Goal: Task Accomplishment & Management: Manage account settings

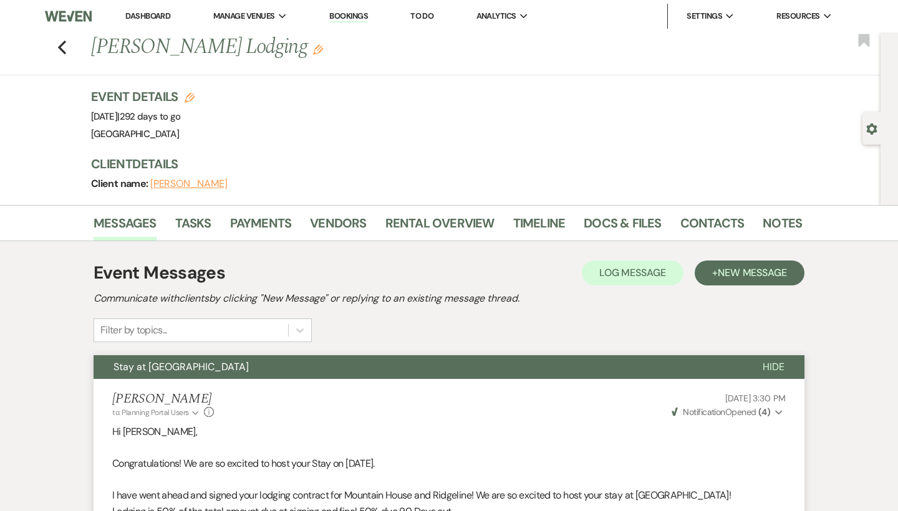
click at [692, 1] on nav "Dashboard Manage Venues Expand Chimney Pond Farm Bookings To Do Analytics Expan…" at bounding box center [449, 16] width 898 height 32
click at [159, 17] on link "Dashboard" at bounding box center [147, 16] width 45 height 11
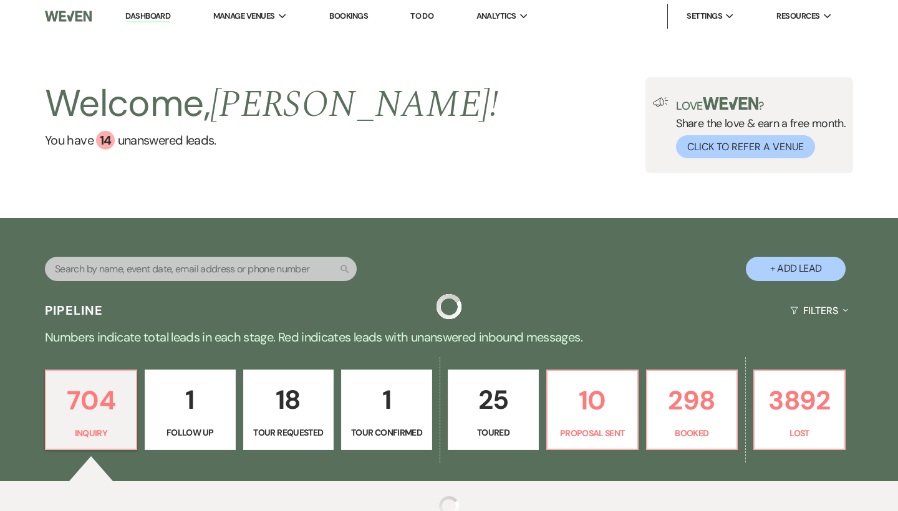
click at [175, 271] on input "text" at bounding box center [201, 269] width 312 height 24
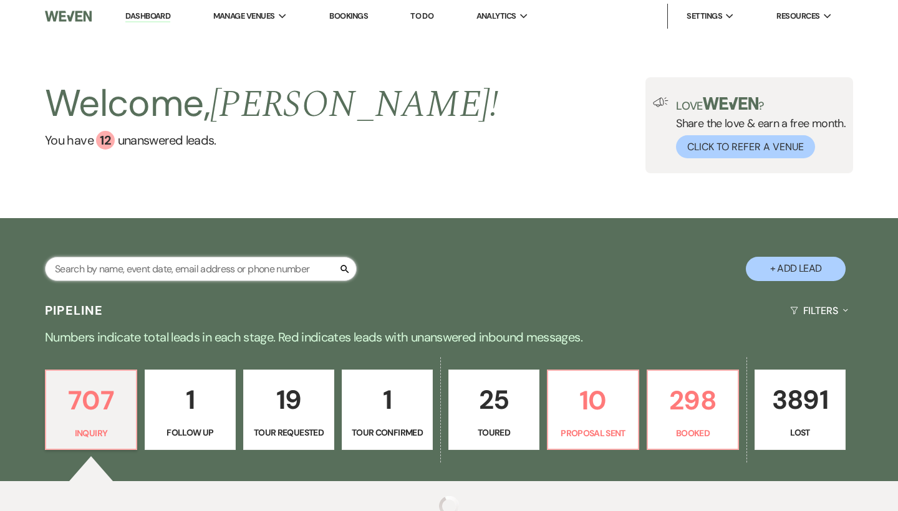
paste input "cheyenne_marak@yahoo.com"
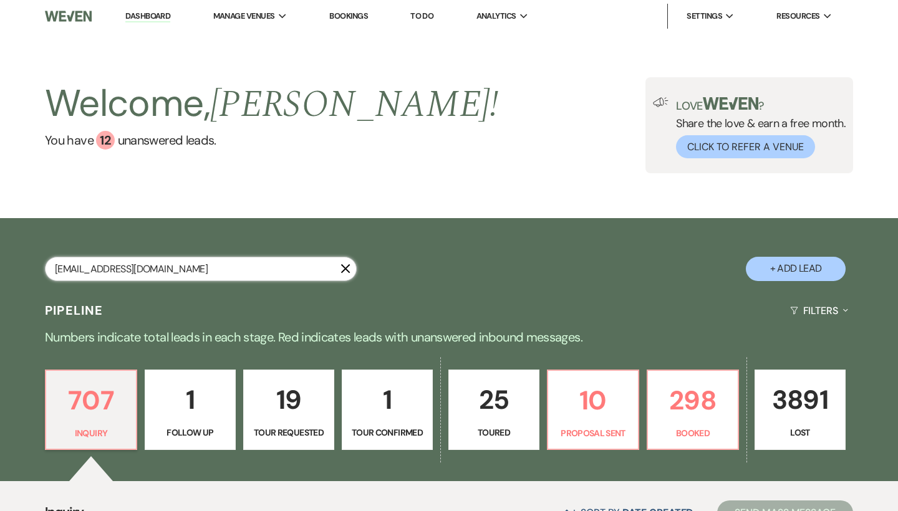
click at [175, 271] on input "cheyenne_marak@yahoo.com" at bounding box center [201, 269] width 312 height 24
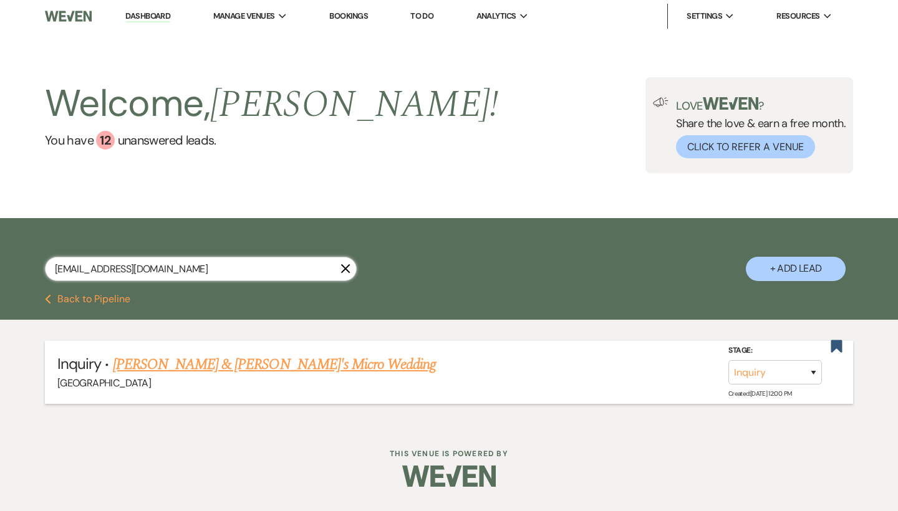
type input "cheyenne_marak@yahoo.com"
click at [272, 355] on link "[PERSON_NAME] & [PERSON_NAME]'s Micro Wedding" at bounding box center [274, 364] width 323 height 22
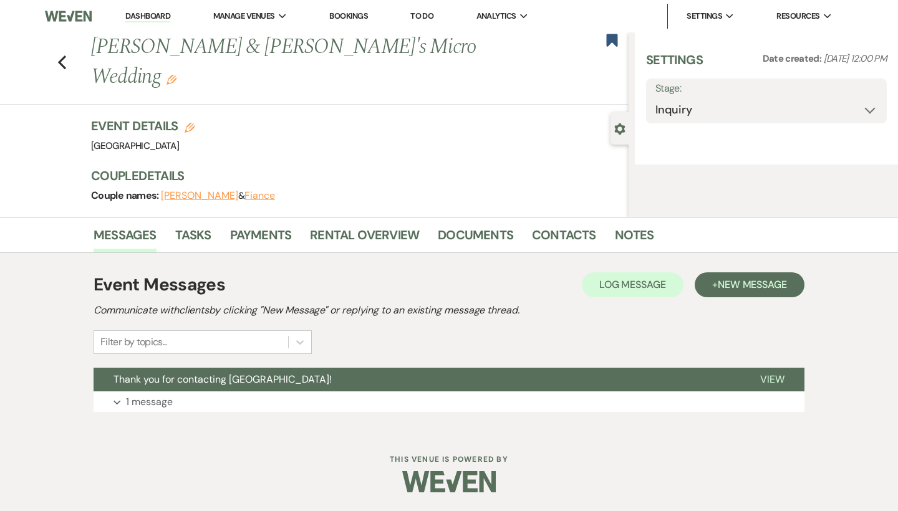
select select "6"
select select "16"
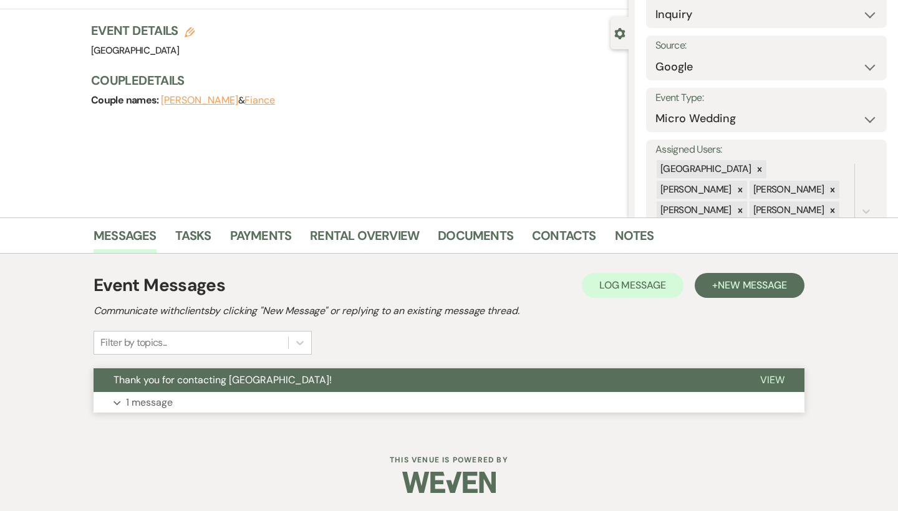
click at [256, 395] on button "Expand 1 message" at bounding box center [448, 402] width 711 height 21
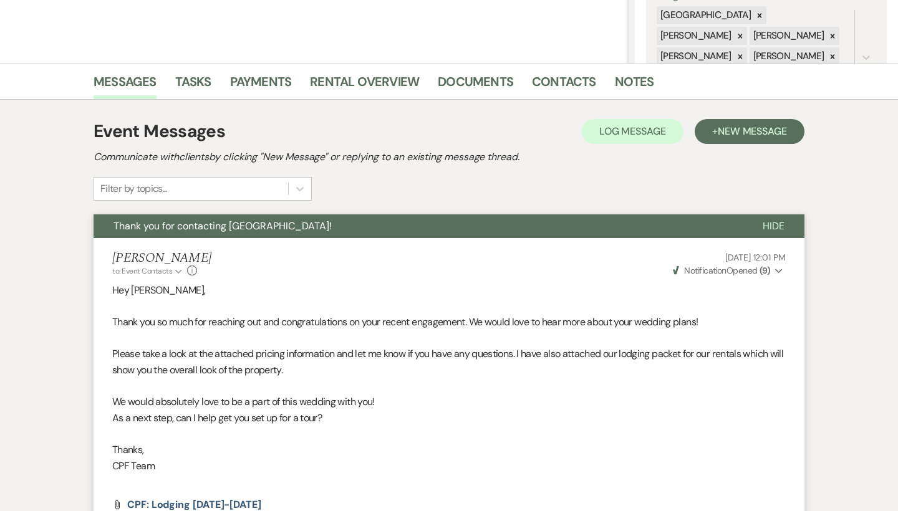
scroll to position [245, 0]
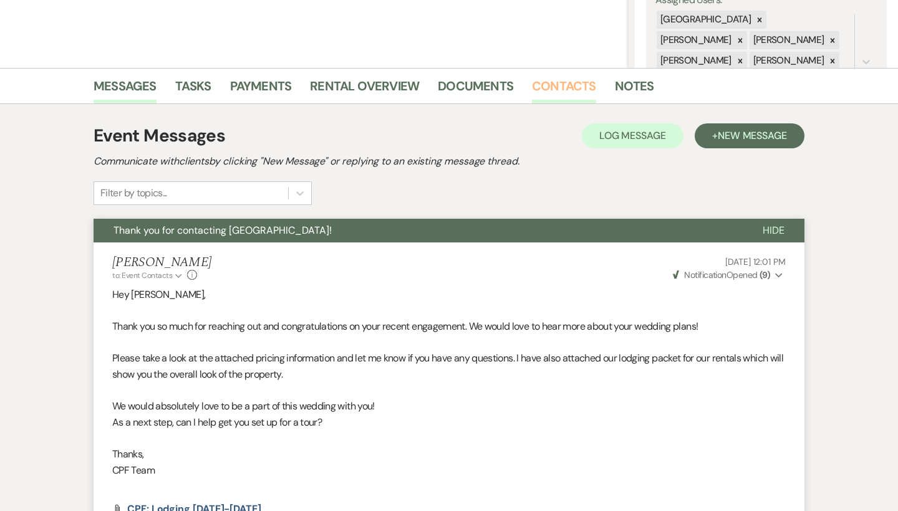
click at [573, 92] on link "Contacts" at bounding box center [564, 89] width 64 height 27
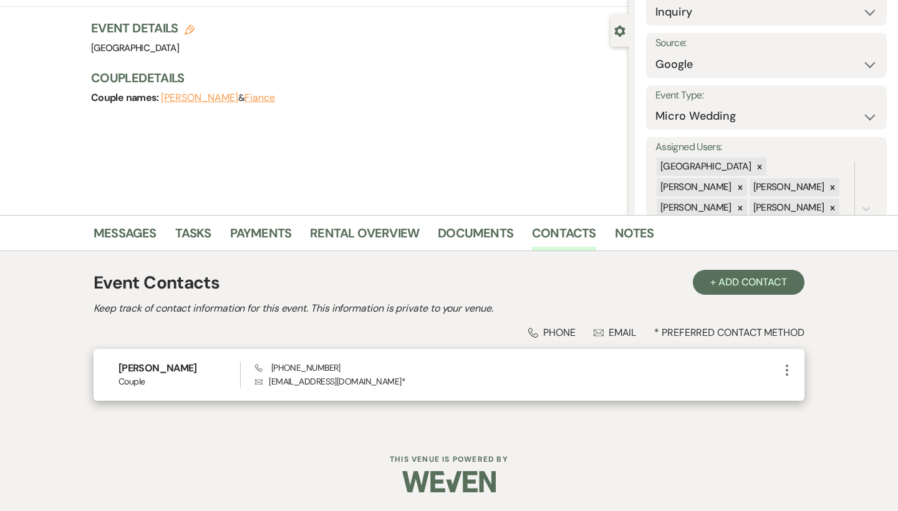
scroll to position [97, 0]
drag, startPoint x: 364, startPoint y: 368, endPoint x: 269, endPoint y: 368, distance: 94.7
click at [269, 368] on div "Phone (678) 858-8317 Envelope cheyenne_marak@yahoo.com *" at bounding box center [517, 375] width 524 height 27
copy span "(678) 858-8317"
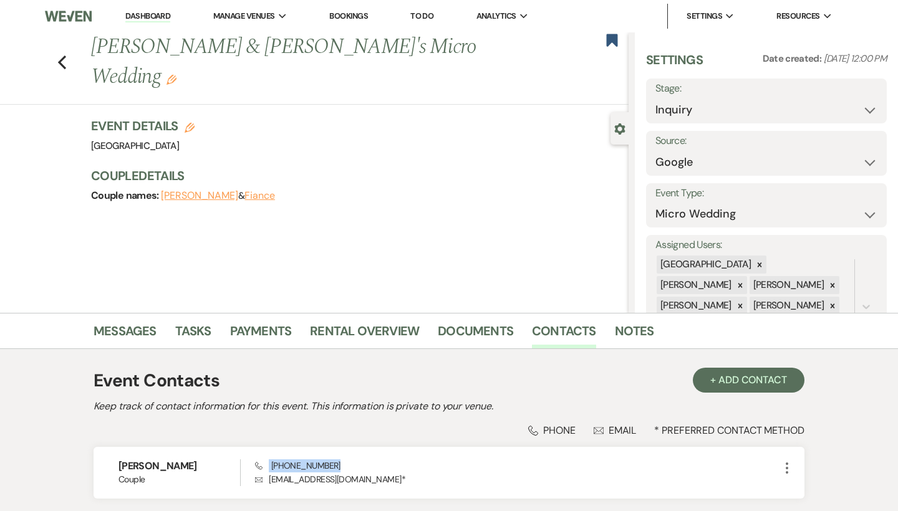
scroll to position [0, 0]
click at [606, 39] on use "button" at bounding box center [611, 40] width 11 height 12
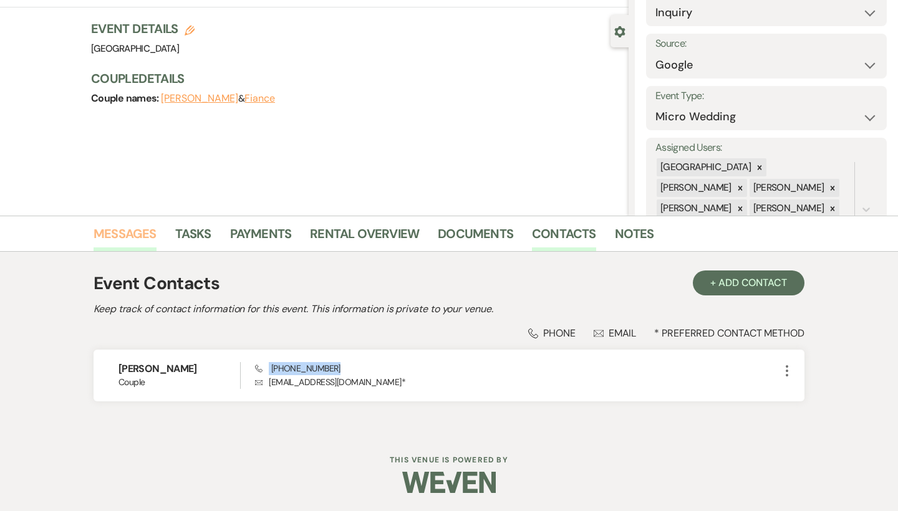
click at [132, 241] on link "Messages" at bounding box center [124, 237] width 63 height 27
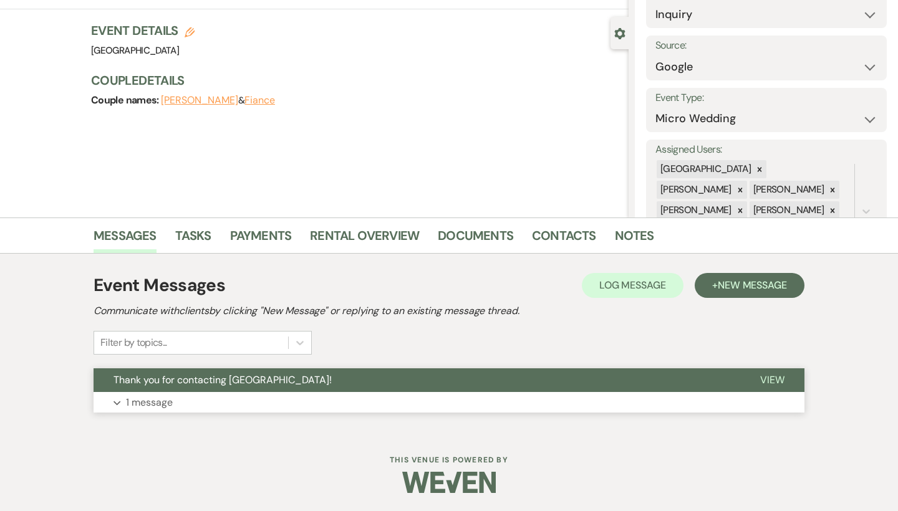
click at [145, 377] on span "Thank you for contacting [GEOGRAPHIC_DATA]!" at bounding box center [222, 379] width 218 height 13
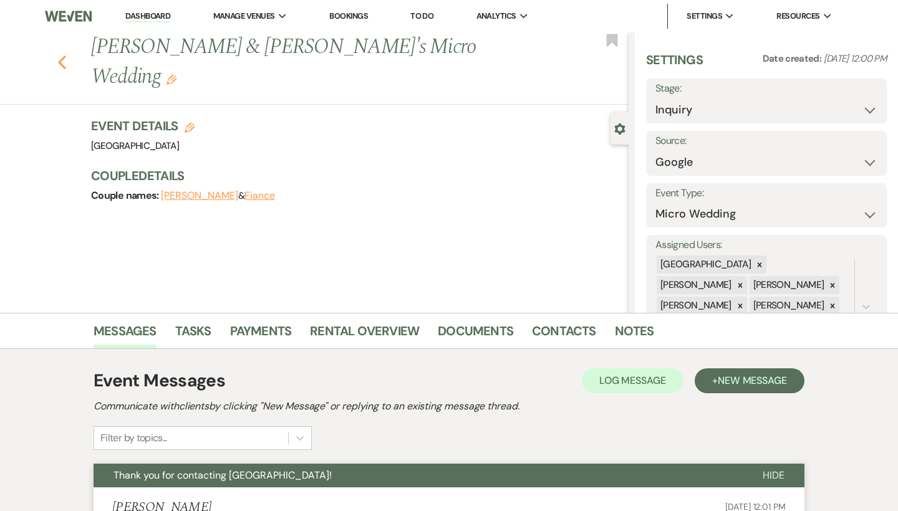
click at [65, 55] on icon "Previous" at bounding box center [61, 62] width 9 height 15
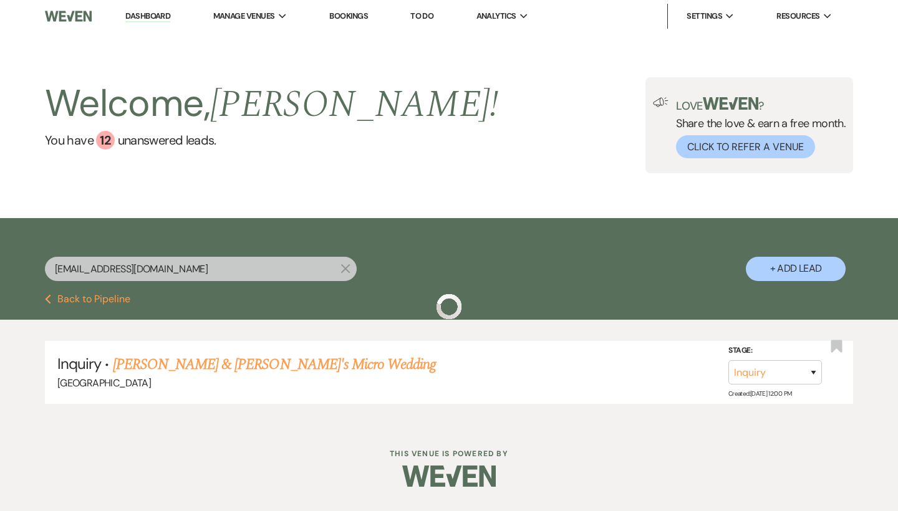
click at [160, 15] on link "Dashboard" at bounding box center [147, 17] width 45 height 12
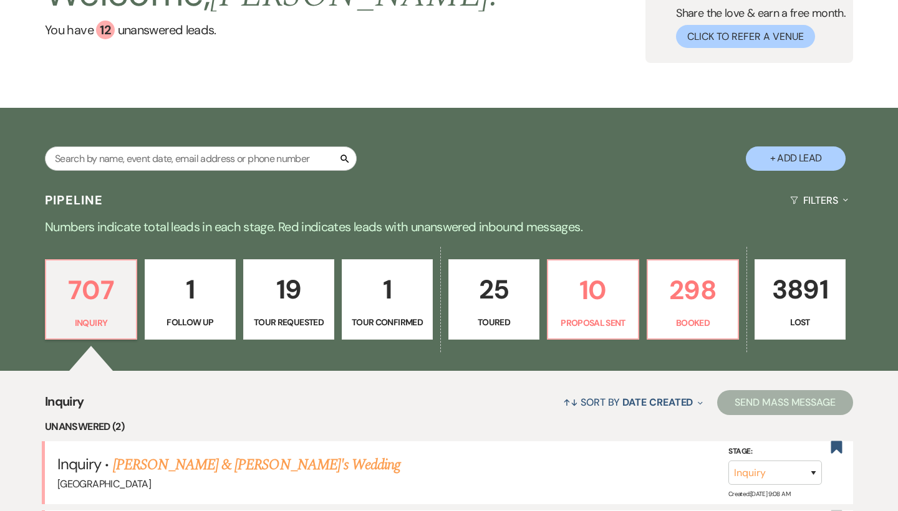
scroll to position [93, 0]
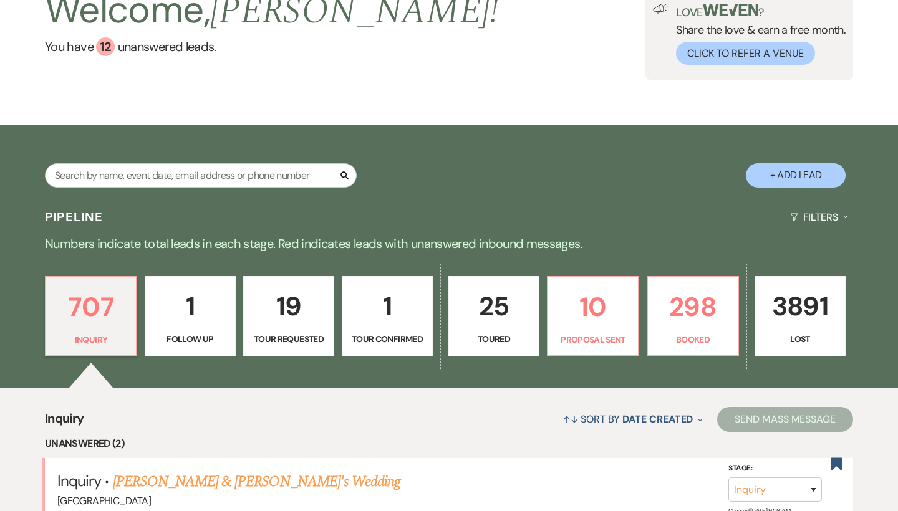
click at [813, 173] on button "+ Add Lead" at bounding box center [795, 175] width 100 height 24
select select "541"
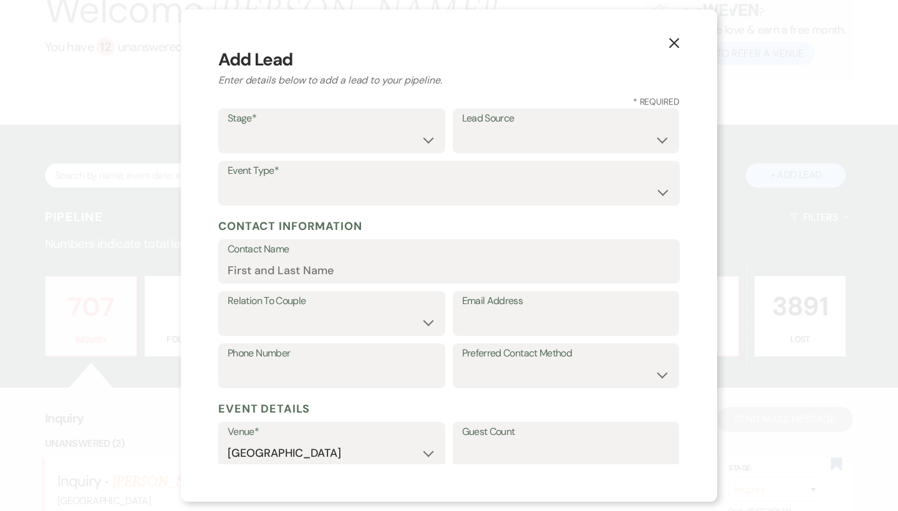
click at [670, 42] on icon "X" at bounding box center [673, 42] width 11 height 11
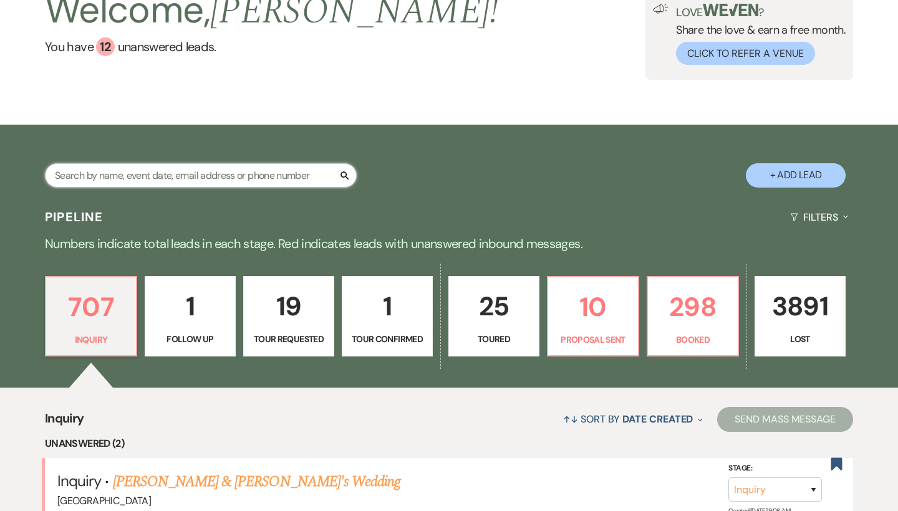
click at [233, 173] on input "text" at bounding box center [201, 175] width 312 height 24
paste input "jesswieleba@gmail.com"
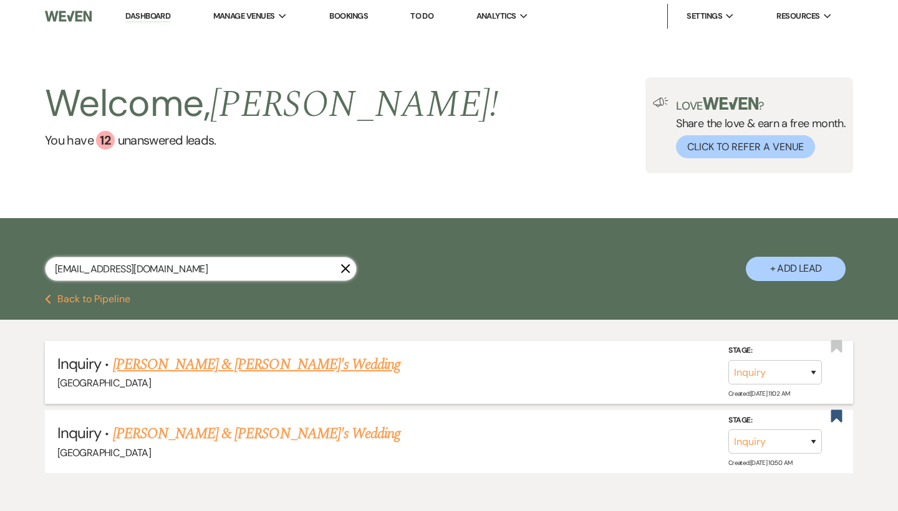
type input "jesswieleba@gmail.com"
select select "8"
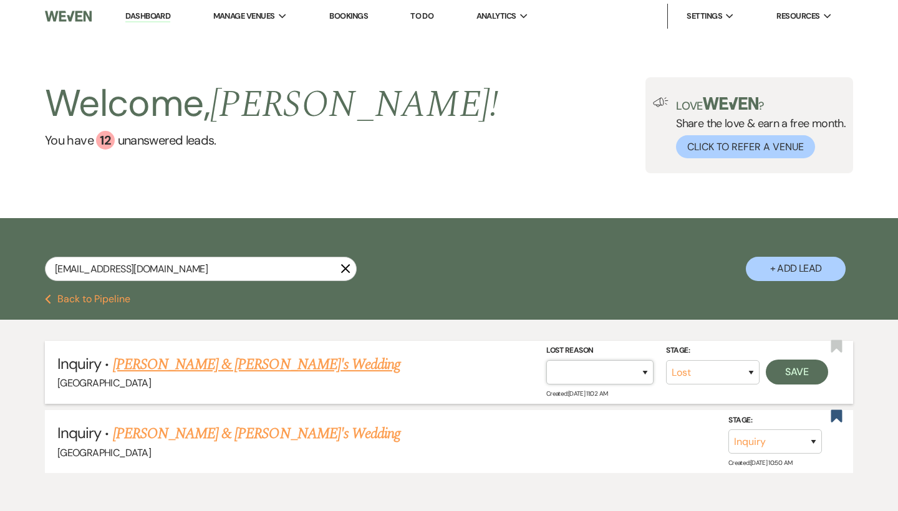
select select "4"
click at [798, 385] on div "Stage: Inquiry Follow Up Tour Requested Tour Confirmed Toured Proposal Sent Boo…" at bounding box center [690, 372] width 288 height 56
click at [794, 373] on button "Save" at bounding box center [796, 372] width 62 height 25
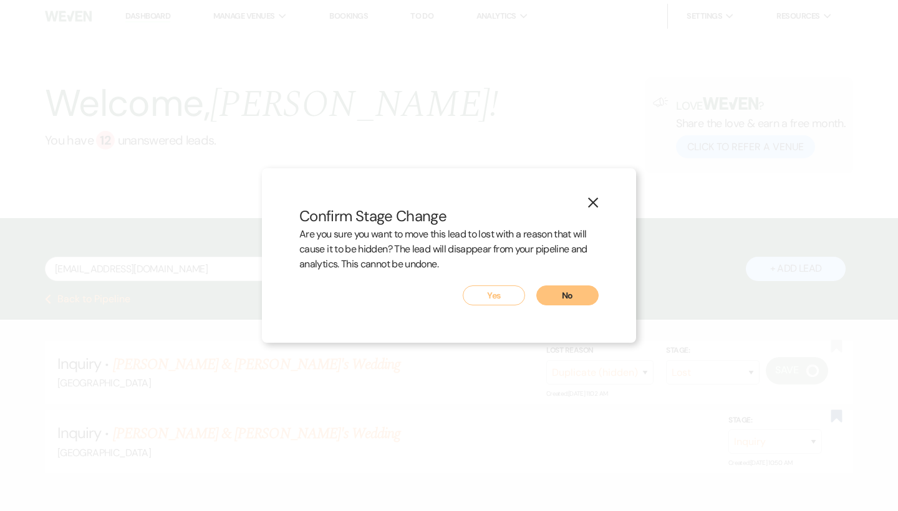
click at [513, 299] on button "Yes" at bounding box center [493, 295] width 62 height 20
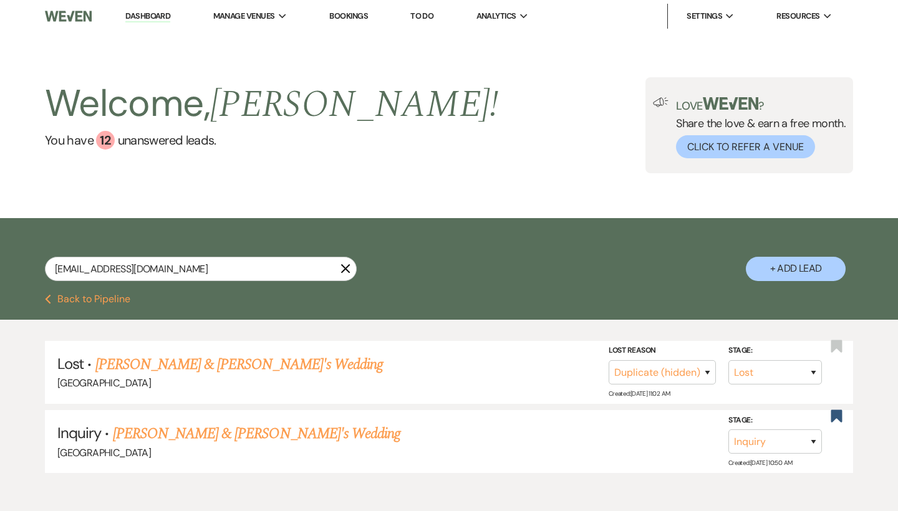
click at [347, 271] on use "button" at bounding box center [345, 268] width 9 height 9
select select "8"
select select "4"
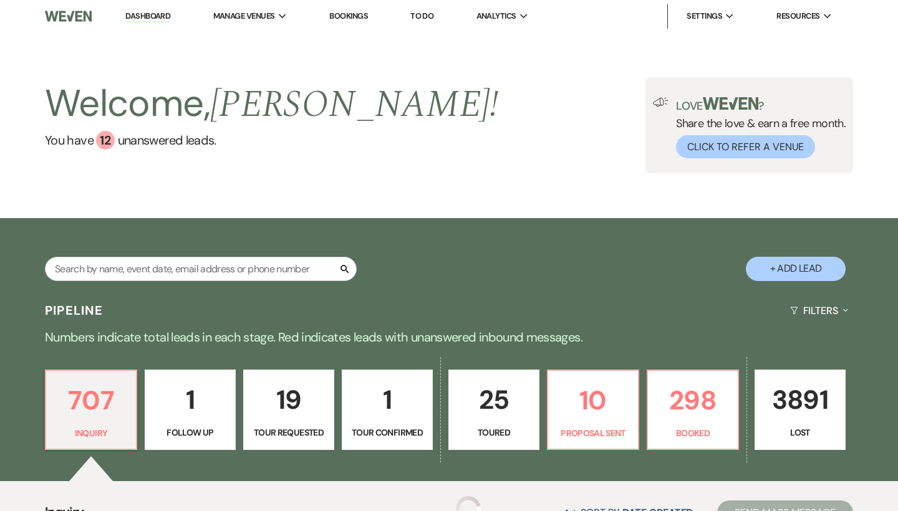
scroll to position [93, 0]
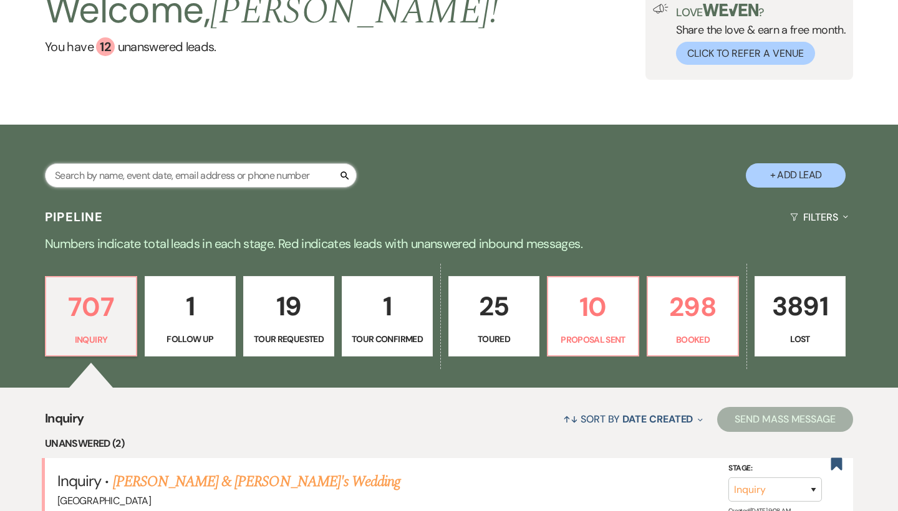
click at [205, 172] on input "text" at bounding box center [201, 175] width 312 height 24
paste input "thecarpenters.dc@gmail.com"
type input "thecarpenters.dc@gmail.com"
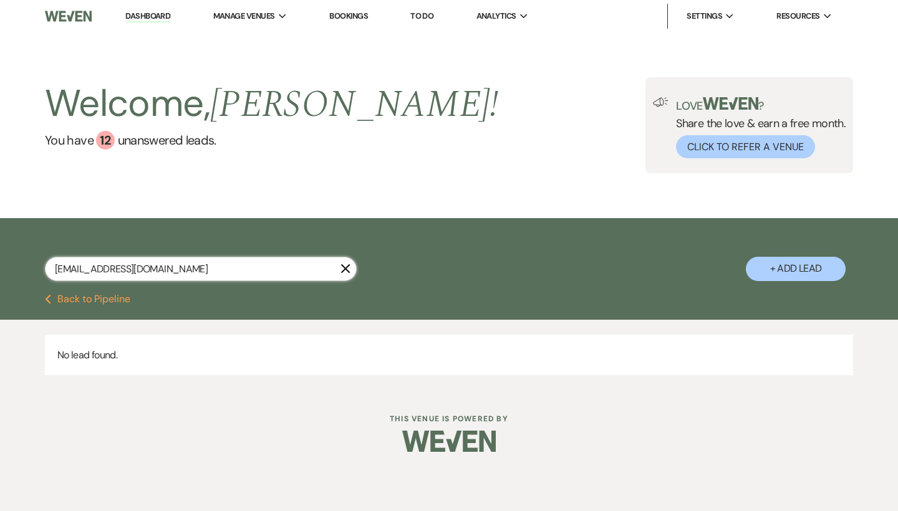
drag, startPoint x: 231, startPoint y: 272, endPoint x: 34, endPoint y: 269, distance: 197.0
click at [34, 269] on div "thecarpenters.dc@gmail.com X + Add Lead" at bounding box center [449, 257] width 898 height 67
click at [793, 258] on button "+ Add Lead" at bounding box center [795, 269] width 100 height 24
select select "541"
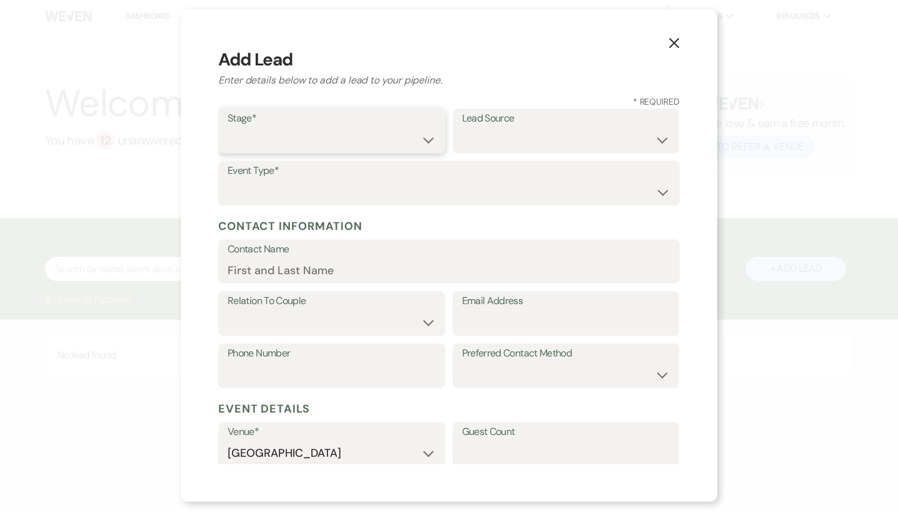
select select "1"
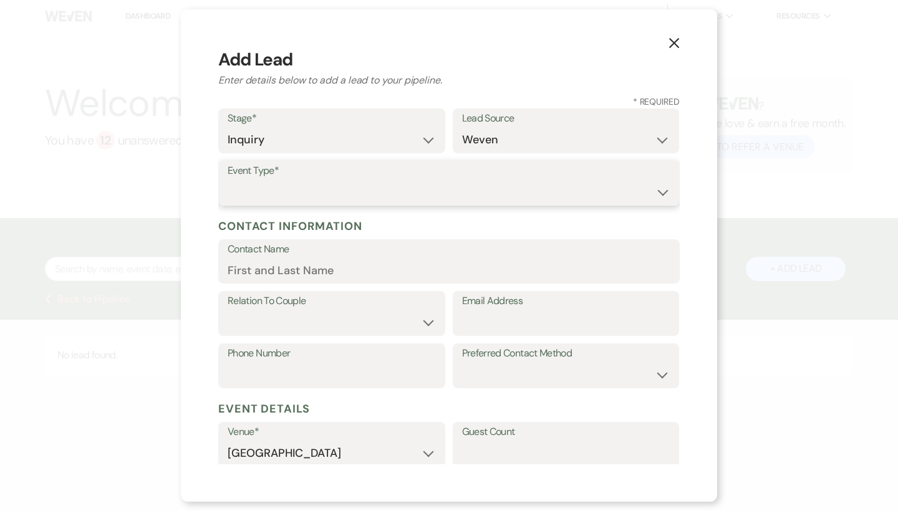
select select "1"
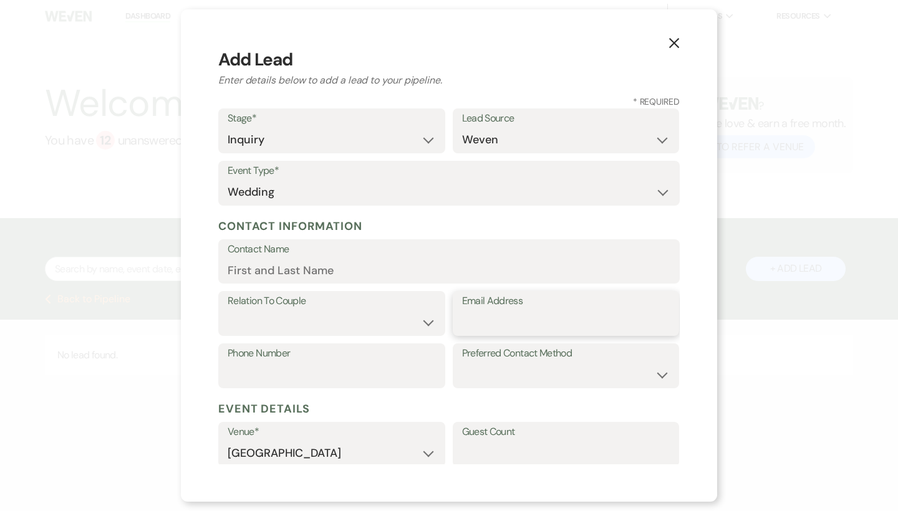
paste input "thecarpenters.dc@gmail.com"
type input "thecarpenters.dc@gmail.com"
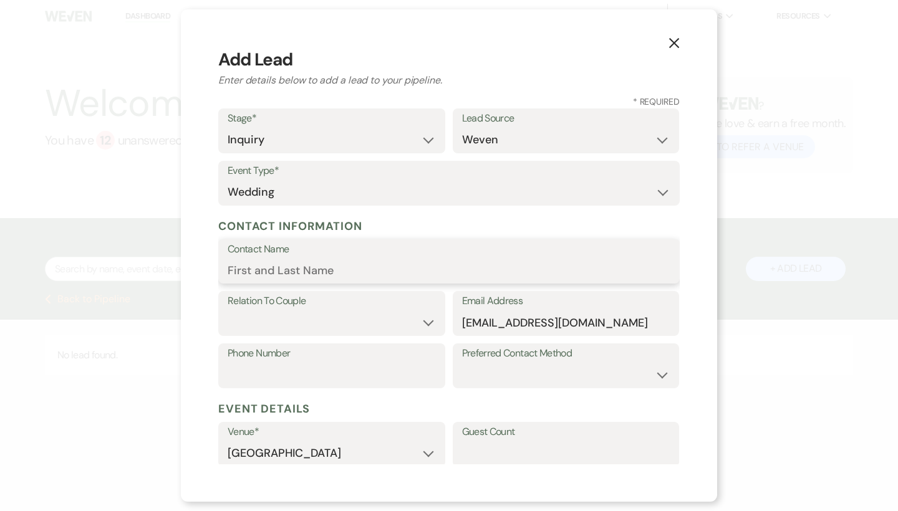
click at [474, 271] on input "Contact Name" at bounding box center [449, 270] width 443 height 24
click at [272, 270] on input "Contact Name" at bounding box center [449, 270] width 443 height 24
paste input "Cass"
type input "Cass"
select select "1"
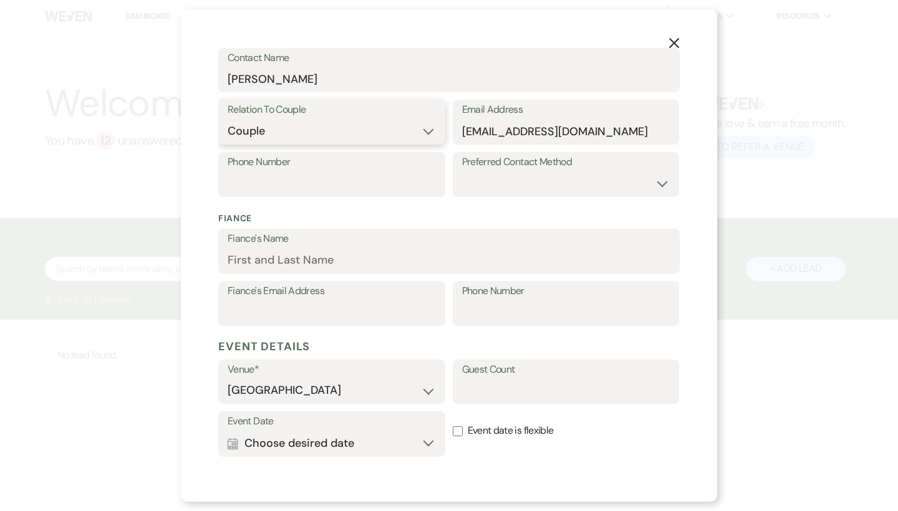
scroll to position [192, 0]
paste input "3109634003"
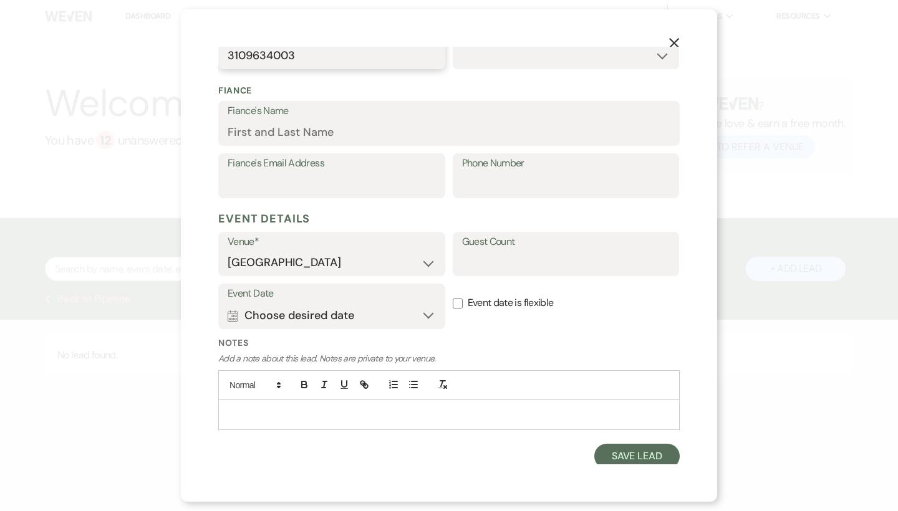
scroll to position [318, 0]
type input "3109634003"
click at [630, 461] on button "Save Lead" at bounding box center [636, 457] width 85 height 25
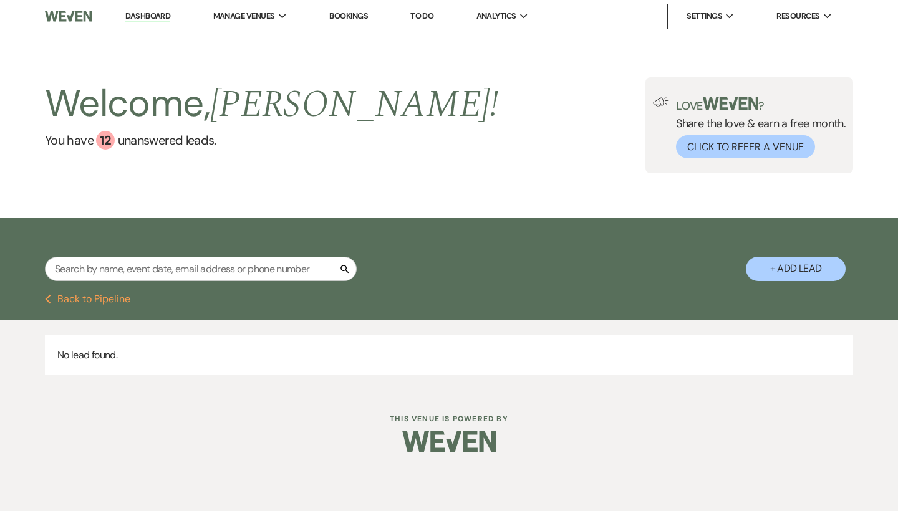
scroll to position [0, 0]
click at [75, 299] on button "Previous Back to Pipeline" at bounding box center [87, 299] width 85 height 10
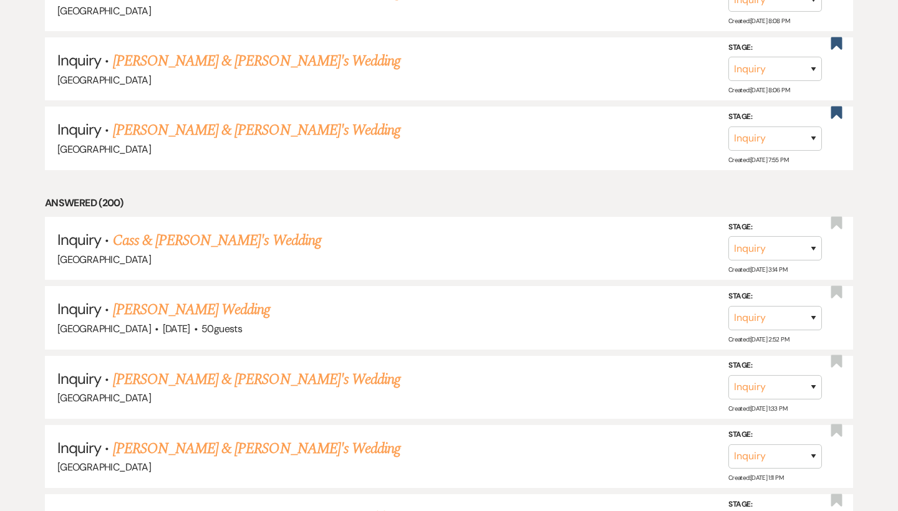
scroll to position [7071, 0]
click at [224, 228] on link "Cass & Fiance's Wedding" at bounding box center [217, 239] width 208 height 22
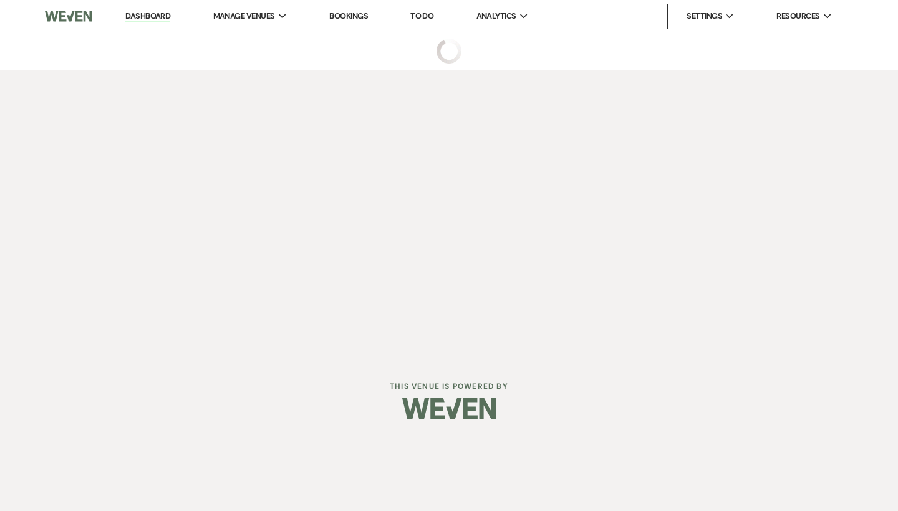
select select "1"
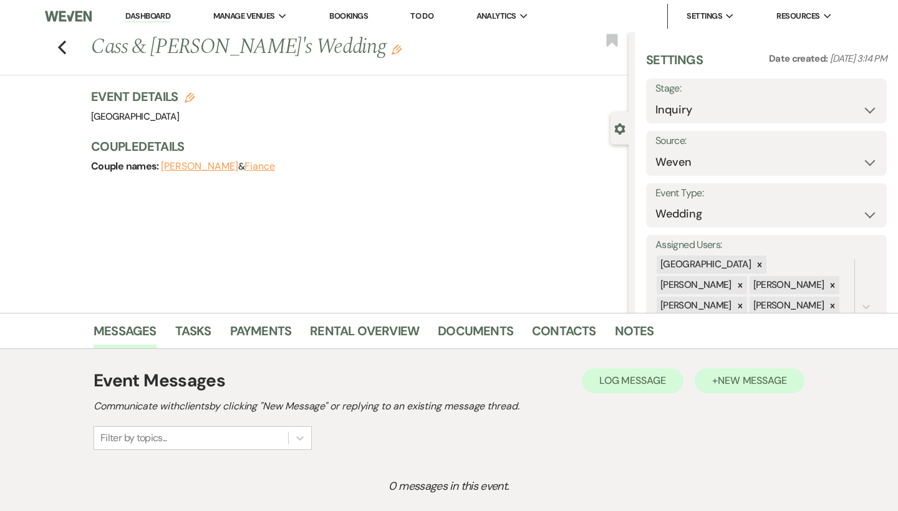
click at [793, 381] on button "+ New Message" at bounding box center [749, 380] width 110 height 25
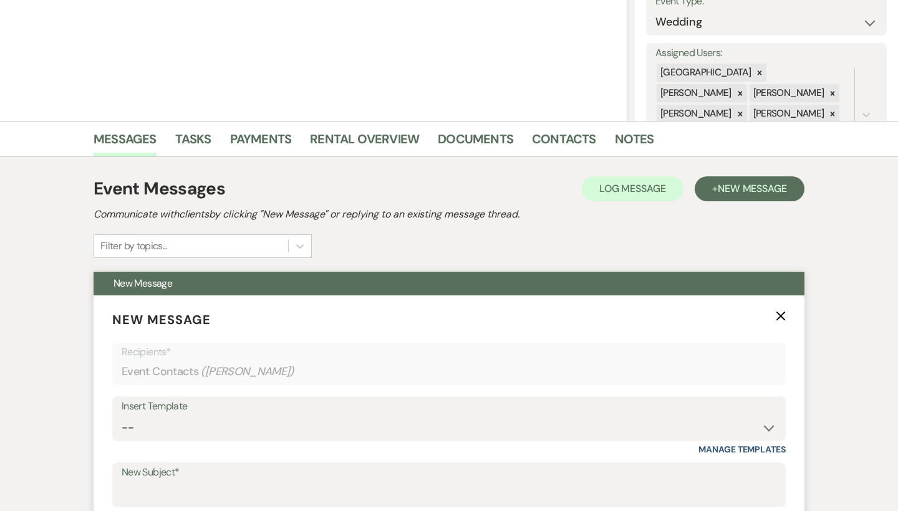
scroll to position [231, 0]
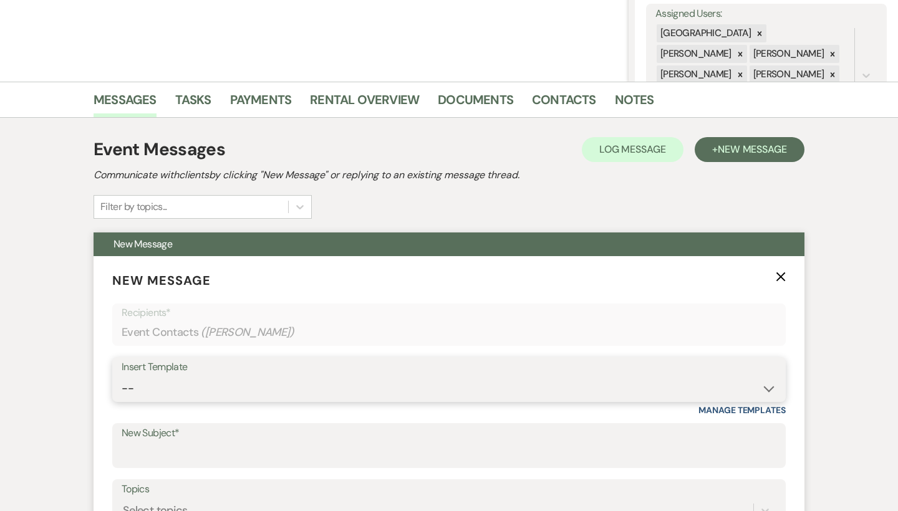
select select "2192"
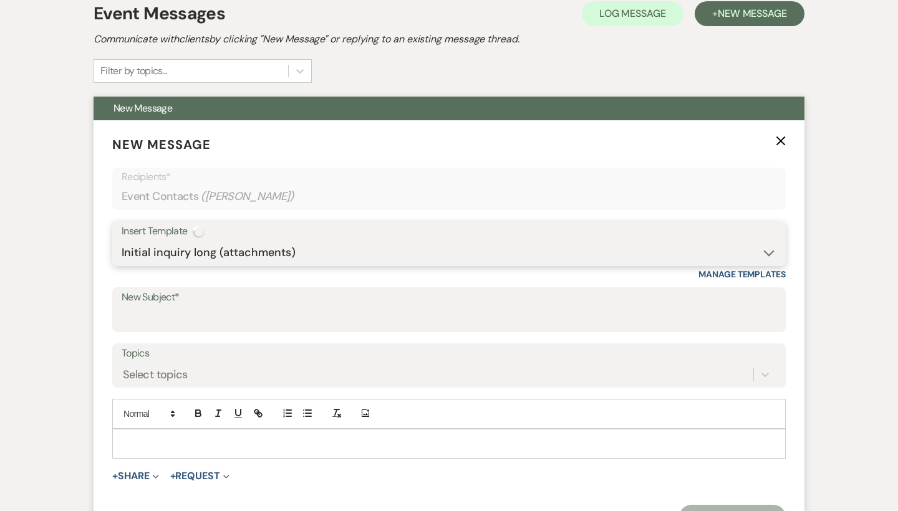
type input "Thank you for contacting Chimney Pond Farm!"
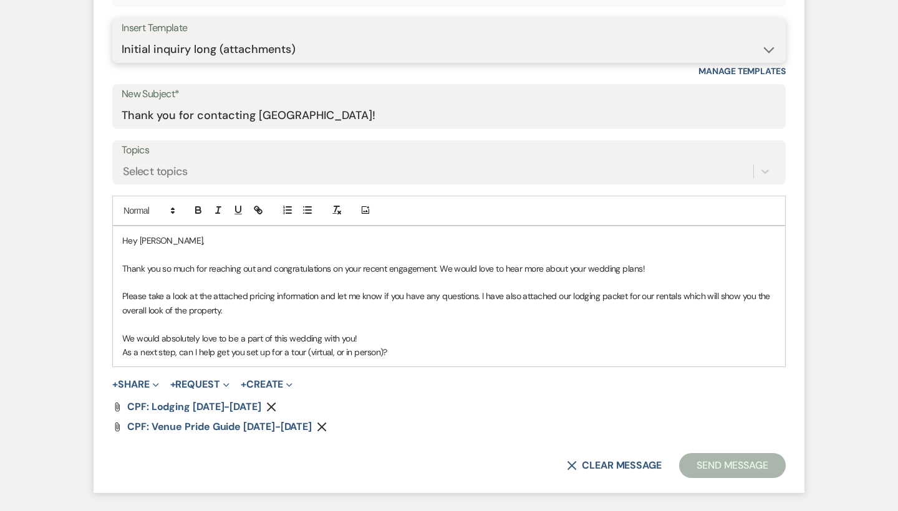
scroll to position [570, 0]
click at [761, 456] on button "Send Message" at bounding box center [732, 466] width 107 height 25
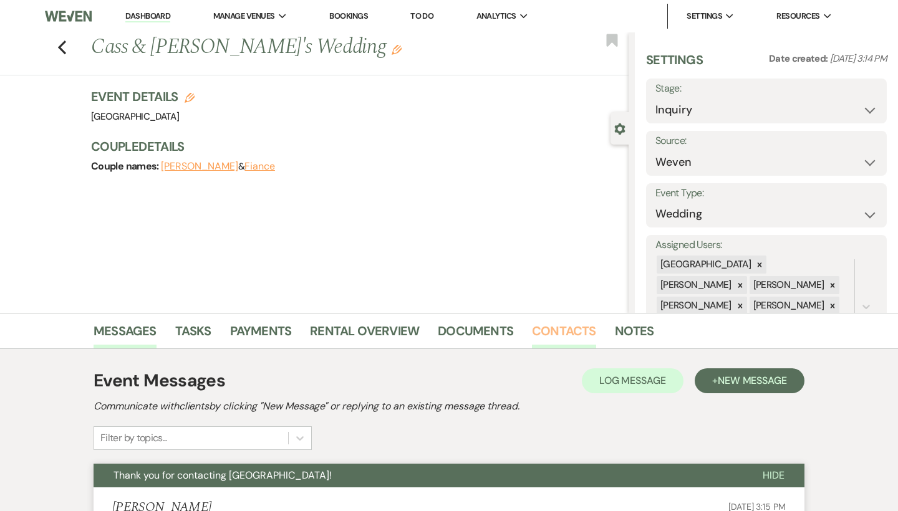
scroll to position [0, 0]
click at [558, 338] on link "Contacts" at bounding box center [564, 334] width 64 height 27
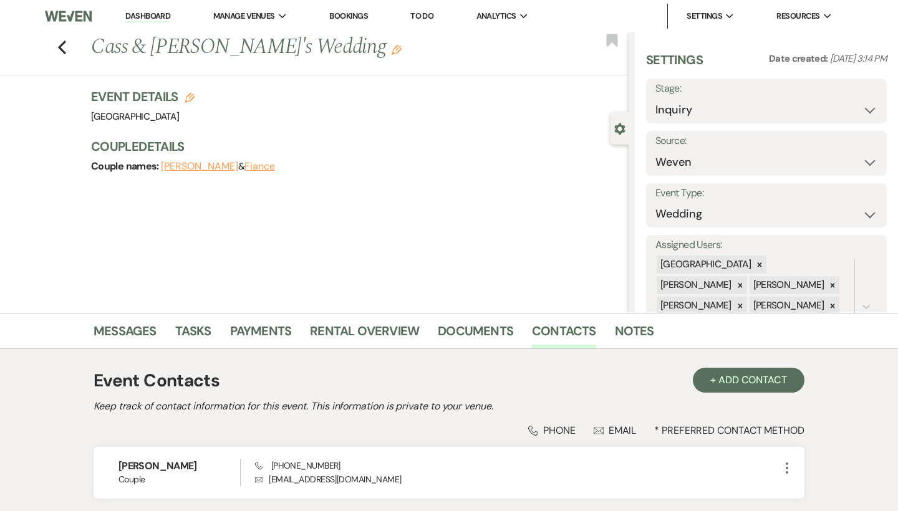
click at [67, 42] on div "Previous Cass & Fiance's Wedding Edit Bookmark" at bounding box center [311, 53] width 635 height 43
click at [62, 47] on icon "Previous" at bounding box center [61, 47] width 9 height 15
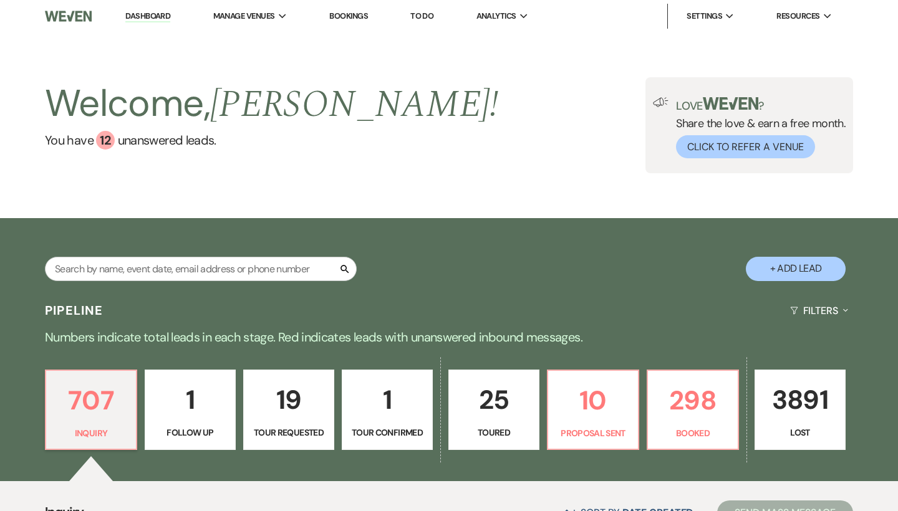
click at [769, 265] on button "+ Add Lead" at bounding box center [795, 269] width 100 height 24
select select "541"
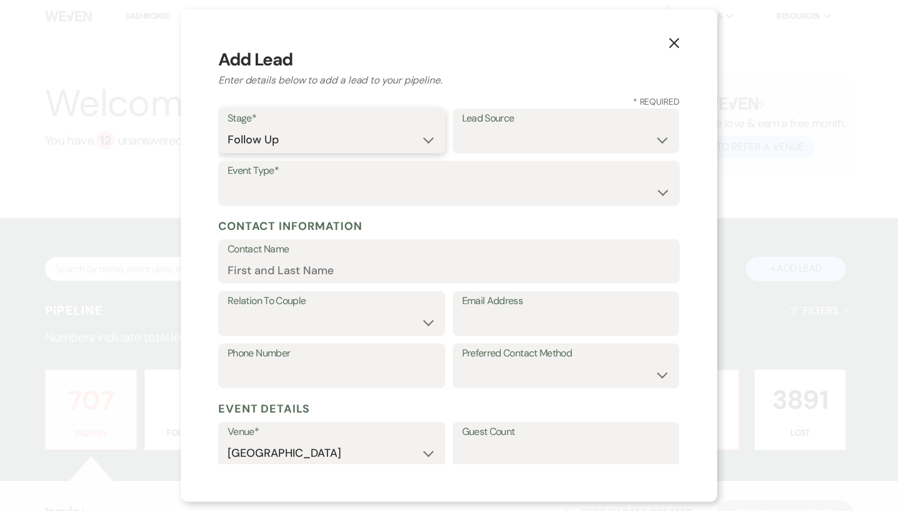
select select "1"
click at [415, 193] on select "Wedding Anniversary Party Baby Shower Bachelorette / Bachelor Party Birthday Pa…" at bounding box center [449, 192] width 443 height 24
select select "1"
paste input "thegullywedding@gmail.com"
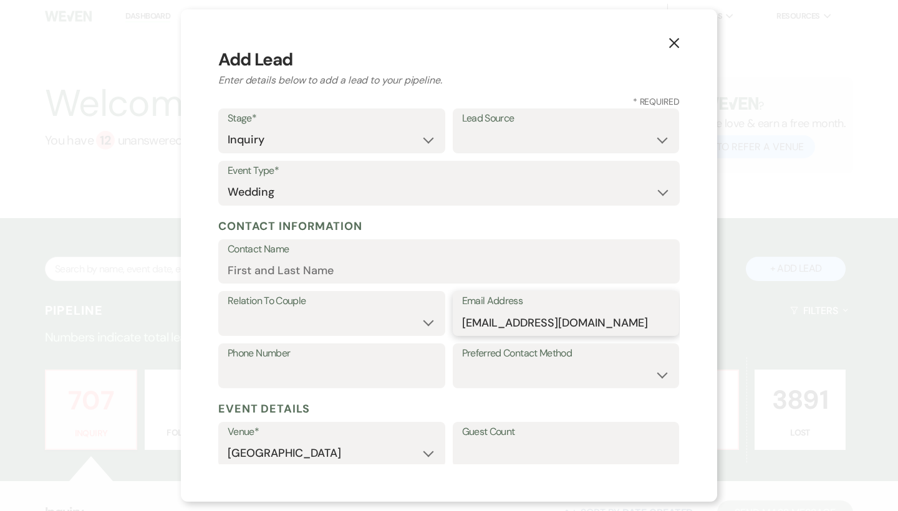
type input "thegullywedding@gmail.com"
drag, startPoint x: 388, startPoint y: 264, endPoint x: 403, endPoint y: 236, distance: 31.2
click at [388, 264] on input "Contact Name" at bounding box center [449, 270] width 443 height 24
paste input "8642370674"
type input "8642370674"
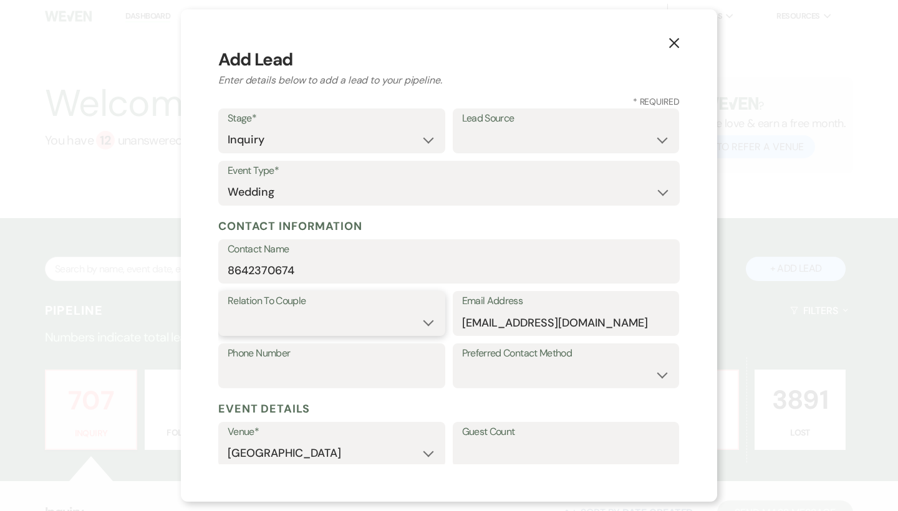
click at [317, 324] on select "Couple Planner Parent of Couple Family Member Friend Other" at bounding box center [332, 322] width 208 height 24
select select "1"
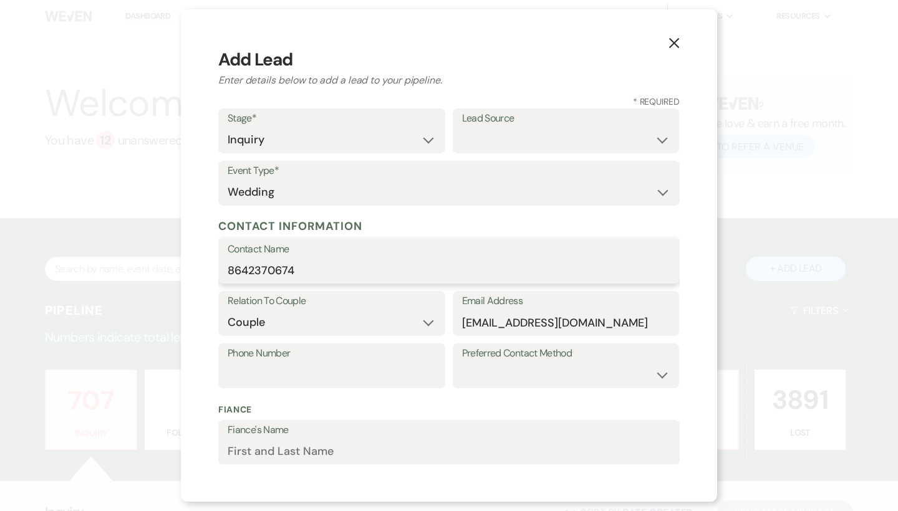
drag, startPoint x: 322, startPoint y: 272, endPoint x: 218, endPoint y: 269, distance: 104.7
click at [218, 269] on div "X Add Lead Enter details below to add a lead to your pipeline. * Required Stage…" at bounding box center [449, 255] width 536 height 492
click at [340, 269] on input "8642370674" at bounding box center [449, 270] width 443 height 24
paste input "Samantha Sivilay"
drag, startPoint x: 309, startPoint y: 265, endPoint x: 186, endPoint y: 264, distance: 122.2
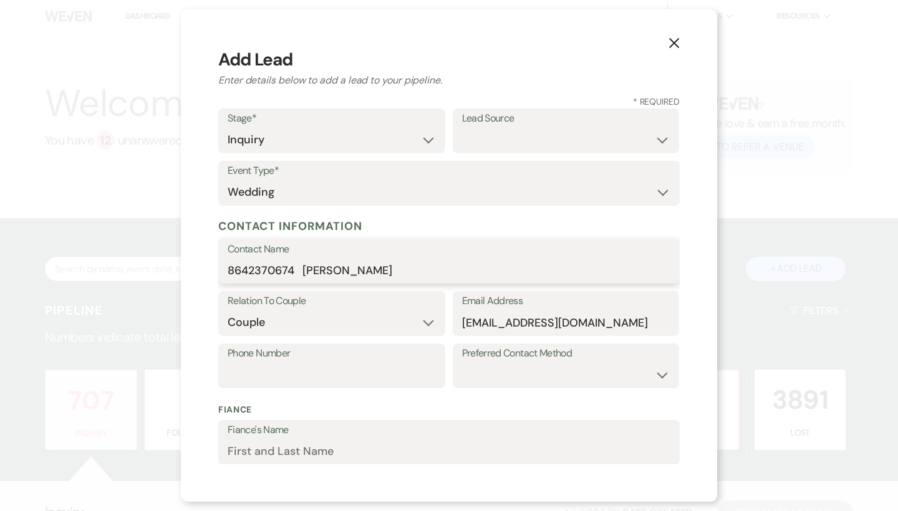
click at [186, 264] on div "X Add Lead Enter details below to add a lead to your pipeline. * Required Stage…" at bounding box center [449, 255] width 536 height 492
type input "Samantha Sivilay"
click at [284, 376] on input "Phone Number" at bounding box center [332, 375] width 208 height 24
paste input "8642370674"
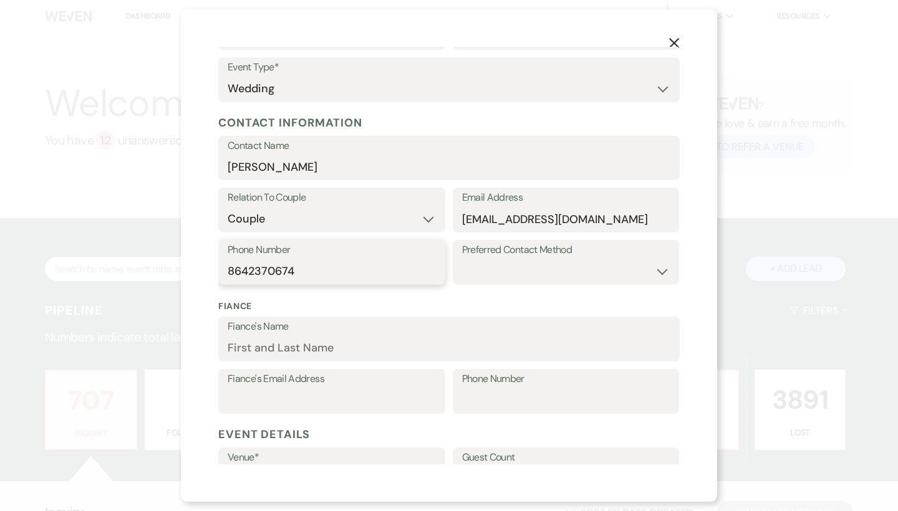
scroll to position [318, 0]
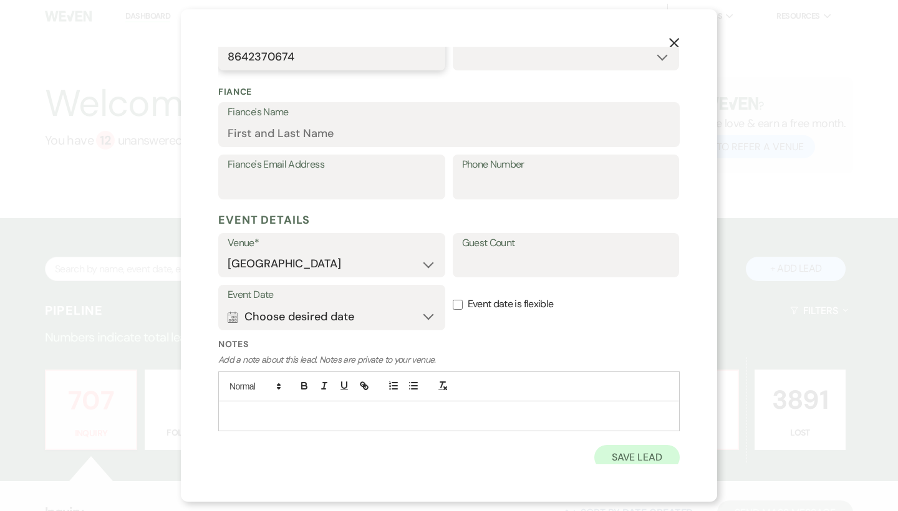
type input "8642370674"
click at [611, 450] on button "Save Lead" at bounding box center [636, 457] width 85 height 25
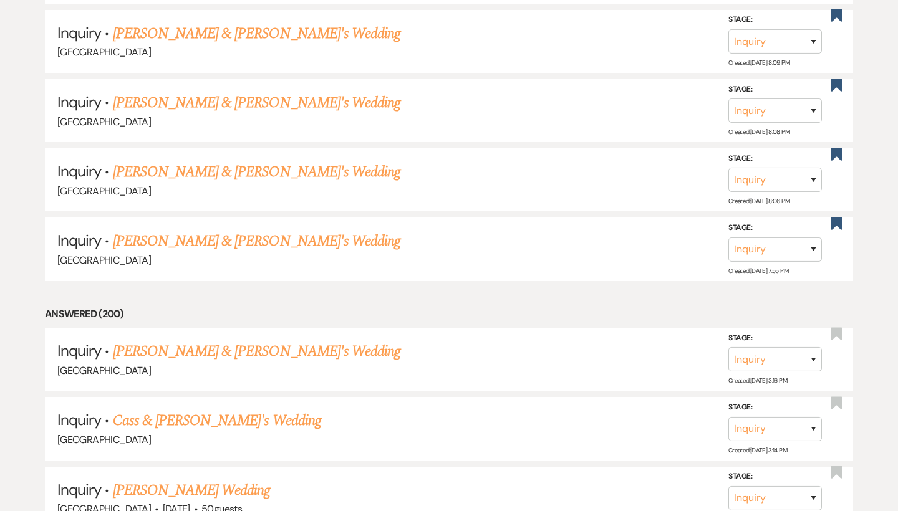
scroll to position [6960, 0]
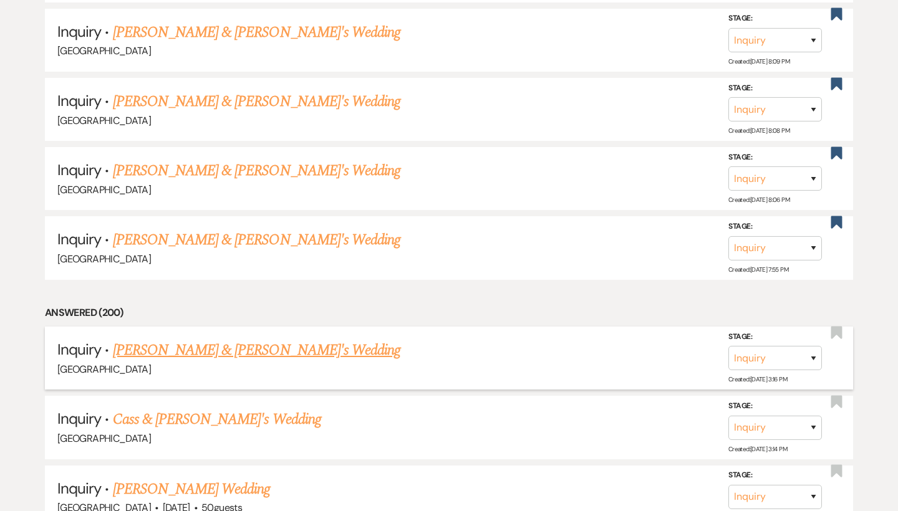
click at [292, 339] on link "Samantha Sivilay & Fiance's Wedding" at bounding box center [257, 350] width 288 height 22
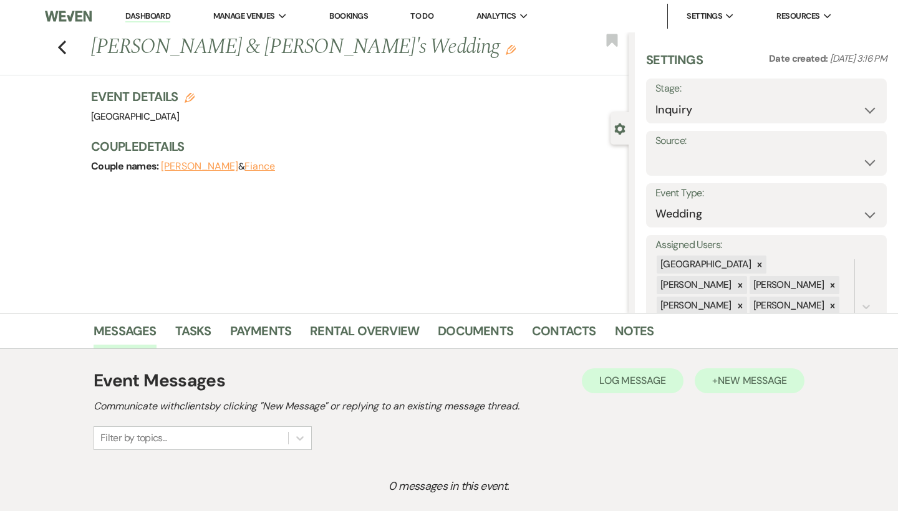
click at [722, 376] on span "New Message" at bounding box center [751, 380] width 69 height 13
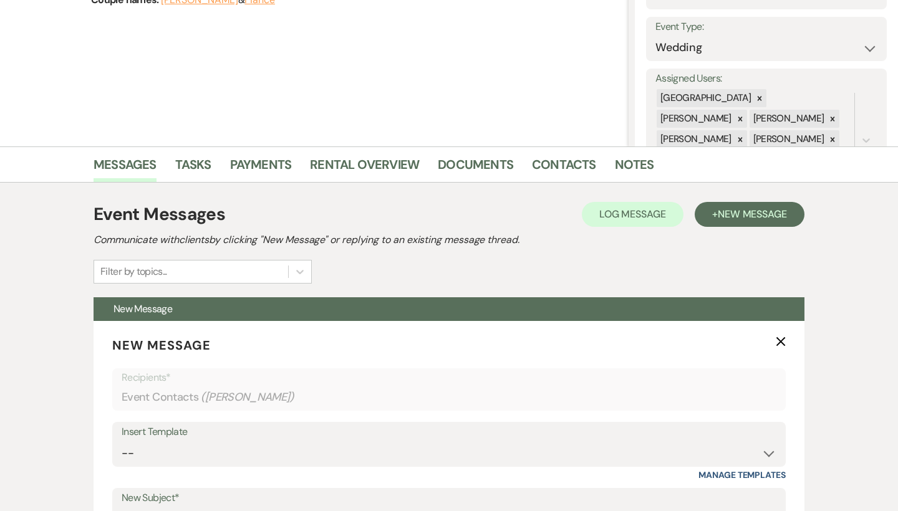
scroll to position [194, 0]
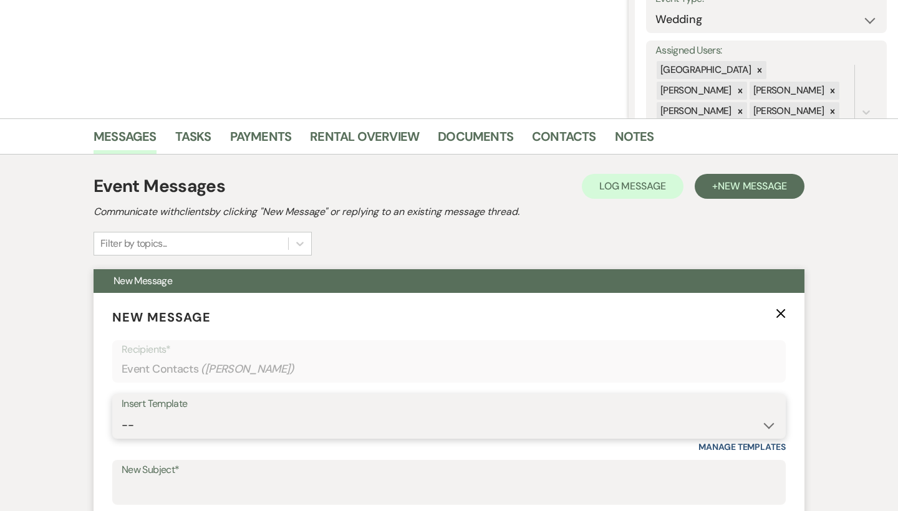
select select "2192"
type input "Thank you for contacting [GEOGRAPHIC_DATA]!"
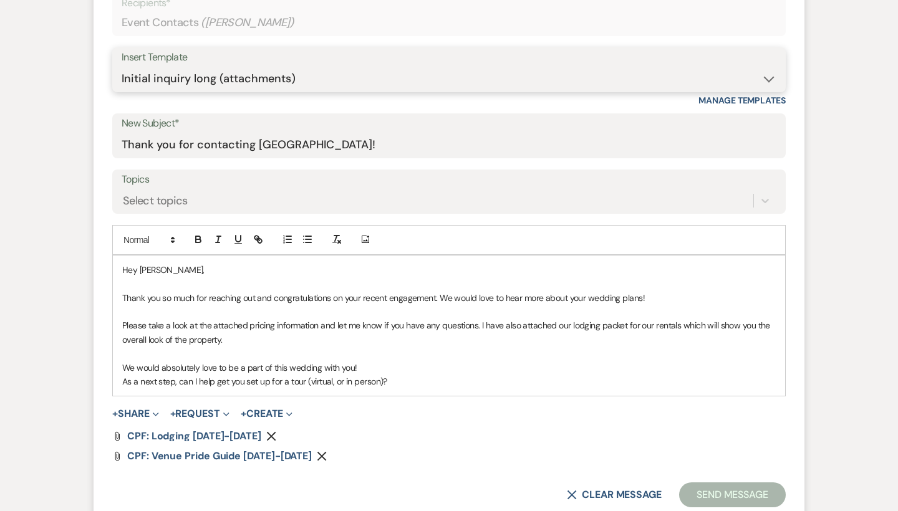
scroll to position [601, 0]
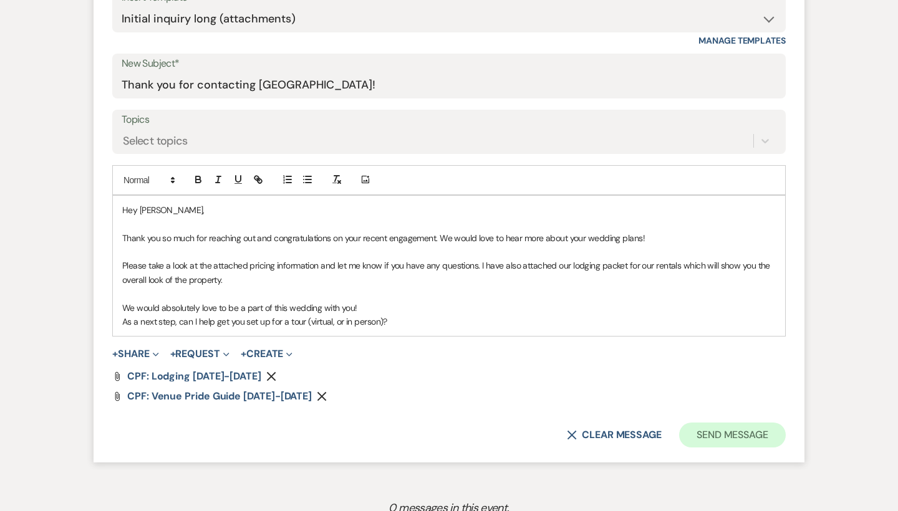
click at [732, 431] on button "Send Message" at bounding box center [732, 435] width 107 height 25
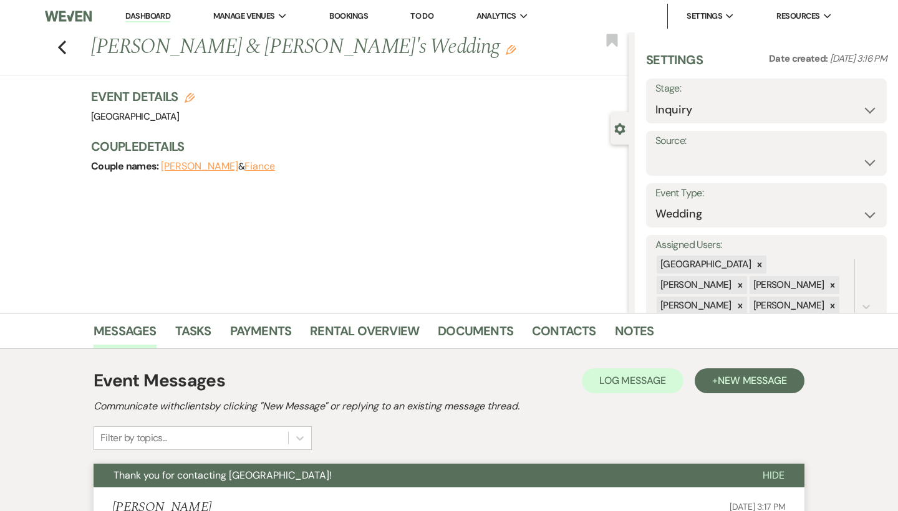
scroll to position [0, 0]
click at [65, 42] on use "button" at bounding box center [62, 48] width 8 height 14
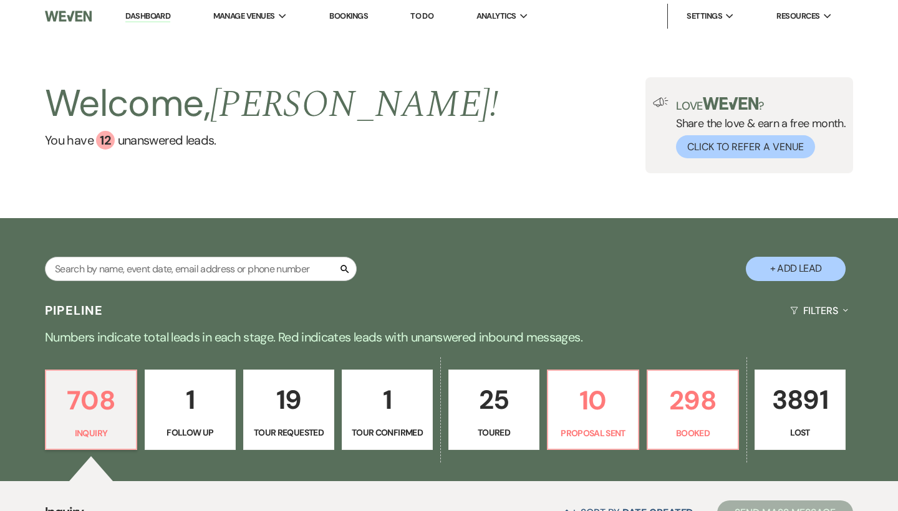
click at [819, 264] on button "+ Add Lead" at bounding box center [795, 269] width 100 height 24
select select "541"
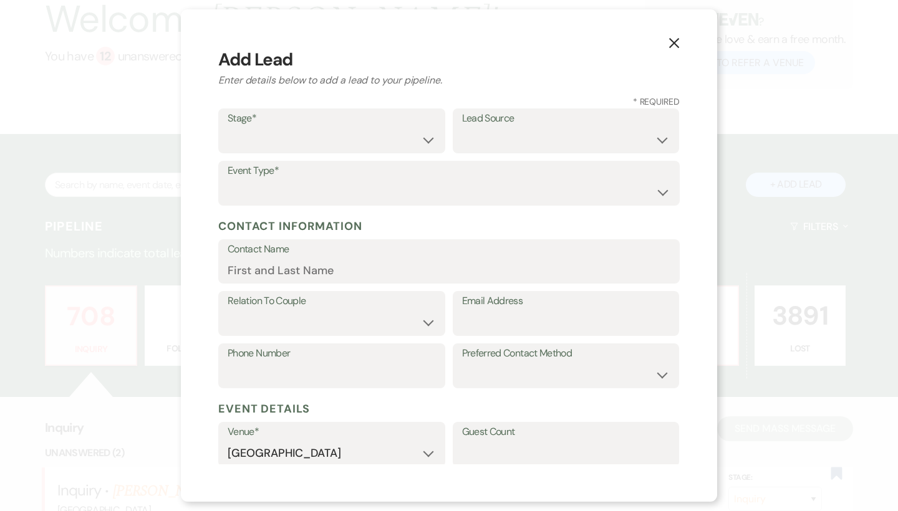
scroll to position [3, 0]
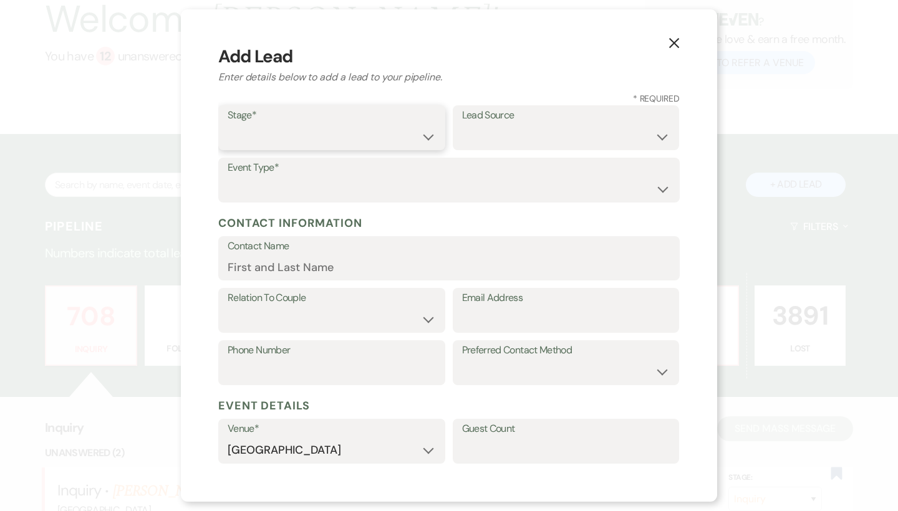
select select "1"
click at [489, 140] on select "Weven Venue Website Instagram Facebook Pinterest Google The Knot Wedding Wire H…" at bounding box center [566, 137] width 208 height 24
select select "5"
click at [429, 177] on select "Wedding Anniversary Party Baby Shower Bachelorette / Bachelor Party Birthday Pa…" at bounding box center [449, 189] width 443 height 24
select select "1"
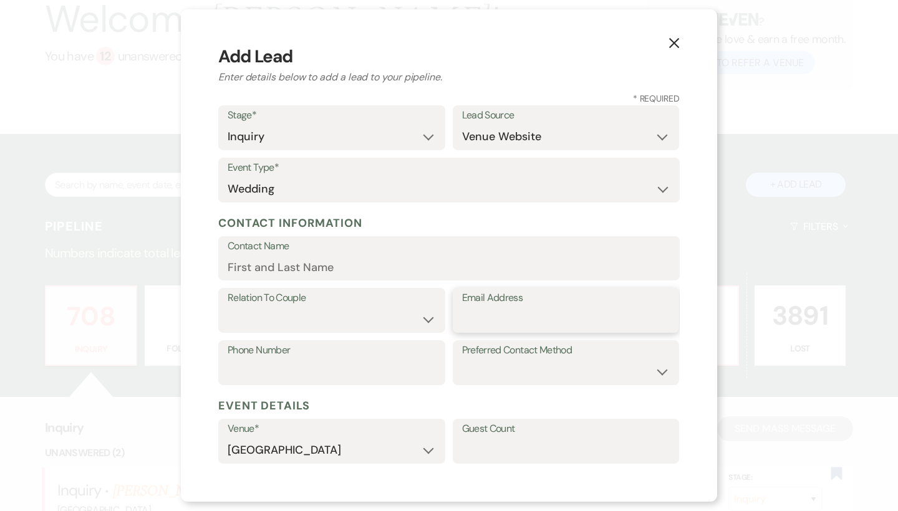
paste input "kateyevans11@gmail.com"
type input "kateyevans11@gmail.com"
click at [349, 263] on input "Contact Name" at bounding box center [449, 267] width 443 height 24
type input "k"
type input "T"
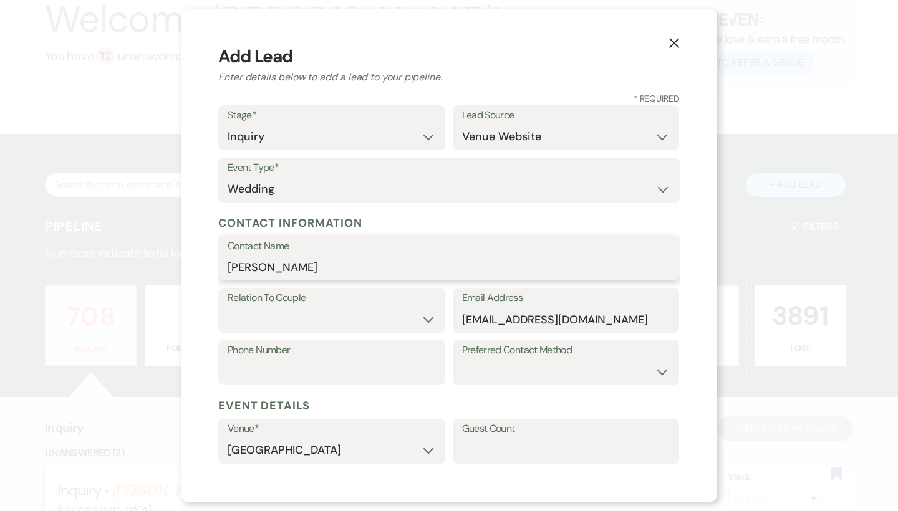
type input "Katey Evans"
click at [325, 328] on select "Couple Planner Parent of Couple Family Member Friend Other" at bounding box center [332, 319] width 208 height 24
select select "1"
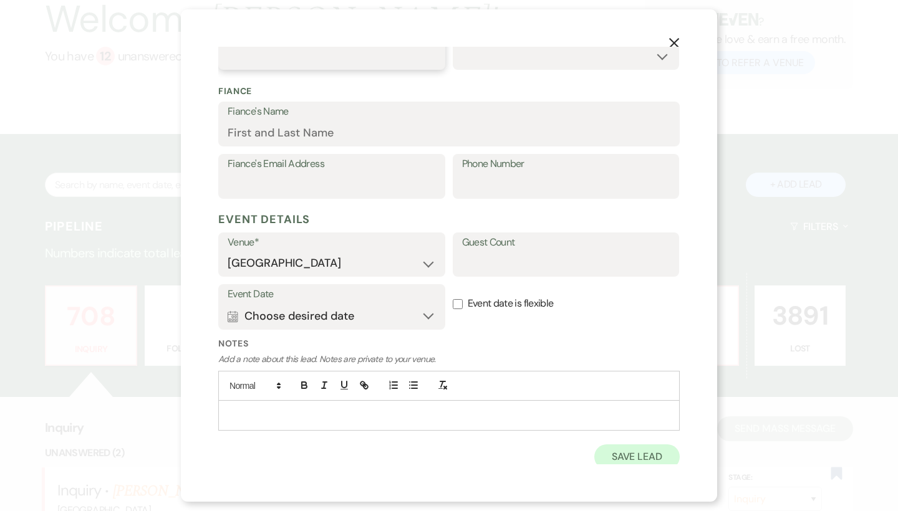
scroll to position [318, 0]
click at [629, 450] on button "Save Lead" at bounding box center [636, 457] width 85 height 25
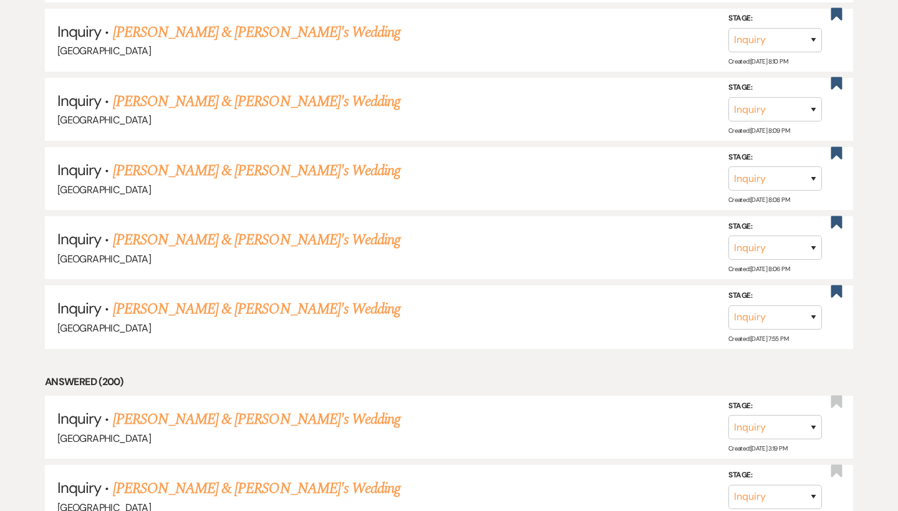
scroll to position [6888, 0]
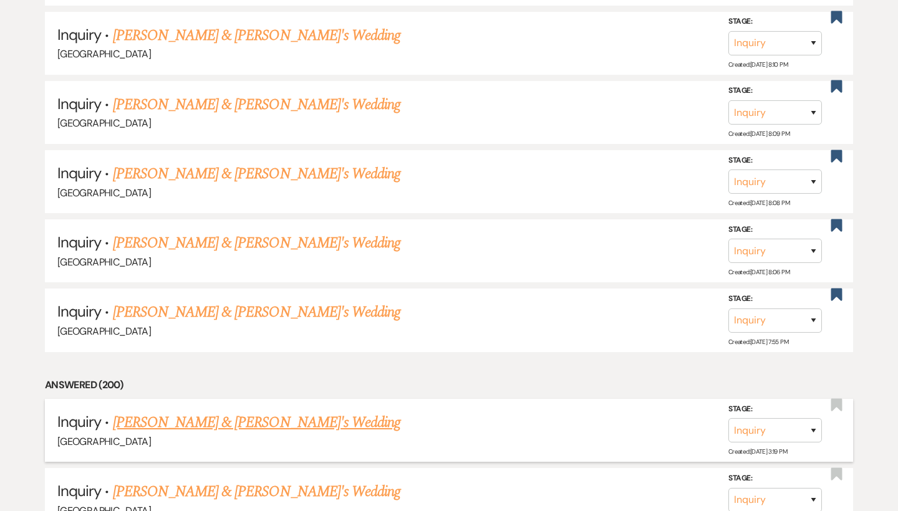
click at [269, 411] on link "[PERSON_NAME] & [PERSON_NAME]'s Wedding" at bounding box center [257, 422] width 288 height 22
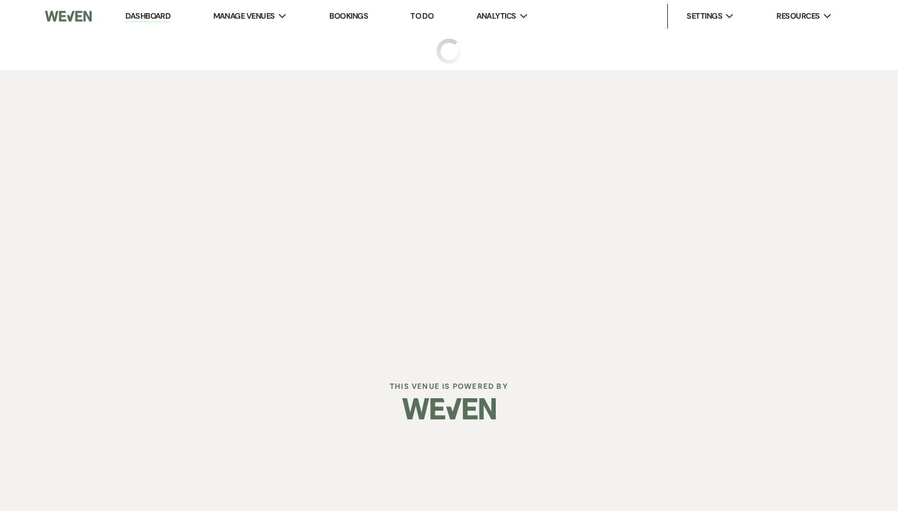
select select "5"
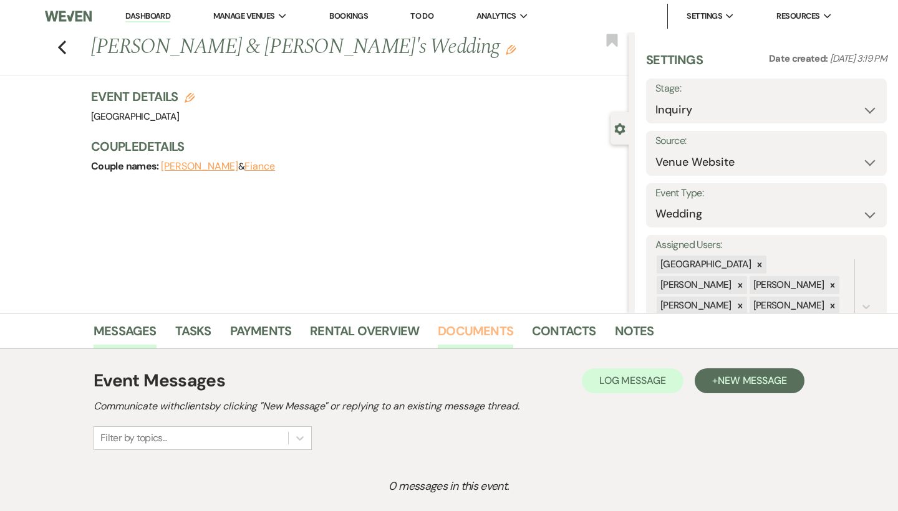
click at [464, 332] on link "Documents" at bounding box center [475, 334] width 75 height 27
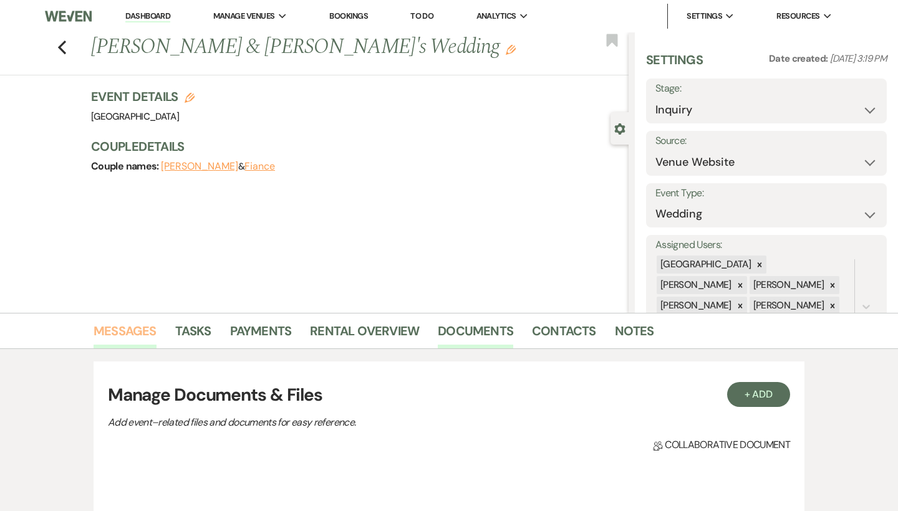
click at [143, 329] on link "Messages" at bounding box center [124, 334] width 63 height 27
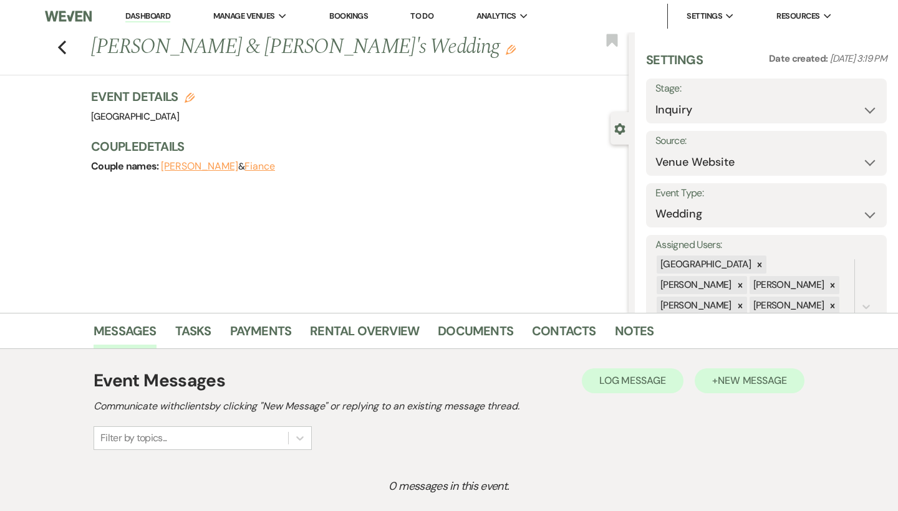
click at [719, 374] on span "New Message" at bounding box center [751, 380] width 69 height 13
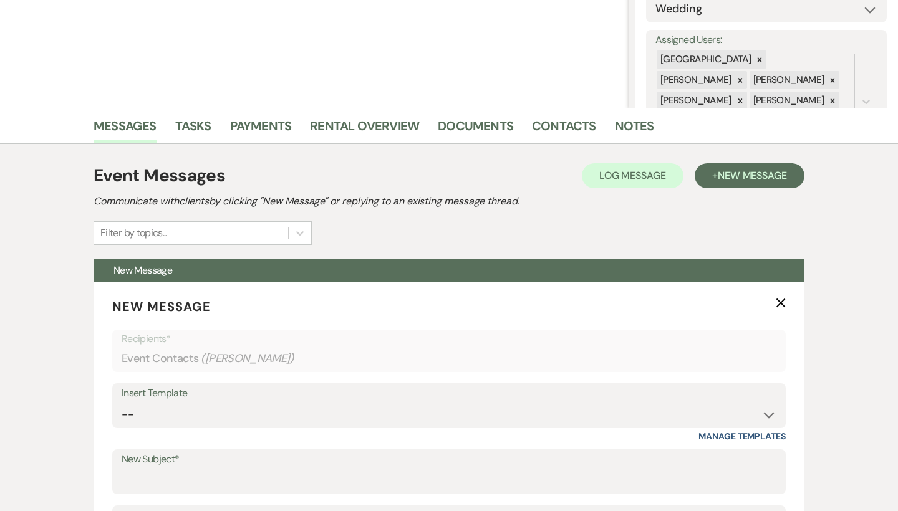
scroll to position [234, 0]
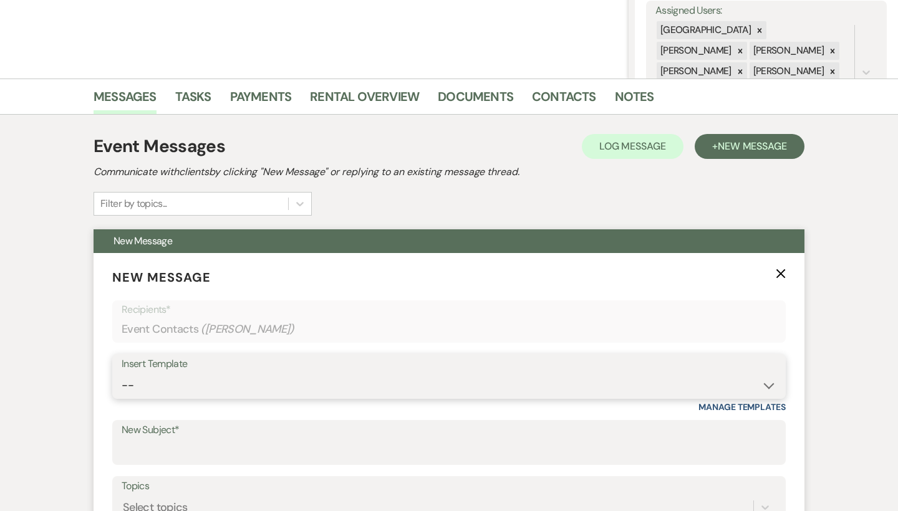
select select "2192"
type input "Thank you for contacting [GEOGRAPHIC_DATA]!"
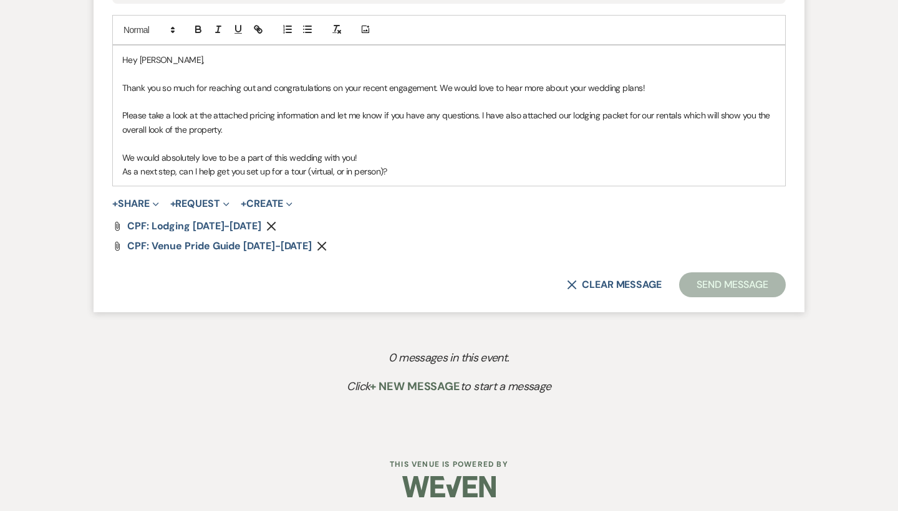
scroll to position [750, 0]
click at [727, 282] on button "Send Message" at bounding box center [732, 286] width 107 height 25
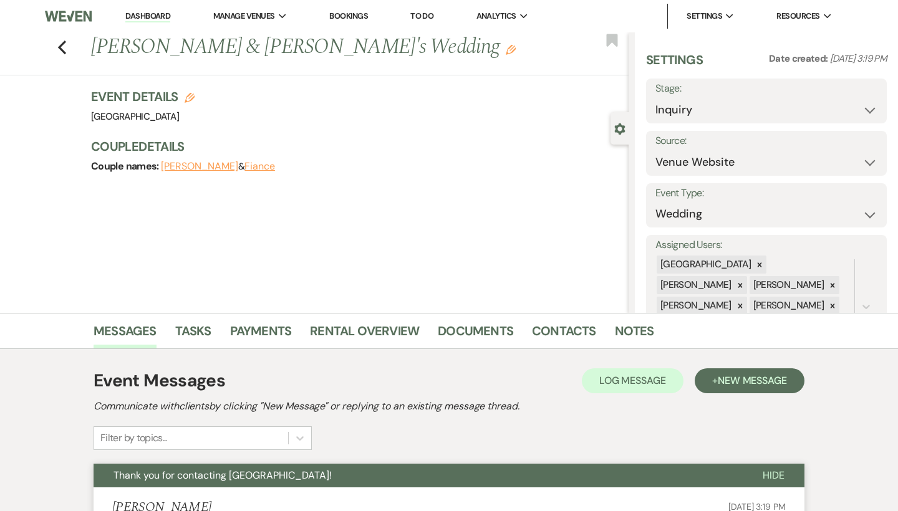
scroll to position [0, 0]
click at [62, 45] on use "button" at bounding box center [62, 48] width 8 height 14
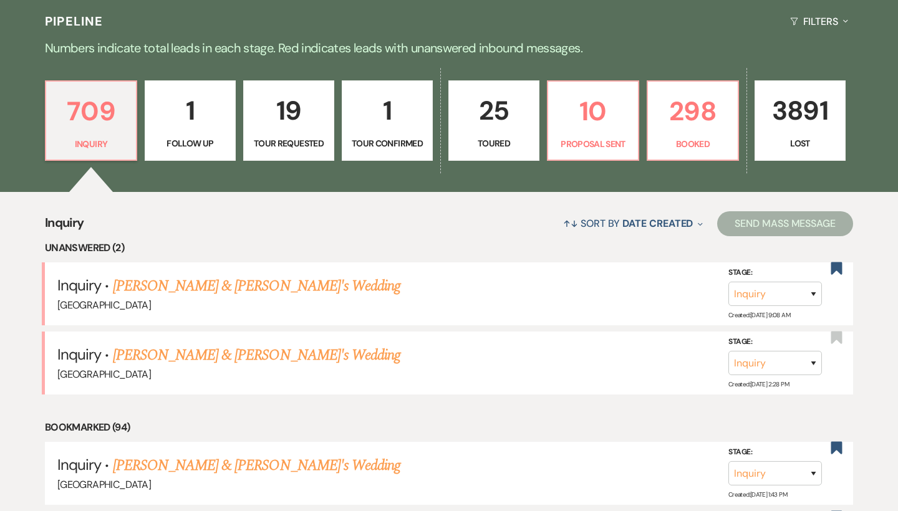
scroll to position [290, 0]
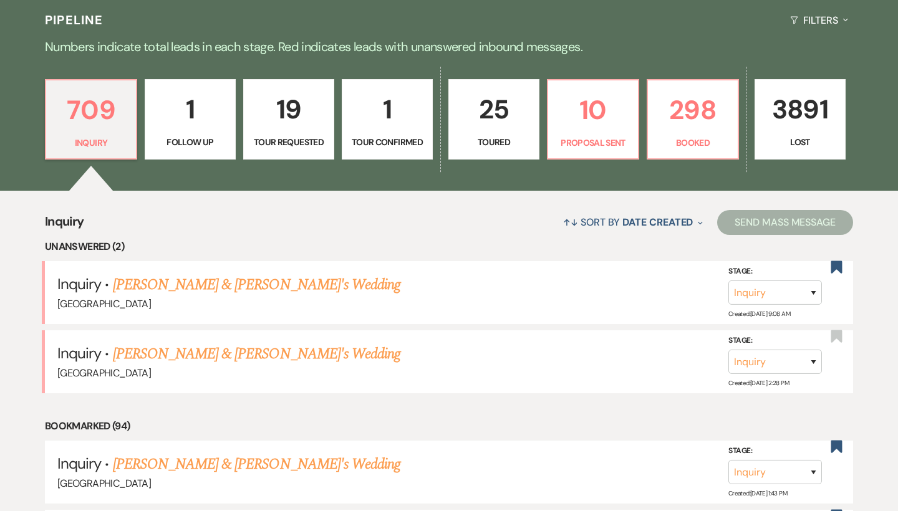
click at [840, 4] on button "Filters Expand" at bounding box center [819, 20] width 68 height 33
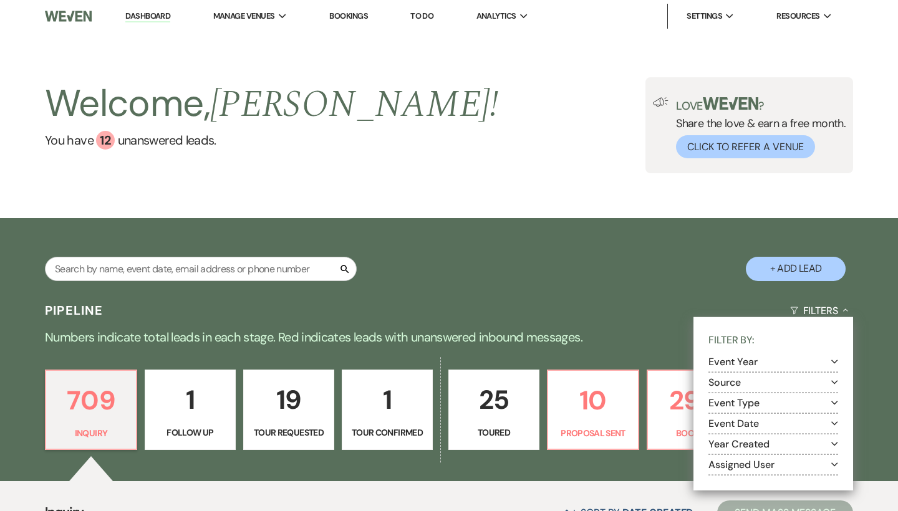
scroll to position [0, 0]
click at [791, 261] on button "+ Add Lead" at bounding box center [795, 269] width 100 height 24
select select "541"
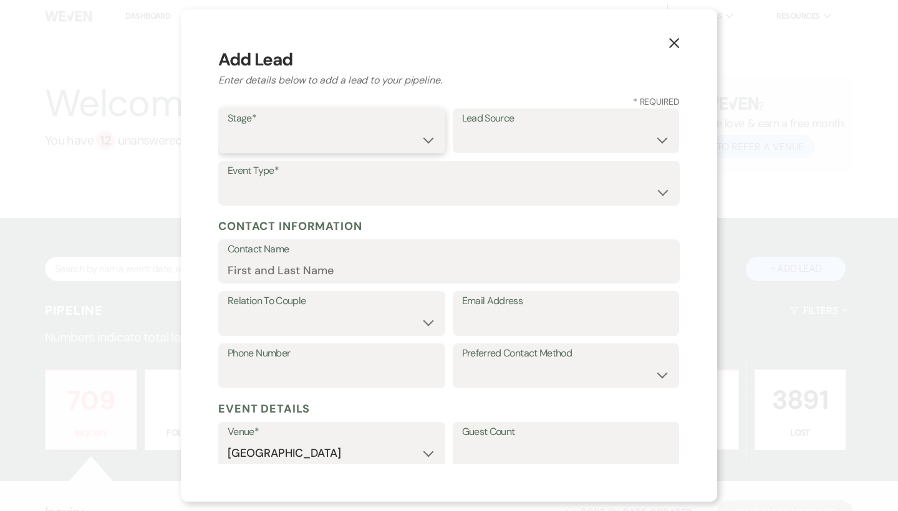
select select "1"
click at [497, 137] on select "Weven Venue Website Instagram Facebook Pinterest Google The Knot Wedding Wire H…" at bounding box center [566, 140] width 208 height 24
select select "3"
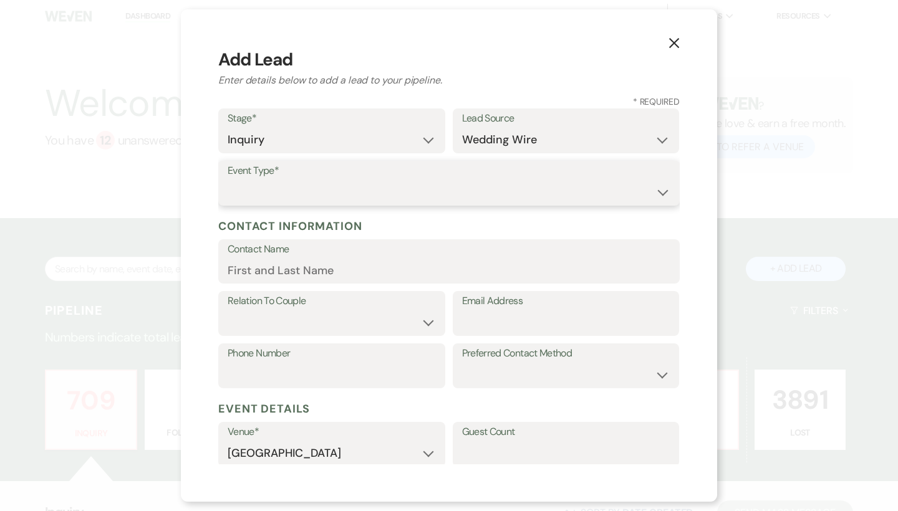
click at [254, 186] on select "Wedding Anniversary Party Baby Shower Bachelorette / Bachelor Party Birthday Pa…" at bounding box center [449, 192] width 443 height 24
select select "1"
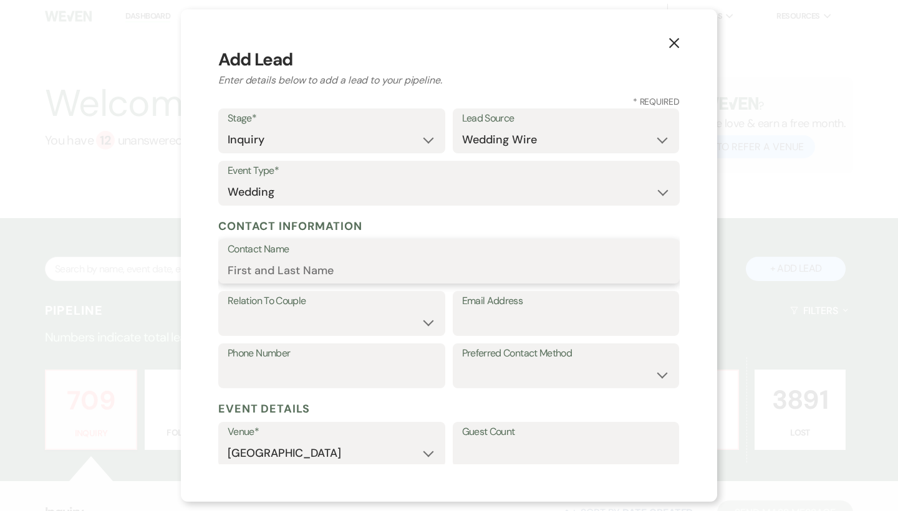
drag, startPoint x: 309, startPoint y: 269, endPoint x: 315, endPoint y: 297, distance: 28.9
type input "Ally Fuller"
click at [530, 305] on label "Email Address" at bounding box center [566, 301] width 208 height 18
click at [530, 310] on input "Email Address" at bounding box center [566, 322] width 208 height 24
paste input "hwb.acf@gmail.com"
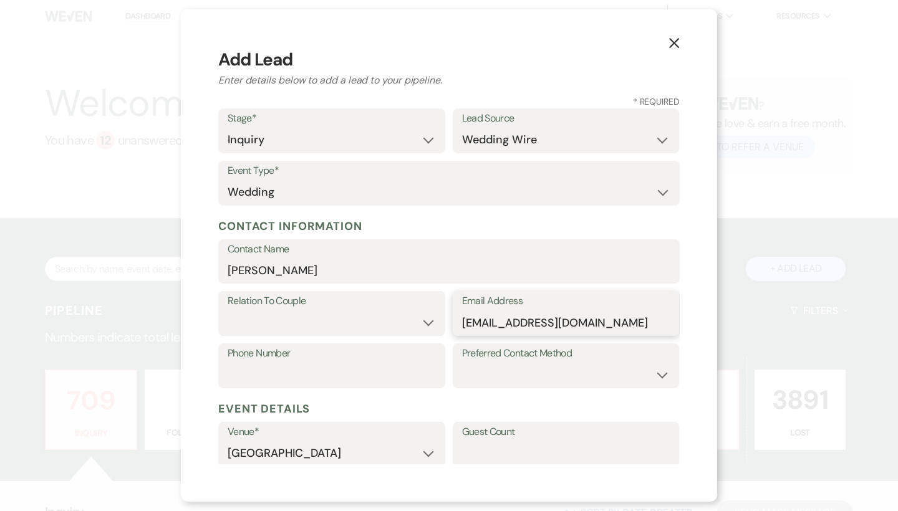
type input "hwb.acf@gmail.com"
click at [284, 321] on select "Couple Planner Parent of Couple Family Member Friend Other" at bounding box center [332, 322] width 208 height 24
select select "1"
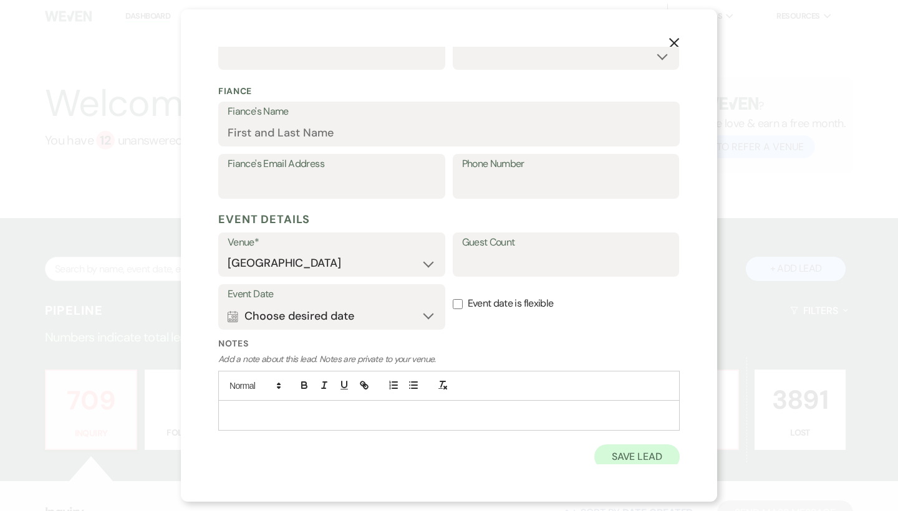
scroll to position [318, 0]
click at [660, 456] on button "Save Lead" at bounding box center [636, 457] width 85 height 25
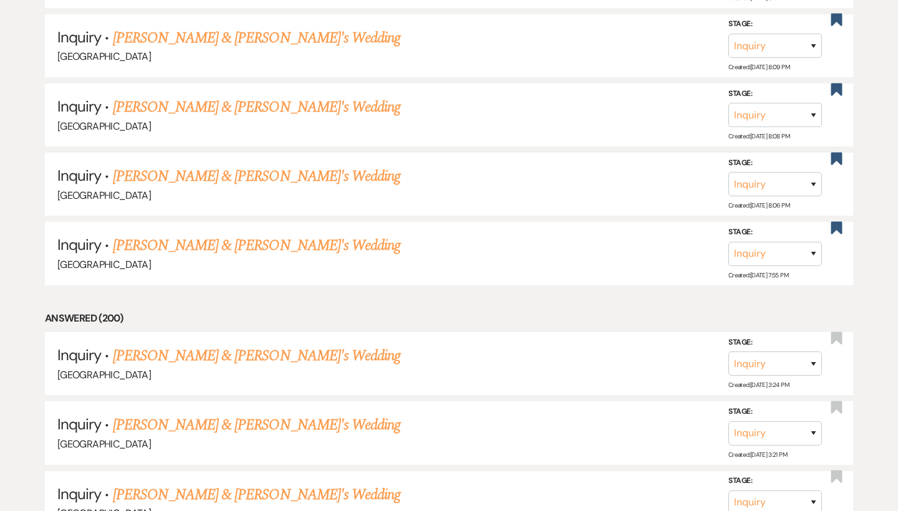
scroll to position [6949, 0]
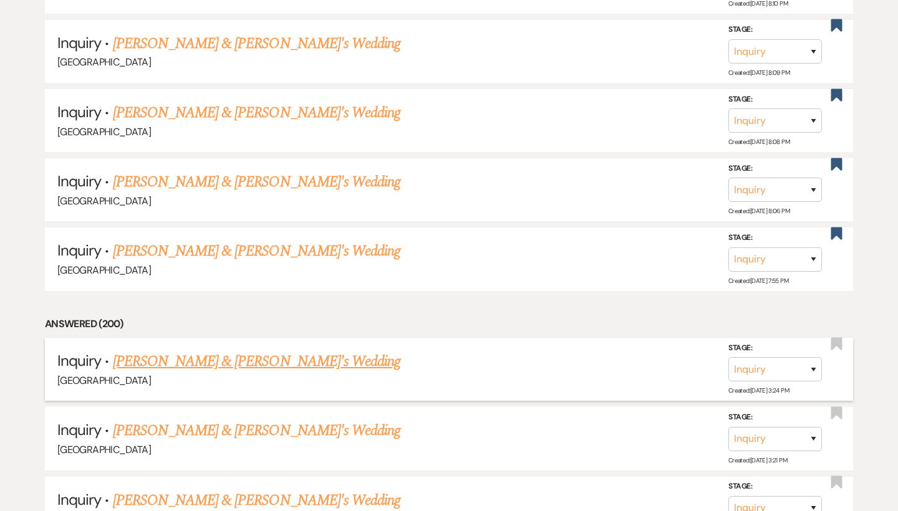
click at [273, 350] on link "Ally Fuller & Fiance's Wedding" at bounding box center [257, 361] width 288 height 22
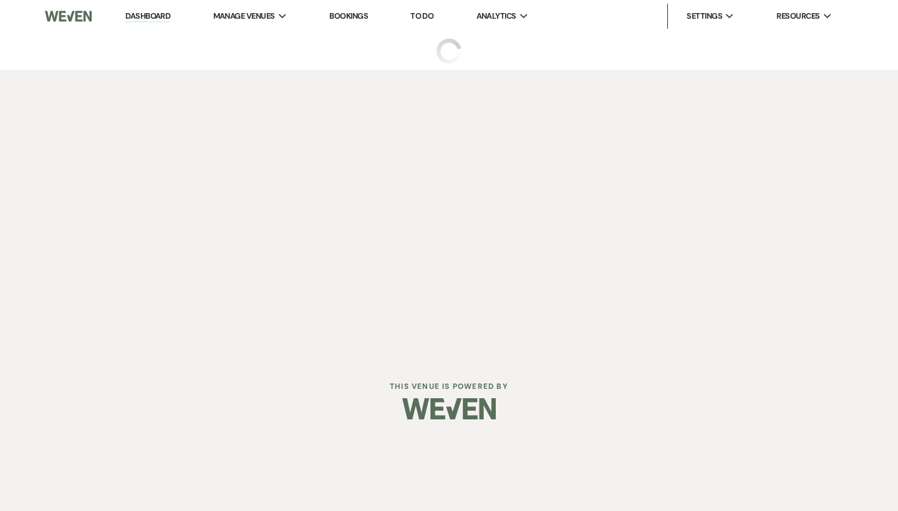
select select "3"
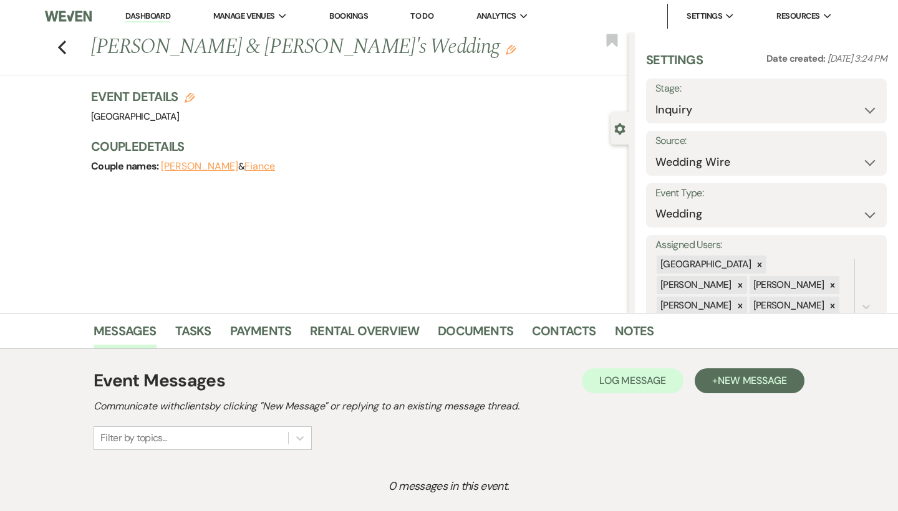
click at [711, 397] on div "Event Messages Log Log Message + New Message Communicate with clients by clicki…" at bounding box center [448, 409] width 711 height 82
click at [721, 379] on span "New Message" at bounding box center [751, 380] width 69 height 13
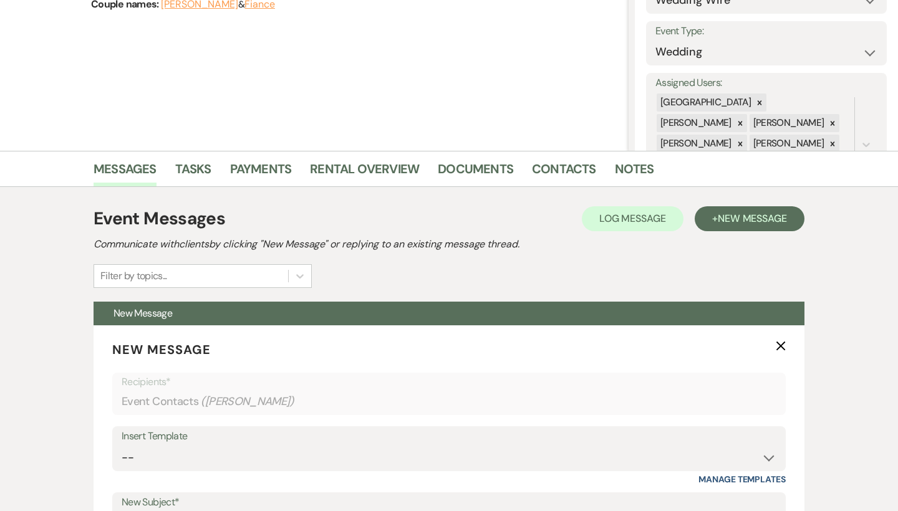
scroll to position [210, 0]
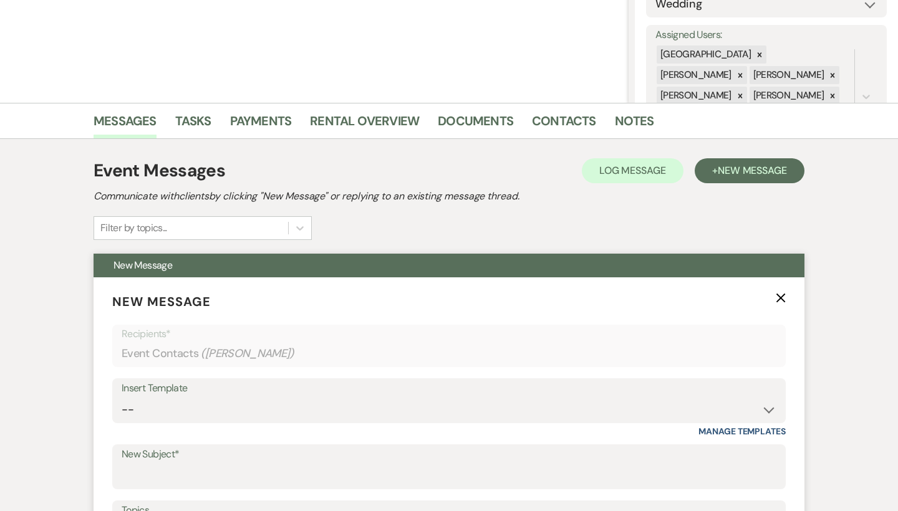
click at [328, 383] on div "Insert Template" at bounding box center [449, 389] width 654 height 18
select select "2192"
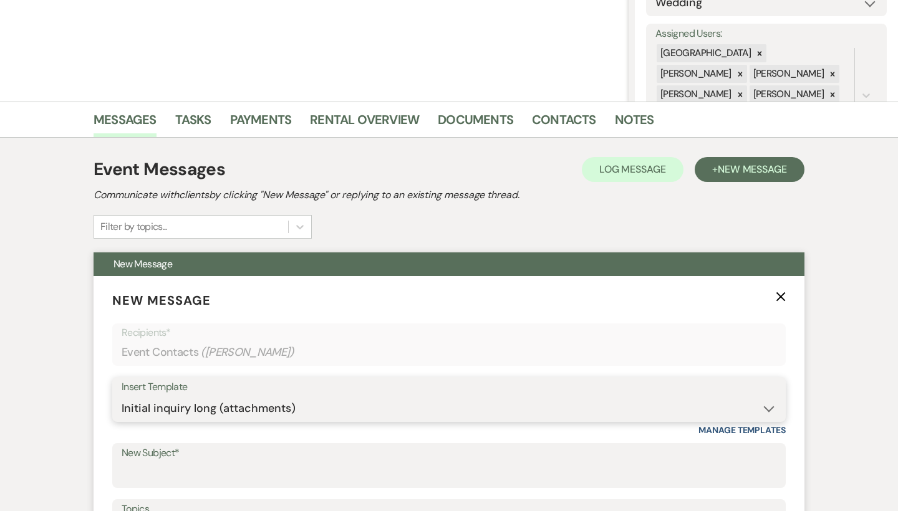
type input "Thank you for contacting Chimney Pond Farm!"
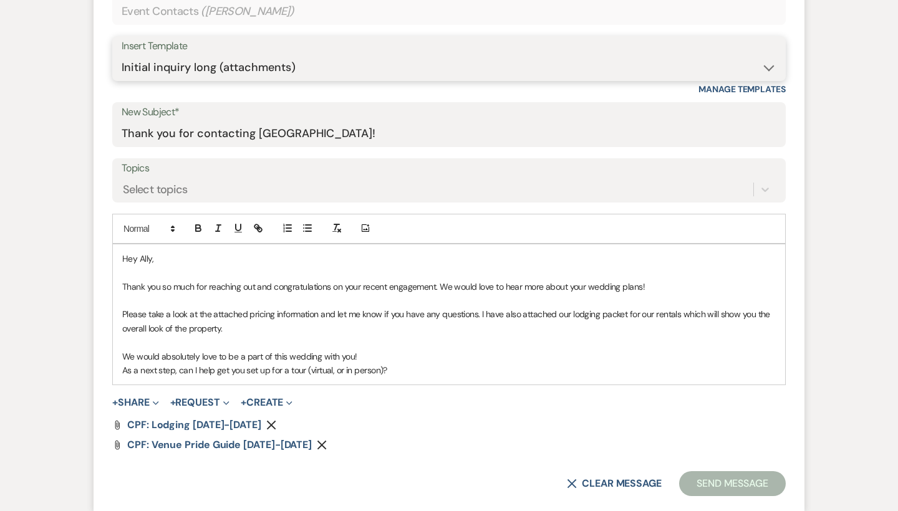
scroll to position [569, 0]
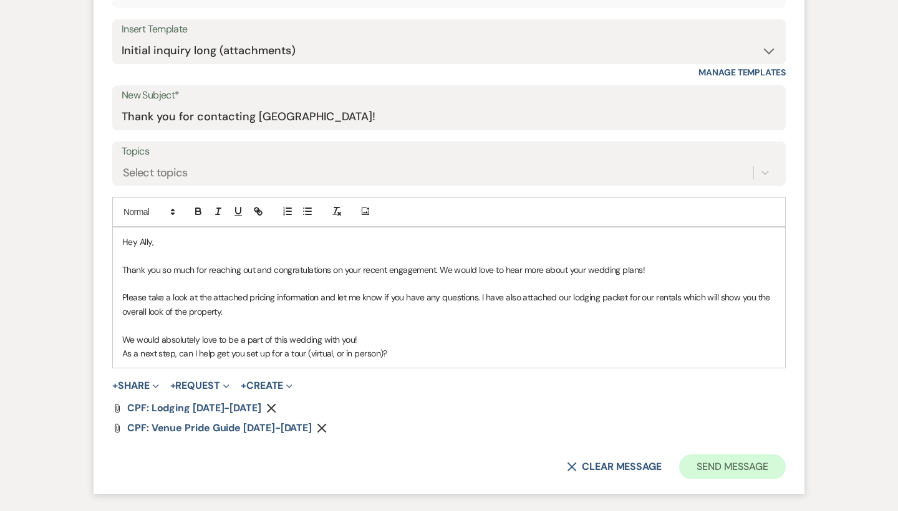
click at [721, 466] on button "Send Message" at bounding box center [732, 466] width 107 height 25
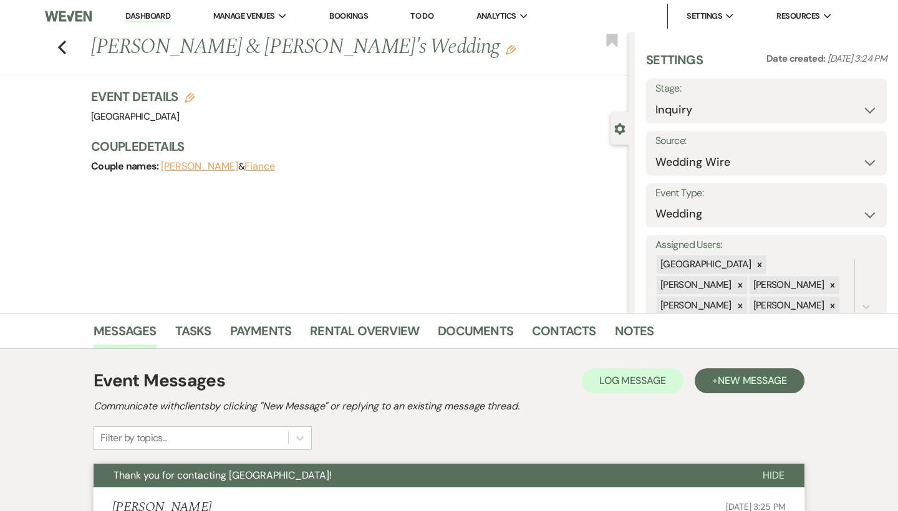
scroll to position [0, 0]
click at [165, 12] on link "Dashboard" at bounding box center [147, 17] width 45 height 12
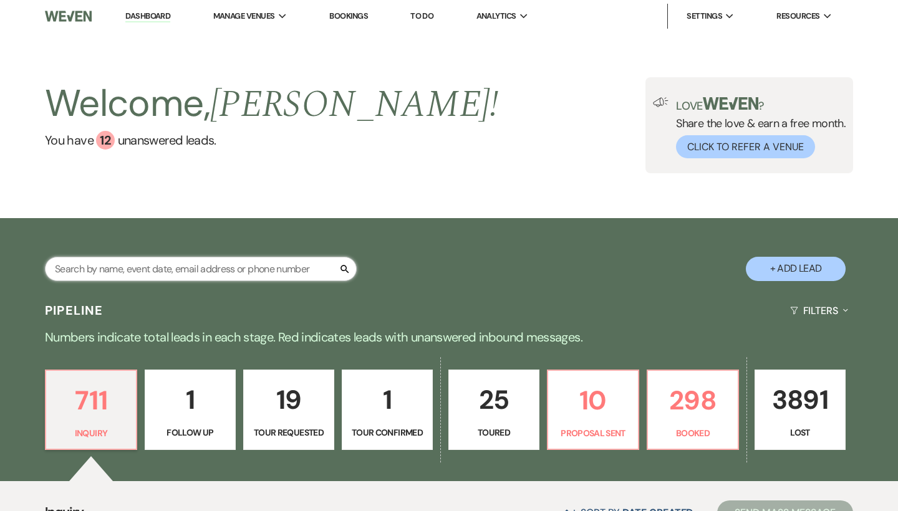
click at [199, 269] on input "text" at bounding box center [201, 269] width 312 height 24
type input "v"
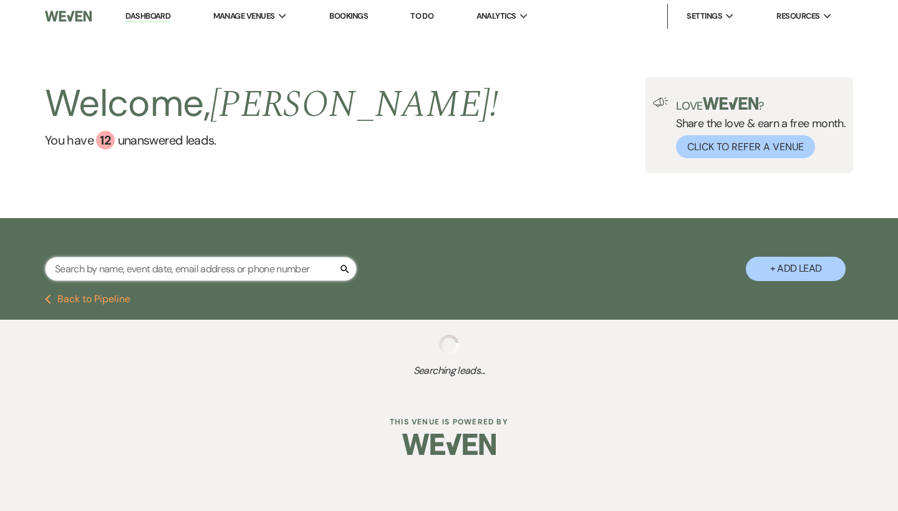
type input "vchu4@yahoo.com"
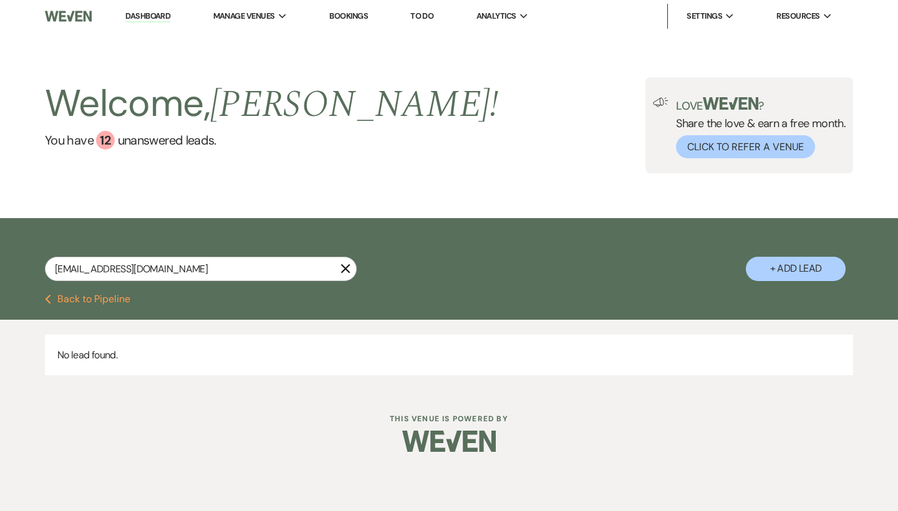
click at [819, 274] on button "+ Add Lead" at bounding box center [795, 269] width 100 height 24
select select "541"
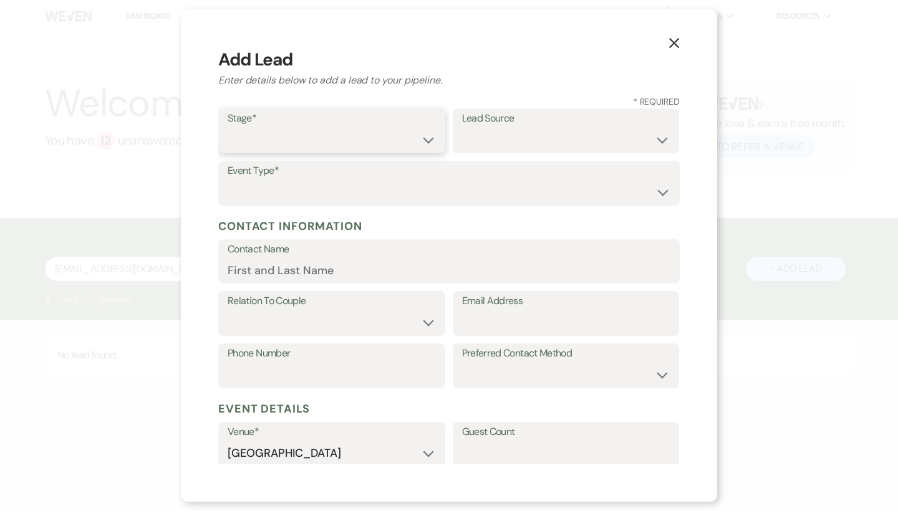
select select "1"
select select "14"
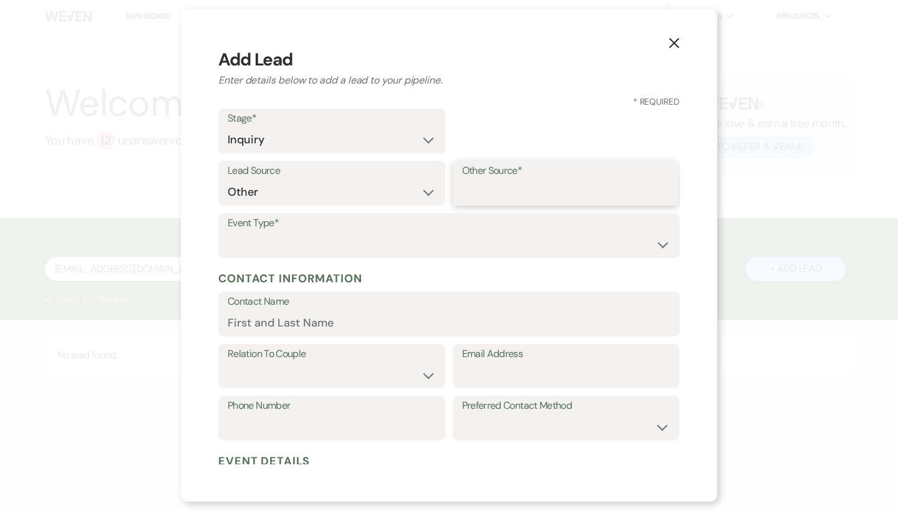
click at [502, 191] on input "Other Source*" at bounding box center [566, 192] width 208 height 24
type input "u"
type input "Unbounced"
select select "1"
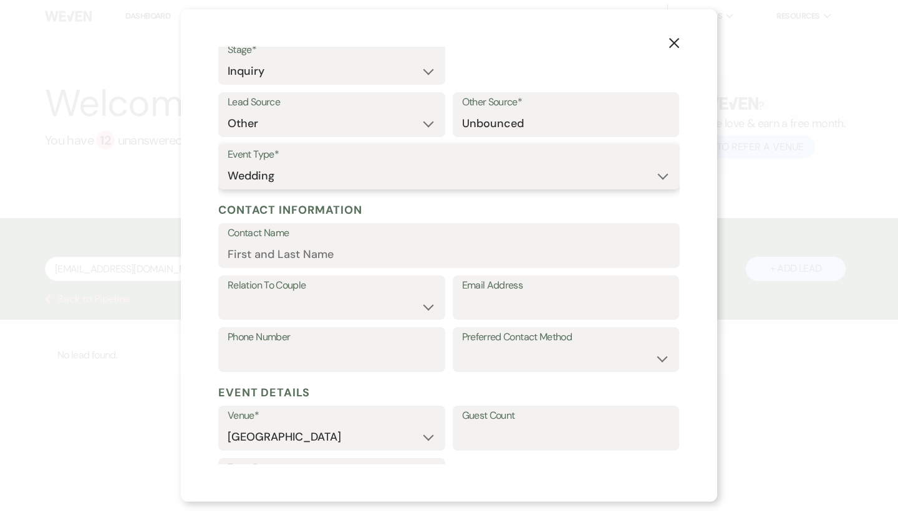
scroll to position [83, 0]
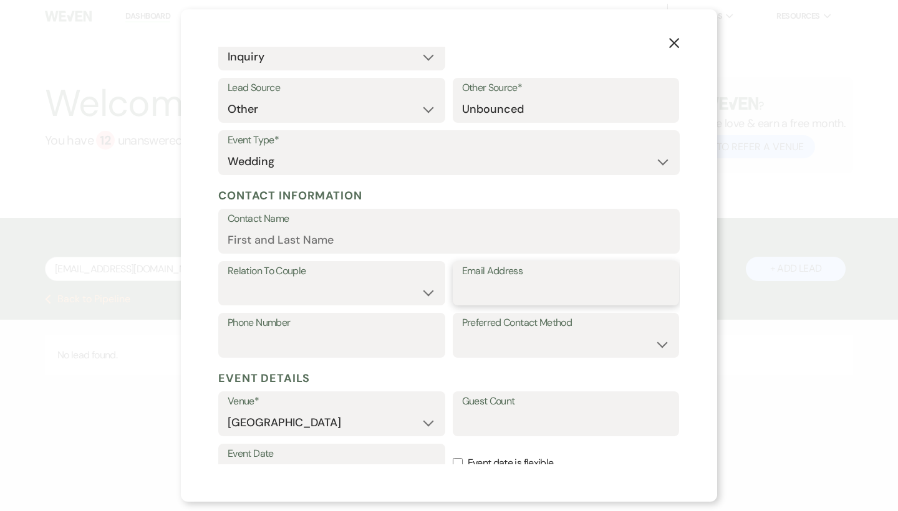
paste input "vchu4@yahoo.com"
type input "vchu4@yahoo.com"
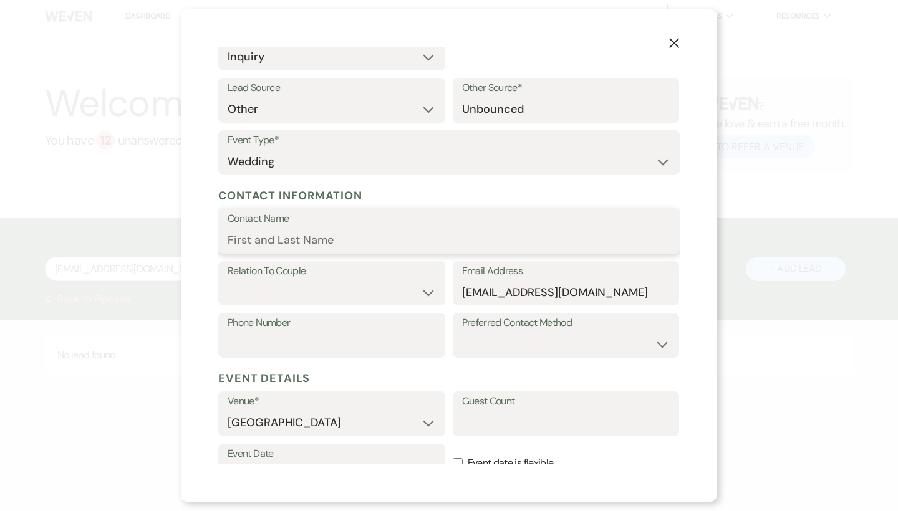
click at [385, 235] on input "Contact Name" at bounding box center [449, 240] width 443 height 24
type input "Vila Chu"
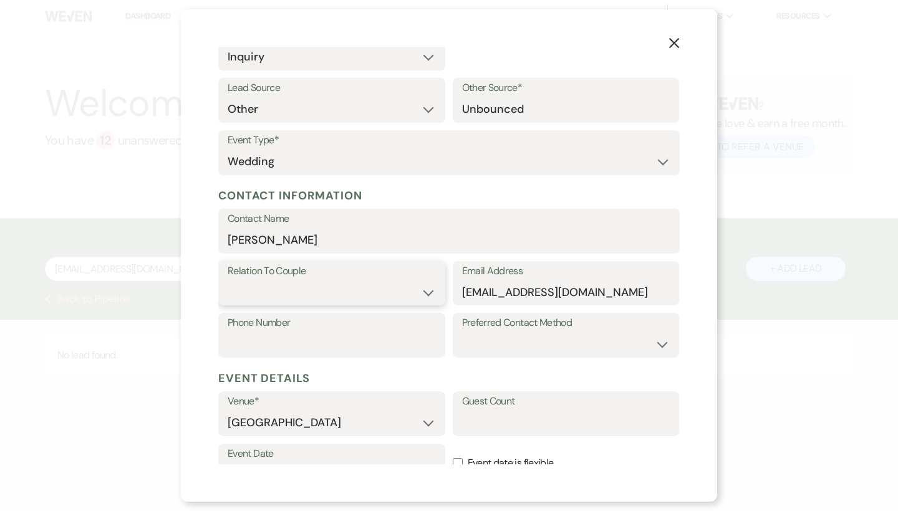
select select "1"
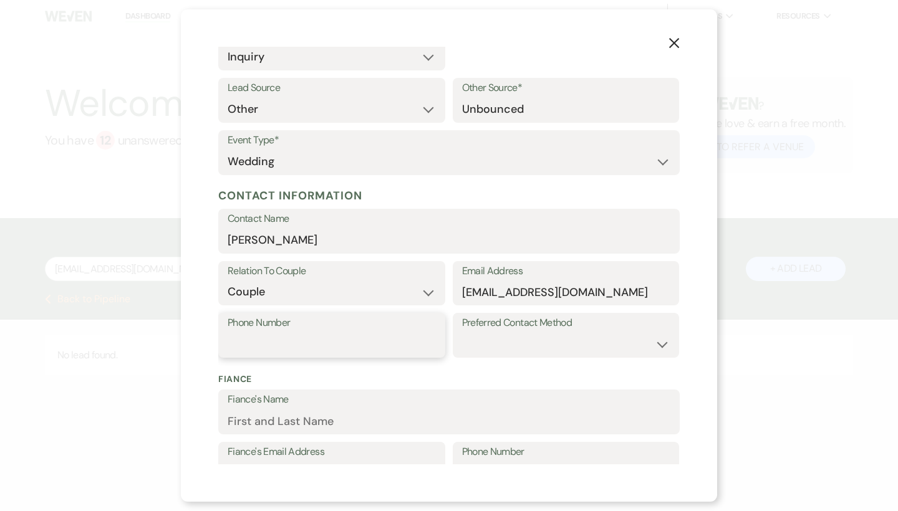
paste input "4705640936"
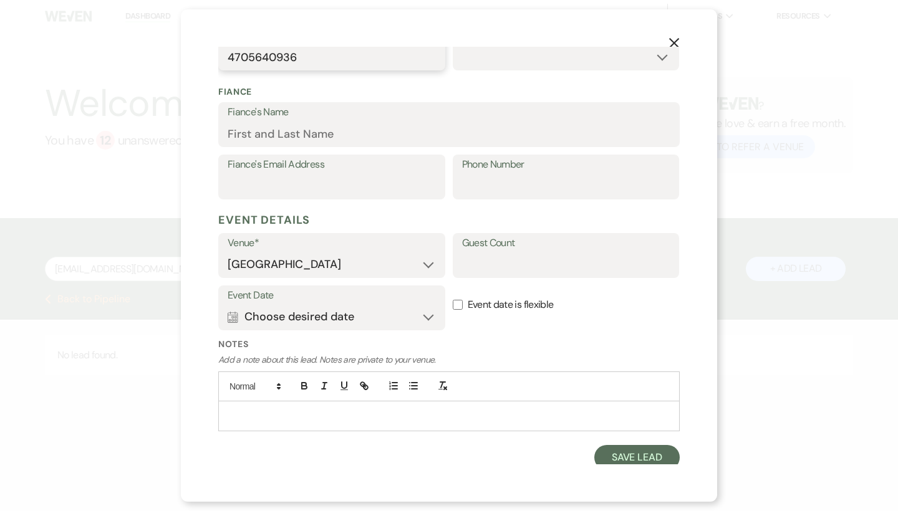
scroll to position [370, 0]
type input "4705640936"
click at [648, 446] on button "Save Lead" at bounding box center [636, 458] width 85 height 25
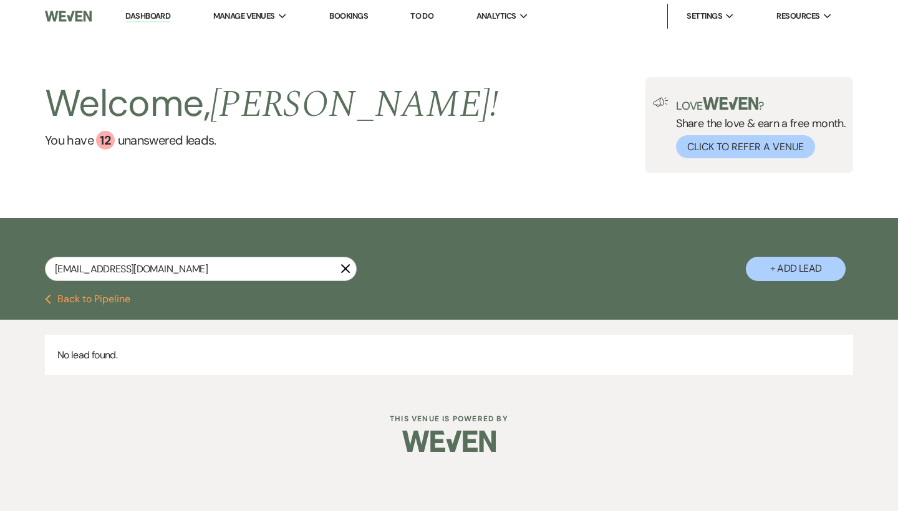
scroll to position [0, 0]
click at [345, 266] on icon "X" at bounding box center [345, 269] width 10 height 10
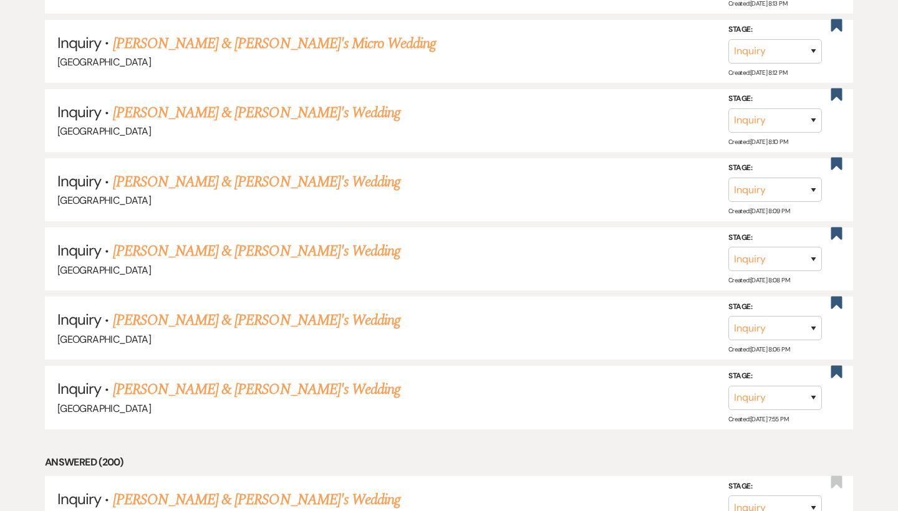
scroll to position [6809, 0]
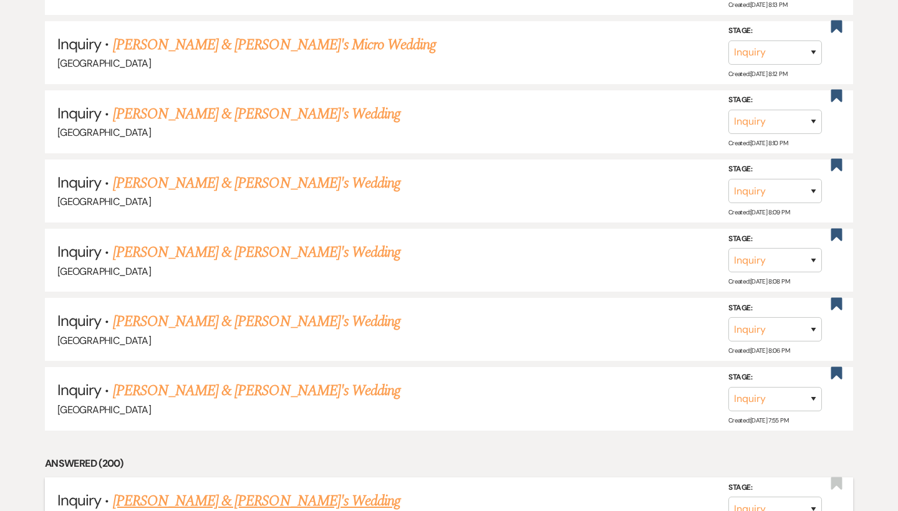
click at [187, 490] on link "Vila Chu & Fiance's Wedding" at bounding box center [257, 501] width 288 height 22
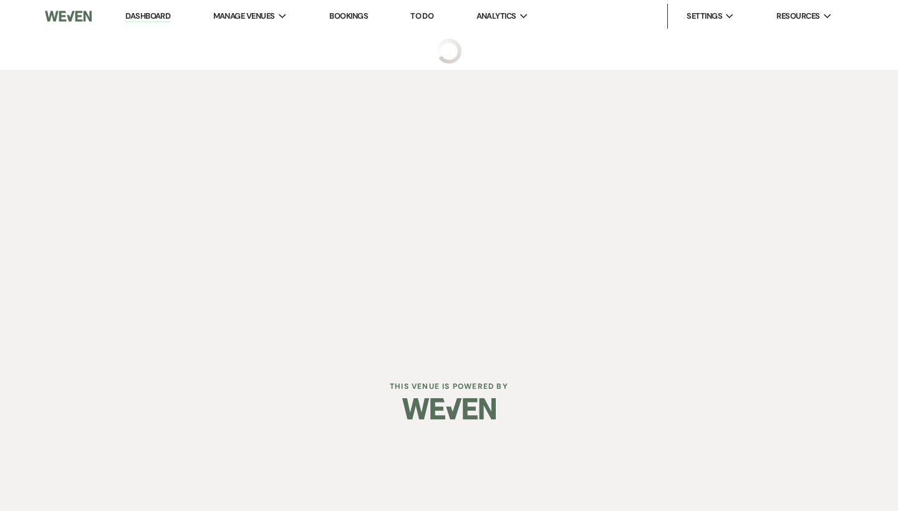
select select "14"
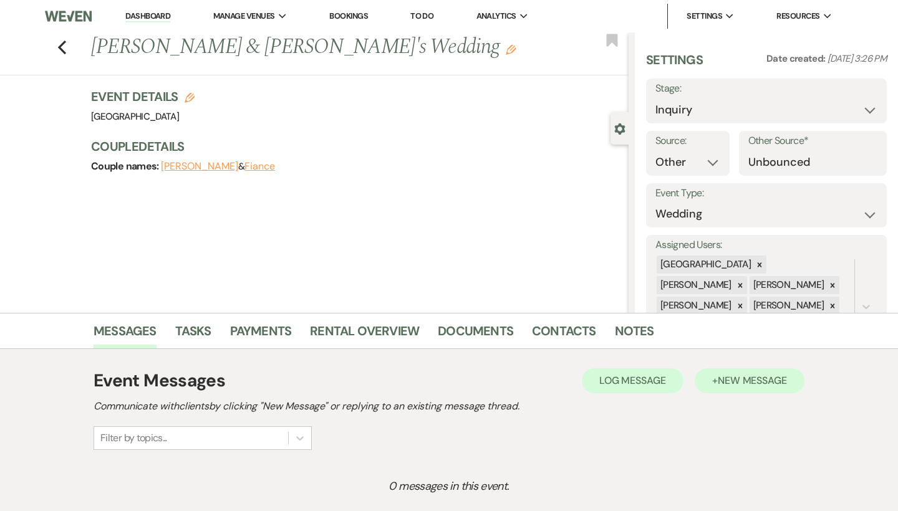
click at [742, 386] on span "New Message" at bounding box center [751, 380] width 69 height 13
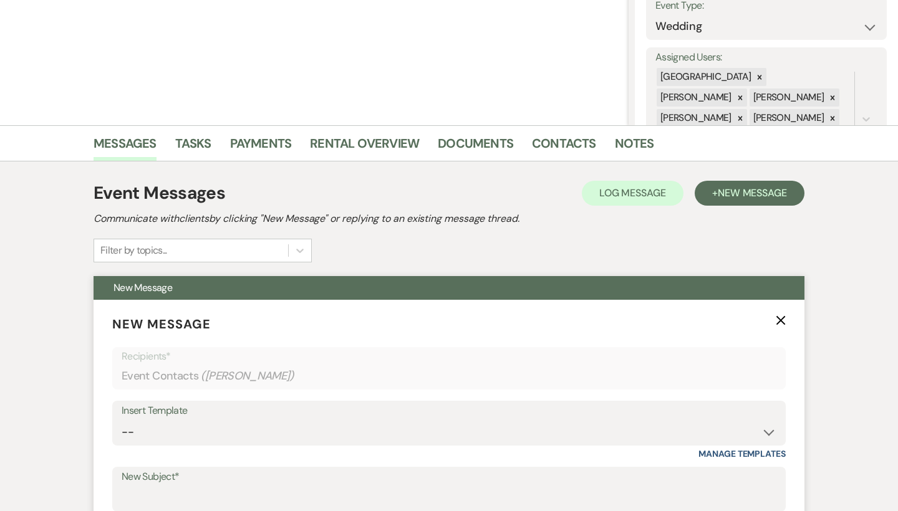
scroll to position [199, 0]
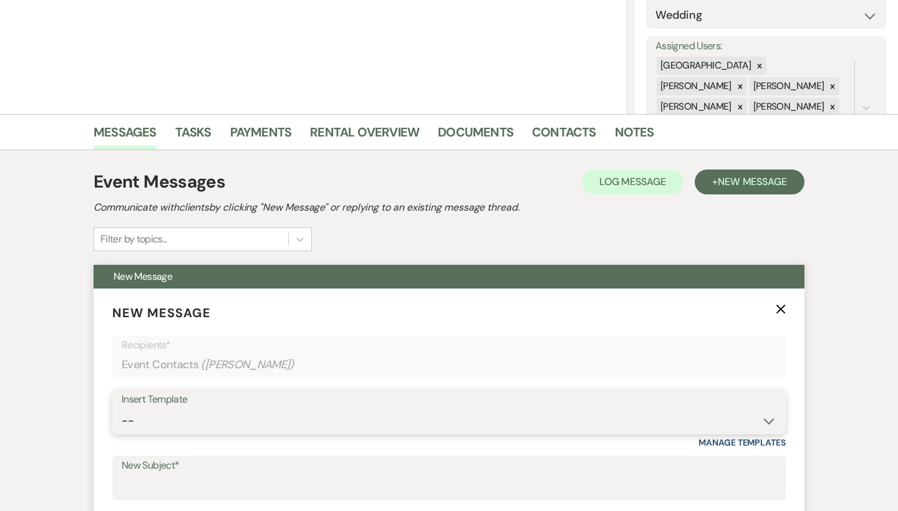
select select "2192"
type input "Thank you for contacting Chimney Pond Farm!"
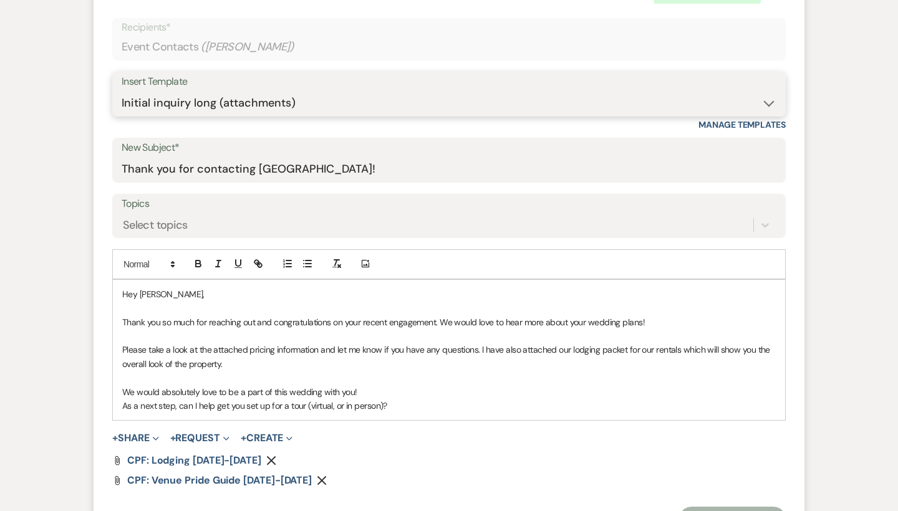
scroll to position [517, 0]
click at [267, 456] on use "button" at bounding box center [271, 460] width 9 height 9
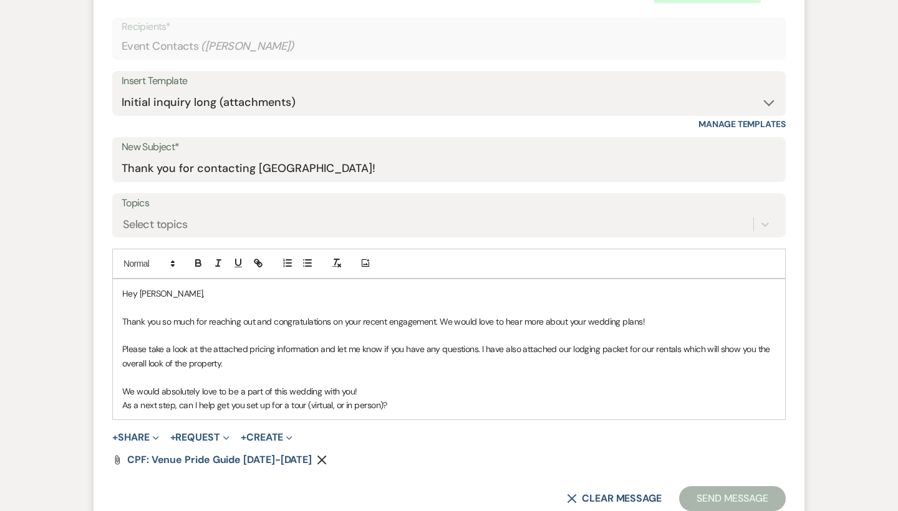
click at [317, 455] on icon "Remove" at bounding box center [322, 460] width 10 height 10
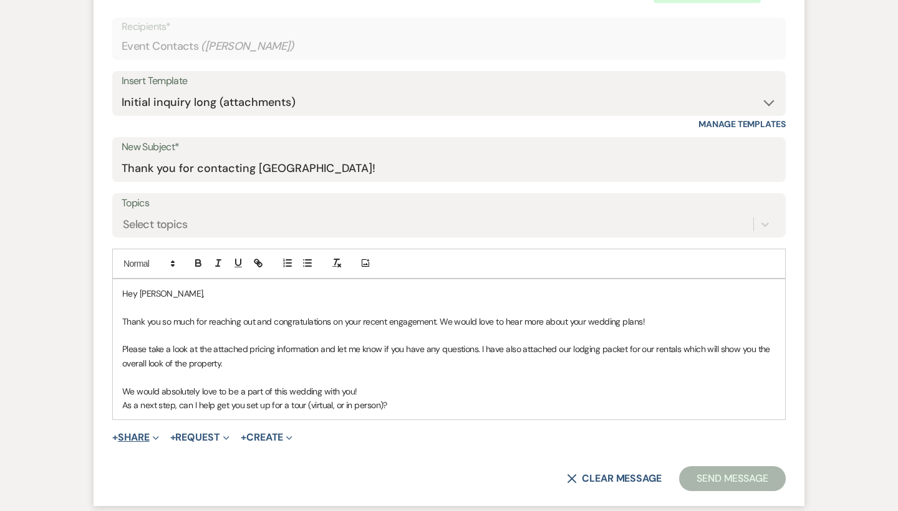
click at [150, 435] on button "+ Share Expand" at bounding box center [135, 438] width 47 height 10
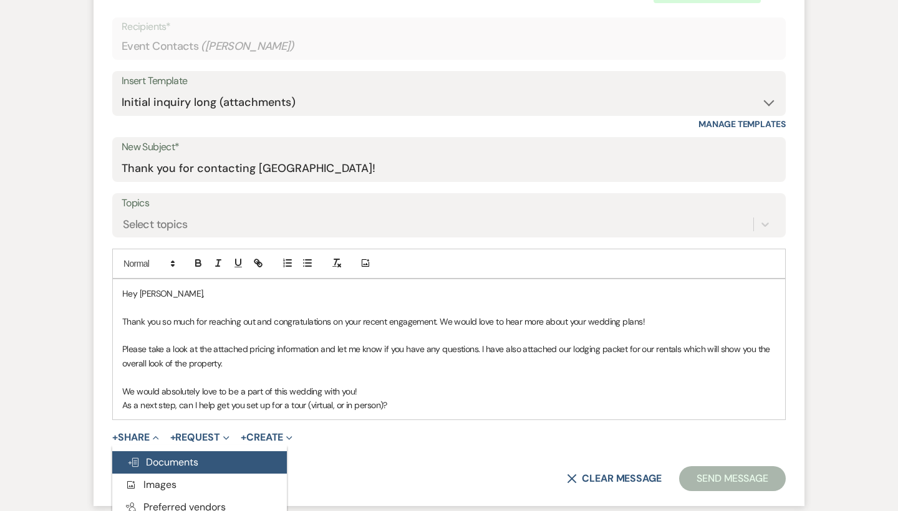
click at [168, 451] on button "Doc Upload Documents" at bounding box center [199, 462] width 175 height 22
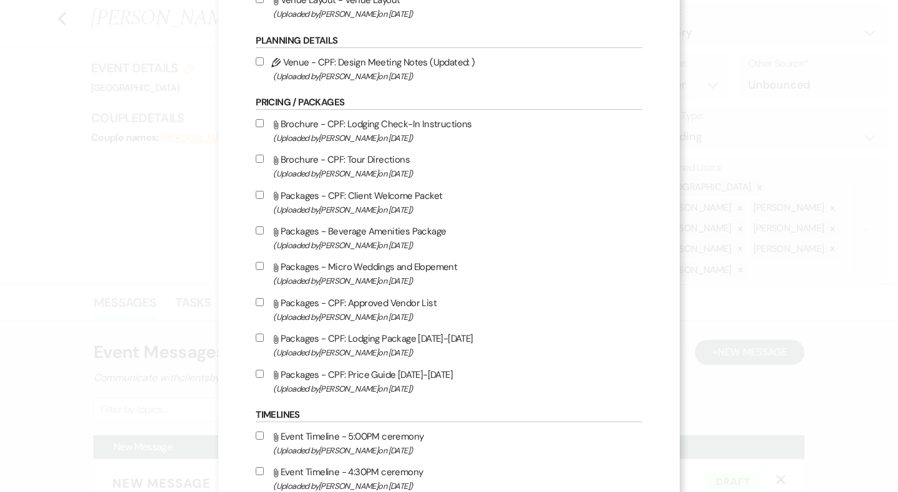
scroll to position [0, 0]
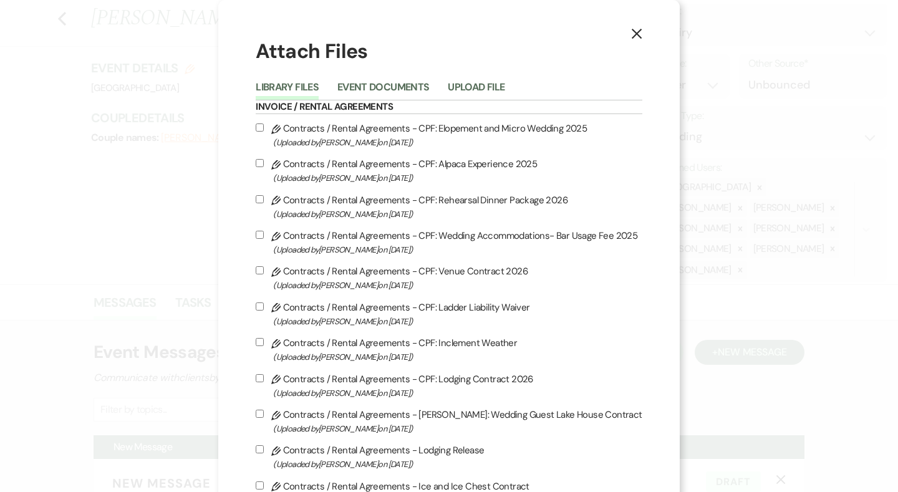
click at [403, 136] on span "(Uploaded by Nicole Wade on Oct 19th, 2022 )" at bounding box center [457, 142] width 368 height 14
click at [264, 132] on input "Pencil Contracts / Rental Agreements - CPF: Elopement and Micro Wedding 2025 (U…" at bounding box center [260, 127] width 8 height 8
click at [403, 136] on span "(Uploaded by Nicole Wade on Oct 19th, 2022 )" at bounding box center [457, 142] width 368 height 14
click at [264, 132] on input "Pencil Contracts / Rental Agreements - CPF: Elopement and Micro Wedding 2025 (U…" at bounding box center [260, 127] width 8 height 8
checkbox input "false"
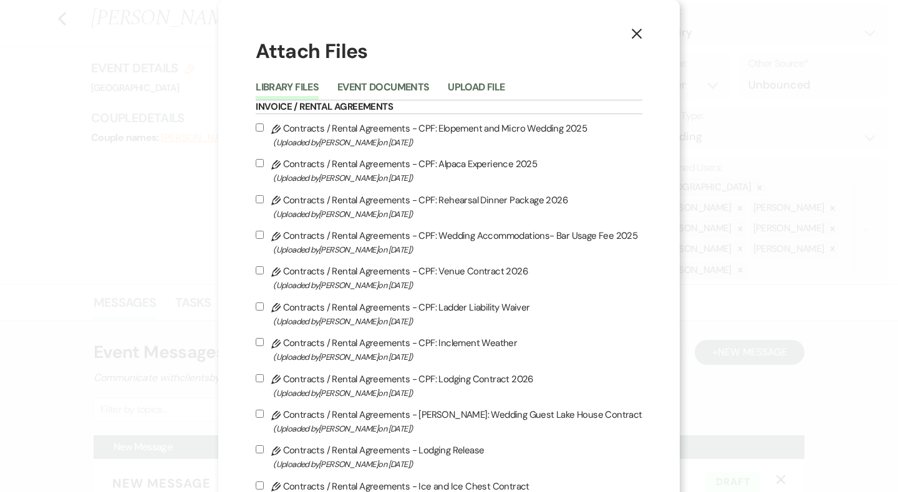
scroll to position [1248, 0]
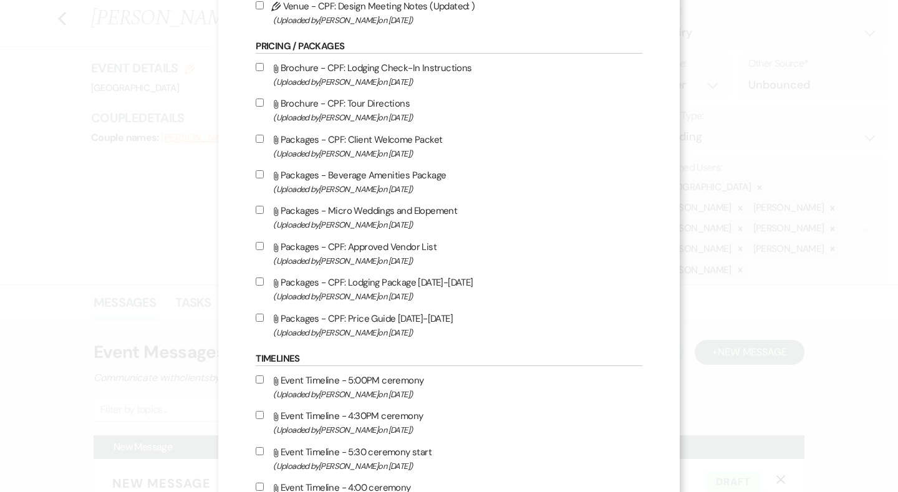
click at [378, 232] on span "(Uploaded by Lauren Segedin on Jul 16th, 2025 )" at bounding box center [457, 225] width 368 height 14
click at [264, 214] on input "Attach File Packages - Micro Weddings and Elopement (Uploaded by Lauren Segedin…" at bounding box center [260, 210] width 8 height 8
checkbox input "true"
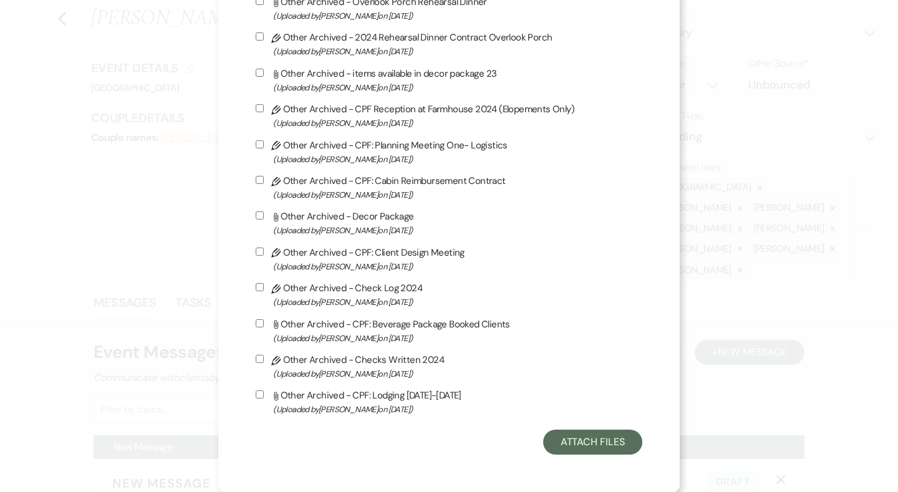
scroll to position [3421, 0]
click at [577, 436] on button "Attach Files" at bounding box center [592, 441] width 99 height 25
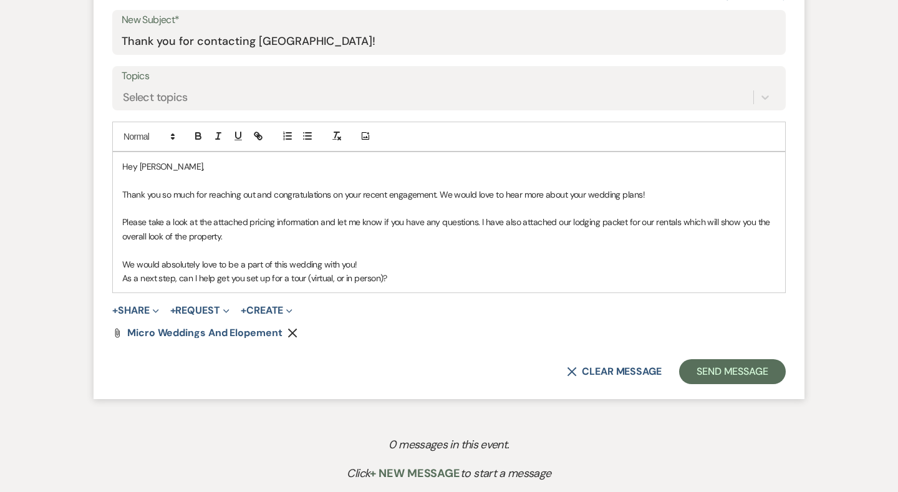
scroll to position [646, 0]
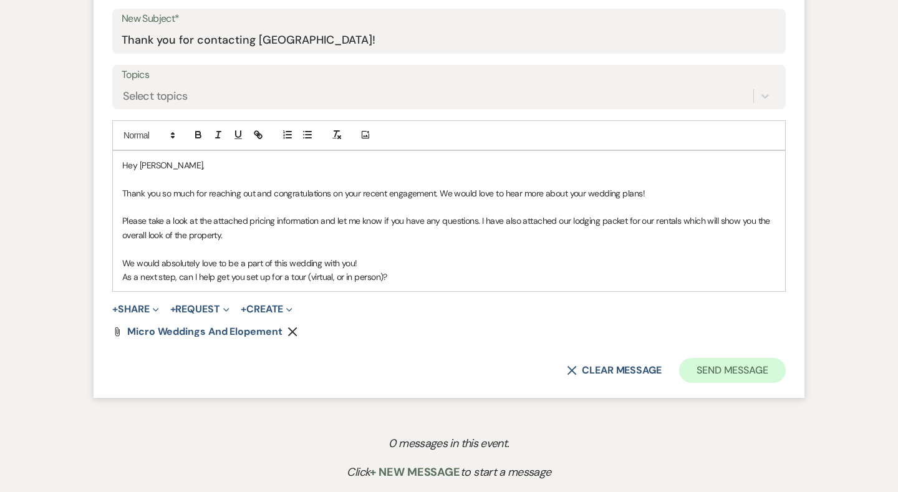
click at [716, 365] on button "Send Message" at bounding box center [732, 370] width 107 height 25
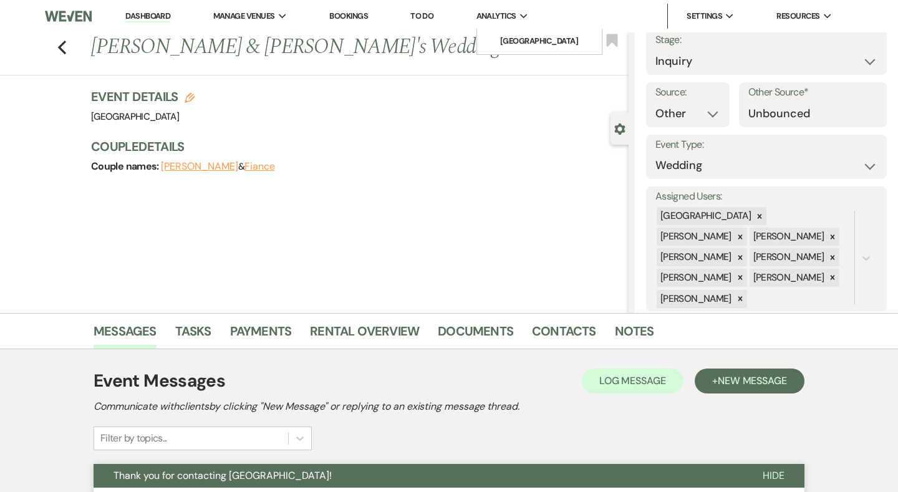
scroll to position [0, 0]
click at [64, 47] on icon "Previous" at bounding box center [61, 47] width 9 height 15
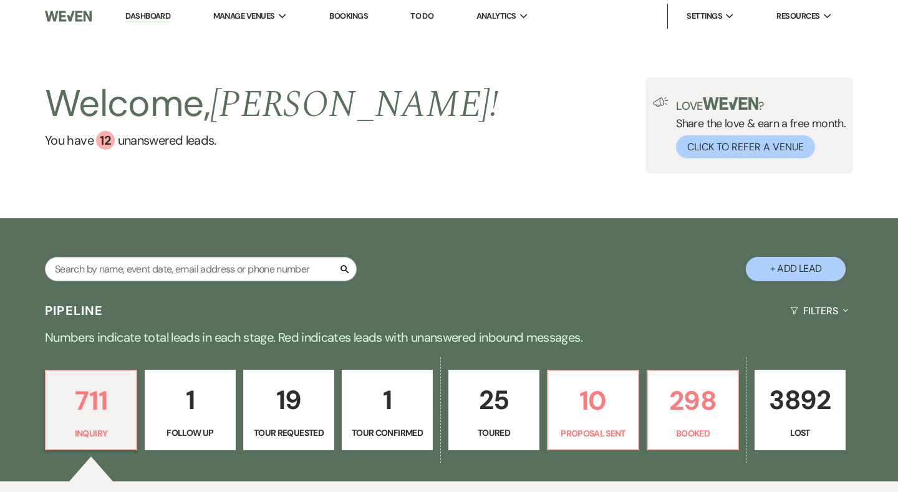
click at [807, 270] on button "+ Add Lead" at bounding box center [795, 269] width 100 height 24
select select "541"
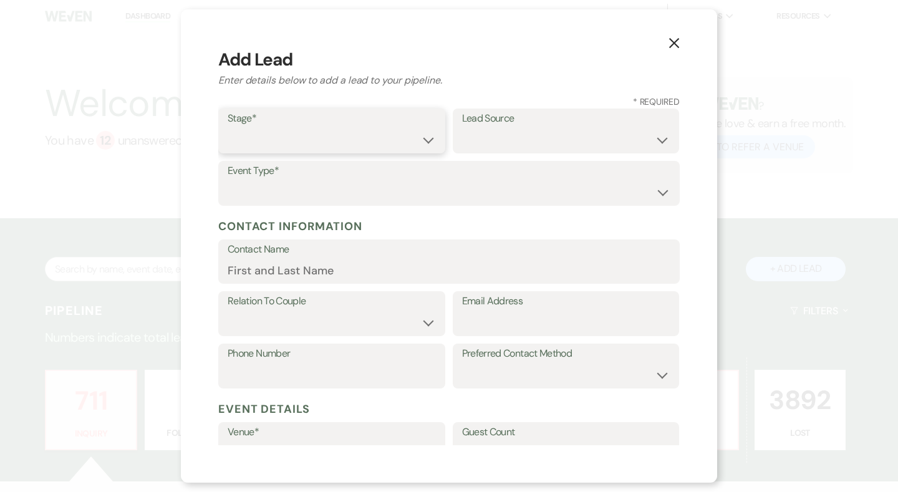
select select "1"
click at [521, 142] on select "Weven Venue Website Instagram Facebook Pinterest Google The Knot Wedding Wire H…" at bounding box center [566, 140] width 208 height 24
select select "8"
click at [438, 204] on div "Event Type* Wedding Anniversary Party Baby Shower Bachelorette / Bachelor Party…" at bounding box center [448, 183] width 461 height 45
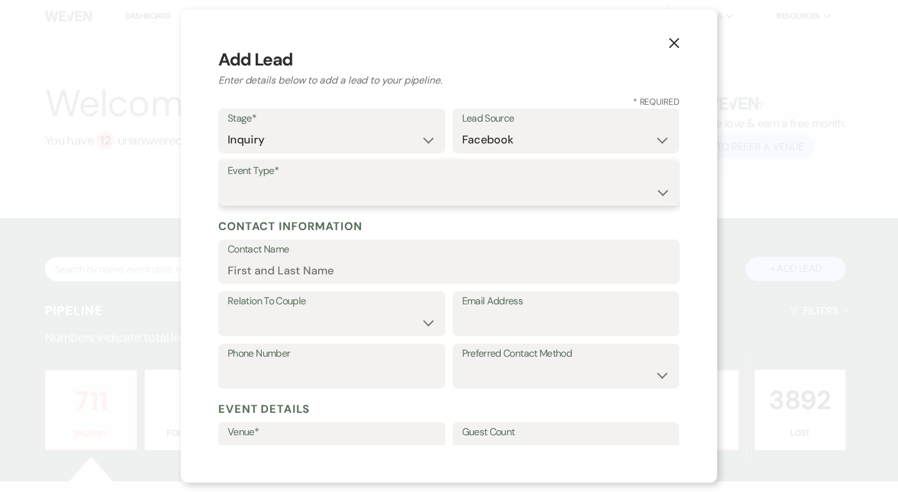
select select "1"
click at [331, 265] on input "Contact Name" at bounding box center [449, 270] width 443 height 24
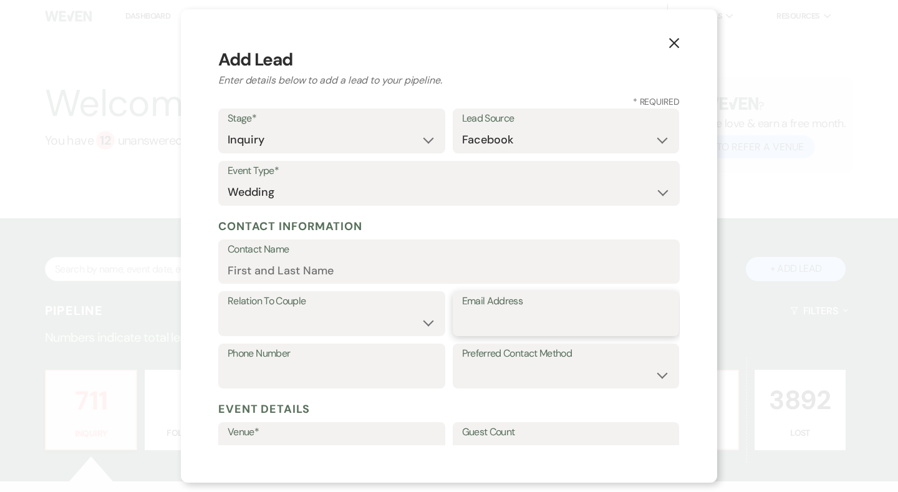
paste input "victoria@ferntrust.com"
type input "victoria@ferntrust.com"
click at [451, 266] on input "Contact Name" at bounding box center [449, 270] width 443 height 24
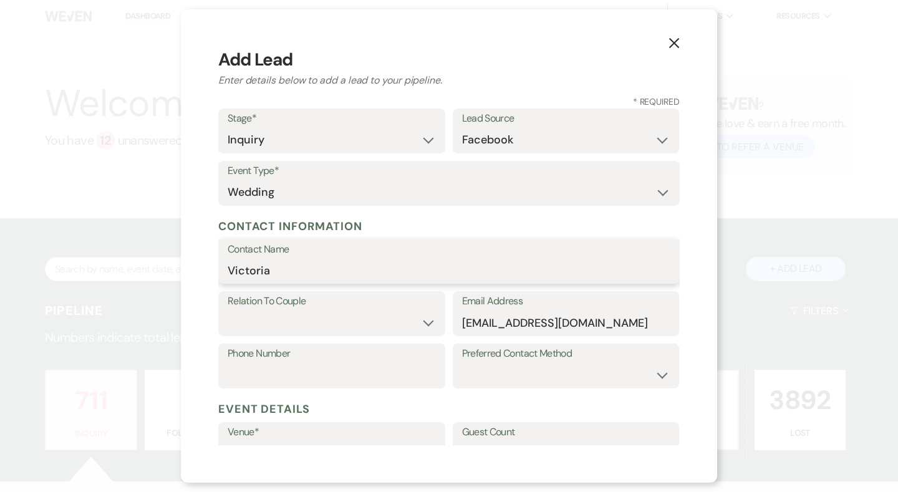
paste input "Register"
type input "Victoria Register"
click at [330, 319] on select "Couple Planner Parent of Couple Family Member Friend Other" at bounding box center [332, 322] width 208 height 24
select select "1"
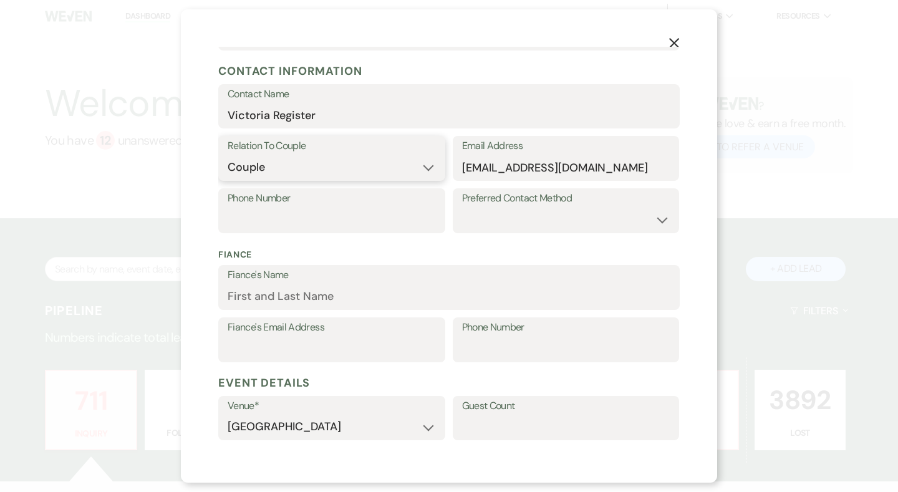
scroll to position [155, 0]
paste input "1-386-785-6751"
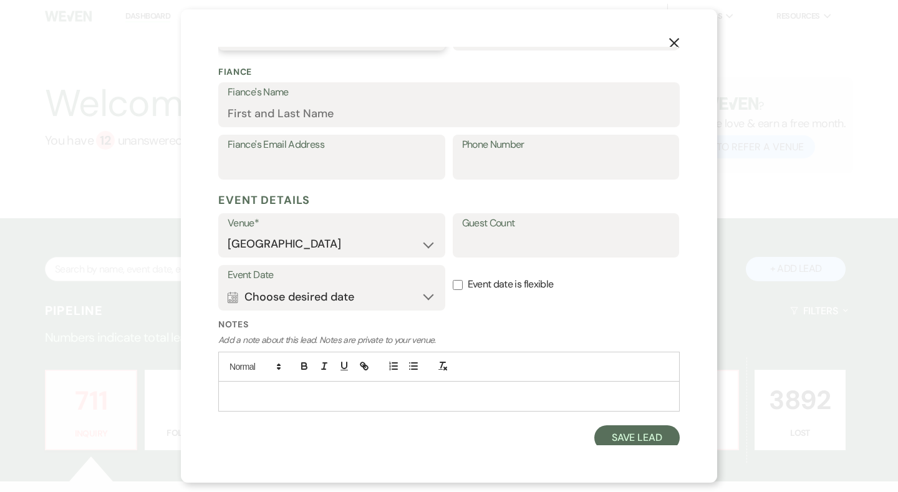
scroll to position [337, 0]
type input "1-386-785-6751"
click at [624, 434] on button "Save Lead" at bounding box center [636, 438] width 85 height 25
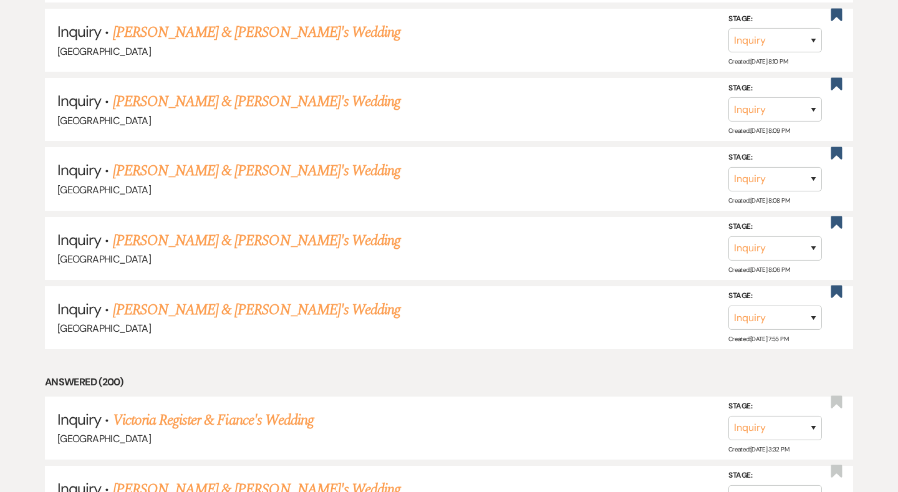
scroll to position [7048, 0]
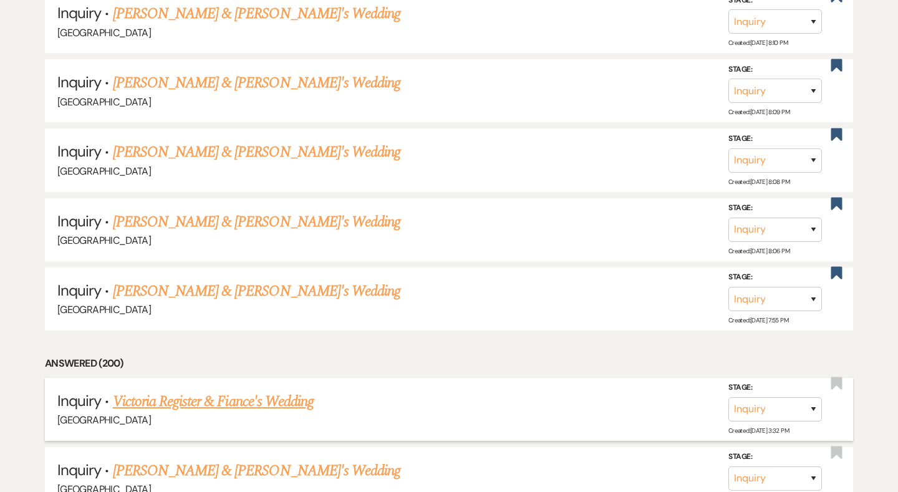
click at [266, 390] on link "Victoria Register & Fiance's Wedding" at bounding box center [213, 401] width 201 height 22
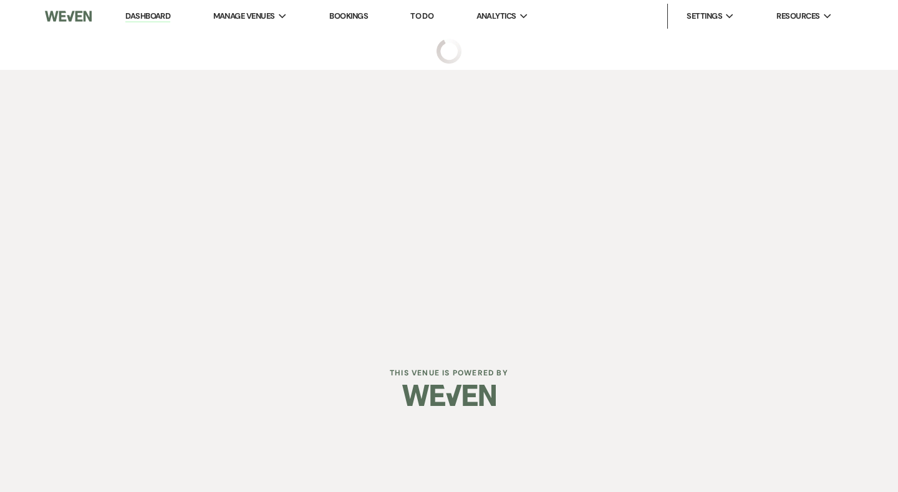
select select "8"
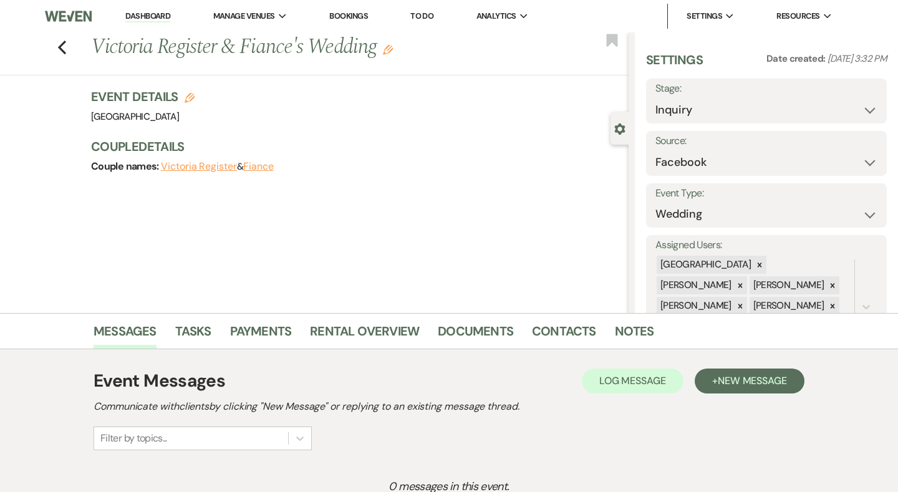
scroll to position [14, 0]
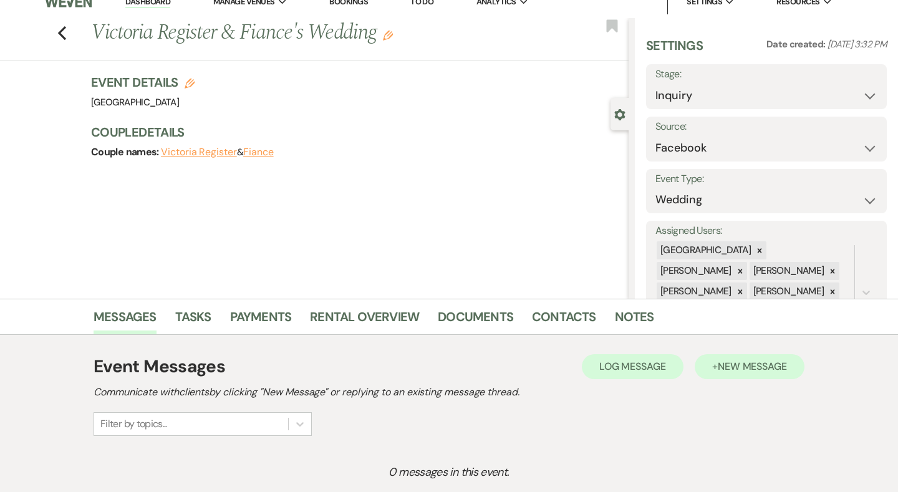
click at [755, 367] on span "New Message" at bounding box center [751, 366] width 69 height 13
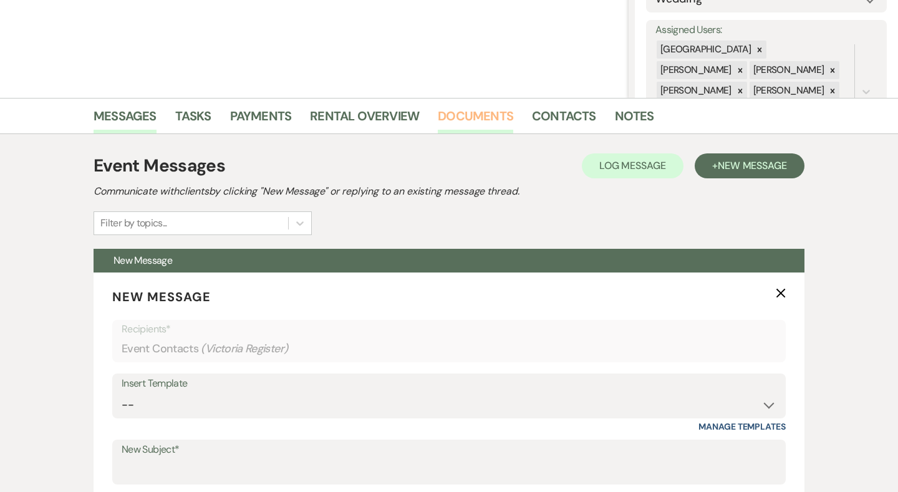
scroll to position [268, 0]
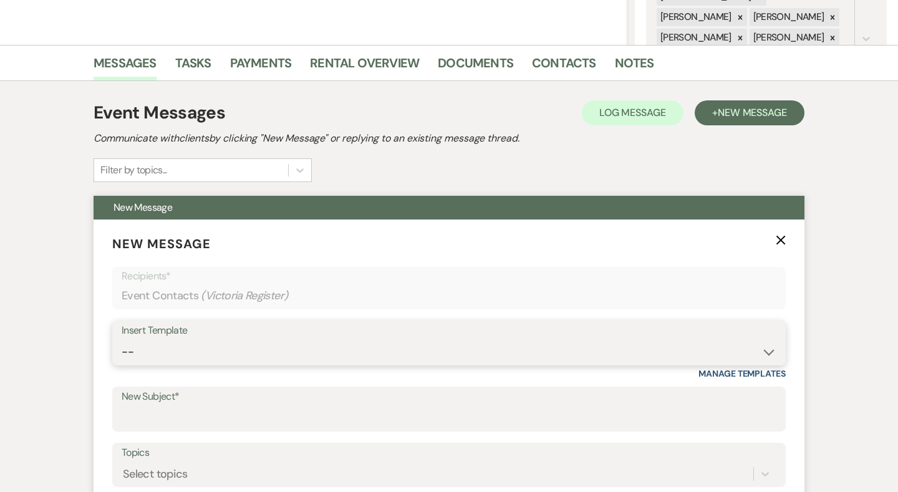
select select "2653"
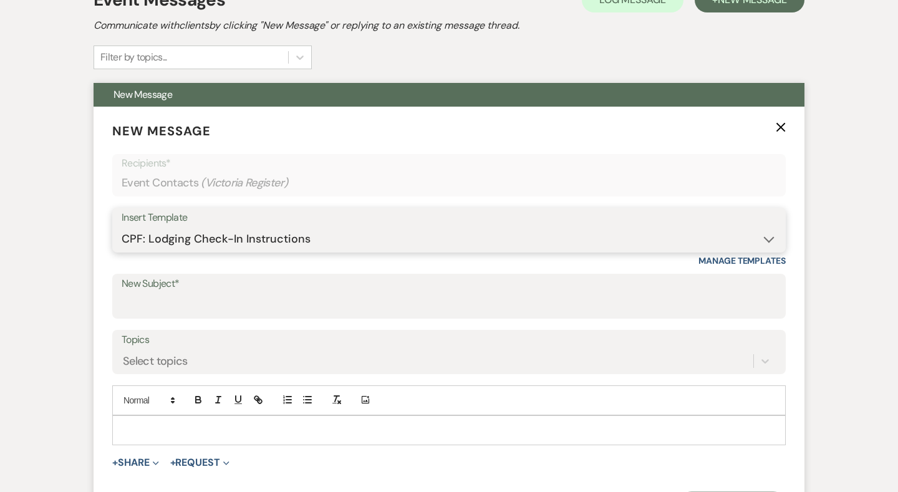
type input "CPF: Lodging Check-In Instructions"
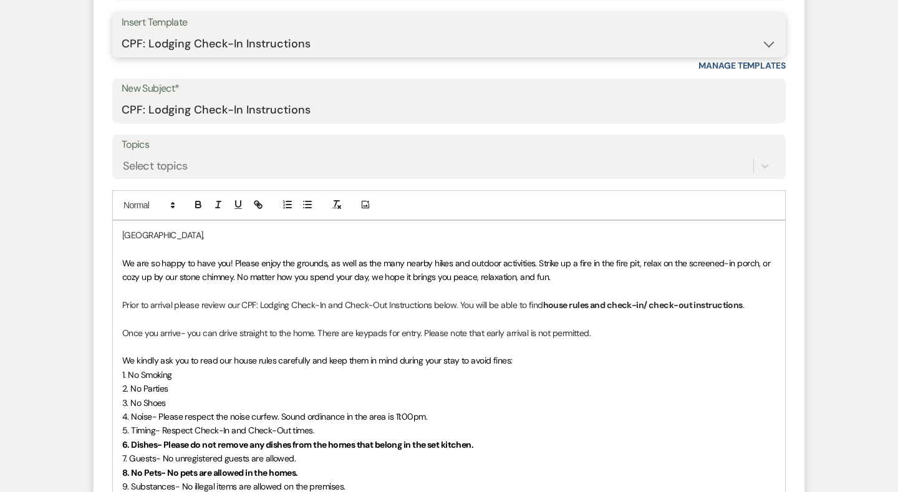
scroll to position [543, 0]
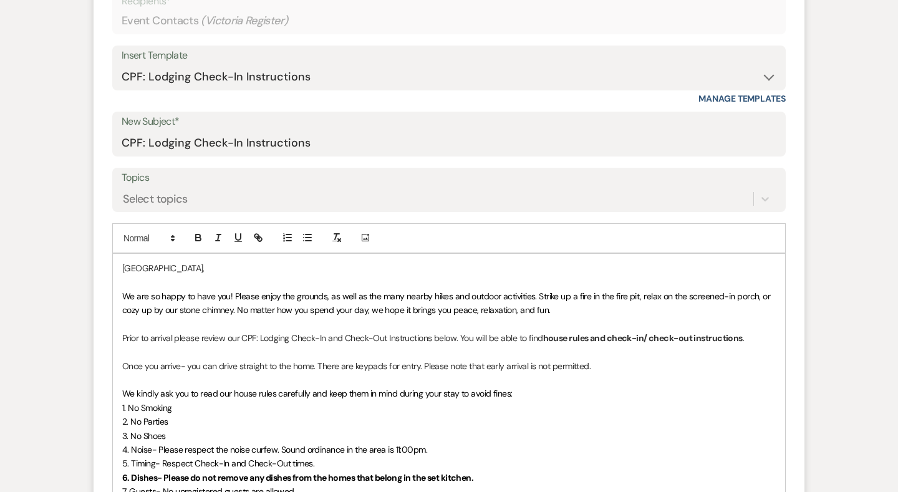
click at [303, 118] on label "New Subject*" at bounding box center [449, 122] width 654 height 18
click at [303, 131] on input "CPF: Lodging Check-In Instructions" at bounding box center [449, 143] width 654 height 24
click at [300, 138] on input "CPF: Lodging Check-In Instructions" at bounding box center [449, 143] width 654 height 24
click at [317, 57] on div "Insert Template" at bounding box center [449, 56] width 654 height 18
select select "2192"
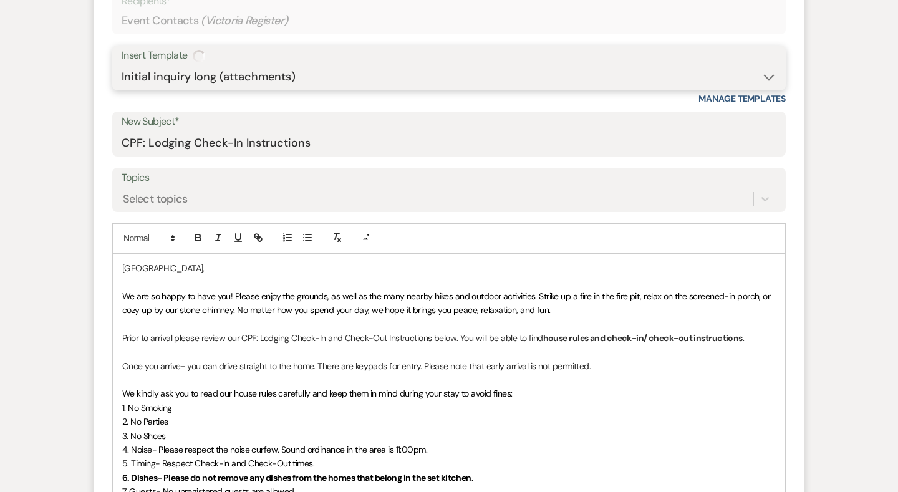
type input "Thank you for contacting Chimney Pond Farm!"
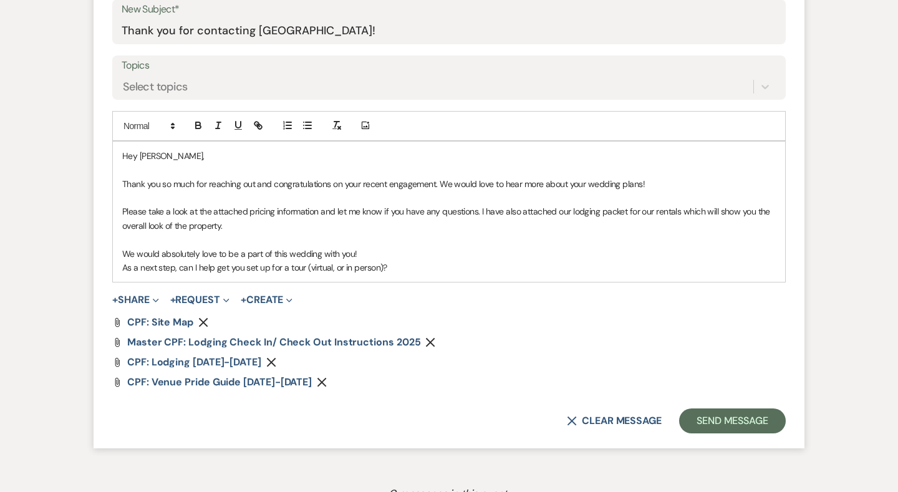
scroll to position [668, 0]
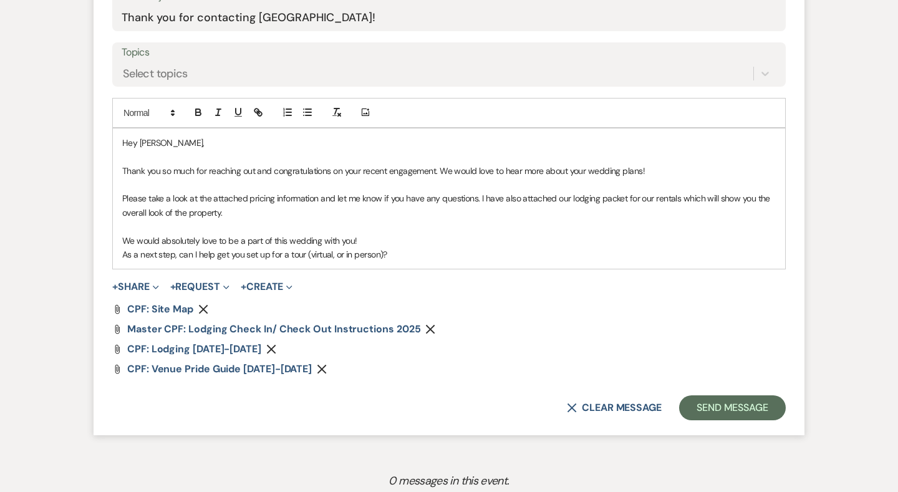
click at [204, 304] on icon "Remove" at bounding box center [203, 309] width 10 height 10
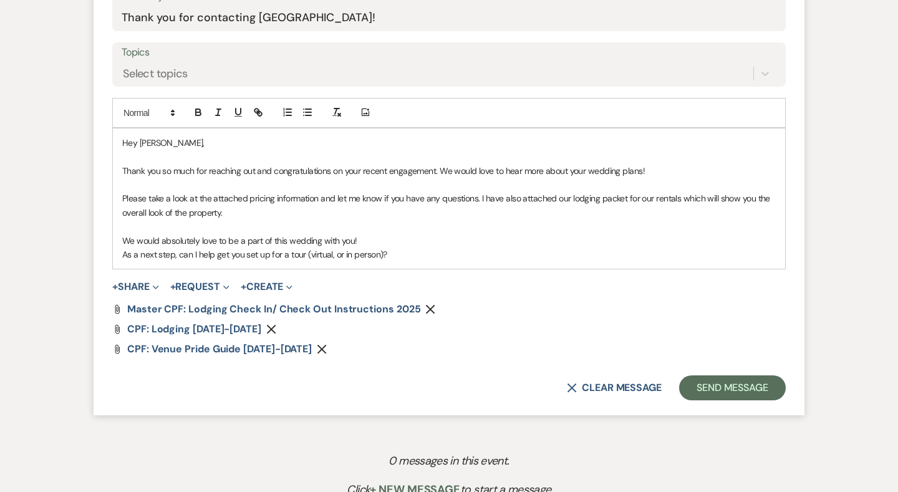
click at [426, 305] on use "button" at bounding box center [430, 309] width 9 height 9
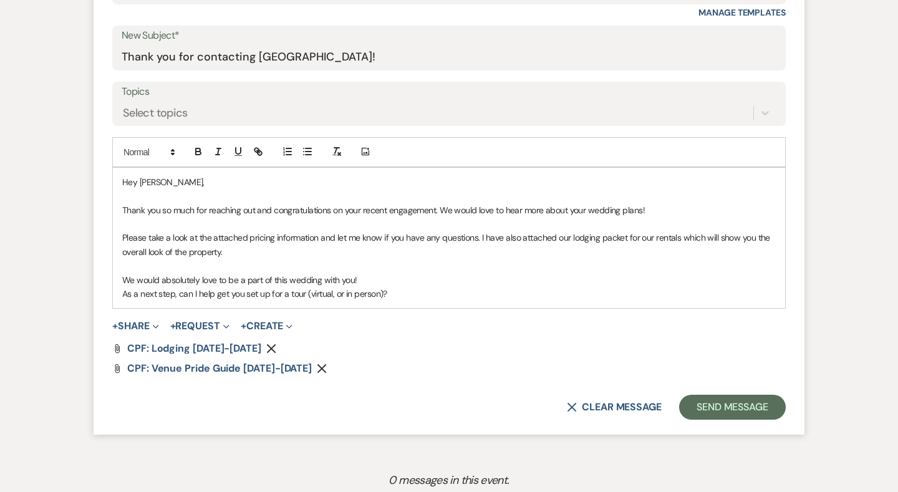
scroll to position [626, 0]
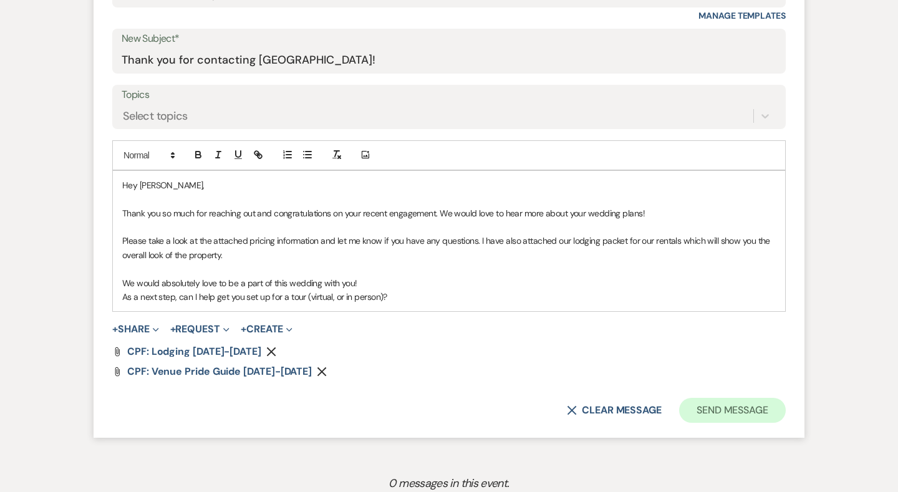
click at [721, 403] on button "Send Message" at bounding box center [732, 410] width 107 height 25
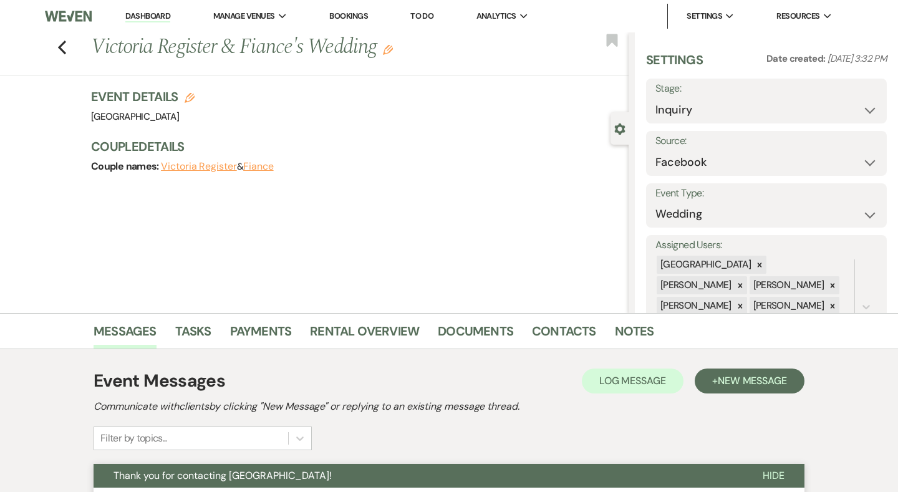
scroll to position [0, 0]
click at [59, 42] on icon "Previous" at bounding box center [61, 47] width 9 height 15
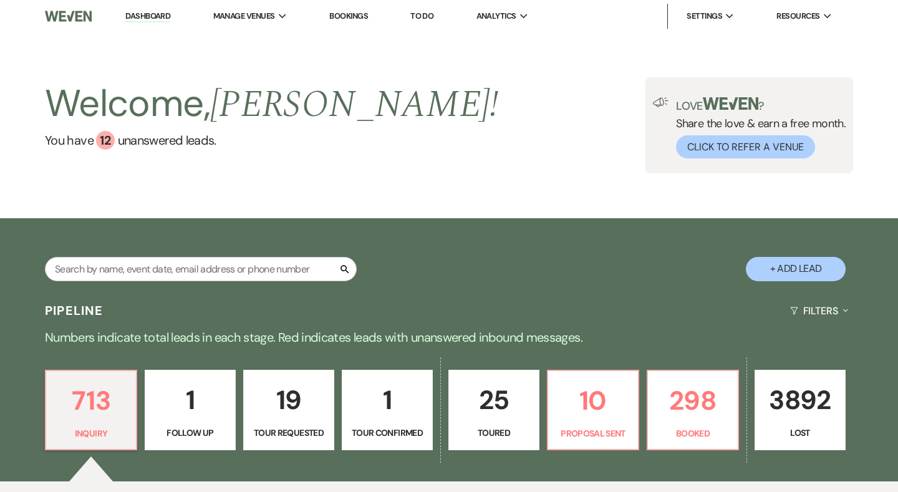
scroll to position [-1, 0]
click at [221, 272] on input "text" at bounding box center [201, 269] width 312 height 24
paste input "leticiaharris3@gmail.com"
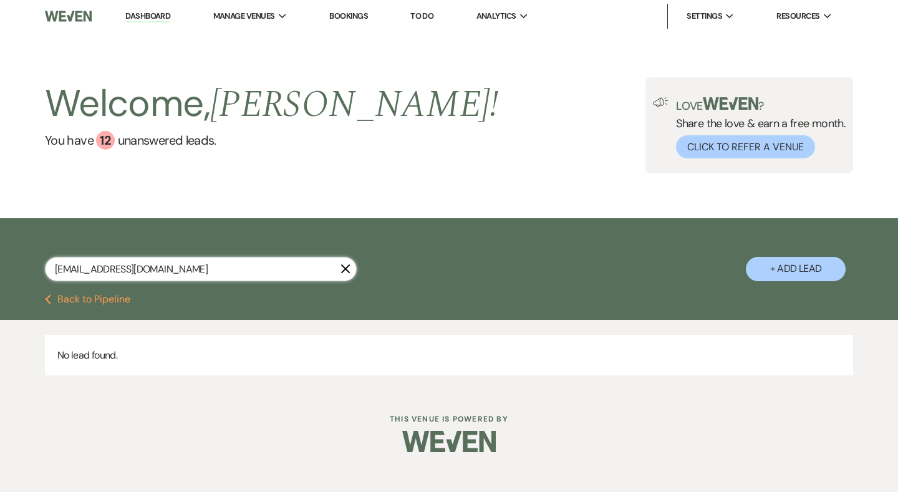
type input "leticiaharris3@gmail.co"
click at [812, 265] on button "+ Add Lead" at bounding box center [795, 269] width 100 height 24
select select "541"
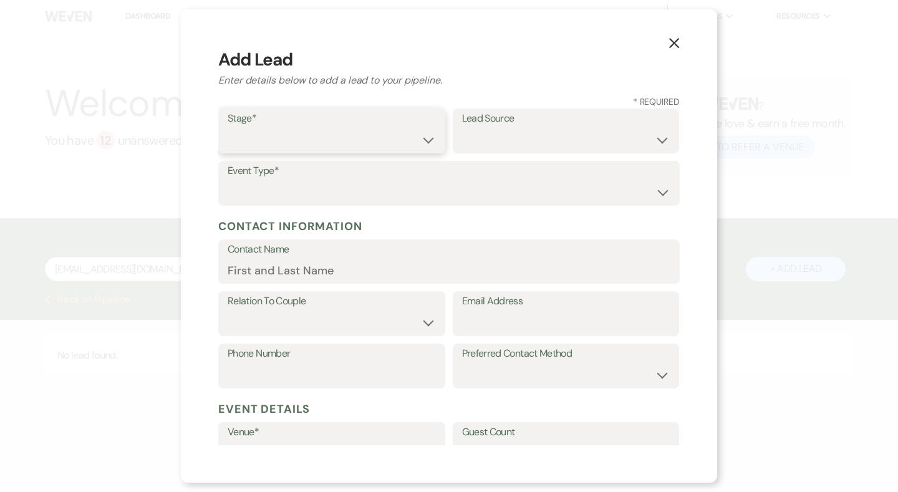
select select "1"
click at [286, 208] on div "Event Type* Wedding Anniversary Party Baby Shower Bachelorette / Bachelor Party…" at bounding box center [448, 187] width 461 height 52
select select "1"
paste input "saramlong3331@gmail.com"
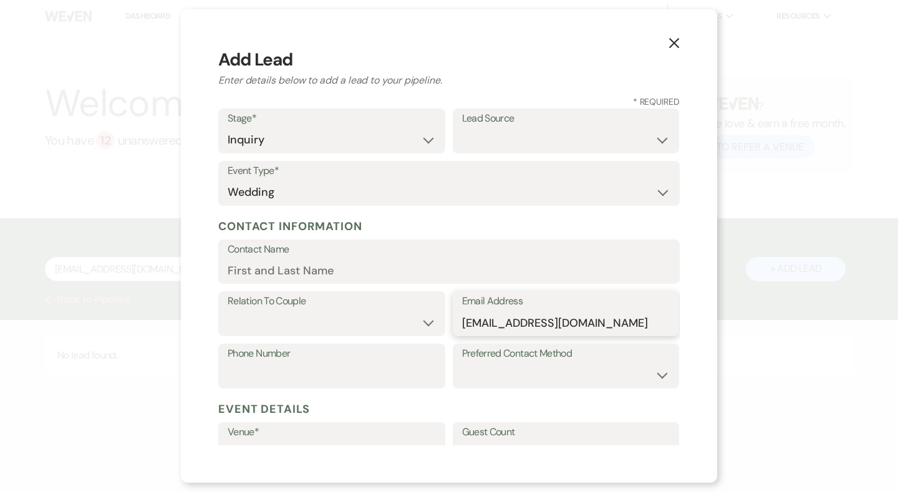
type input "saramlong3331@gmail.com"
click at [380, 262] on input "Contact Name" at bounding box center [449, 270] width 443 height 24
type input "Sara Long"
paste input "(678) 732-7031"
type input "(678) 732-7031"
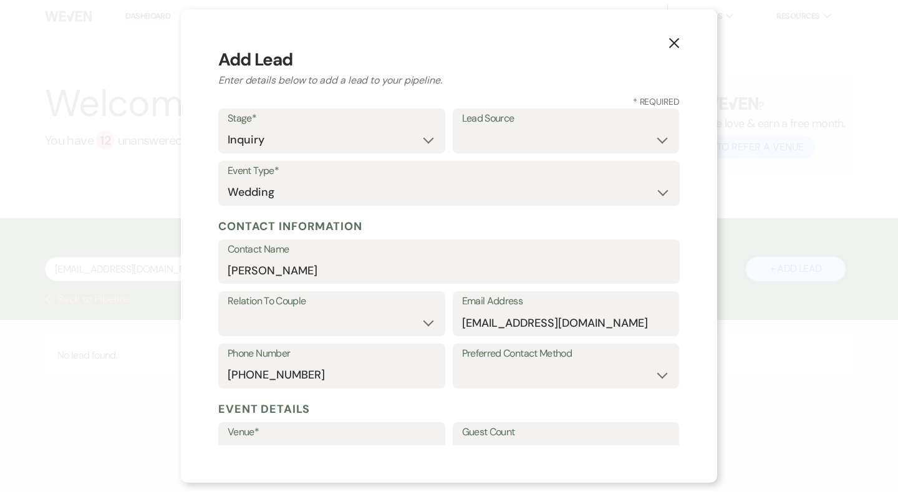
click at [307, 291] on div "Relation To Couple Couple Planner Parent of Couple Family Member Friend Other" at bounding box center [331, 313] width 227 height 45
select select "1"
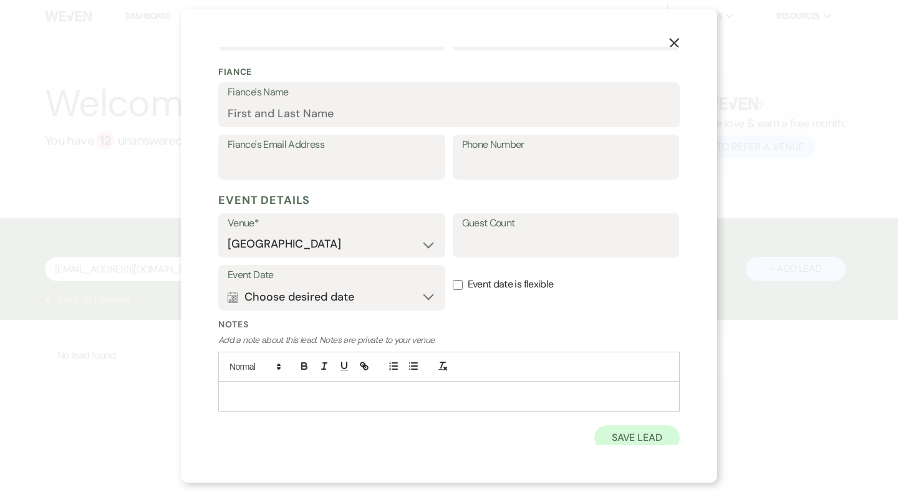
scroll to position [337, 0]
click at [645, 444] on button "Save Lead" at bounding box center [636, 438] width 85 height 25
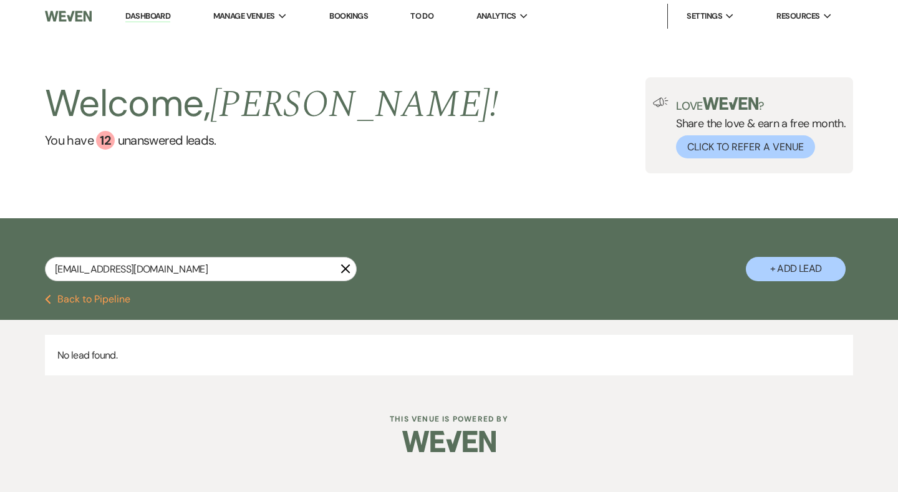
scroll to position [0, 0]
click at [349, 267] on icon "X" at bounding box center [345, 269] width 10 height 10
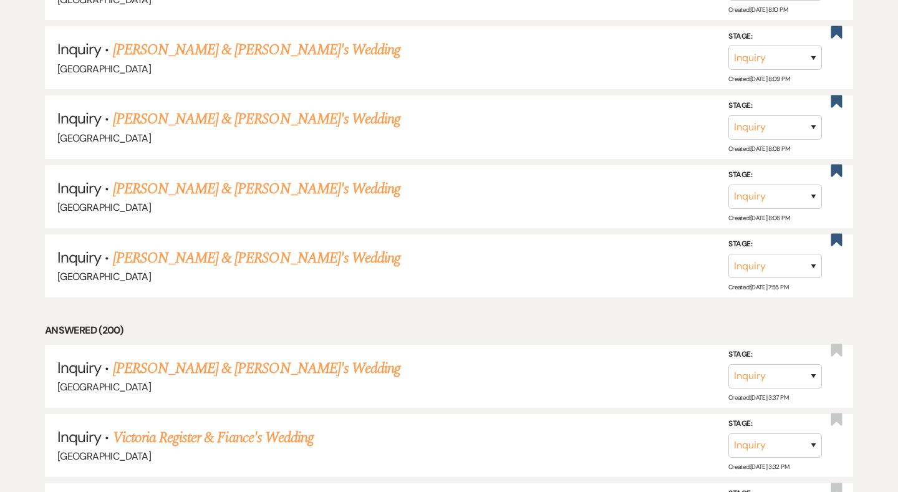
scroll to position [7080, 0]
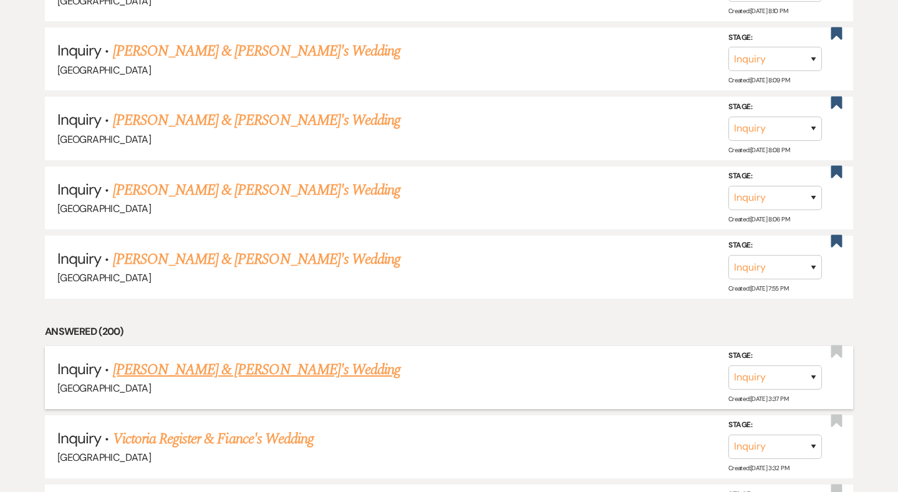
click at [235, 358] on link "Sara Long & Fiance's Wedding" at bounding box center [257, 369] width 288 height 22
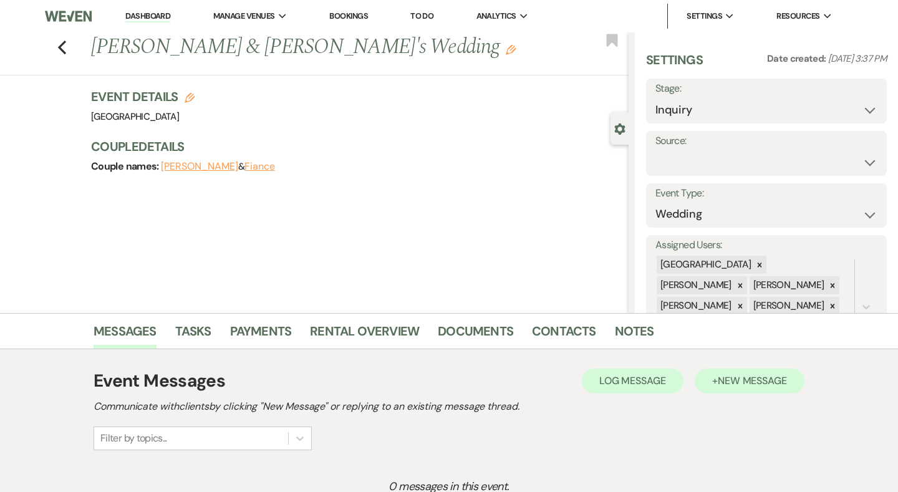
click at [750, 381] on span "New Message" at bounding box center [751, 380] width 69 height 13
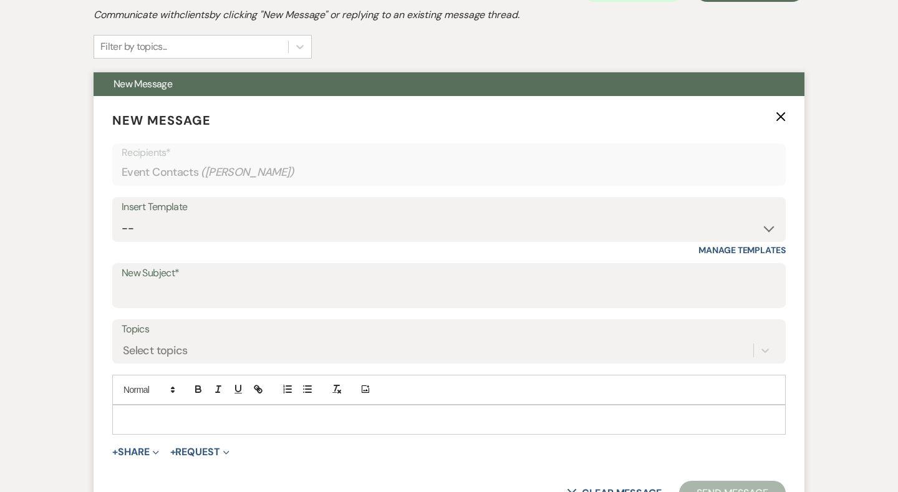
scroll to position [476, 0]
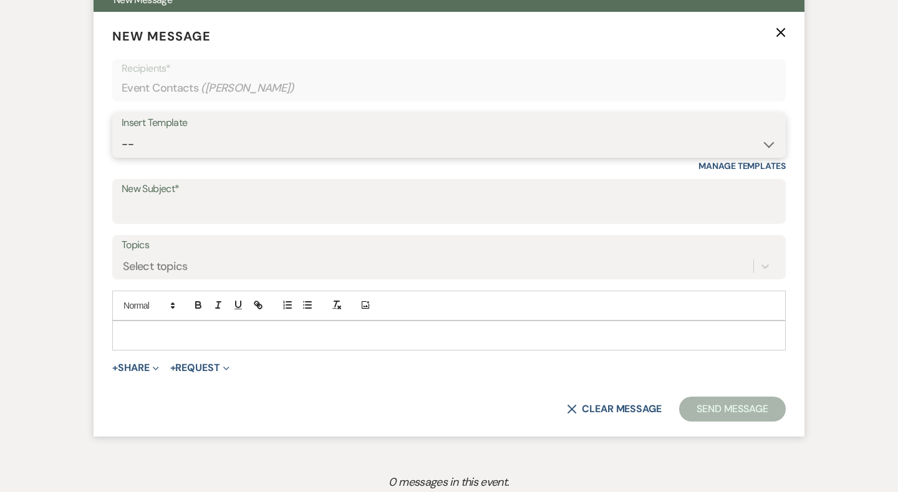
select select "2192"
type input "Thank you for contacting Chimney Pond Farm!"
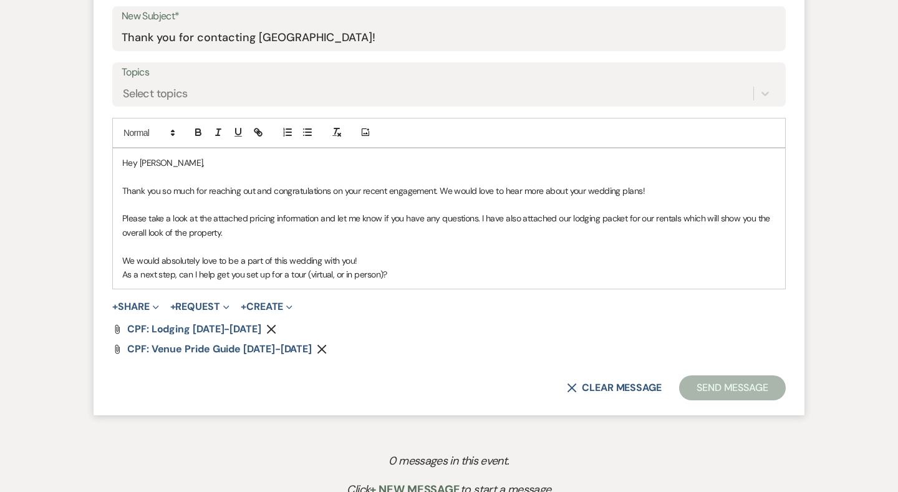
scroll to position [663, 0]
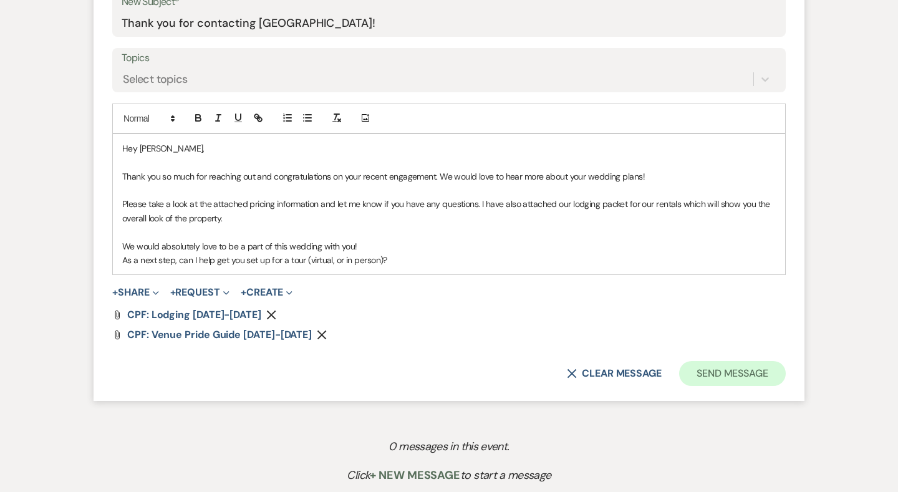
click at [745, 380] on button "Send Message" at bounding box center [732, 373] width 107 height 25
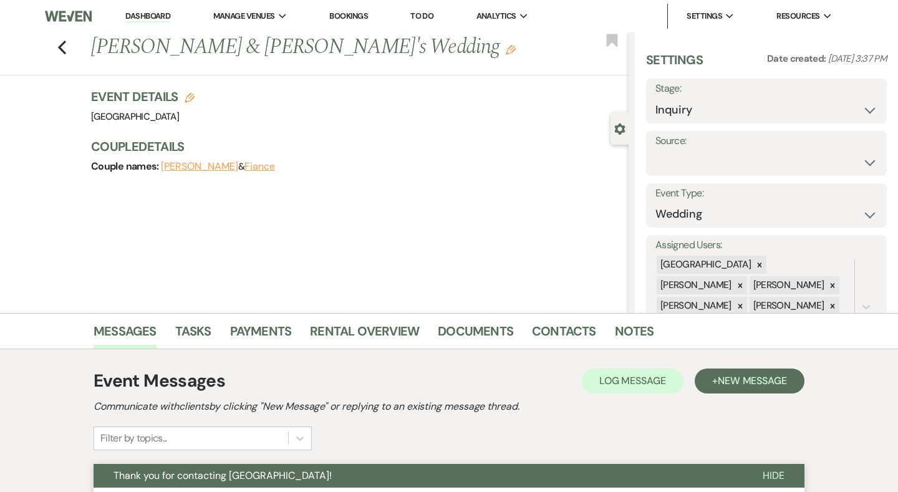
scroll to position [0, 0]
click at [61, 44] on icon "Previous" at bounding box center [61, 47] width 9 height 15
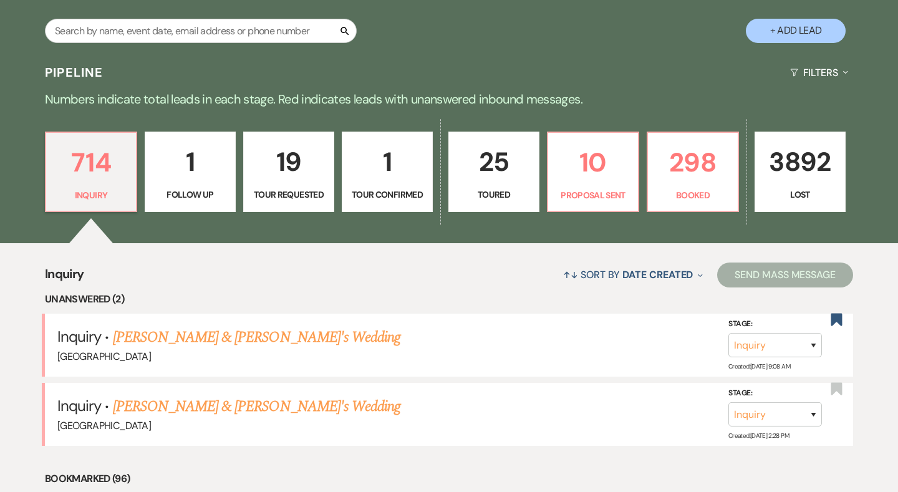
scroll to position [236, 0]
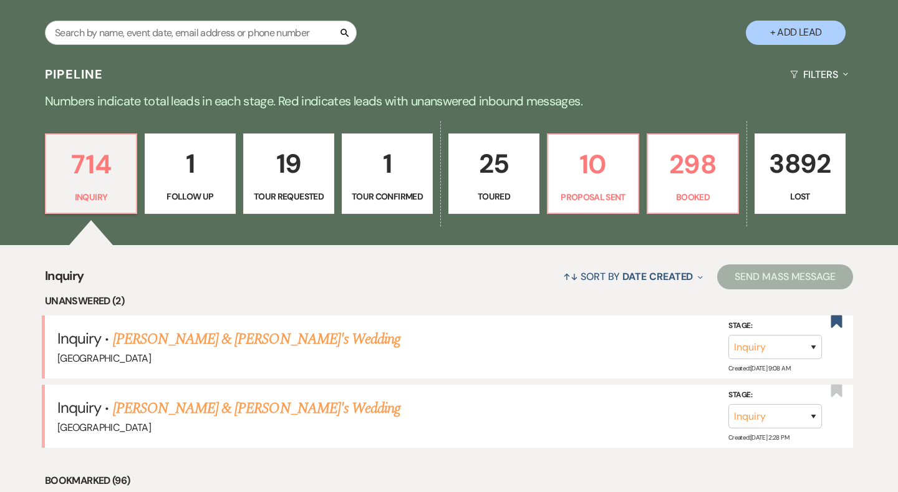
click at [782, 36] on button "+ Add Lead" at bounding box center [795, 33] width 100 height 24
select select "541"
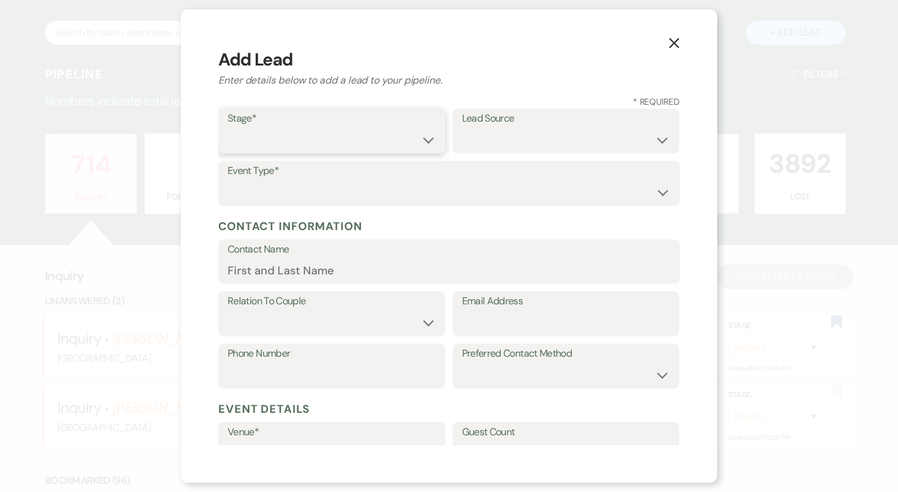
select select "1"
click at [317, 209] on div "Event Type* Wedding Anniversary Party Baby Shower Bachelorette / Bachelor Party…" at bounding box center [448, 187] width 461 height 52
select select "1"
drag, startPoint x: 307, startPoint y: 272, endPoint x: 511, endPoint y: 287, distance: 205.0
paste input "brittandy525@gmail.com"
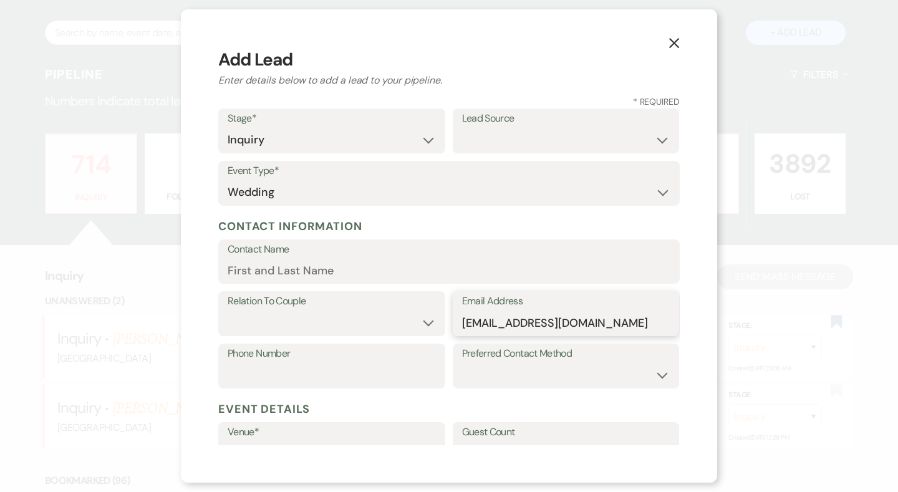
type input "brittandy525@gmail.com"
click at [408, 262] on input "Contact Name" at bounding box center [449, 270] width 443 height 24
type input "Brittany Scott"
click at [507, 128] on select "Weven Venue Website Instagram Facebook Pinterest Google The Knot Wedding Wire H…" at bounding box center [566, 140] width 208 height 24
select select "8"
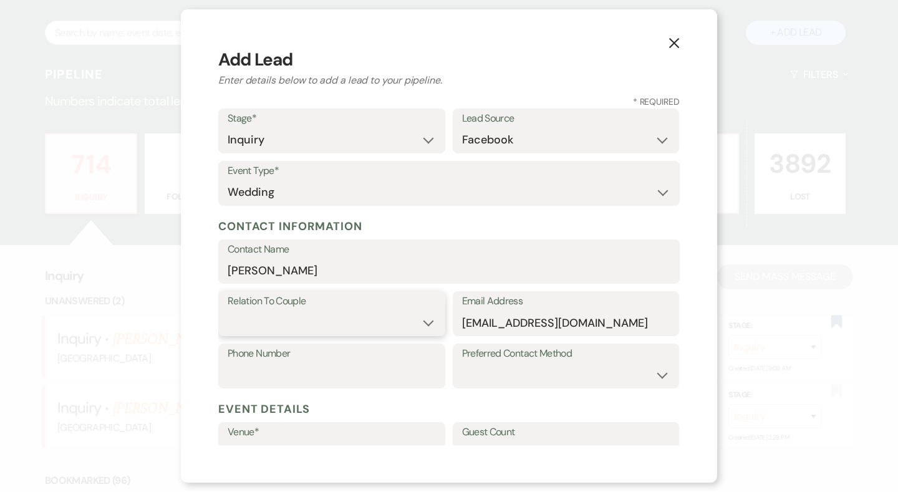
click at [308, 312] on select "Couple Planner Parent of Couple Family Member Friend Other" at bounding box center [332, 322] width 208 height 24
select select "1"
paste input "9199435752"
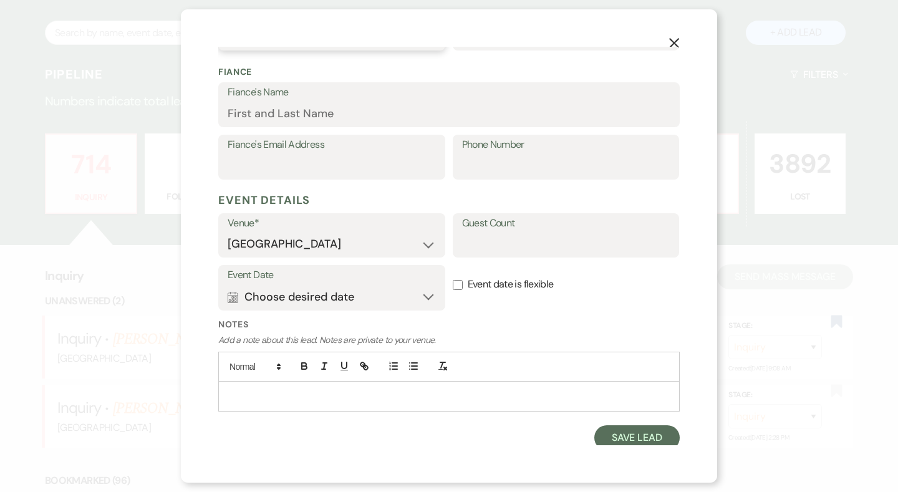
type input "9199435752"
click at [623, 418] on div "Notes Add a note about this lead. Notes are private to your venue." at bounding box center [448, 372] width 461 height 107
click at [631, 438] on button "Save Lead" at bounding box center [636, 438] width 85 height 25
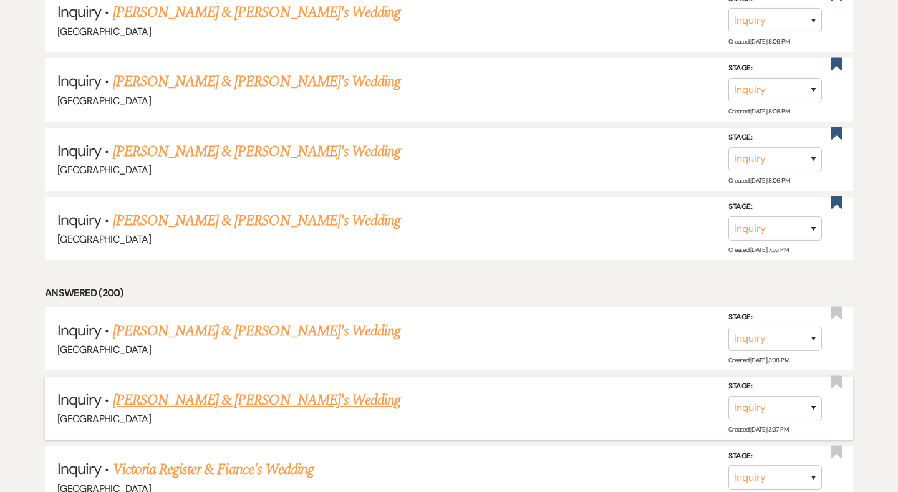
scroll to position [7143, 0]
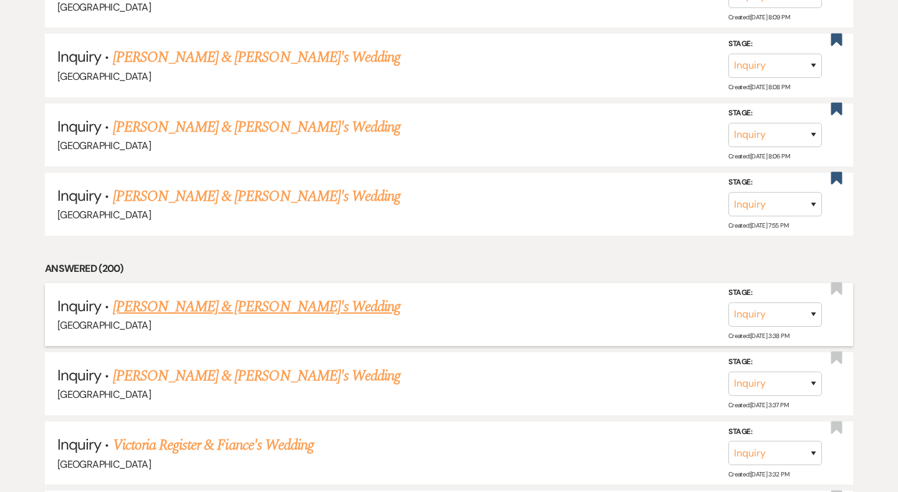
click at [213, 295] on link "Brittany Scott & Fiance's Wedding" at bounding box center [257, 306] width 288 height 22
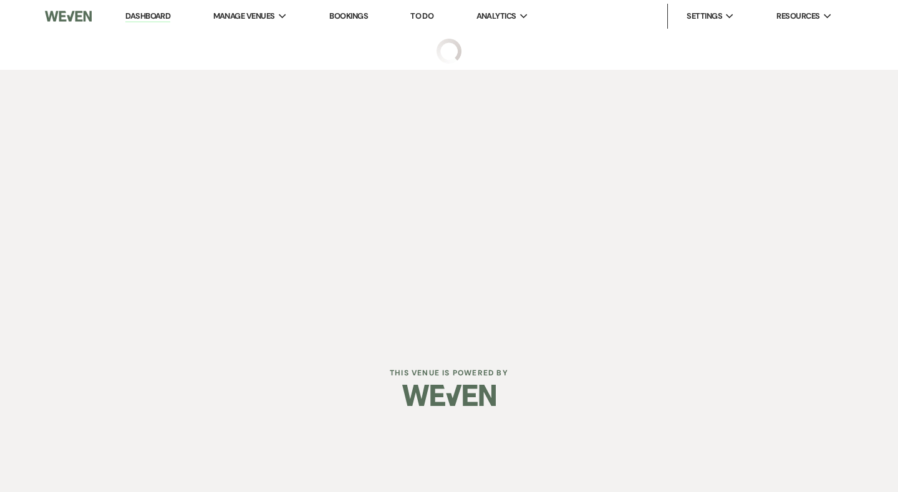
select select "8"
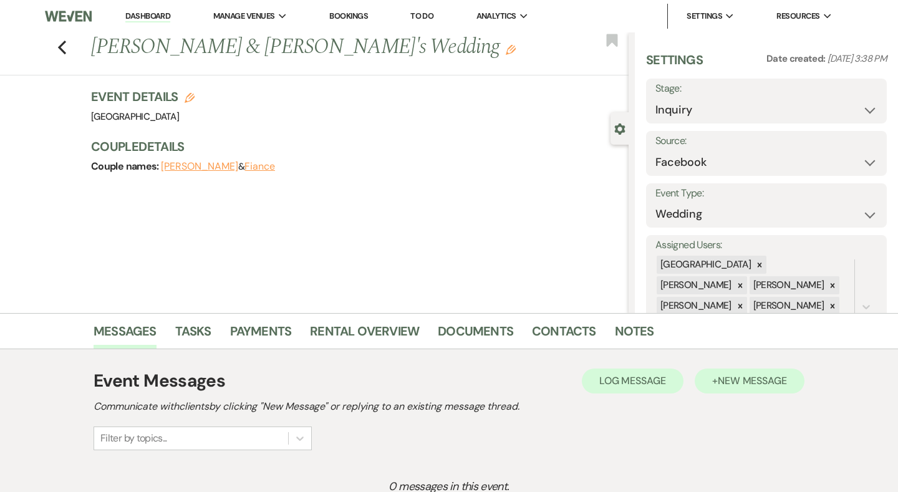
click at [713, 383] on button "+ New Message" at bounding box center [749, 380] width 110 height 25
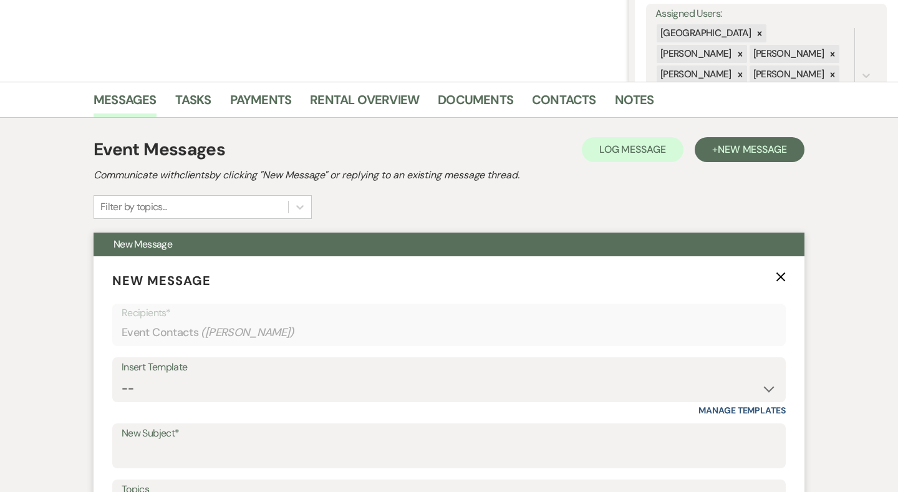
scroll to position [267, 0]
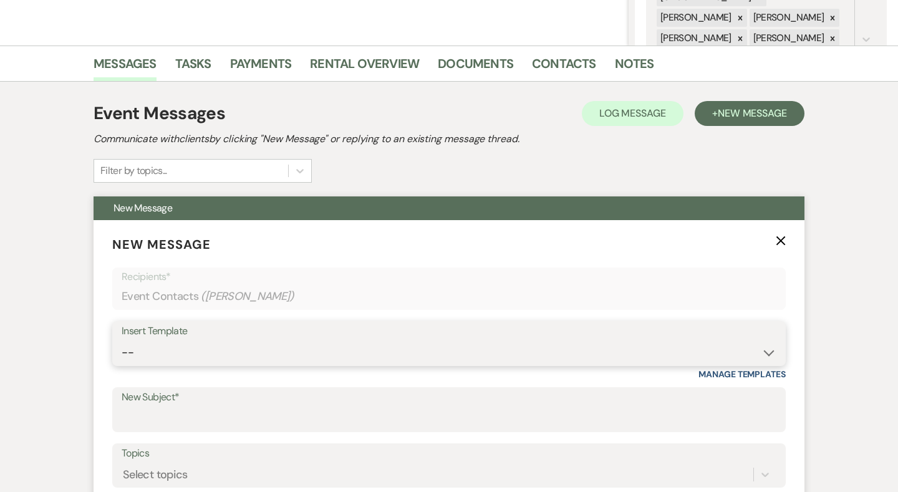
select select "2192"
type input "Thank you for contacting Chimney Pond Farm!"
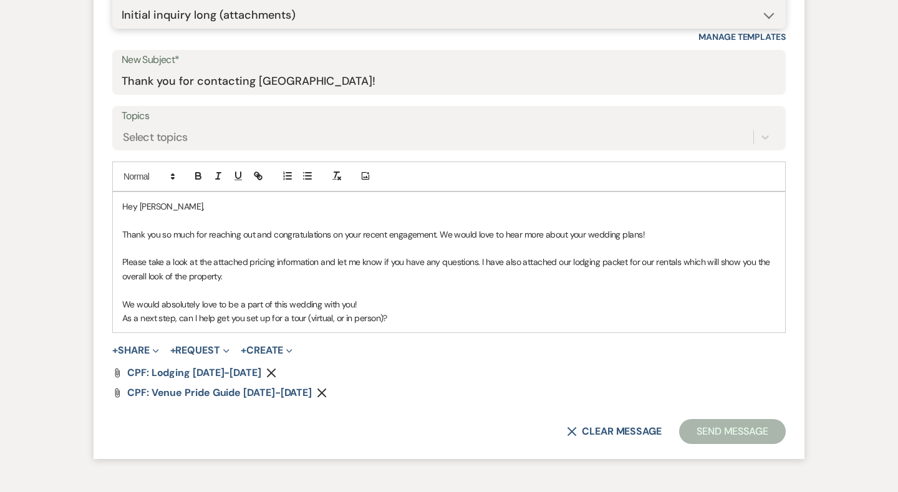
scroll to position [603, 0]
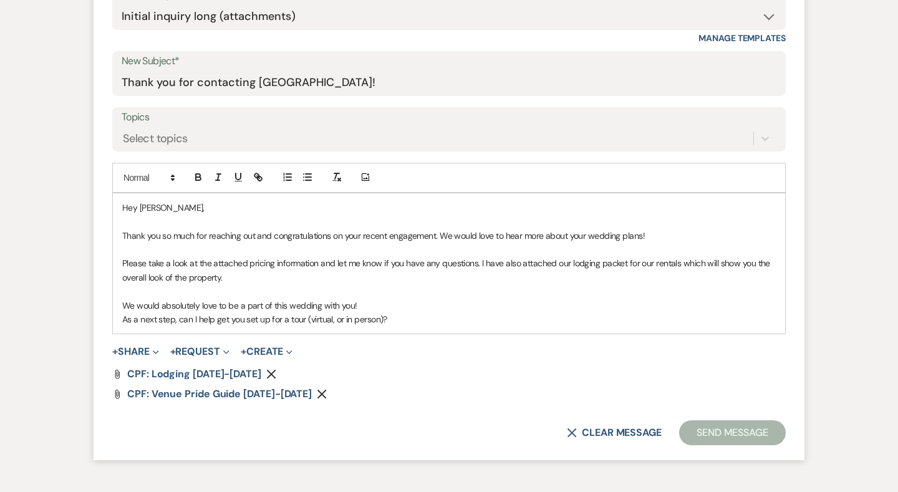
click at [317, 391] on icon "Remove" at bounding box center [322, 394] width 10 height 10
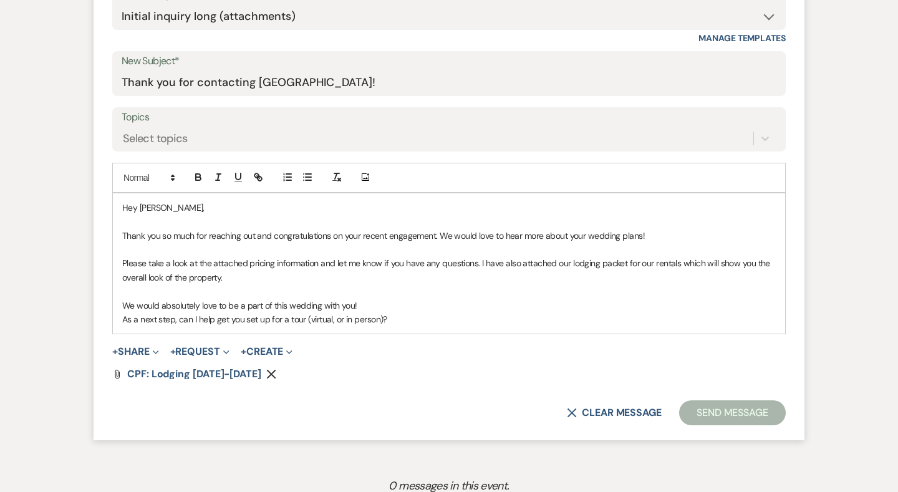
click at [267, 370] on use "button" at bounding box center [271, 374] width 9 height 9
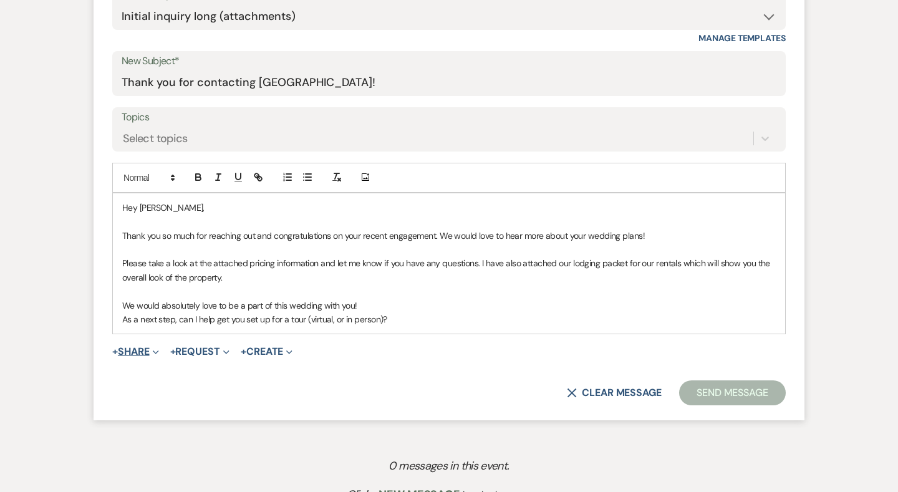
click at [142, 350] on button "+ Share Expand" at bounding box center [135, 352] width 47 height 10
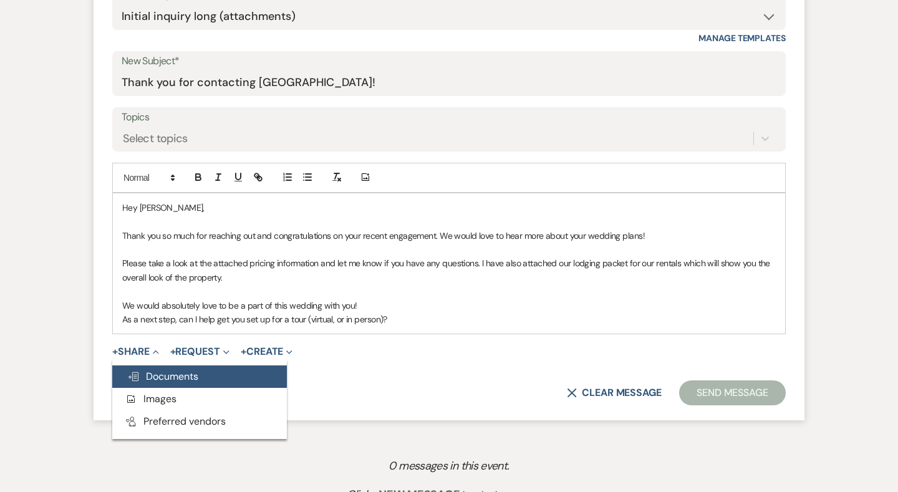
click at [198, 373] on span "Doc Upload Documents" at bounding box center [162, 376] width 71 height 13
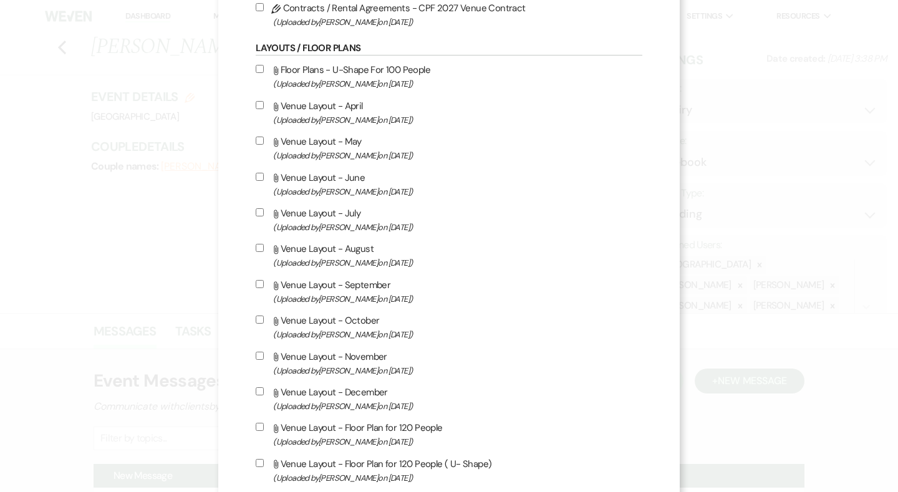
scroll to position [1248, 0]
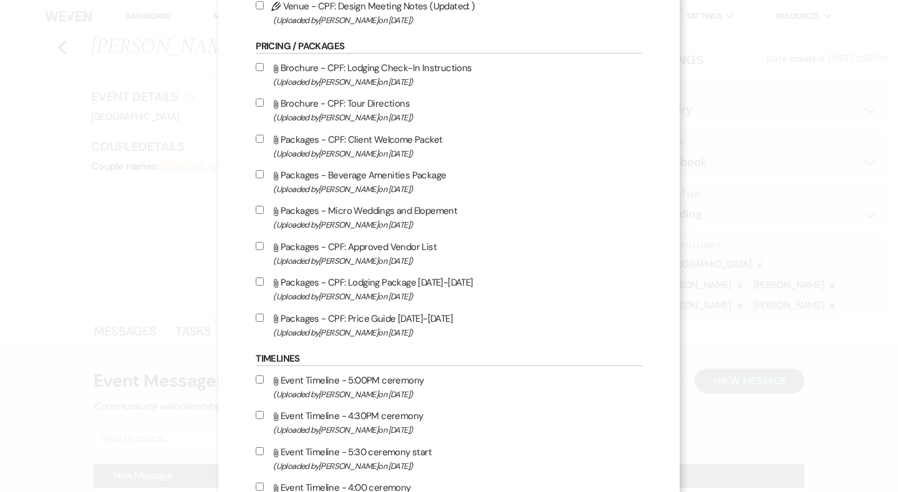
click at [356, 232] on label "Attach File Packages - Micro Weddings and Elopement (Uploaded by Lauren Segedin…" at bounding box center [449, 217] width 386 height 29
click at [264, 214] on input "Attach File Packages - Micro Weddings and Elopement (Uploaded by Lauren Segedin…" at bounding box center [260, 210] width 8 height 8
checkbox input "true"
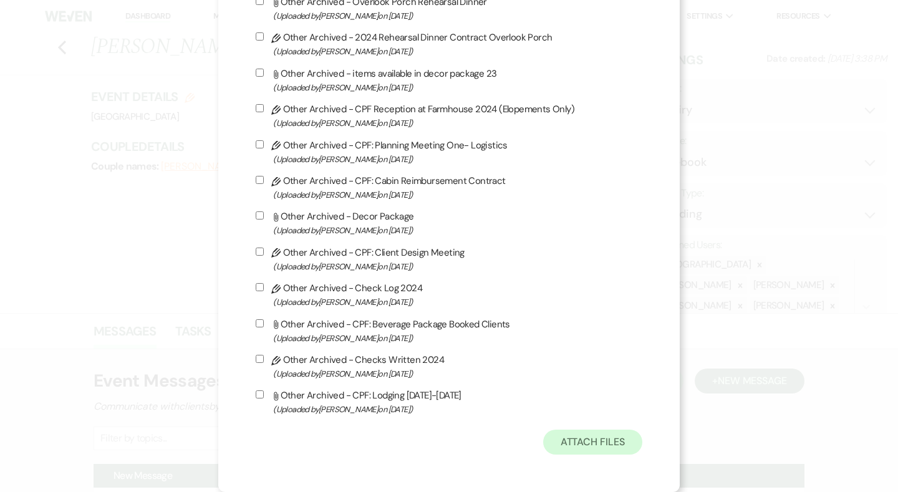
scroll to position [3421, 0]
click at [578, 444] on button "Attach Files" at bounding box center [592, 441] width 99 height 25
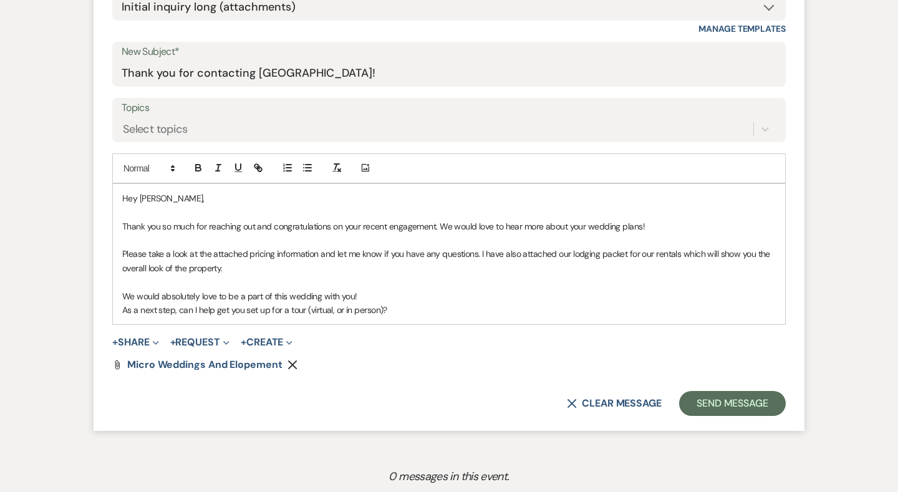
scroll to position [623, 0]
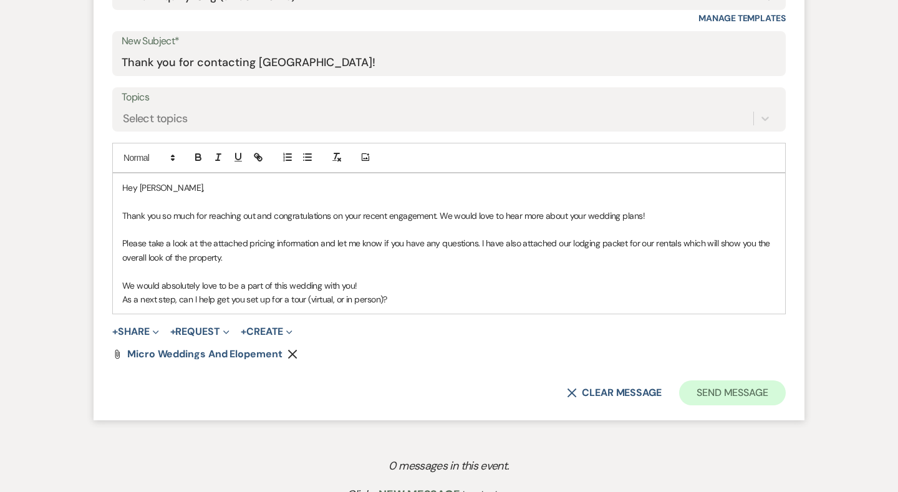
click at [702, 389] on button "Send Message" at bounding box center [732, 392] width 107 height 25
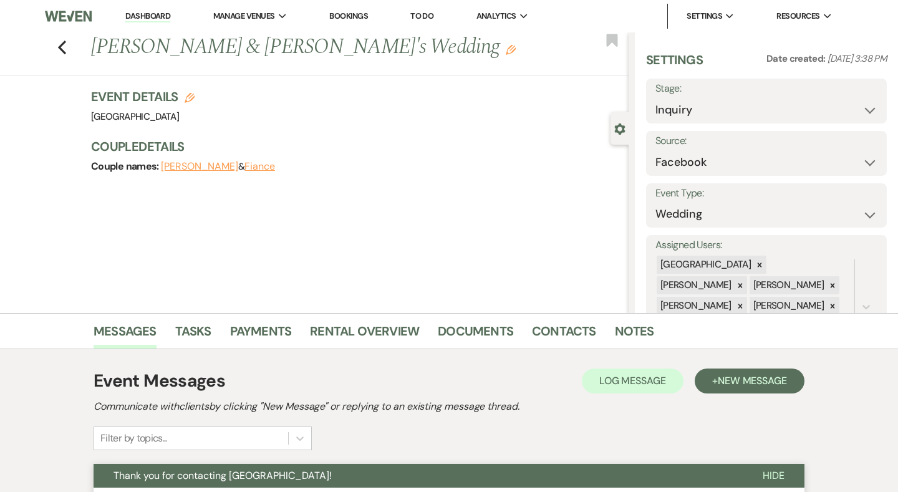
scroll to position [0, 0]
click at [67, 42] on div "Previous Brittany Scott & Fiance's Wedding Edit Bookmark" at bounding box center [311, 53] width 635 height 43
click at [52, 42] on div "Previous Brittany Scott & Fiance's Wedding Edit Bookmark" at bounding box center [311, 53] width 635 height 43
click at [57, 46] on icon "Previous" at bounding box center [61, 47] width 9 height 15
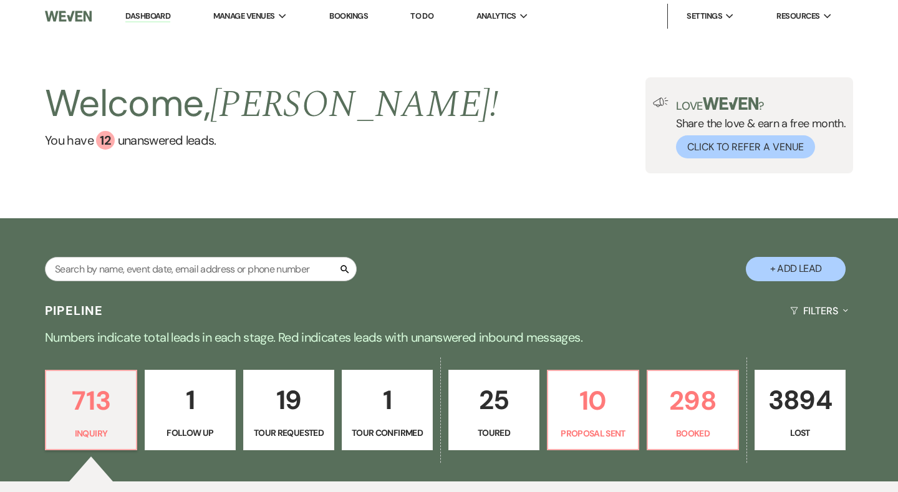
click at [807, 274] on button "+ Add Lead" at bounding box center [795, 269] width 100 height 24
select select "541"
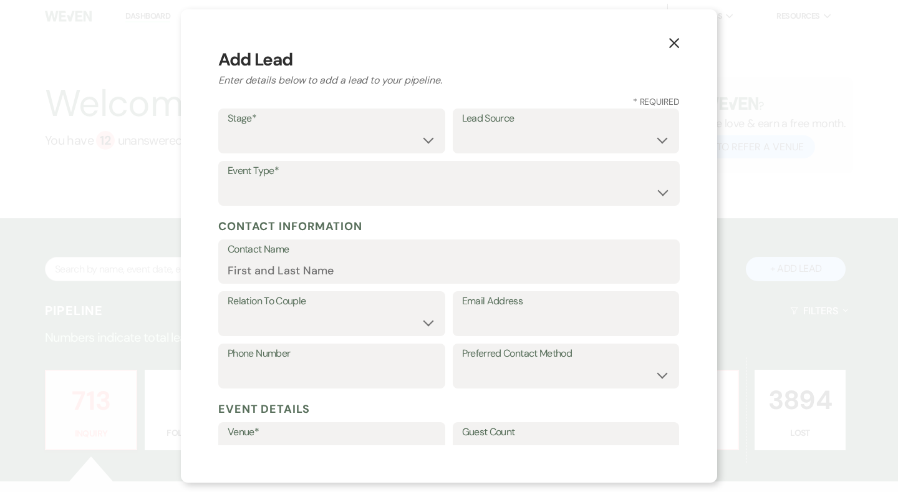
click at [378, 118] on label "Stage*" at bounding box center [332, 119] width 208 height 18
click at [378, 139] on select "Inquiry Follow Up Tour Requested Tour Confirmed Toured Proposal Sent Booked Lost" at bounding box center [332, 140] width 208 height 24
select select "1"
click at [499, 140] on select "Weven Venue Website Instagram Facebook Pinterest Google The Knot Wedding Wire H…" at bounding box center [566, 140] width 208 height 24
click at [259, 196] on select "Wedding Anniversary Party Baby Shower Bachelorette / Bachelor Party Birthday Pa…" at bounding box center [449, 192] width 443 height 24
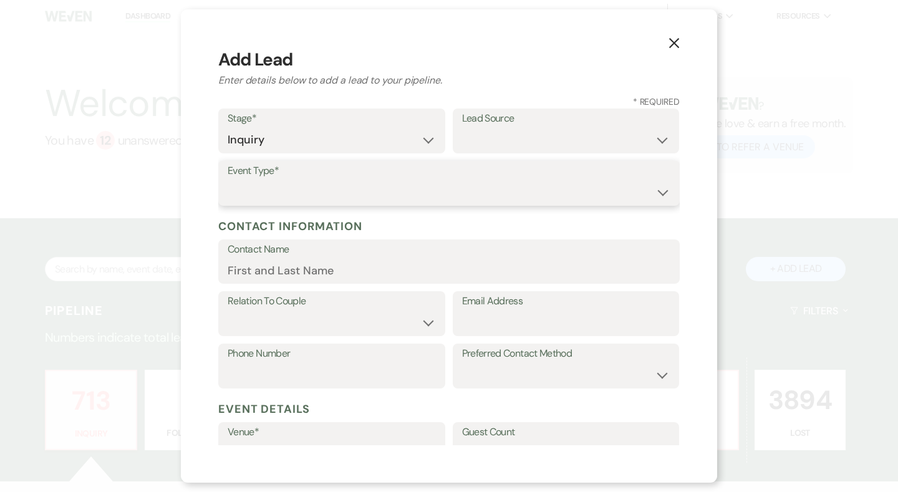
select select "1"
drag, startPoint x: 317, startPoint y: 278, endPoint x: 593, endPoint y: 342, distance: 283.4
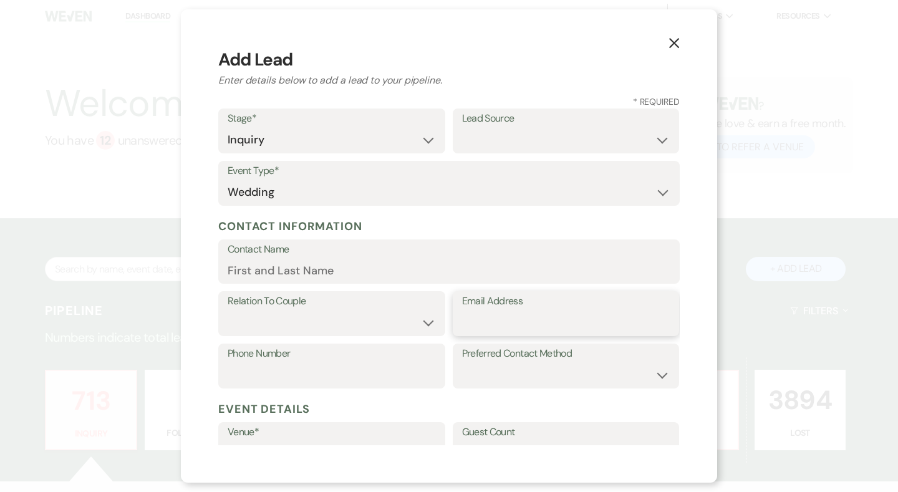
paste input "Elizabeth Maurais"
type input "Elizabeth Maurais"
drag, startPoint x: 590, startPoint y: 319, endPoint x: 373, endPoint y: 319, distance: 216.9
click at [373, 319] on div "Relation To Couple Couple Planner Parent of Couple Family Member Friend Other E…" at bounding box center [448, 317] width 461 height 52
click at [297, 272] on input "Contact Name" at bounding box center [449, 270] width 443 height 24
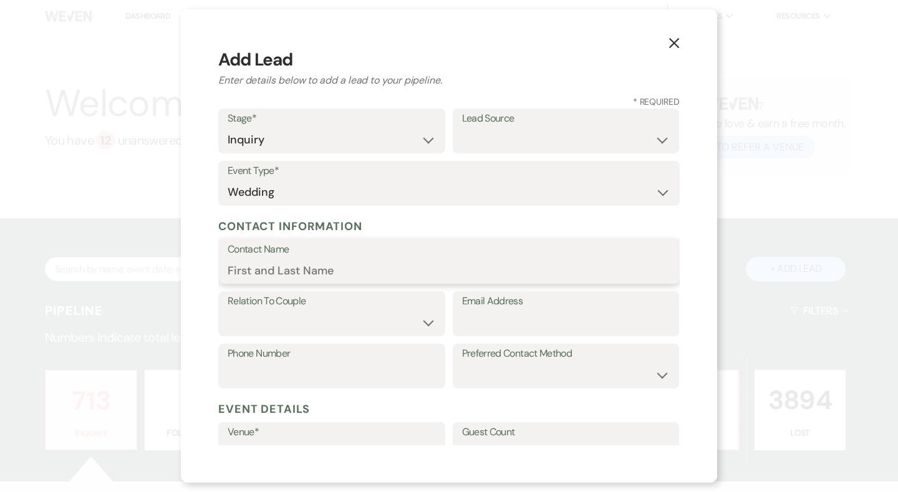
paste input "Elizabeth Maurais"
type input "Elizabeth Maurais"
click at [312, 310] on select "Couple Planner Parent of Couple Family Member Friend Other" at bounding box center [332, 322] width 208 height 24
select select "1"
click at [492, 325] on input "Email Address" at bounding box center [566, 322] width 208 height 24
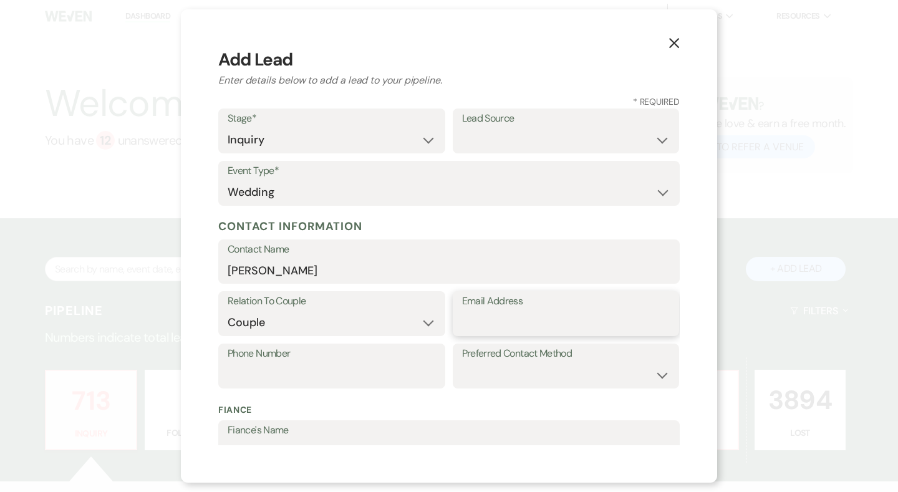
paste input "elizabethandmalachi2026@gmail.com"
type input "elizabethandmalachi2026@gmail.com"
click at [491, 368] on select "Email Phone Text" at bounding box center [566, 375] width 208 height 24
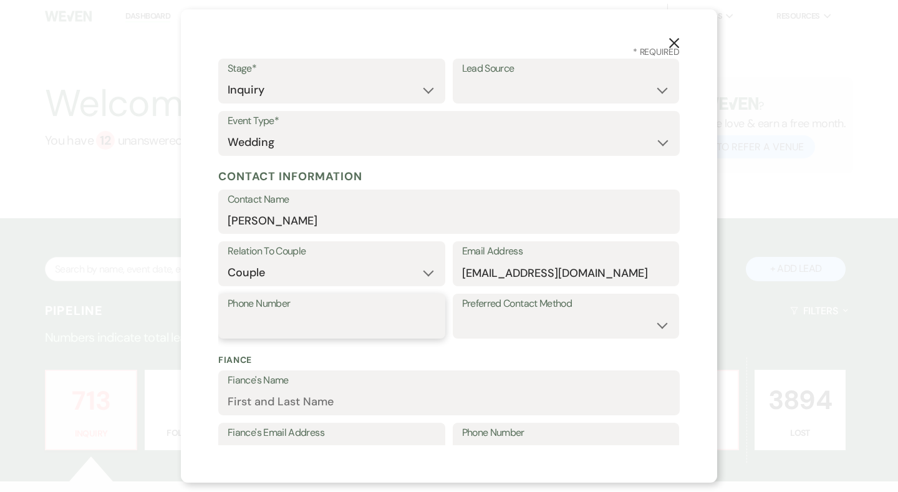
scroll to position [73, 0]
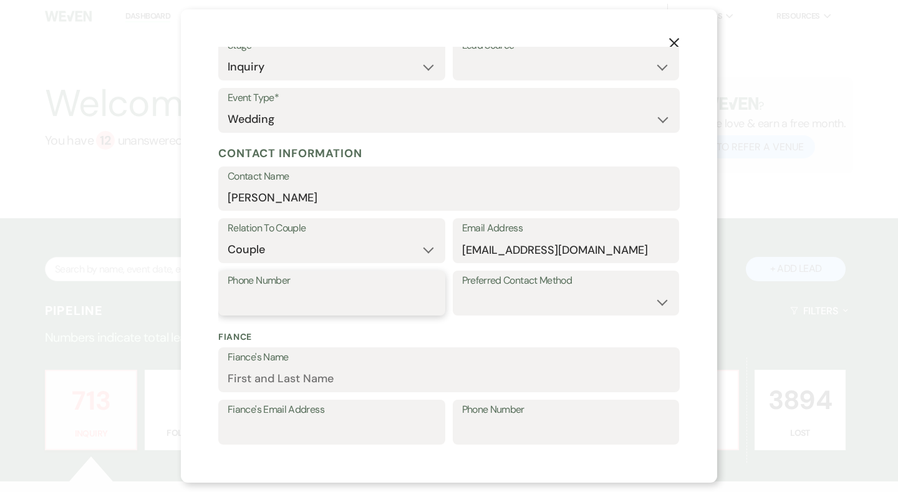
click at [340, 302] on input "Phone Number" at bounding box center [332, 302] width 208 height 24
paste input "6037172336"
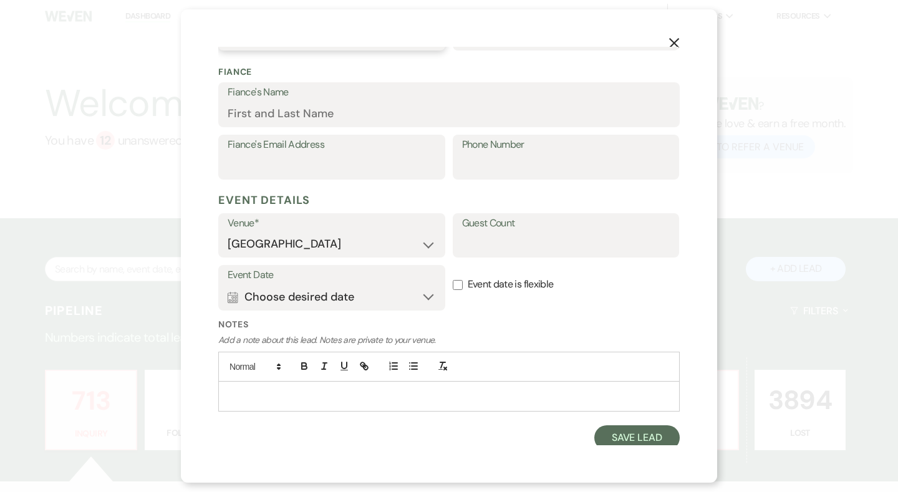
type input "6037172336"
click at [634, 415] on div "Notes Add a note about this lead. Notes are private to your venue." at bounding box center [448, 369] width 461 height 103
click at [634, 434] on button "Save Lead" at bounding box center [636, 438] width 85 height 25
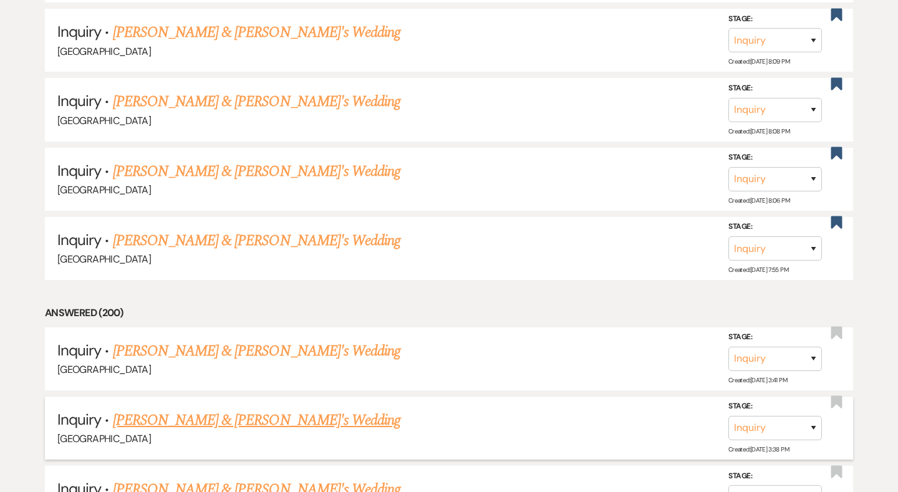
scroll to position [7100, 0]
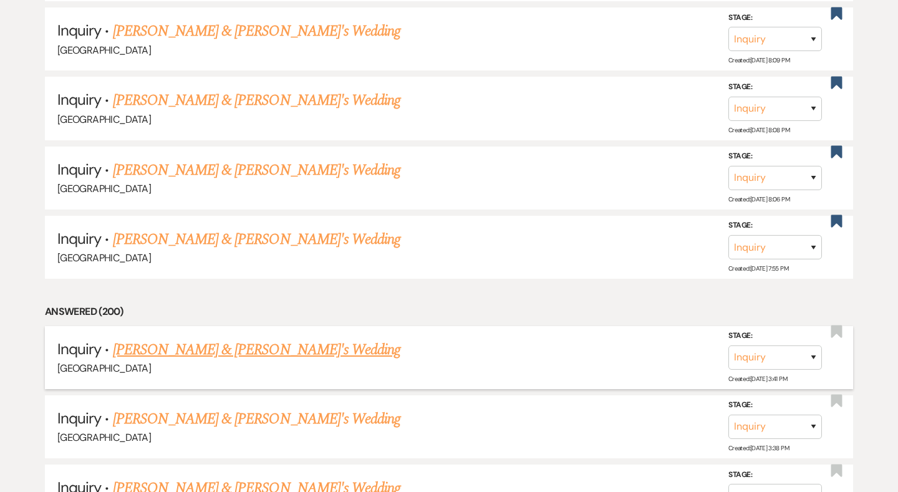
click at [170, 338] on link "Elizabeth Maurais & Fiance's Wedding" at bounding box center [257, 349] width 288 height 22
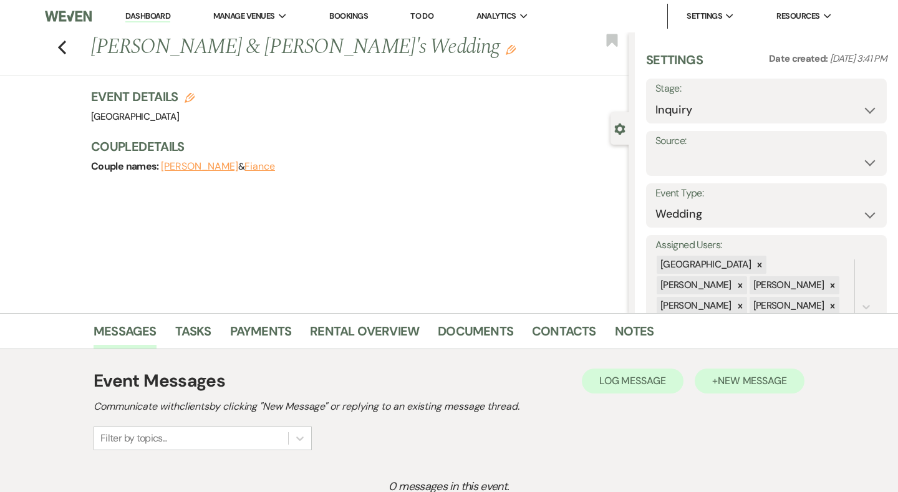
click at [729, 382] on span "New Message" at bounding box center [751, 380] width 69 height 13
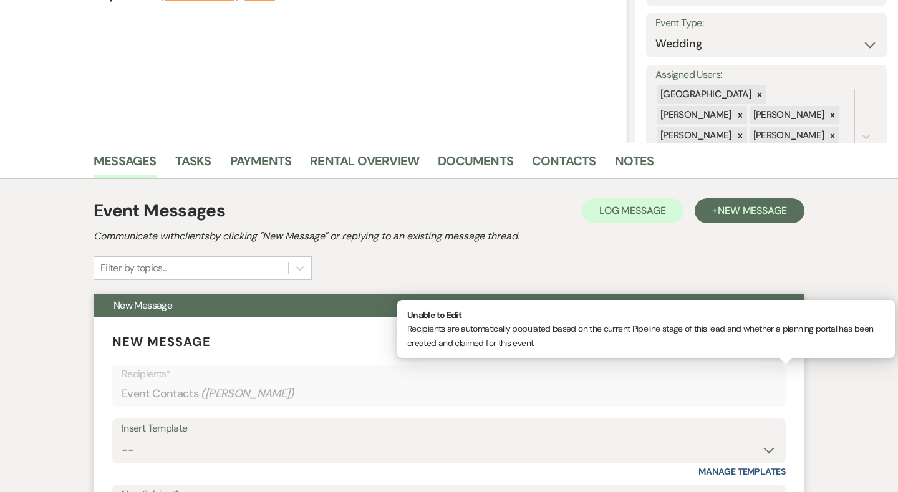
scroll to position [272, 0]
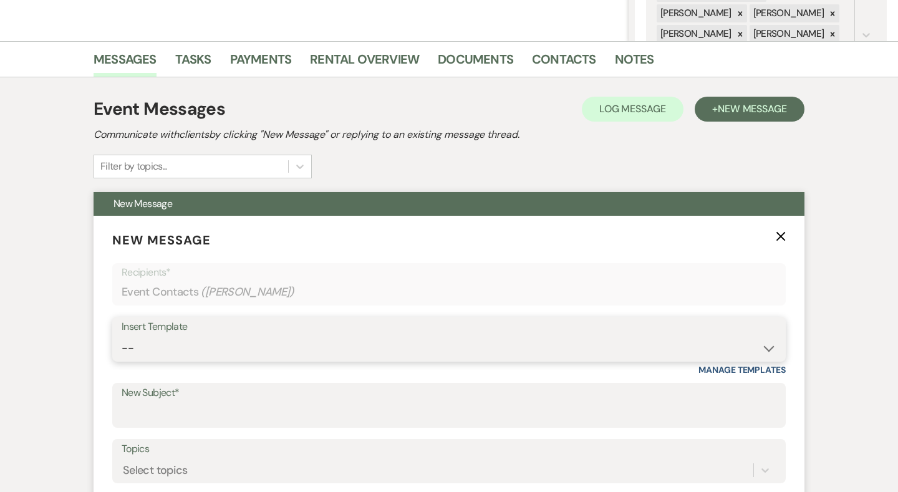
select select "2192"
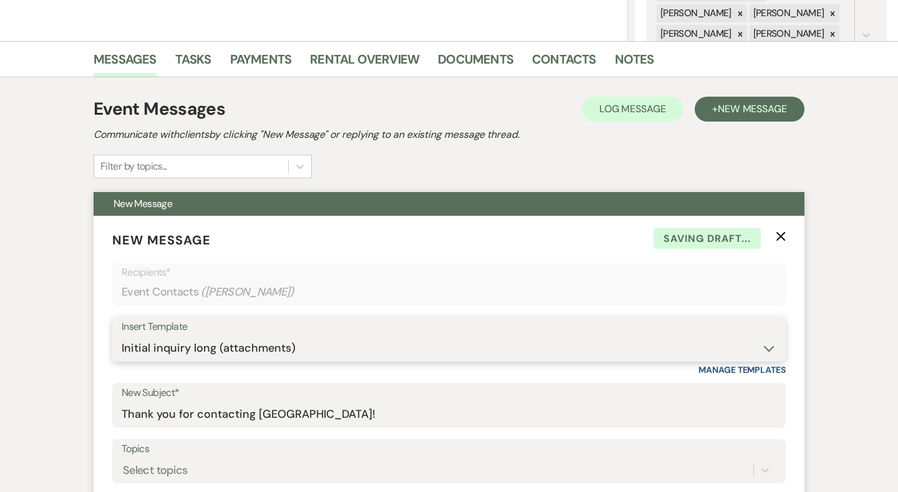
type input "Thank you for contacting Chimney Pond Farm!"
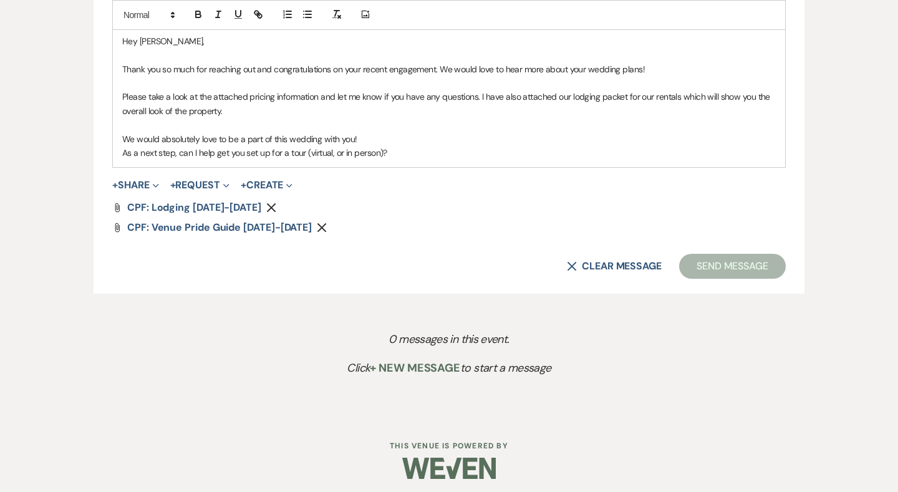
scroll to position [769, 0]
click at [741, 266] on button "Send Message" at bounding box center [732, 266] width 107 height 25
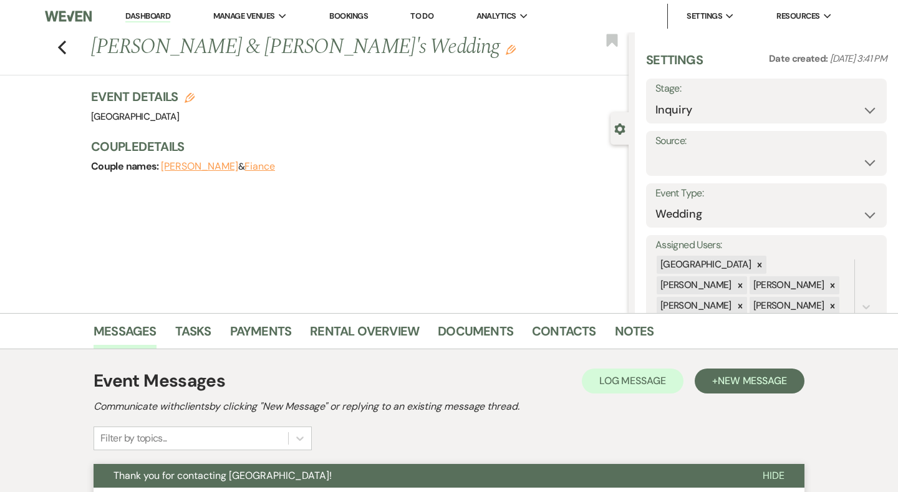
scroll to position [0, 0]
click at [165, 13] on link "Dashboard" at bounding box center [147, 17] width 45 height 12
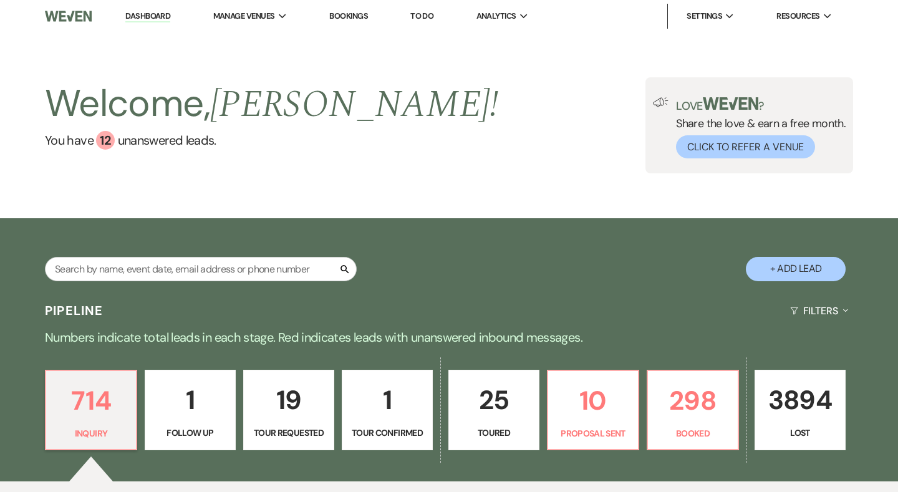
click at [802, 277] on button "+ Add Lead" at bounding box center [795, 269] width 100 height 24
select select "541"
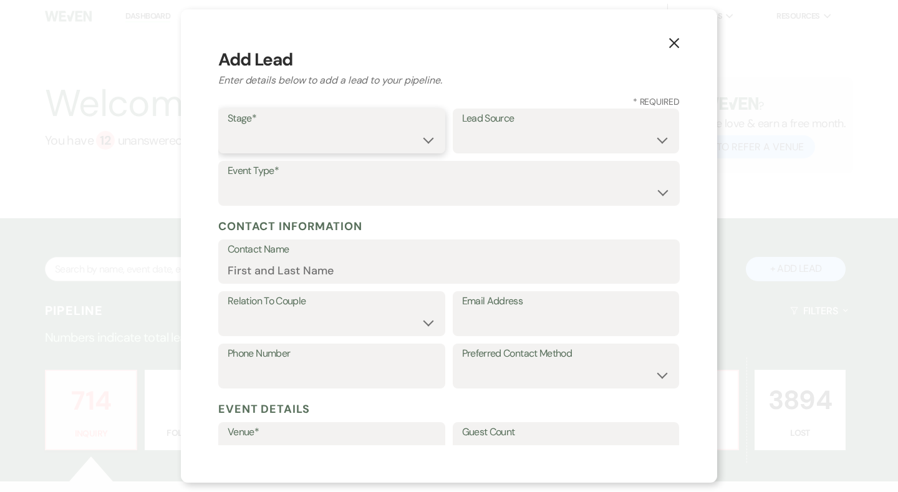
click at [375, 150] on select "Inquiry Follow Up Tour Requested Tour Confirmed Toured Proposal Sent Booked Lost" at bounding box center [332, 140] width 208 height 24
select select "1"
click at [422, 190] on select "Wedding Anniversary Party Baby Shower Bachelorette / Bachelor Party Birthday Pa…" at bounding box center [449, 192] width 443 height 24
select select "1"
click at [381, 277] on input "Contact Name" at bounding box center [449, 270] width 443 height 24
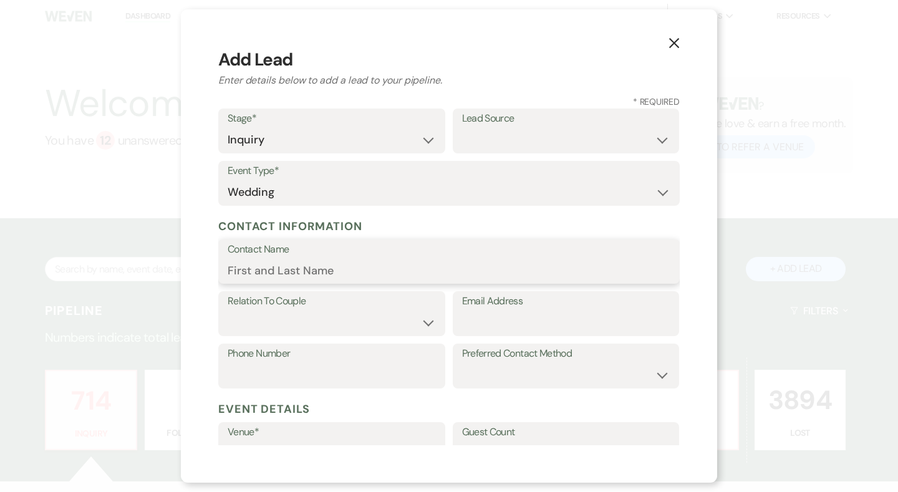
paste input "Elijah Holloway"
type input "Elijah Holloway"
paste input "eliholloway2018@gmail.com"
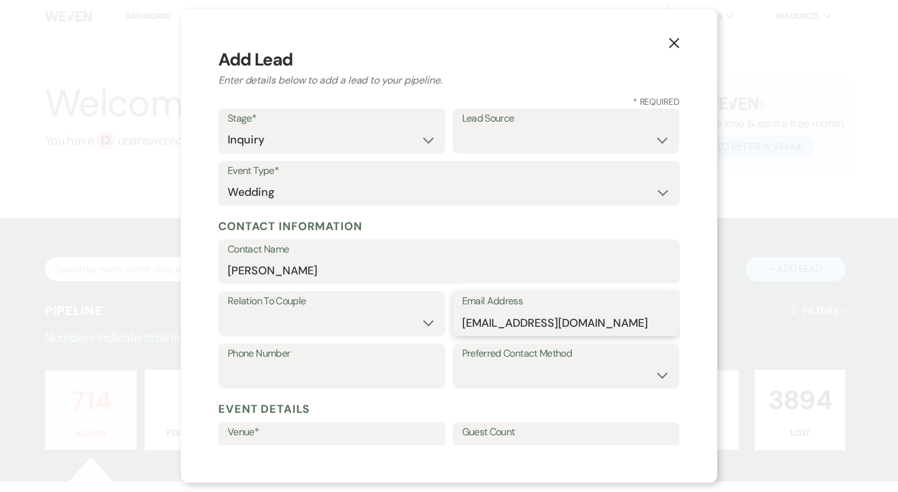
type input "eliholloway2018@gmail.com"
click at [347, 315] on select "Couple Planner Parent of Couple Family Member Friend Other" at bounding box center [332, 322] width 208 height 24
select select "1"
paste input "9102380914"
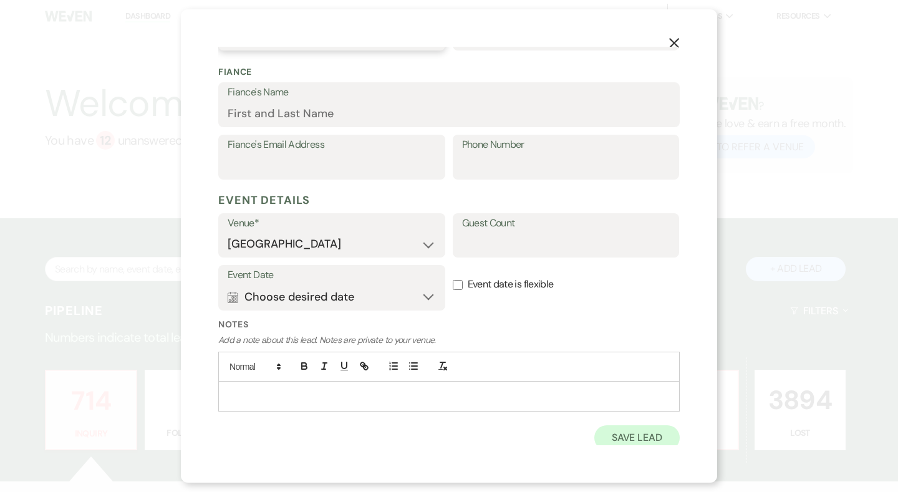
scroll to position [337, 0]
type input "9102380914"
click at [655, 446] on div "X Add Lead Enter details below to add a lead to your pipeline. * Required Stage…" at bounding box center [449, 245] width 536 height 473
click at [652, 431] on button "Save Lead" at bounding box center [636, 438] width 85 height 25
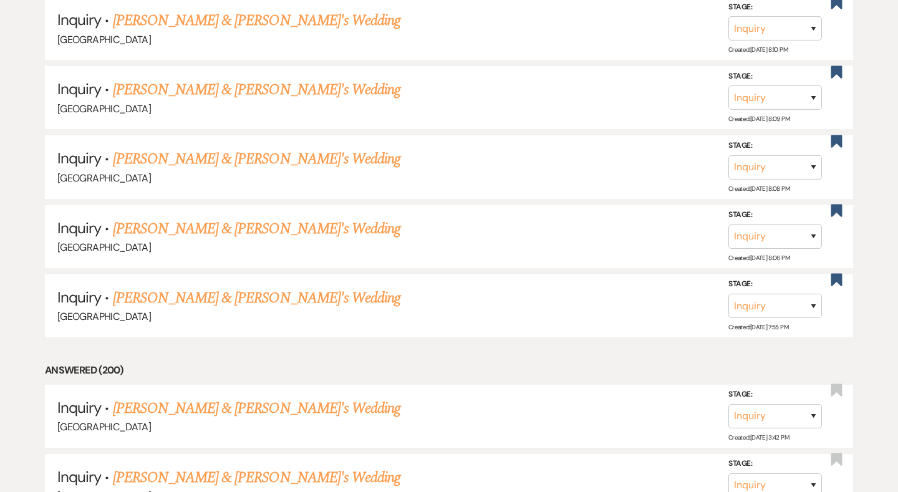
scroll to position [7042, 0]
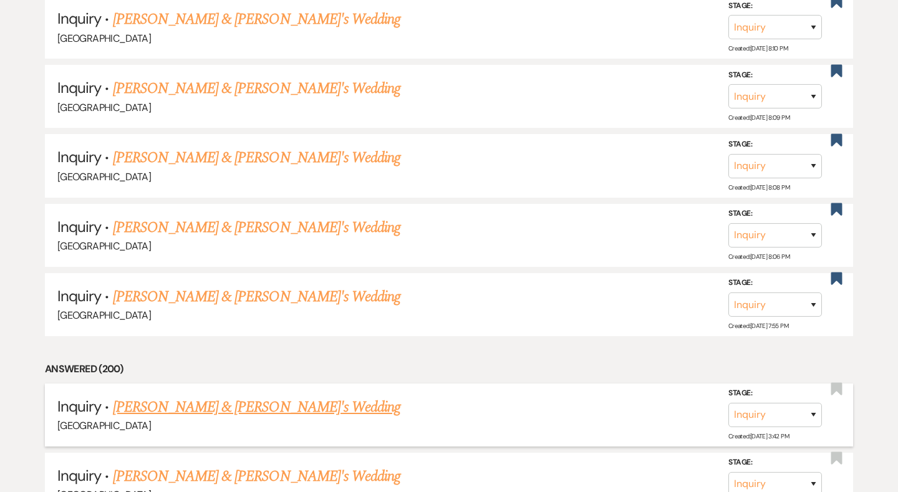
click at [254, 396] on link "Elijah Holloway & Fiance's Wedding" at bounding box center [257, 407] width 288 height 22
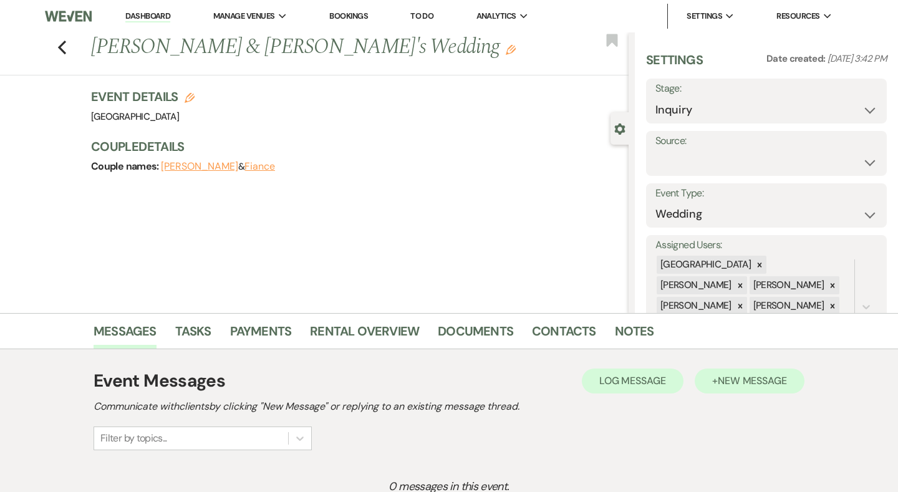
click at [735, 380] on span "New Message" at bounding box center [751, 380] width 69 height 13
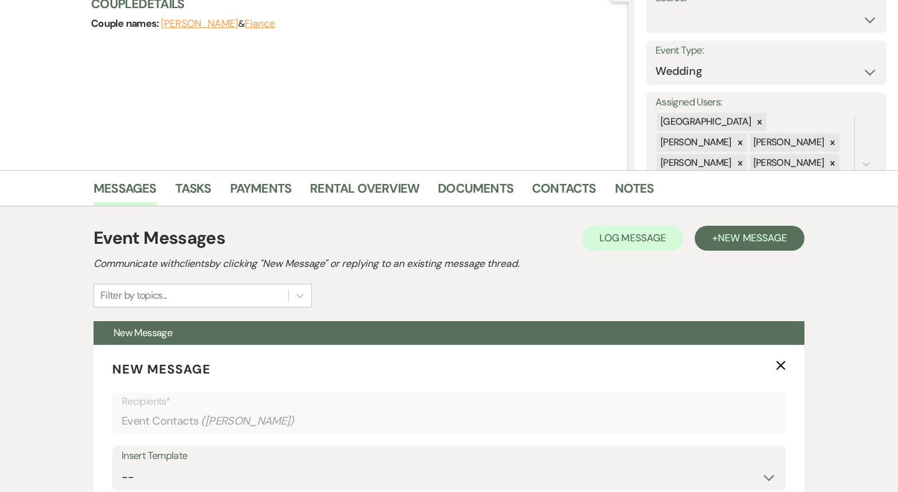
scroll to position [169, 0]
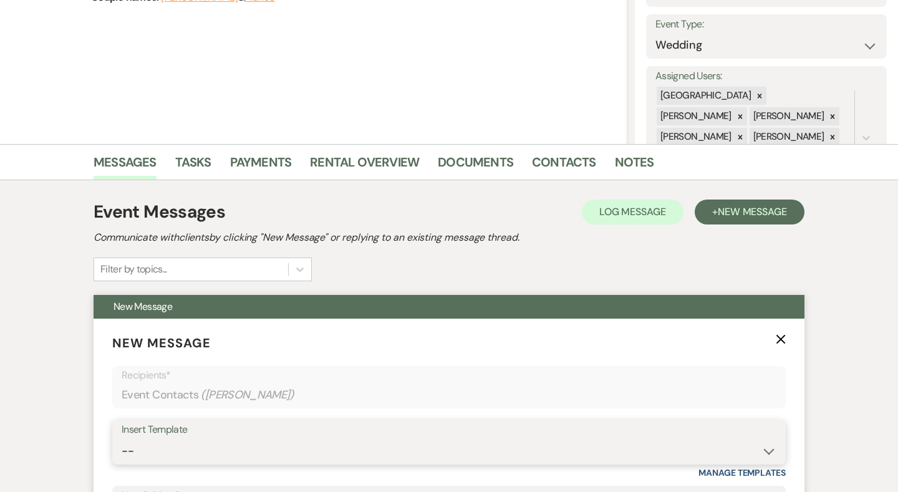
select select "2192"
type input "Thank you for contacting Chimney Pond Farm!"
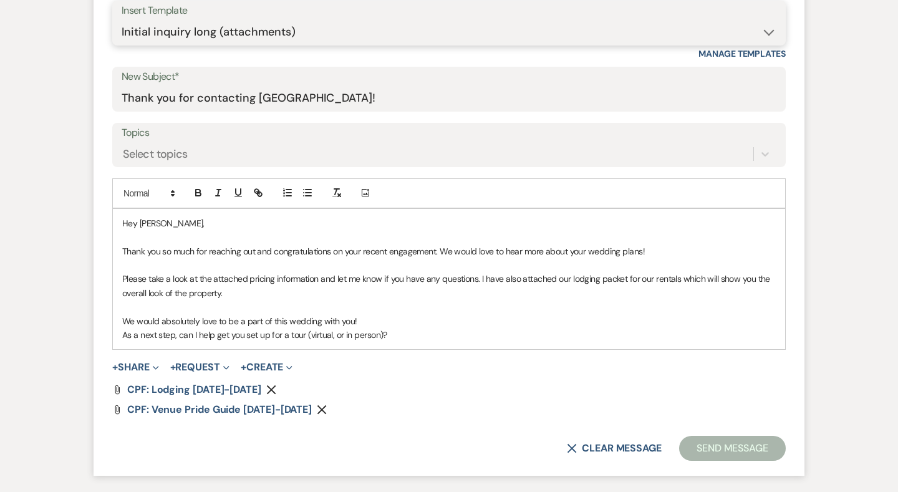
scroll to position [591, 0]
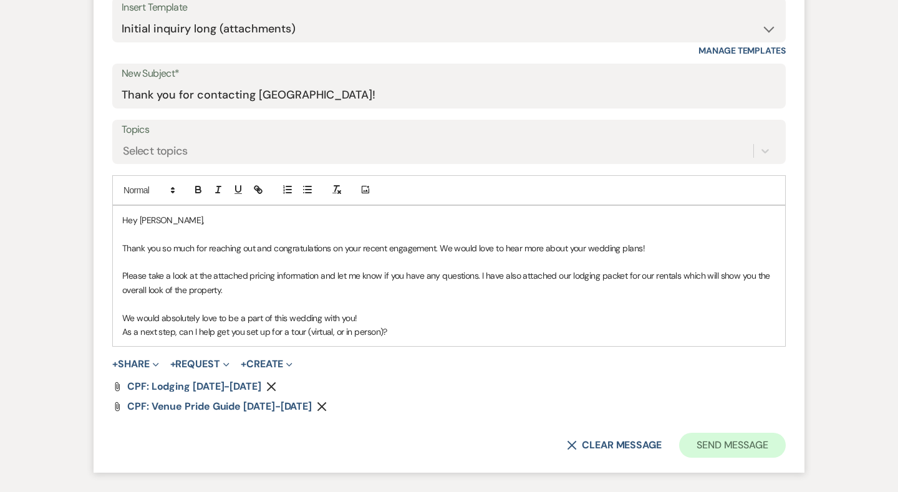
click at [716, 441] on button "Send Message" at bounding box center [732, 445] width 107 height 25
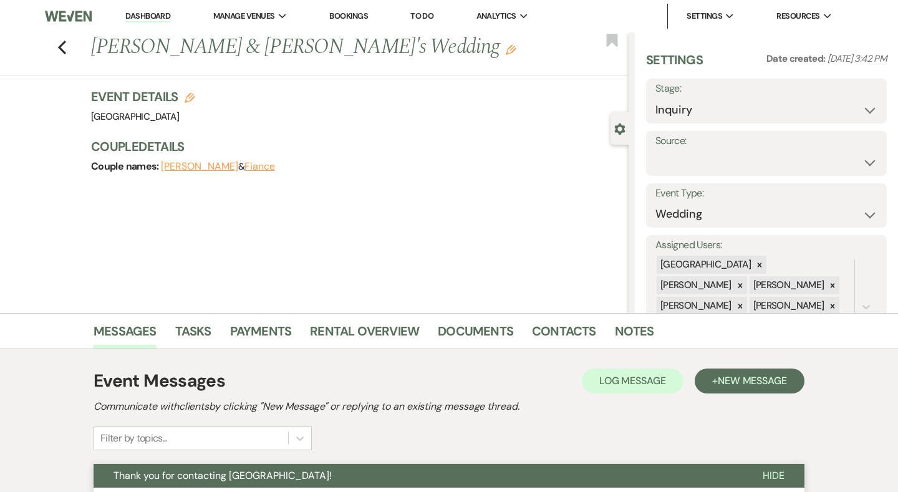
scroll to position [0, 0]
click at [148, 17] on link "Dashboard" at bounding box center [147, 17] width 45 height 12
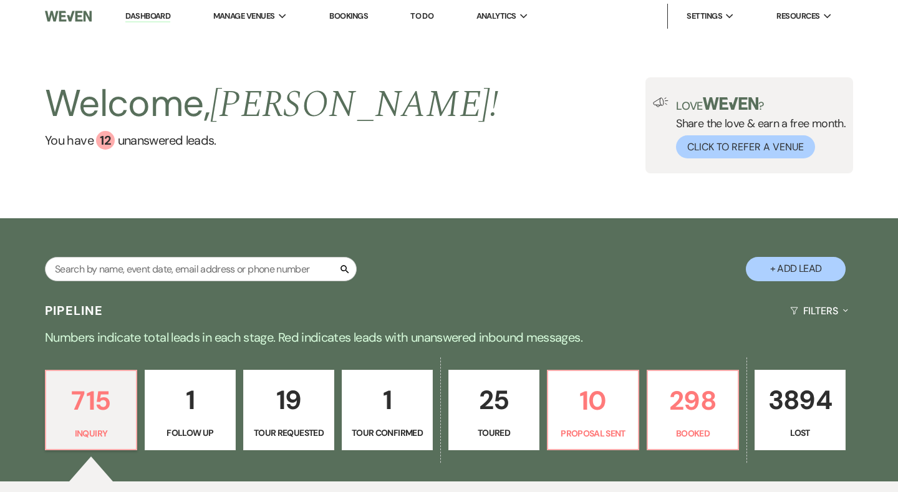
click at [807, 269] on button "+ Add Lead" at bounding box center [795, 269] width 100 height 24
select select "541"
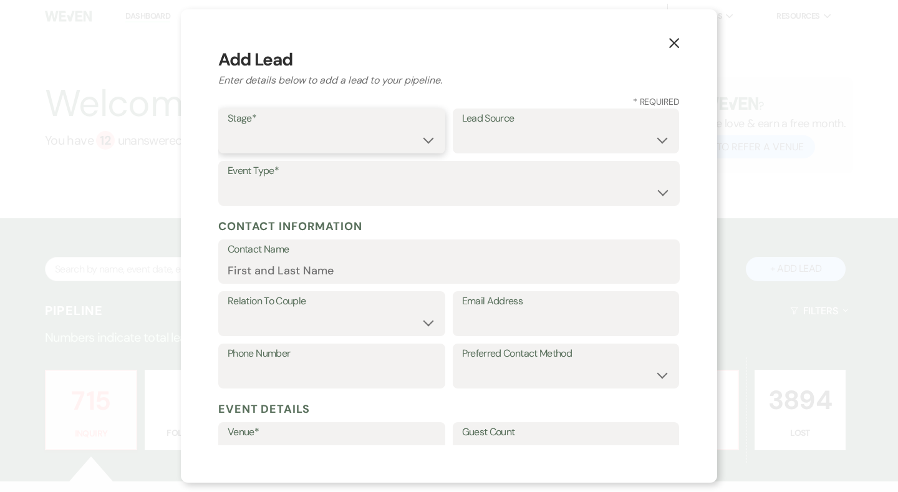
click at [350, 144] on select "Inquiry Follow Up Tour Requested Tour Confirmed Toured Proposal Sent Booked Lost" at bounding box center [332, 140] width 208 height 24
select select "1"
click at [510, 140] on select "Weven Venue Website Instagram Facebook Pinterest Google The Knot Wedding Wire H…" at bounding box center [566, 140] width 208 height 24
select select "4"
click at [315, 169] on label "Event Type*" at bounding box center [449, 171] width 443 height 18
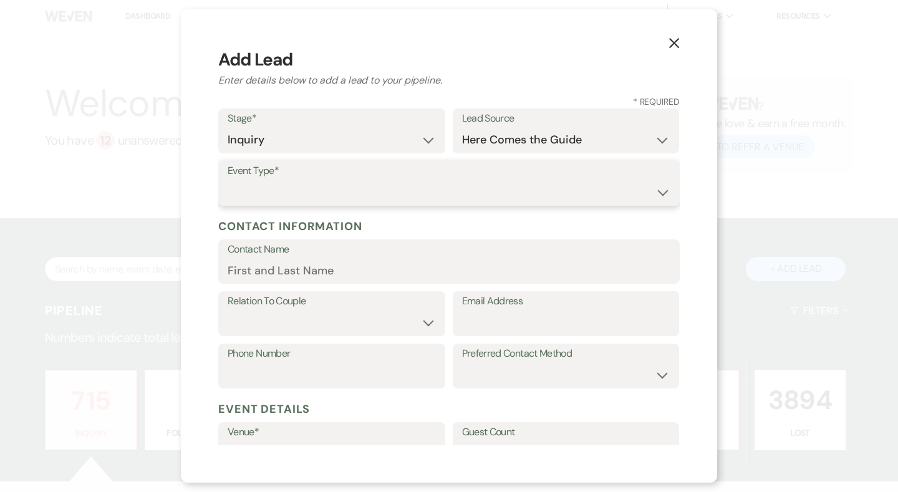
select select "1"
paste input "Makenzie Howard"
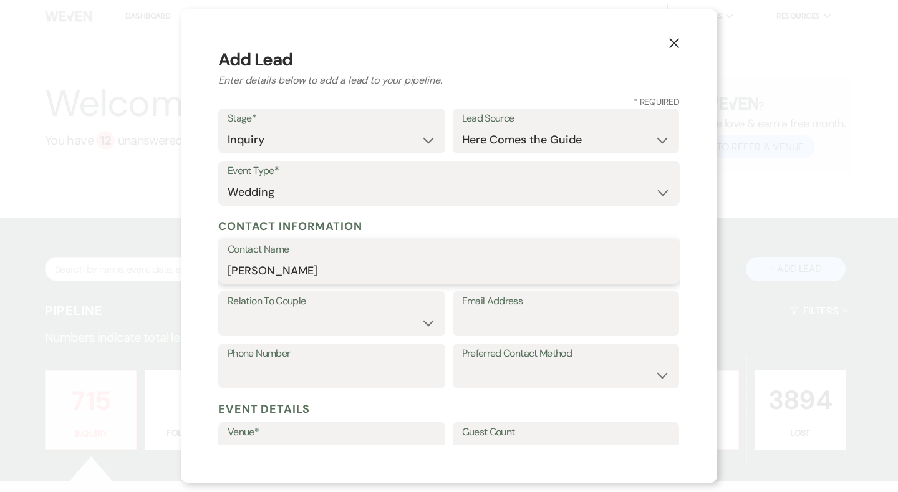
type input "Makenzie Howard"
click at [491, 322] on input "Email Address" at bounding box center [566, 322] width 208 height 24
paste input "mandsbgwplanning@gmail.com"
type input "mandsbgwplanning@gmail.com"
click at [358, 315] on select "Couple Planner Parent of Couple Family Member Friend Other" at bounding box center [332, 322] width 208 height 24
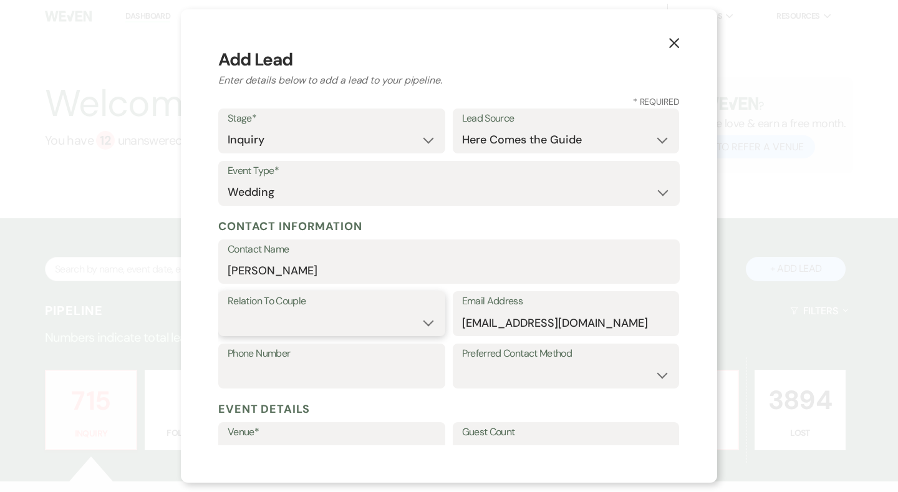
select select "1"
paste input "8643034917"
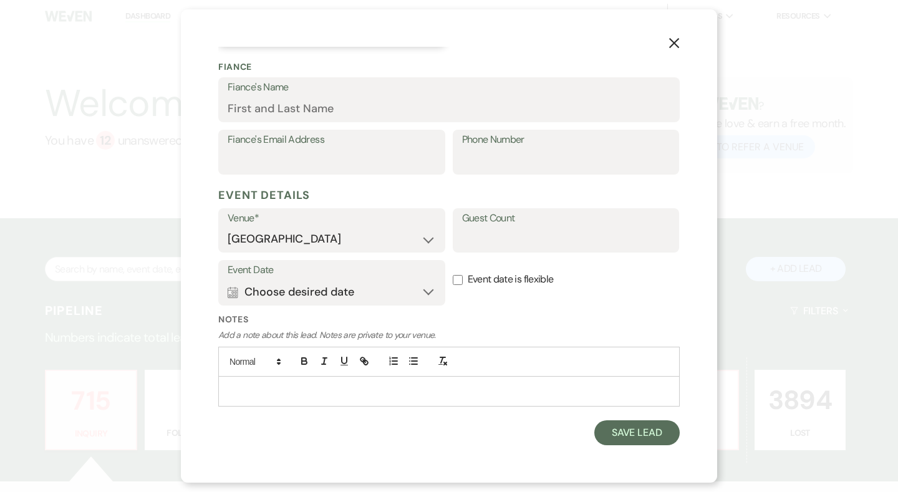
scroll to position [337, 0]
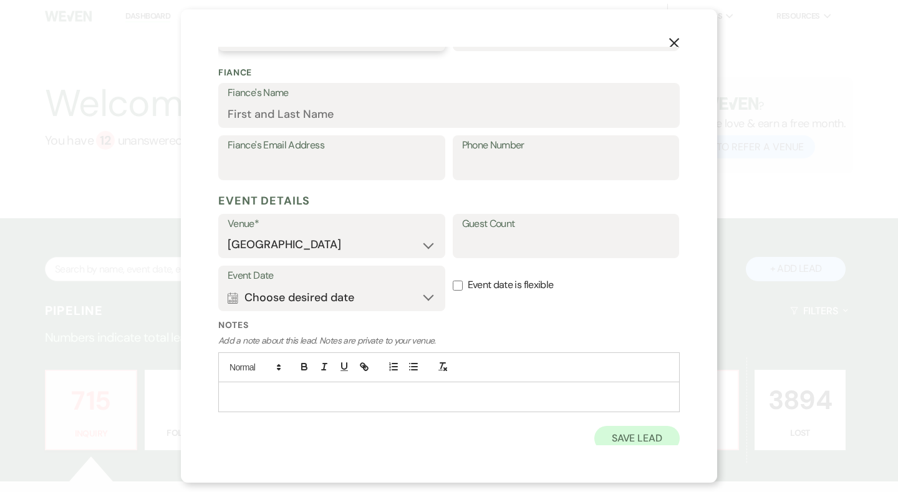
type input "8643034917"
click at [648, 429] on button "Save Lead" at bounding box center [636, 438] width 85 height 25
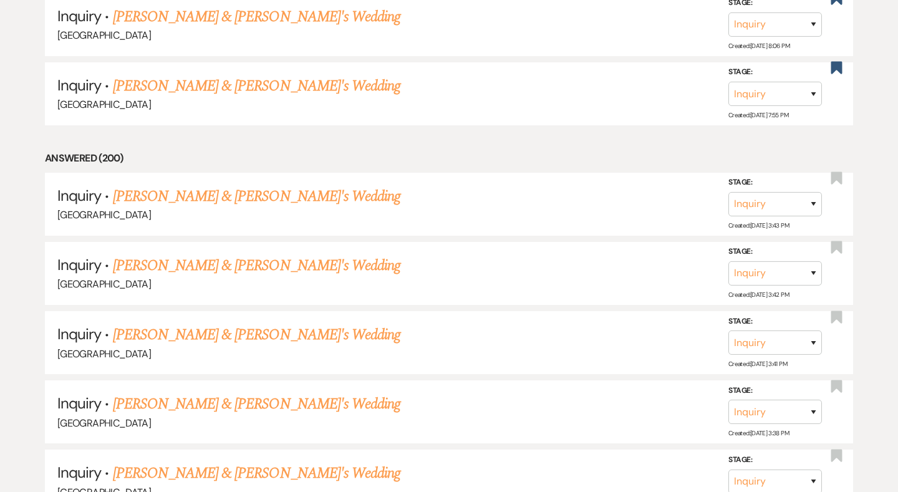
scroll to position [7183, 0]
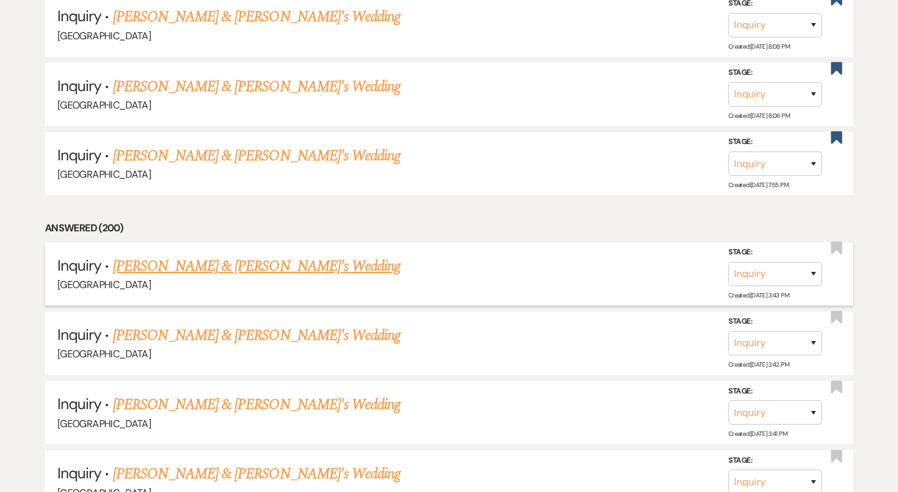
click at [274, 255] on link "Makenzie Howard & Fiance's Wedding" at bounding box center [257, 266] width 288 height 22
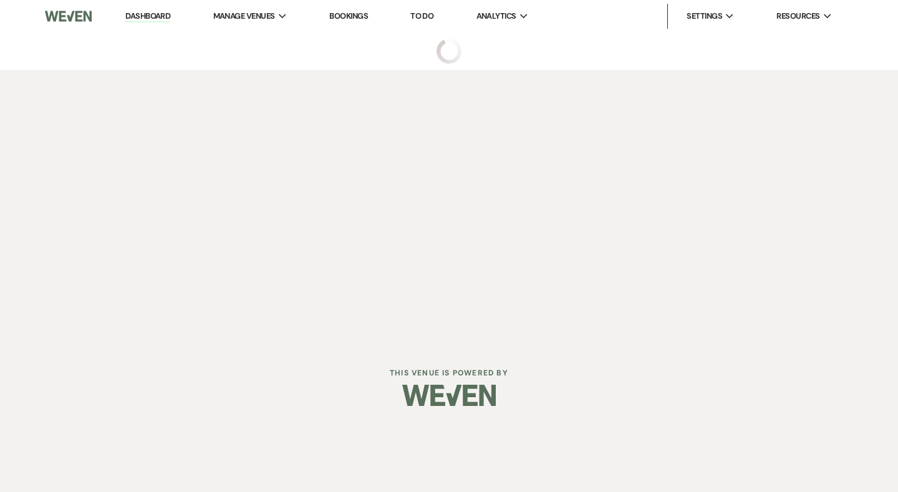
select select "4"
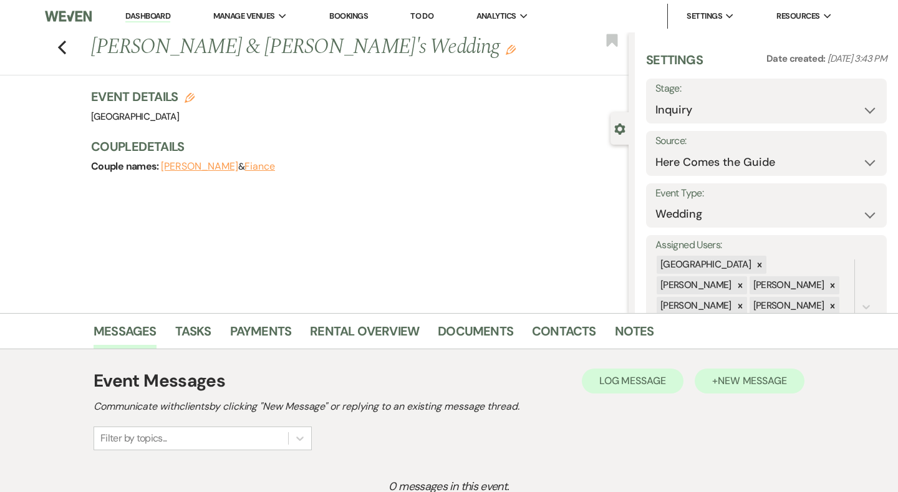
click at [727, 378] on span "New Message" at bounding box center [751, 380] width 69 height 13
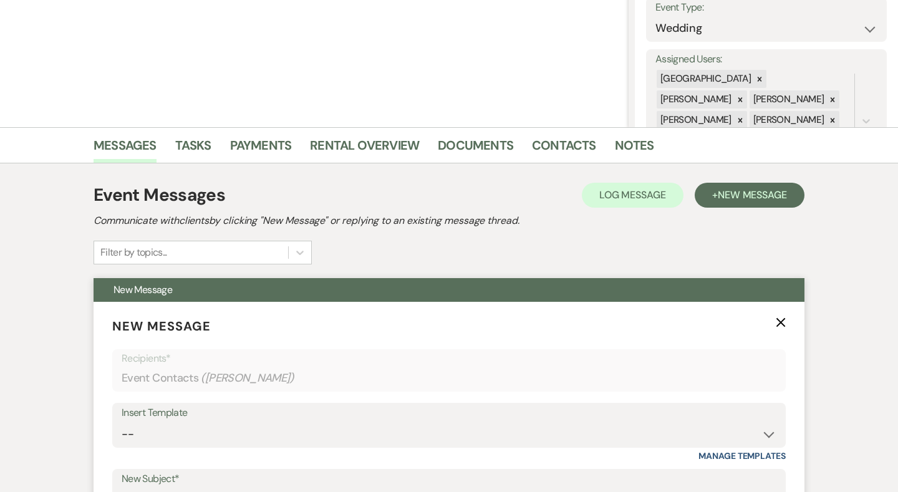
scroll to position [213, 0]
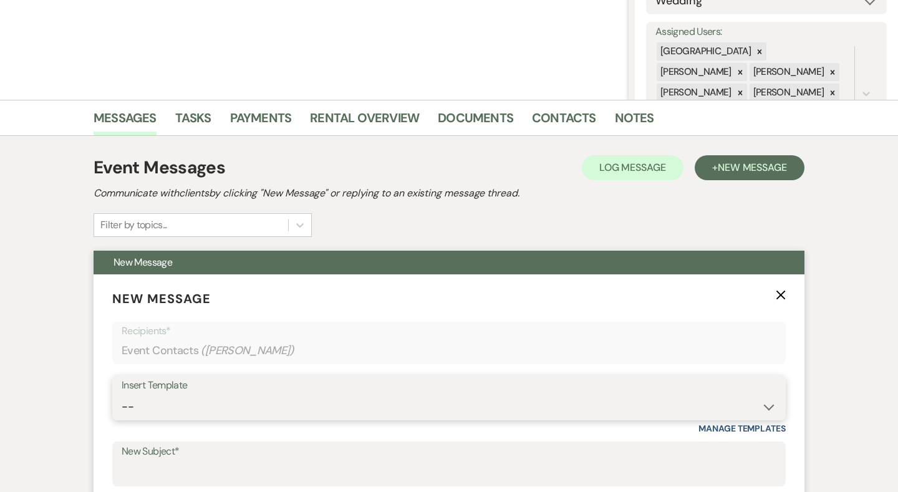
select select "2192"
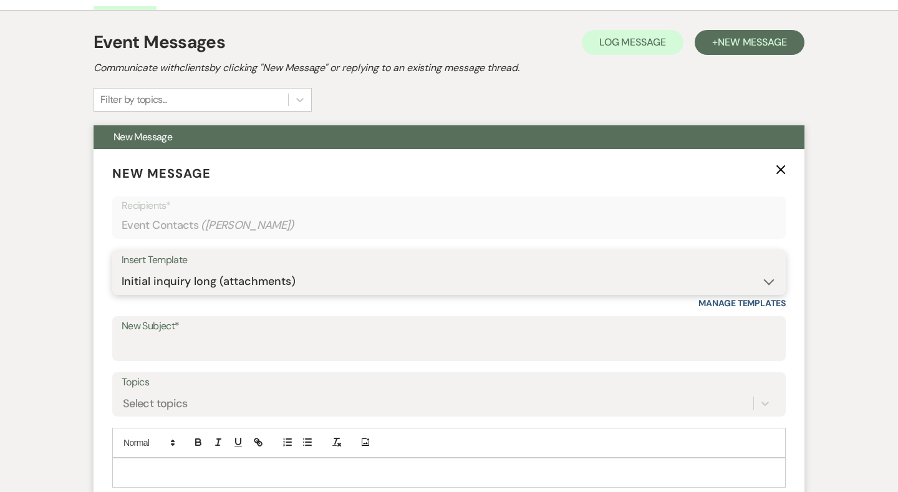
type input "Thank you for contacting Chimney Pond Farm!"
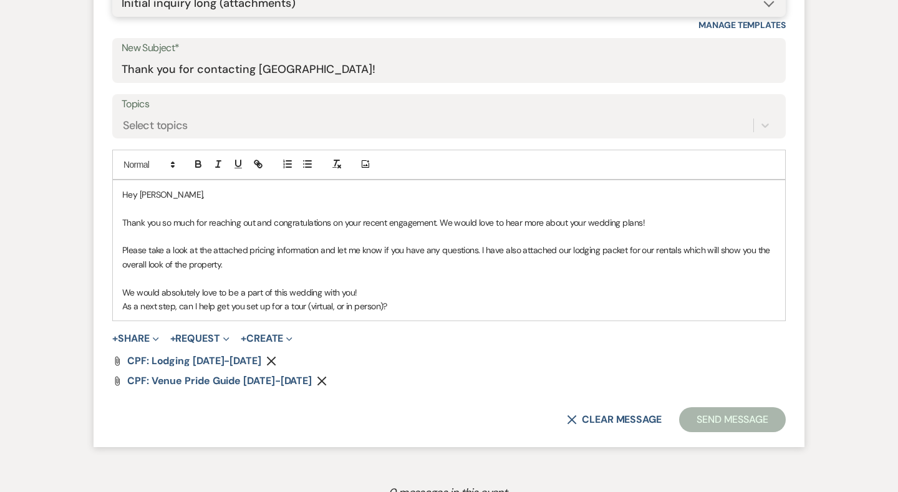
scroll to position [621, 0]
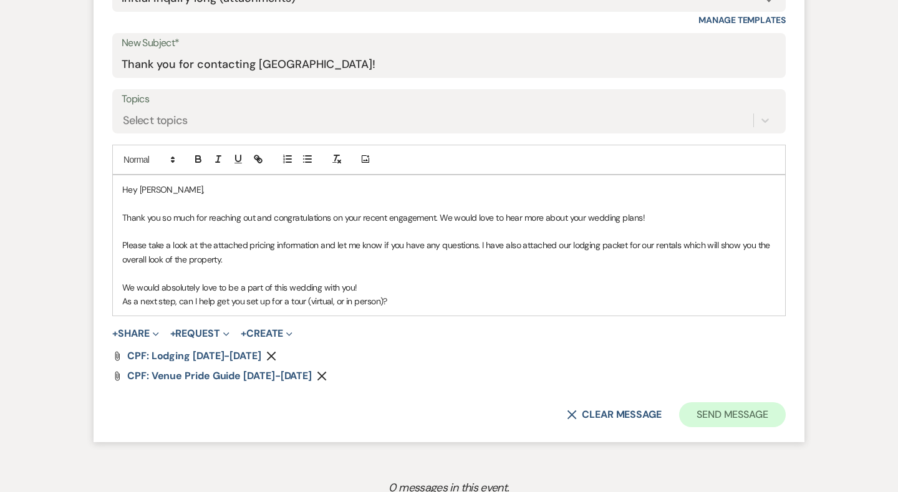
click at [731, 407] on button "Send Message" at bounding box center [732, 414] width 107 height 25
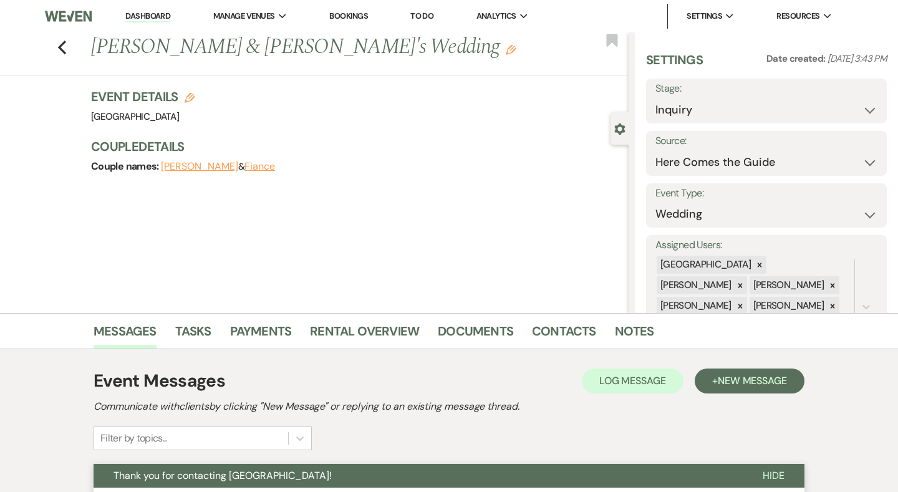
scroll to position [0, 0]
click at [155, 17] on link "Dashboard" at bounding box center [147, 17] width 45 height 12
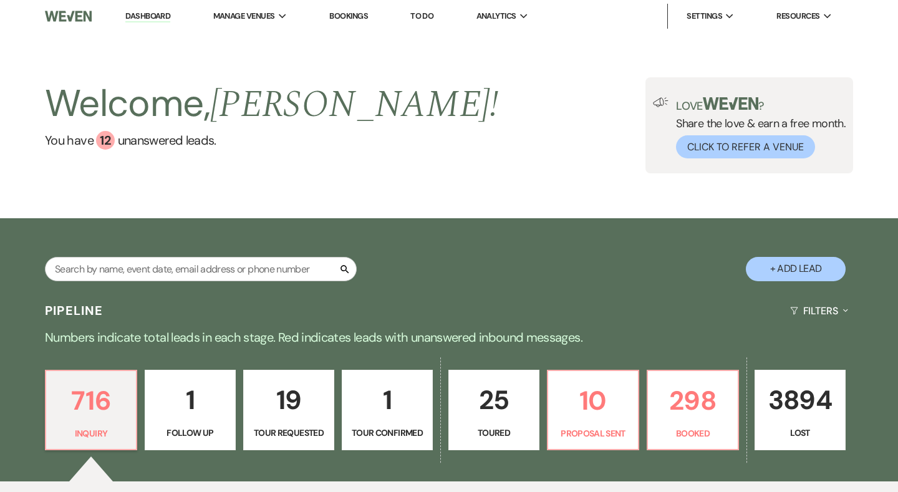
click at [815, 266] on button "+ Add Lead" at bounding box center [795, 269] width 100 height 24
select select "541"
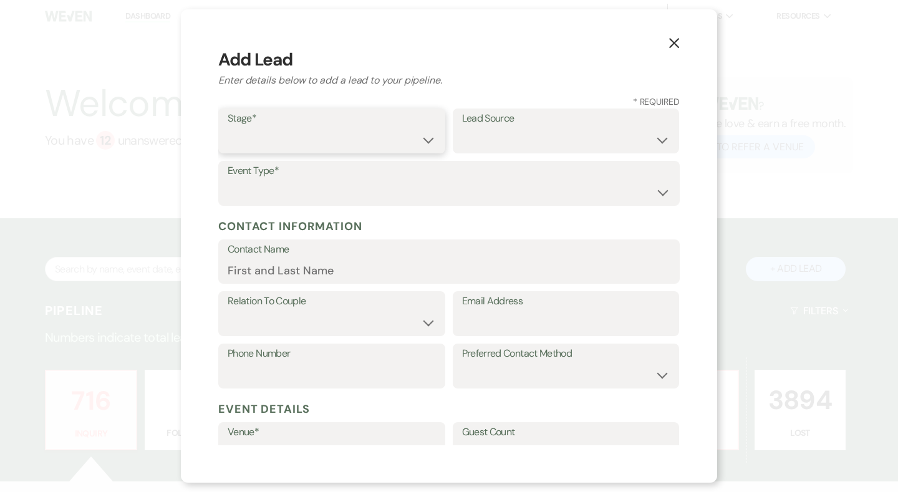
click at [312, 141] on select "Inquiry Follow Up Tour Requested Tour Confirmed Toured Proposal Sent Booked Lost" at bounding box center [332, 140] width 208 height 24
select select "1"
click at [540, 135] on select "Weven Venue Website Instagram Facebook Pinterest Google The Knot Wedding Wire H…" at bounding box center [566, 140] width 208 height 24
click at [376, 185] on select "Wedding Anniversary Party Baby Shower Bachelorette / Bachelor Party Birthday Pa…" at bounding box center [449, 192] width 443 height 24
select select "1"
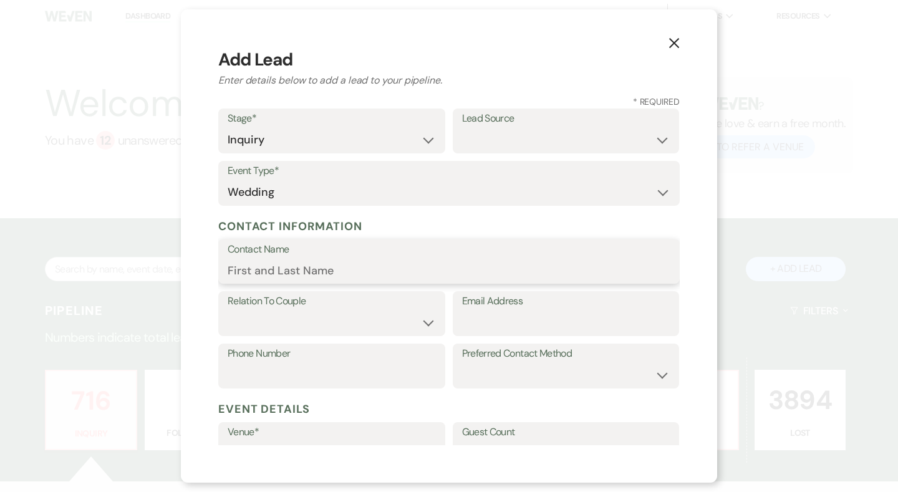
paste input "pricemaloney2026@gmail.com"
type input "pricemaloney2026@gmail.com"
drag, startPoint x: 425, startPoint y: 267, endPoint x: 196, endPoint y: 272, distance: 228.8
click at [196, 272] on div "X Add Lead Enter details below to add a lead to your pipeline. * Required Stage…" at bounding box center [449, 245] width 536 height 473
paste input "pricemaloney2026@gmail.com"
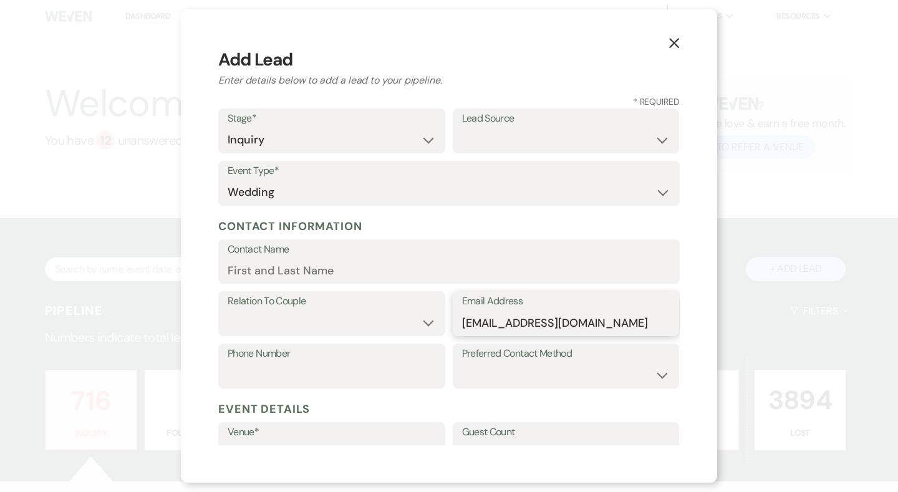
type input "pricemaloney2026@gmail.com"
click at [326, 314] on select "Couple Planner Parent of Couple Family Member Friend Other" at bounding box center [332, 322] width 208 height 24
select select "1"
paste input "8287072548"
type input "8287072548"
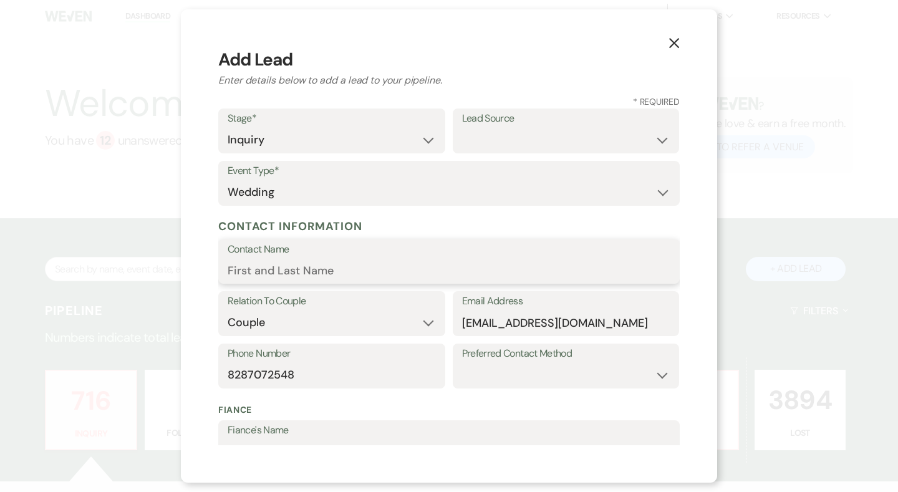
click at [327, 263] on input "Contact Name" at bounding box center [449, 270] width 443 height 24
paste input "Emily Price"
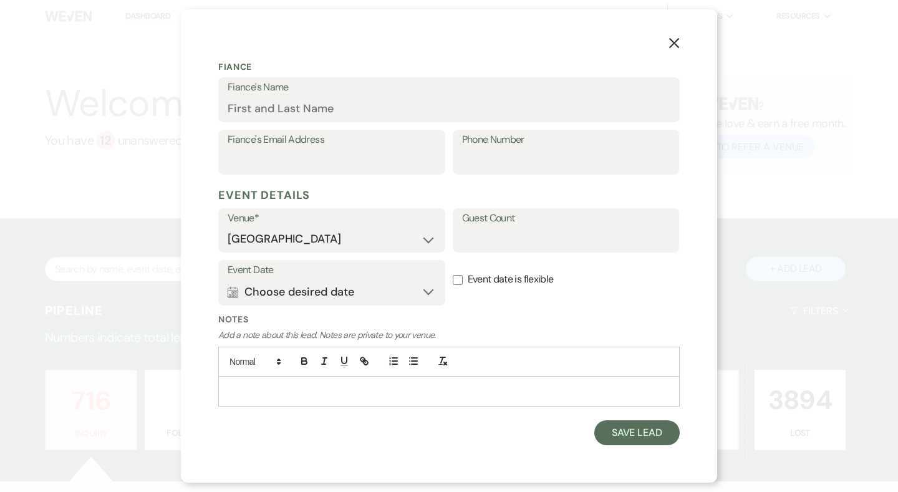
scroll to position [337, 0]
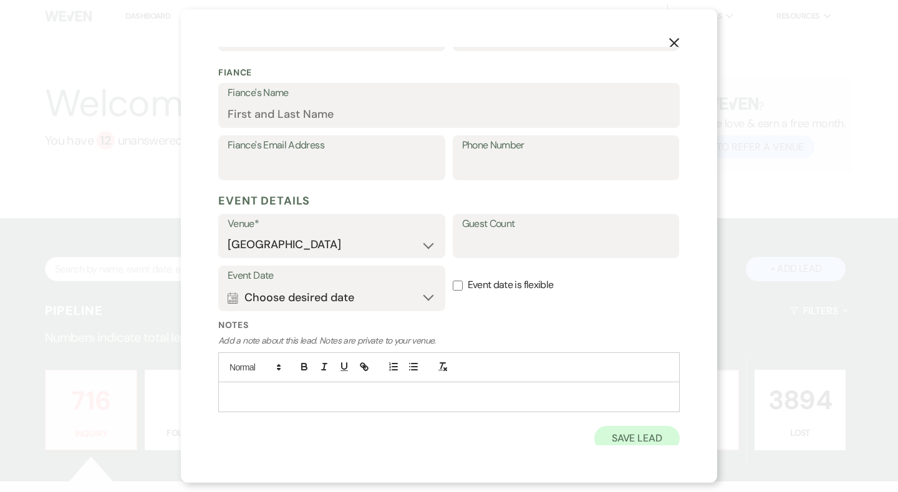
type input "Emily Price"
click at [612, 433] on form "Stage* Inquiry Follow Up Tour Requested Tour Confirmed Toured Proposal Sent Boo…" at bounding box center [448, 110] width 461 height 679
click at [628, 429] on button "Save Lead" at bounding box center [636, 438] width 85 height 25
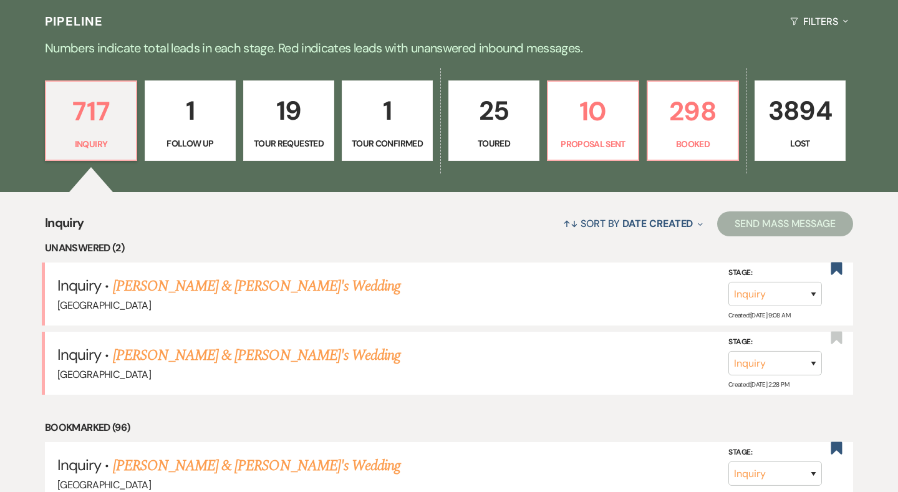
scroll to position [305, 0]
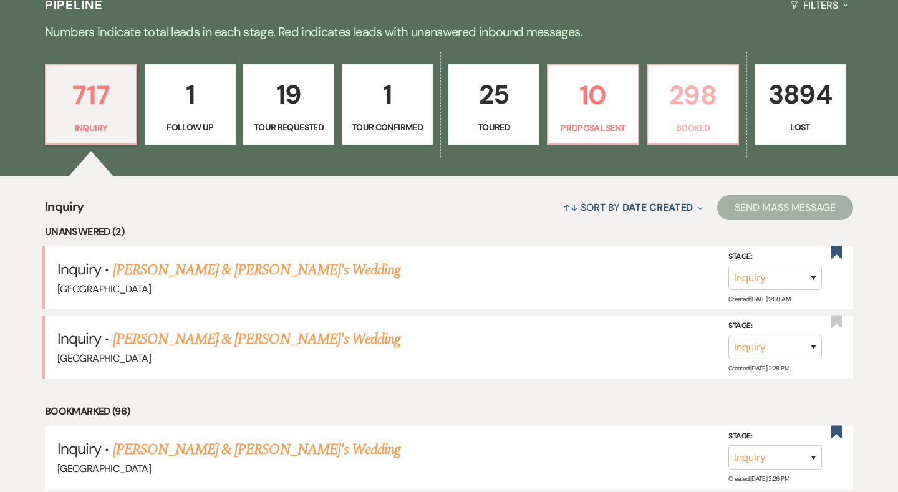
click at [679, 115] on p "298" at bounding box center [692, 95] width 75 height 42
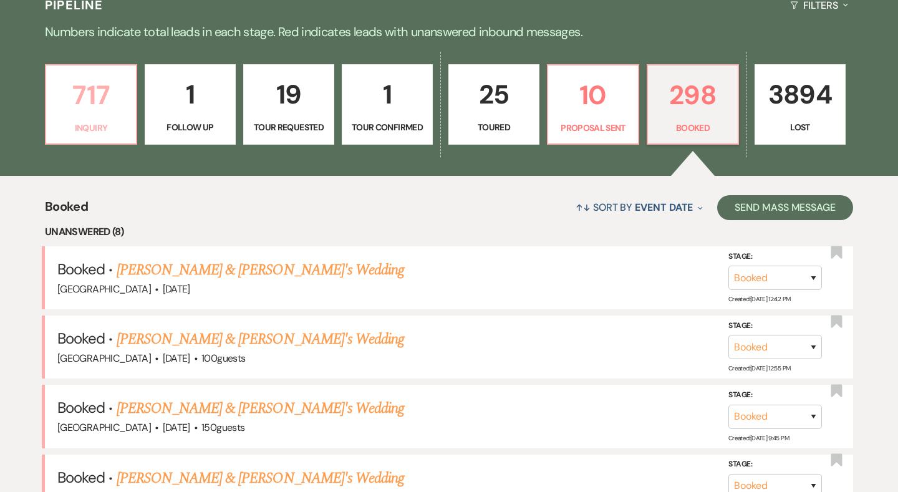
click at [126, 105] on p "717" at bounding box center [91, 95] width 75 height 42
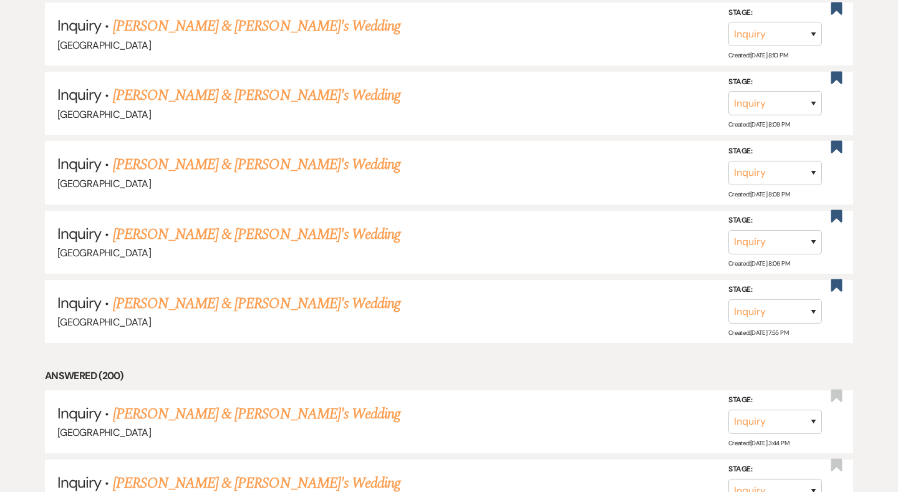
scroll to position [7040, 0]
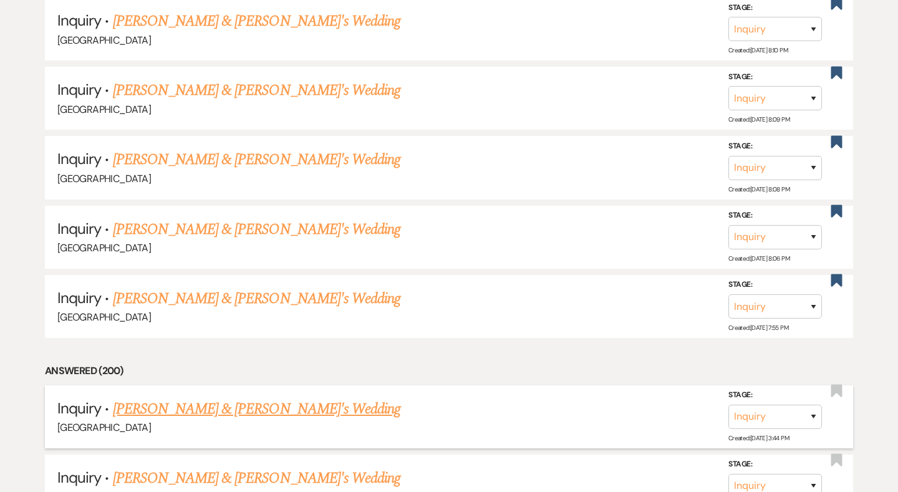
click at [211, 398] on h5 "Inquiry · Emily Price & Fiance's Wedding" at bounding box center [448, 409] width 783 height 22
click at [214, 398] on link "Emily Price & Fiance's Wedding" at bounding box center [257, 409] width 288 height 22
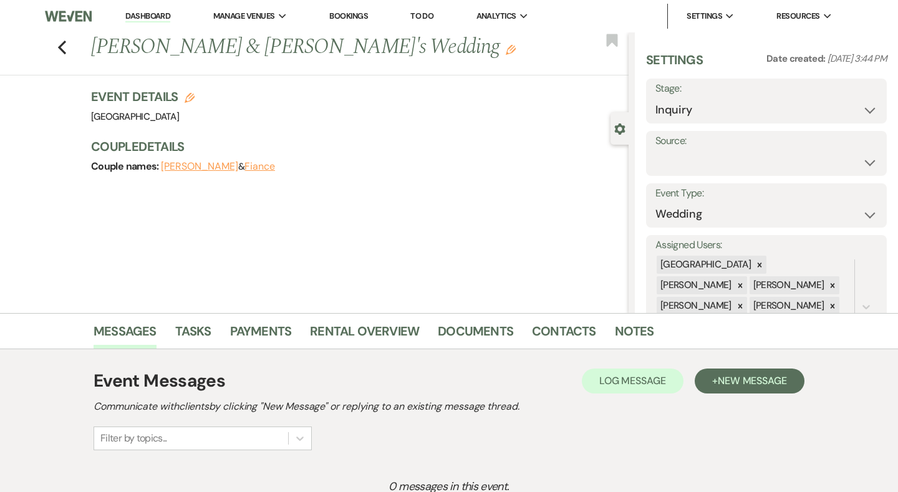
click at [746, 456] on div "0 messages in this event. Click + New Message to start a message" at bounding box center [448, 501] width 711 height 90
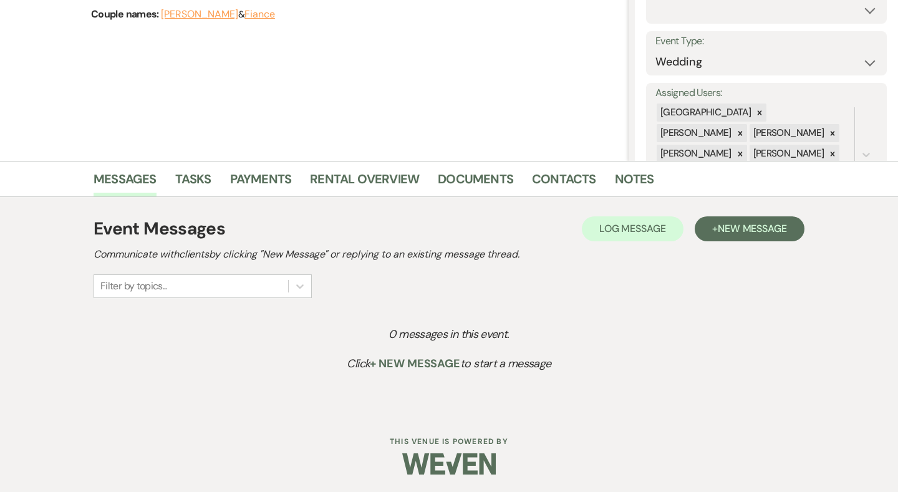
scroll to position [151, 0]
click at [798, 222] on button "+ New Message" at bounding box center [749, 229] width 110 height 25
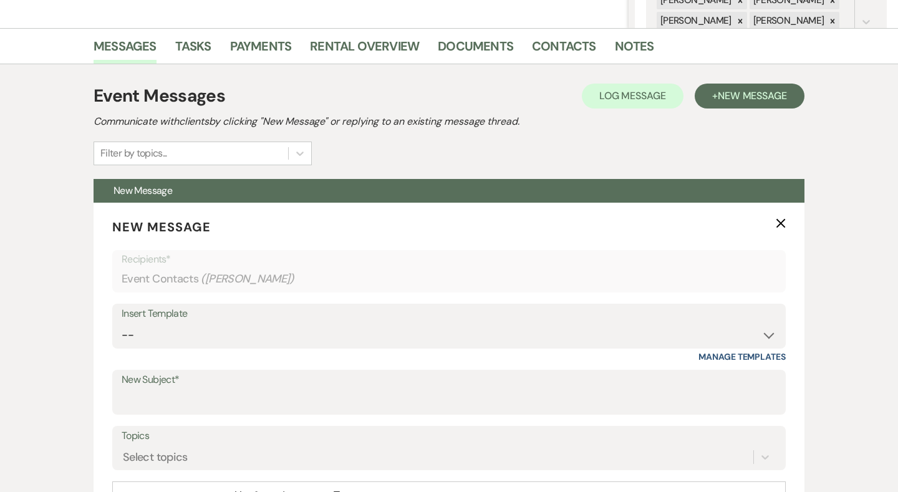
scroll to position [330, 0]
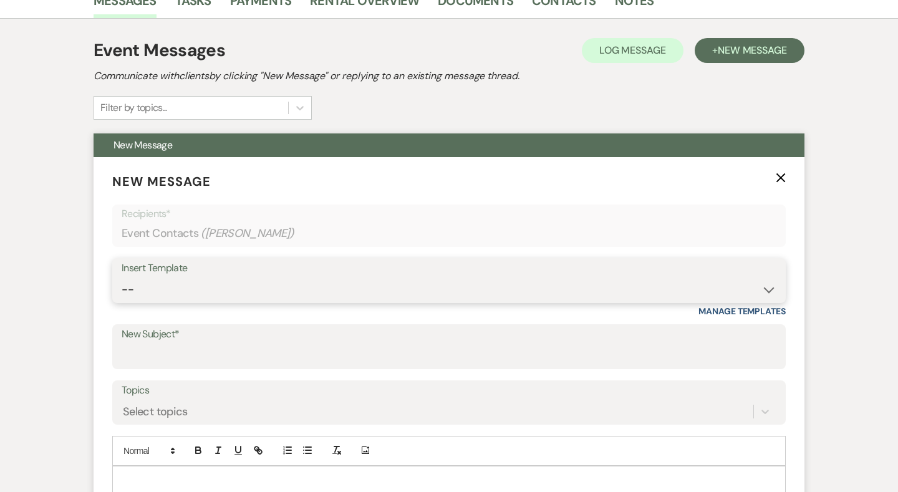
select select "2192"
type input "Thank you for contacting Chimney Pond Farm!"
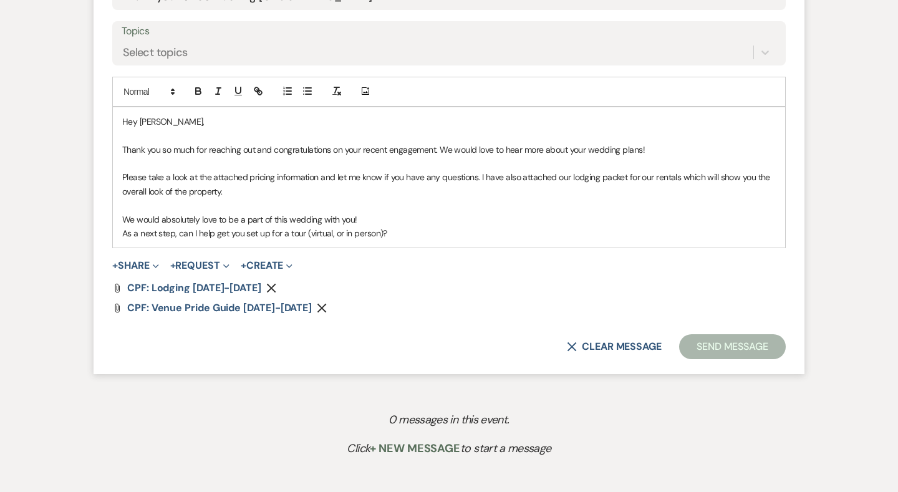
scroll to position [733, 0]
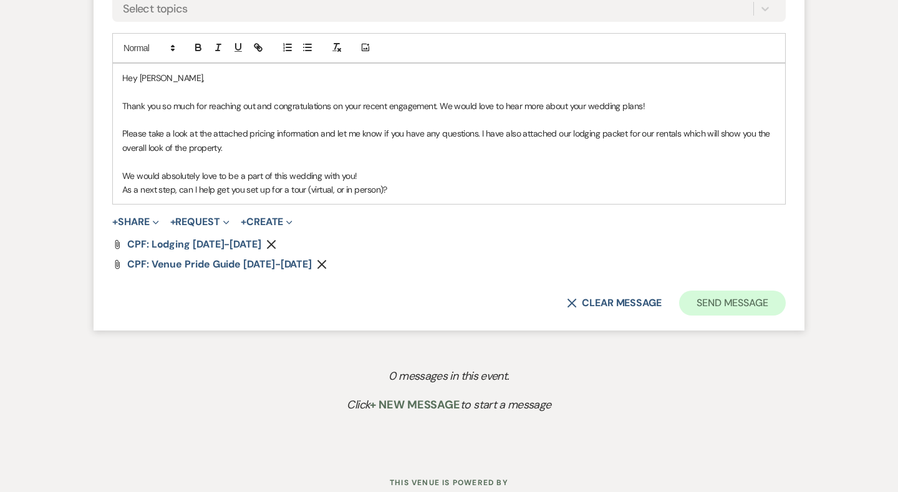
click at [730, 294] on button "Send Message" at bounding box center [732, 302] width 107 height 25
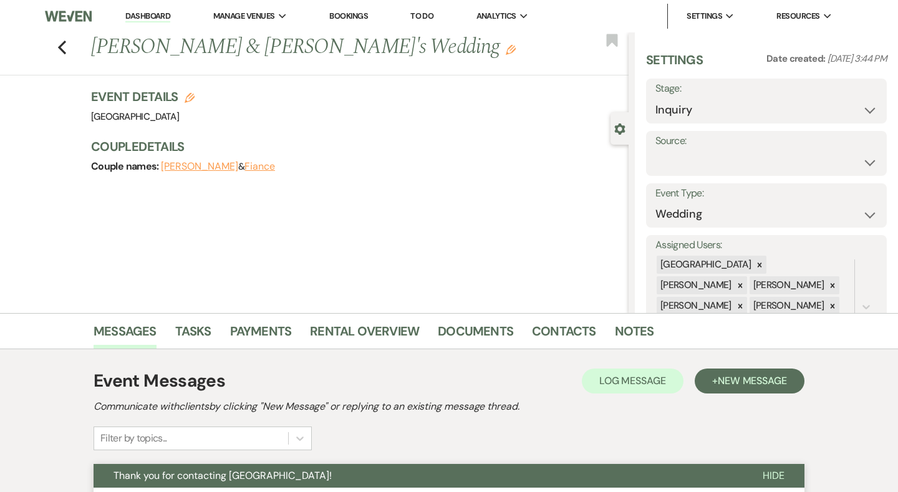
scroll to position [0, 0]
click at [64, 44] on use "button" at bounding box center [62, 48] width 8 height 14
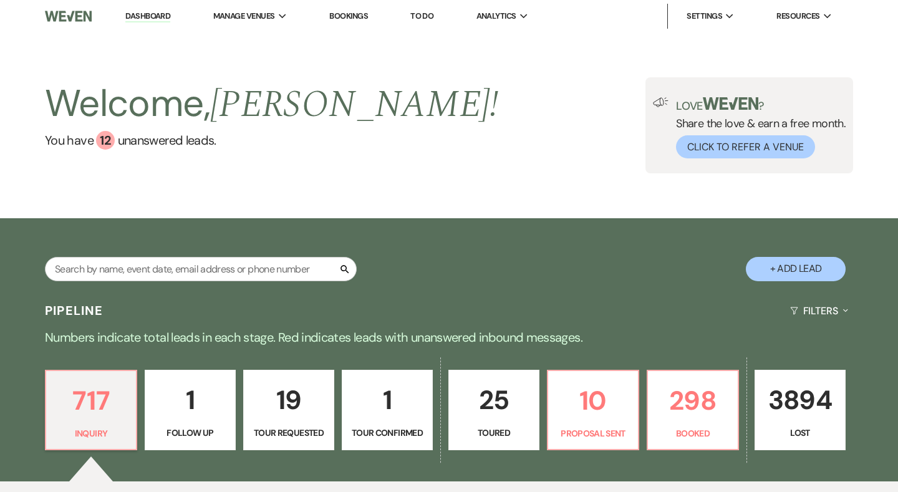
click at [806, 266] on button "+ Add Lead" at bounding box center [795, 269] width 100 height 24
select select "541"
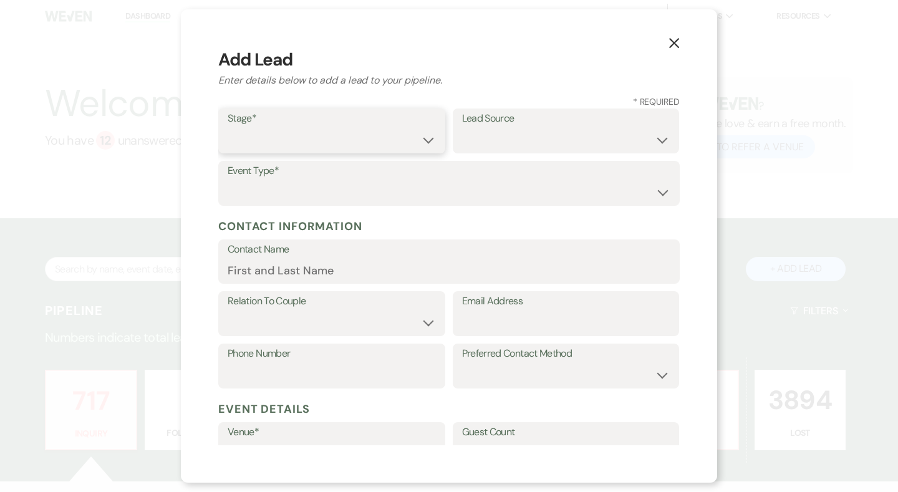
select select "1"
click at [479, 141] on select "Weven Venue Website Instagram Facebook Pinterest Google The Knot Wedding Wire H…" at bounding box center [566, 140] width 208 height 24
select select "6"
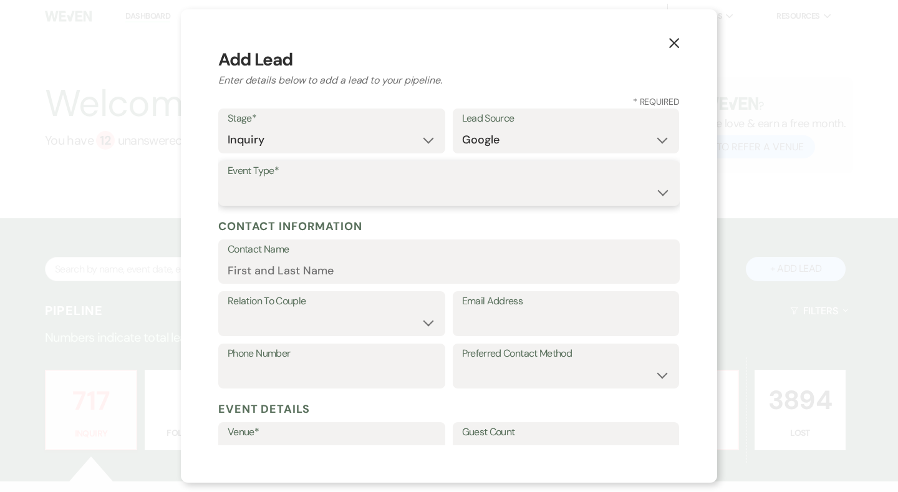
click at [373, 196] on select "Wedding Anniversary Party Baby Shower Bachelorette / Bachelor Party Birthday Pa…" at bounding box center [449, 192] width 443 height 24
select select "1"
drag, startPoint x: 347, startPoint y: 274, endPoint x: 386, endPoint y: 197, distance: 86.1
click at [293, 265] on input "Contact Name" at bounding box center [449, 270] width 443 height 24
paste input "Emma Elliot"
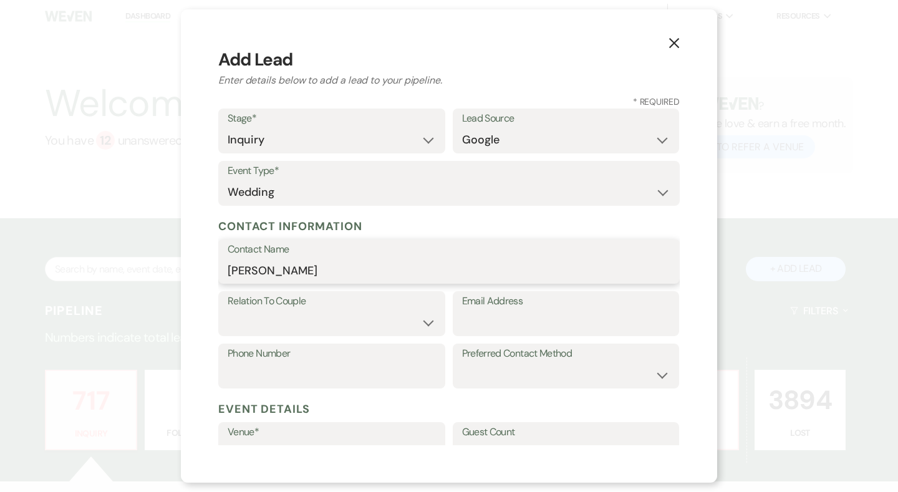
type input "Emma Elliot"
click at [315, 310] on select "Couple Planner Parent of Couple Family Member Friend Other" at bounding box center [332, 322] width 208 height 24
select select "1"
click at [547, 312] on input "Email Address" at bounding box center [566, 322] width 208 height 24
paste input "elelliot14@gmail.com"
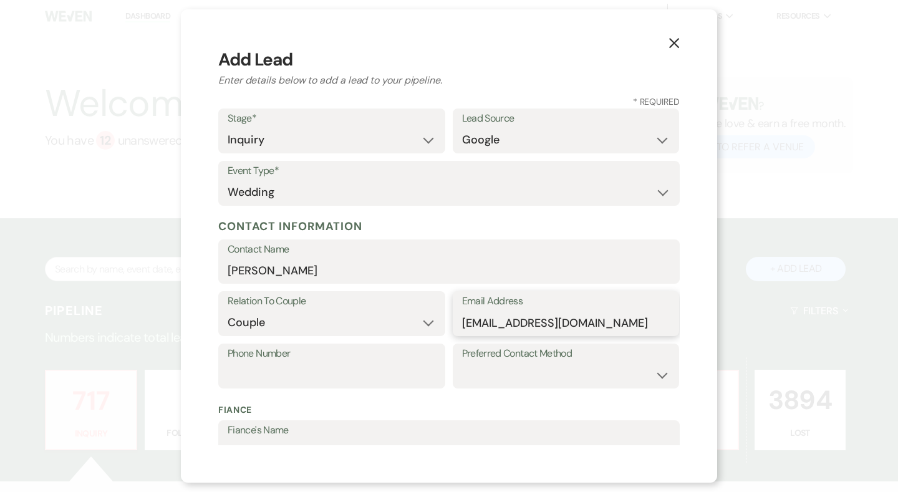
drag, startPoint x: 478, startPoint y: 322, endPoint x: 466, endPoint y: 305, distance: 20.6
click at [478, 322] on input "elelliot14@gmail.com" at bounding box center [566, 322] width 208 height 24
type input "elelliot14@gmail.com"
click at [315, 376] on input "Phone Number" at bounding box center [332, 375] width 208 height 24
paste input "9802400010"
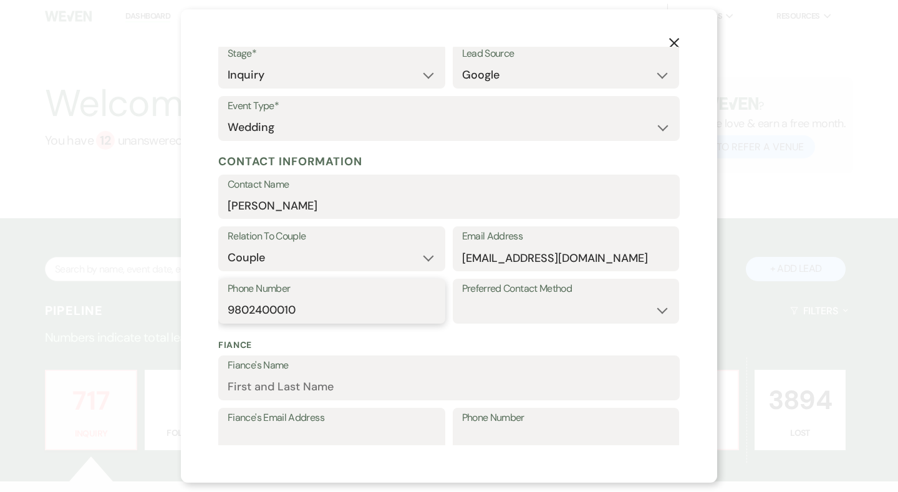
scroll to position [88, 0]
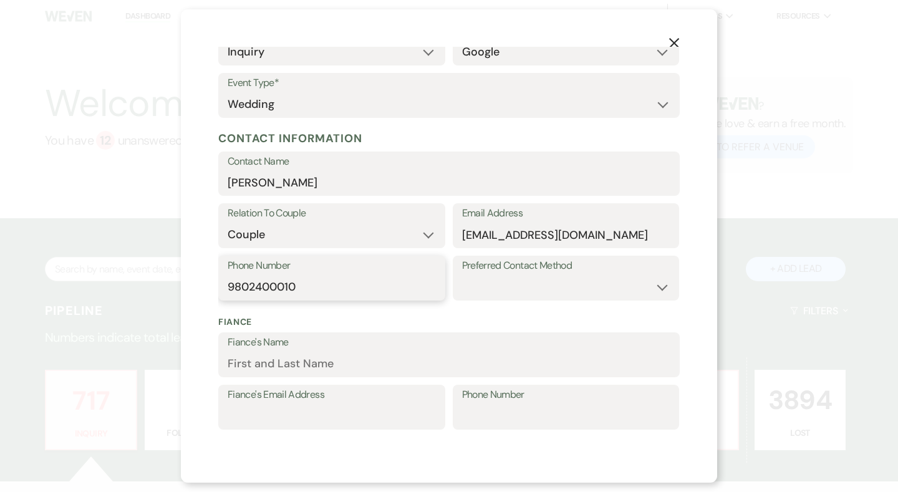
type input "9802400010"
click at [519, 294] on select "Email Phone Text" at bounding box center [566, 287] width 208 height 24
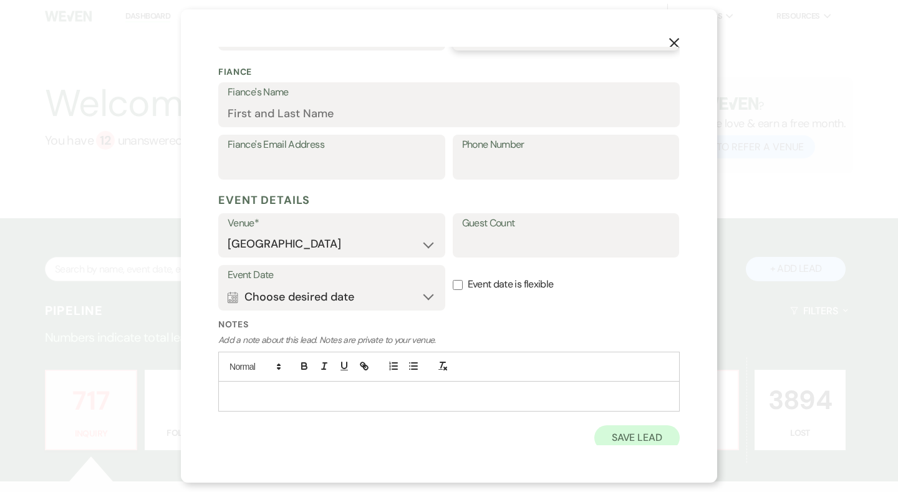
scroll to position [337, 0]
click at [637, 434] on button "Save Lead" at bounding box center [636, 438] width 85 height 25
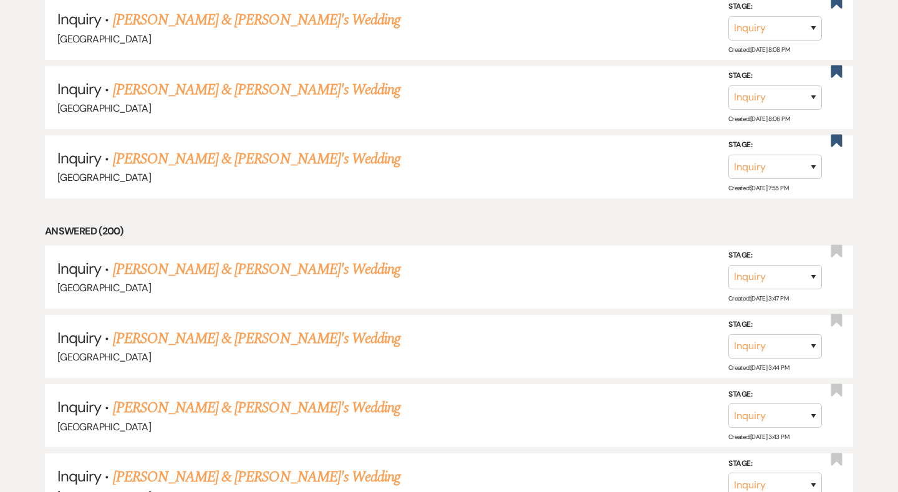
scroll to position [7179, 0]
click at [246, 259] on link "Emma Elliot & Fiance's Wedding" at bounding box center [257, 270] width 288 height 22
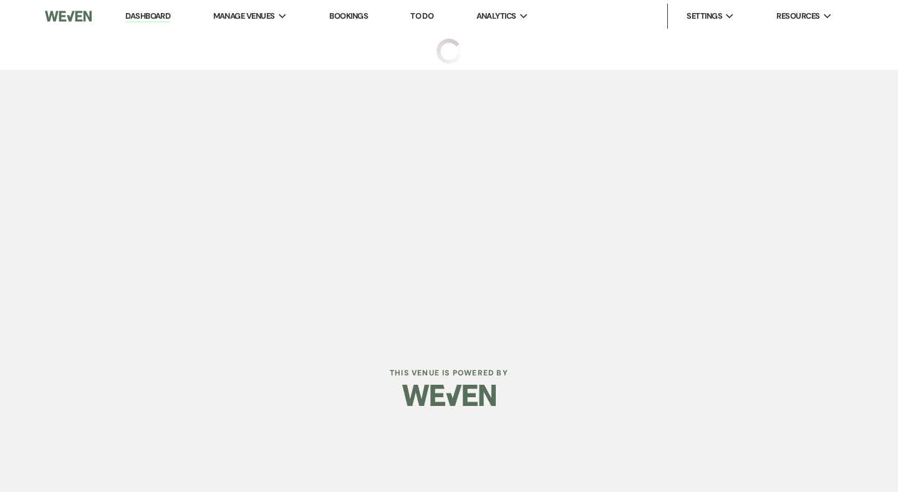
select select "6"
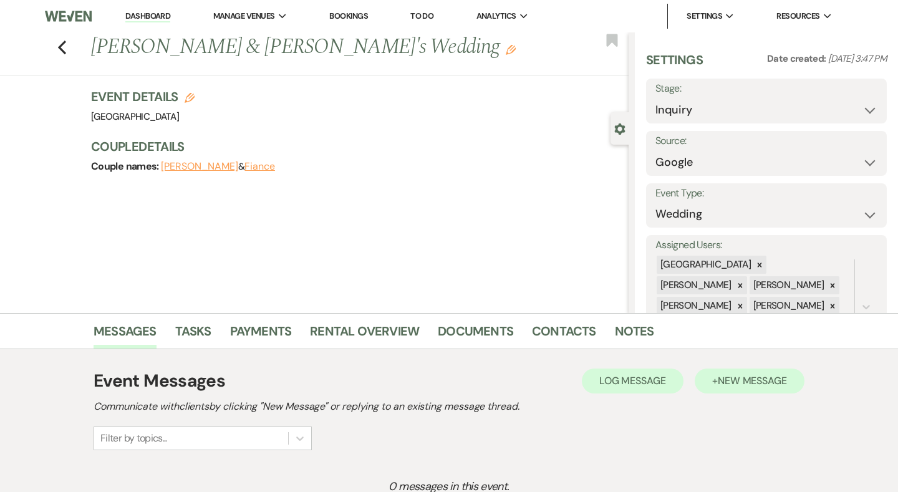
click at [740, 384] on span "New Message" at bounding box center [751, 380] width 69 height 13
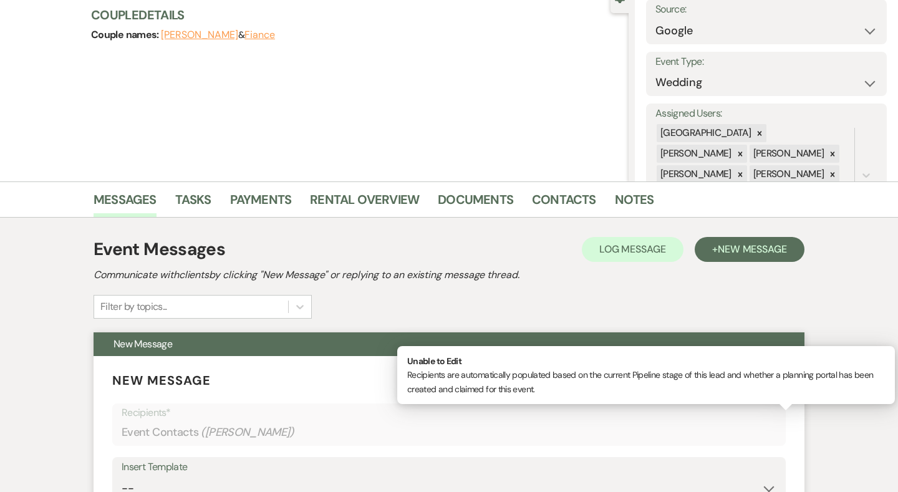
scroll to position [183, 0]
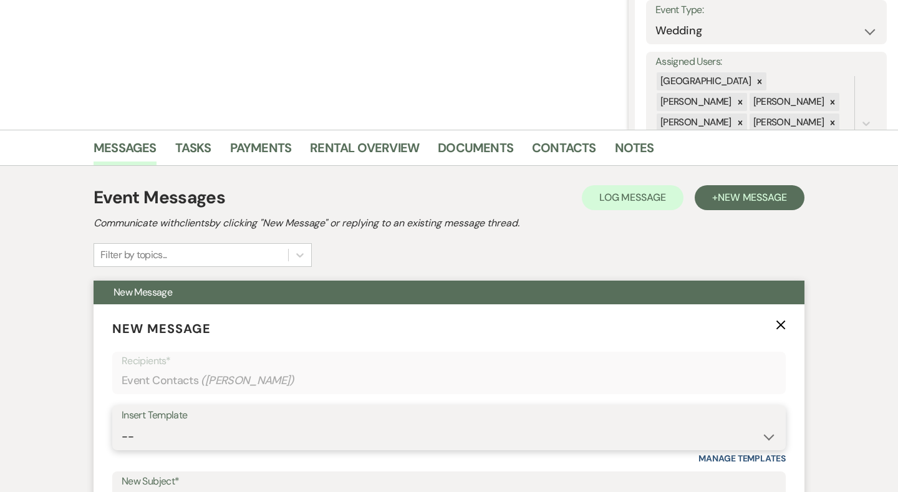
select select "2192"
type input "Thank you for contacting Chimney Pond Farm!"
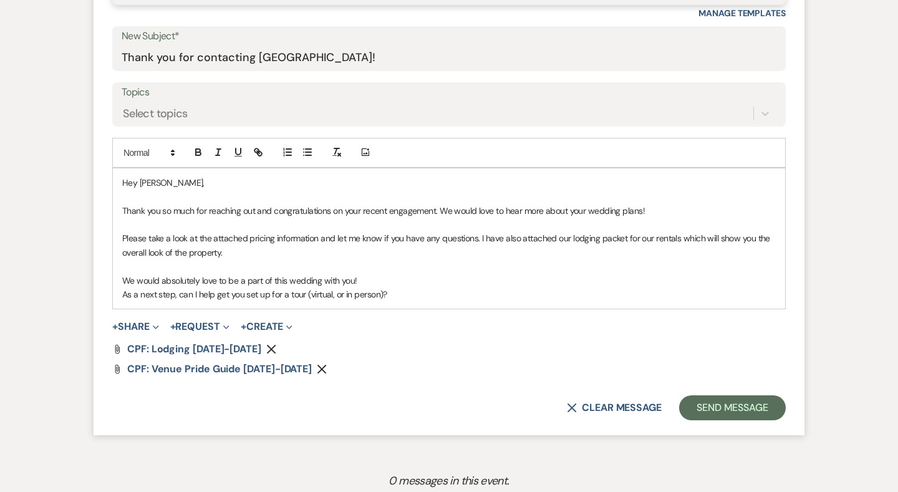
scroll to position [619, 0]
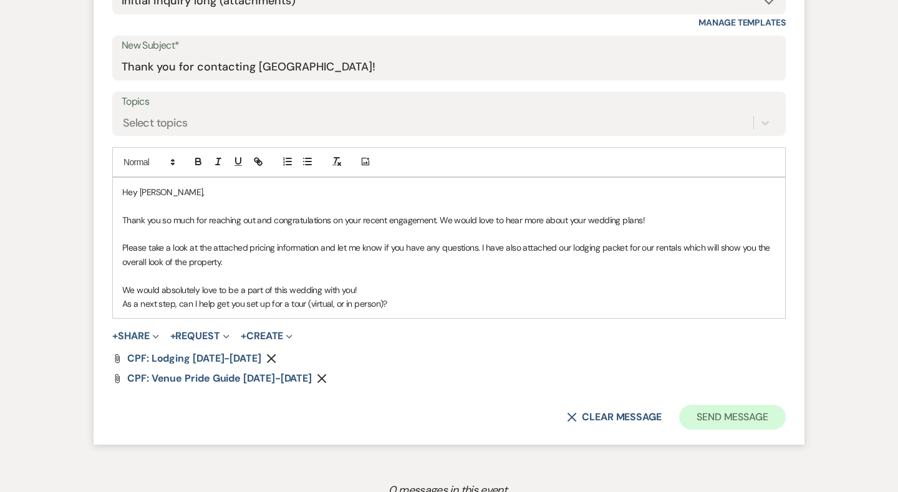
click at [746, 410] on button "Send Message" at bounding box center [732, 417] width 107 height 25
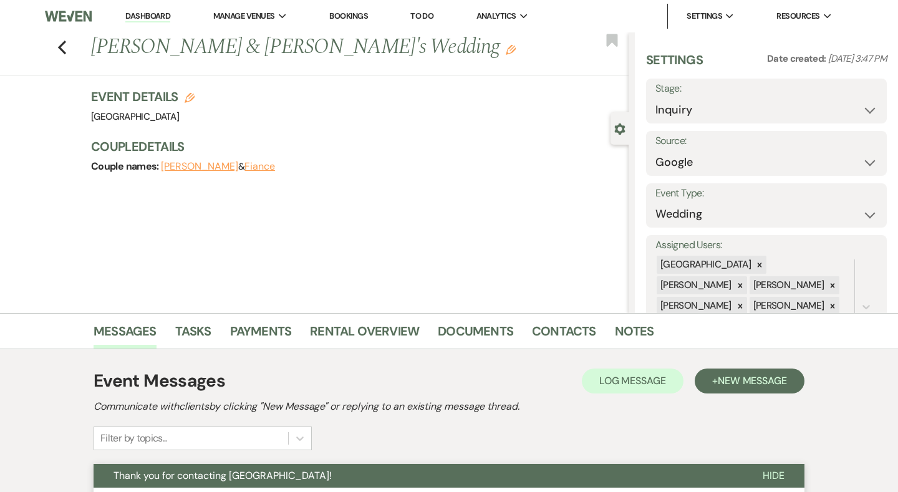
scroll to position [0, 0]
click at [161, 17] on link "Dashboard" at bounding box center [147, 17] width 45 height 12
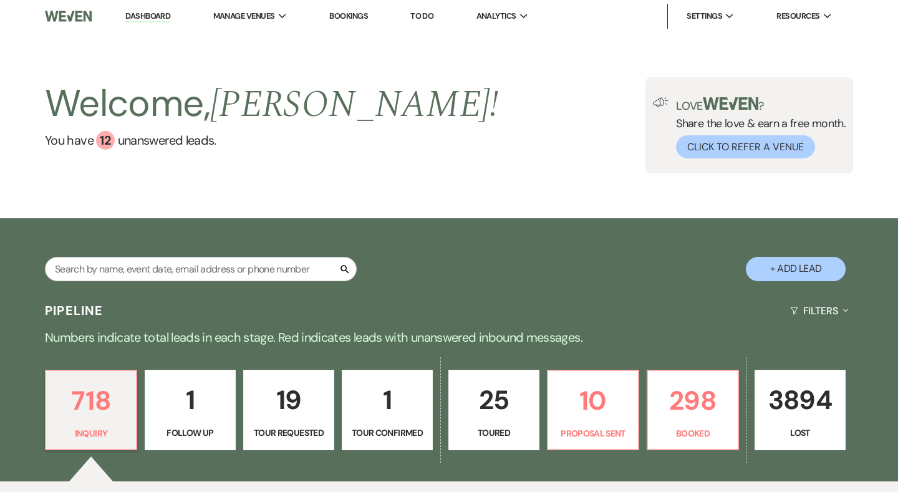
click at [822, 269] on button "+ Add Lead" at bounding box center [795, 269] width 100 height 24
select select "541"
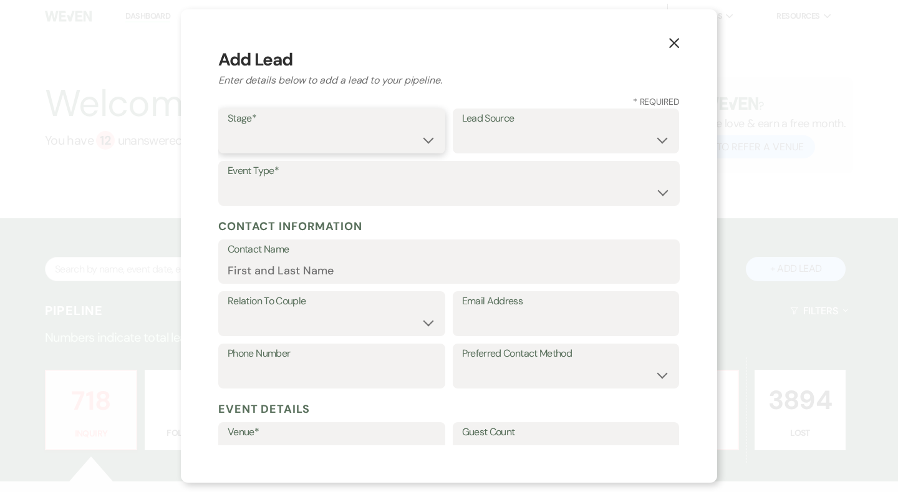
select select "1"
click at [522, 141] on select "Weven Venue Website Instagram Facebook Pinterest Google The Knot Wedding Wire H…" at bounding box center [566, 140] width 208 height 24
select select "6"
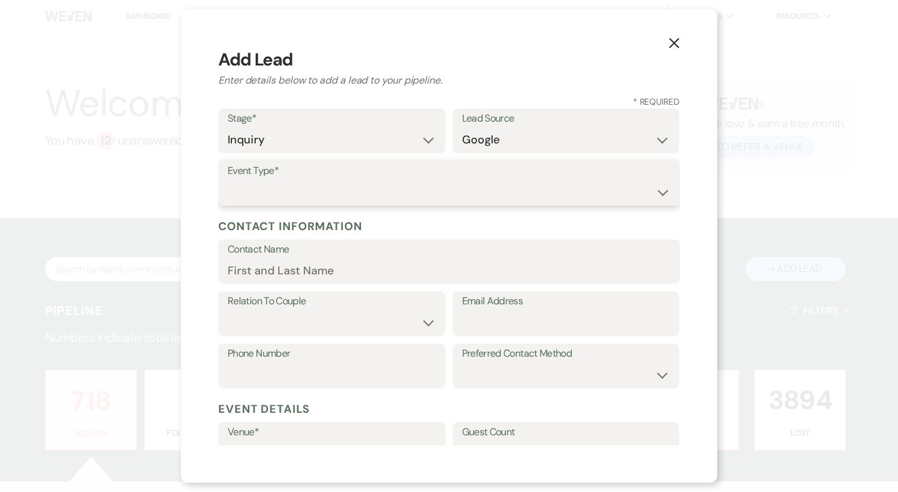
click at [424, 190] on select "Wedding Anniversary Party Baby Shower Bachelorette / Bachelor Party Birthday Pa…" at bounding box center [449, 192] width 443 height 24
select select "1"
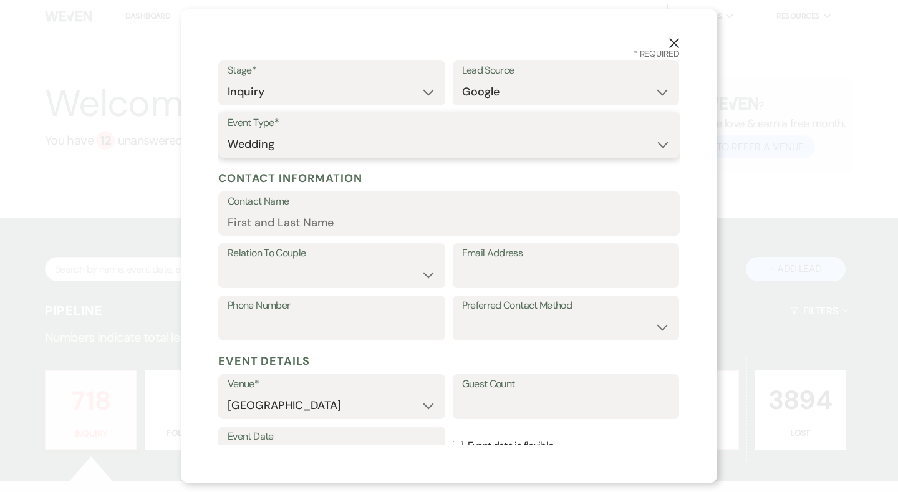
scroll to position [52, 0]
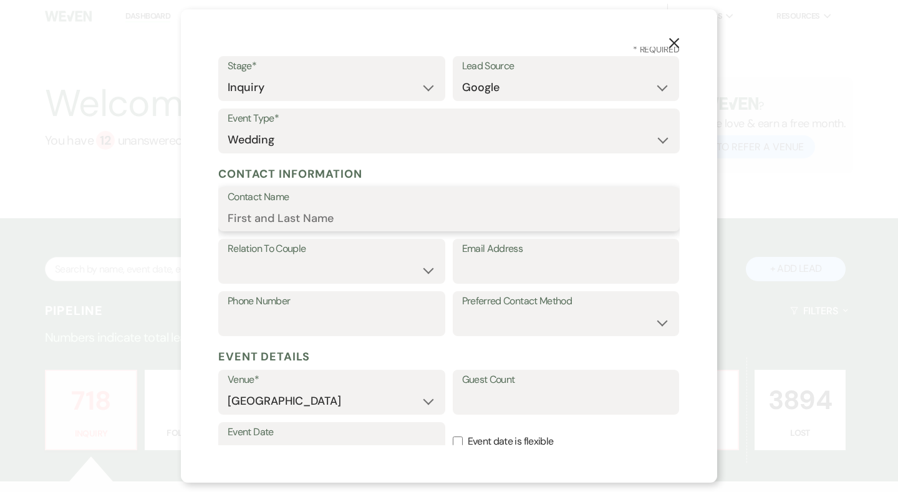
paste input "Sheril George"
type input "Sheril George"
paste input "sheriljameswedding@gmail.com"
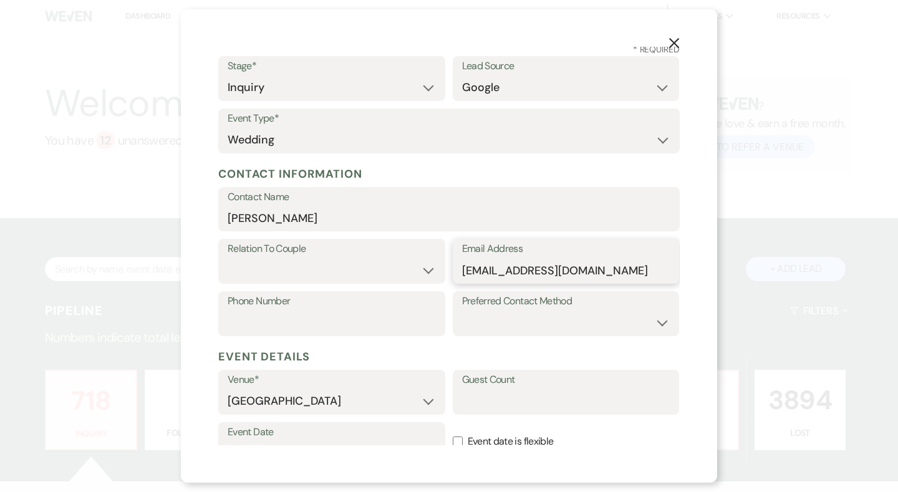
type input "sheriljameswedding@gmail.com"
click at [340, 258] on select "Couple Planner Parent of Couple Family Member Friend Other" at bounding box center [332, 270] width 208 height 24
select select "1"
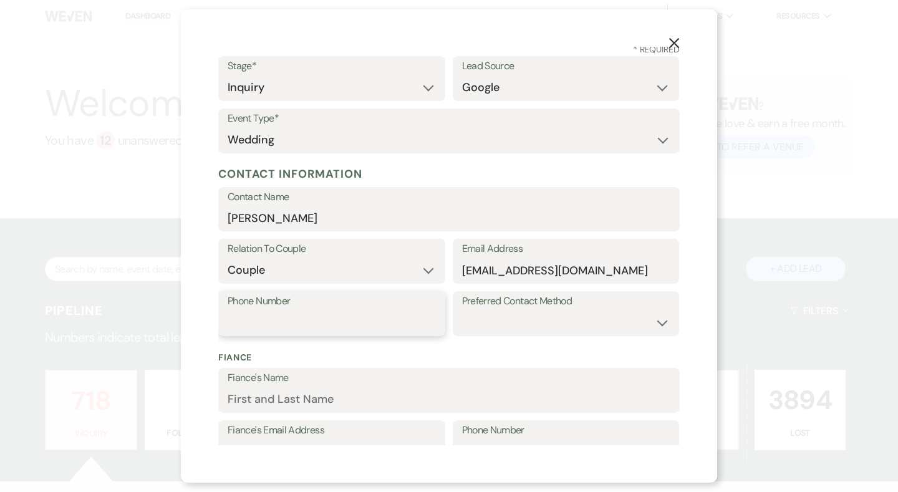
click at [358, 314] on input "Phone Number" at bounding box center [332, 322] width 208 height 24
click at [503, 327] on select "Email Phone Text" at bounding box center [566, 322] width 208 height 24
click at [359, 318] on input "Phone Number" at bounding box center [332, 322] width 208 height 24
paste input "7039923990"
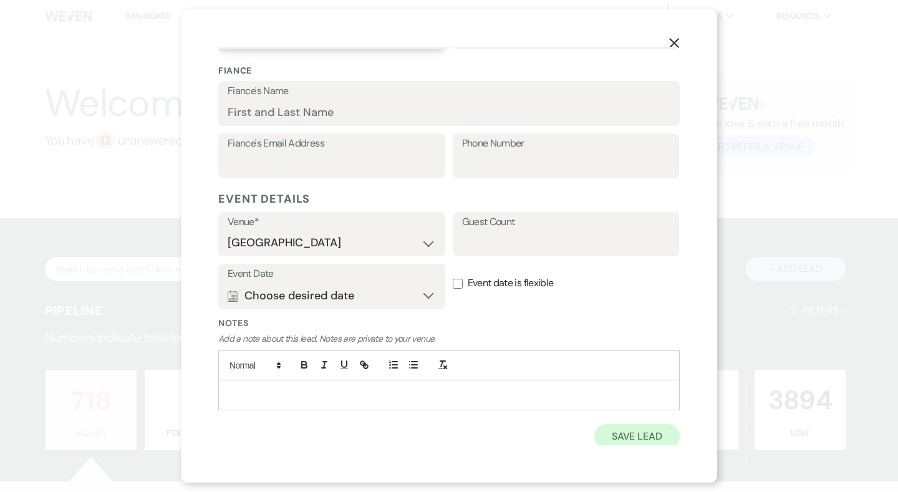
scroll to position [337, 0]
type input "7039923990"
click at [623, 432] on button "Save Lead" at bounding box center [636, 438] width 85 height 25
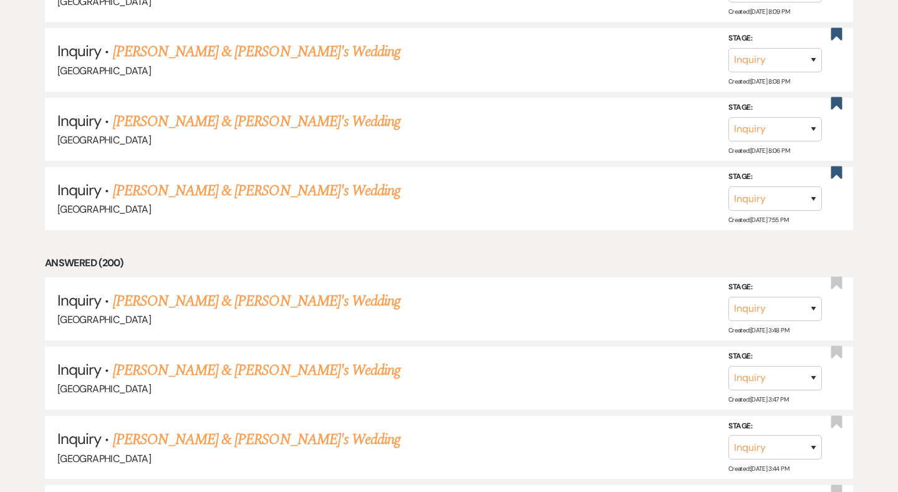
scroll to position [7145, 0]
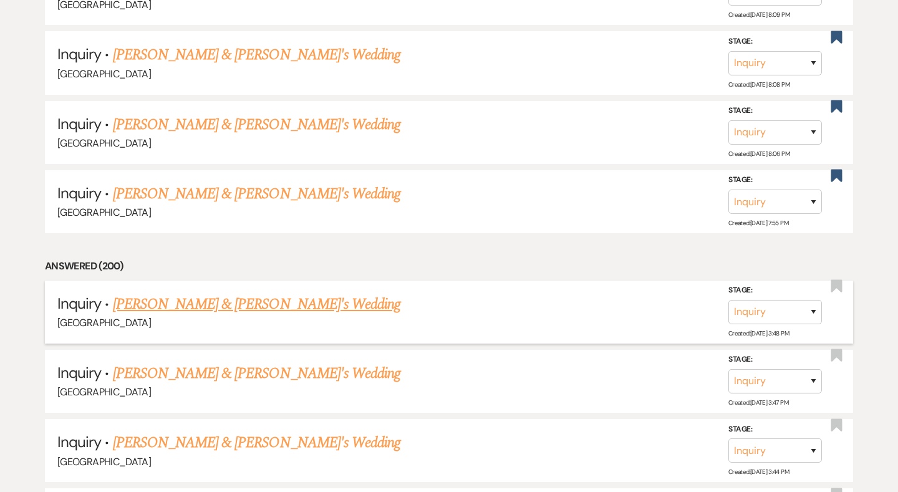
click at [272, 293] on link "Sheril George & Fiance's Wedding" at bounding box center [257, 304] width 288 height 22
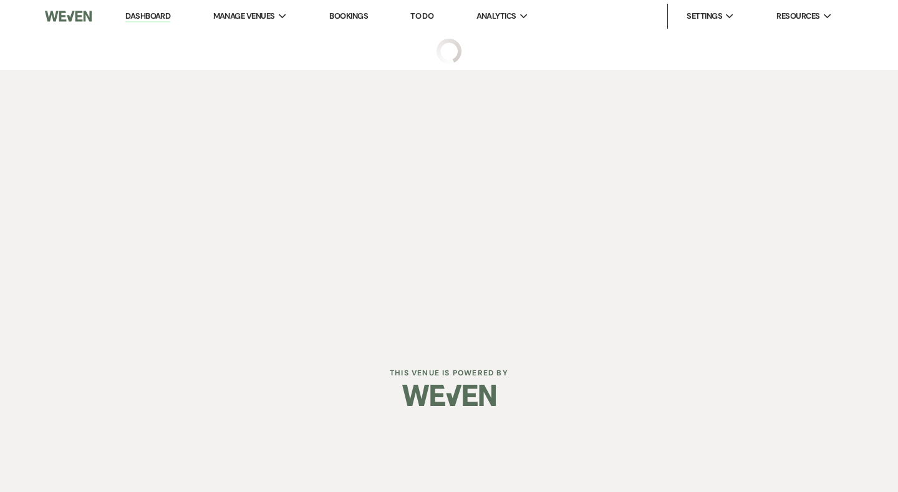
select select "6"
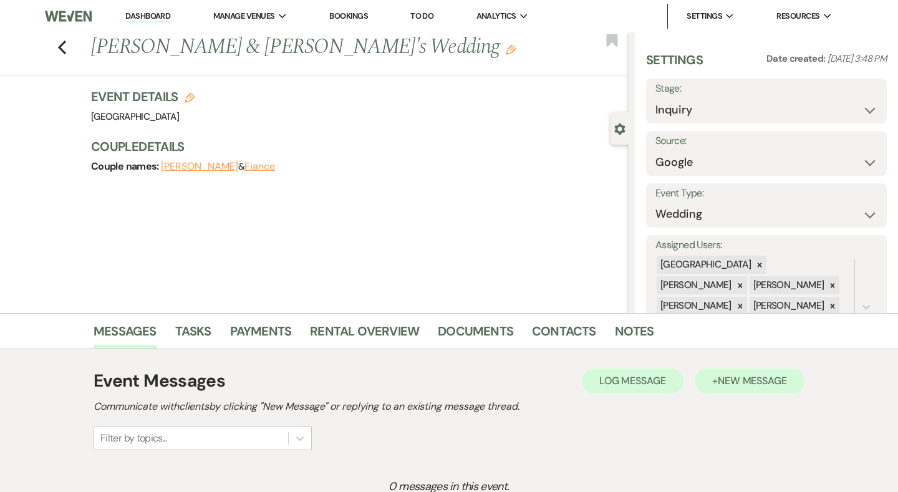
click at [780, 380] on span "New Message" at bounding box center [751, 380] width 69 height 13
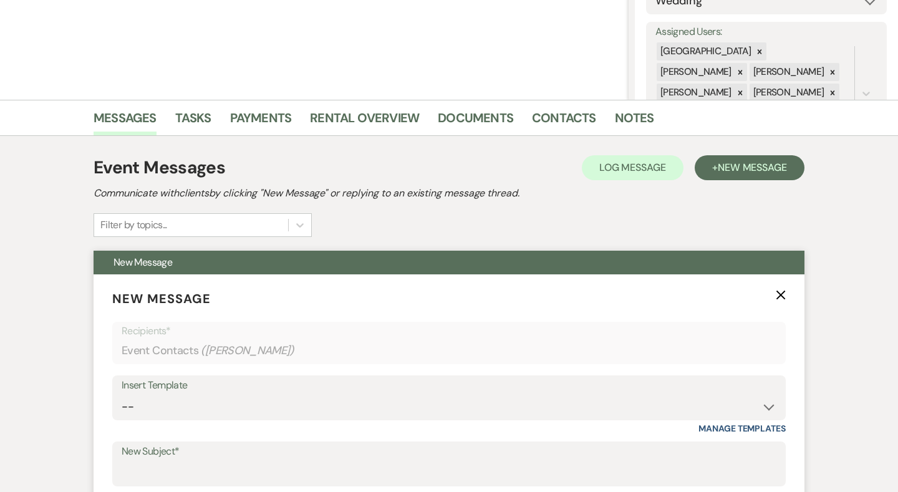
scroll to position [249, 0]
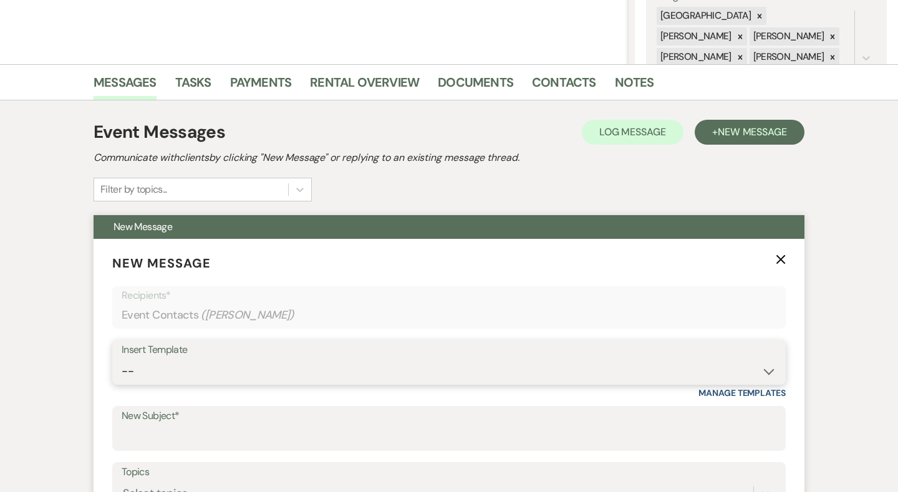
select select "2192"
type input "Thank you for contacting Chimney Pond Farm!"
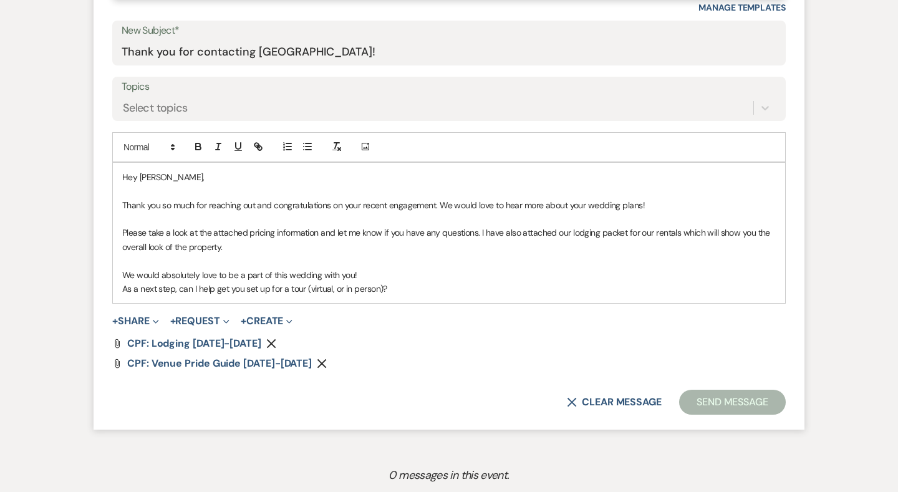
scroll to position [744, 0]
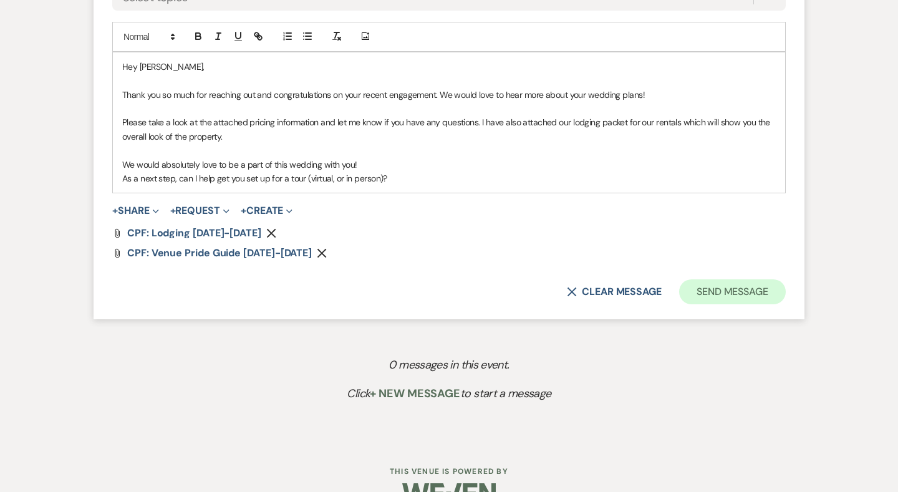
click at [744, 289] on button "Send Message" at bounding box center [732, 291] width 107 height 25
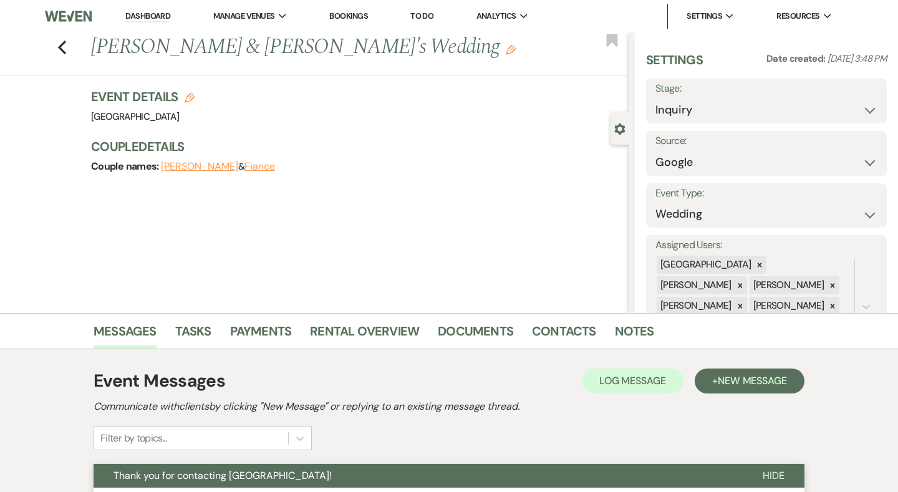
scroll to position [0, 0]
click at [166, 17] on link "Dashboard" at bounding box center [147, 17] width 45 height 12
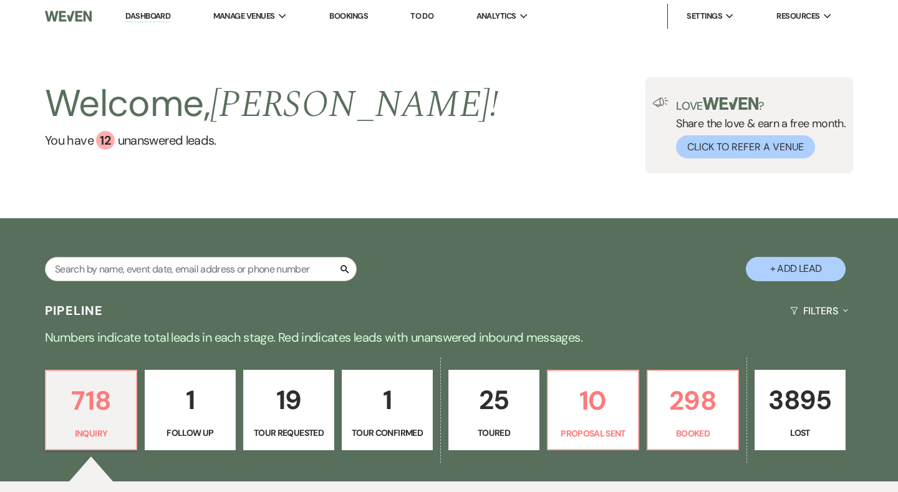
click at [801, 264] on button "+ Add Lead" at bounding box center [795, 269] width 100 height 24
select select "541"
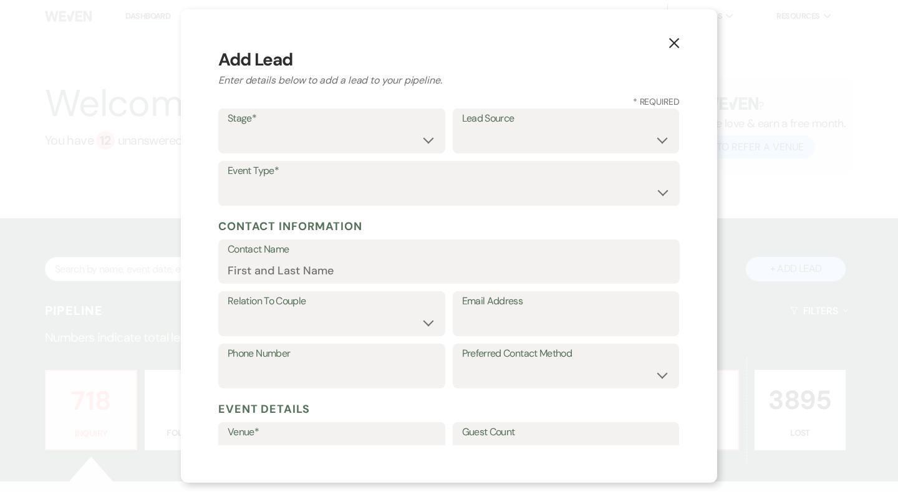
click at [405, 151] on div "Stage* Inquiry Follow Up Tour Requested Tour Confirmed Toured Proposal Sent Boo…" at bounding box center [331, 130] width 227 height 45
click at [398, 141] on select "Inquiry Follow Up Tour Requested Tour Confirmed Toured Proposal Sent Booked Lost" at bounding box center [332, 140] width 208 height 24
select select "1"
drag, startPoint x: 494, startPoint y: 139, endPoint x: 501, endPoint y: 137, distance: 7.7
click at [501, 137] on select "Weven Venue Website Instagram Facebook Pinterest Google The Knot Wedding Wire H…" at bounding box center [566, 140] width 208 height 24
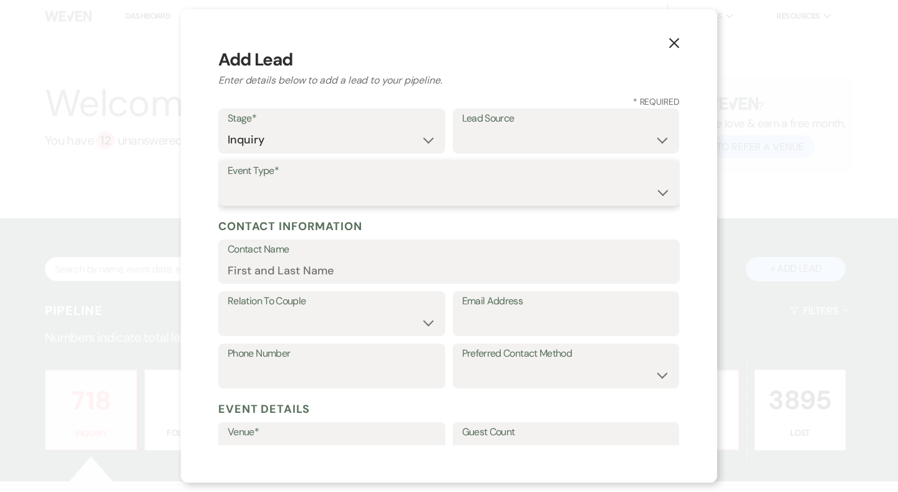
click at [276, 195] on select "Wedding Anniversary Party Baby Shower Bachelorette / Bachelor Party Birthday Pa…" at bounding box center [449, 192] width 443 height 24
select select "1"
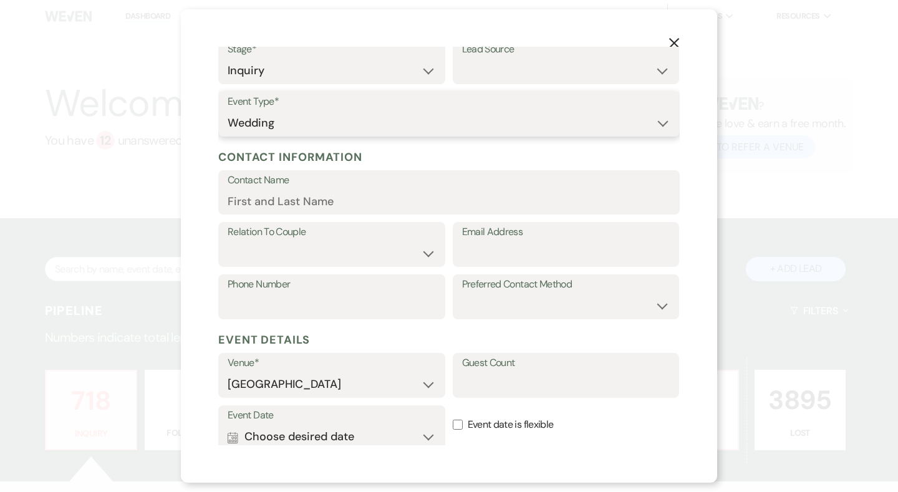
scroll to position [69, 0]
paste input "amanbrad821@gmail.com"
type input "amanbrad821@gmail.com"
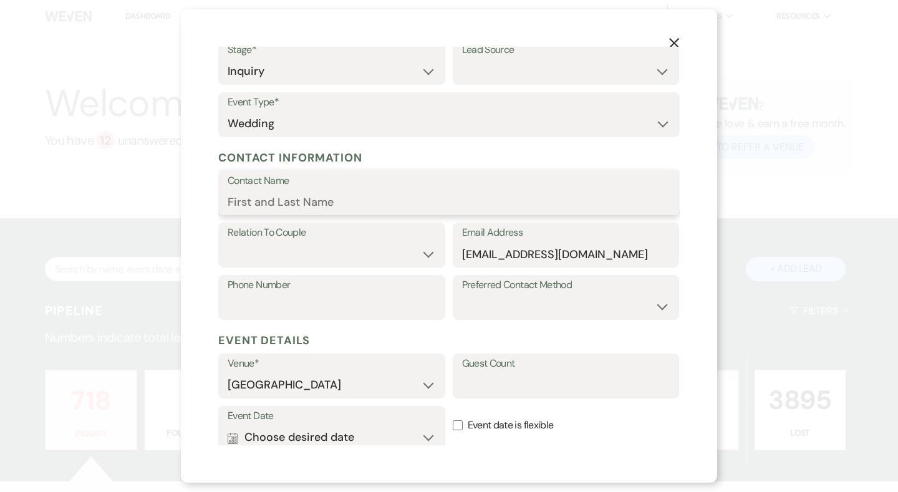
click at [395, 196] on input "Contact Name" at bounding box center [449, 201] width 443 height 24
type input "Amanda Lanning"
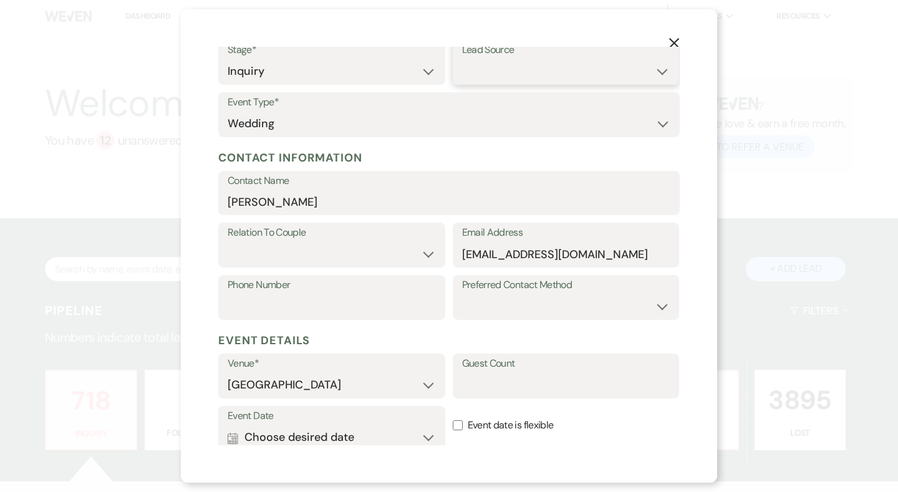
click at [578, 67] on select "Weven Venue Website Instagram Facebook Pinterest Google The Knot Wedding Wire H…" at bounding box center [566, 71] width 208 height 24
select select "3"
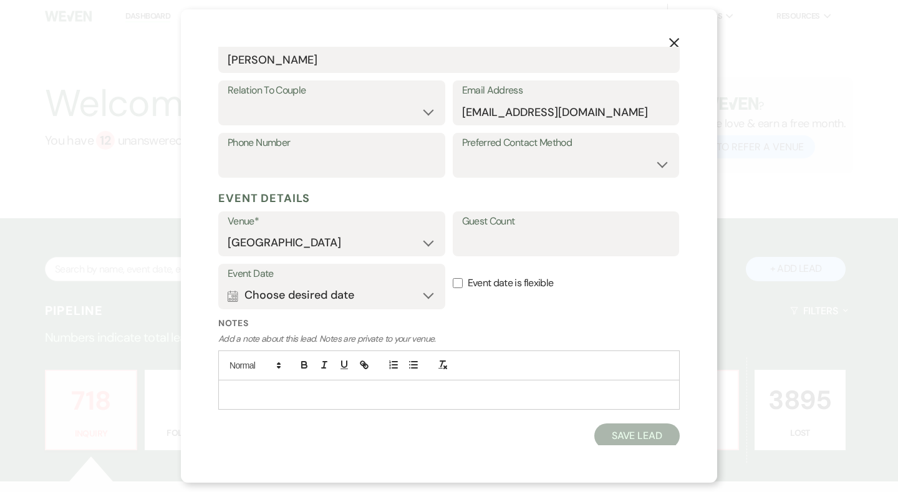
scroll to position [209, 0]
drag, startPoint x: 332, startPoint y: 161, endPoint x: 611, endPoint y: 39, distance: 304.8
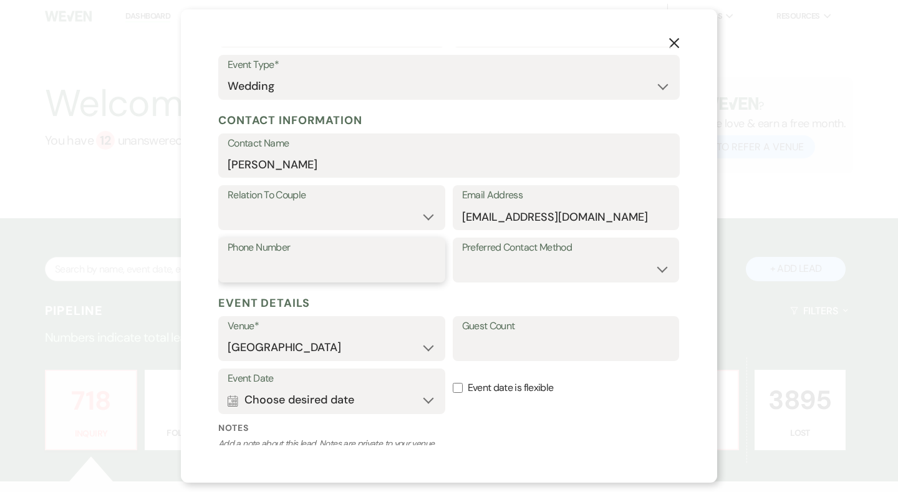
scroll to position [141, 0]
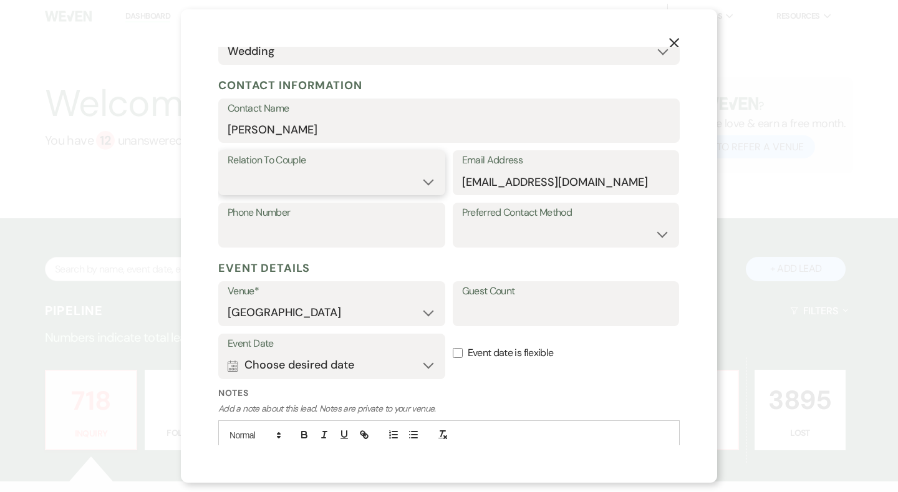
click at [345, 181] on select "Couple Planner Parent of Couple Family Member Friend Other" at bounding box center [332, 182] width 208 height 24
select select "1"
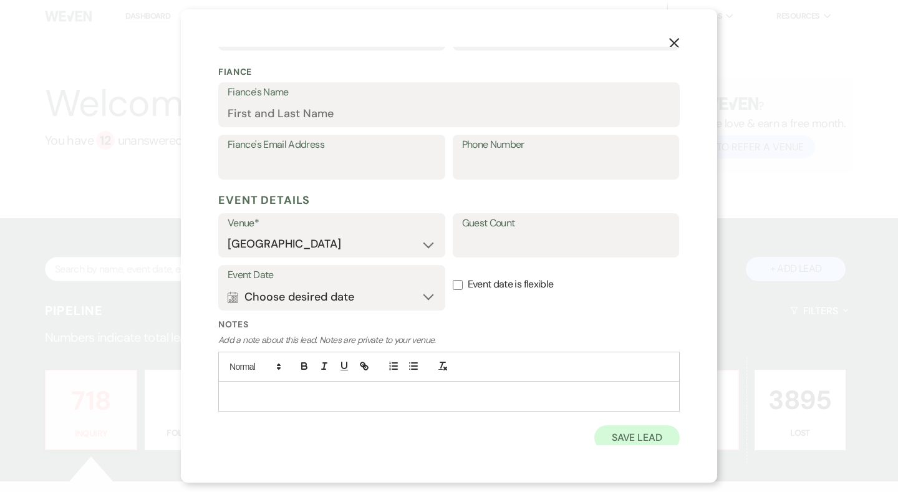
scroll to position [337, 0]
click at [636, 428] on button "Save Lead" at bounding box center [636, 438] width 85 height 25
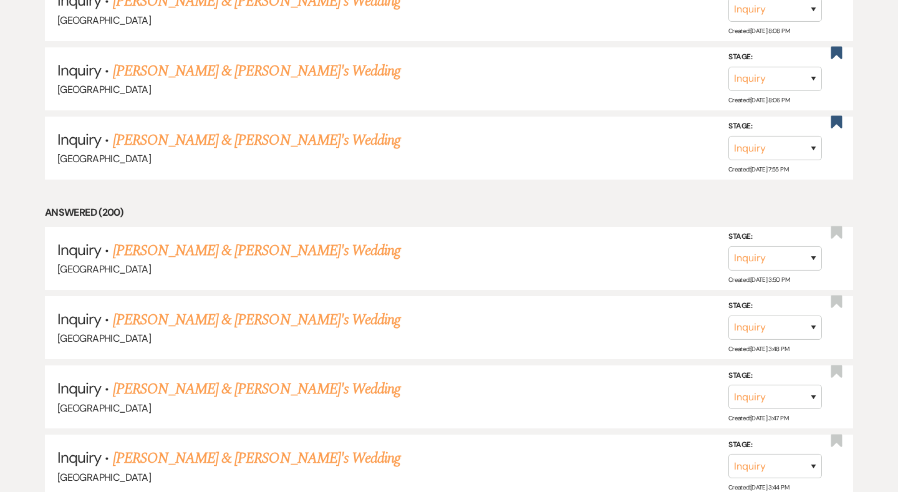
scroll to position [7203, 0]
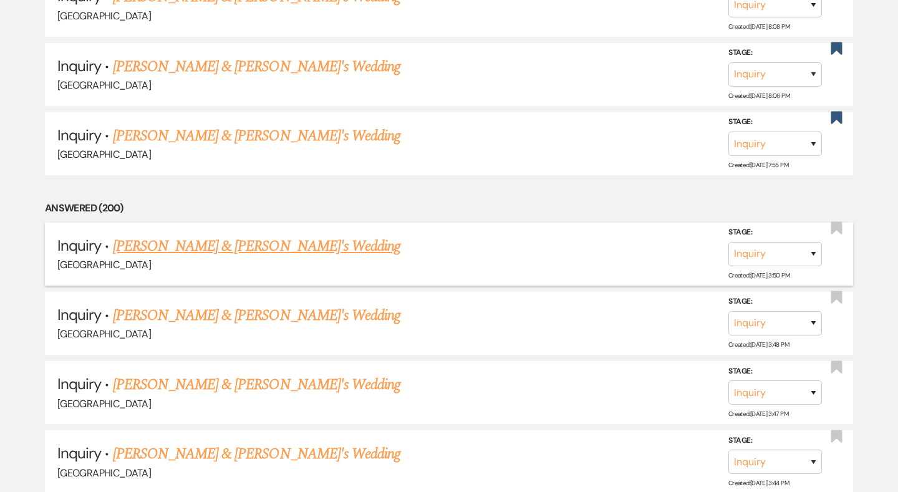
click at [279, 235] on link "Amanda Lanning & Fiance's Wedding" at bounding box center [257, 246] width 288 height 22
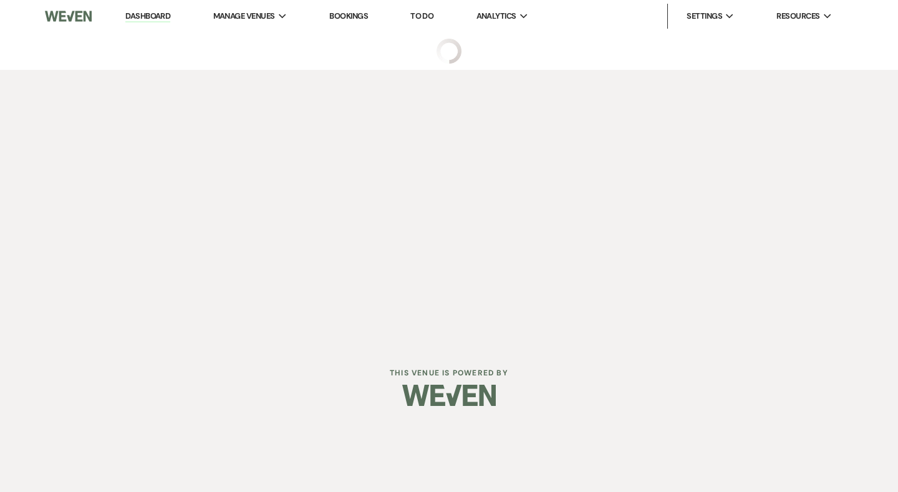
select select "3"
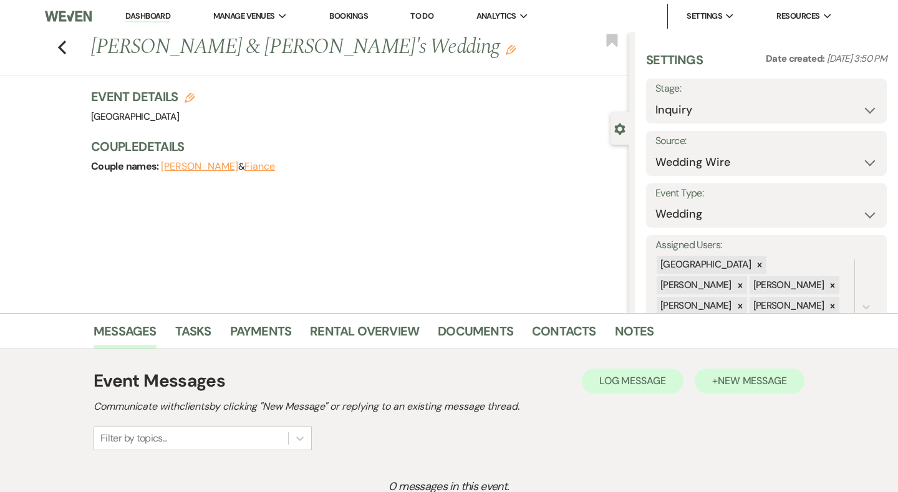
click at [739, 382] on span "New Message" at bounding box center [751, 380] width 69 height 13
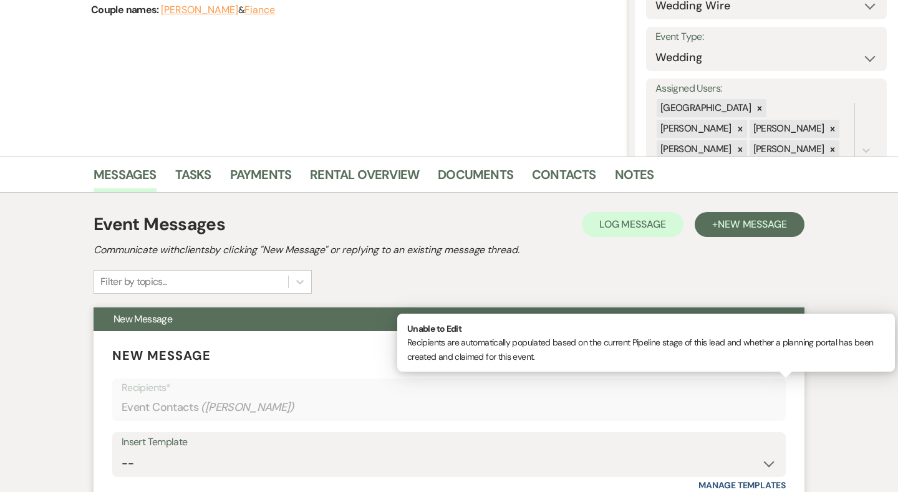
click at [381, 395] on div "Event Contacts ( Amanda Lanning )" at bounding box center [449, 407] width 654 height 24
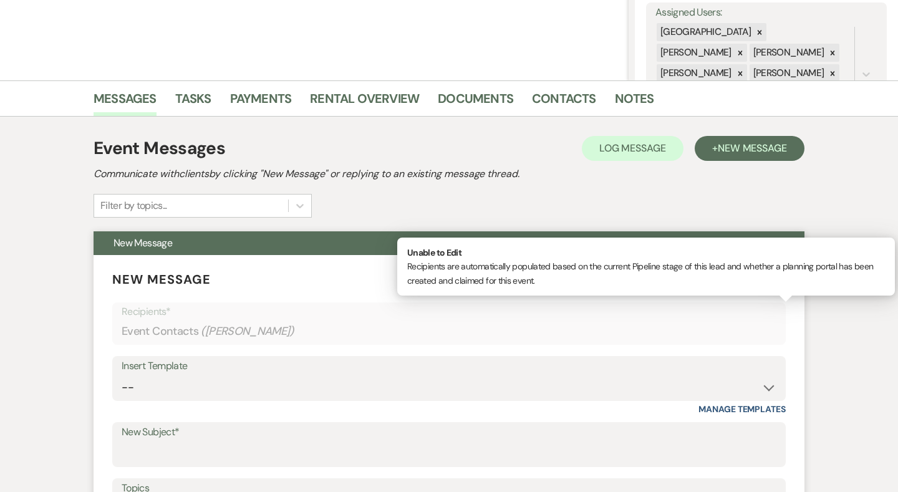
scroll to position [263, 0]
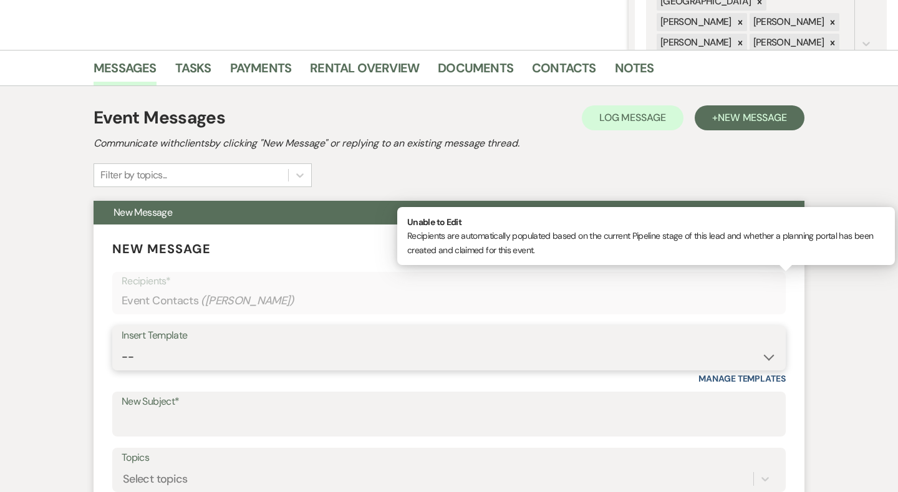
select select "2192"
type input "Thank you for contacting Chimney Pond Farm!"
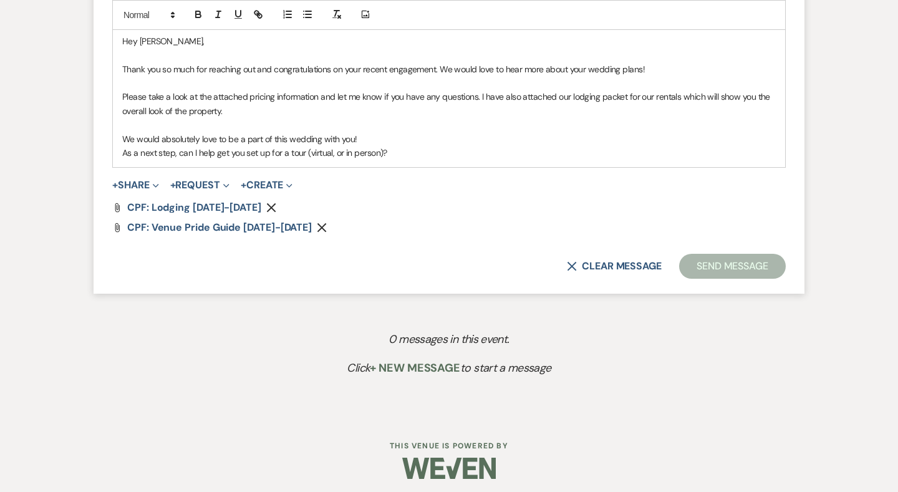
scroll to position [769, 0]
click at [732, 262] on button "Send Message" at bounding box center [732, 266] width 107 height 25
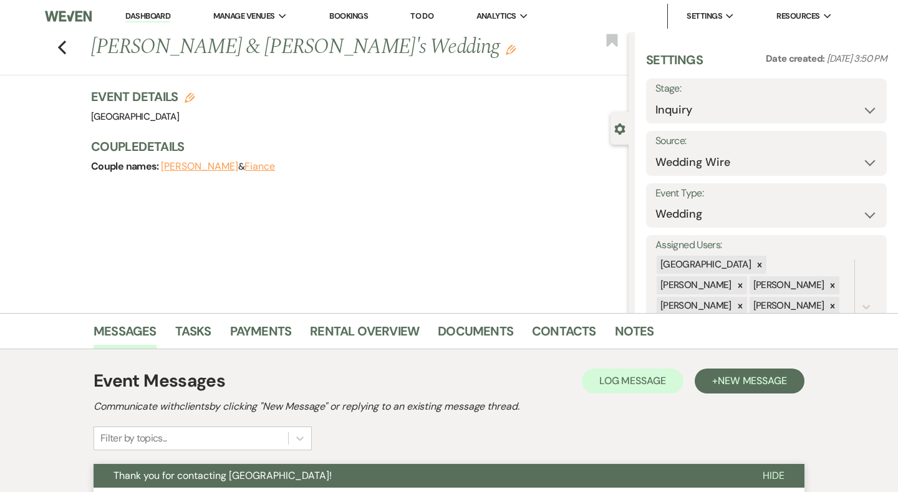
scroll to position [0, 0]
click at [170, 8] on li "Dashboard" at bounding box center [147, 16] width 57 height 25
click at [168, 17] on link "Dashboard" at bounding box center [147, 17] width 45 height 12
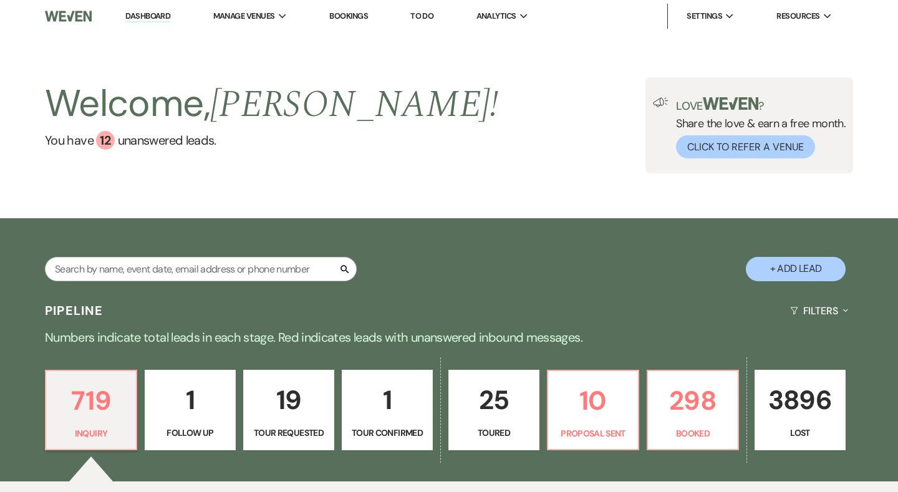
click at [813, 272] on button "+ Add Lead" at bounding box center [795, 269] width 100 height 24
select select "541"
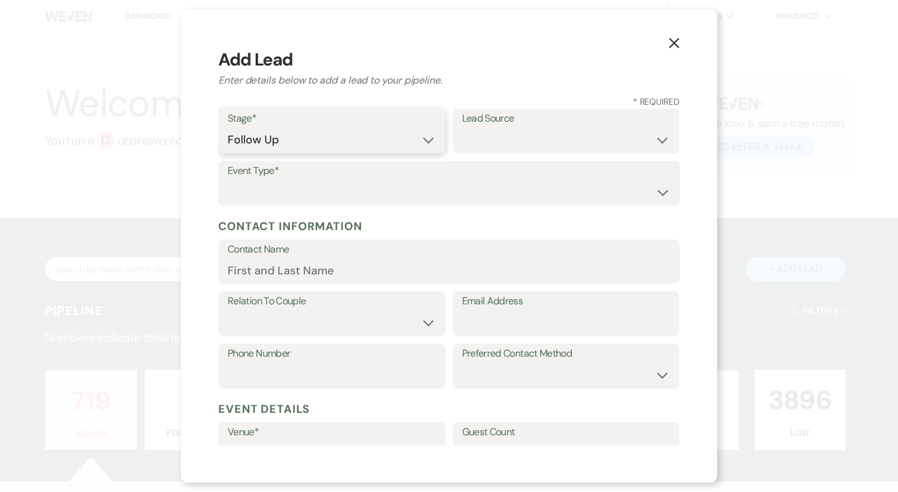
select select "1"
click at [515, 128] on select "Weven Venue Website Instagram Facebook Pinterest Google The Knot Wedding Wire H…" at bounding box center [566, 140] width 208 height 24
select select "8"
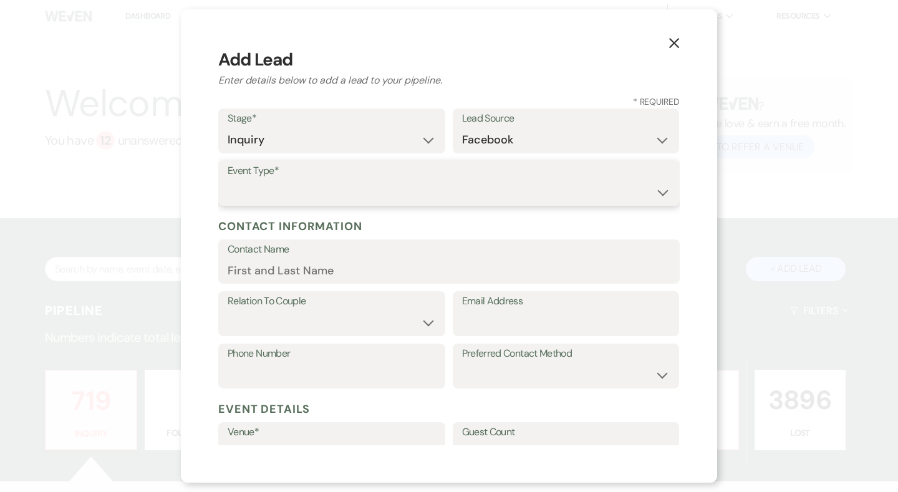
click at [383, 197] on select "Wedding Anniversary Party Baby Shower Bachelorette / Bachelor Party Birthday Pa…" at bounding box center [449, 192] width 443 height 24
select select "1"
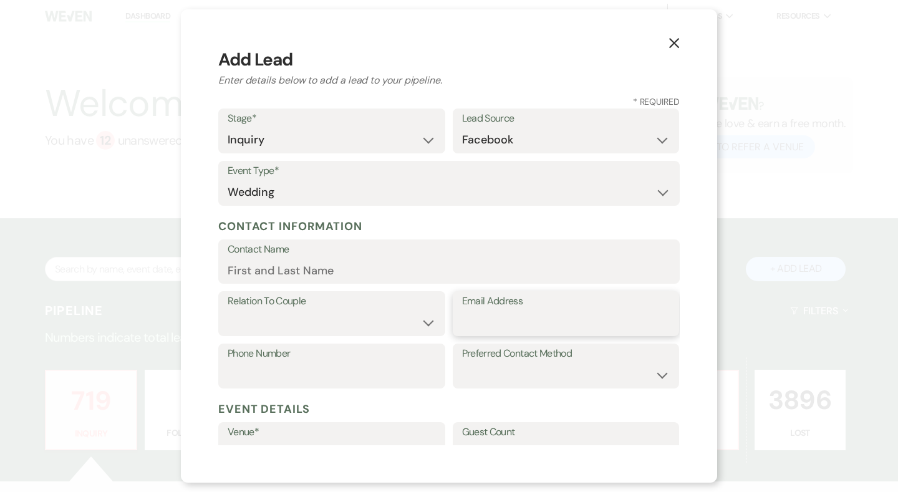
paste input "madison.rachel03@gmail.com"
type input "madison.rachel03@gmail.com"
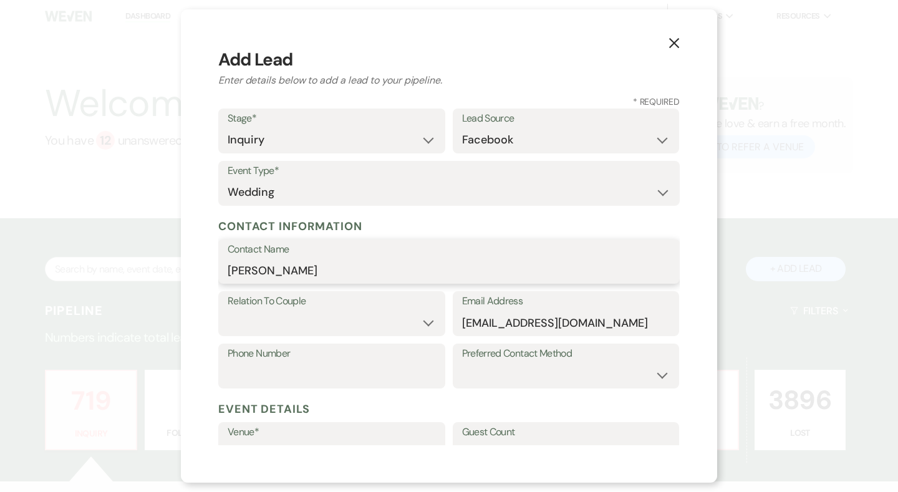
type input "Madison Musselman"
click at [365, 324] on select "Couple Planner Parent of Couple Family Member Friend Other" at bounding box center [332, 322] width 208 height 24
select select "1"
paste input "6157569781"
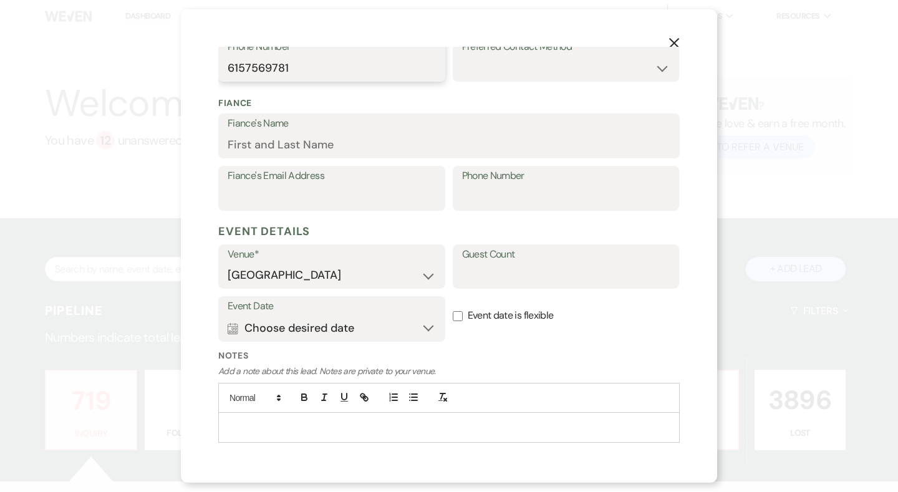
scroll to position [331, 0]
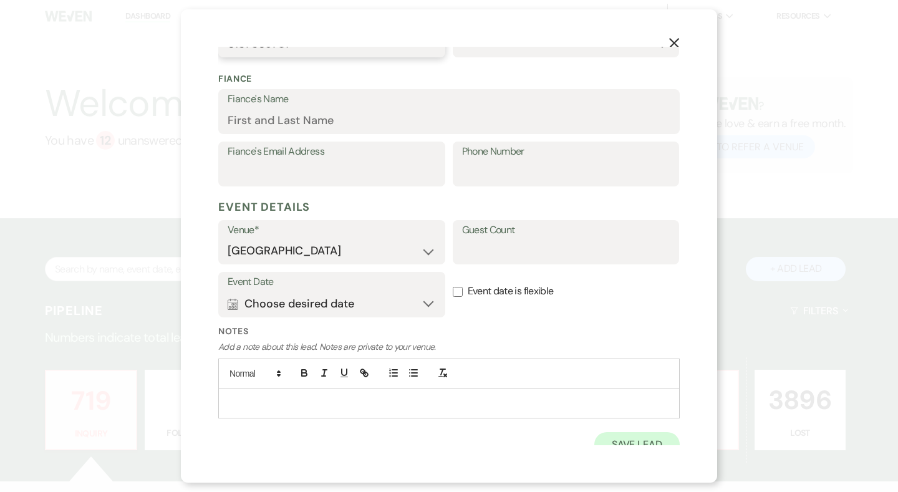
type input "6157569781"
click at [619, 433] on button "Save Lead" at bounding box center [636, 444] width 85 height 25
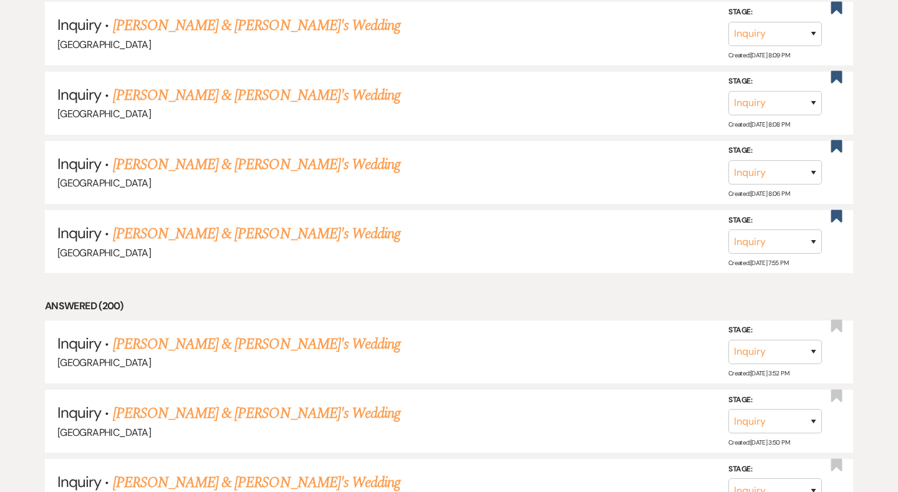
scroll to position [7166, 0]
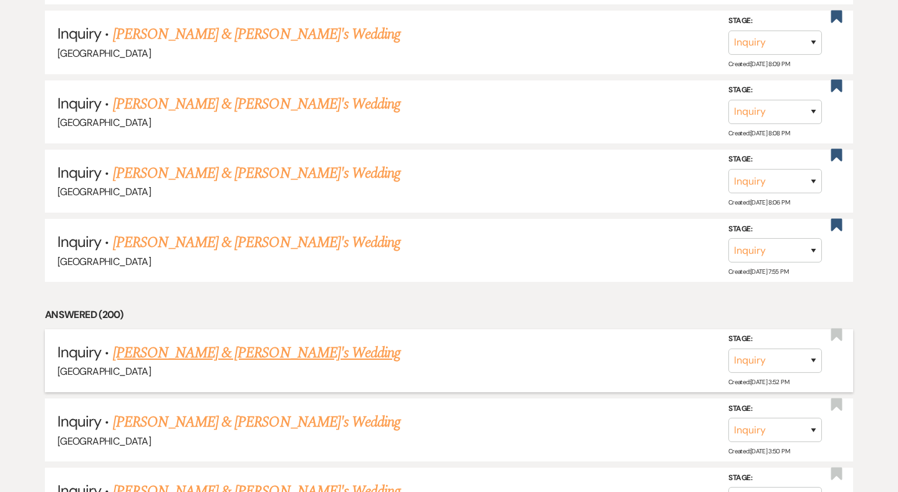
click at [323, 342] on link "Madison Musselman & Fiance's Wedding" at bounding box center [257, 353] width 288 height 22
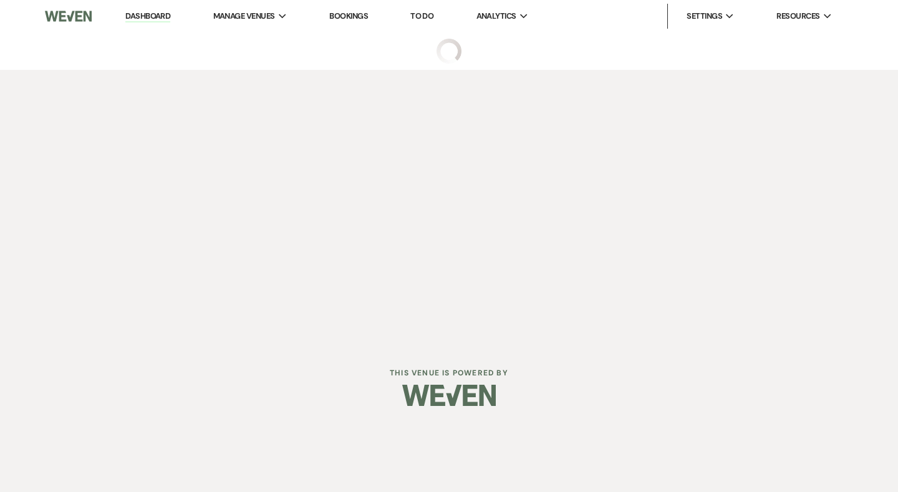
select select "8"
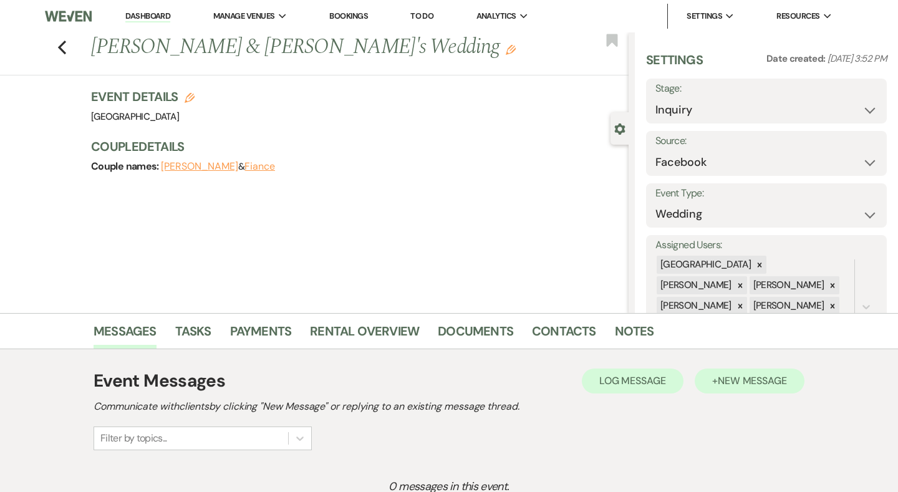
click at [749, 371] on button "+ New Message" at bounding box center [749, 380] width 110 height 25
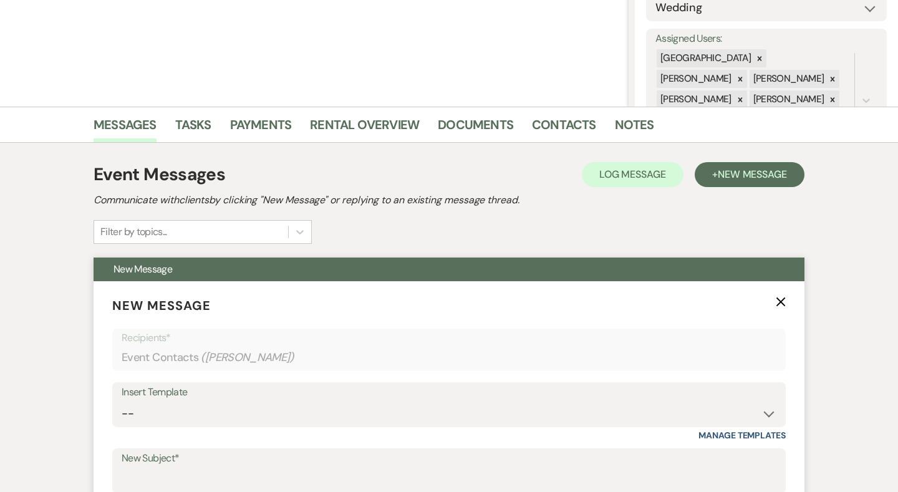
click at [377, 399] on div "Insert Template" at bounding box center [449, 392] width 654 height 18
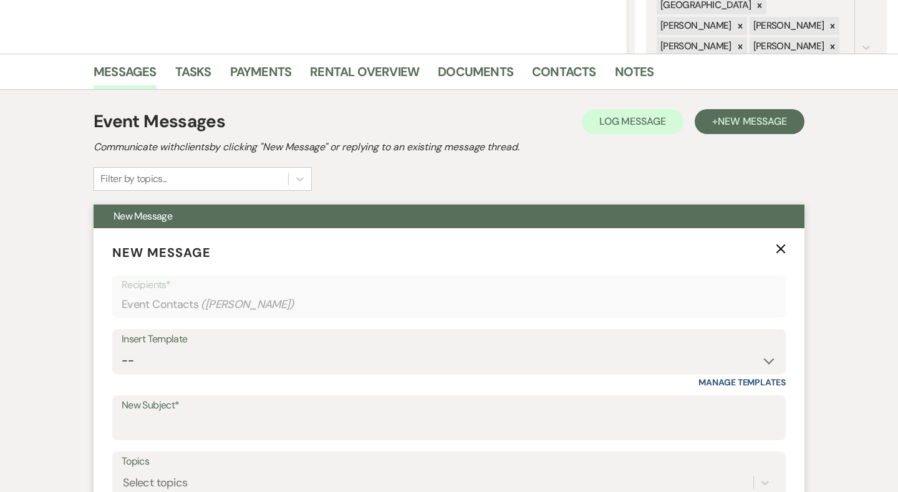
scroll to position [271, 0]
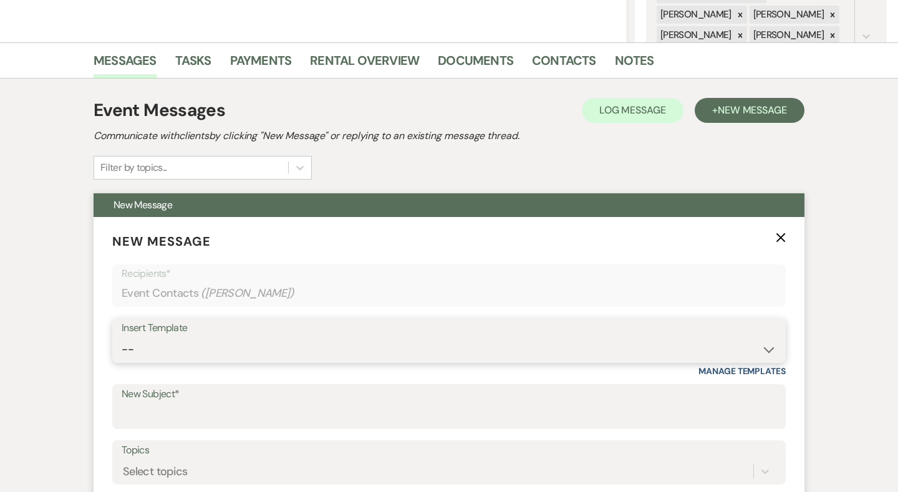
select select "2192"
type input "Thank you for contacting Chimney Pond Farm!"
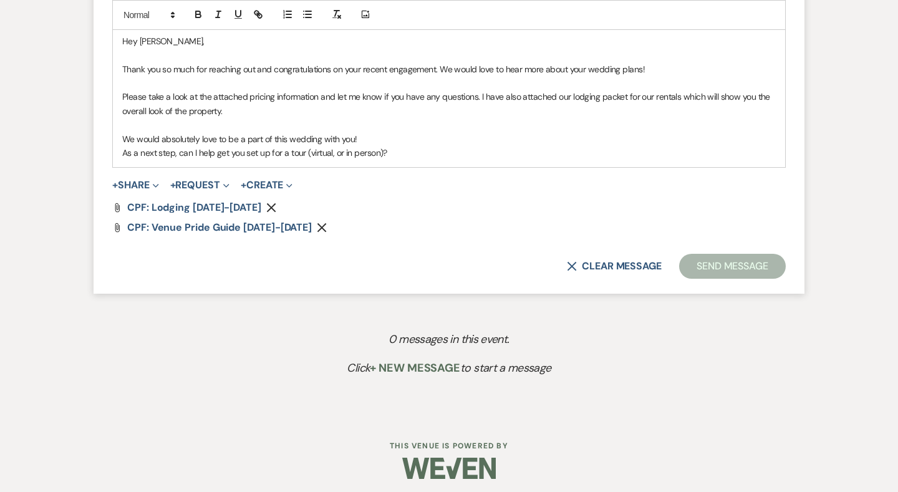
scroll to position [769, 0]
click at [733, 267] on button "Send Message" at bounding box center [732, 266] width 107 height 25
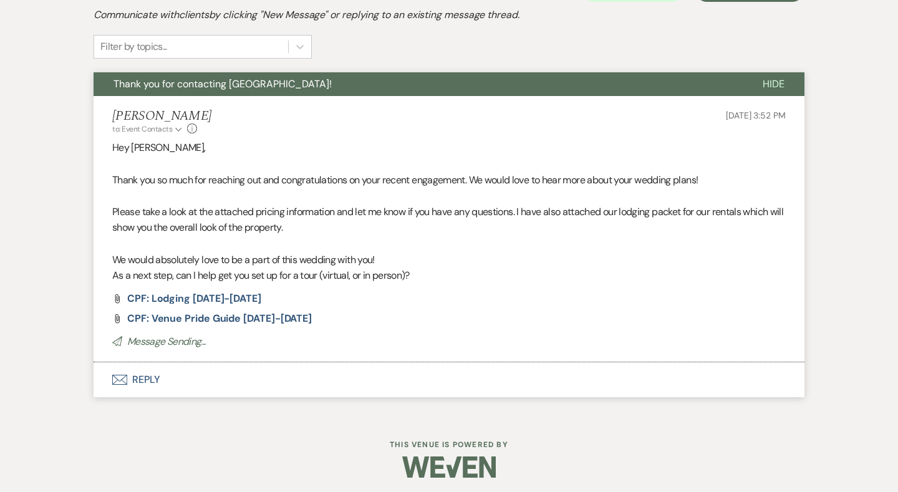
scroll to position [0, 0]
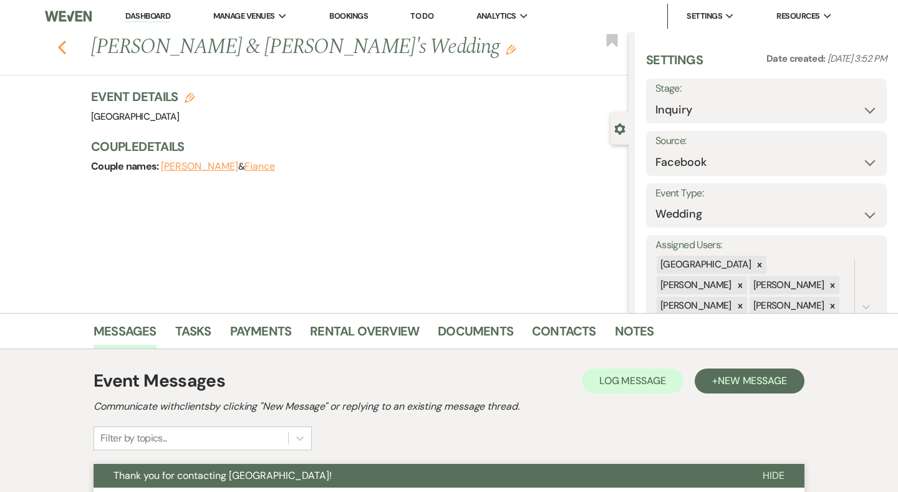
click at [62, 51] on icon "Previous" at bounding box center [61, 47] width 9 height 15
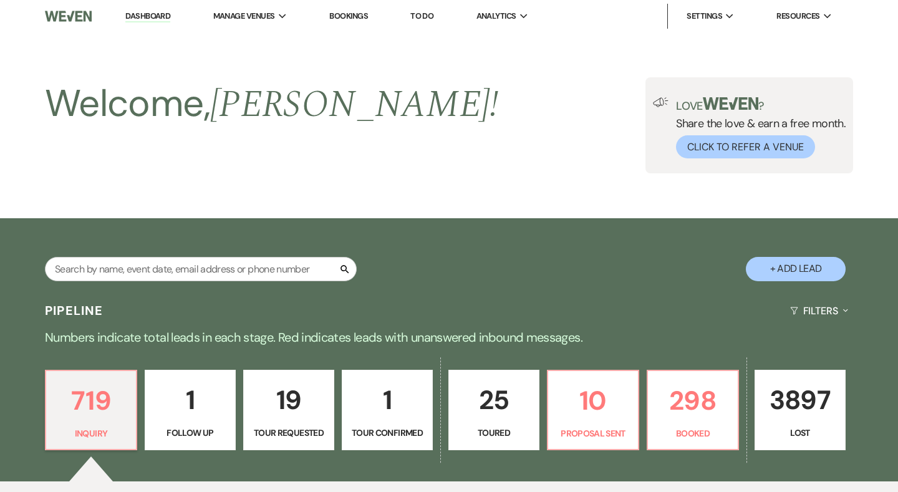
click at [822, 271] on button "+ Add Lead" at bounding box center [795, 269] width 100 height 24
select select "541"
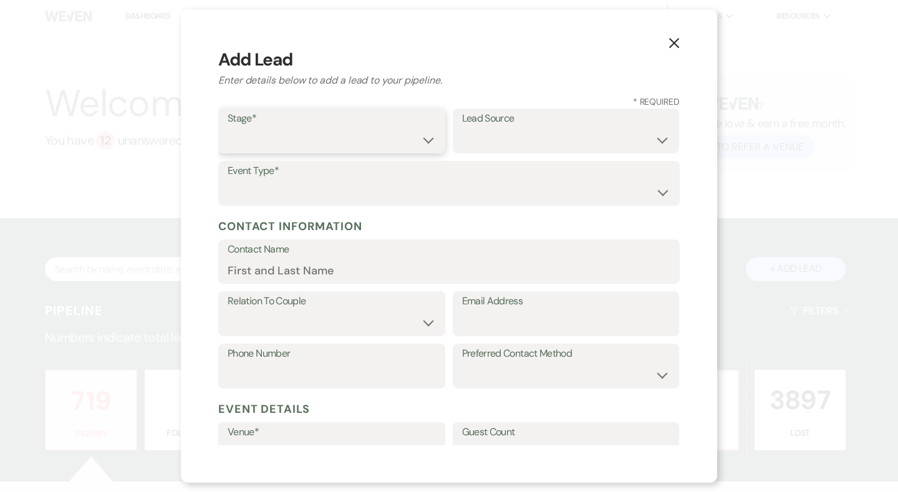
click at [355, 141] on select "Inquiry Follow Up Tour Requested Tour Confirmed Toured Proposal Sent Booked Lost" at bounding box center [332, 140] width 208 height 24
select select "1"
click at [536, 148] on select "Weven Venue Website Instagram Facebook Pinterest Google The Knot Wedding Wire H…" at bounding box center [566, 140] width 208 height 24
select select "6"
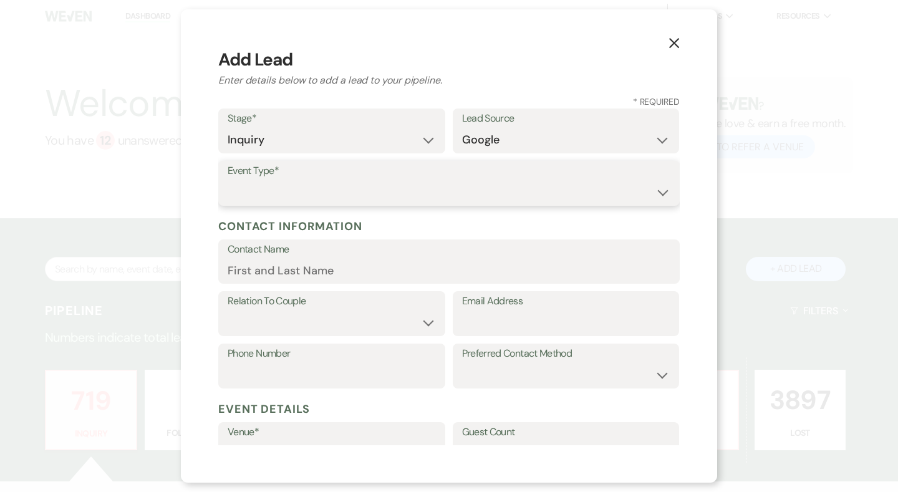
click at [414, 183] on select "Wedding Anniversary Party Baby Shower Bachelorette / Bachelor Party Birthday Pa…" at bounding box center [449, 192] width 443 height 24
select select "1"
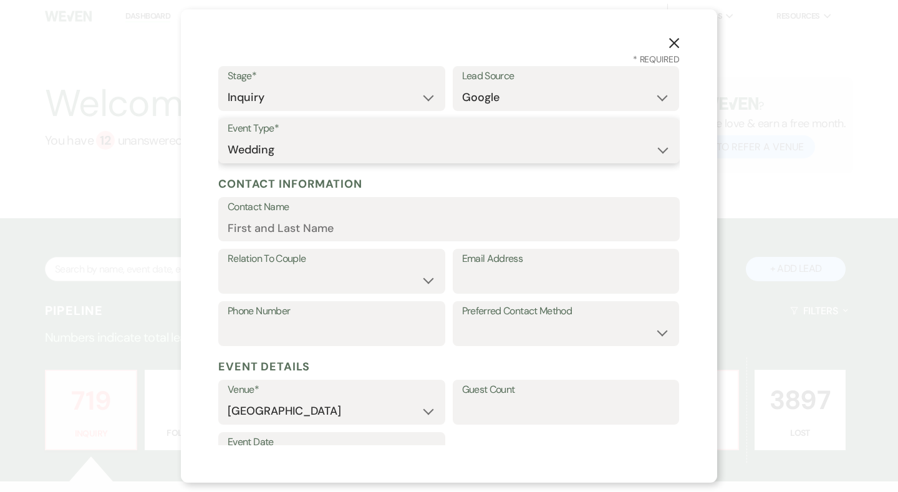
scroll to position [51, 0]
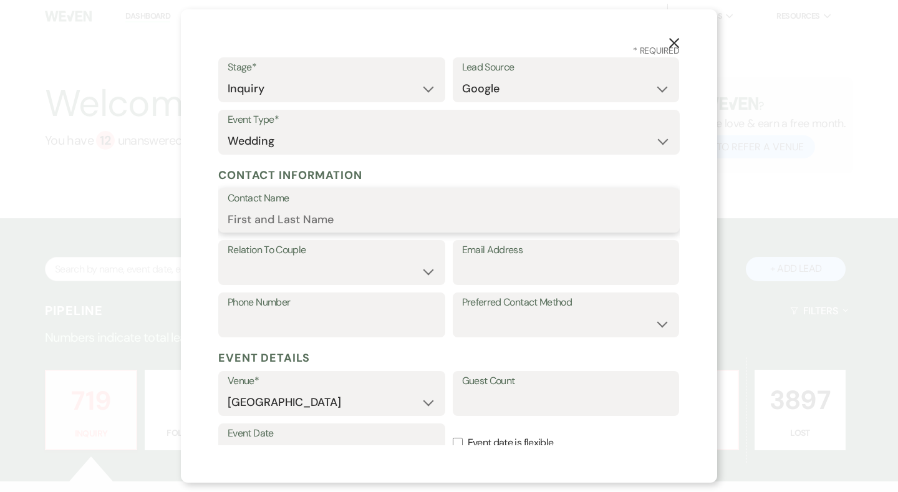
drag, startPoint x: 396, startPoint y: 218, endPoint x: 501, endPoint y: 257, distance: 112.6
paste input "meherkalkatcollege@gmail.com"
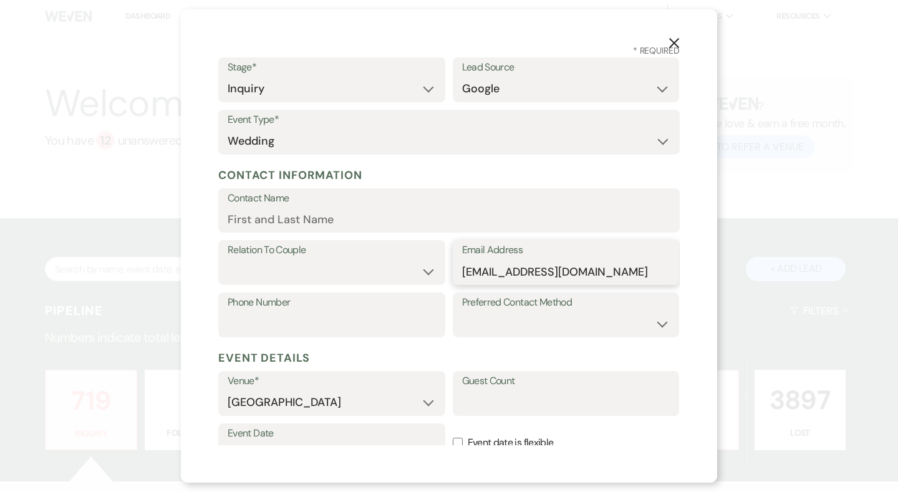
type input "meherkalkatcollege@gmail.com"
click at [409, 218] on input "Contact Name" at bounding box center [449, 219] width 443 height 24
type input "Meher Kalkat"
click at [323, 269] on select "Couple Planner Parent of Couple Family Member Friend Other" at bounding box center [332, 271] width 208 height 24
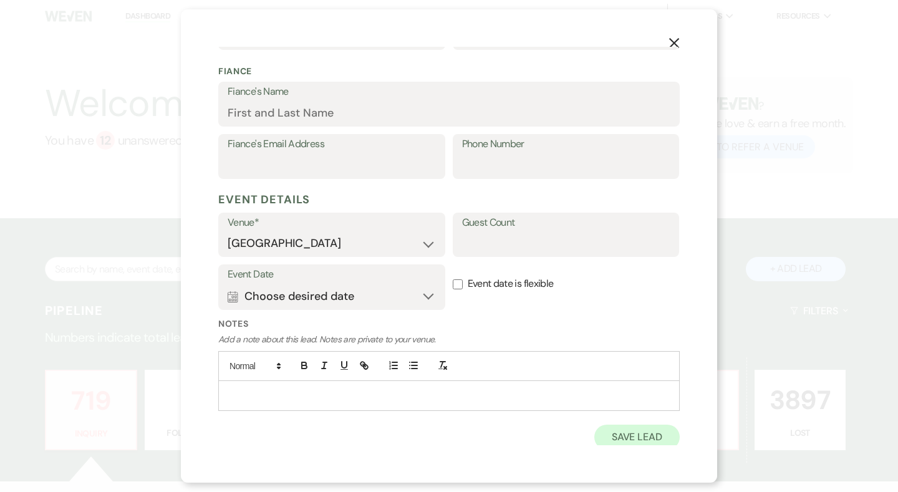
scroll to position [337, 0]
click at [630, 434] on button "Save Lead" at bounding box center [636, 438] width 85 height 25
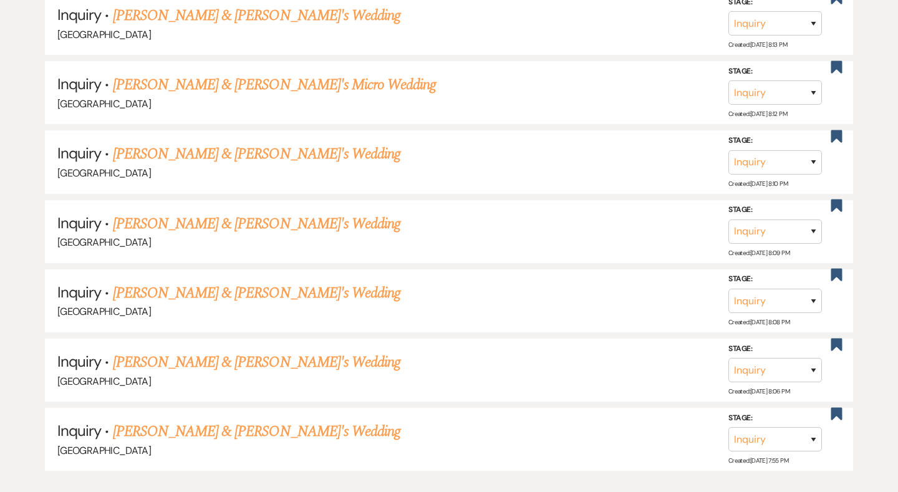
scroll to position [7065, 0]
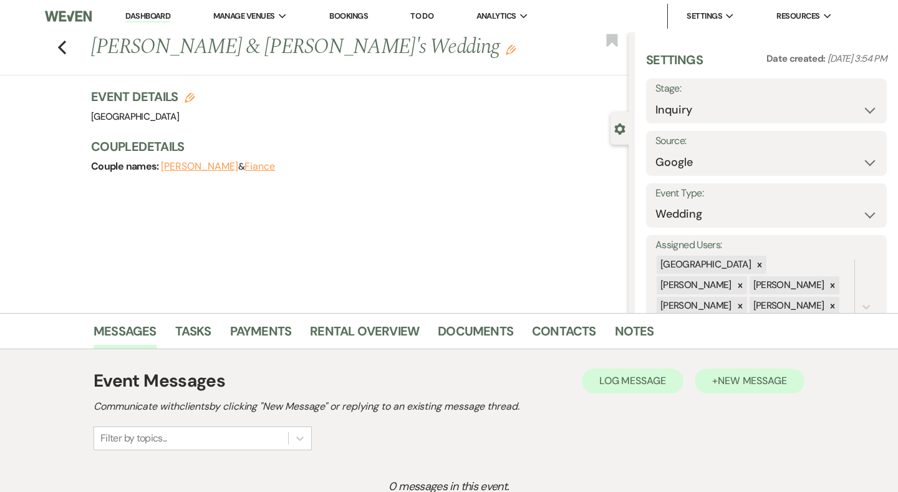
click at [777, 384] on span "New Message" at bounding box center [751, 380] width 69 height 13
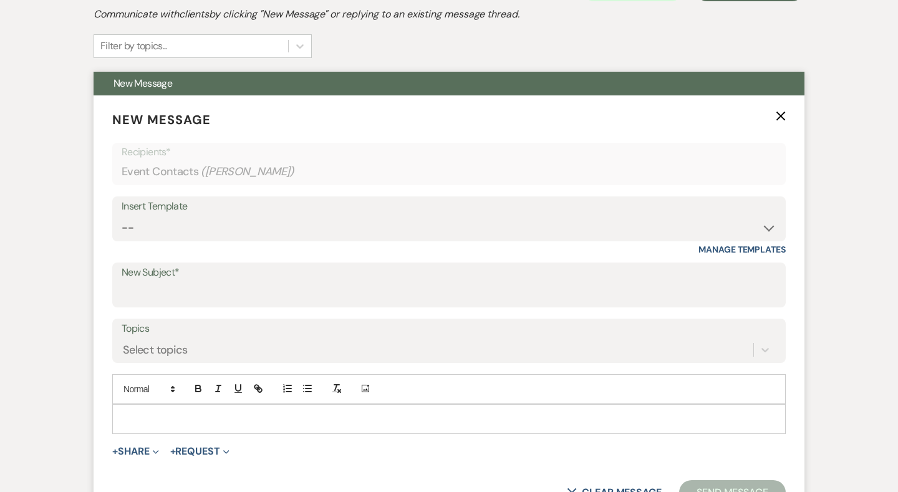
scroll to position [391, 0]
click at [315, 252] on div "Insert Template -- Weven Planning Portal Introduction (Booked Events) Congratul…" at bounding box center [448, 226] width 673 height 59
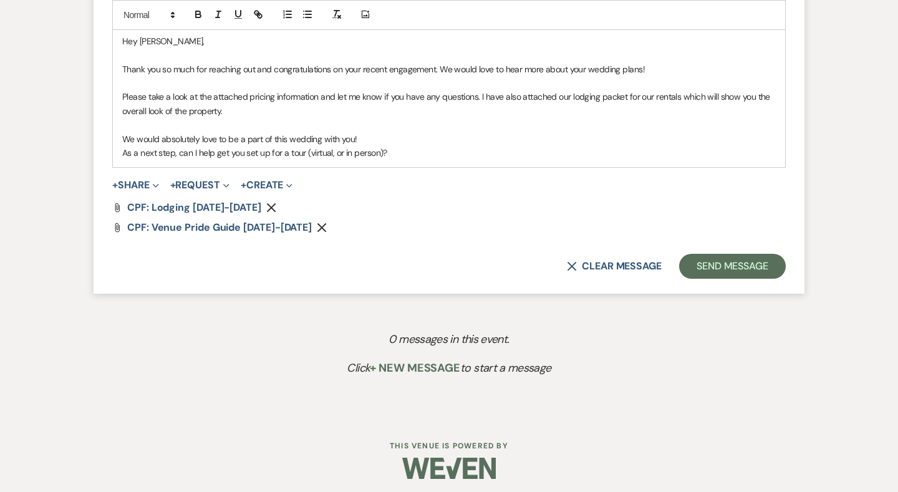
scroll to position [769, 0]
click at [737, 262] on button "Send Message" at bounding box center [732, 266] width 107 height 25
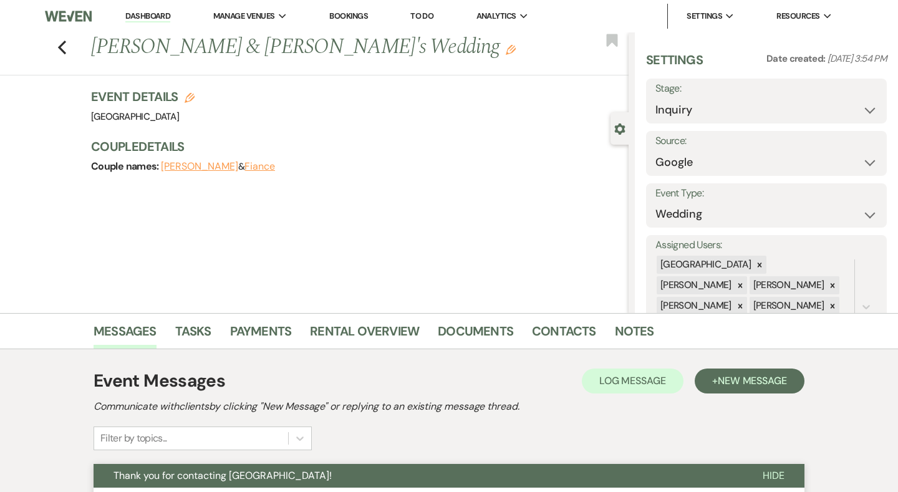
scroll to position [0, 0]
click at [155, 15] on link "Dashboard" at bounding box center [147, 17] width 45 height 12
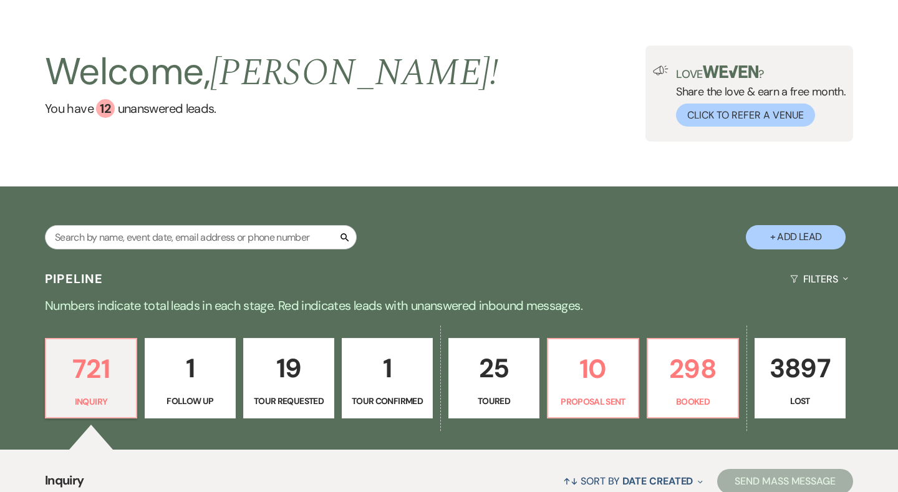
scroll to position [36, 0]
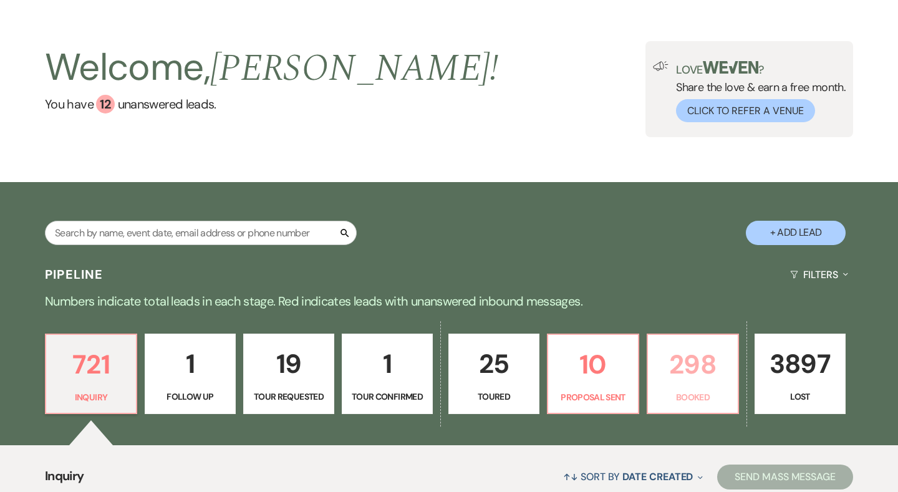
click at [681, 360] on p "298" at bounding box center [692, 364] width 75 height 42
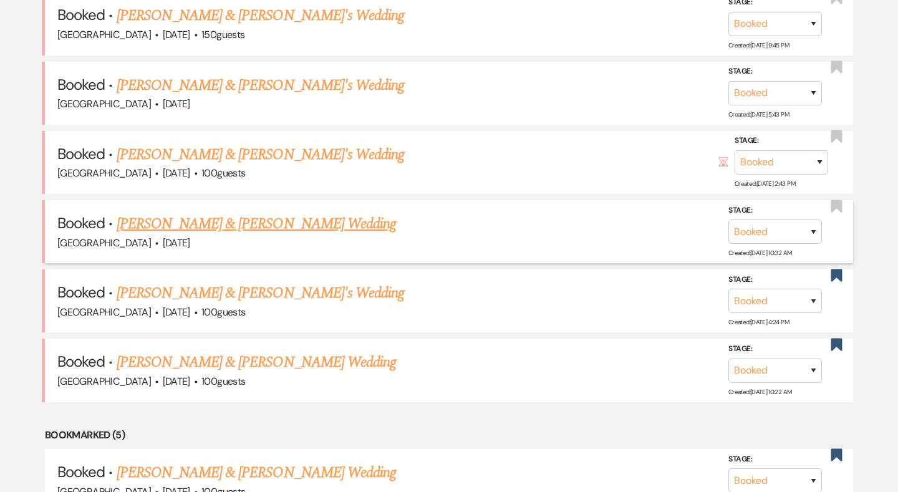
scroll to position [703, 0]
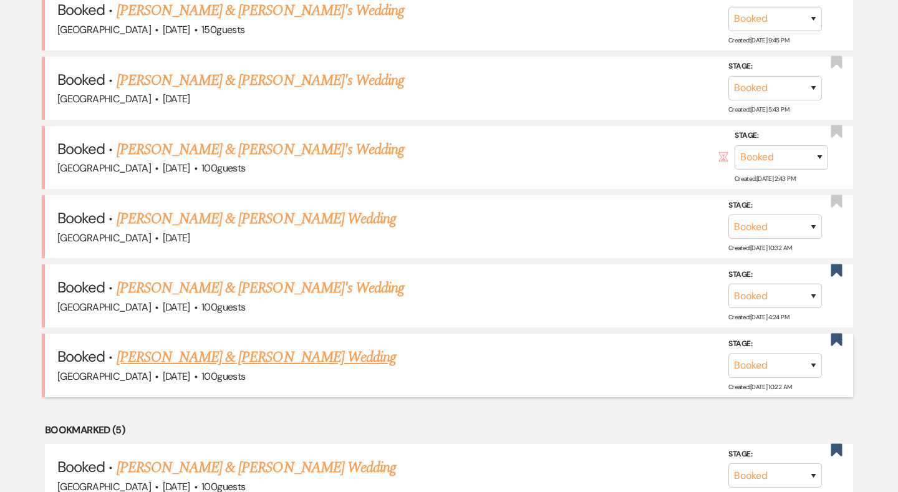
click at [267, 347] on link "[PERSON_NAME] & [PERSON_NAME] Wedding" at bounding box center [256, 357] width 279 height 22
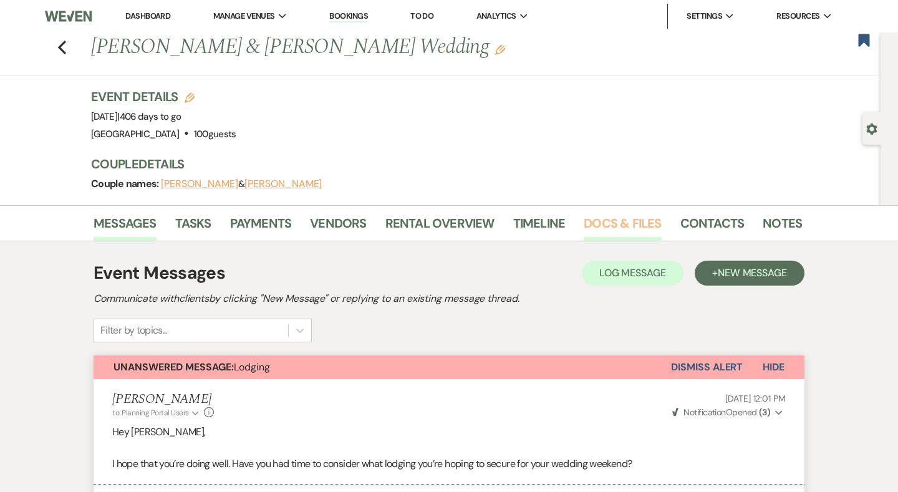
click at [610, 224] on link "Docs & Files" at bounding box center [621, 226] width 77 height 27
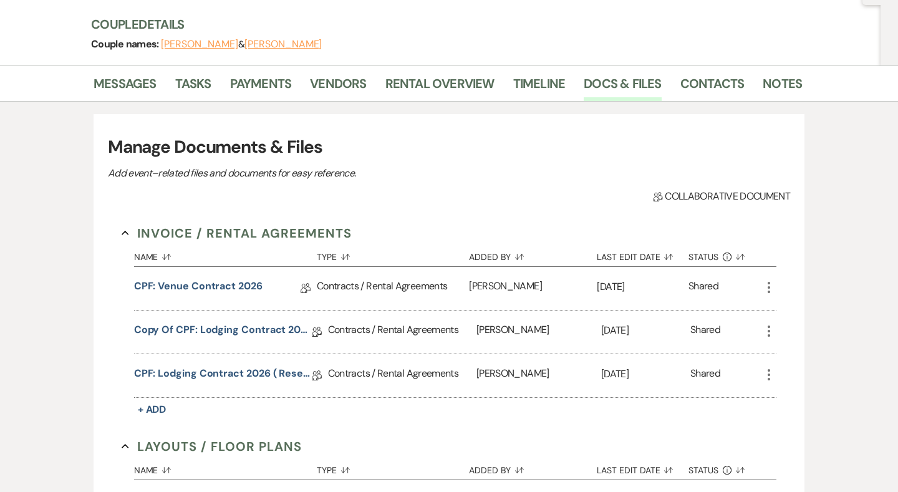
scroll to position [141, 0]
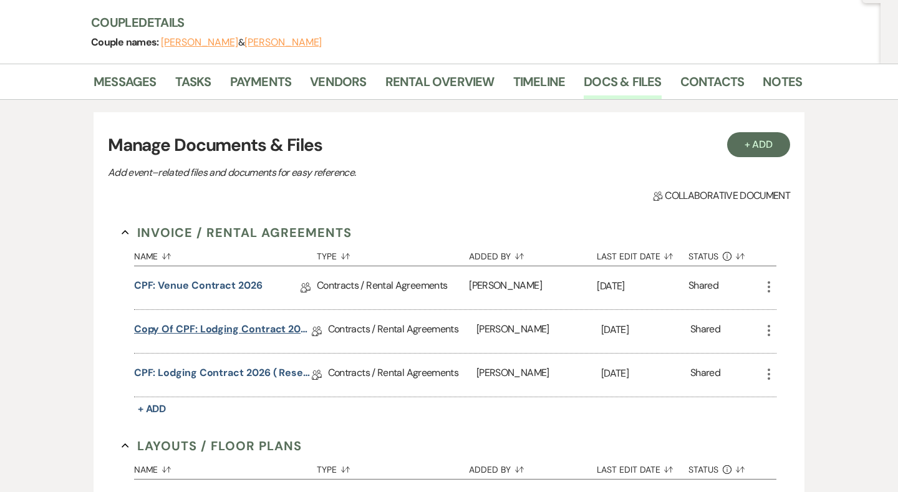
click at [219, 328] on link "Copy of CPF: Lodging Contract 2026" at bounding box center [223, 331] width 178 height 19
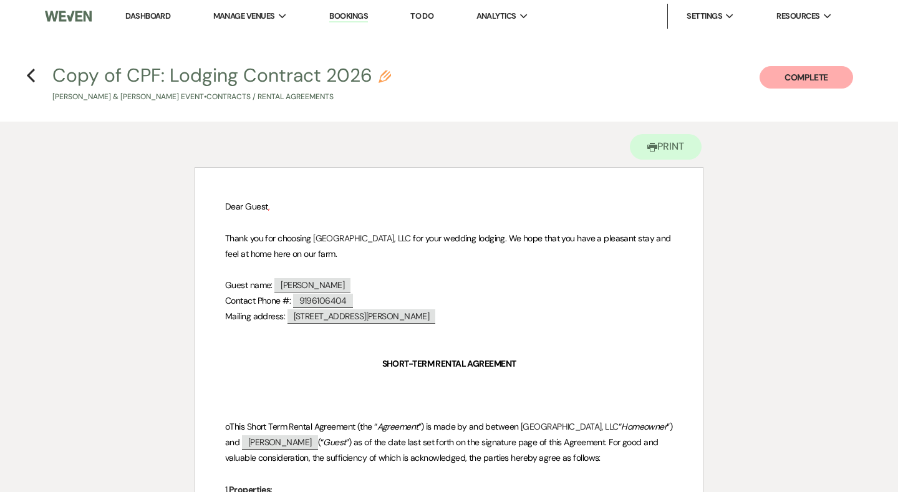
click at [37, 74] on h4 "Previous Copy of CPF: Lodging Contract 2026 Pencil Mary & Josh Dismuke's Event …" at bounding box center [449, 82] width 898 height 41
click at [28, 74] on use "button" at bounding box center [31, 76] width 8 height 14
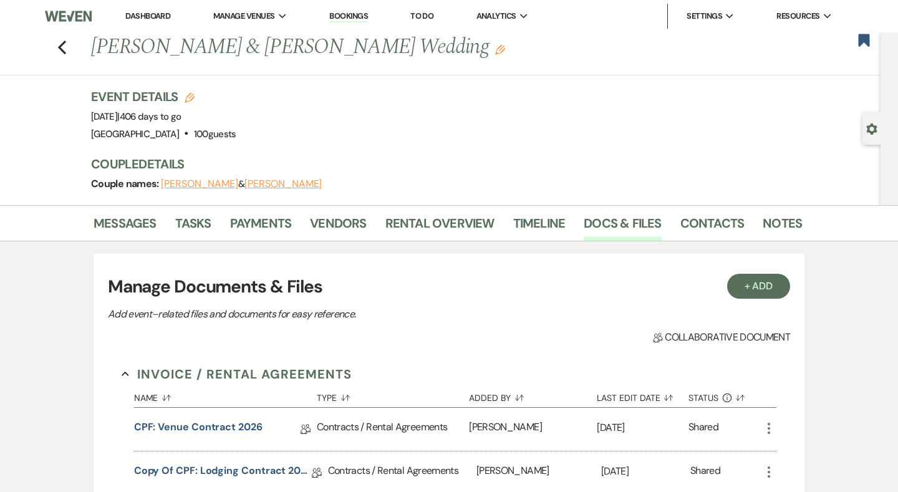
scroll to position [141, 0]
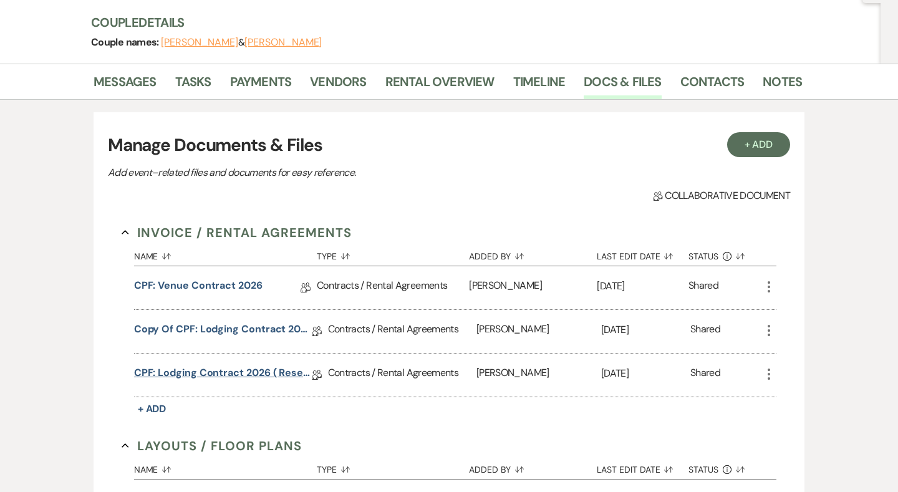
click at [254, 367] on link "CPF: Lodging Contract 2026 ( Resent on September 3rd, 2025)" at bounding box center [223, 374] width 178 height 19
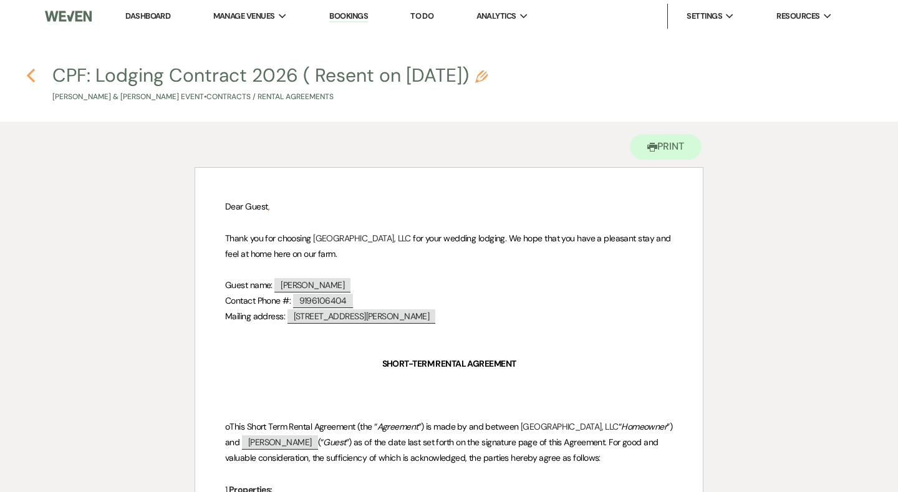
click at [34, 74] on icon "Previous" at bounding box center [30, 75] width 9 height 15
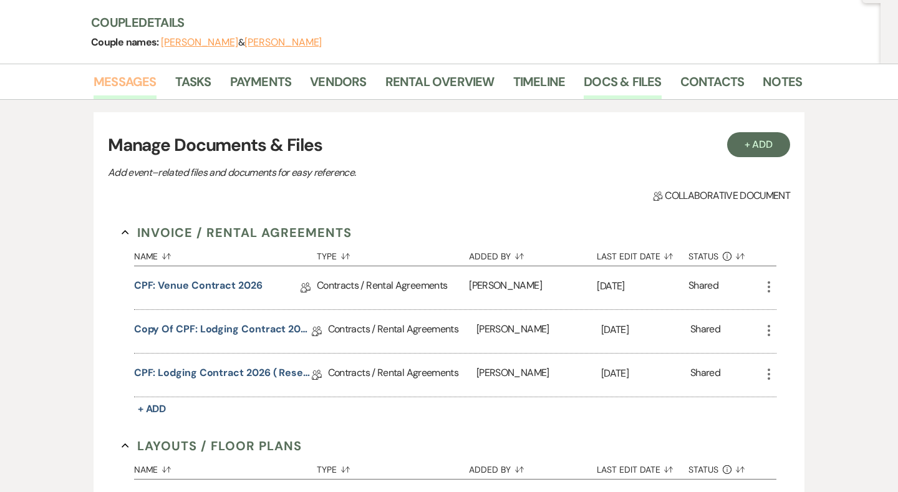
click at [133, 91] on link "Messages" at bounding box center [124, 85] width 63 height 27
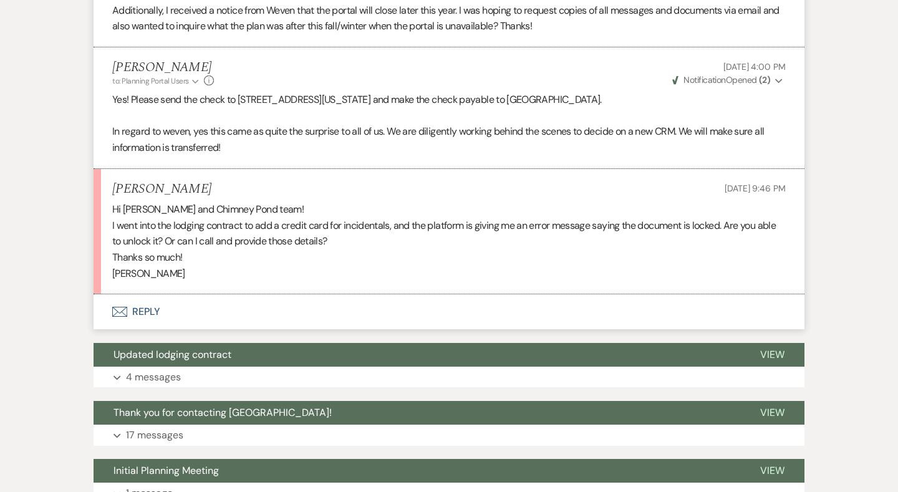
click at [136, 305] on button "Envelope Reply" at bounding box center [448, 311] width 711 height 35
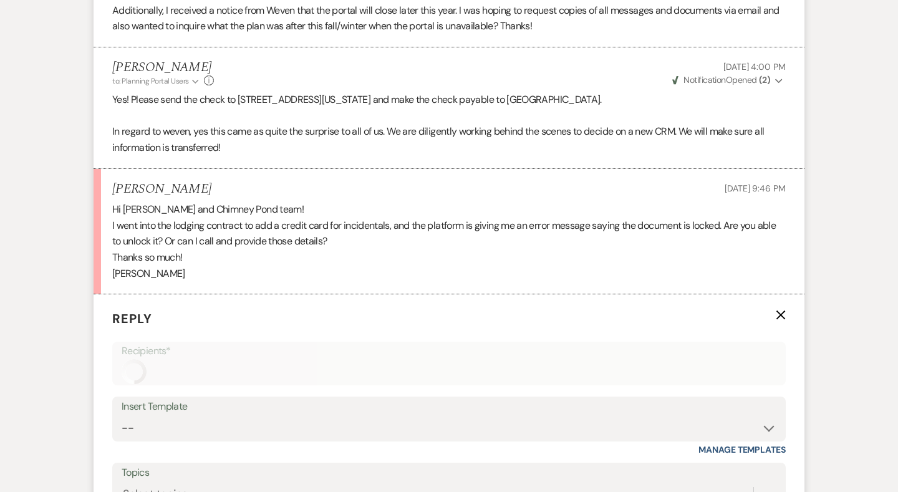
scroll to position [1014, 0]
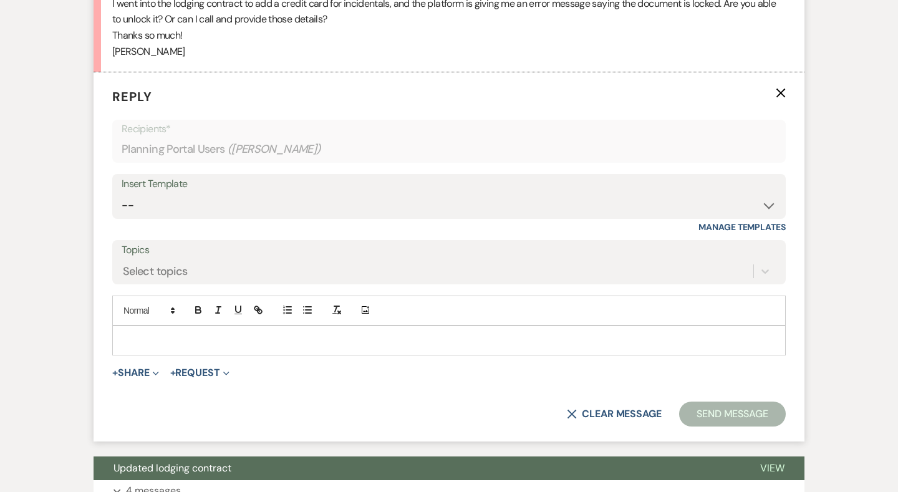
click at [204, 338] on div at bounding box center [449, 340] width 672 height 29
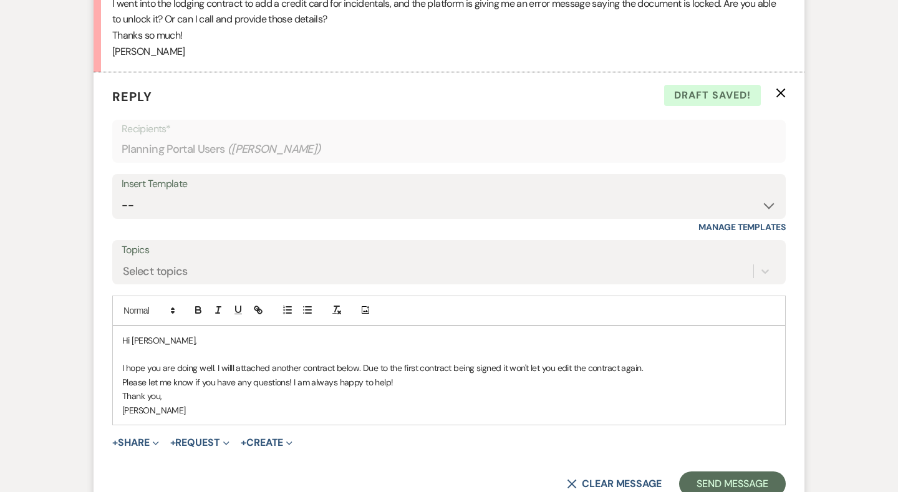
click at [234, 361] on p "I hope you are doing well. I willl attached another contract below. Due to the …" at bounding box center [448, 368] width 653 height 14
click at [362, 389] on p "Thank you," at bounding box center [448, 396] width 653 height 14
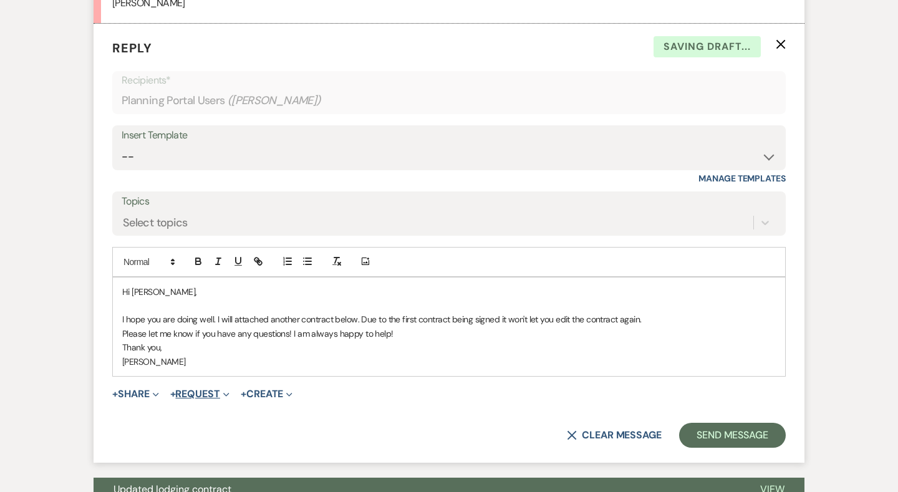
scroll to position [1069, 0]
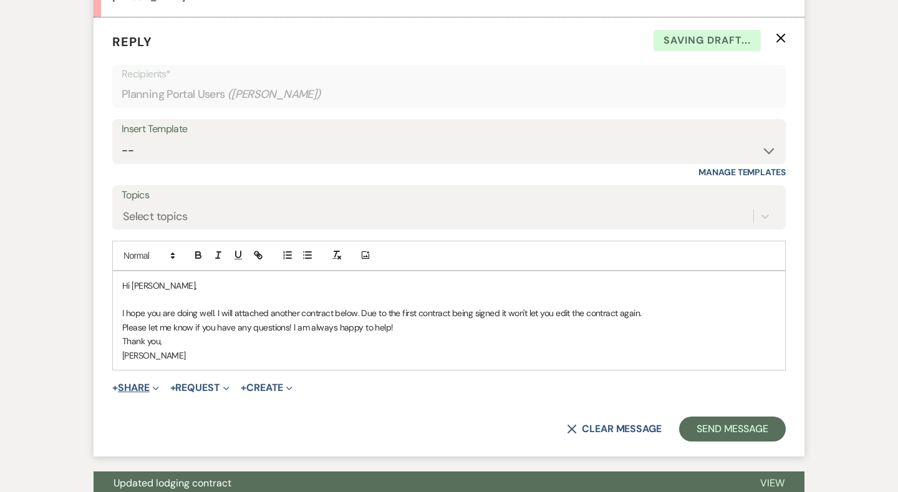
click at [142, 383] on button "+ Share Expand" at bounding box center [135, 388] width 47 height 10
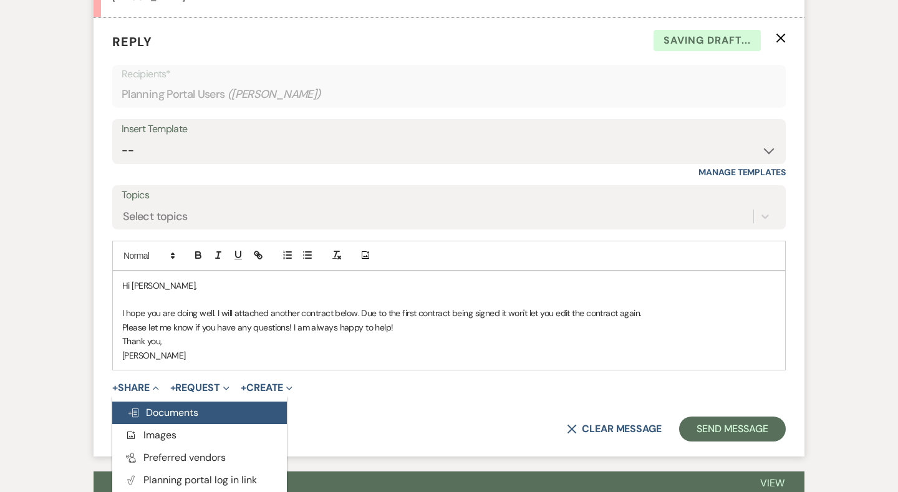
click at [183, 406] on span "Doc Upload Documents" at bounding box center [162, 412] width 71 height 13
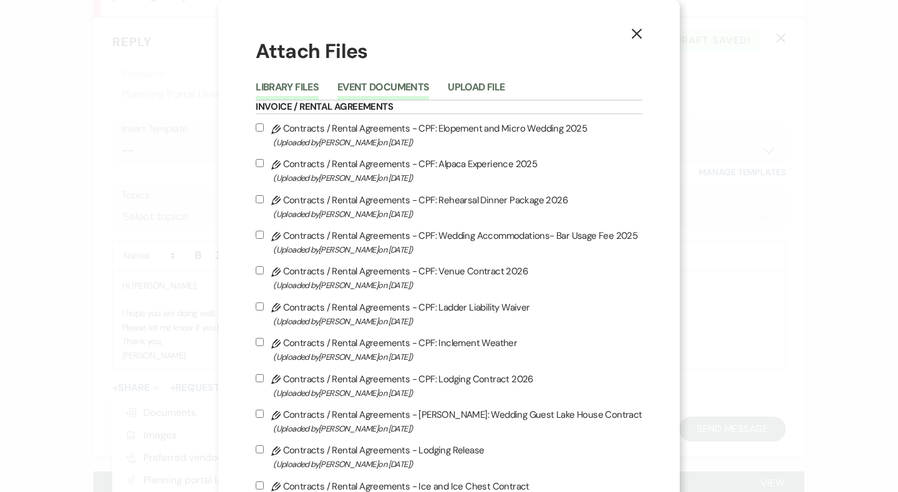
click at [383, 88] on button "Event Documents" at bounding box center [383, 90] width 92 height 17
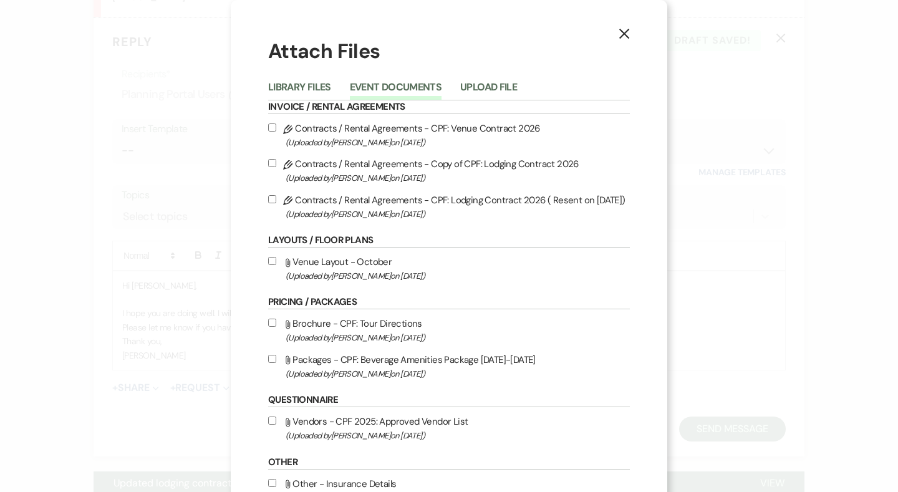
click at [403, 200] on label "Pencil Contracts / Rental Agreements - CPF: Lodging Contract 2026 ( Resent on S…" at bounding box center [449, 206] width 362 height 29
click at [276, 200] on input "Pencil Contracts / Rental Agreements - CPF: Lodging Contract 2026 ( Resent on S…" at bounding box center [272, 199] width 8 height 8
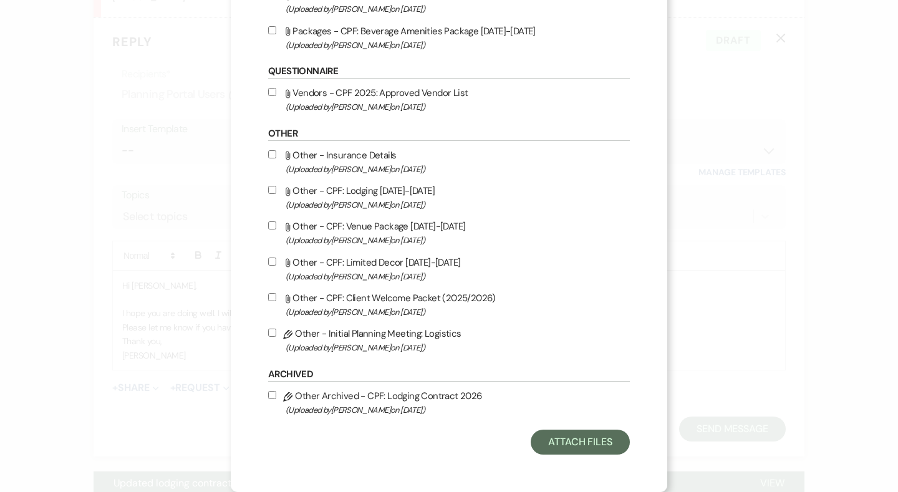
scroll to position [342, 0]
click at [585, 453] on button "Attach Files" at bounding box center [579, 441] width 99 height 25
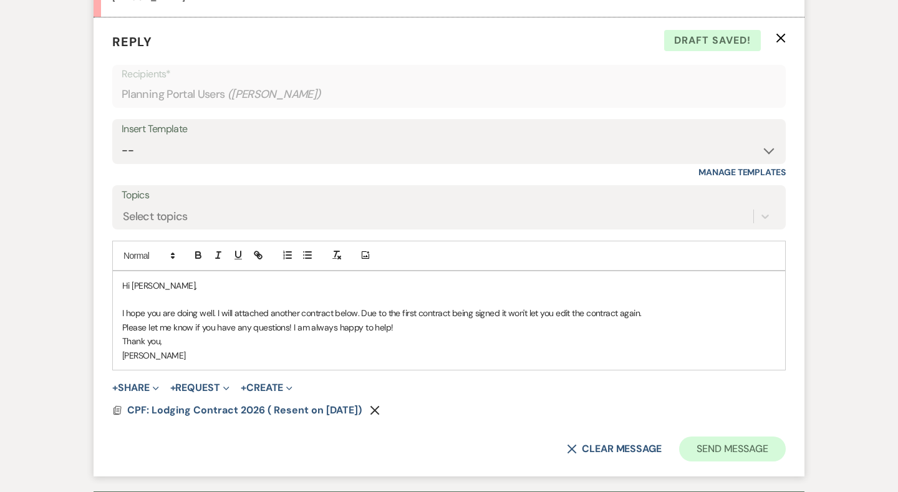
click at [714, 437] on button "Send Message" at bounding box center [732, 448] width 107 height 25
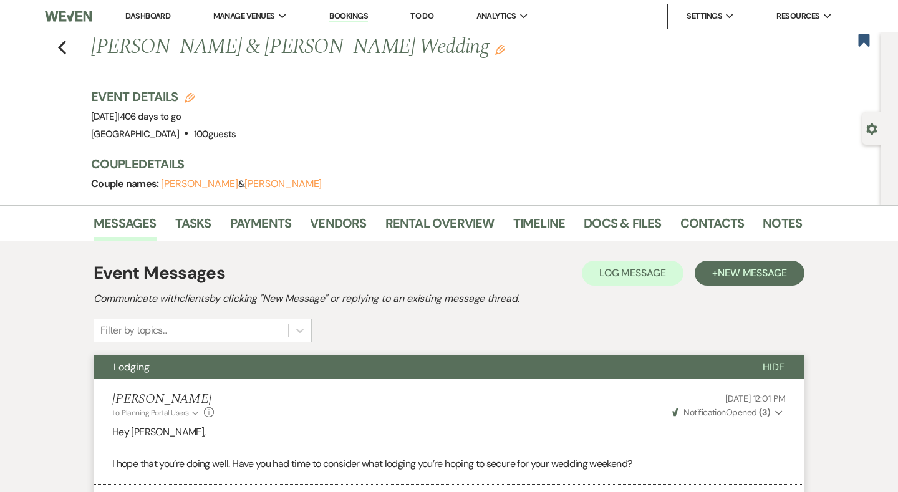
scroll to position [0, 0]
click at [58, 50] on icon "Previous" at bounding box center [61, 47] width 9 height 15
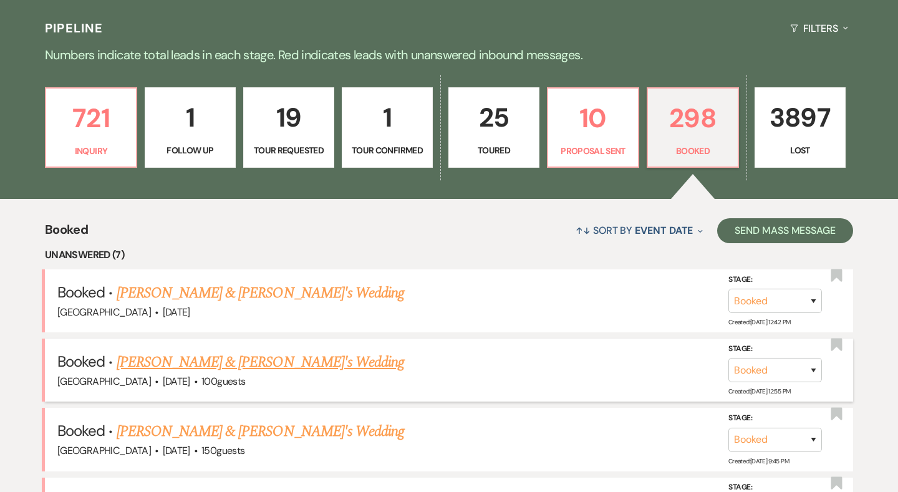
scroll to position [175, 0]
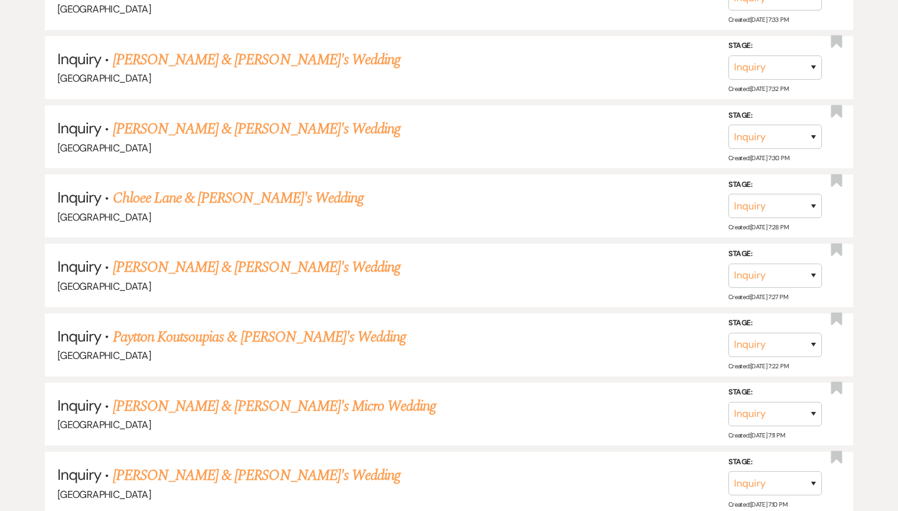
scroll to position [8582, 0]
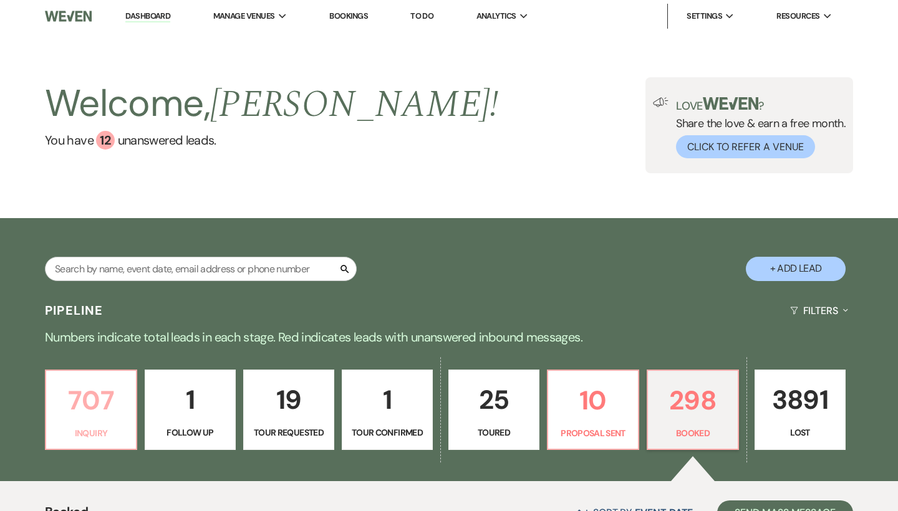
click at [97, 399] on p "707" at bounding box center [91, 401] width 75 height 42
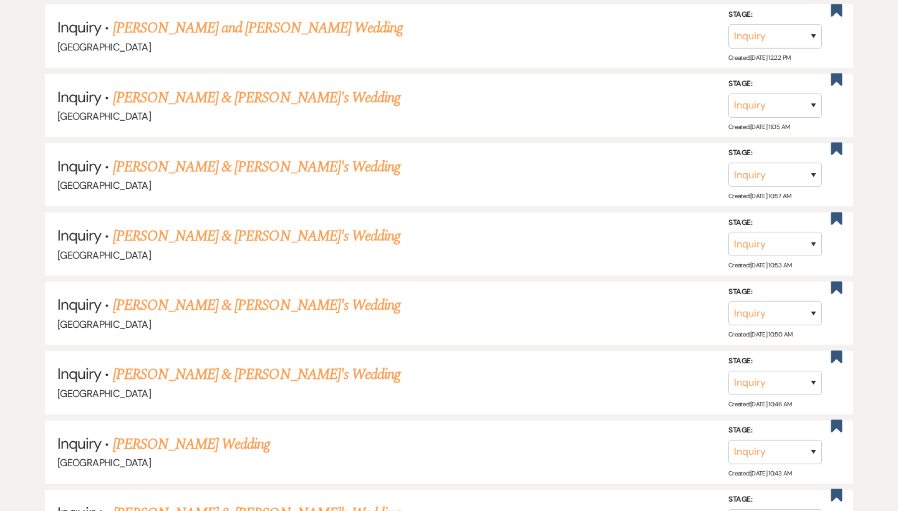
scroll to position [1632, 0]
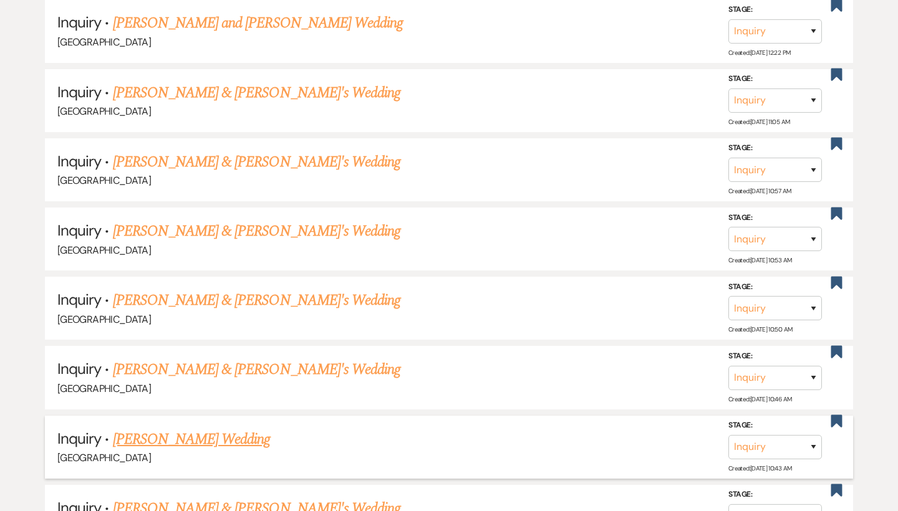
click at [206, 428] on link "[PERSON_NAME] Wedding" at bounding box center [192, 439] width 158 height 22
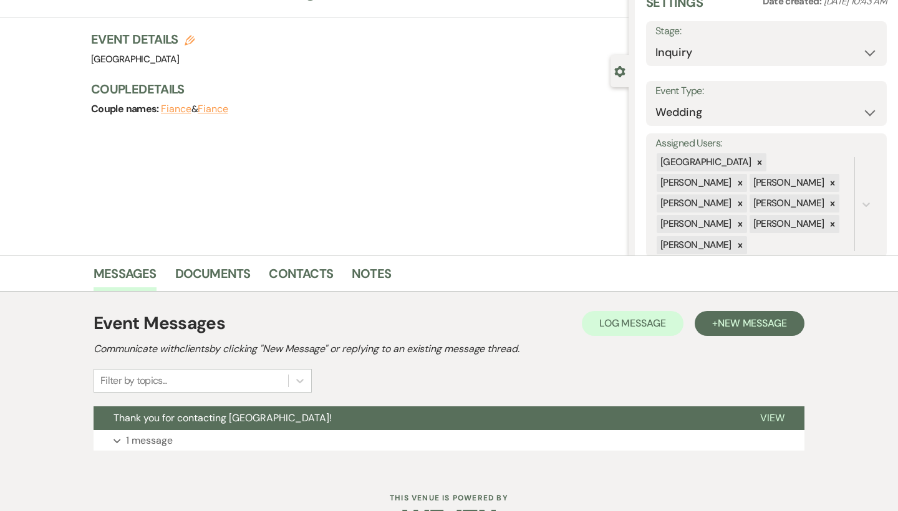
select select "6"
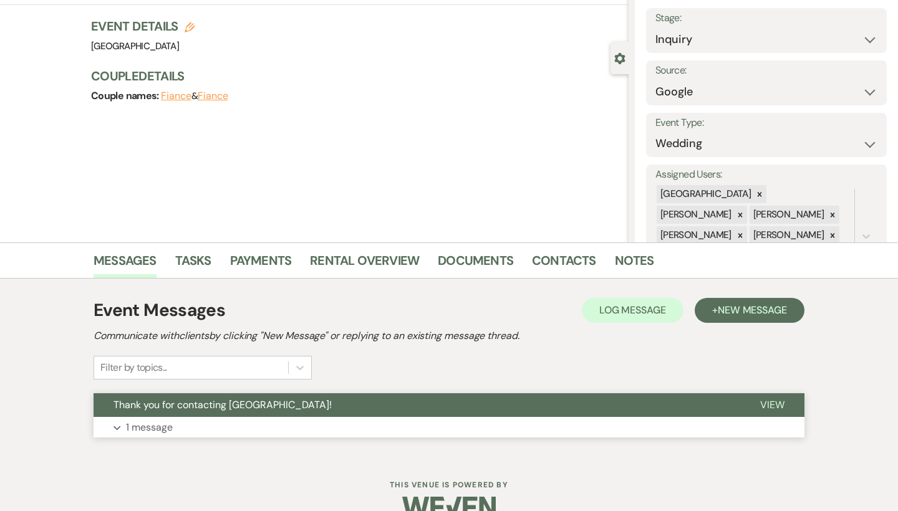
click at [178, 400] on span "Thank you for contacting Chimney Pond Farm!" at bounding box center [222, 404] width 218 height 13
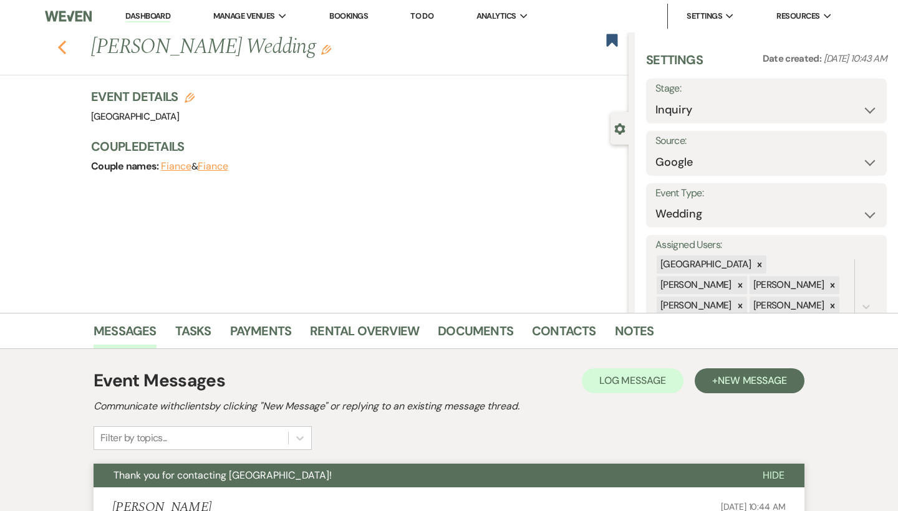
click at [60, 46] on use "button" at bounding box center [62, 48] width 8 height 14
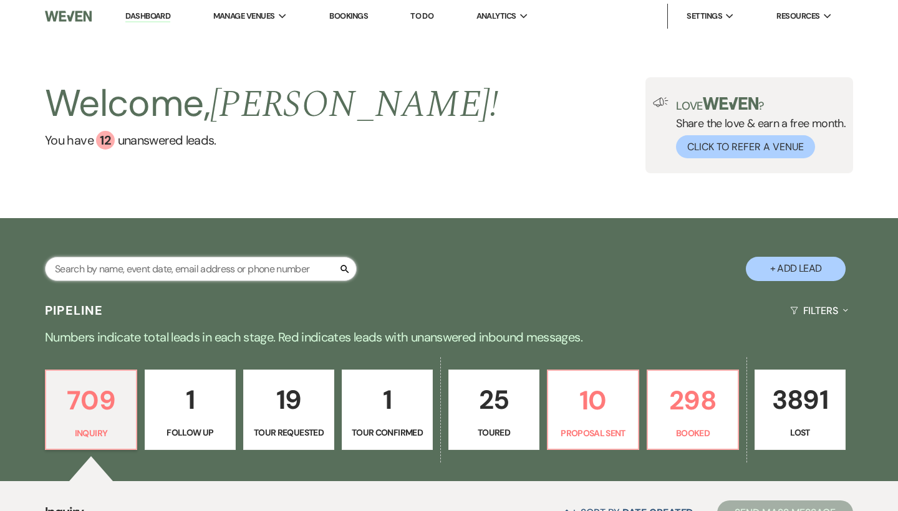
click at [290, 271] on input "text" at bounding box center [201, 269] width 312 height 24
paste input "thomaslonergan321@gmail.com"
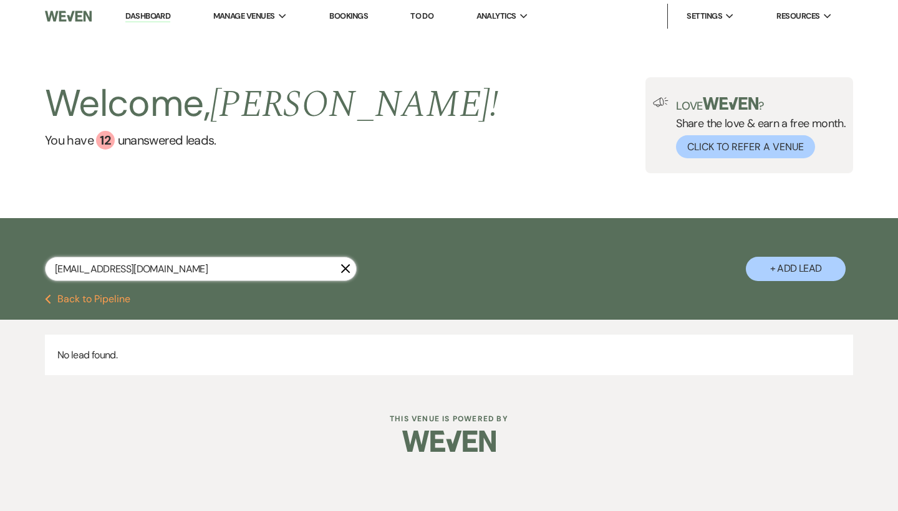
type input "thomaslonergan321@gmail.com"
click at [809, 258] on button "+ Add Lead" at bounding box center [795, 269] width 100 height 24
select select "541"
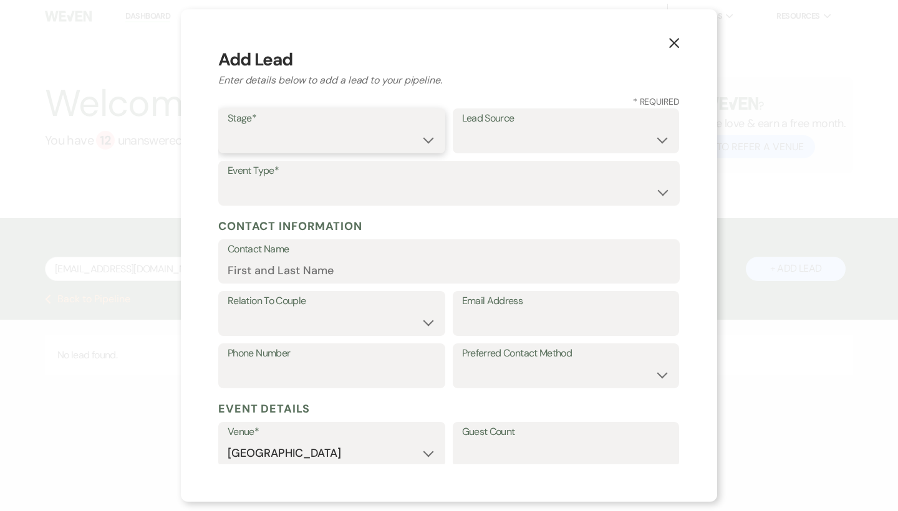
select select "1"
paste input "thomaslonergan321@gmail.com"
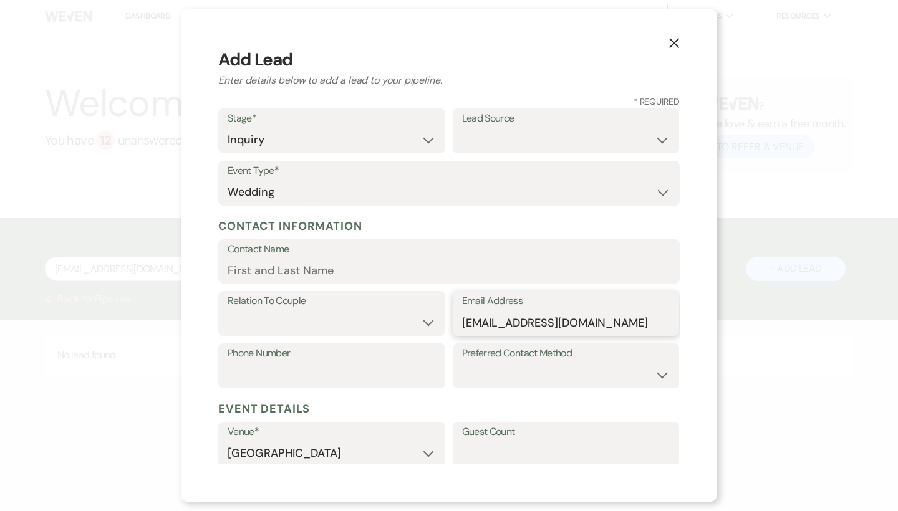
type input "thomaslonergan321@gmail.com"
click at [348, 278] on input "Contact Name" at bounding box center [449, 270] width 443 height 24
paste input "Lonergan"
type input "Thomas Lonergan"
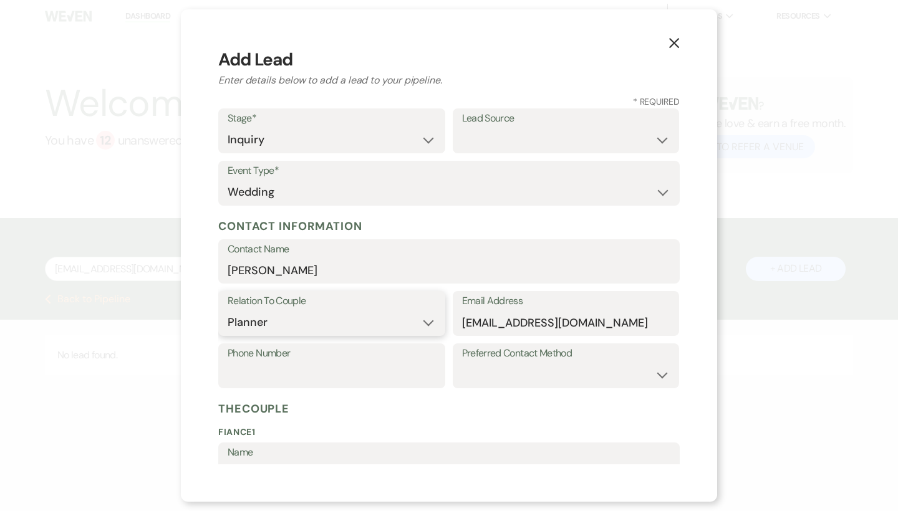
select select "1"
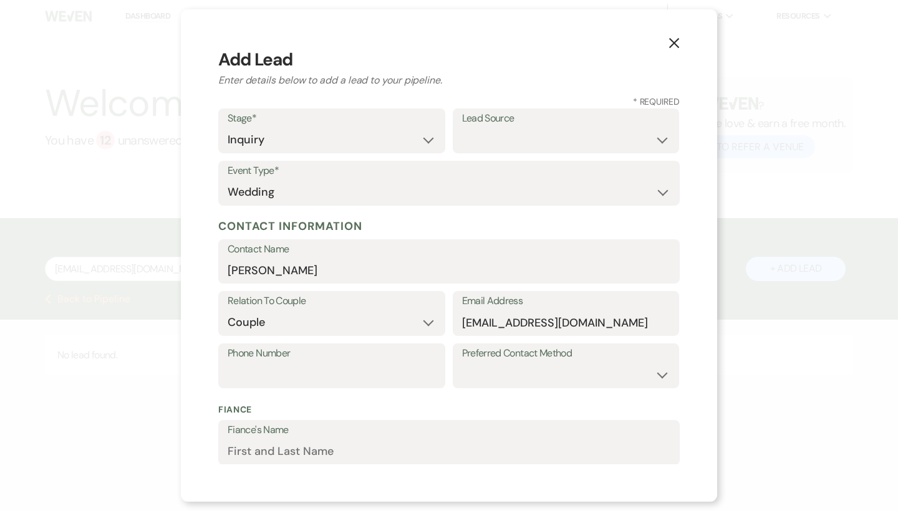
click at [319, 386] on div "Phone Number Preferred Contact Method Email Phone Text" at bounding box center [448, 369] width 461 height 52
paste input "3217598777"
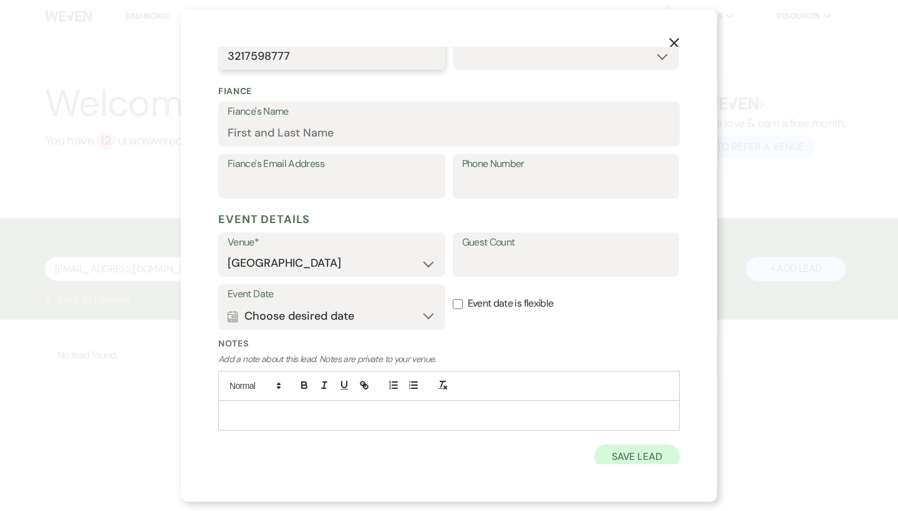
scroll to position [318, 0]
type input "3217598777"
click at [635, 449] on button "Save Lead" at bounding box center [636, 457] width 85 height 25
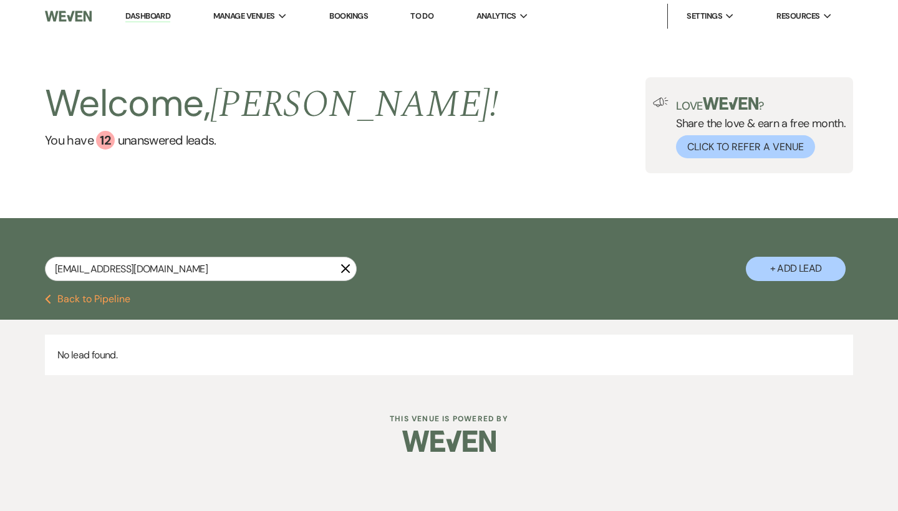
scroll to position [0, 0]
click at [226, 268] on input "thomaslonergan321@gmail.com" at bounding box center [201, 269] width 312 height 24
drag, startPoint x: 226, startPoint y: 268, endPoint x: 48, endPoint y: 269, distance: 177.6
click at [48, 269] on input "thomaslonergan321@gmail.com" at bounding box center [201, 269] width 312 height 24
paste input "thomaslonergan321@gmail.com"
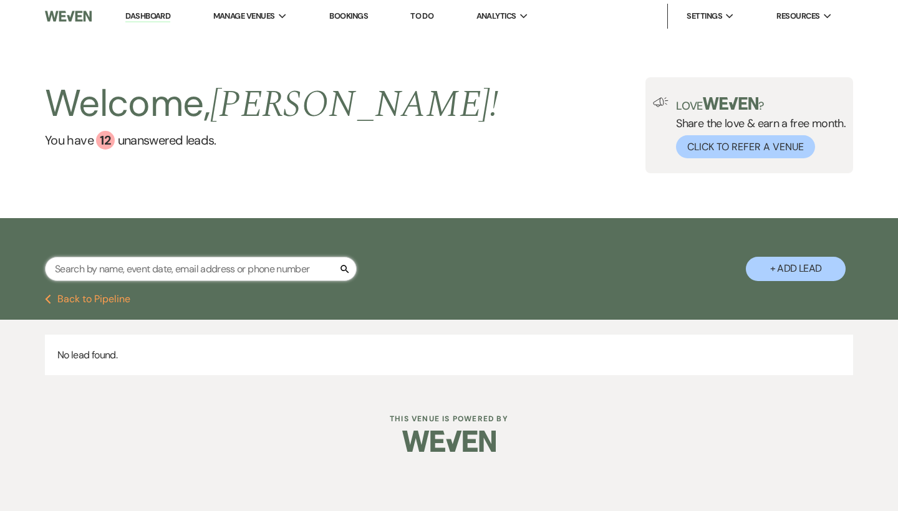
type input "thomaslonergan321@gmail.com"
click at [122, 298] on button "Previous Back to Pipeline" at bounding box center [87, 299] width 85 height 10
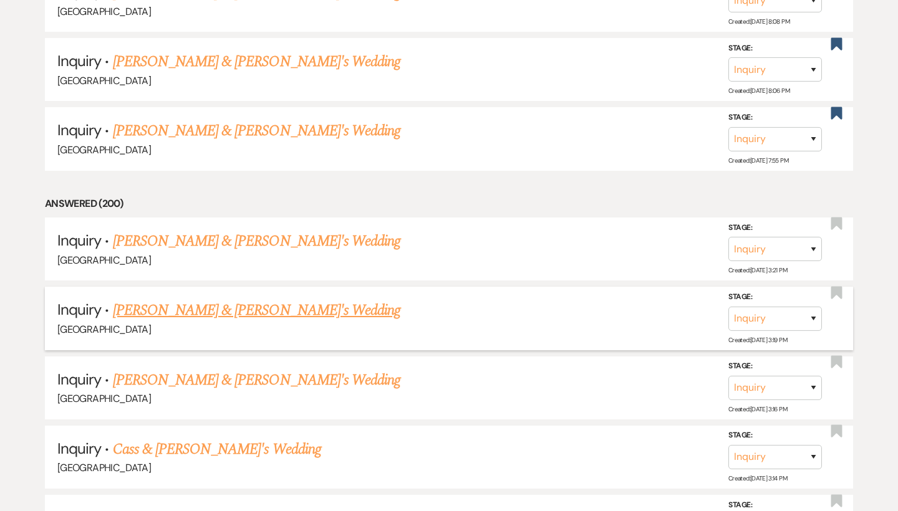
scroll to position [7076, 0]
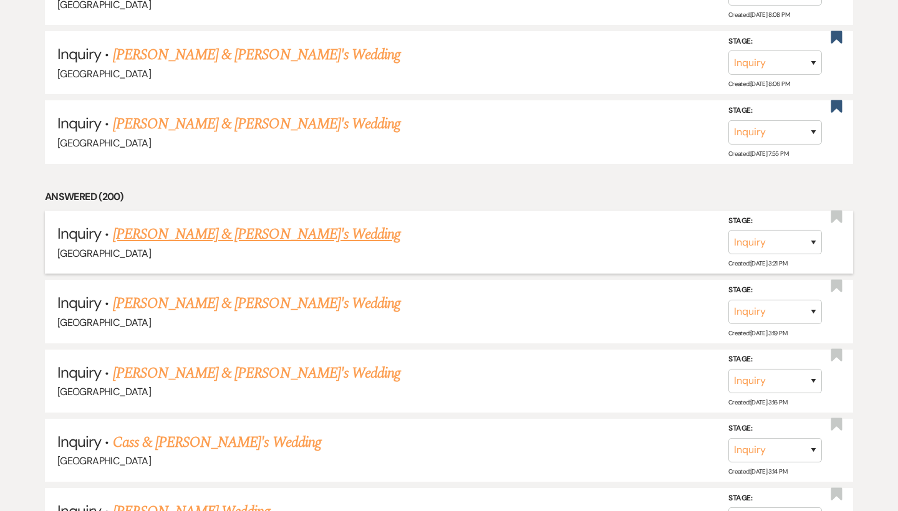
click at [241, 223] on link "[PERSON_NAME] & [PERSON_NAME]'s Wedding" at bounding box center [257, 234] width 288 height 22
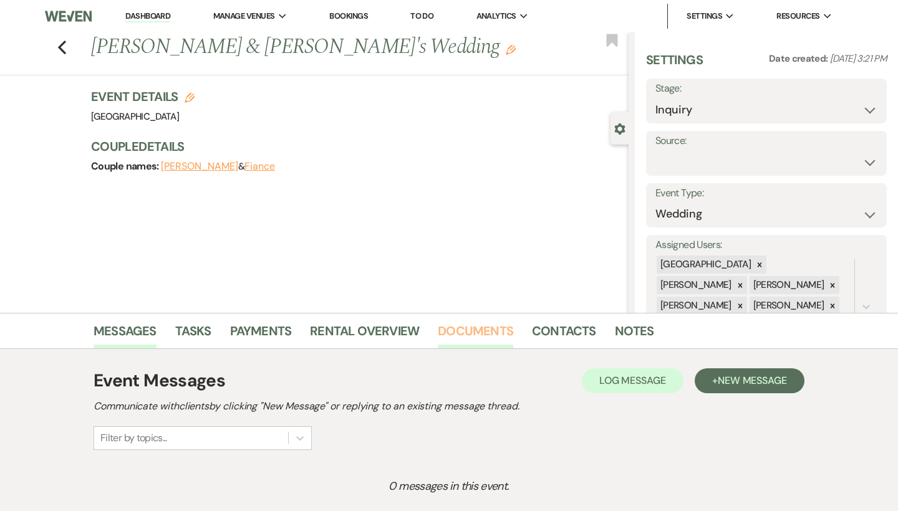
click at [474, 328] on link "Documents" at bounding box center [475, 334] width 75 height 27
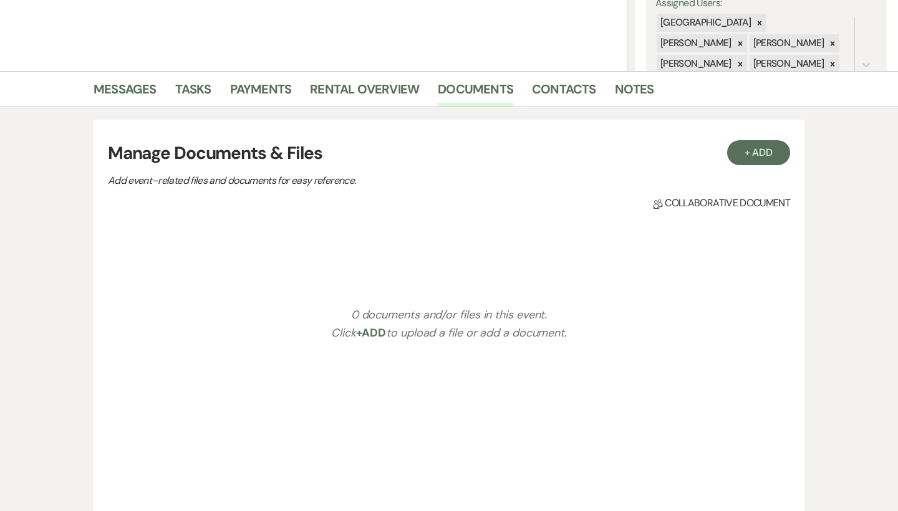
scroll to position [249, 0]
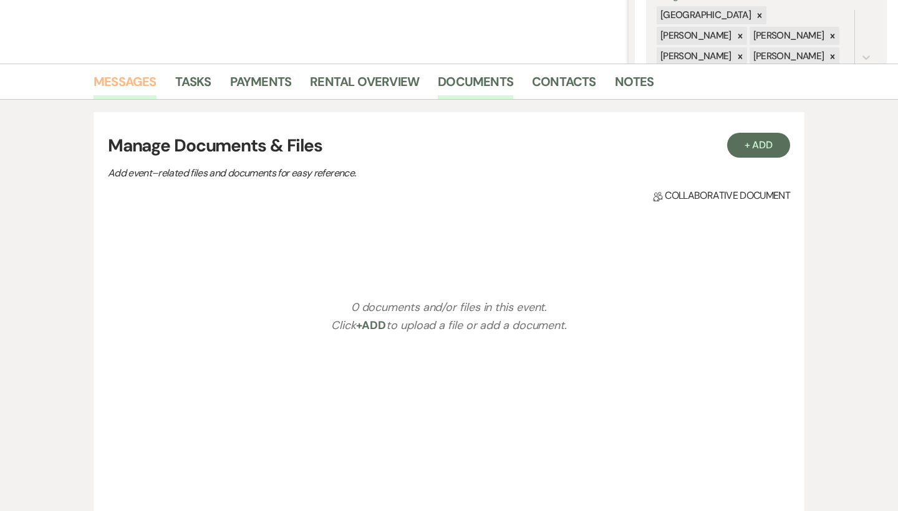
click at [132, 93] on link "Messages" at bounding box center [124, 85] width 63 height 27
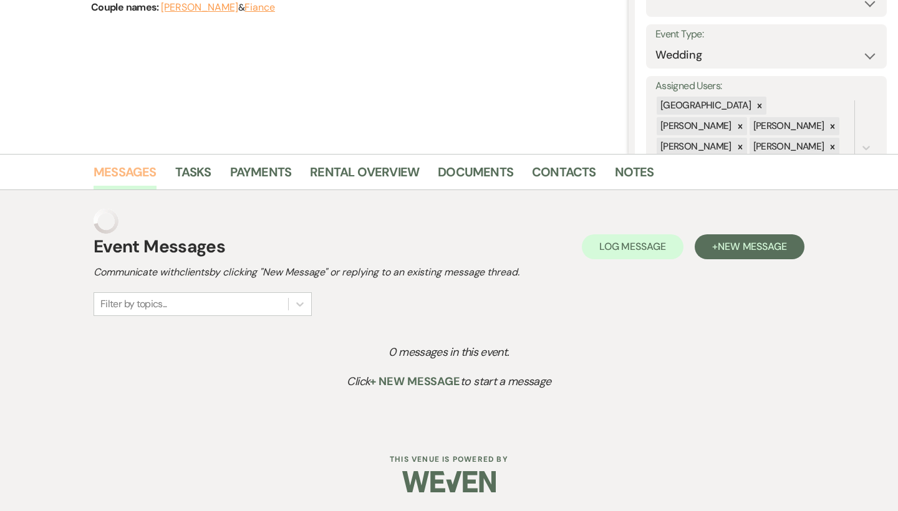
scroll to position [132, 0]
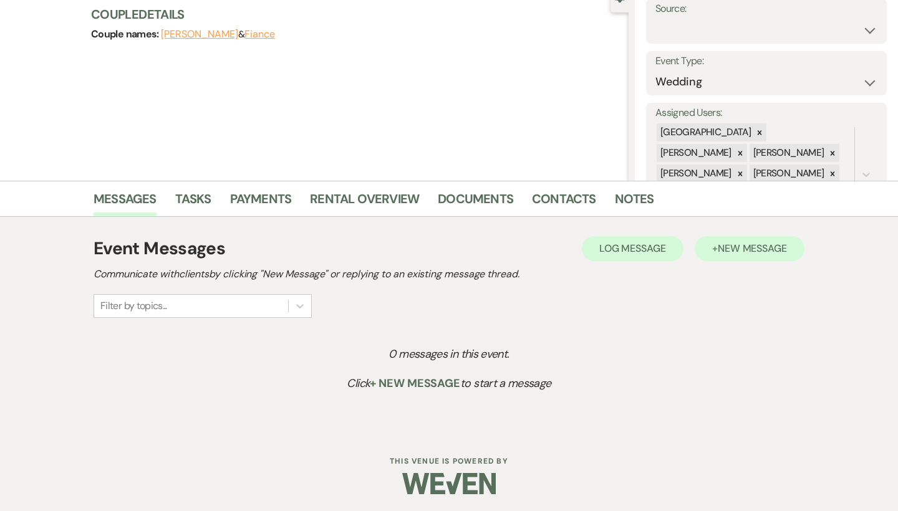
click at [736, 254] on span "New Message" at bounding box center [751, 248] width 69 height 13
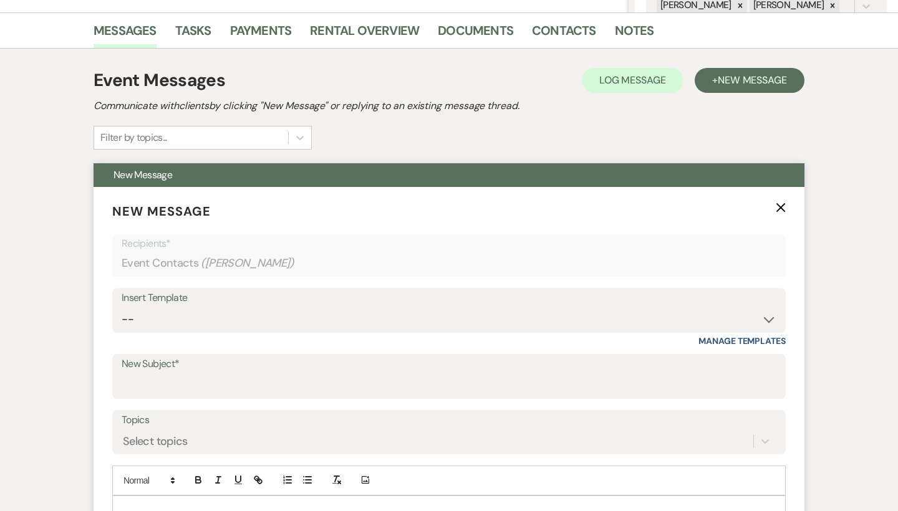
scroll to position [329, 0]
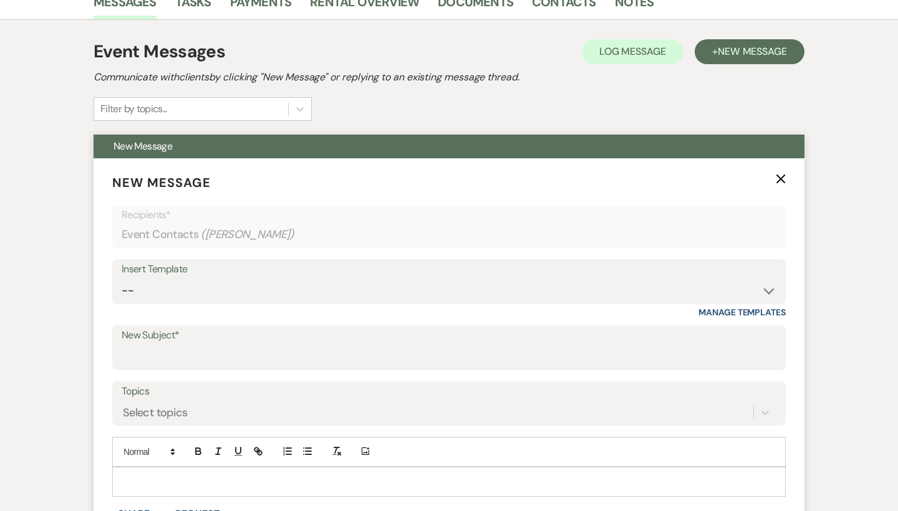
click at [391, 304] on div "Insert Template -- Weven Planning Portal Introduction (Booked Events) Congratul…" at bounding box center [448, 288] width 673 height 59
select select "2192"
type input "Thank you for contacting [GEOGRAPHIC_DATA]!"
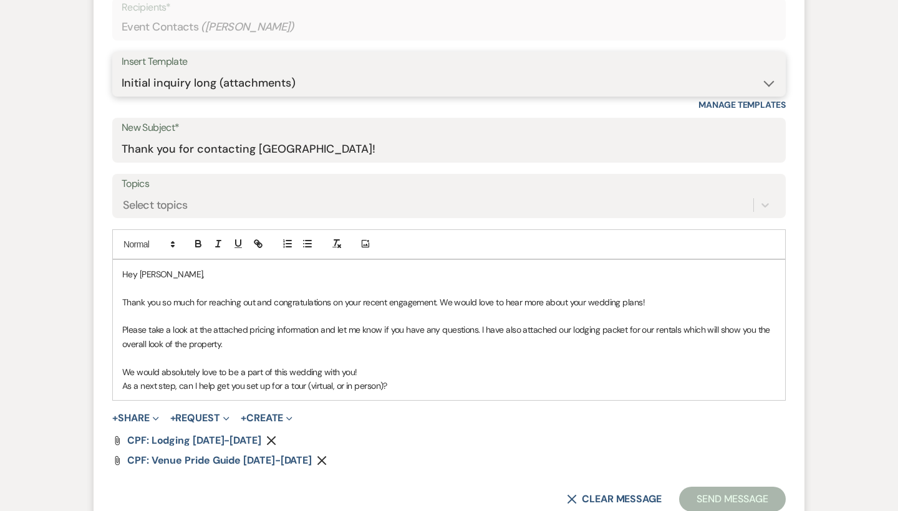
scroll to position [549, 0]
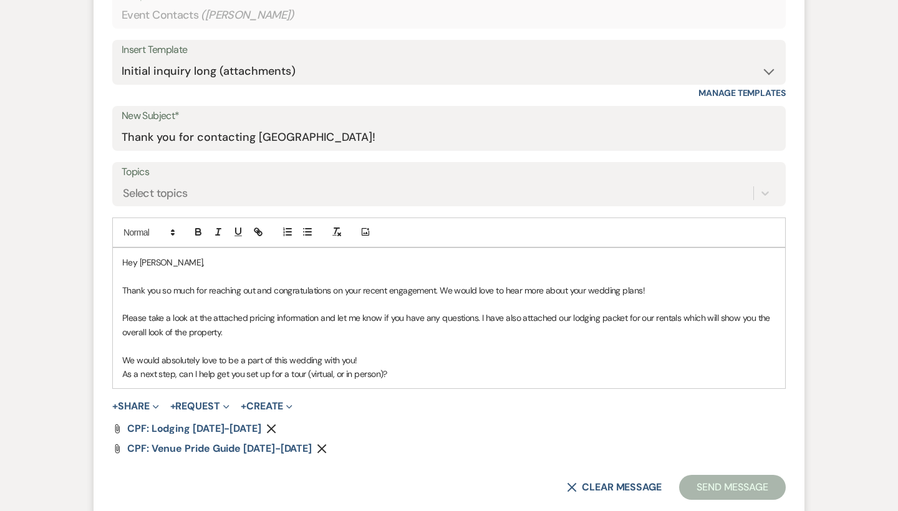
click at [317, 445] on icon "Remove" at bounding box center [322, 449] width 10 height 10
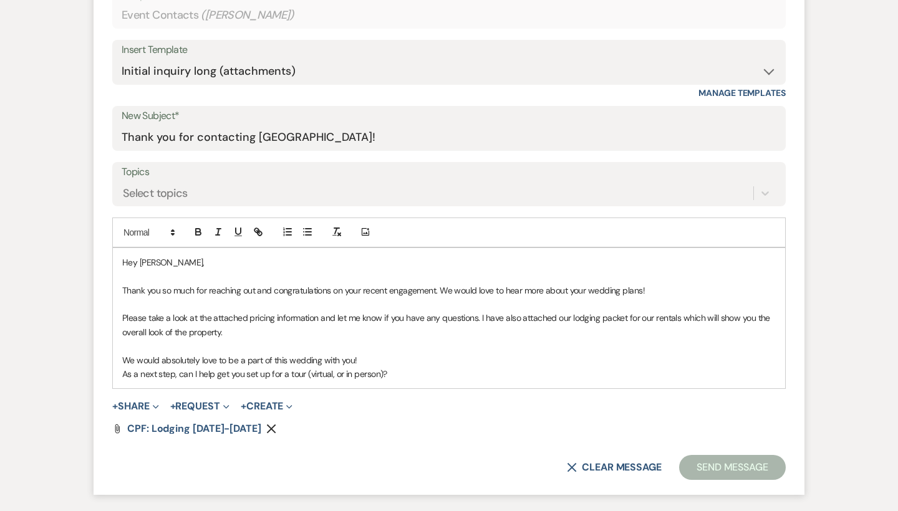
click at [267, 426] on use "button" at bounding box center [271, 428] width 9 height 9
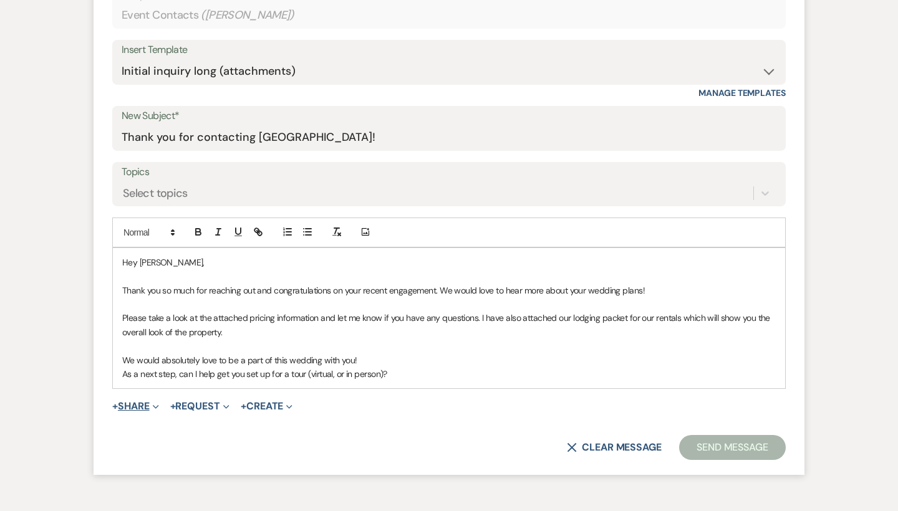
click at [135, 403] on button "+ Share Expand" at bounding box center [135, 406] width 47 height 10
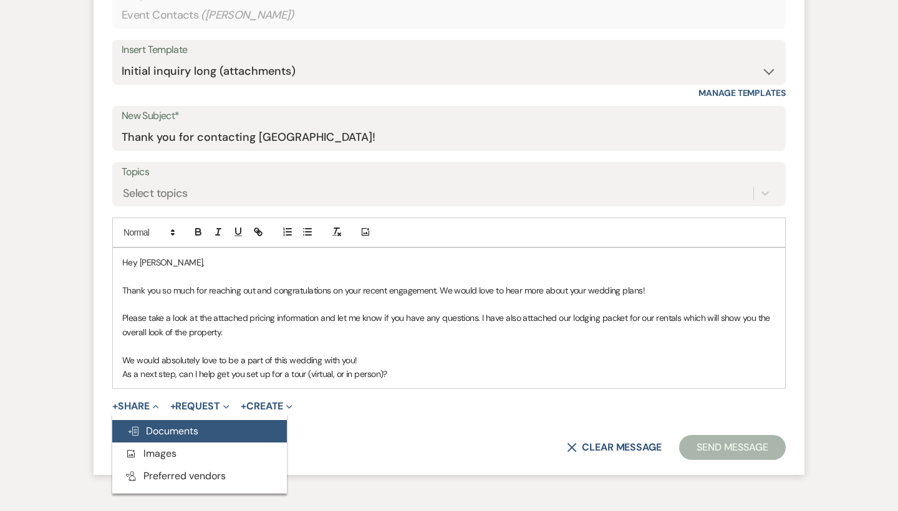
click at [173, 427] on span "Doc Upload Documents" at bounding box center [162, 430] width 71 height 13
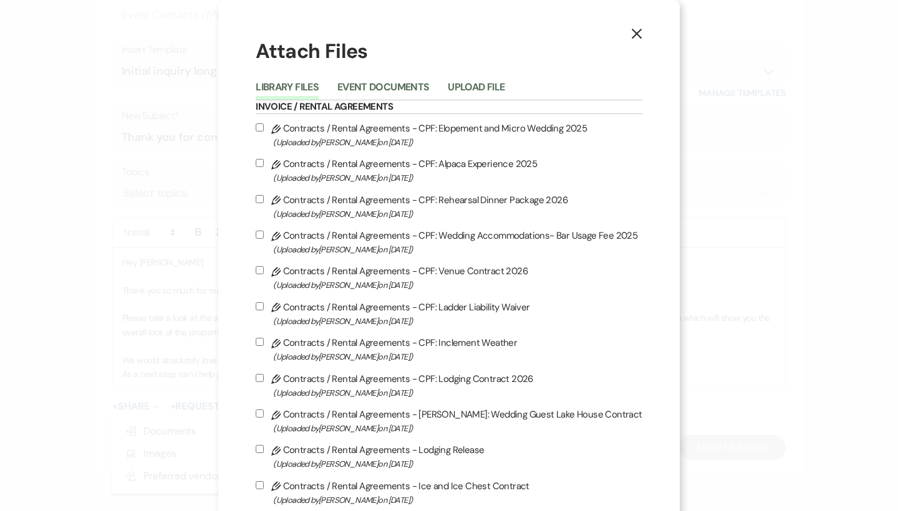
click at [411, 77] on div "Library Files Event Documents Upload File" at bounding box center [449, 87] width 386 height 26
click at [405, 84] on button "Event Documents" at bounding box center [383, 90] width 92 height 17
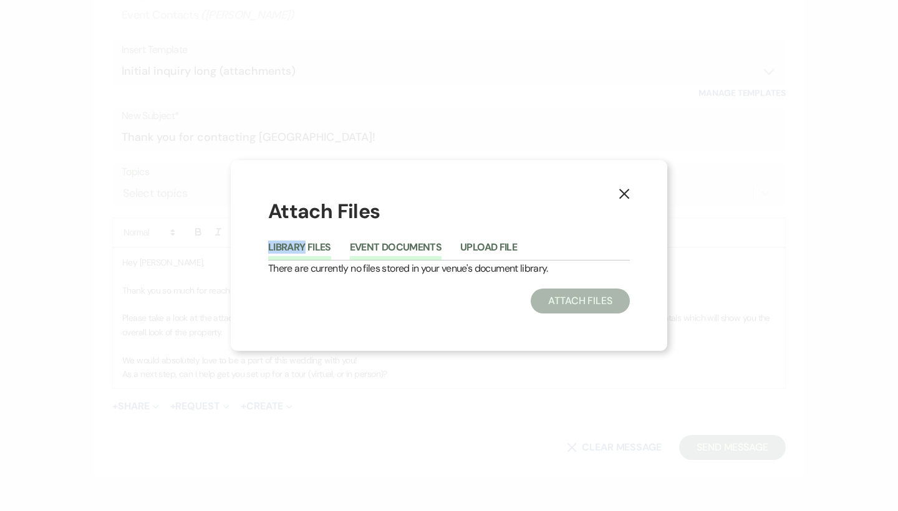
click at [308, 247] on button "Library Files" at bounding box center [299, 250] width 63 height 17
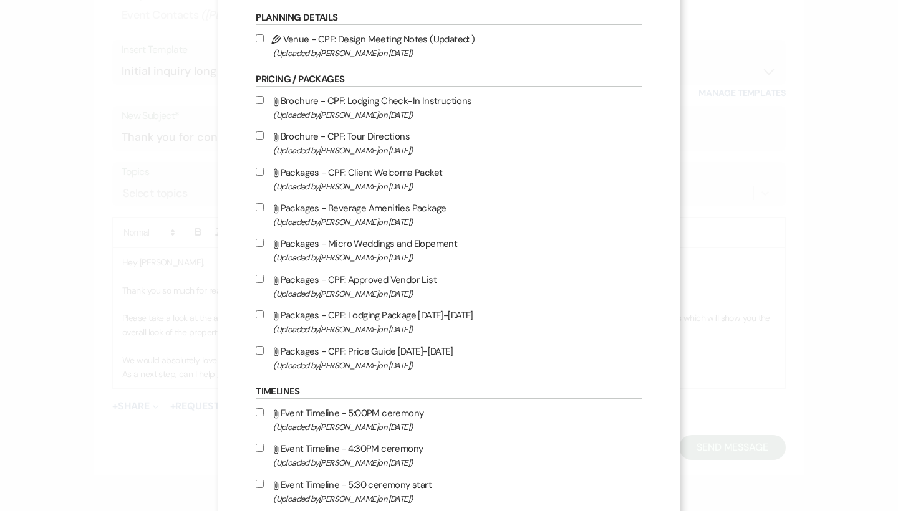
scroll to position [1217, 0]
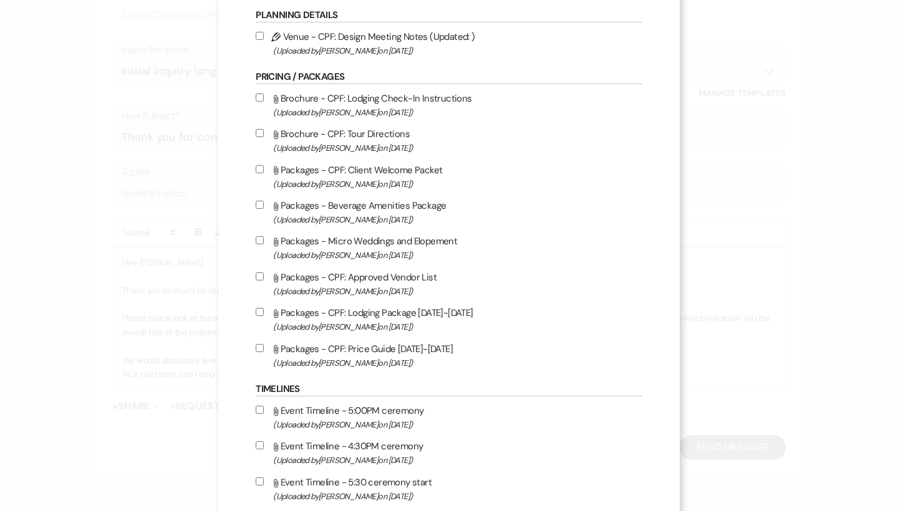
click at [376, 262] on label "Attach File Packages - Micro Weddings and Elopement (Uploaded by Lauren Segedin…" at bounding box center [449, 247] width 386 height 29
click at [264, 244] on input "Attach File Packages - Micro Weddings and Elopement (Uploaded by Lauren Segedin…" at bounding box center [260, 240] width 8 height 8
checkbox input "true"
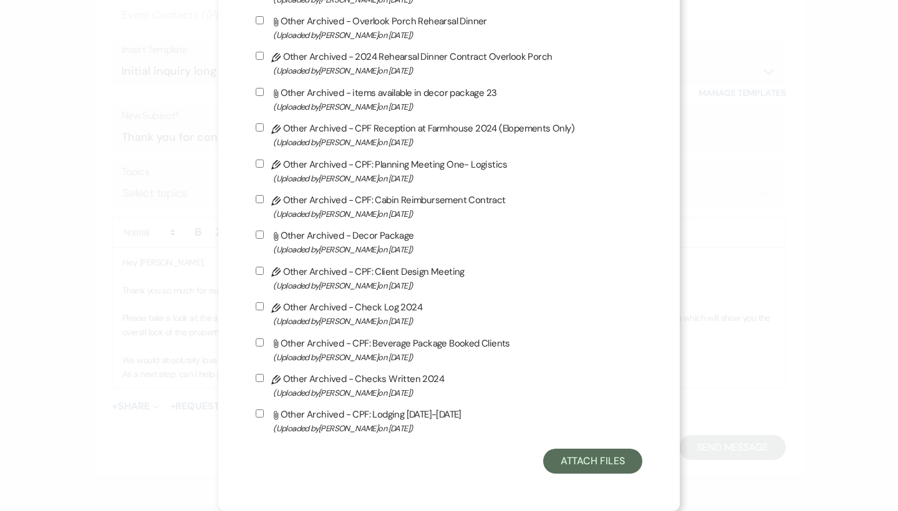
scroll to position [3401, 0]
click at [608, 467] on button "Attach Files" at bounding box center [592, 461] width 99 height 25
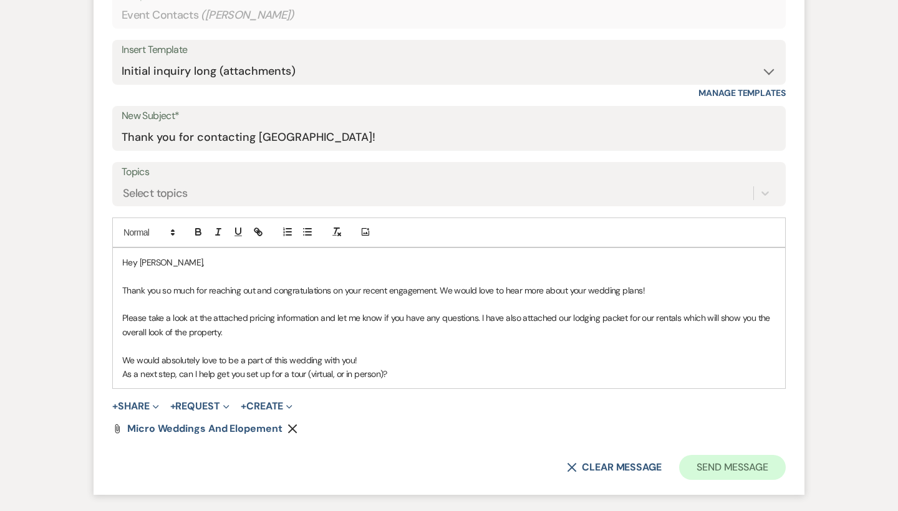
click at [729, 461] on button "Send Message" at bounding box center [732, 467] width 107 height 25
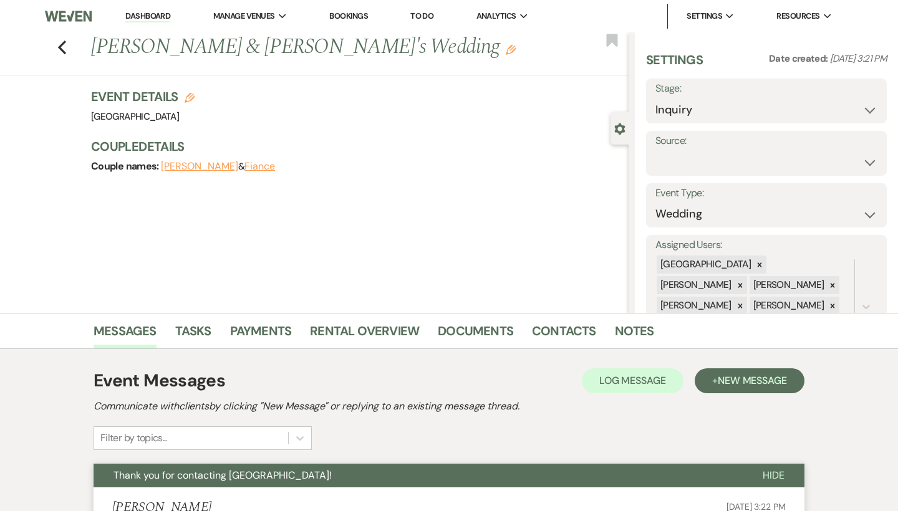
scroll to position [0, 0]
click at [62, 46] on icon "Previous" at bounding box center [61, 47] width 9 height 15
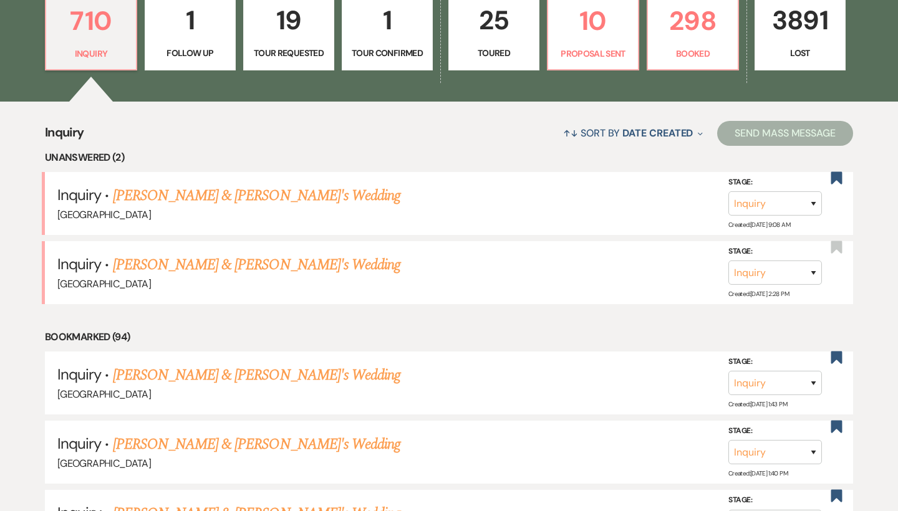
scroll to position [380, 0]
click at [208, 257] on link "[PERSON_NAME] & [PERSON_NAME]'s Wedding" at bounding box center [257, 265] width 288 height 22
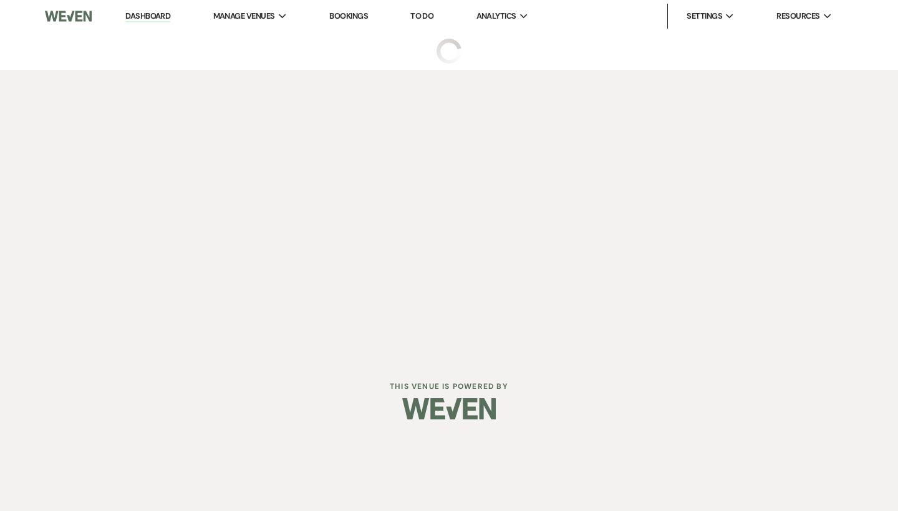
select select "6"
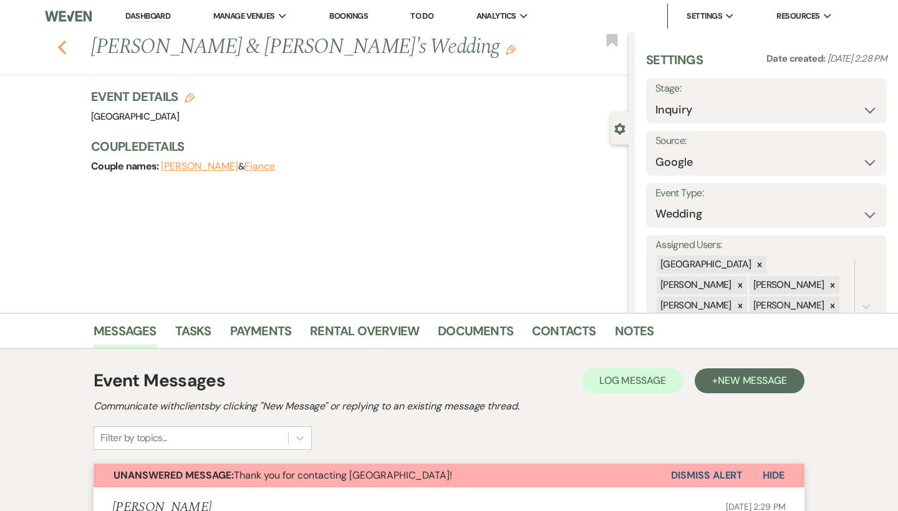
click at [60, 44] on icon "Previous" at bounding box center [61, 47] width 9 height 15
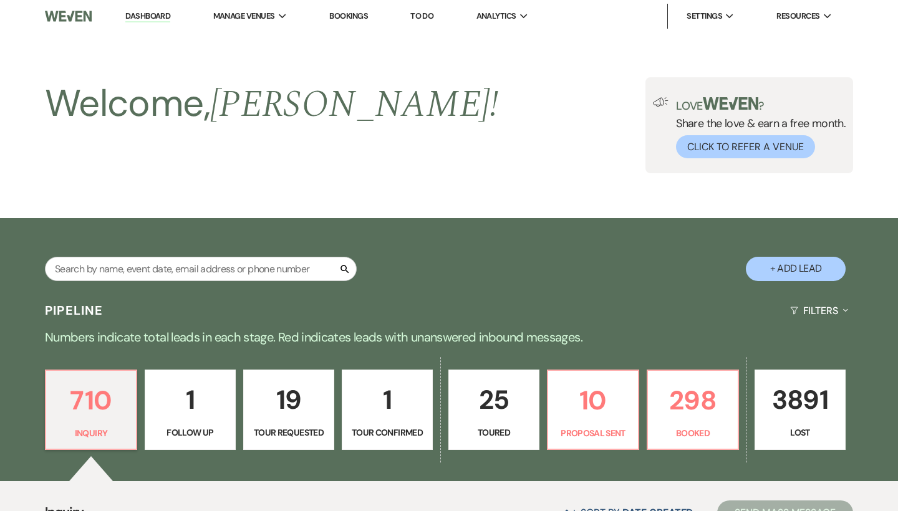
scroll to position [380, 0]
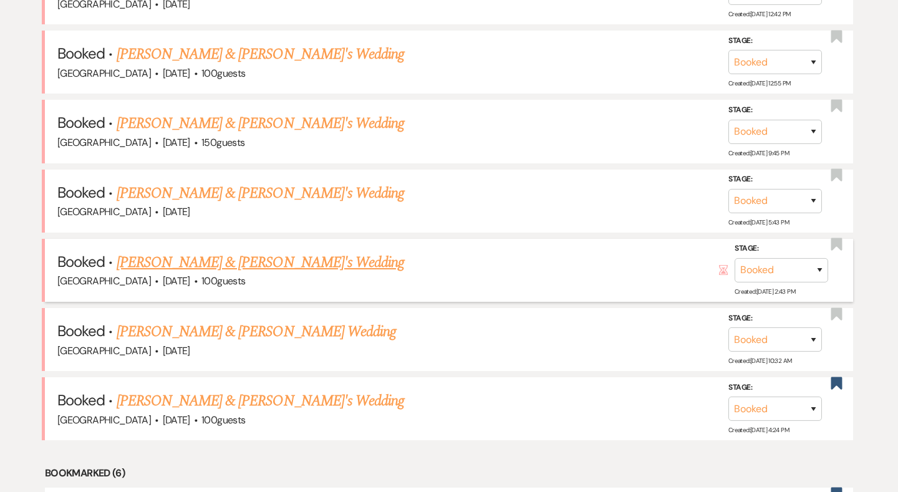
scroll to position [363, 0]
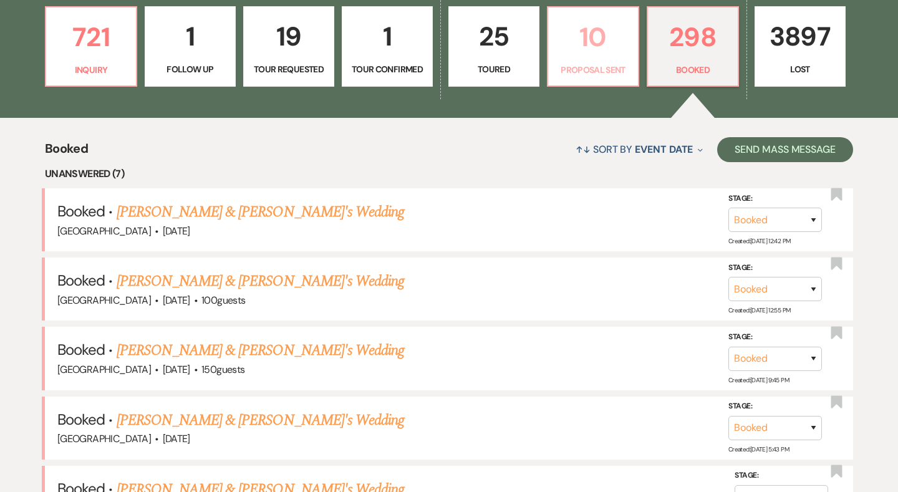
click at [585, 67] on p "Proposal Sent" at bounding box center [592, 70] width 75 height 14
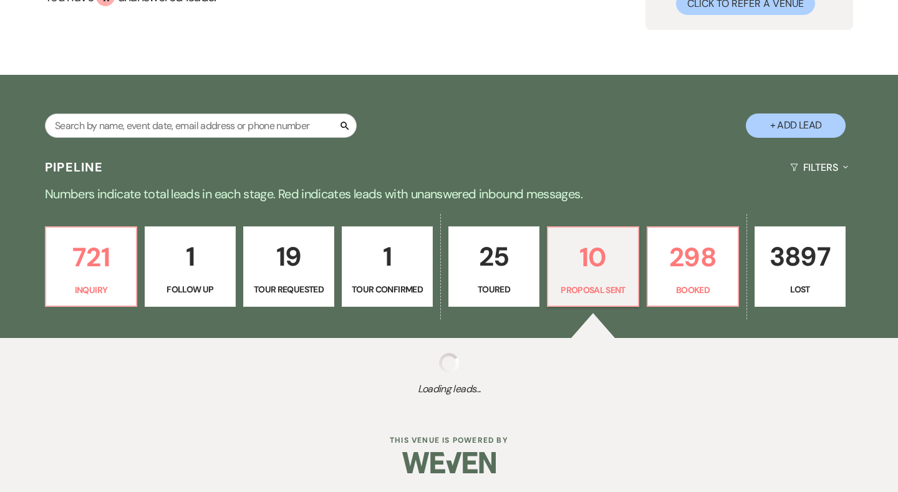
select select "6"
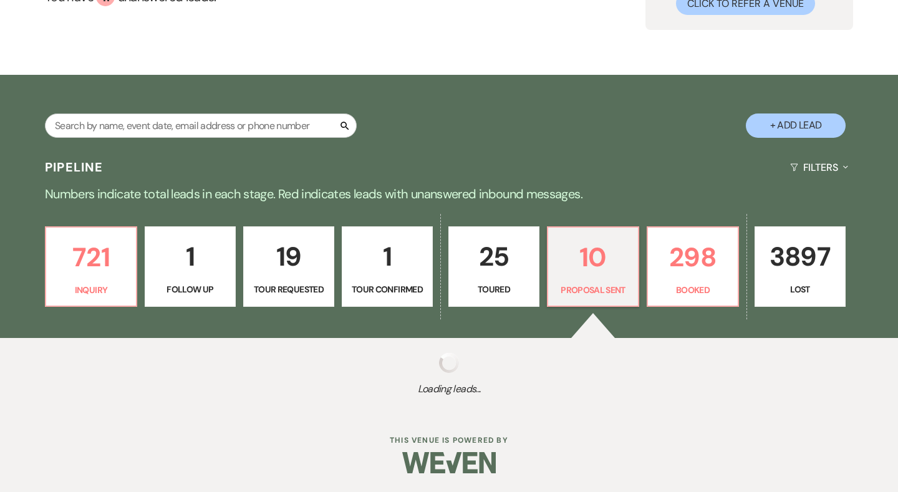
select select "6"
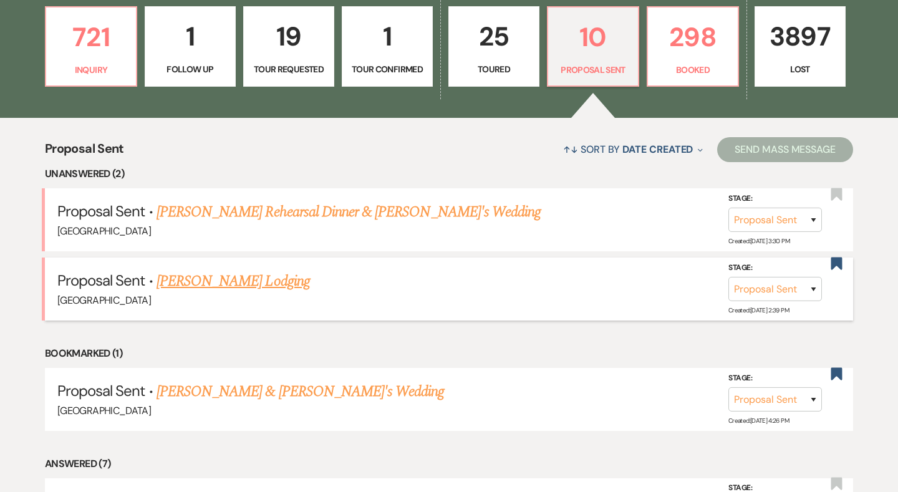
click at [247, 280] on link "Susan Chambers's Lodging" at bounding box center [232, 281] width 153 height 22
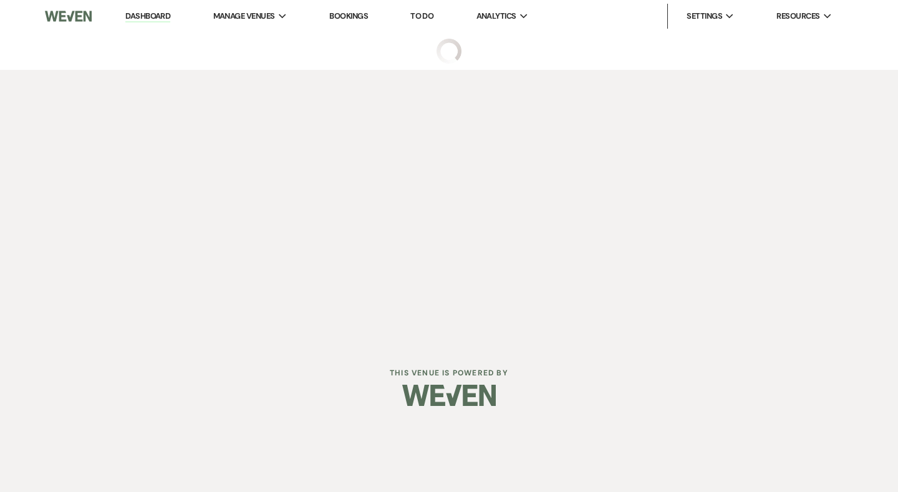
select select "6"
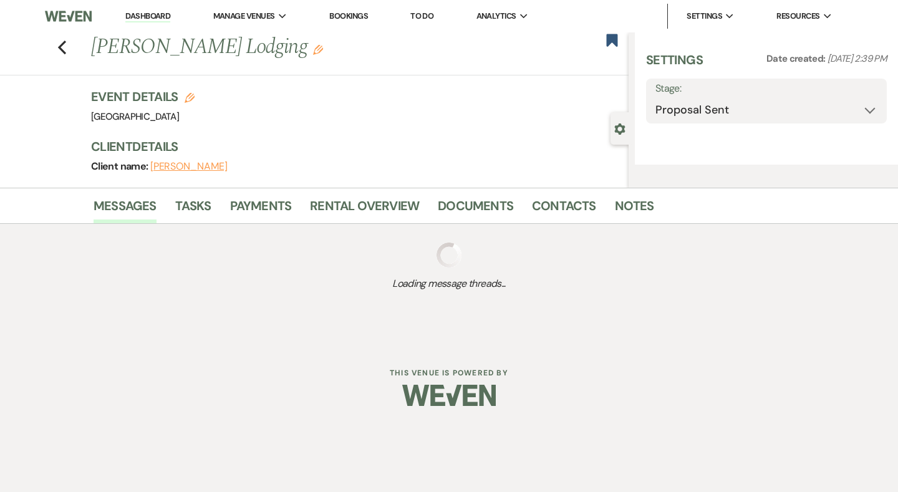
select select "13"
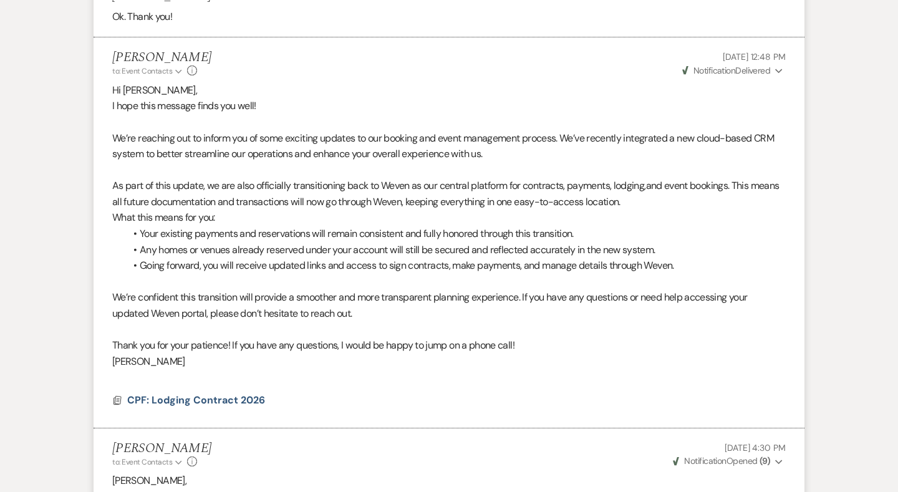
scroll to position [1162, 0]
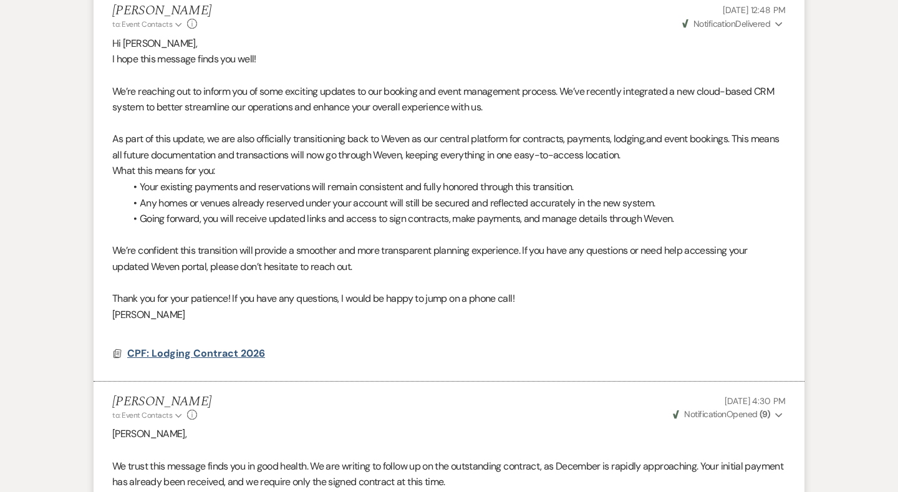
click at [208, 347] on span "CPF: Lodging Contract 2026" at bounding box center [196, 353] width 138 height 13
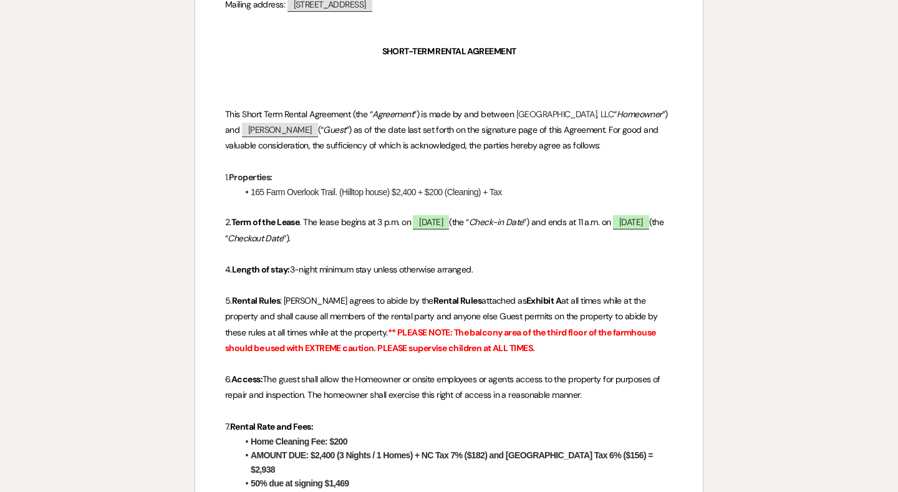
scroll to position [382, 0]
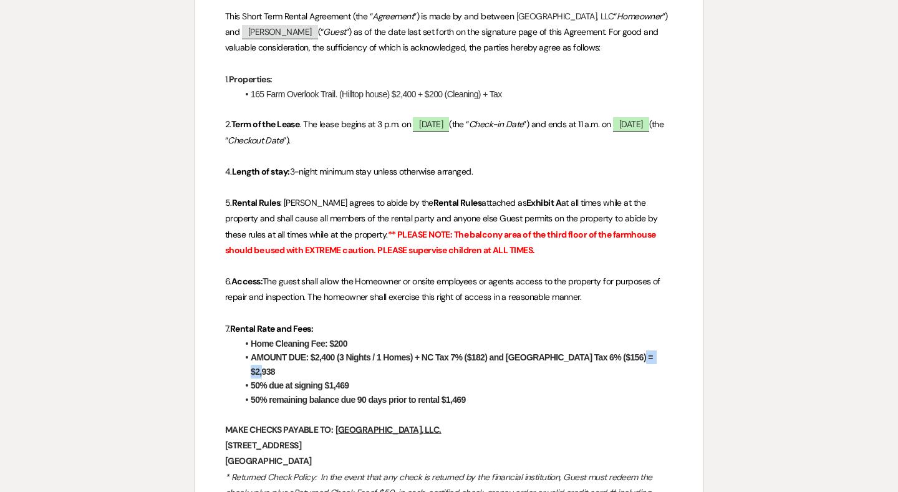
drag, startPoint x: 663, startPoint y: 369, endPoint x: 631, endPoint y: 370, distance: 31.2
click at [631, 370] on li "AMOUNT DUE: $2,400 (3 Nights / 1 Homes) + NC Tax 7% ($182) and Jackson County T…" at bounding box center [454, 364] width 435 height 28
copy strong "$2,938"
click at [631, 370] on strong "AMOUNT DUE: $2,400 (3 Nights / 1 Homes) + NC Tax 7% ($182) and Jackson County T…" at bounding box center [453, 364] width 404 height 24
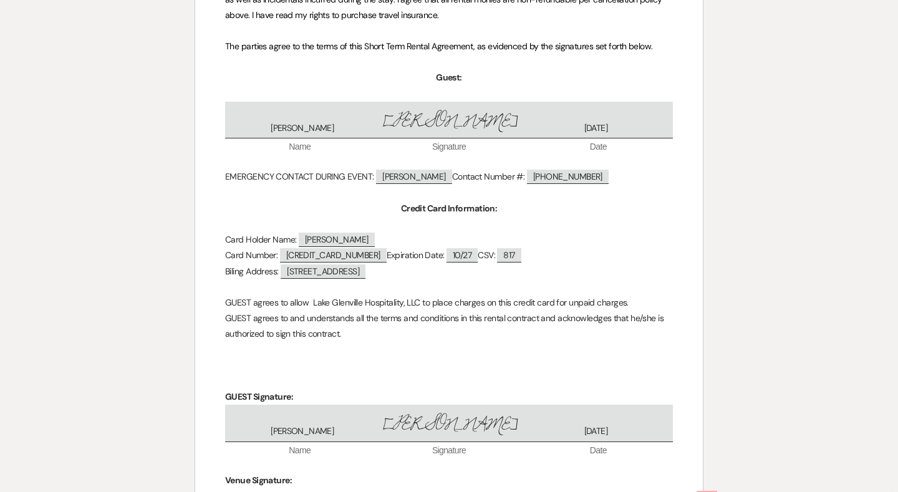
scroll to position [1404, 0]
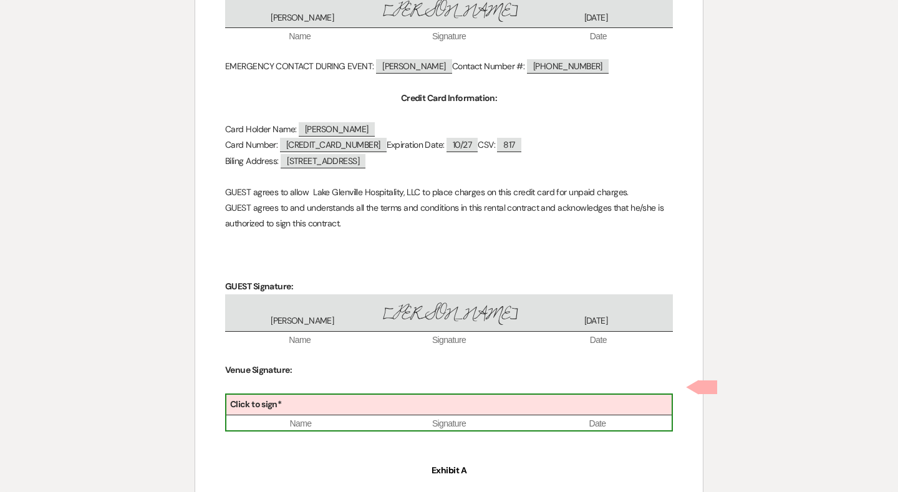
click at [524, 395] on div "Click to sign*" at bounding box center [448, 405] width 445 height 21
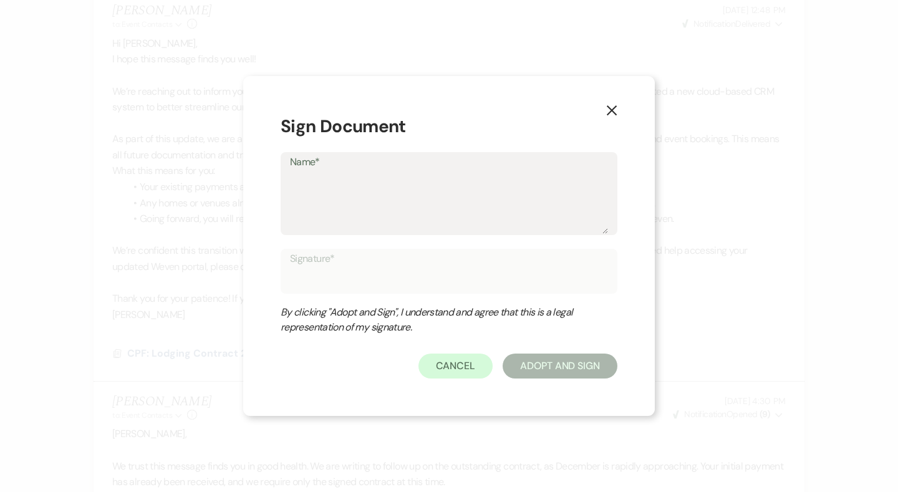
type textarea "B"
type input "B"
type textarea "Br"
type input "Br"
type textarea "Bro"
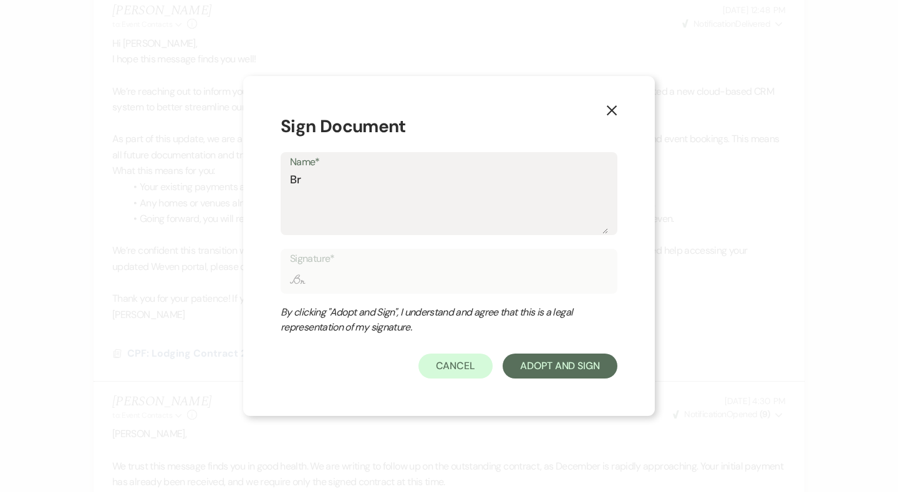
type input "Bro"
type textarea "Br"
type input "Br"
type textarea "B"
type input "B"
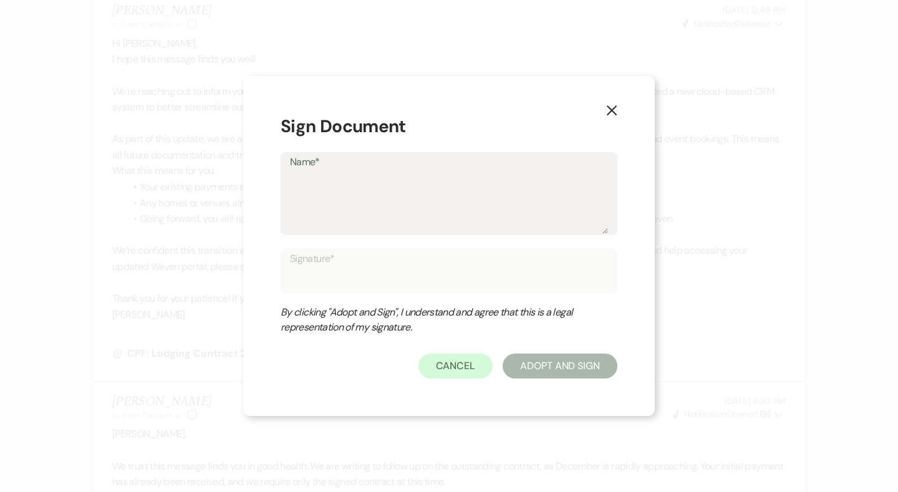
type textarea "D"
type input "D"
type textarea "Di"
type input "Di"
type textarea "Dir"
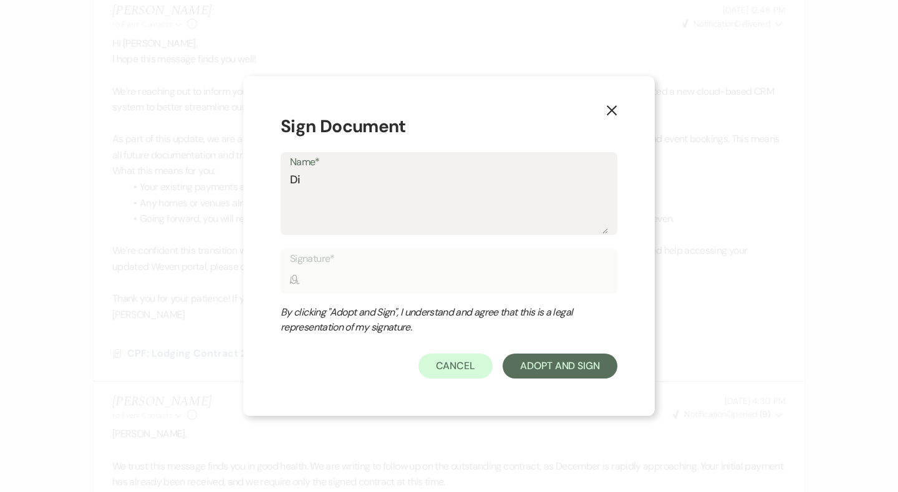
type input "Dir"
type textarea "Dire"
type input "Dire"
type textarea "Direc"
type input "Direc"
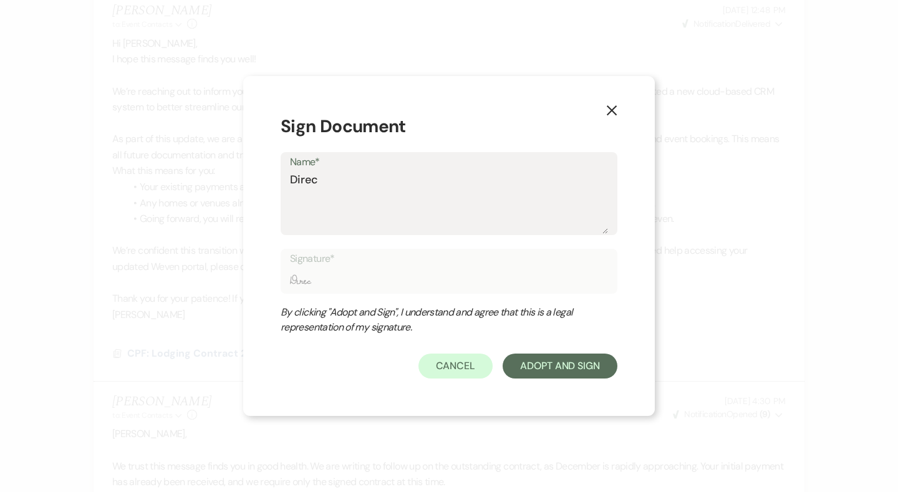
type textarea "Direct"
type input "Direct"
type textarea "Directi"
type input "Directi"
type textarea "Directir"
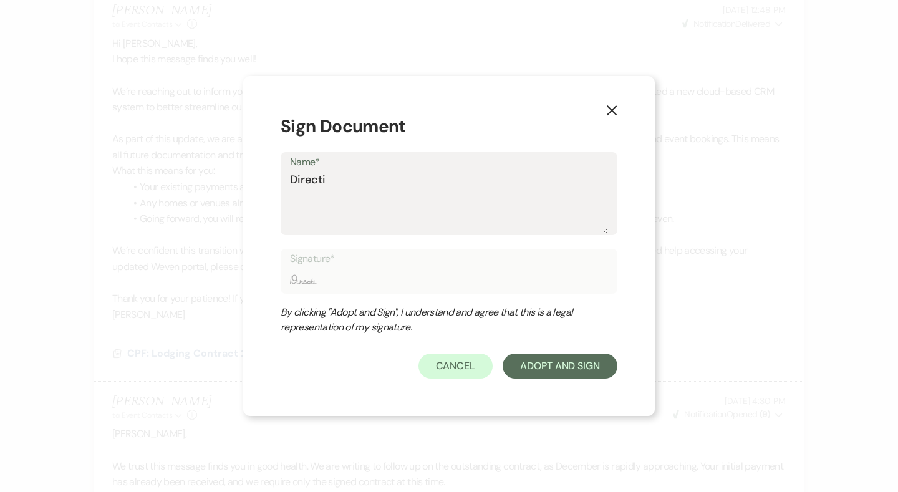
type input "Directir"
type textarea "Directir"
type input "Directir"
type textarea "Directir"
type input "Directir"
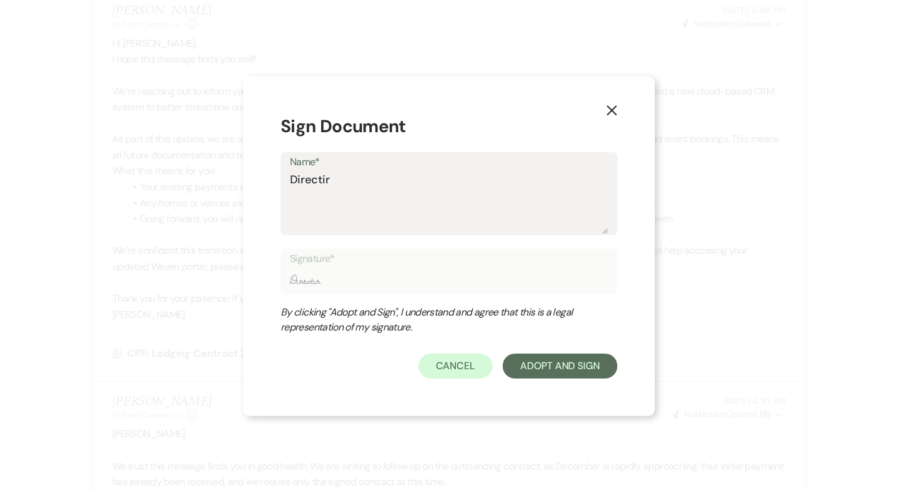
type textarea "Directi"
type input "Directi"
type textarea "Direct"
type input "Direct"
type textarea "Directo"
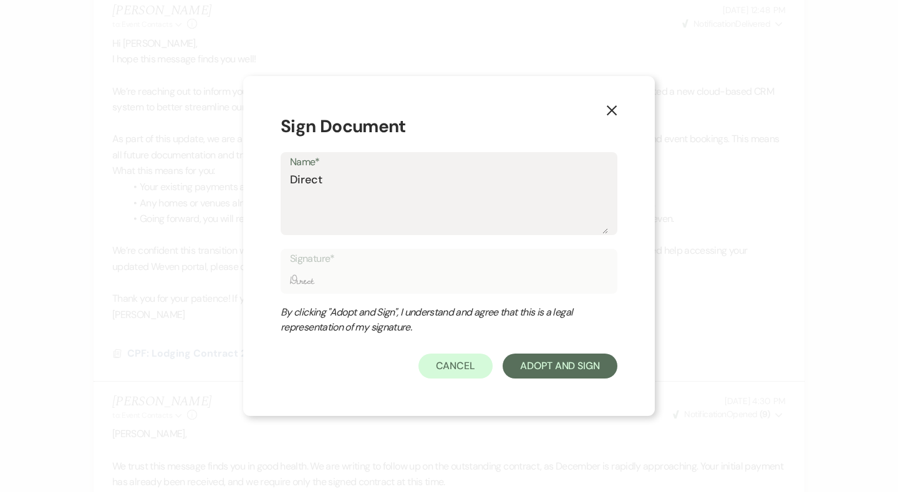
type input "Directo"
type textarea "Director"
type input "Director"
type textarea "Director"
type input "Director"
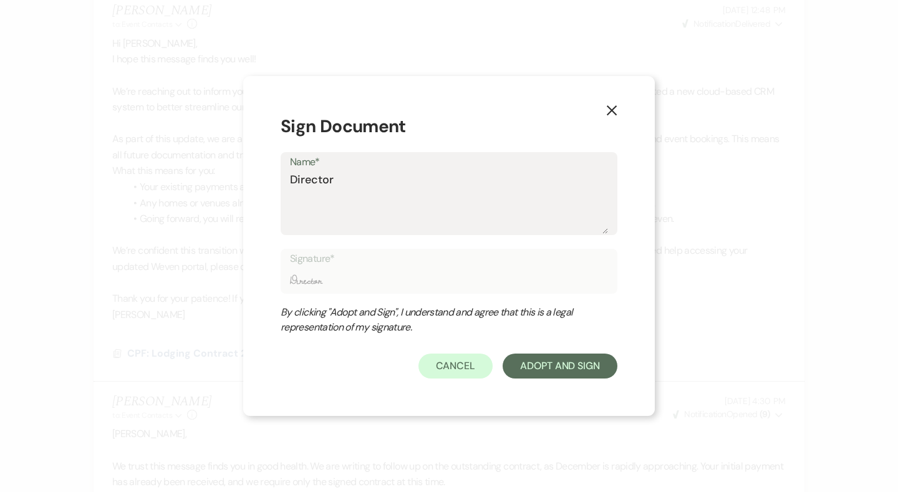
type textarea "Director o"
type input "Director o"
type textarea "Director of"
type input "Director of"
type textarea "Director of"
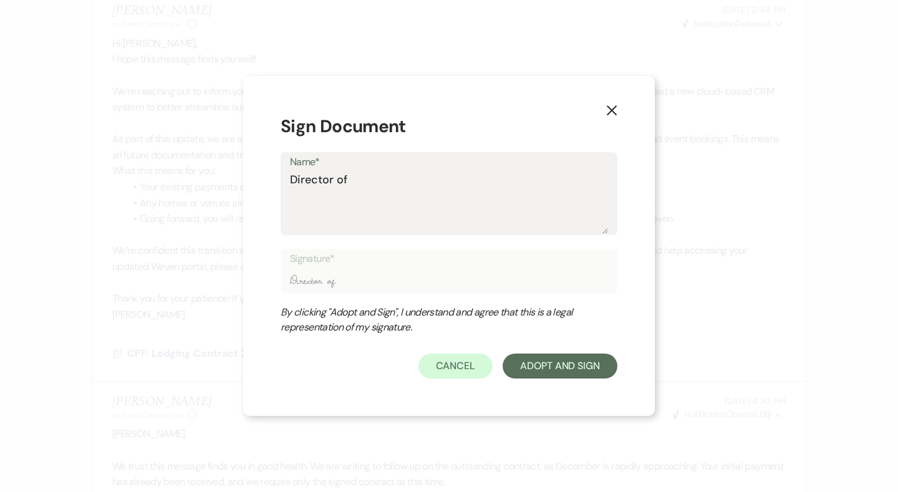
type input "Director of"
type textarea "Director of E"
type input "Director of E"
type textarea "Director of Ev"
type input "Director of Ev"
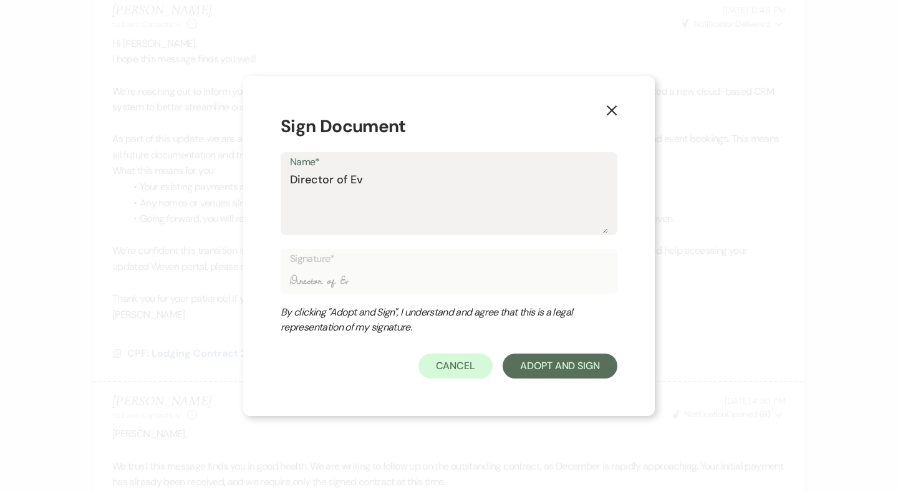
type textarea "Director of Eve"
type input "Director of Eve"
type textarea "Director of Even"
type input "Director of Even"
type textarea "Director of Event"
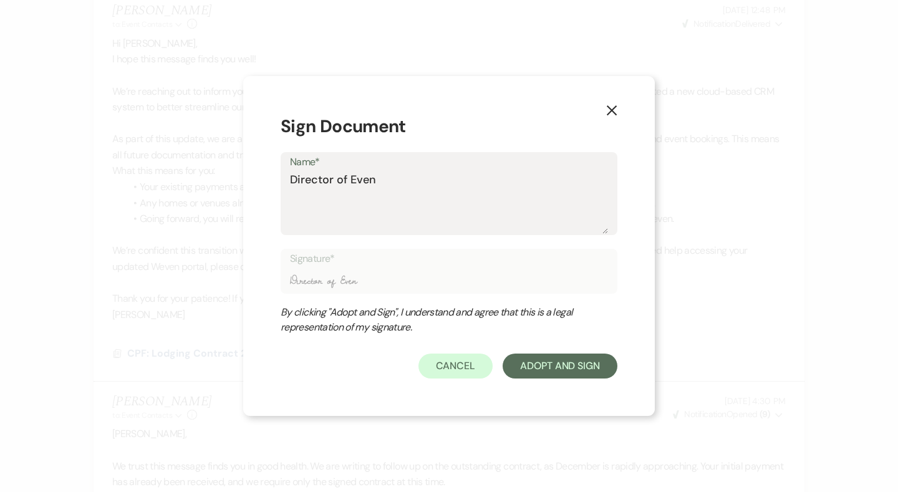
type input "Director of Event"
type textarea "Director of Events"
type input "Director of Events"
type textarea "Director of Events,"
type input "Director of Events,"
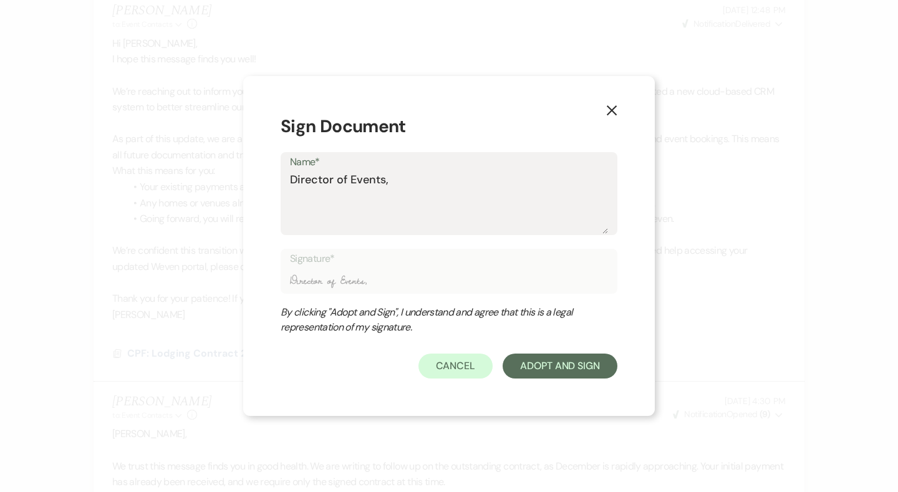
type textarea "Director of Events,"
type input "Director of Events,"
type textarea "Director of Events,"
type input "Director of Events,"
type textarea "Director of Events, B"
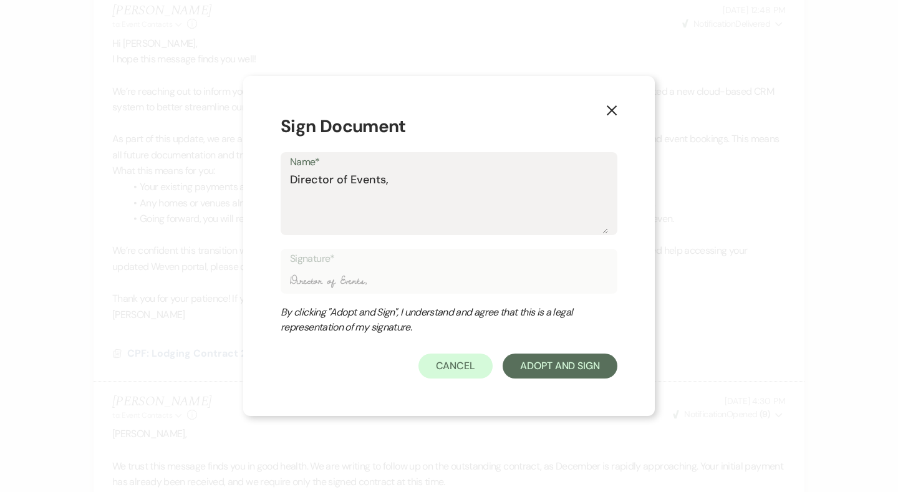
type input "Director of Events, B"
type textarea "Director of Events, Br"
type input "Director of Events, Br"
type textarea "Director of Events, Bro"
type input "Director of Events, Bro"
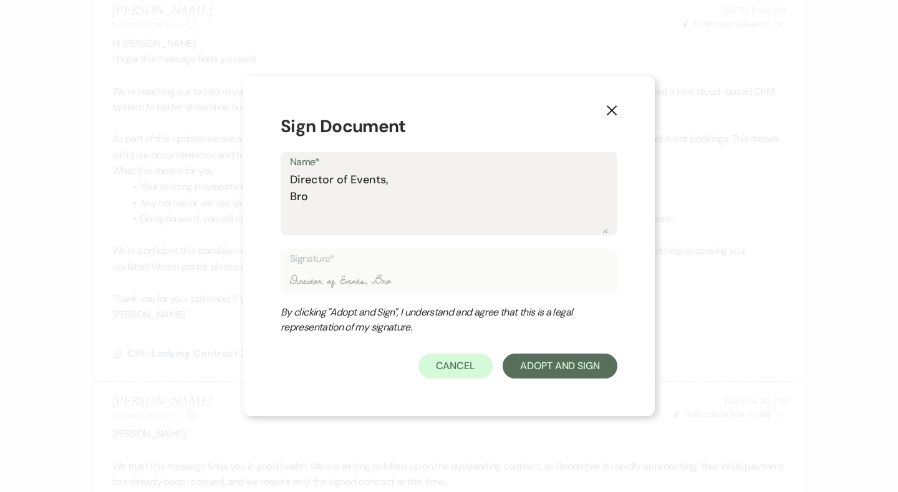
type textarea "Director of Events, Broo"
type input "Director of Events, Broo"
type textarea "Director of Events, Brook"
type input "Director of Events, Brook"
type textarea "Director of Events, Brooke"
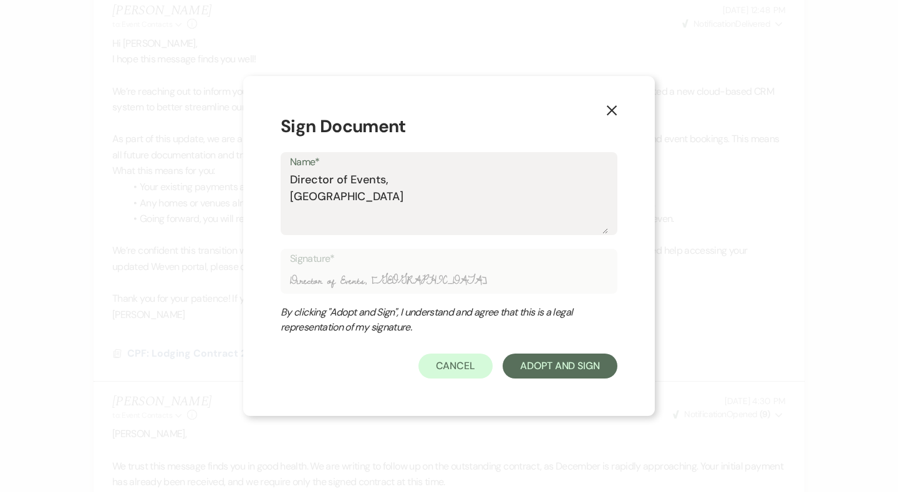
type input "Director of Events, Brooke"
type textarea "Director of Events, Brooke"
type input "Director of Events, Brooke"
type textarea "Director of Events, Brooke R"
type input "Director of Events, Brooke R"
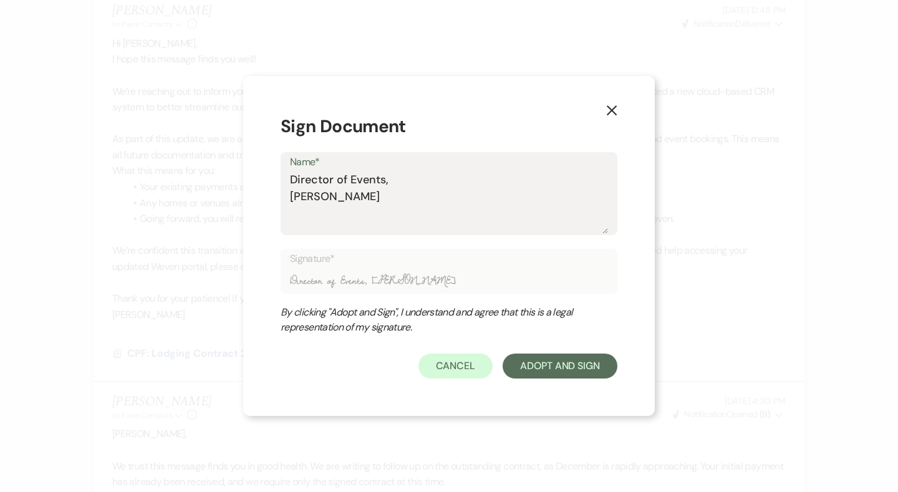
type textarea "Director of Events, Brooke Ro"
type input "Director of Events, Brooke Ro"
type textarea "Director of Events, Brooke Rob"
type input "Director of Events, Brooke Rob"
type textarea "Director of Events, Brooke Robi"
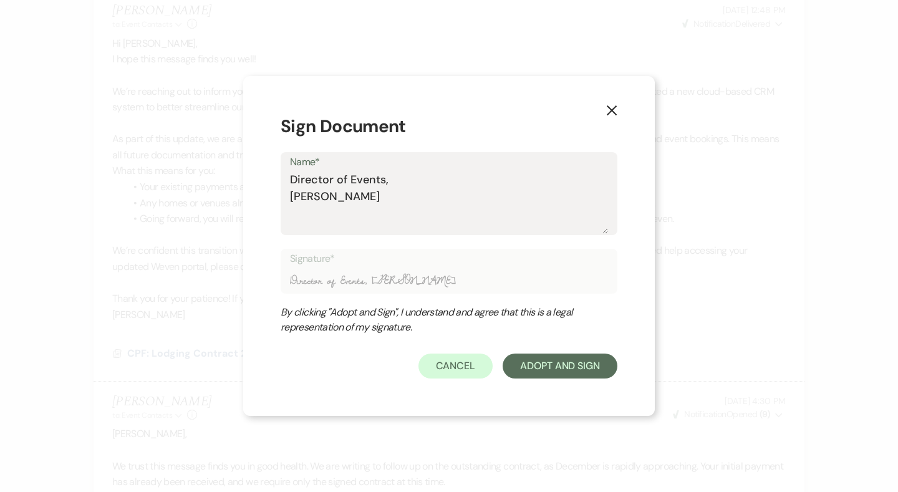
type input "Director of Events, Brooke Robi"
type textarea "Director of Events, Brooke Robin"
type input "Director of Events, Brooke Robin"
type textarea "Director of Events, Brooke Robino"
type input "Director of Events, Brooke Robino"
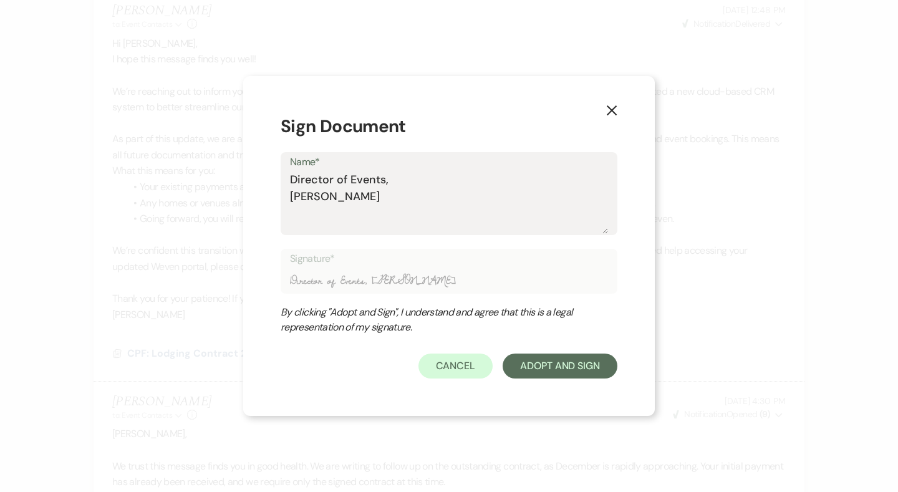
type textarea "Director of Events, Brooke Robinos"
type input "Director of Events, Brooke Robinos"
type textarea "Director of Events, Brooke Robinosn"
type input "Director of Events, Brooke Robinosn"
type textarea "Director of Events, Brooke Robinson"
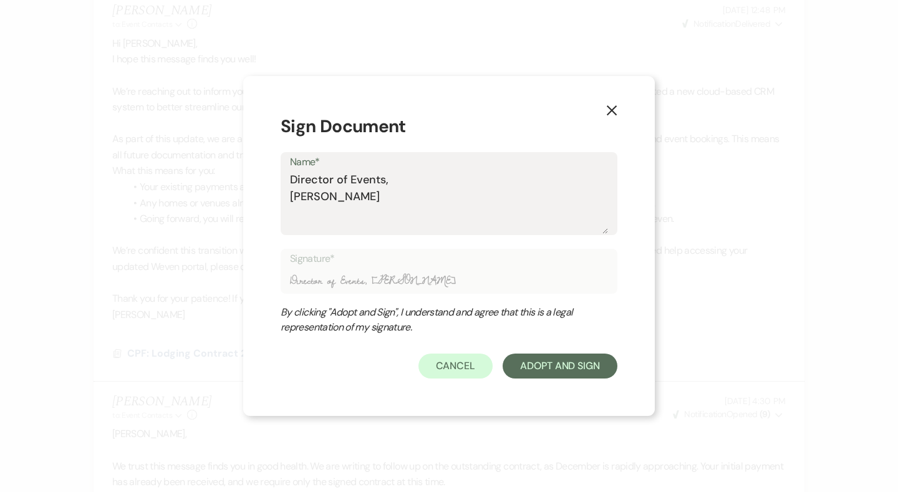
type input "Director of Events, Brooke Robinson"
type textarea "Director of Events, Brooke Robinson"
type input "Director of Events, Brooke Robinson"
click at [545, 373] on button "Adopt And Sign" at bounding box center [559, 365] width 115 height 25
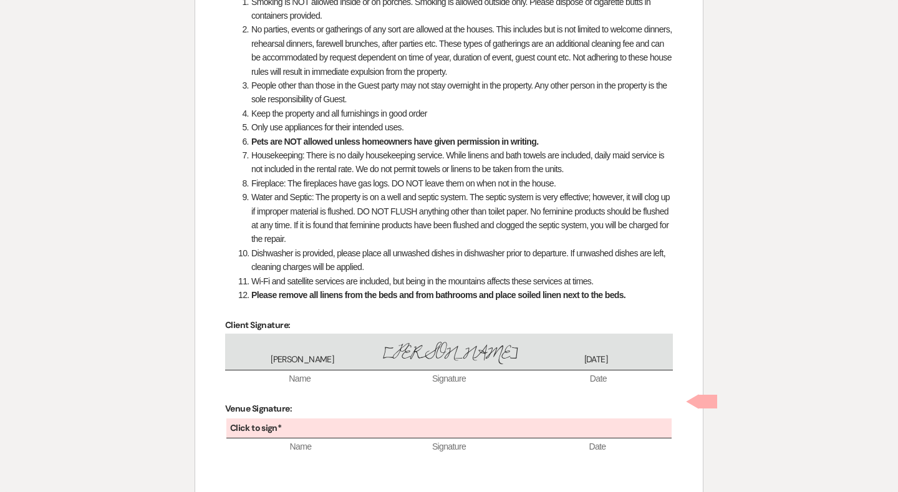
scroll to position [1995, 0]
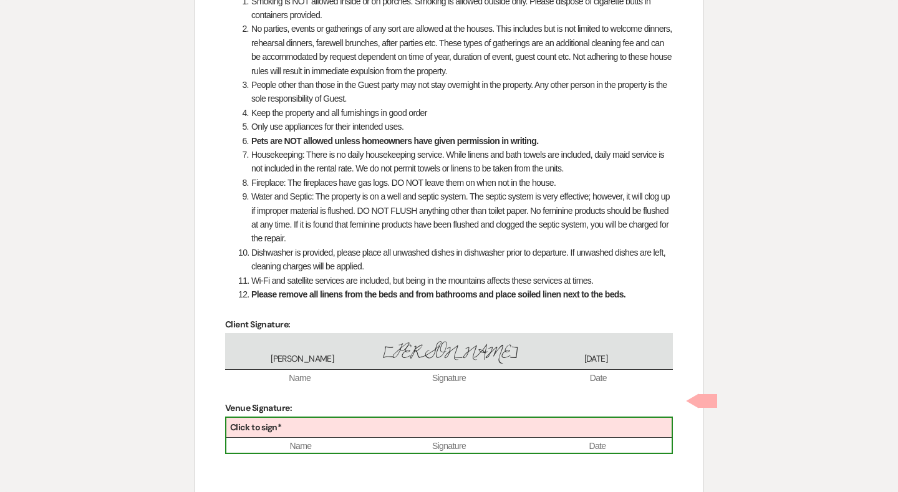
click at [397, 418] on div "Click to sign* Name Signature Date" at bounding box center [449, 435] width 448 height 38
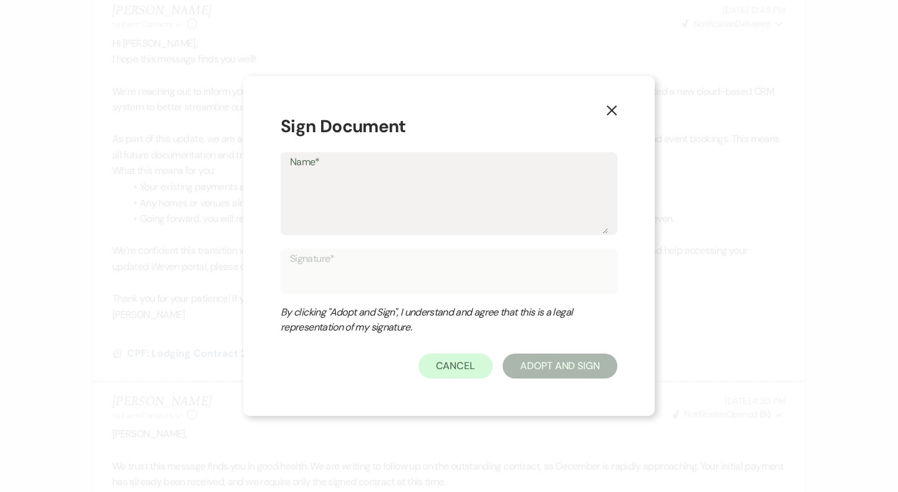
type textarea "D"
type input "D"
type textarea "Di"
type input "Di"
type textarea "Dir"
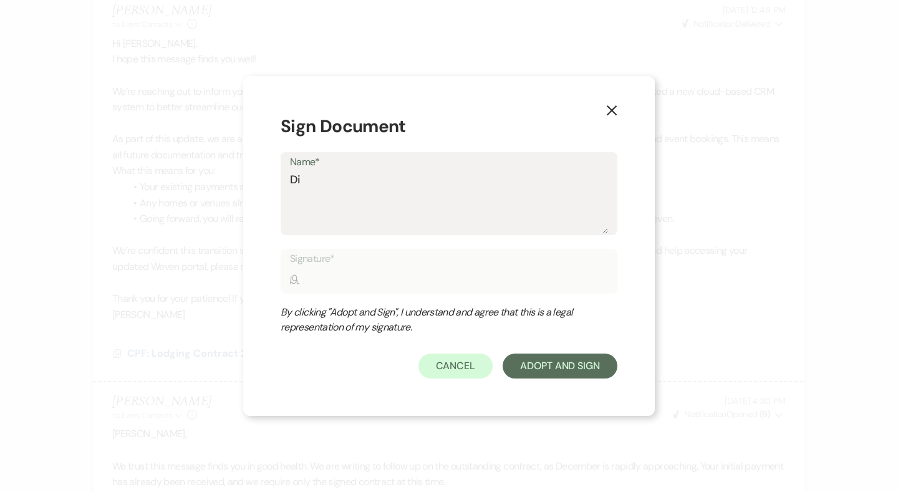
type input "Dir"
type textarea "Dire"
type input "Dire"
type textarea "Direc"
type input "Direc"
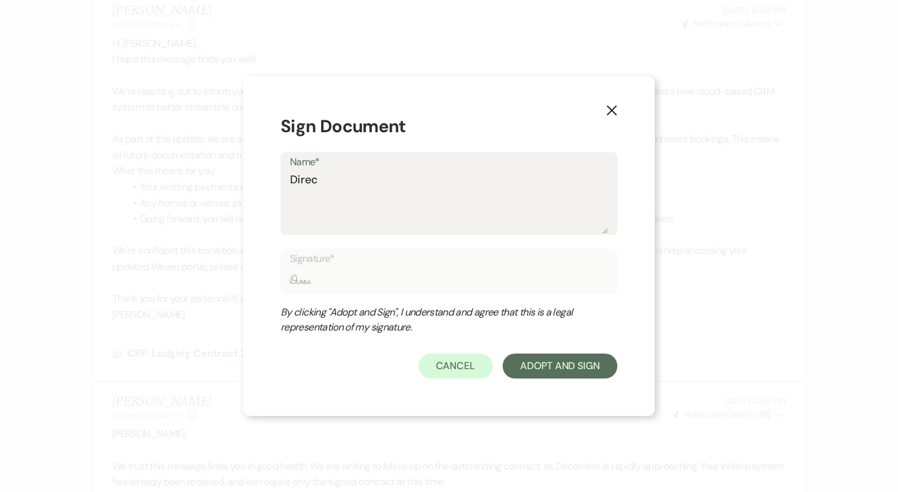
type textarea "Direco"
type input "Direco"
type textarea "Direc"
type input "Direc"
type textarea "Direct"
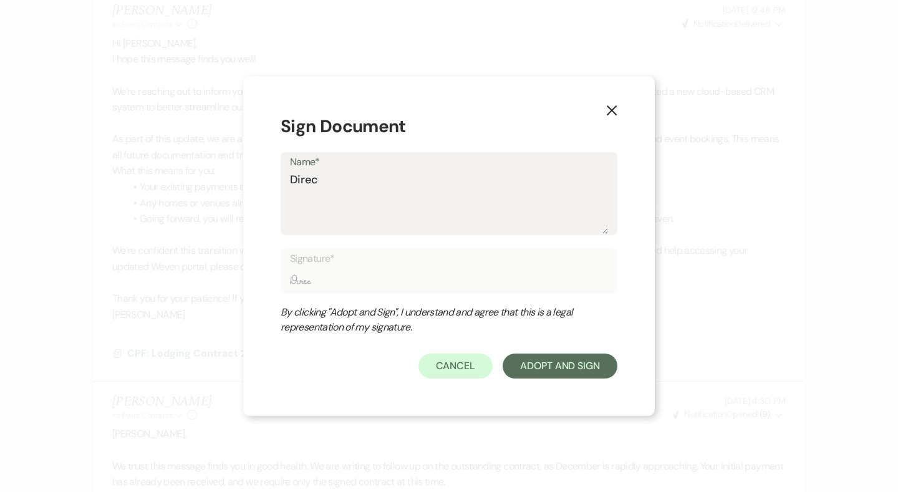
type input "Direct"
type textarea "Directr"
type input "Directr"
type textarea "Directro"
type input "Directro"
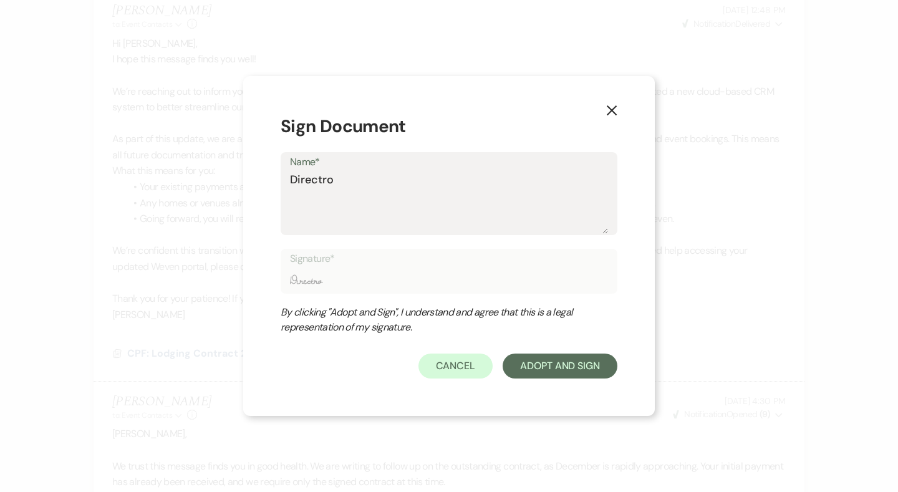
type textarea "Director"
type input "Director"
type textarea "Director o"
type input "Director o"
type textarea "Director of"
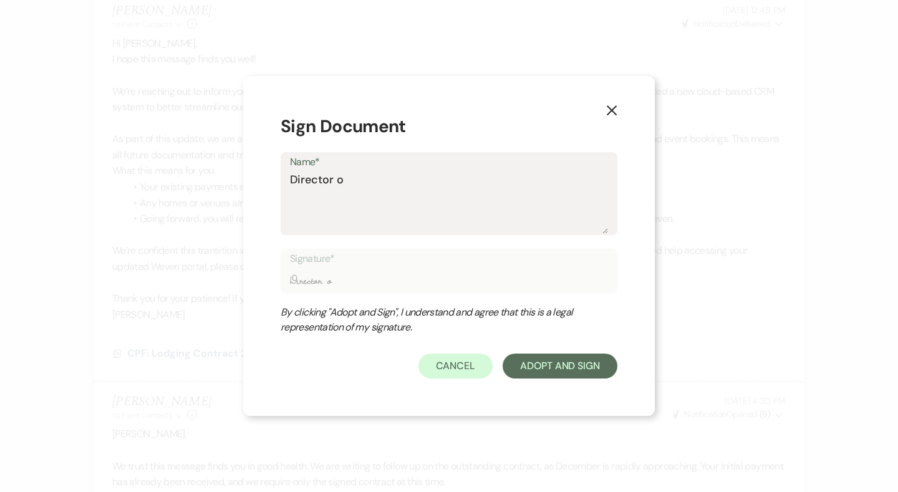
type input "Director of"
type textarea "Director of"
type input "Director of"
type textarea "Director of E"
type input "Director of E"
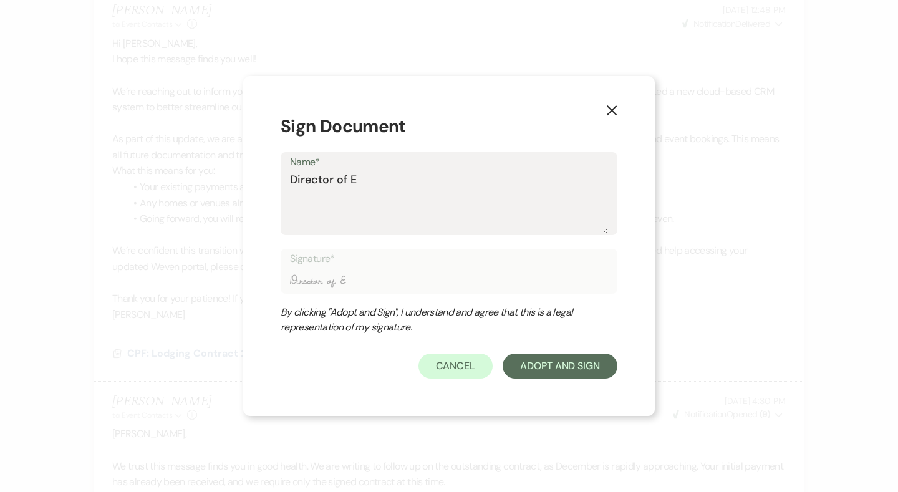
type textarea "Director of Ev"
type input "Director of Ev"
type textarea "Director of Eve"
type input "Director of Eve"
type textarea "Director of Even"
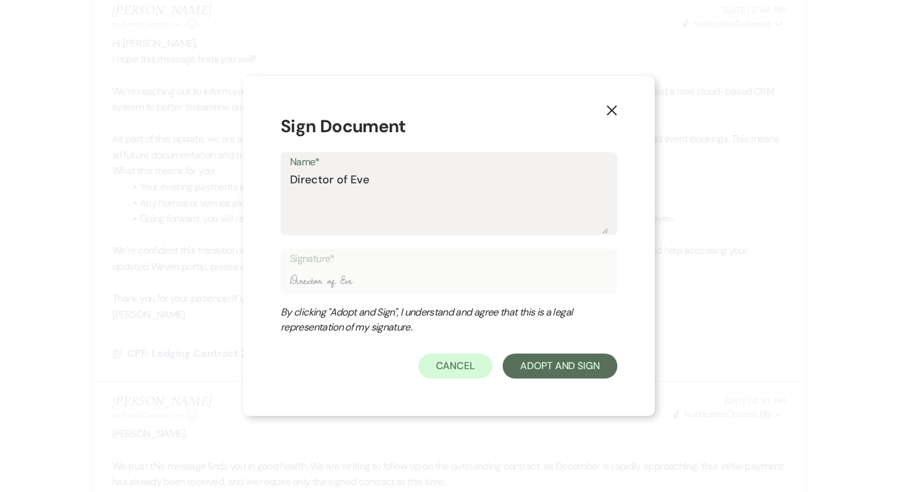
type input "Director of Even"
type textarea "Director of Evens"
type input "Director of Evens"
type textarea "Director of Evenst"
type input "Director of Evenst"
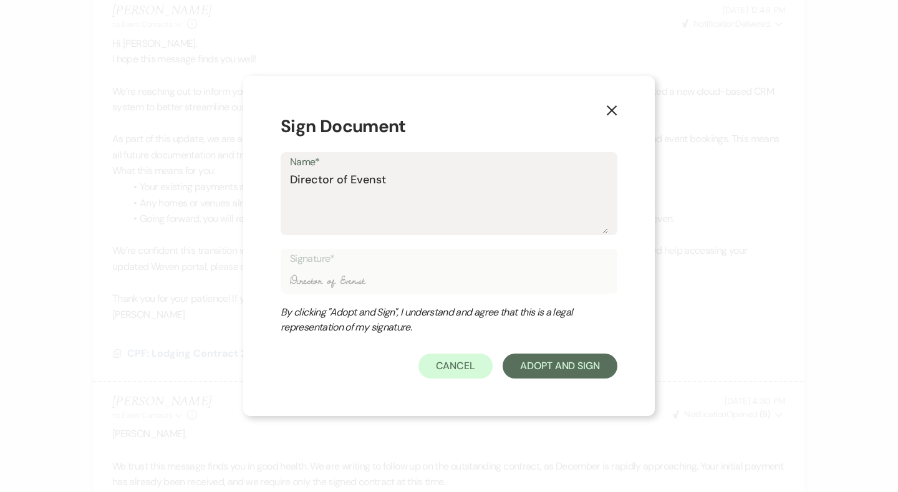
type textarea "Director of Events"
type input "Director of Events"
type textarea "Director of Events"
type input "Director of Events"
type textarea "Director of Events,"
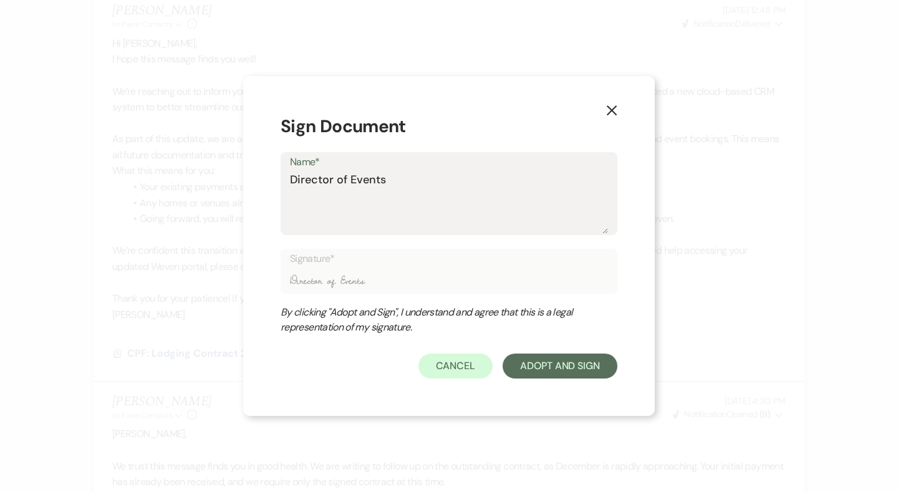
type input "Director of Events,"
type textarea "Director of Events,"
type input "Director of Events,"
type textarea "Director of Events,"
type input "Director of Events,"
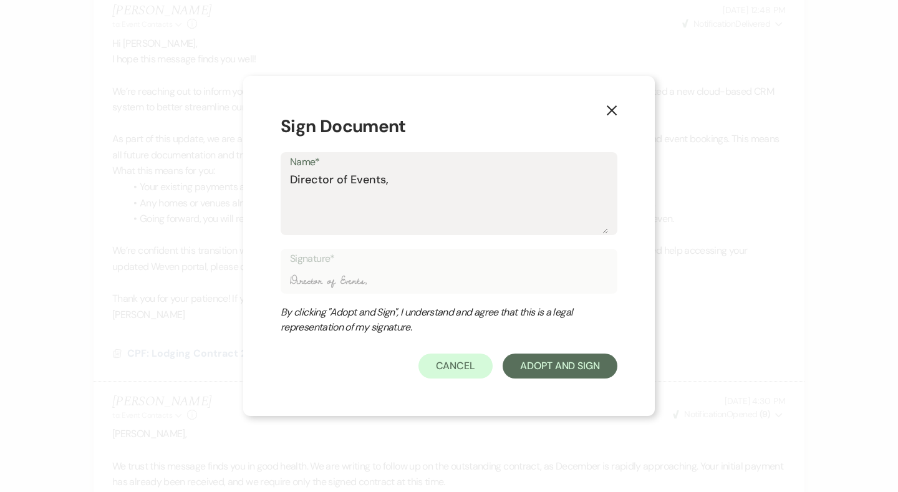
type textarea "Director of Events, N"
type input "Director of Events, N"
type textarea "Director of Events, NB"
type input "Director of Events, NB"
type textarea "Director of Events, NBr"
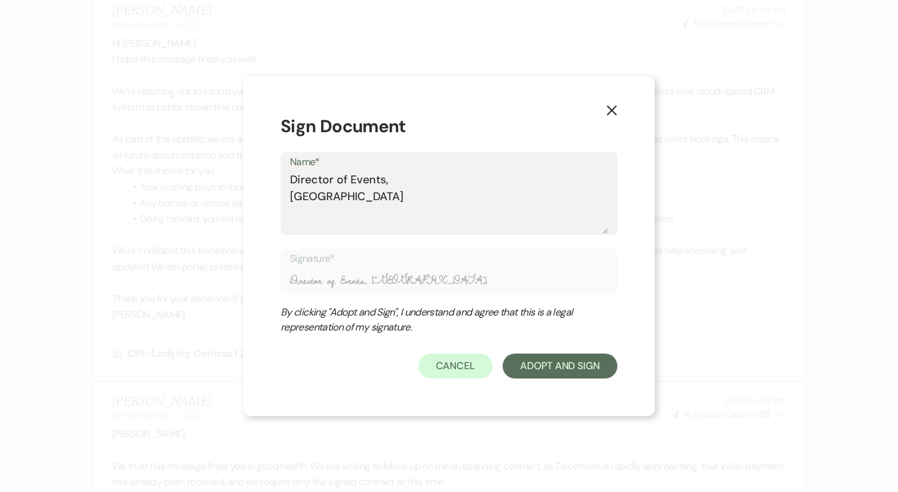
type input "Director of Events, NBr"
type textarea "Director of Events, NB"
type input "Director of Events, NB"
type textarea "Director of Events, N"
type input "Director of Events, N"
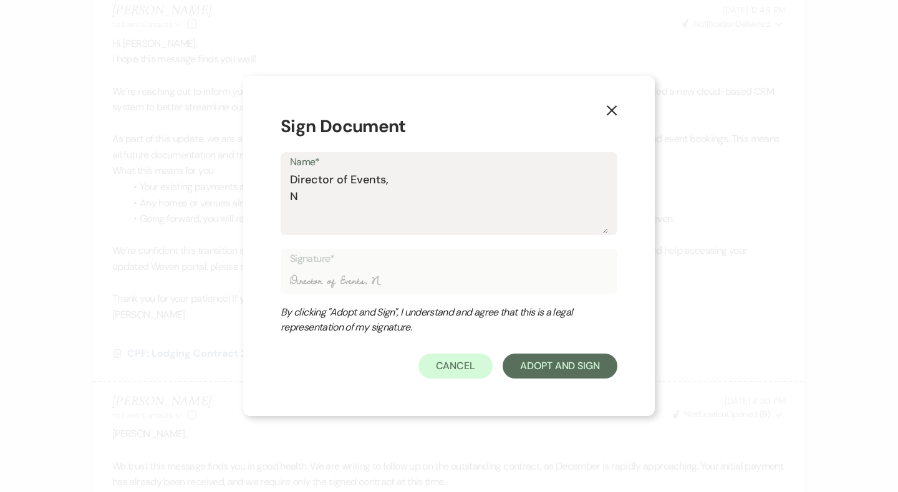
type textarea "Director of Events,"
type input "Director of Events,"
type textarea "Director of Events, B"
type input "Director of Events, B"
type textarea "Director of Events, Br"
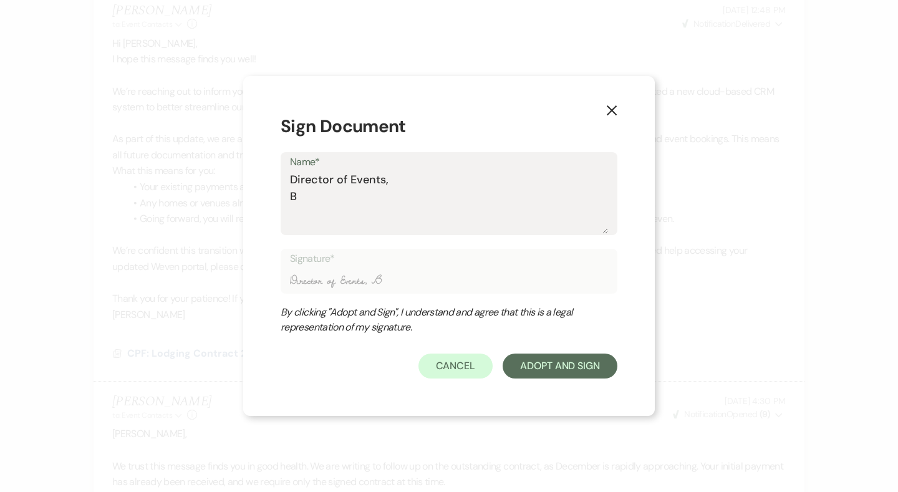
type input "Director of Events, Br"
type textarea "Director of Events, Bro"
type input "Director of Events, Bro"
type textarea "Director of Events, Broo"
type input "Director of Events, Broo"
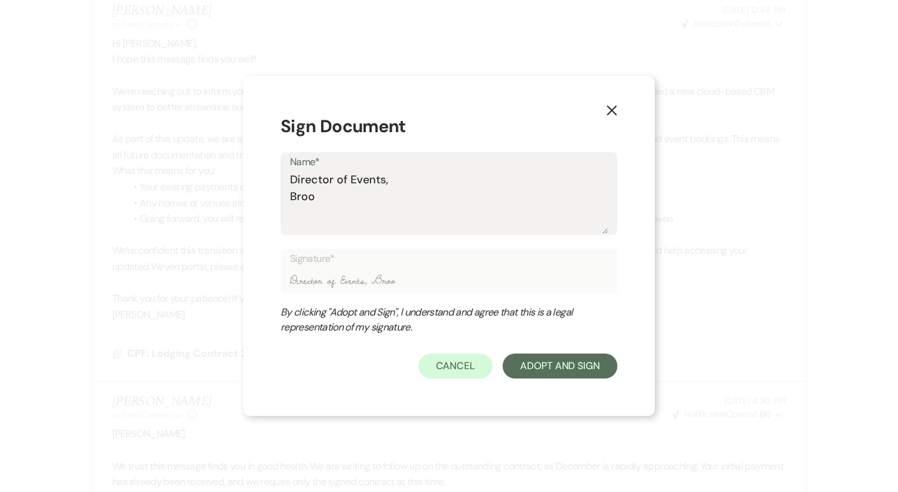
type textarea "Director of Events, Brook"
type input "Director of Events, Brook"
type textarea "Director of Events, Brooke"
type input "Director of Events, Brooke"
type textarea "Director of Events, Brooke"
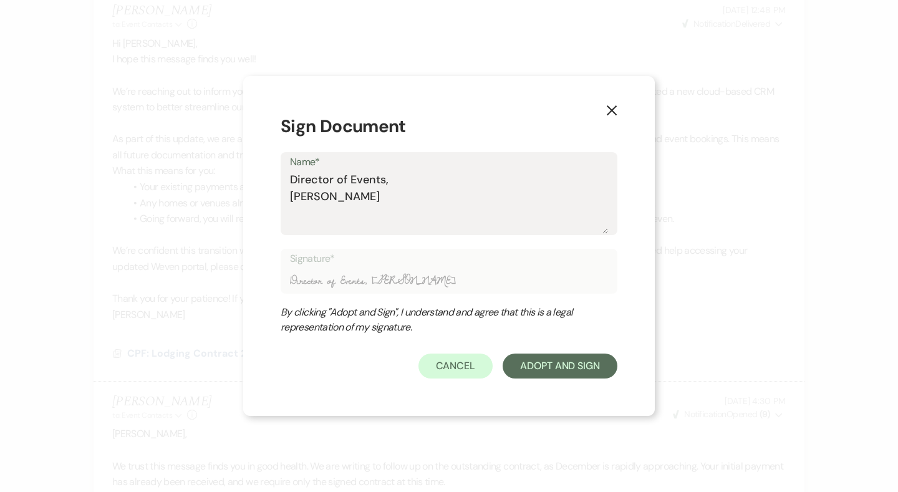
type input "Director of Events, Brooke"
type textarea "Director of Events, Brooke R"
type input "Director of Events, Brooke R"
type textarea "Director of Events, Brooke Ro"
type input "Director of Events, Brooke Ro"
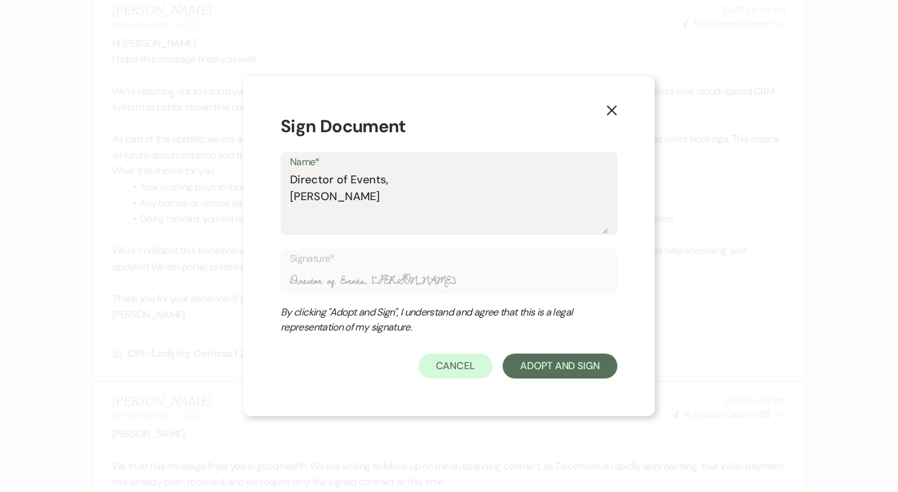
type textarea "Director of Events, Brooke Rob"
type input "Director of Events, Brooke Rob"
type textarea "Director of Events, Brooke Robi"
type input "Director of Events, Brooke Robi"
type textarea "Director of Events, Brooke Robin"
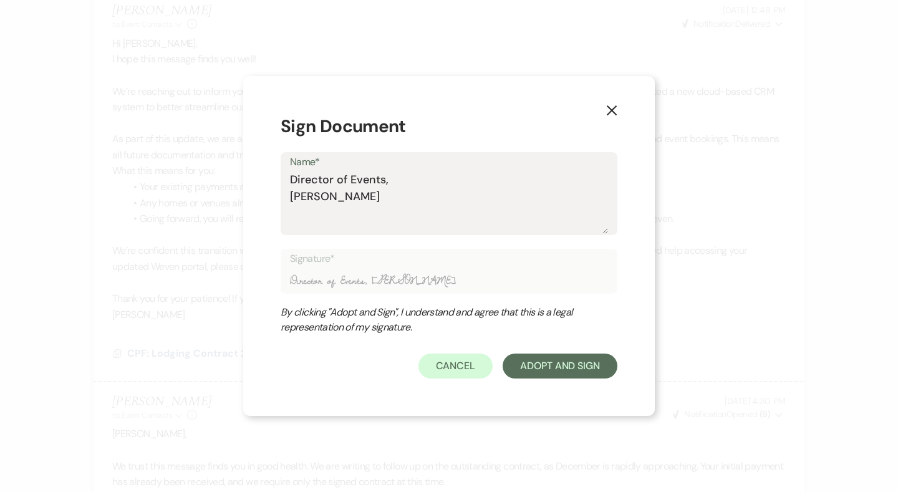
type input "Director of Events, Brooke Robin"
type textarea "Director of Events, Brooke Robino"
type input "Director of Events, Brooke Robino"
click at [551, 362] on button "Adopt And Sign" at bounding box center [559, 365] width 115 height 25
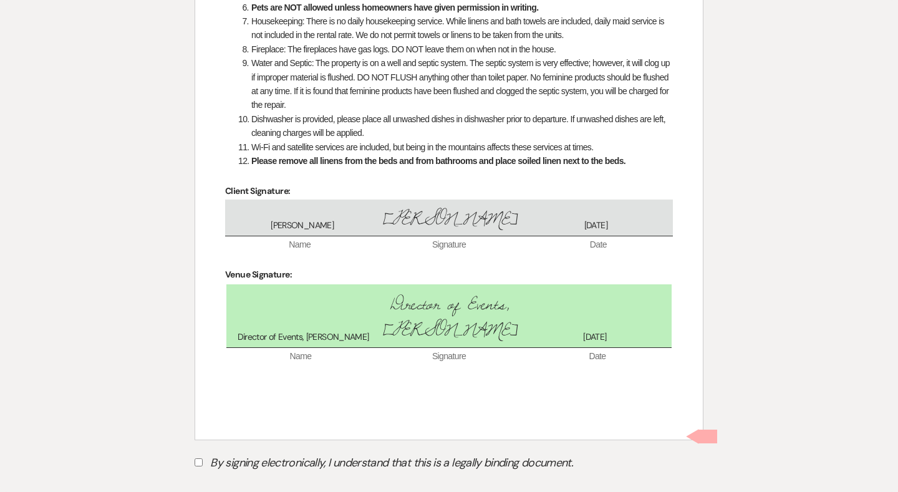
scroll to position [2128, 0]
click at [340, 453] on label "By signing electronically, I understand that this is a legally binding document." at bounding box center [448, 465] width 509 height 24
click at [203, 458] on input "By signing electronically, I understand that this is a legally binding document." at bounding box center [198, 462] width 8 height 8
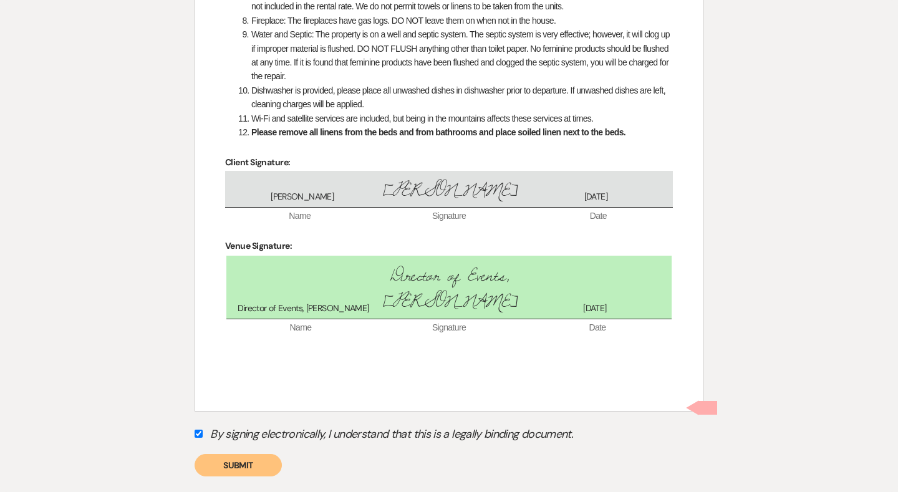
click at [237, 454] on button "Submit" at bounding box center [237, 465] width 87 height 22
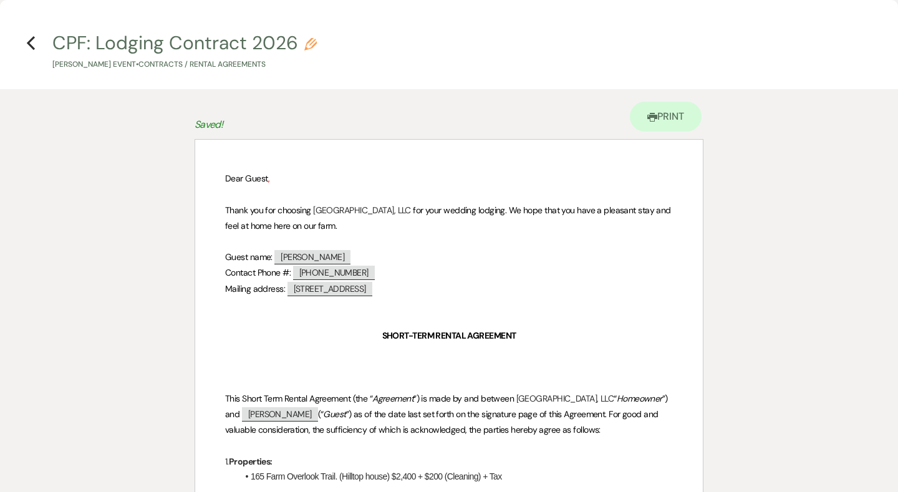
scroll to position [0, 0]
click at [30, 42] on use "button" at bounding box center [31, 43] width 8 height 14
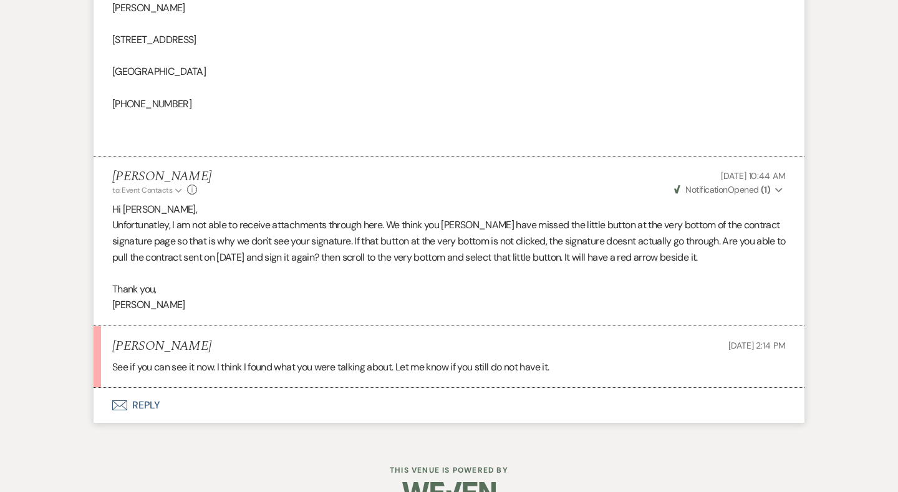
scroll to position [1872, 0]
click at [153, 388] on button "Envelope Reply" at bounding box center [448, 405] width 711 height 35
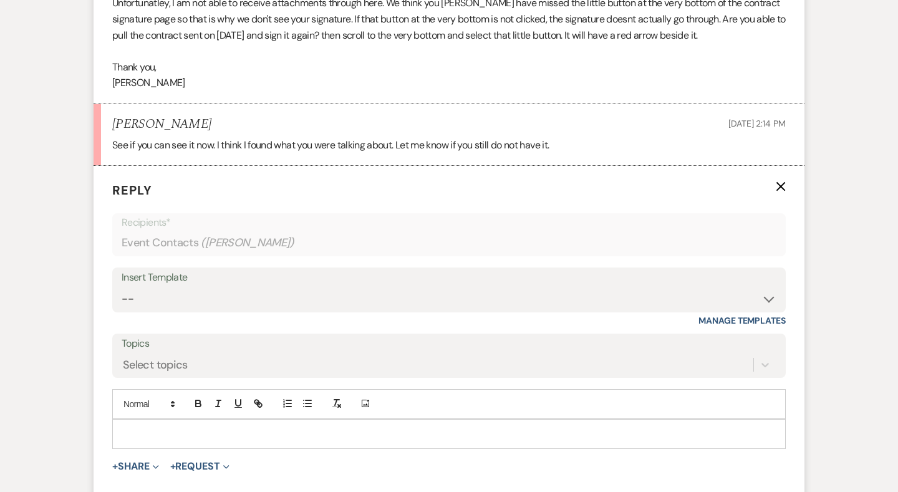
scroll to position [2136, 0]
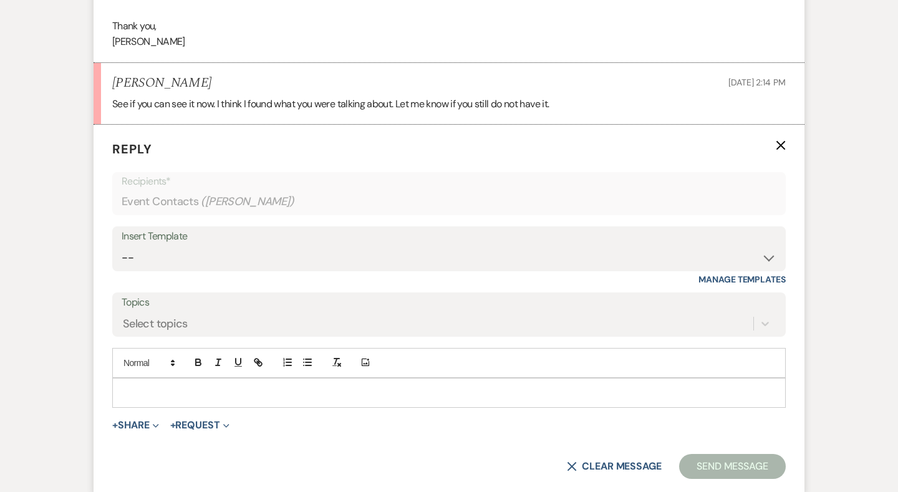
click at [193, 378] on div at bounding box center [449, 392] width 672 height 29
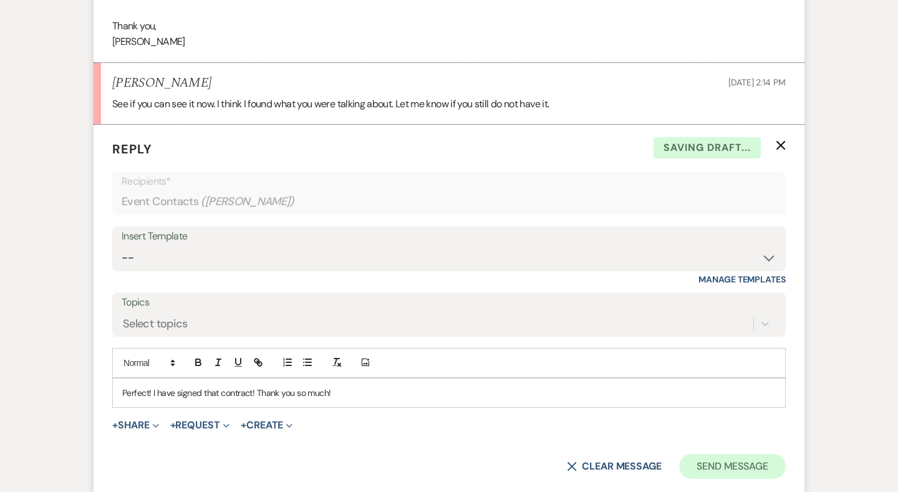
click at [742, 454] on button "Send Message" at bounding box center [732, 466] width 107 height 25
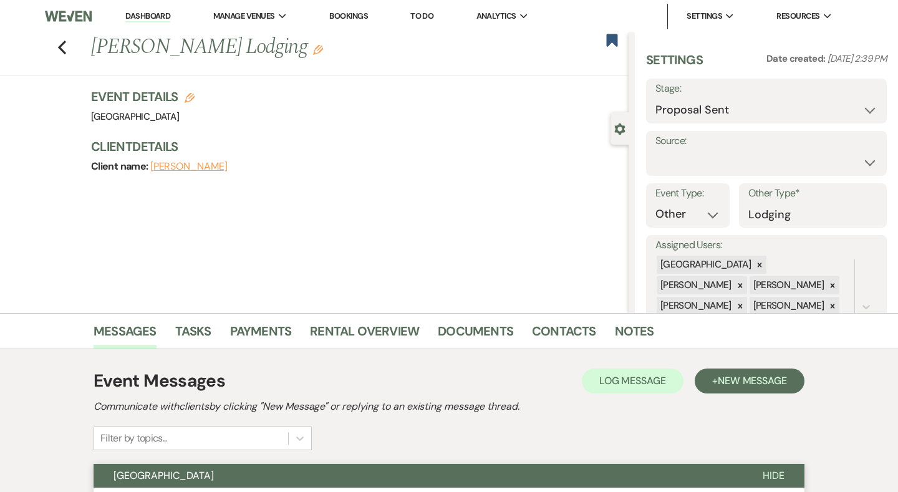
scroll to position [0, 0]
click at [862, 102] on button "Save" at bounding box center [861, 101] width 49 height 25
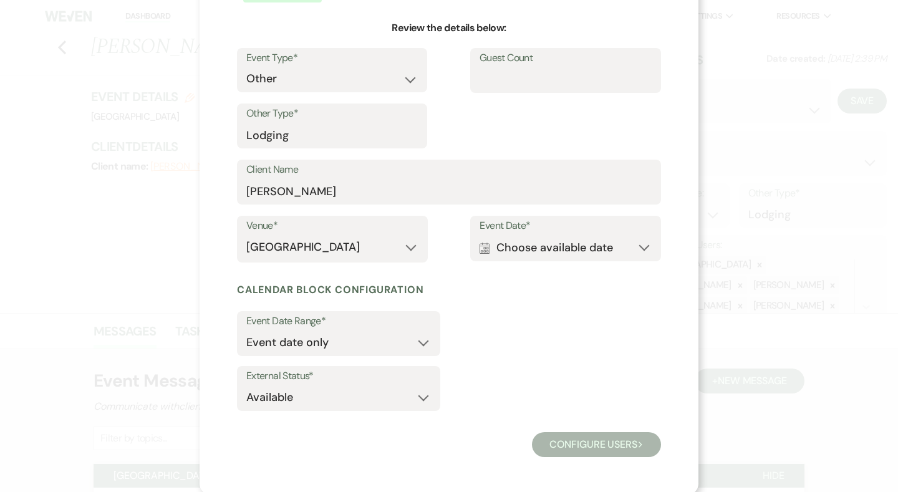
scroll to position [111, 0]
click at [555, 249] on button "Calendar Choose available date Expand" at bounding box center [565, 248] width 172 height 25
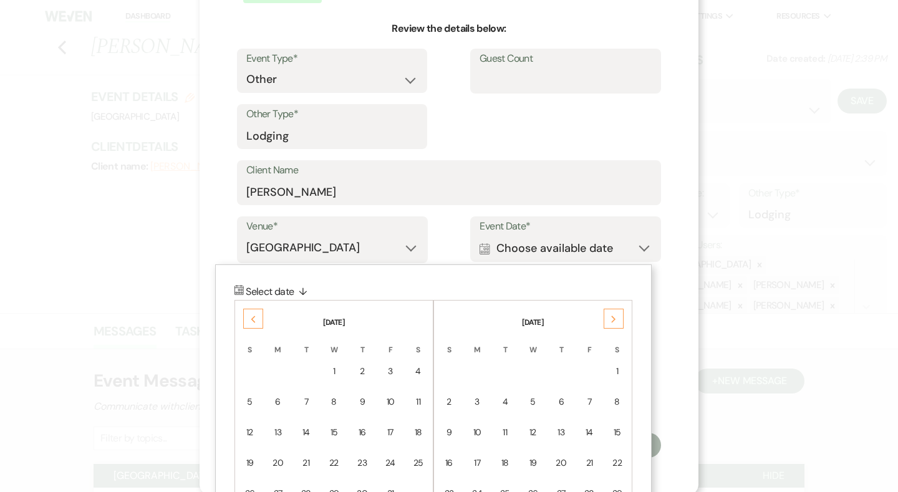
click at [605, 314] on div "Next" at bounding box center [613, 319] width 20 height 20
click at [591, 395] on div "11" at bounding box center [589, 401] width 11 height 13
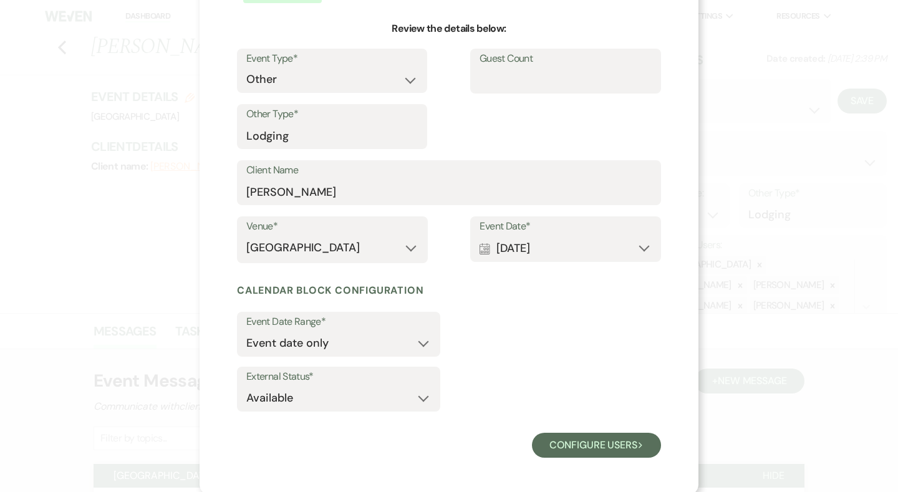
click at [533, 247] on button "Calendar Dec 11, 2026 Expand" at bounding box center [565, 248] width 172 height 25
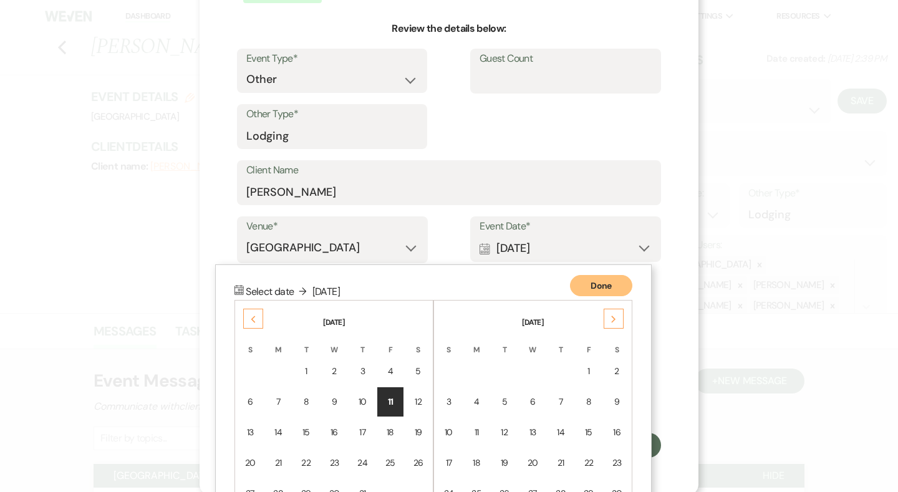
scroll to position [175, 0]
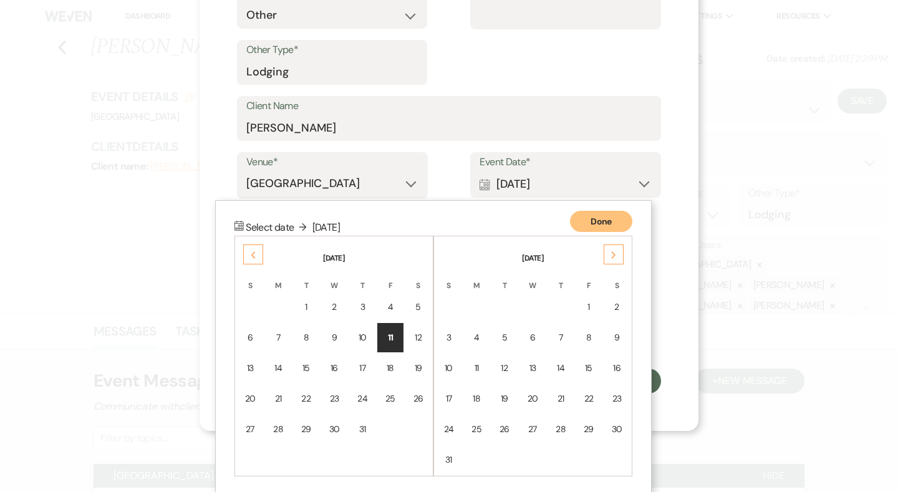
click at [252, 251] on icon "Previous" at bounding box center [253, 254] width 6 height 7
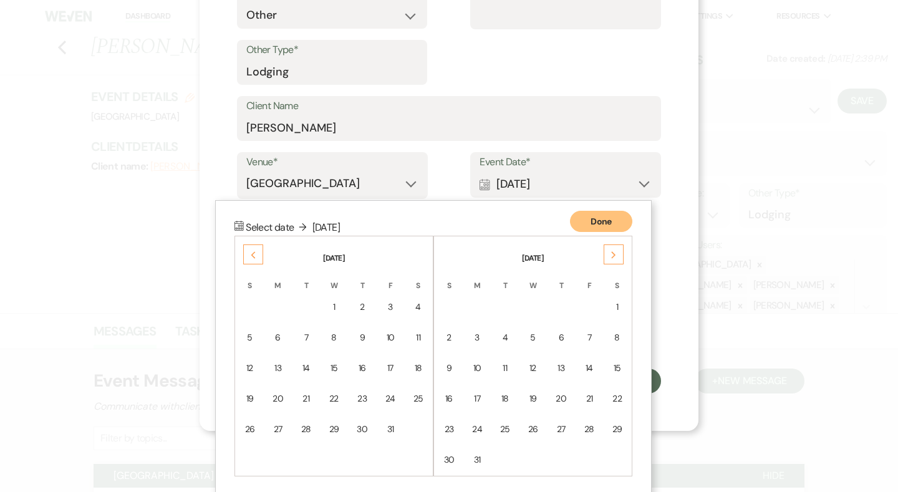
click at [252, 251] on icon "Previous" at bounding box center [253, 254] width 6 height 7
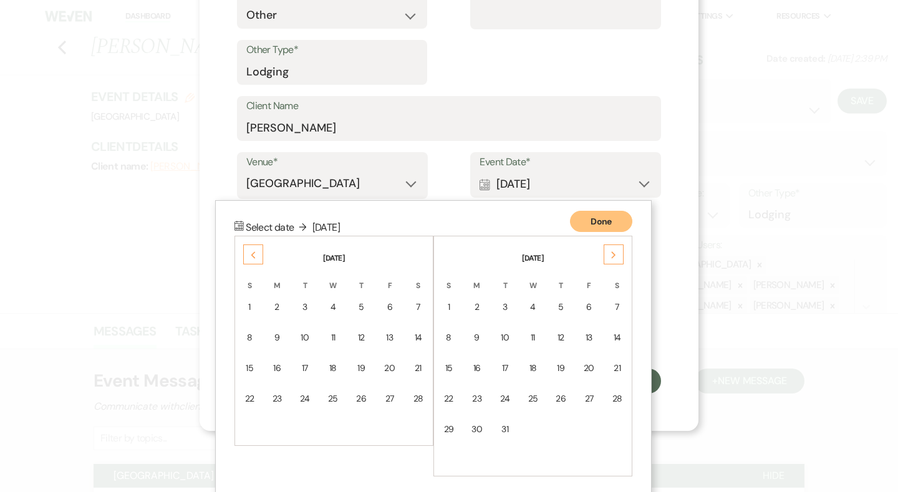
click at [252, 251] on icon "Previous" at bounding box center [253, 254] width 6 height 7
click at [568, 337] on td "11" at bounding box center [560, 337] width 27 height 29
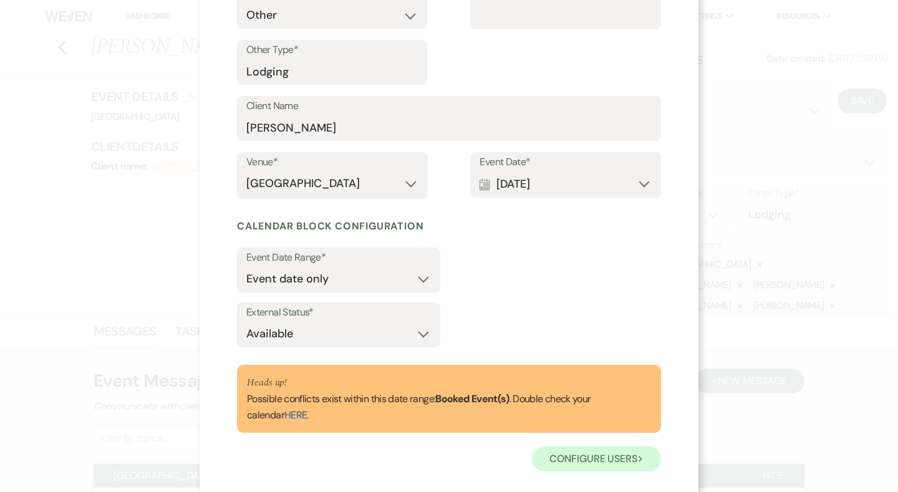
click at [573, 451] on button "Configure users Next" at bounding box center [596, 458] width 129 height 25
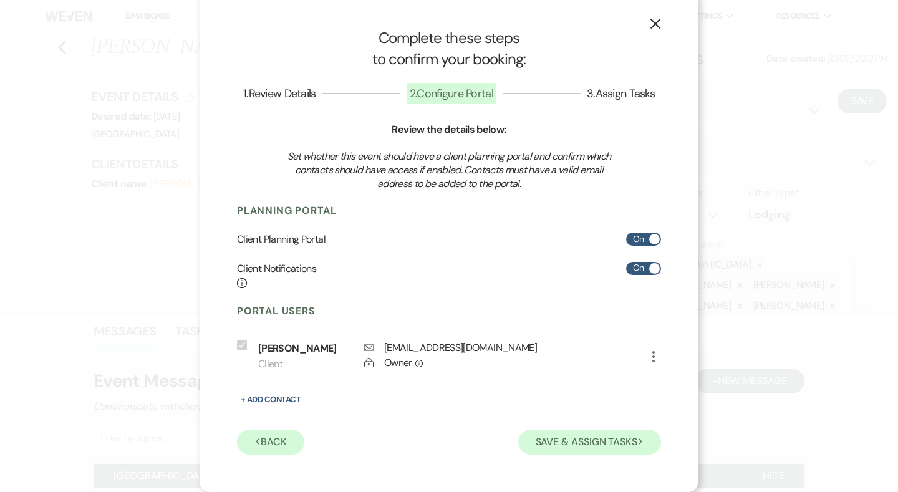
click at [573, 451] on button "Save & Assign Tasks Next" at bounding box center [589, 441] width 143 height 25
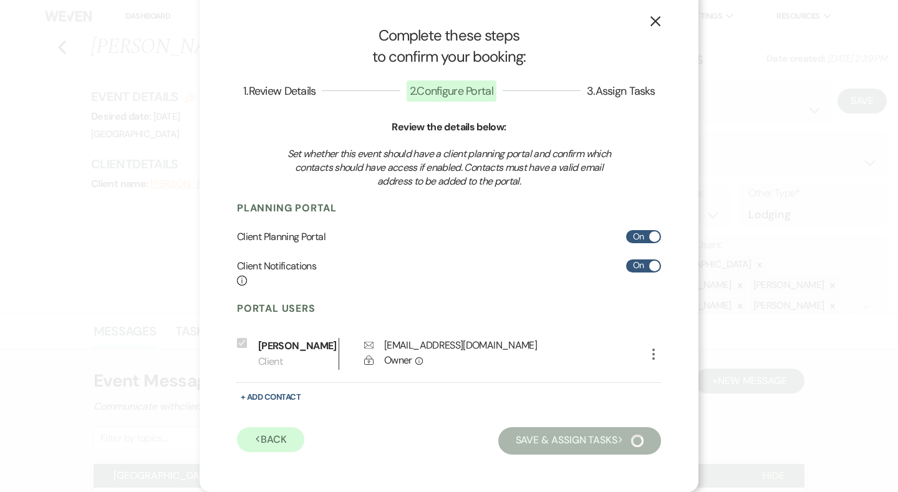
scroll to position [13, 0]
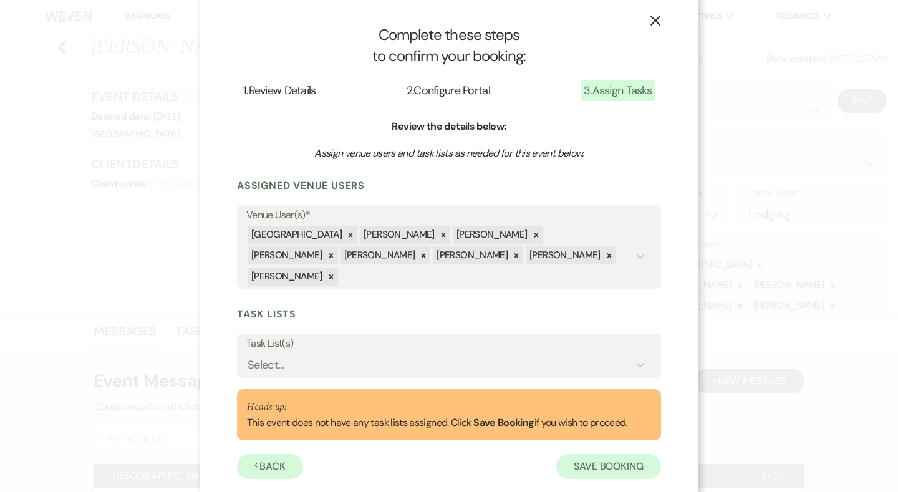
click at [598, 454] on button "Save Booking" at bounding box center [608, 466] width 105 height 25
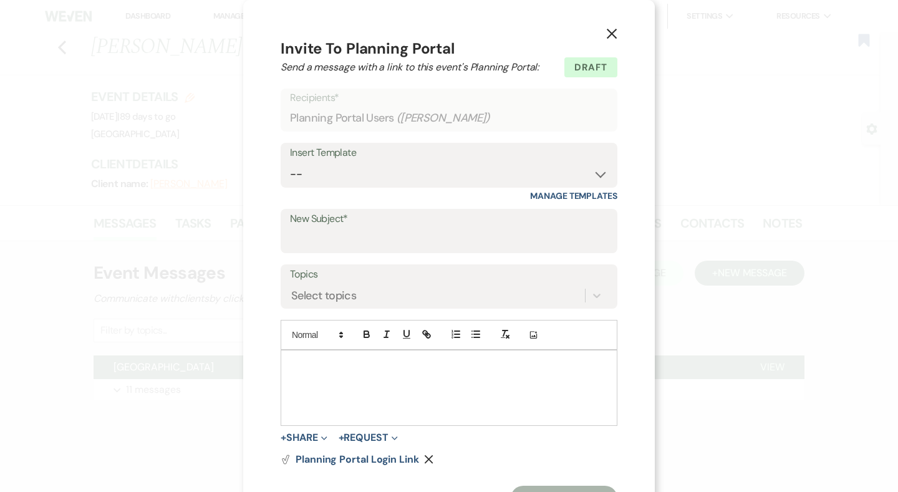
click at [606, 32] on icon "X" at bounding box center [611, 33] width 11 height 11
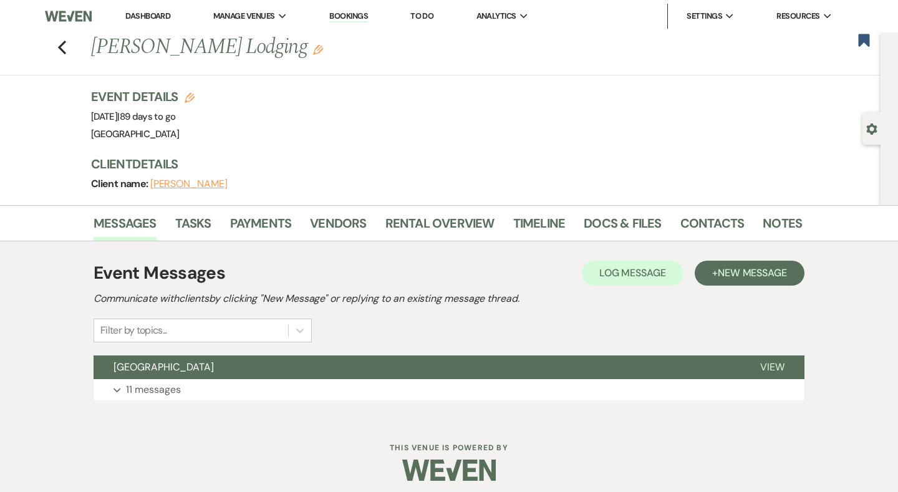
click at [166, 14] on link "Dashboard" at bounding box center [147, 16] width 45 height 11
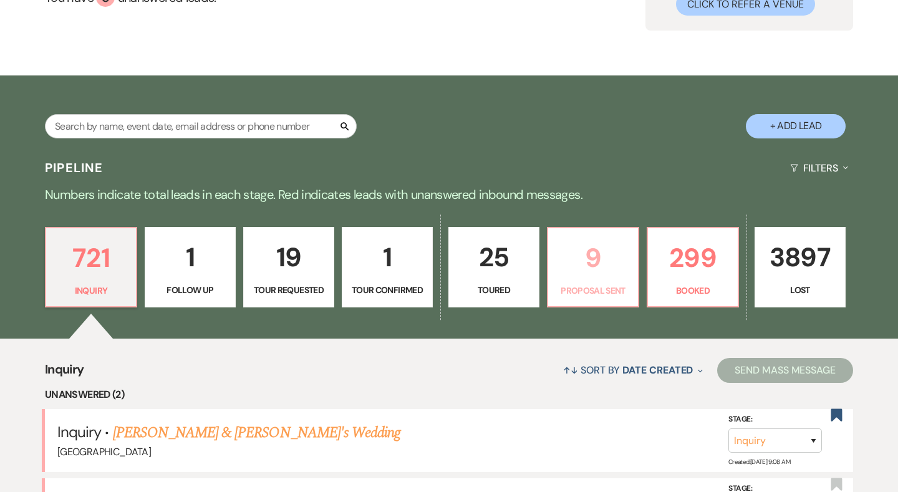
click at [578, 282] on link "9 Proposal Sent" at bounding box center [593, 267] width 92 height 81
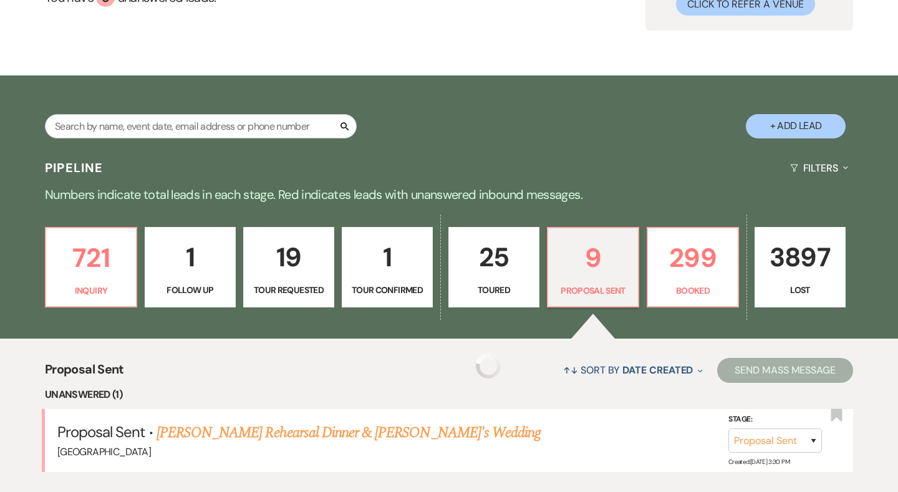
scroll to position [299, 0]
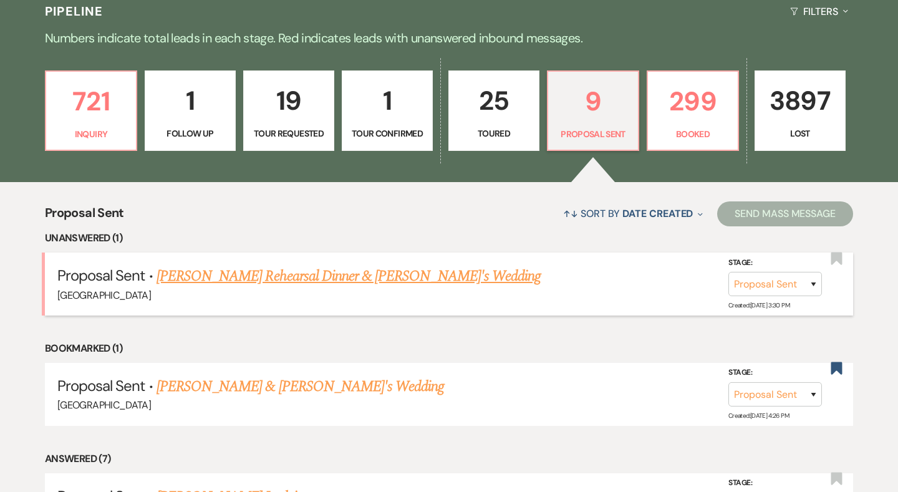
click at [274, 279] on link "[PERSON_NAME] Rehearsal Dinner & [PERSON_NAME]'s Wedding" at bounding box center [348, 276] width 384 height 22
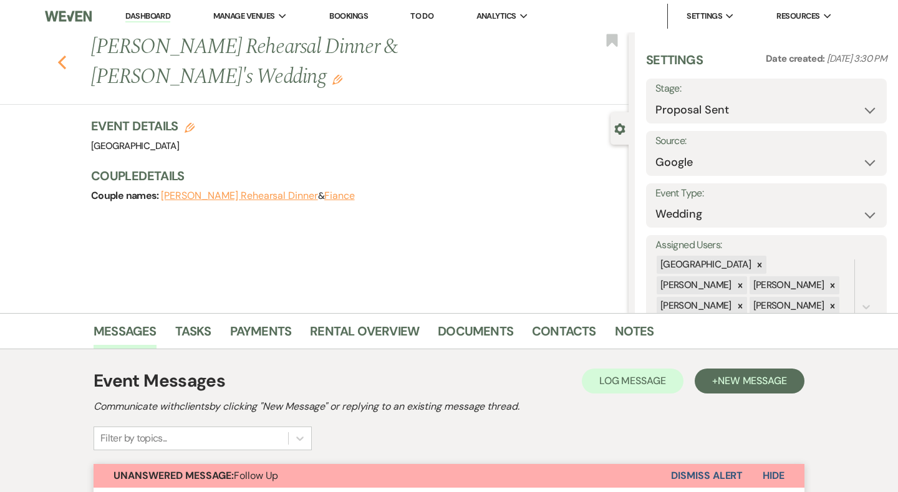
click at [58, 61] on icon "Previous" at bounding box center [61, 62] width 9 height 15
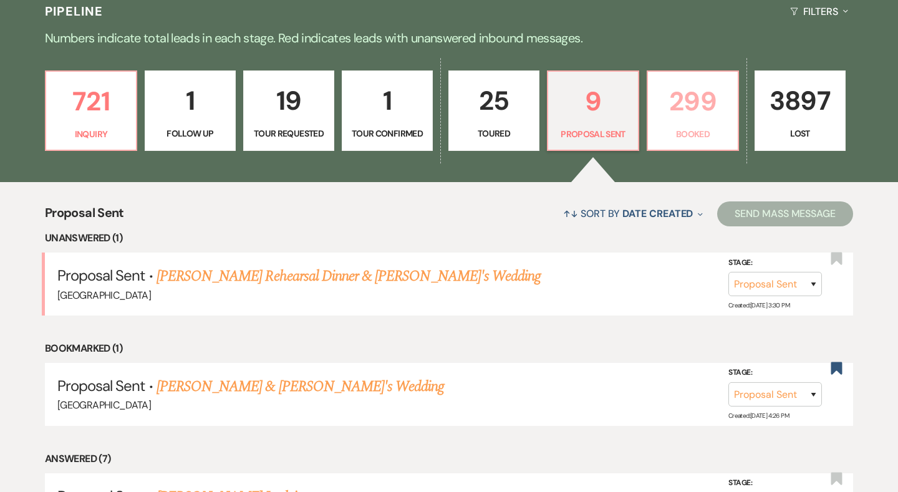
click at [679, 114] on p "299" at bounding box center [692, 101] width 75 height 42
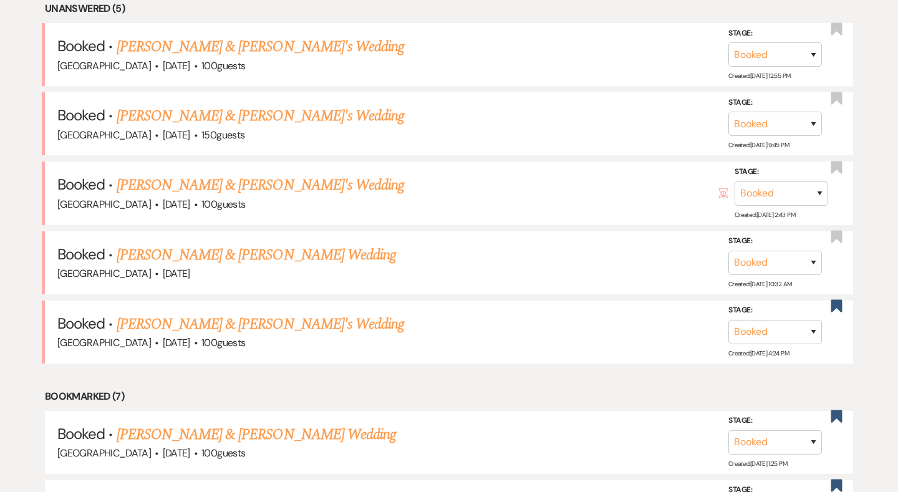
scroll to position [565, 0]
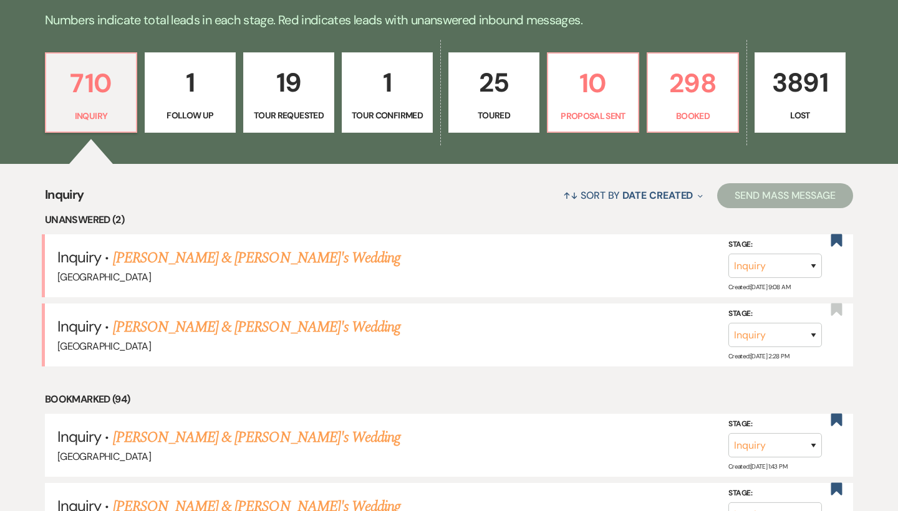
scroll to position [244, 0]
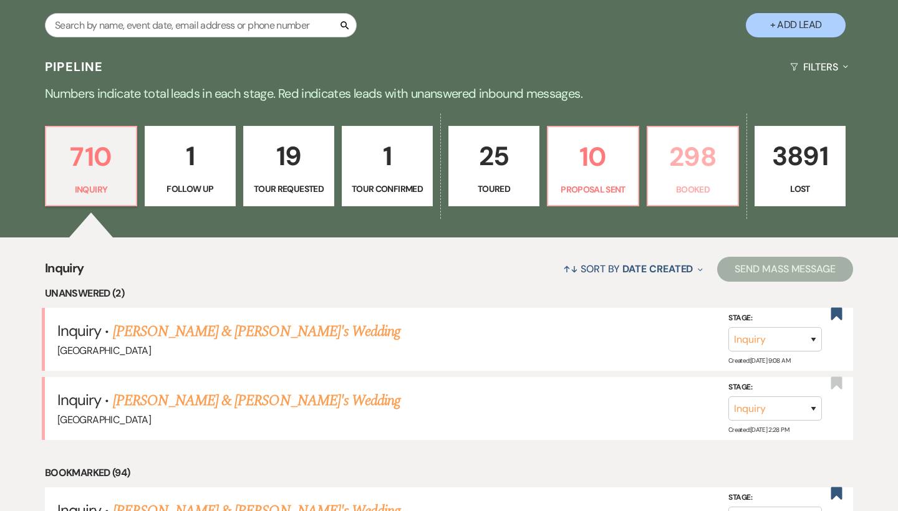
click at [709, 172] on p "298" at bounding box center [692, 157] width 75 height 42
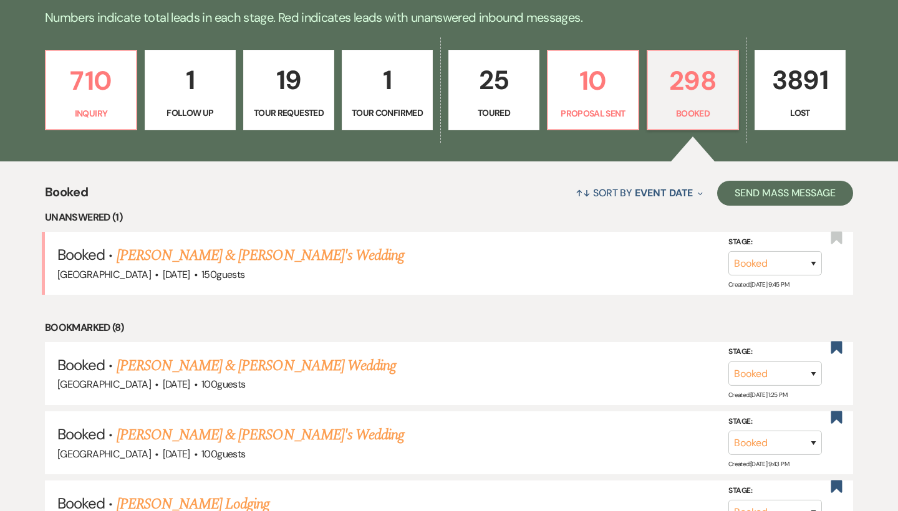
scroll to position [376, 0]
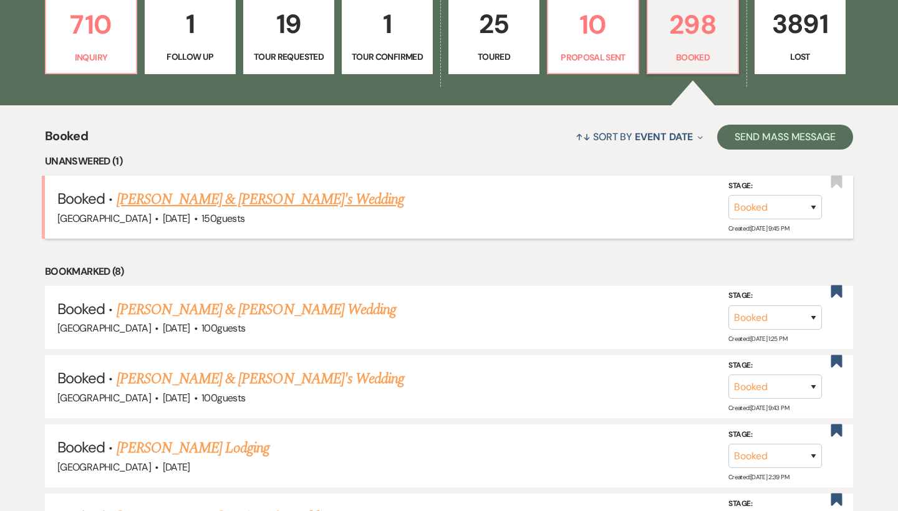
click at [276, 193] on link "[PERSON_NAME] & [PERSON_NAME]'s Wedding" at bounding box center [261, 199] width 288 height 22
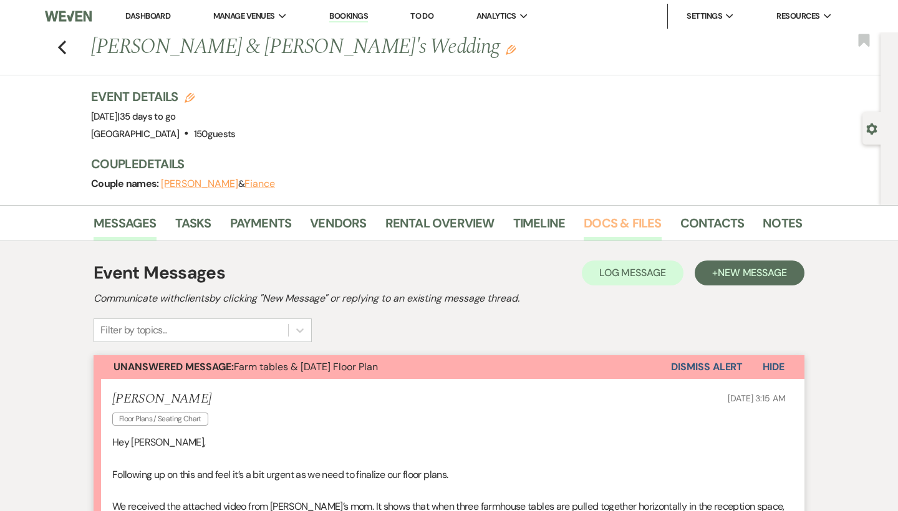
click at [597, 228] on link "Docs & Files" at bounding box center [621, 226] width 77 height 27
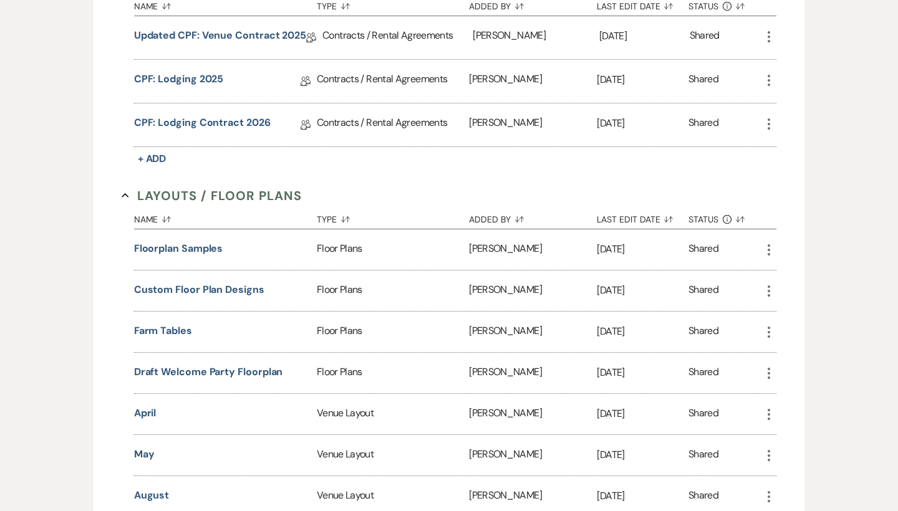
scroll to position [395, 0]
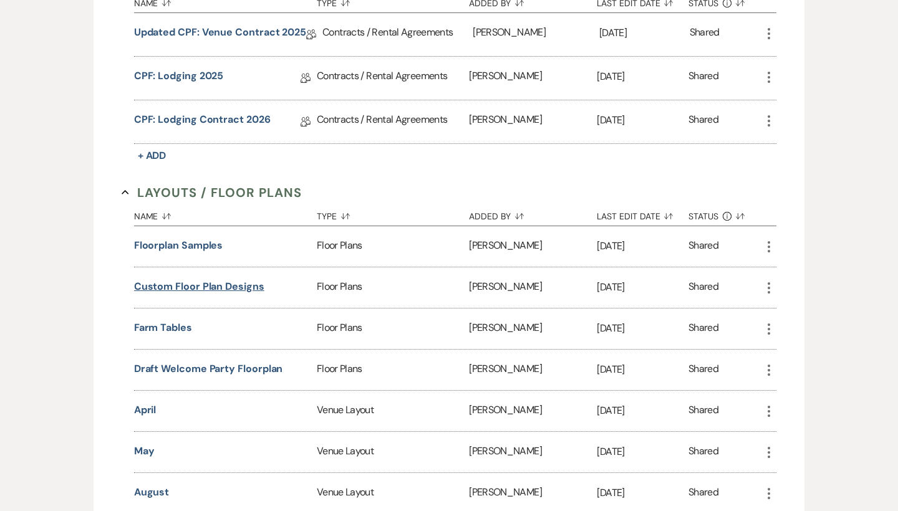
click at [247, 290] on button "Custom Floor Plan Designs" at bounding box center [199, 286] width 130 height 15
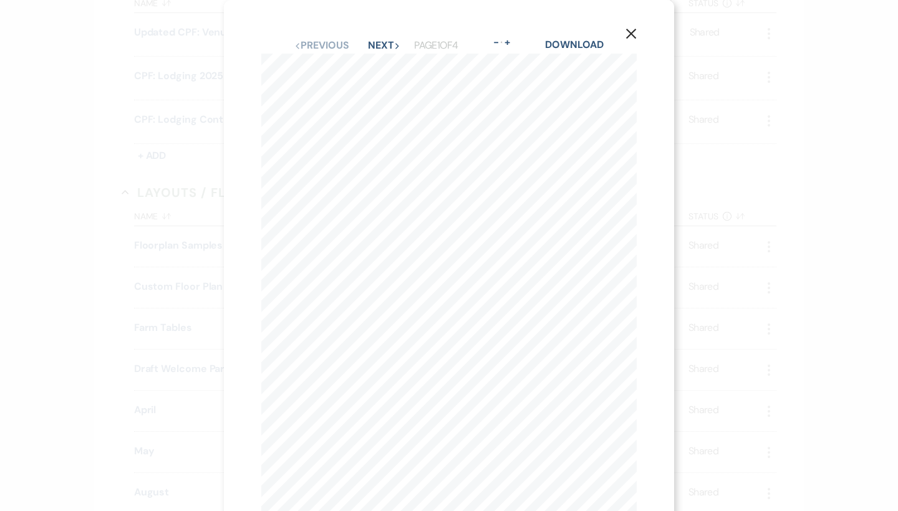
scroll to position [0, 0]
click at [627, 27] on button "X" at bounding box center [630, 33] width 19 height 22
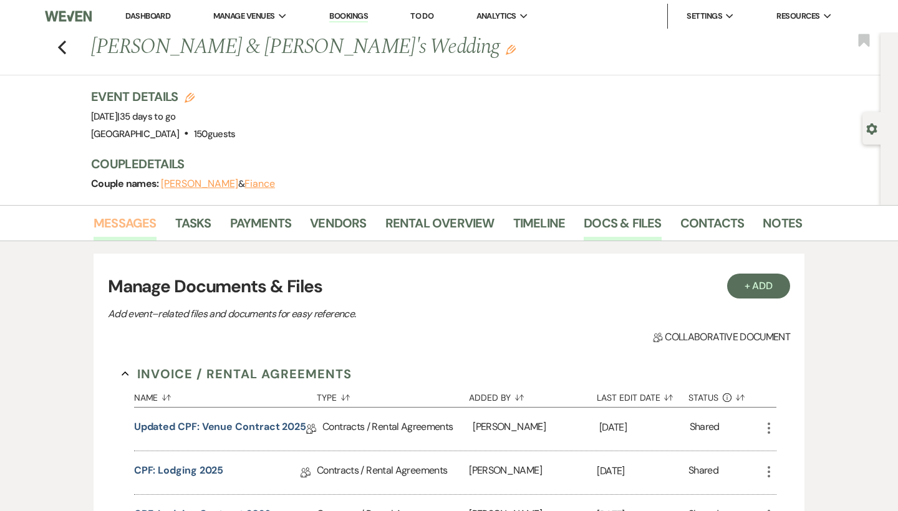
click at [103, 227] on link "Messages" at bounding box center [124, 226] width 63 height 27
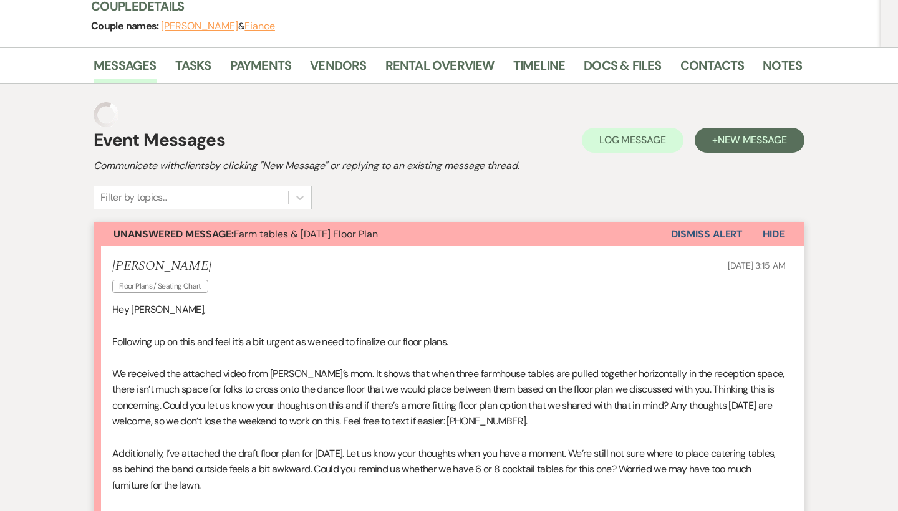
scroll to position [193, 0]
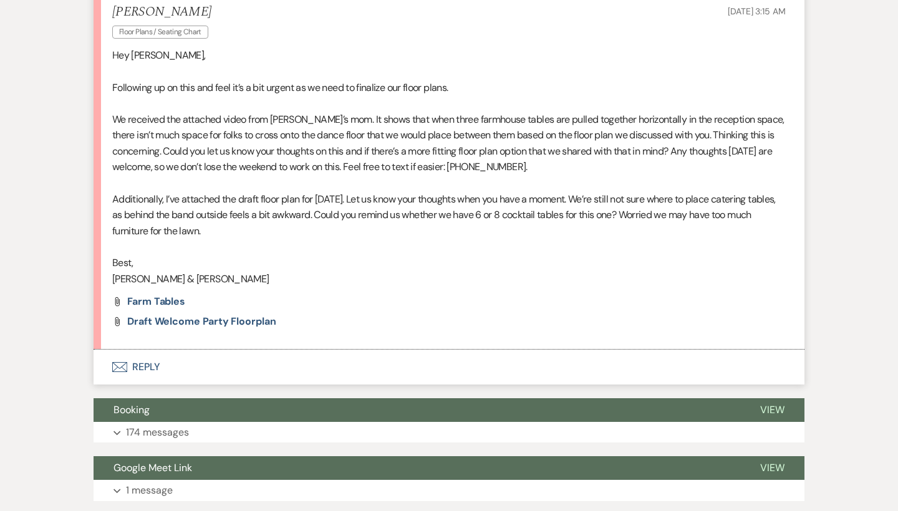
click at [118, 364] on icon "Envelope" at bounding box center [119, 367] width 15 height 10
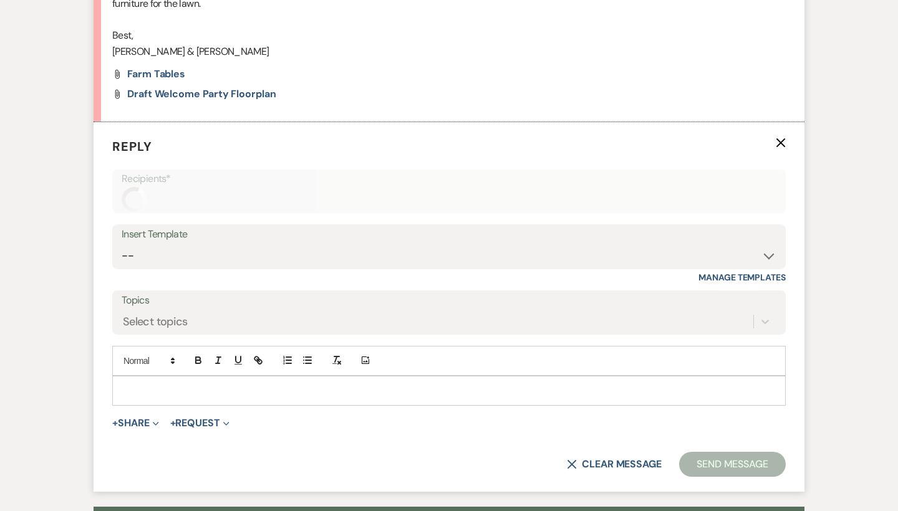
scroll to position [658, 0]
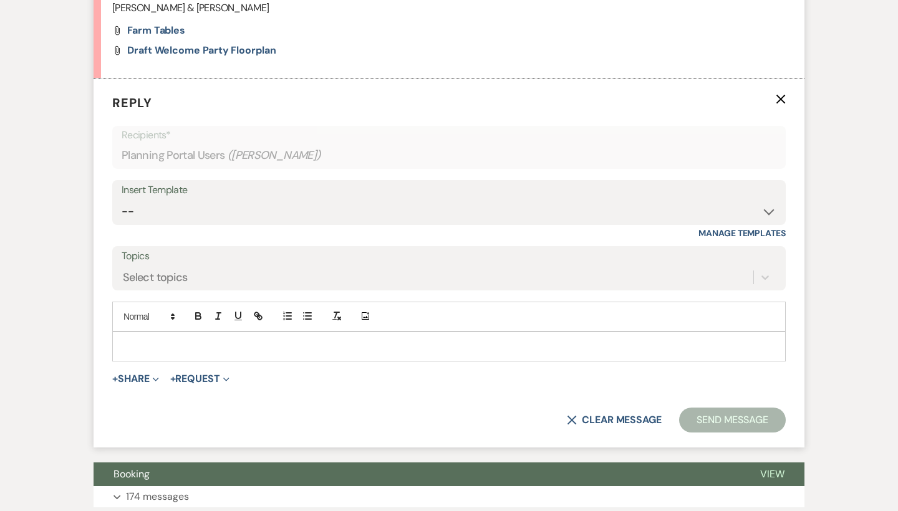
click at [244, 340] on p at bounding box center [448, 347] width 653 height 14
paste div
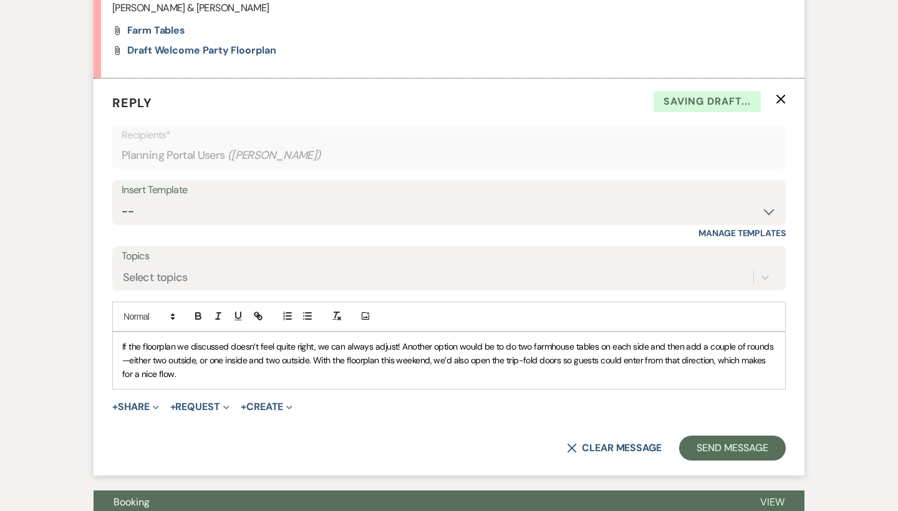
click at [118, 338] on div "If the floorplan we discussed doesn’t feel quite right, we can always adjust! A…" at bounding box center [449, 360] width 672 height 57
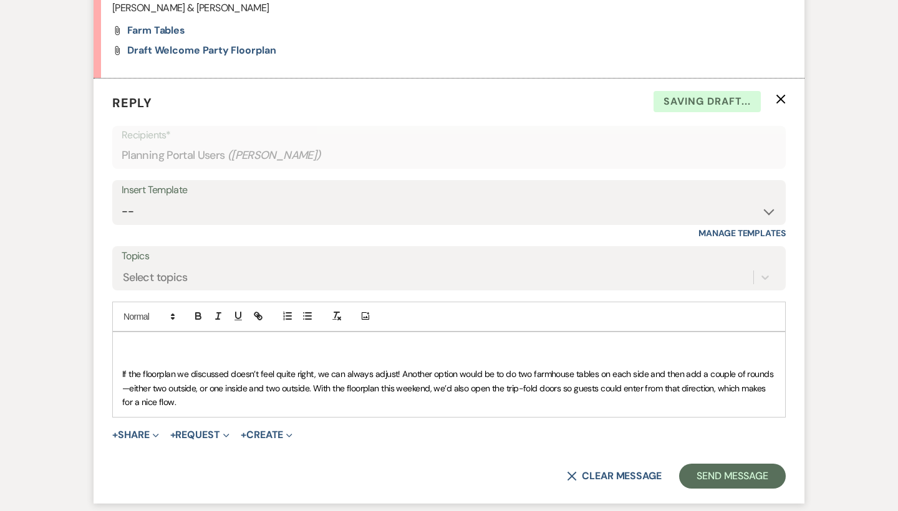
click at [127, 340] on p at bounding box center [448, 347] width 653 height 14
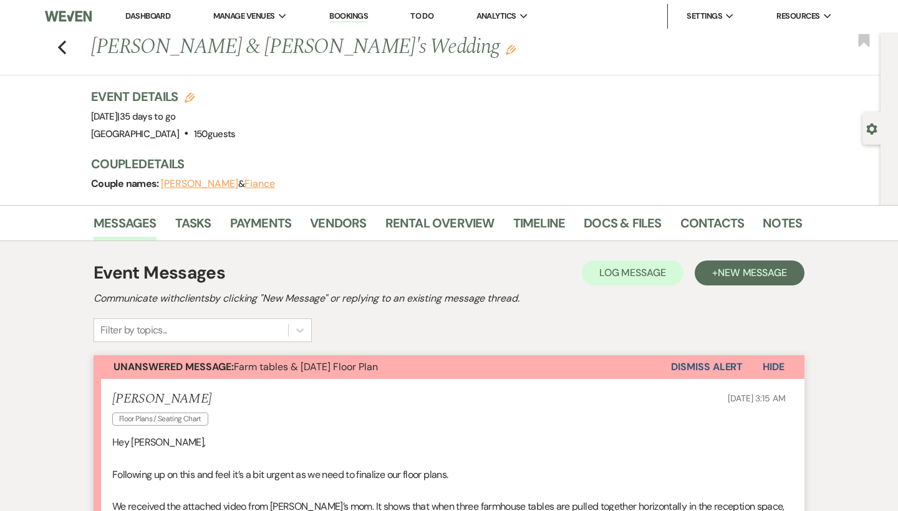
scroll to position [0, 0]
click at [780, 216] on link "Notes" at bounding box center [781, 226] width 39 height 27
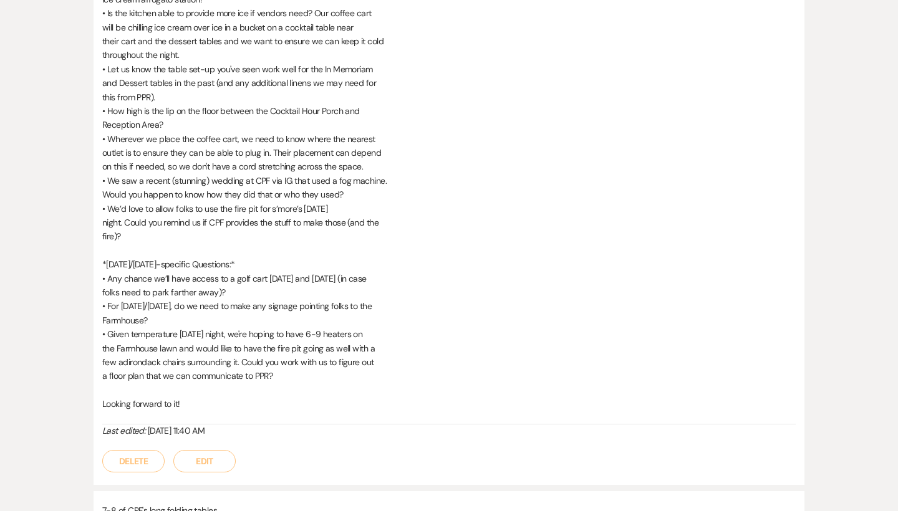
scroll to position [638, 0]
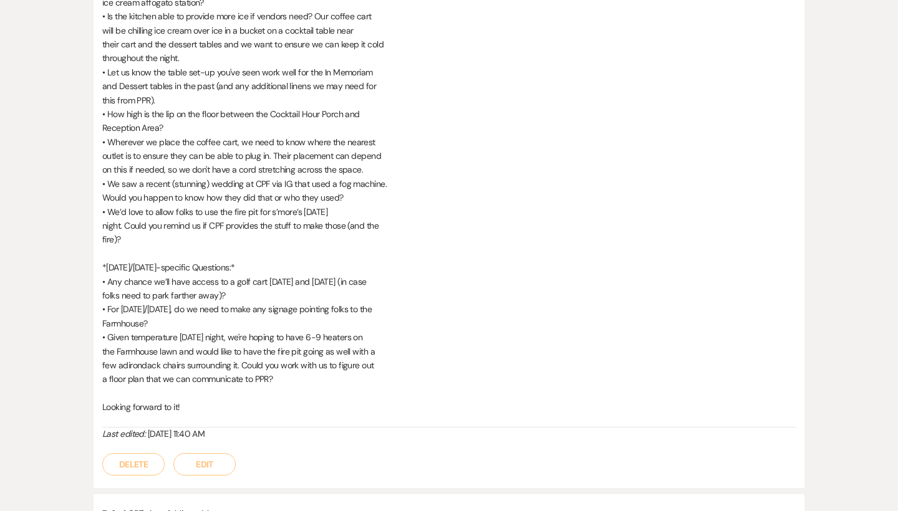
click at [139, 453] on button "Delete" at bounding box center [133, 464] width 62 height 22
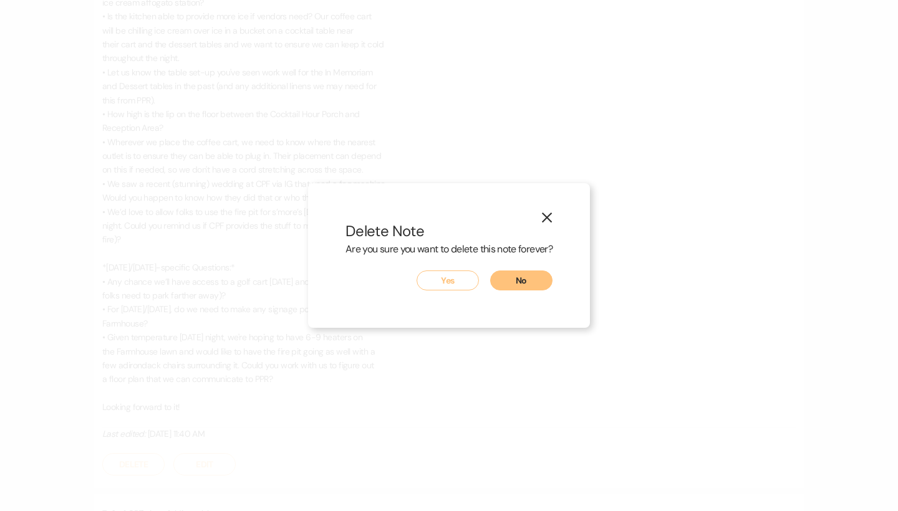
click at [443, 287] on button "Yes" at bounding box center [447, 281] width 62 height 20
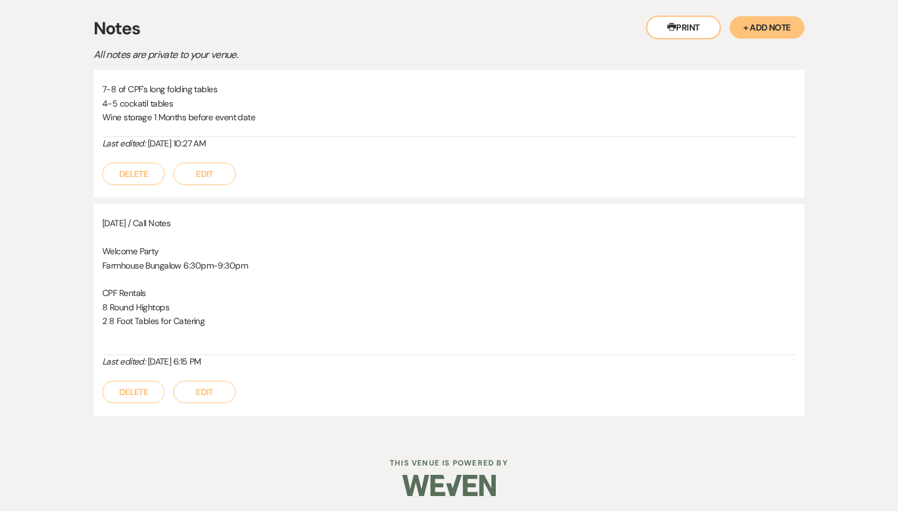
scroll to position [244, 0]
drag, startPoint x: 231, startPoint y: 323, endPoint x: 95, endPoint y: 287, distance: 140.0
click at [95, 287] on div "[DATE] / Call Notes Welcome Party Farmhouse Bungalow 6:30pm-9:30pm CPF Rentals …" at bounding box center [448, 310] width 711 height 212
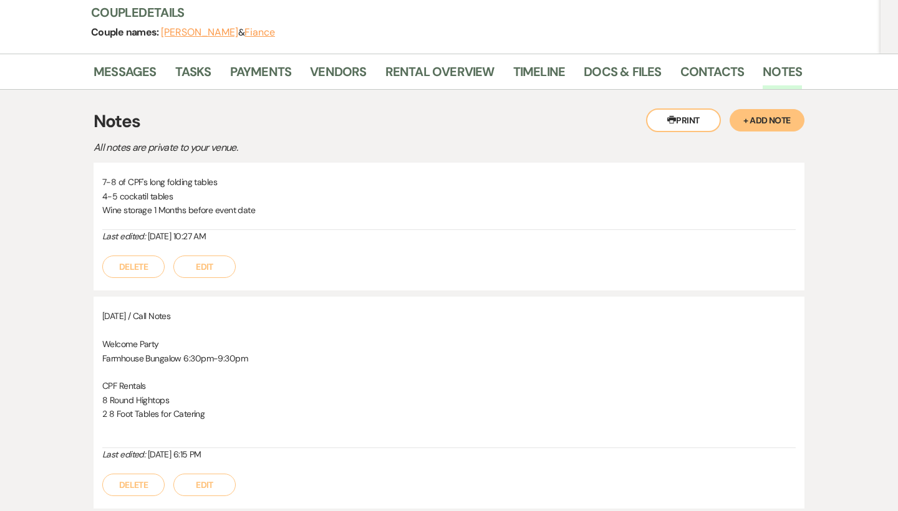
scroll to position [151, 0]
drag, startPoint x: 181, startPoint y: 197, endPoint x: 110, endPoint y: 196, distance: 71.1
click at [110, 196] on p "4-5 cockatil tables" at bounding box center [448, 197] width 693 height 14
click at [193, 266] on button "Edit" at bounding box center [204, 267] width 62 height 22
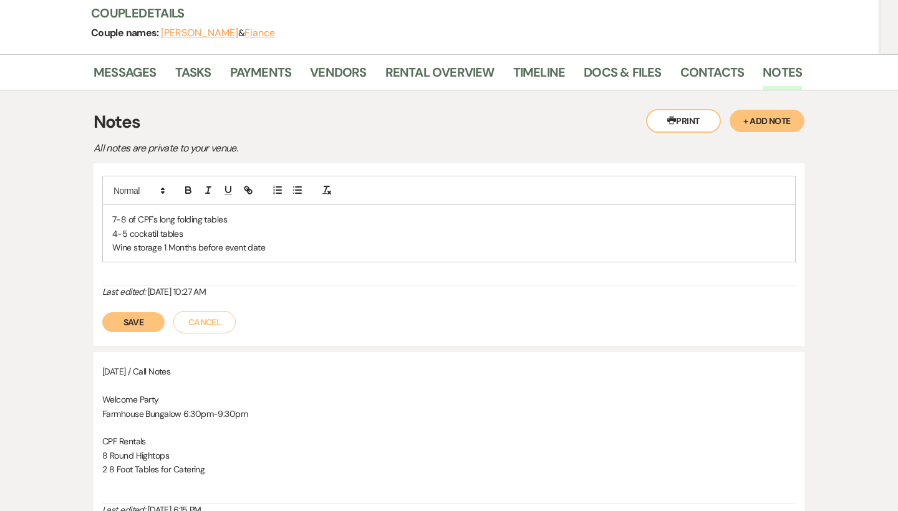
click at [158, 234] on p "4-5 cockatil tables" at bounding box center [448, 234] width 673 height 14
click at [126, 315] on button "Save" at bounding box center [133, 322] width 62 height 20
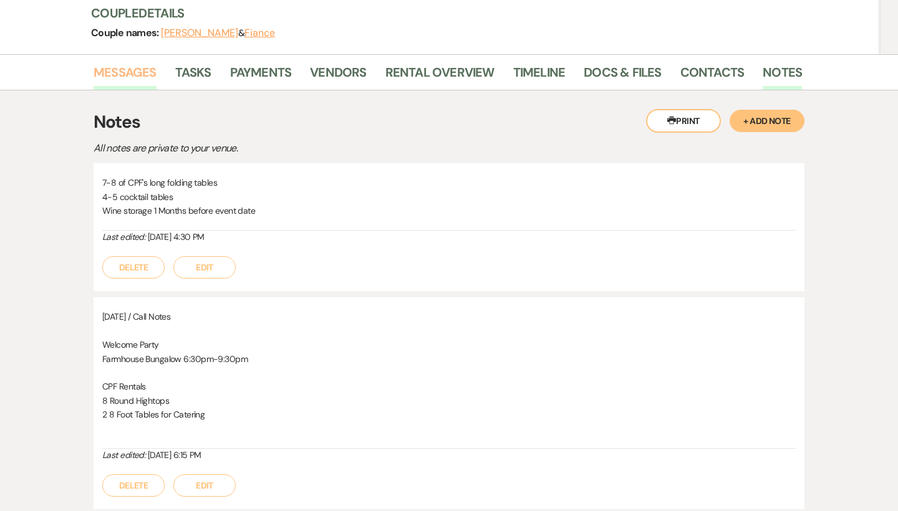
click at [127, 79] on link "Messages" at bounding box center [124, 75] width 63 height 27
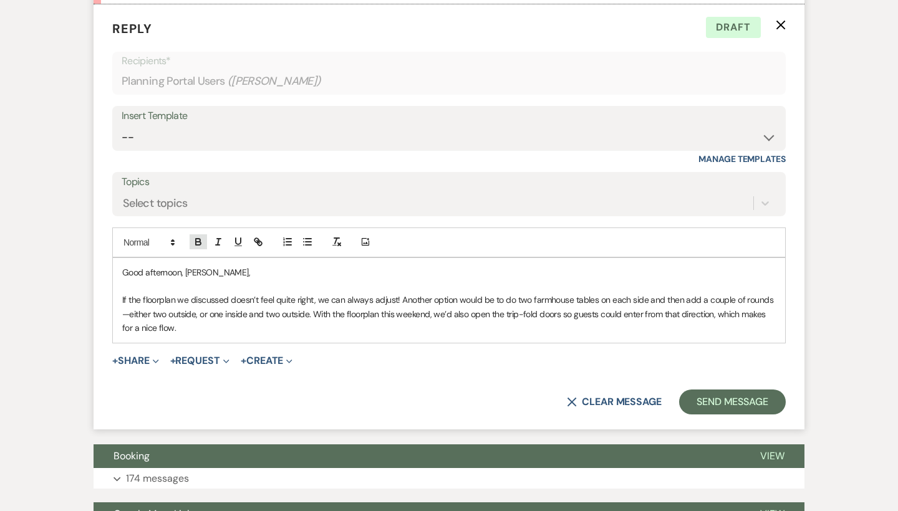
scroll to position [769, 0]
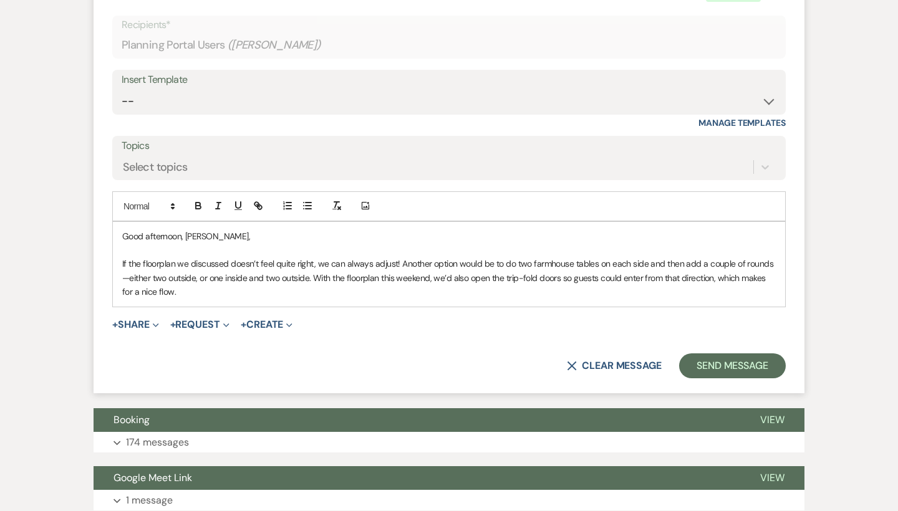
click at [201, 281] on p "If the floorplan we discussed doesn’t feel quite right, we can always adjust! A…" at bounding box center [448, 278] width 653 height 42
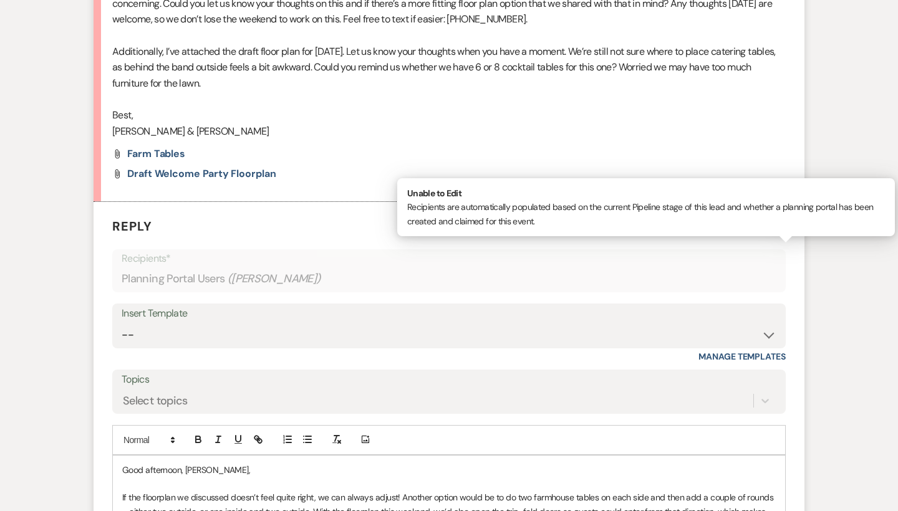
scroll to position [823, 0]
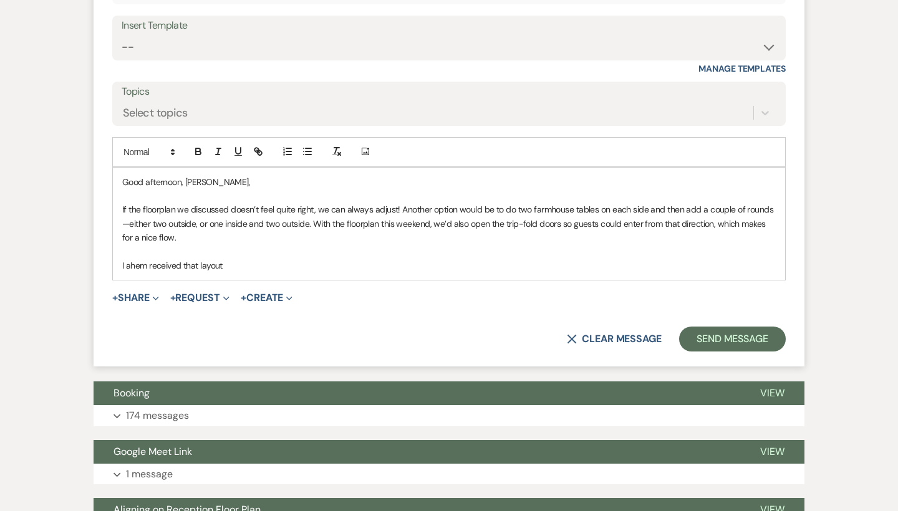
click at [147, 259] on p "I ahem received that layout" at bounding box center [448, 266] width 653 height 14
click at [274, 259] on p "I have received that layout" at bounding box center [448, 266] width 653 height 14
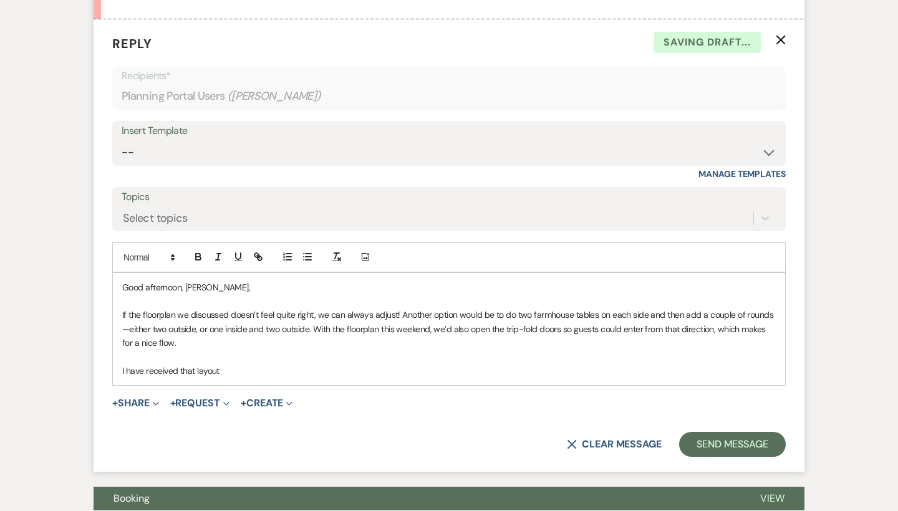
scroll to position [719, 0]
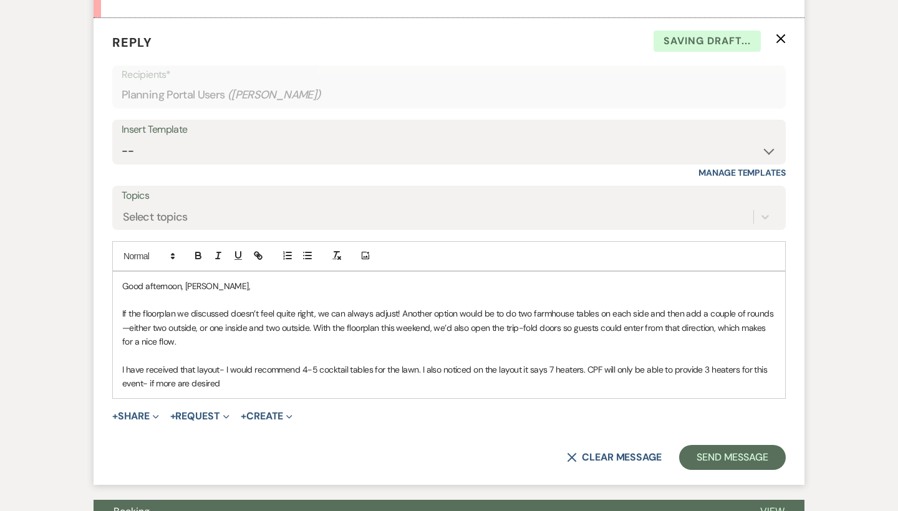
click at [707, 363] on p "I have received that layout- I would recommend 4-5 cocktail tables for the lawn…" at bounding box center [448, 377] width 653 height 28
click at [306, 374] on p "I have received that layout- I would recommend 4-5 cocktail tables for the lawn…" at bounding box center [448, 377] width 653 height 28
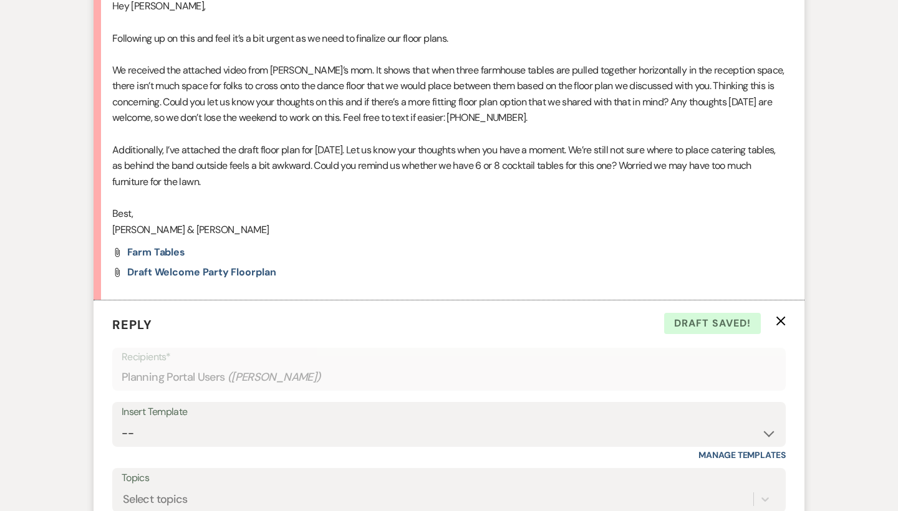
scroll to position [434, 0]
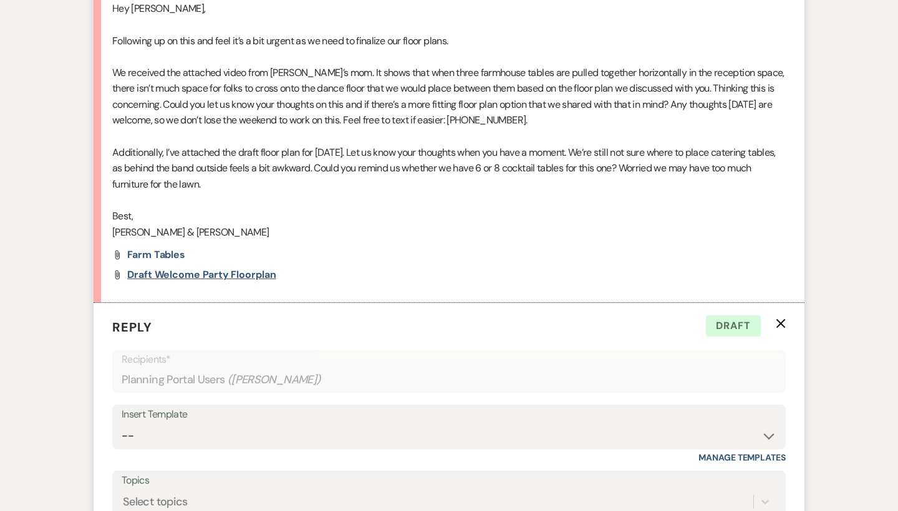
click at [215, 271] on span "Draft Welcome Party Floorplan" at bounding box center [201, 274] width 149 height 13
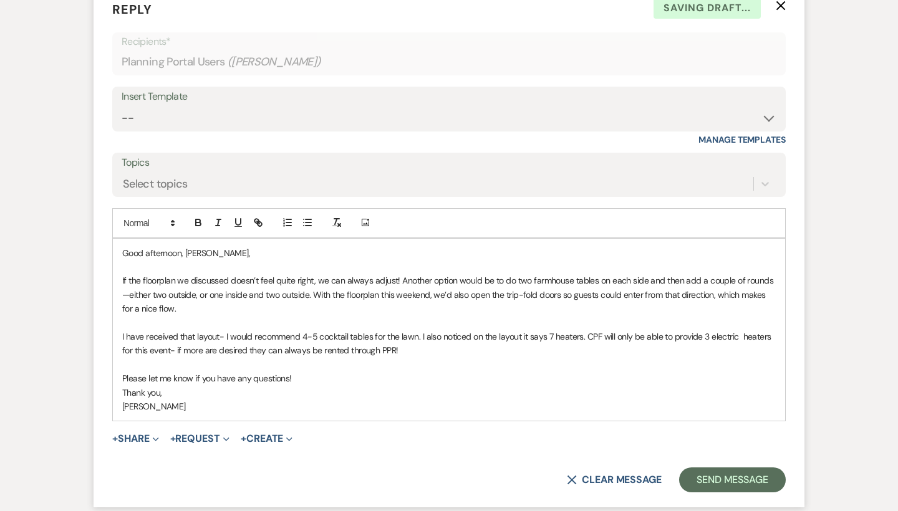
scroll to position [723, 0]
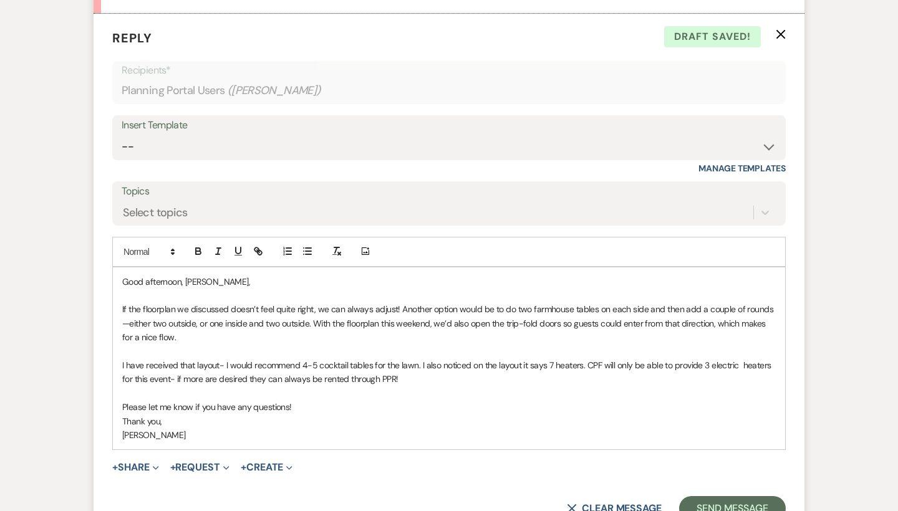
click at [170, 372] on p "I have received that layout- I would recommend 4-5 cocktail tables for the lawn…" at bounding box center [448, 372] width 653 height 28
click at [214, 375] on p "I have received that layout- I would recommend 4-5 cocktail tables for the lawn…" at bounding box center [448, 372] width 653 height 28
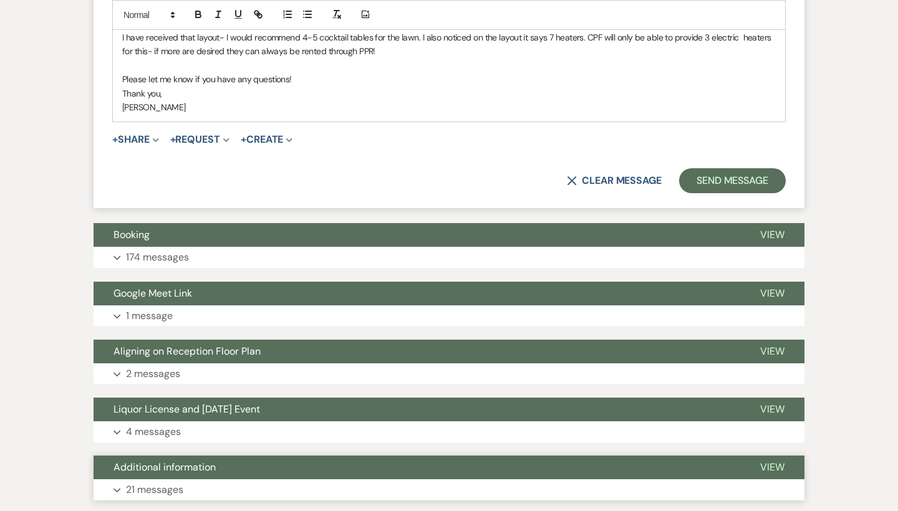
scroll to position [998, 0]
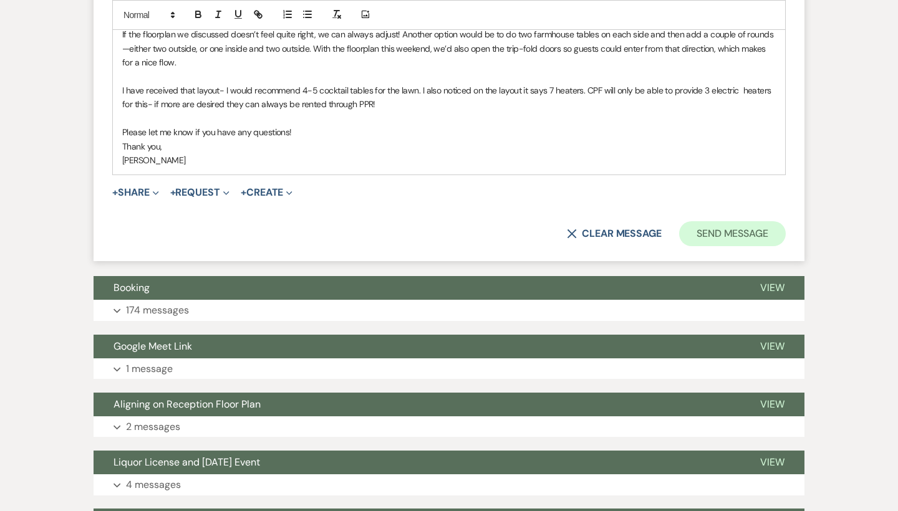
click at [728, 221] on button "Send Message" at bounding box center [732, 233] width 107 height 25
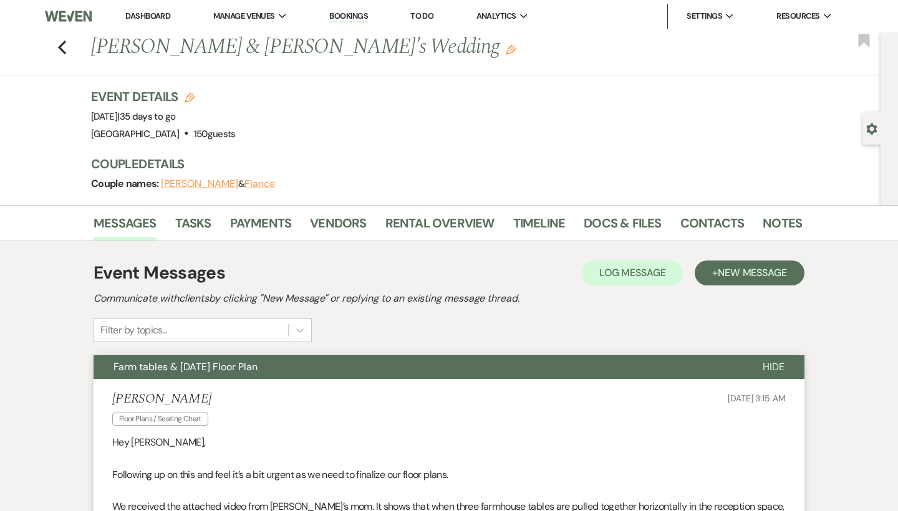
scroll to position [0, 0]
click at [57, 46] on icon "Previous" at bounding box center [61, 47] width 9 height 15
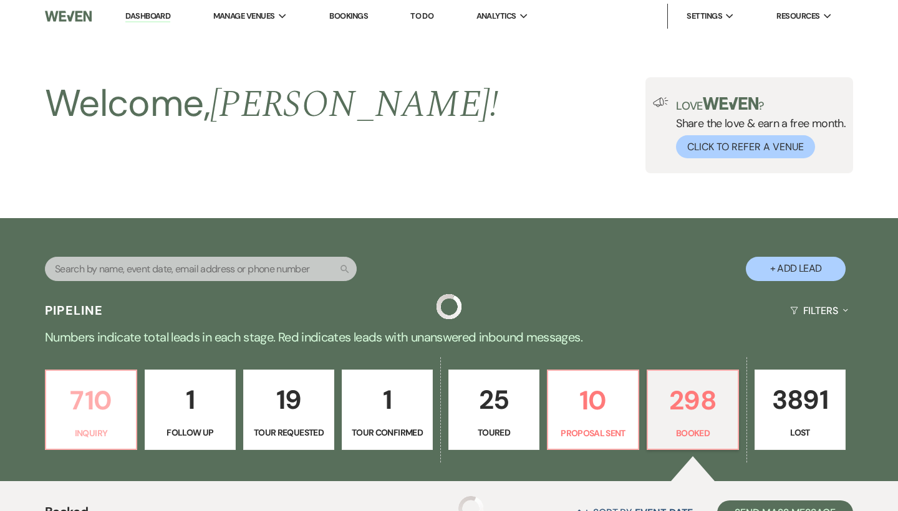
scroll to position [376, 0]
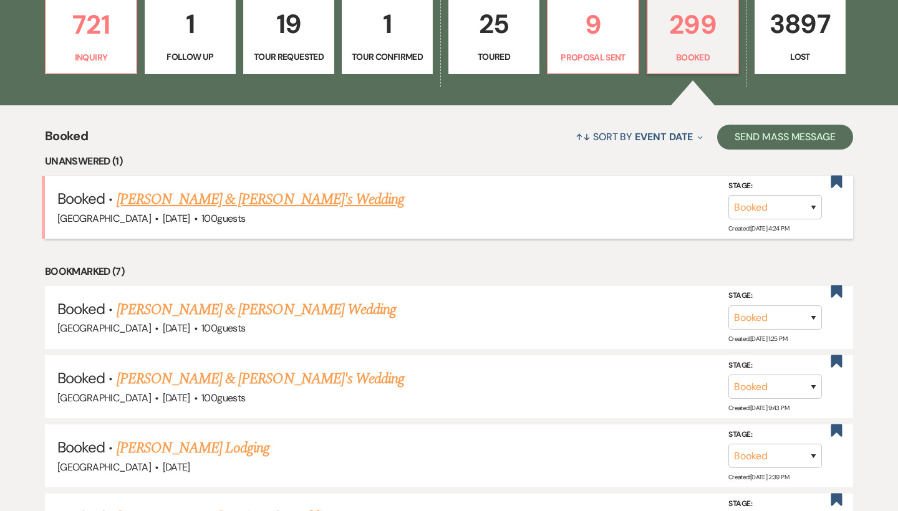
click at [231, 190] on link "[PERSON_NAME] & [PERSON_NAME]'s Wedding" at bounding box center [261, 199] width 288 height 22
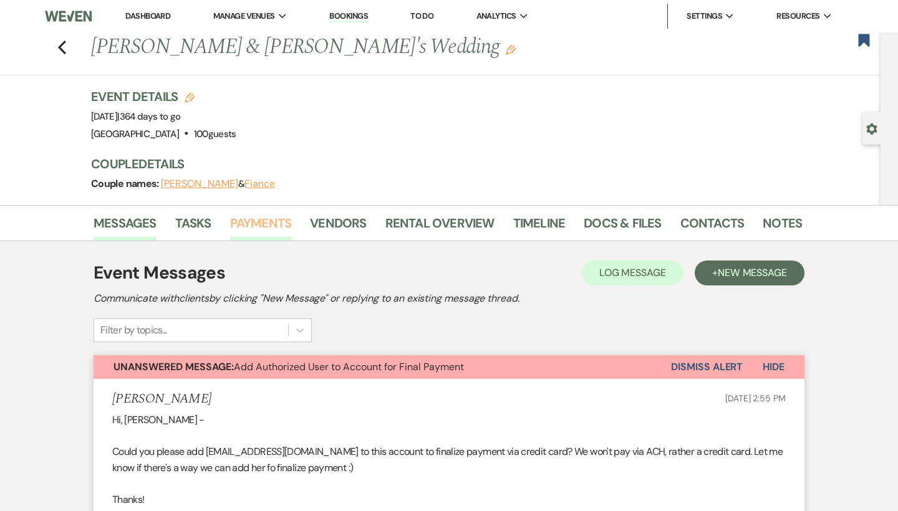
click at [278, 223] on link "Payments" at bounding box center [261, 226] width 62 height 27
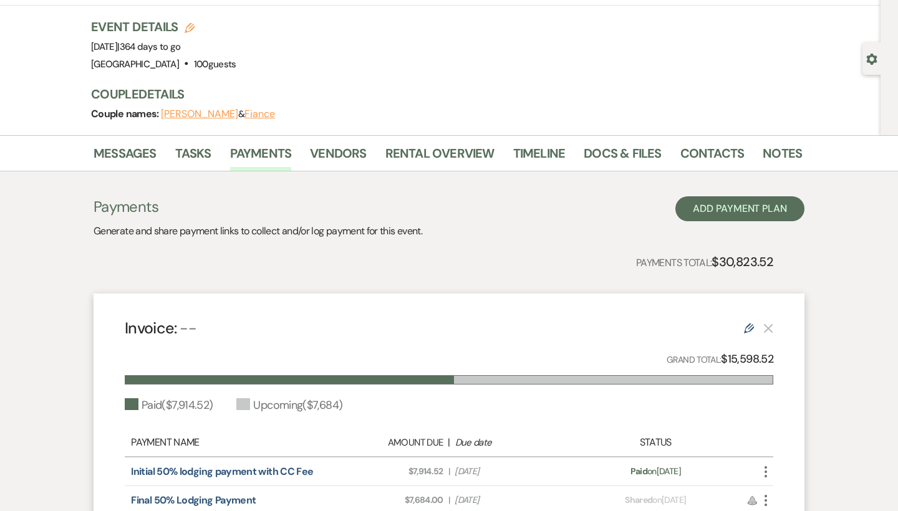
scroll to position [42, 0]
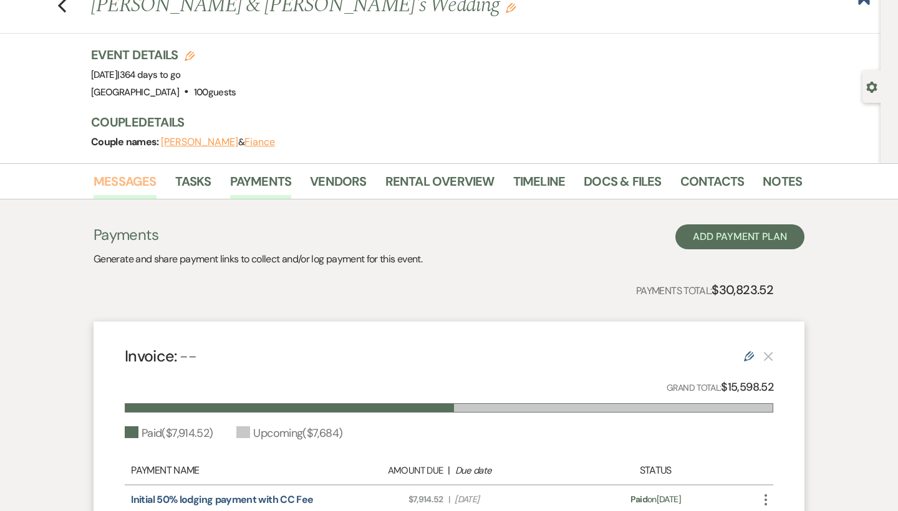
click at [135, 183] on link "Messages" at bounding box center [124, 184] width 63 height 27
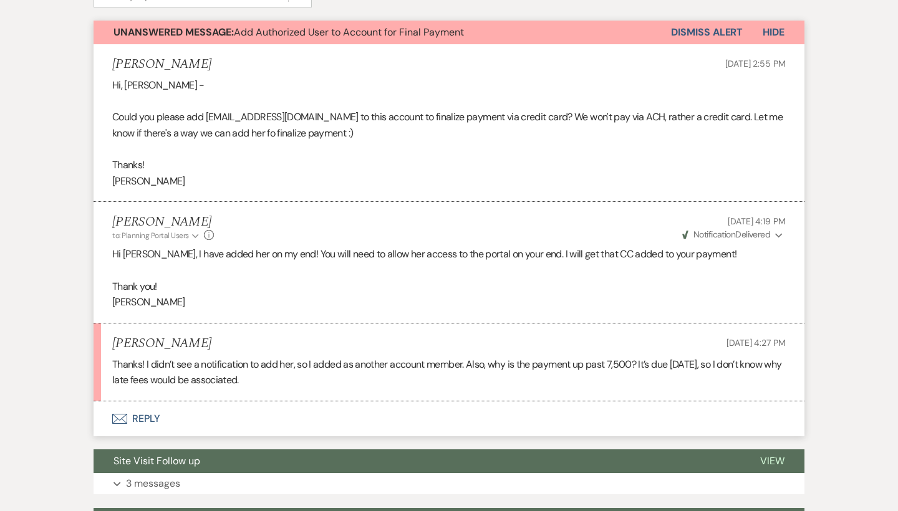
scroll to position [343, 0]
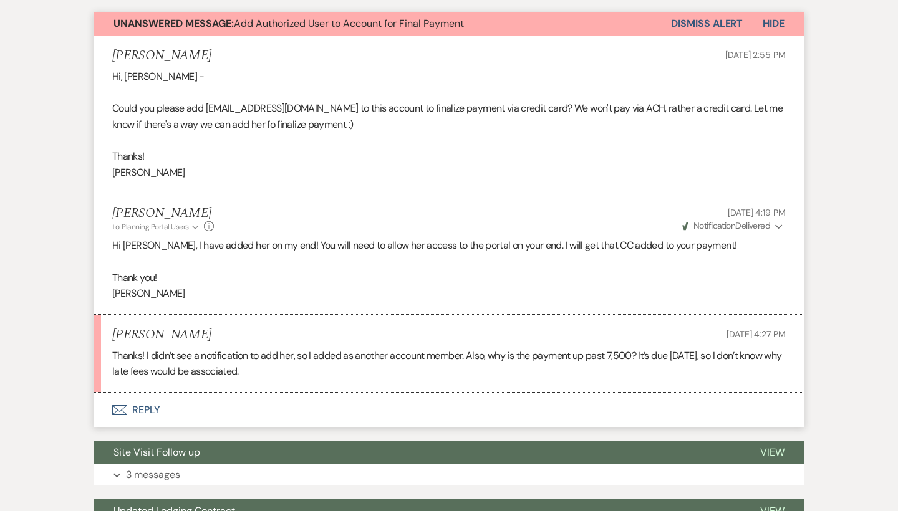
click at [141, 398] on button "Envelope Reply" at bounding box center [448, 410] width 711 height 35
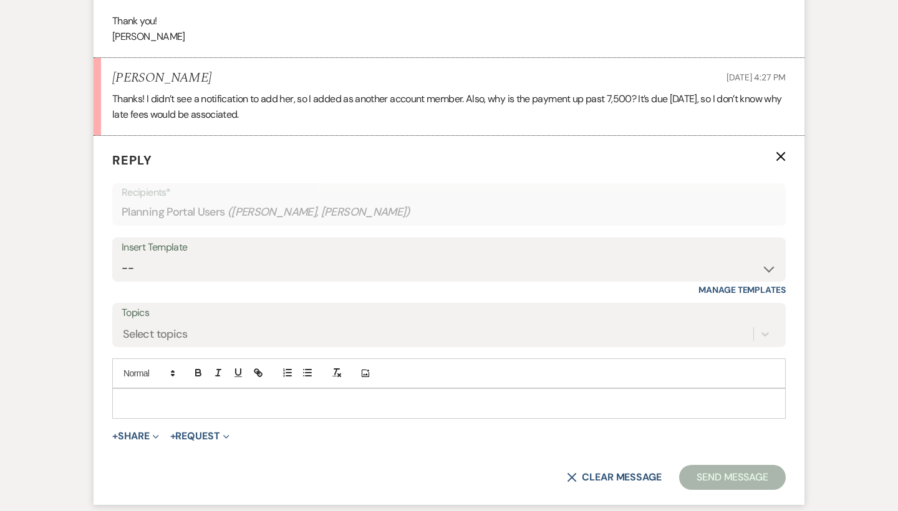
scroll to position [658, 0]
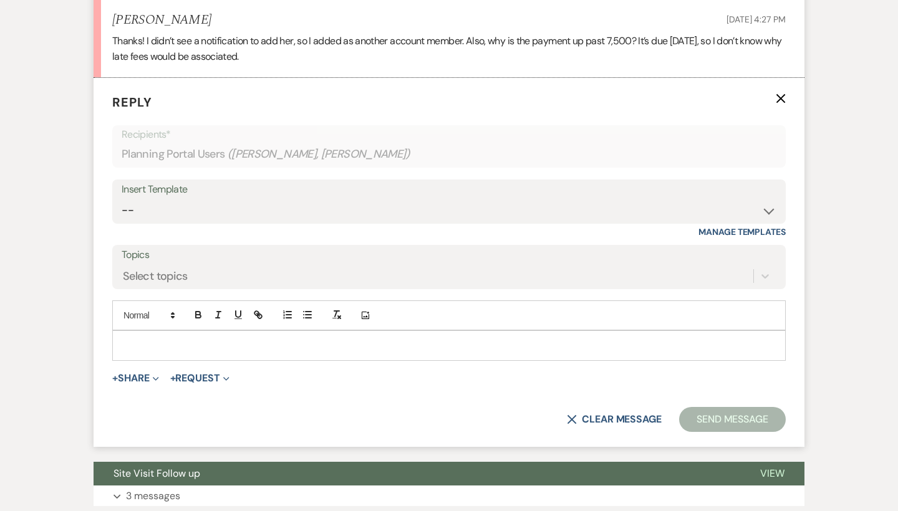
click at [158, 338] on p at bounding box center [448, 345] width 653 height 14
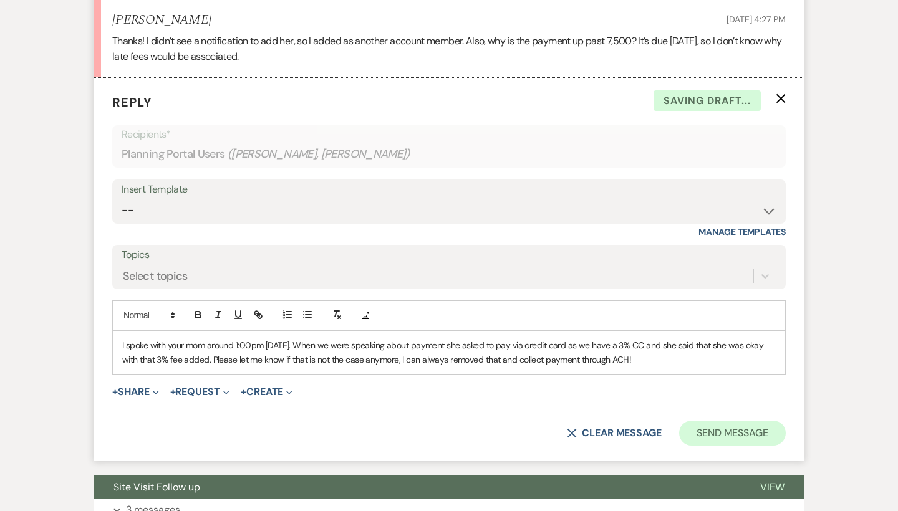
click at [731, 421] on button "Send Message" at bounding box center [732, 433] width 107 height 25
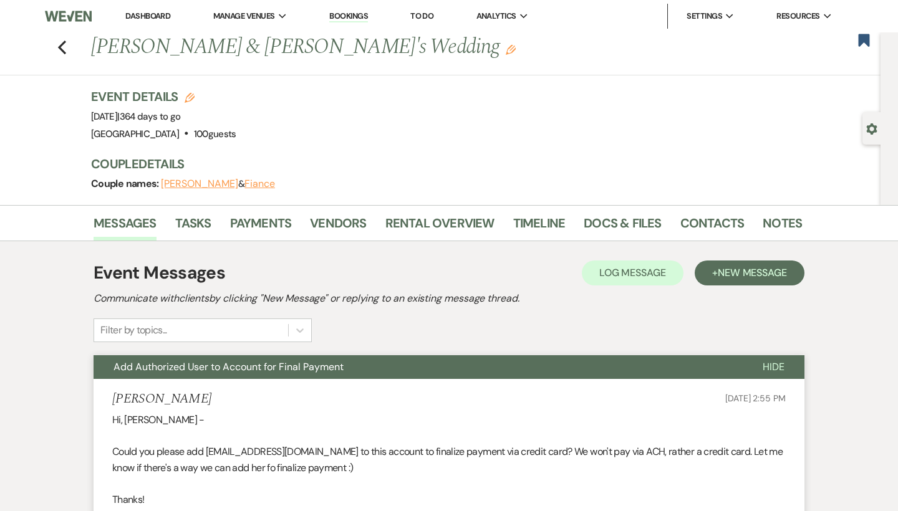
scroll to position [0, 0]
click at [59, 45] on icon "Previous" at bounding box center [61, 47] width 9 height 15
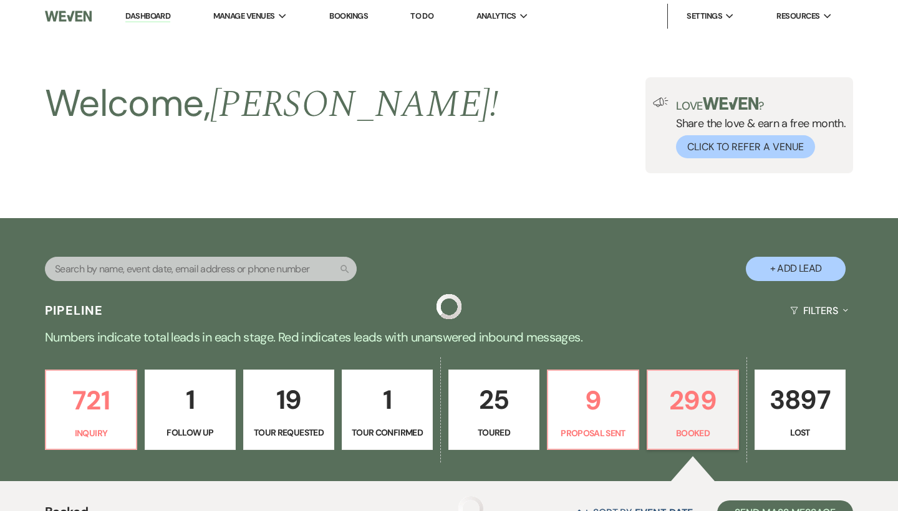
scroll to position [376, 0]
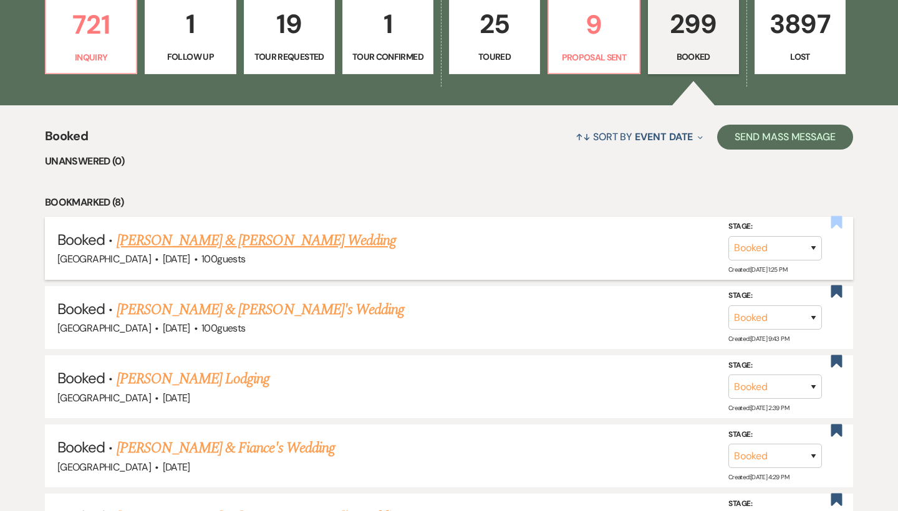
click at [837, 221] on use "button" at bounding box center [836, 222] width 11 height 12
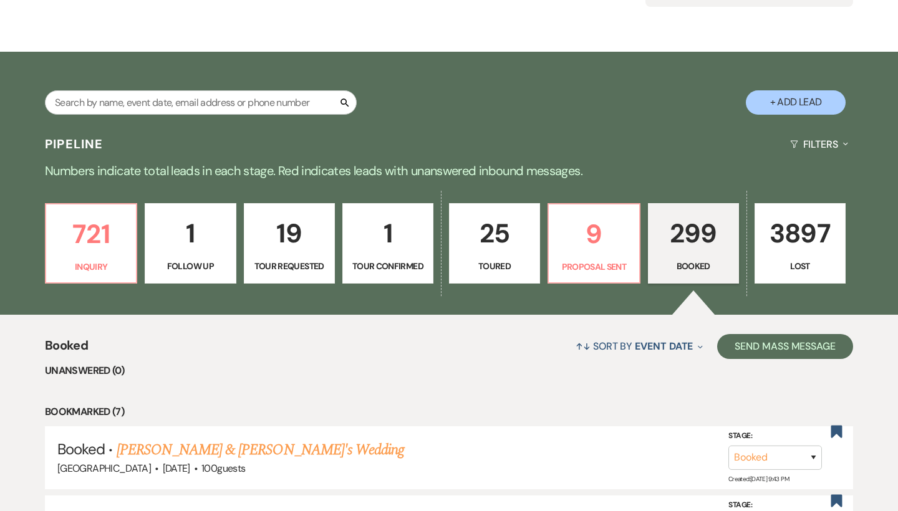
scroll to position [132, 0]
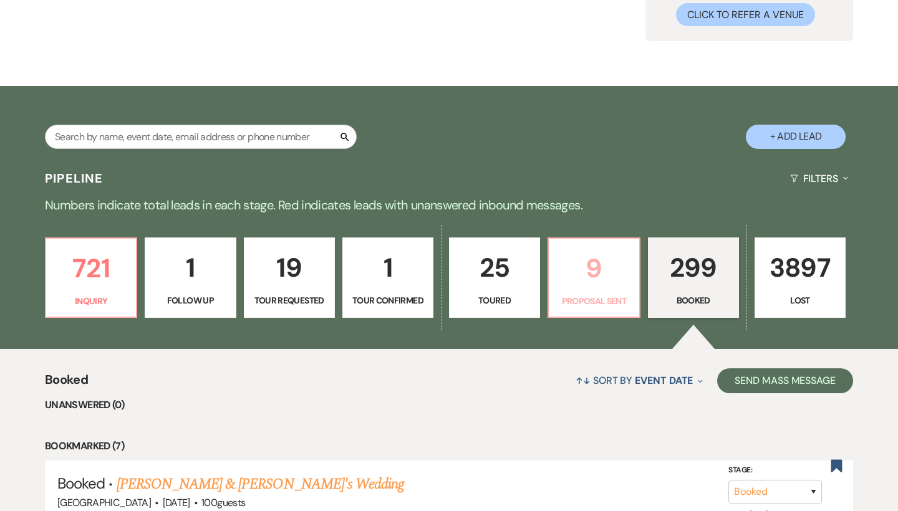
click at [582, 294] on p "Proposal Sent" at bounding box center [593, 301] width 75 height 14
select select "6"
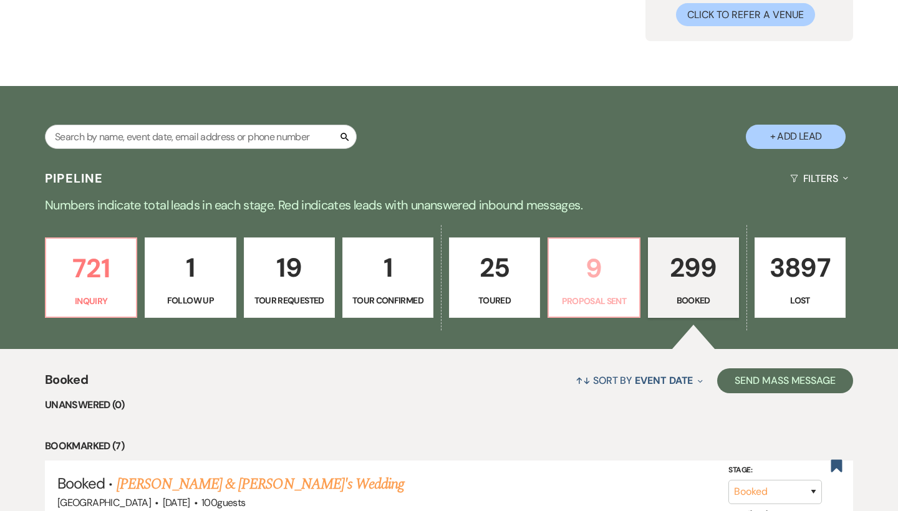
select select "6"
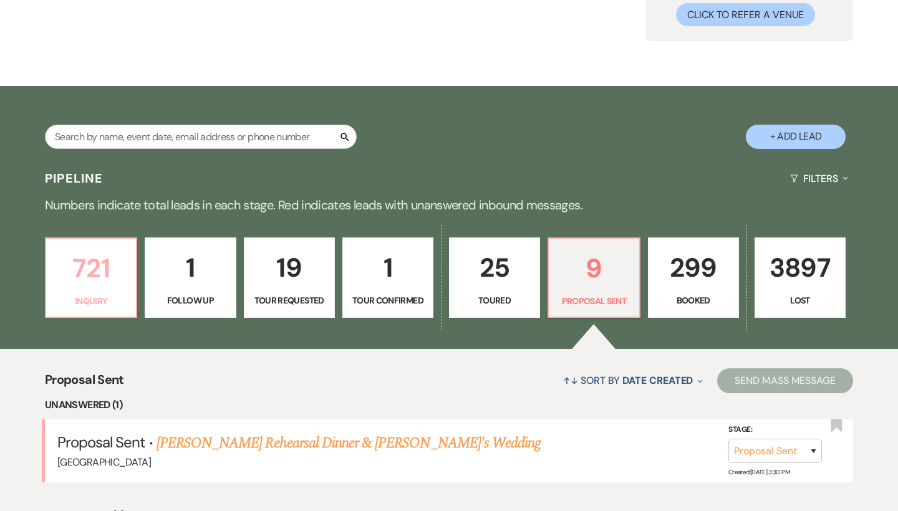
click at [103, 274] on p "721" at bounding box center [91, 268] width 75 height 42
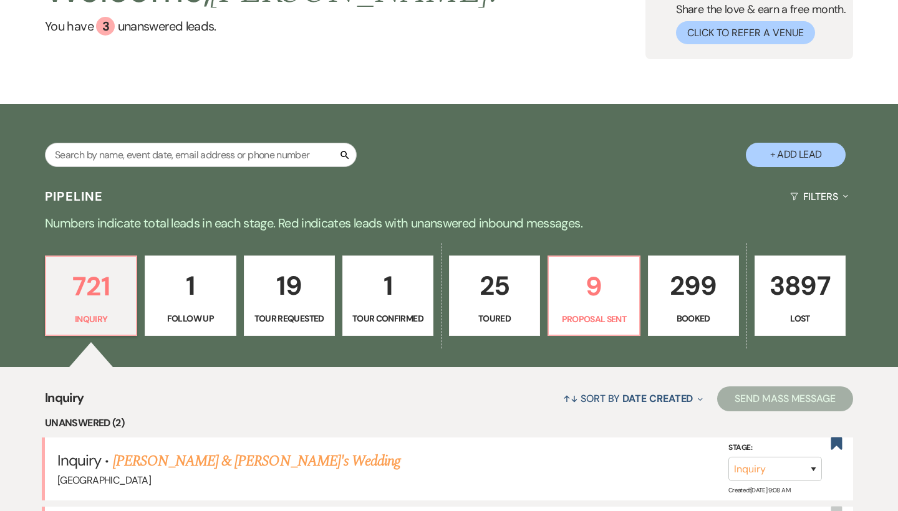
scroll to position [118, 0]
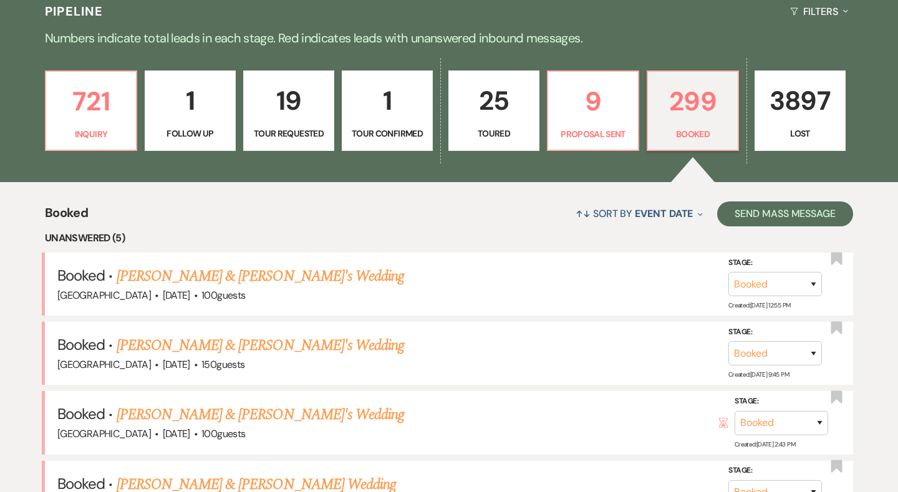
scroll to position [209, 0]
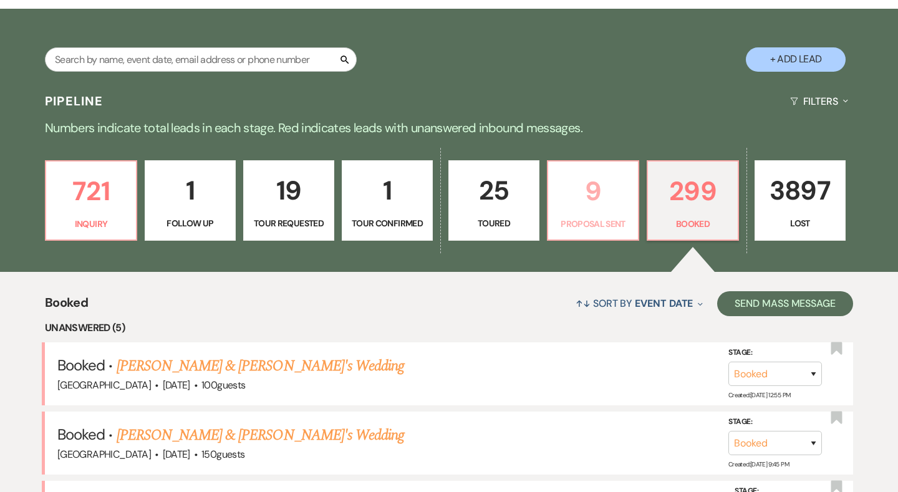
click at [588, 196] on p "9" at bounding box center [592, 191] width 75 height 42
select select "6"
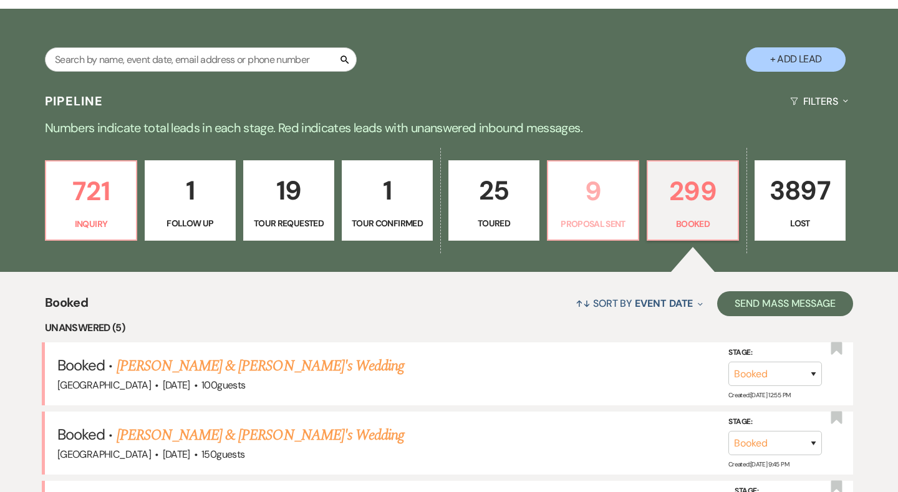
select select "6"
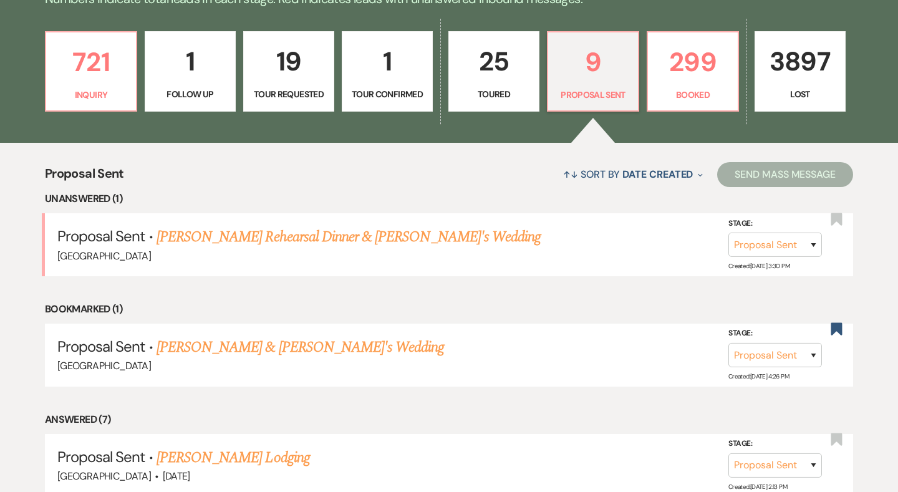
scroll to position [357, 0]
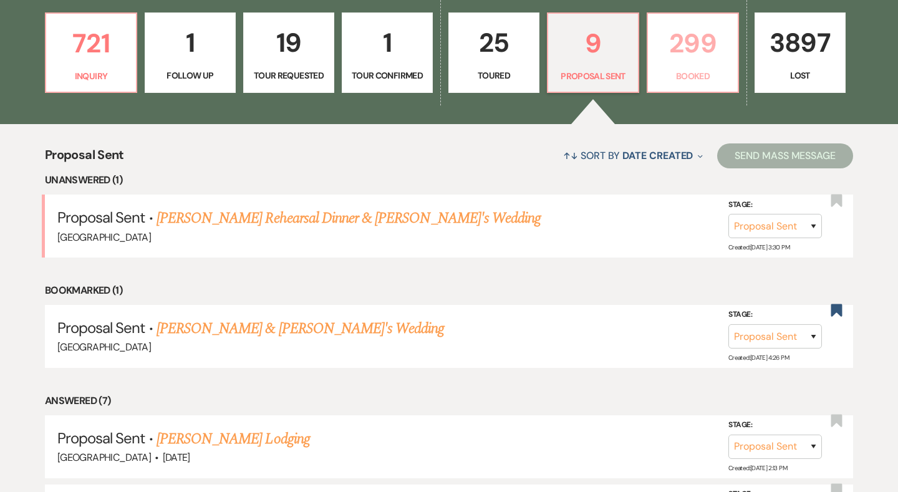
click at [686, 60] on p "299" at bounding box center [692, 43] width 75 height 42
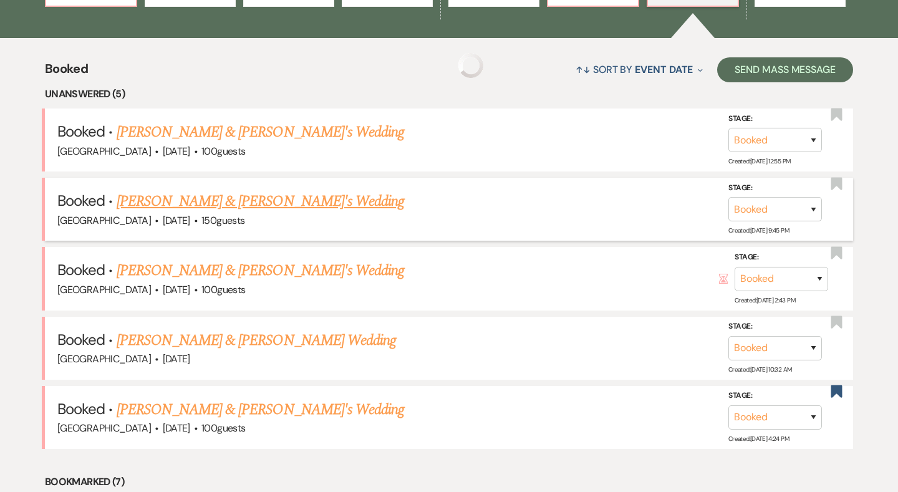
scroll to position [453, 0]
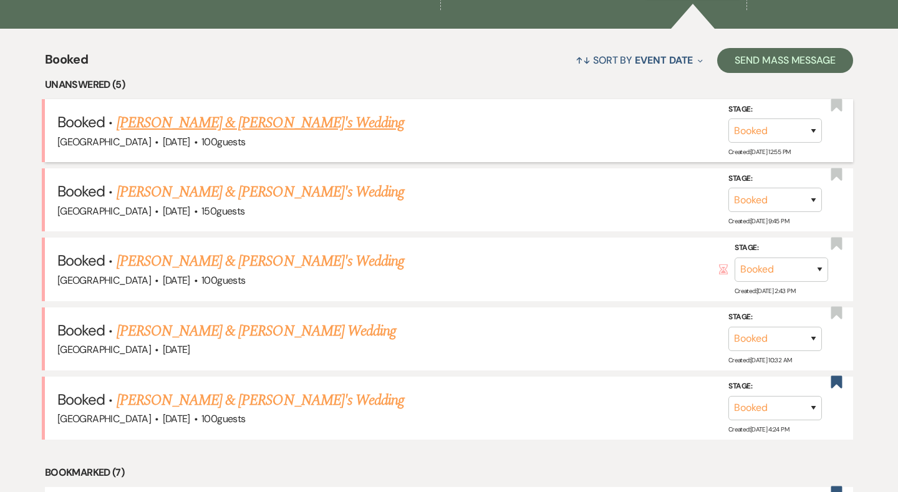
click at [280, 123] on link "[PERSON_NAME] & [PERSON_NAME]'s Wedding" at bounding box center [261, 123] width 288 height 22
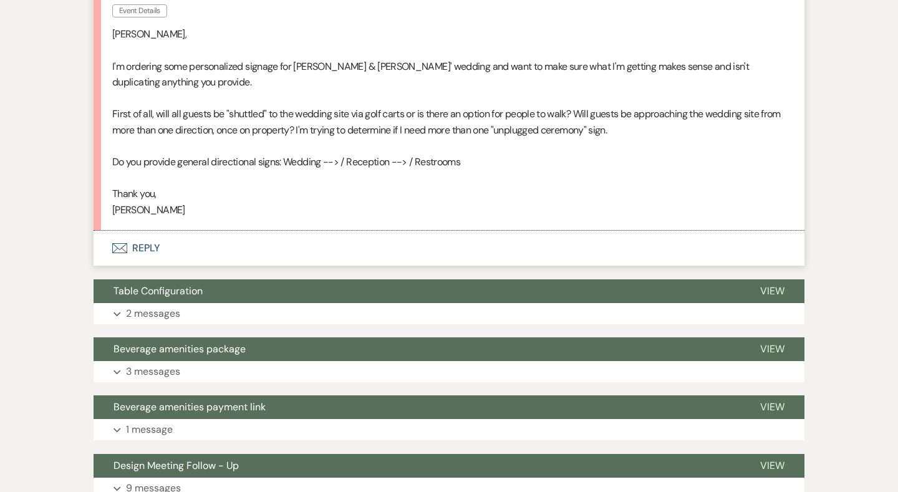
scroll to position [444, 0]
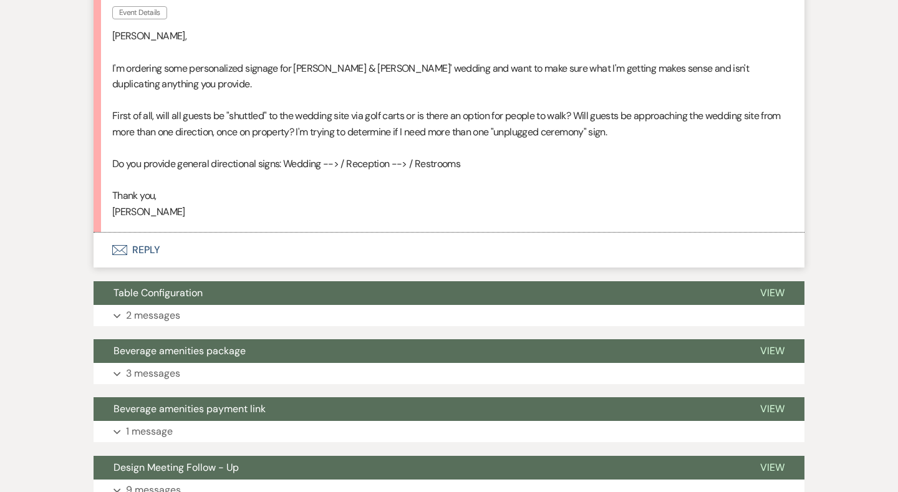
click at [153, 242] on button "Envelope Reply" at bounding box center [448, 249] width 711 height 35
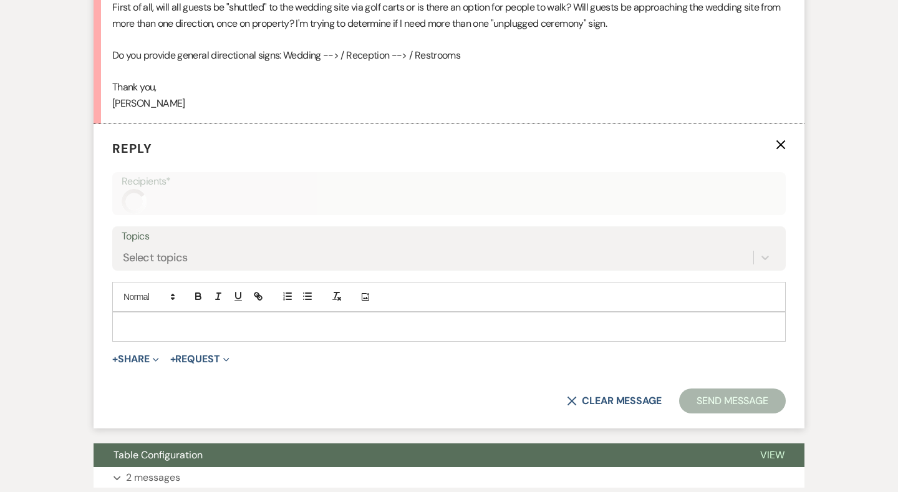
scroll to position [554, 0]
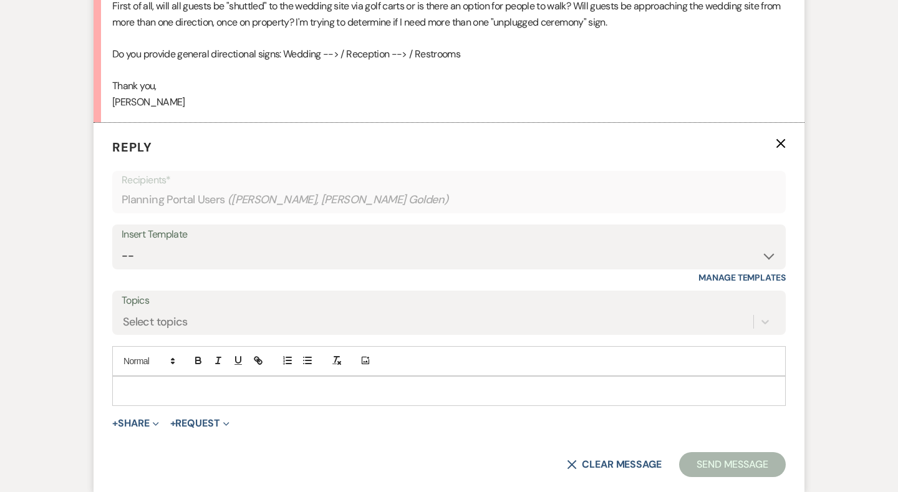
click at [160, 384] on p at bounding box center [448, 391] width 653 height 14
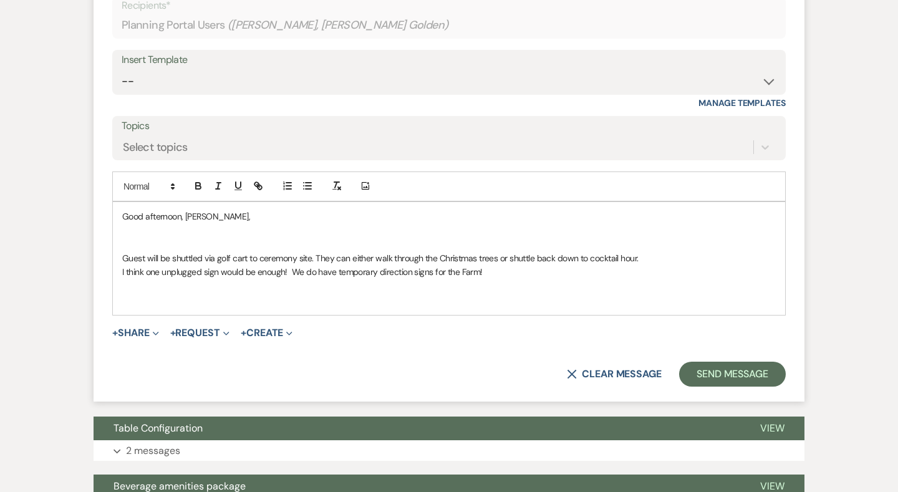
scroll to position [729, 0]
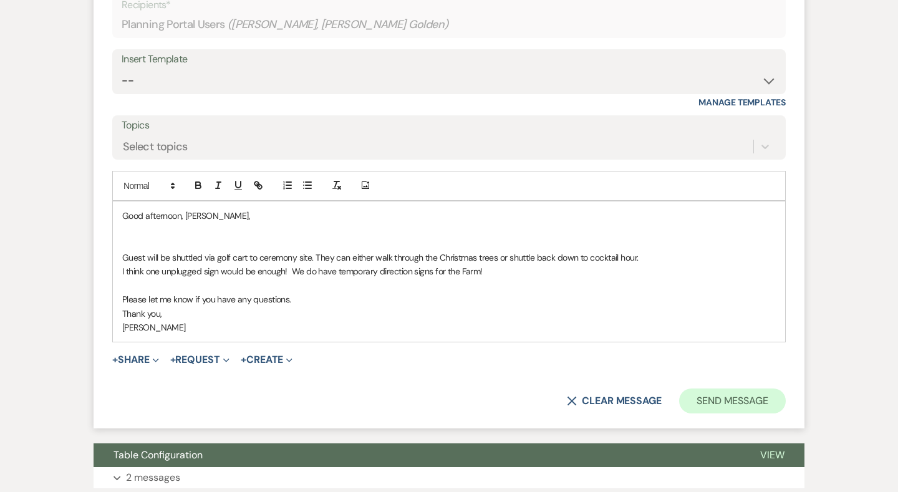
click at [770, 399] on button "Send Message" at bounding box center [732, 400] width 107 height 25
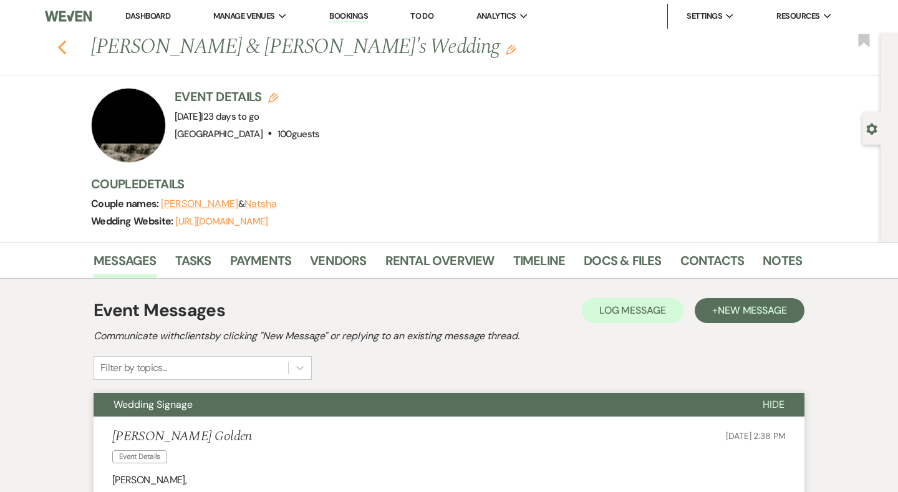
scroll to position [0, 0]
click at [61, 41] on icon "Previous" at bounding box center [61, 47] width 9 height 15
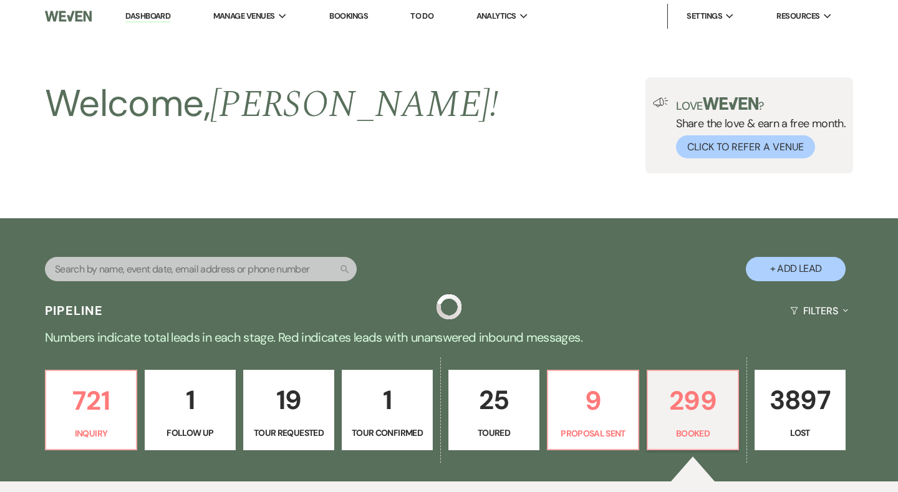
scroll to position [453, 0]
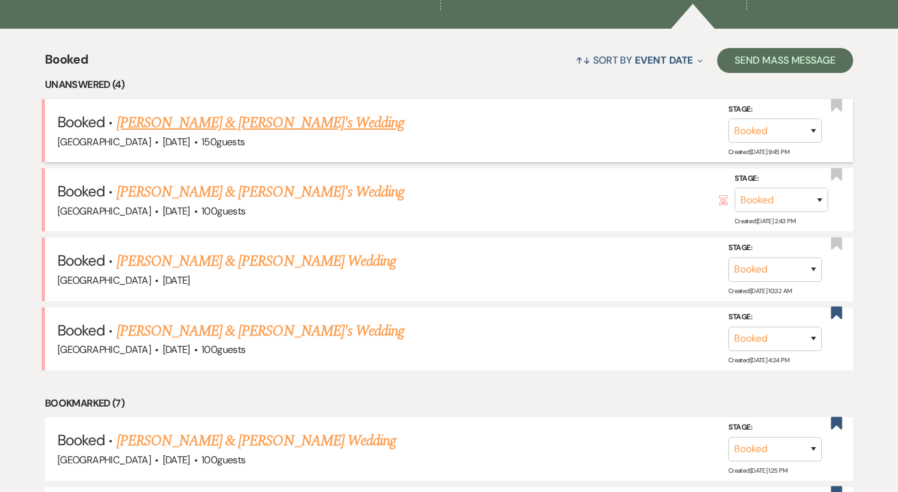
click at [223, 118] on link "[PERSON_NAME] & [PERSON_NAME]'s Wedding" at bounding box center [261, 123] width 288 height 22
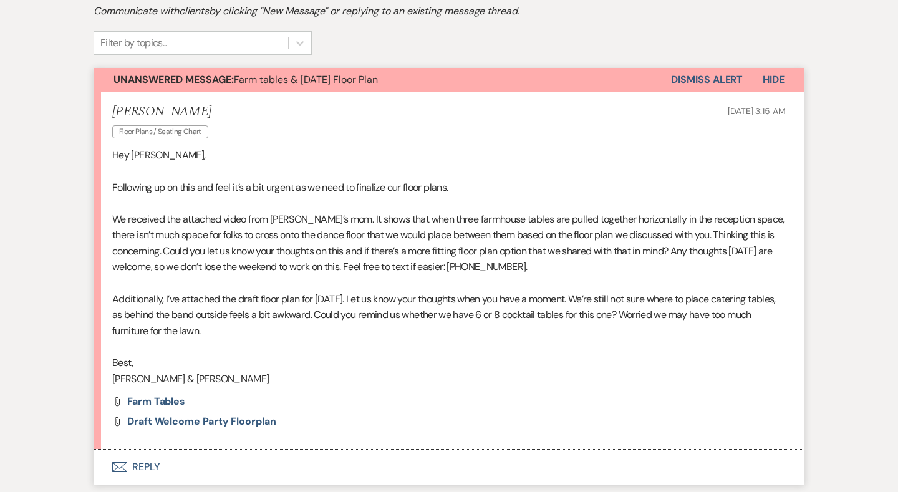
scroll to position [132, 0]
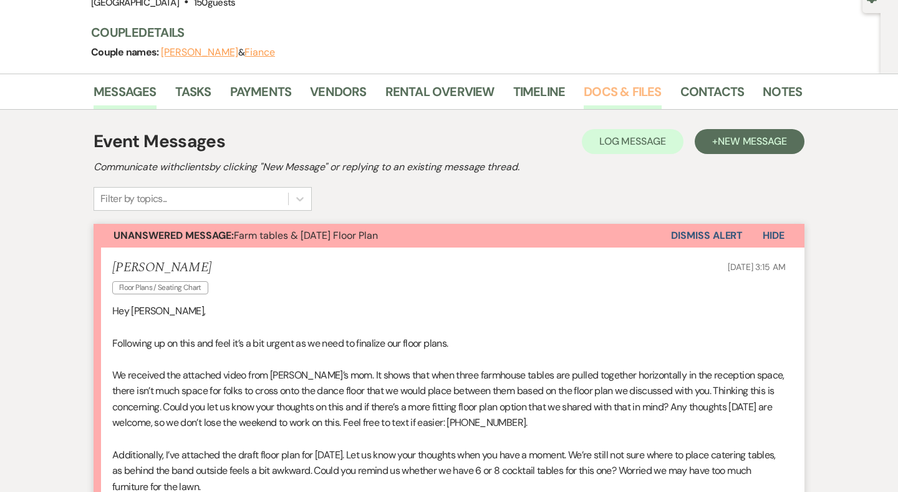
click at [633, 82] on link "Docs & Files" at bounding box center [621, 95] width 77 height 27
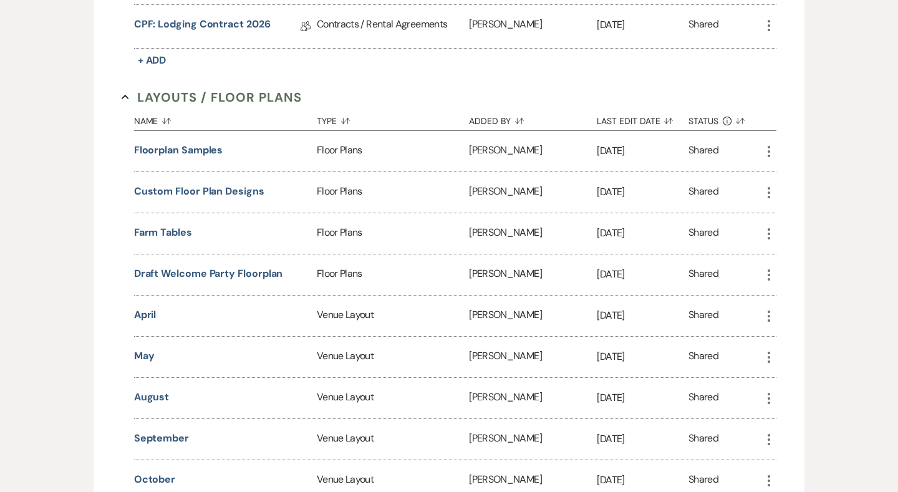
scroll to position [510, 0]
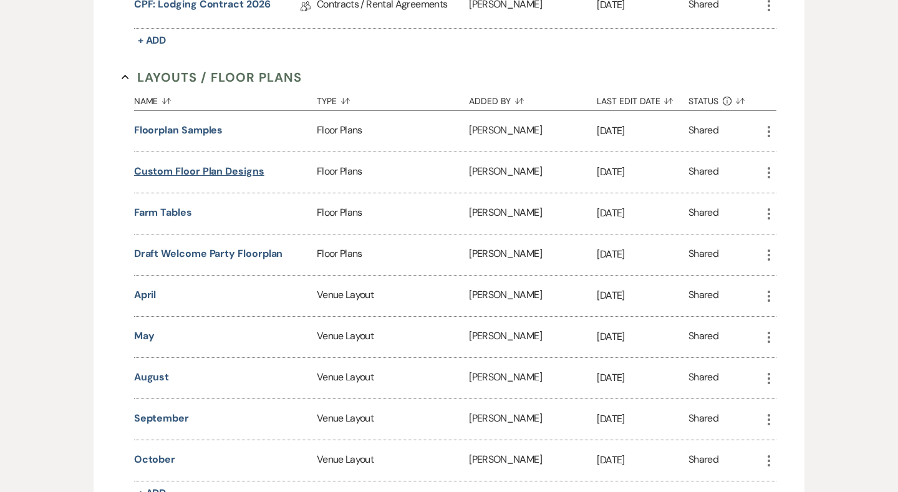
click at [226, 170] on button "Custom Floor Plan Designs" at bounding box center [199, 171] width 130 height 15
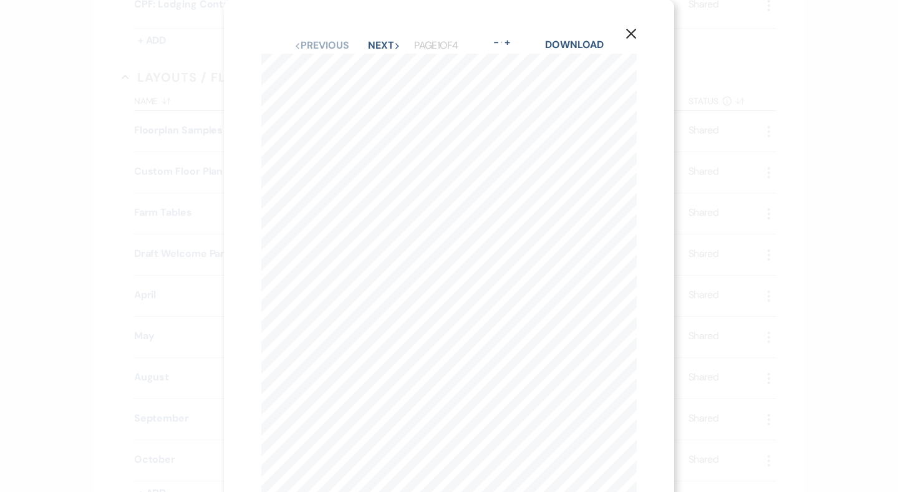
scroll to position [0, 0]
click at [630, 31] on icon "X" at bounding box center [630, 33] width 11 height 11
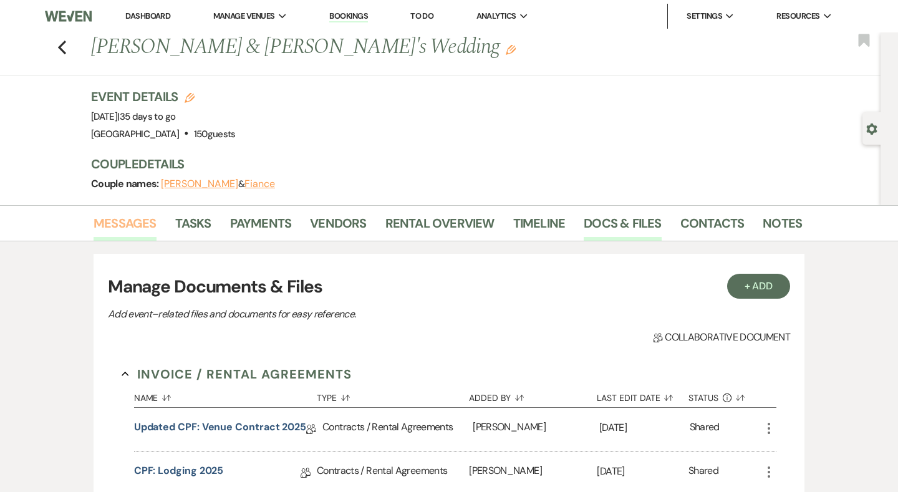
click at [127, 228] on link "Messages" at bounding box center [124, 226] width 63 height 27
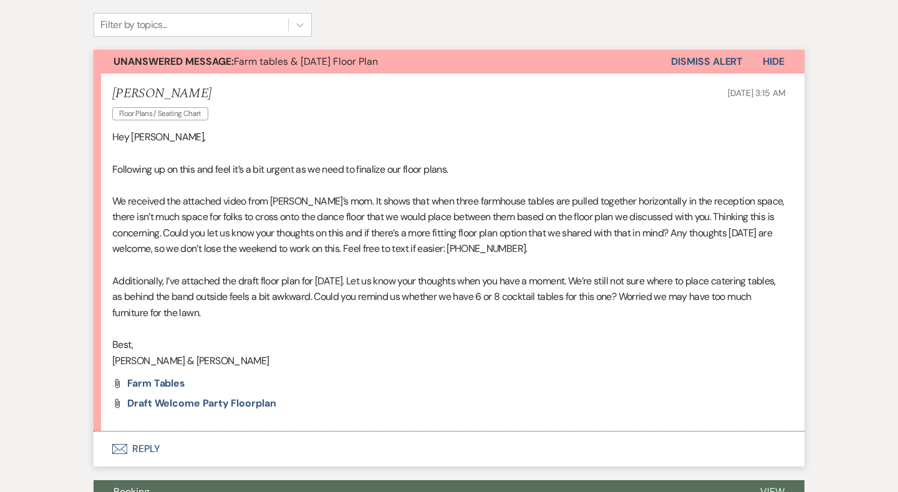
scroll to position [304, 0]
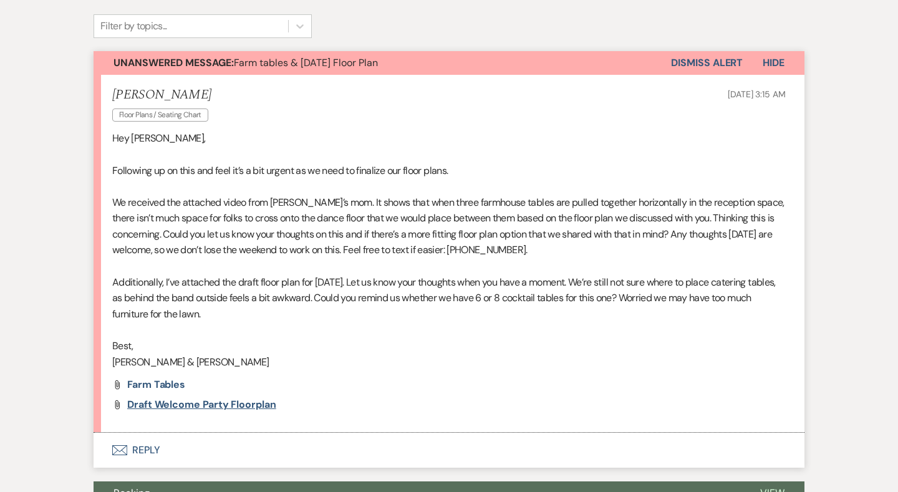
click at [160, 398] on span "Draft Welcome Party Floorplan" at bounding box center [201, 404] width 149 height 13
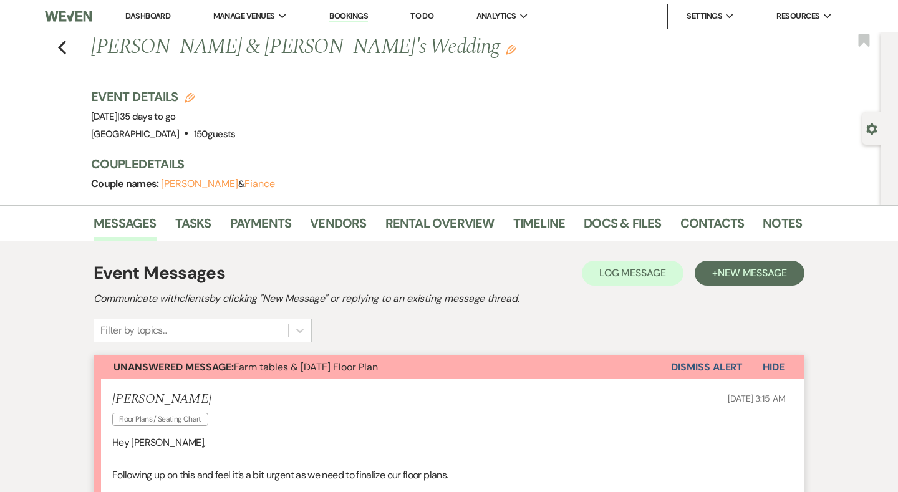
scroll to position [0, 0]
click at [57, 42] on icon "Previous" at bounding box center [61, 47] width 9 height 15
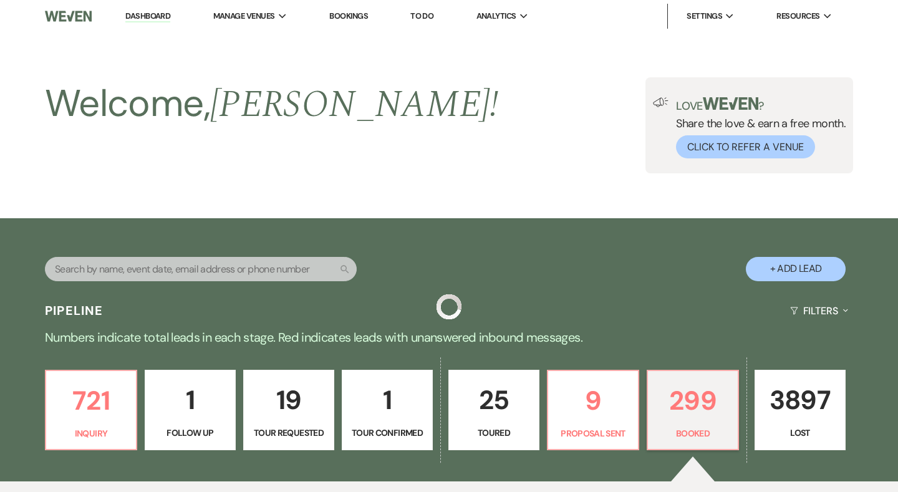
scroll to position [453, 0]
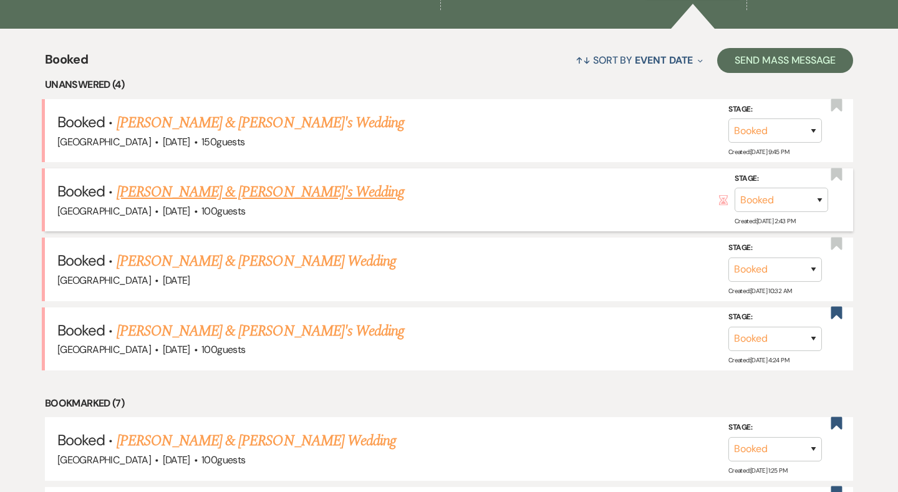
click at [190, 187] on link "[PERSON_NAME] & [PERSON_NAME]'s Wedding" at bounding box center [261, 192] width 288 height 22
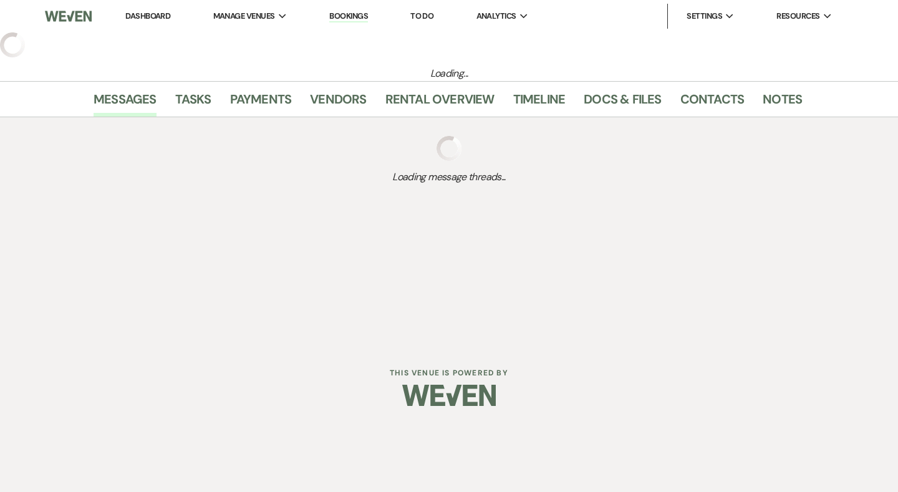
select select "4"
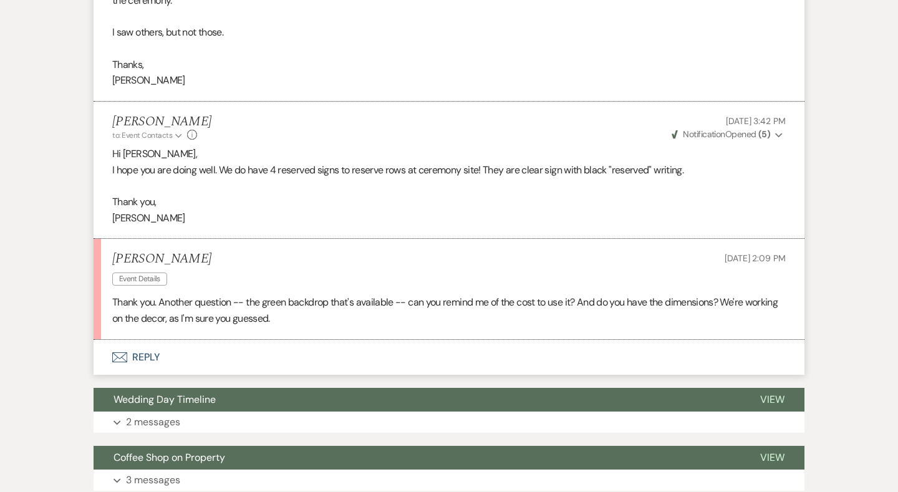
scroll to position [638, 0]
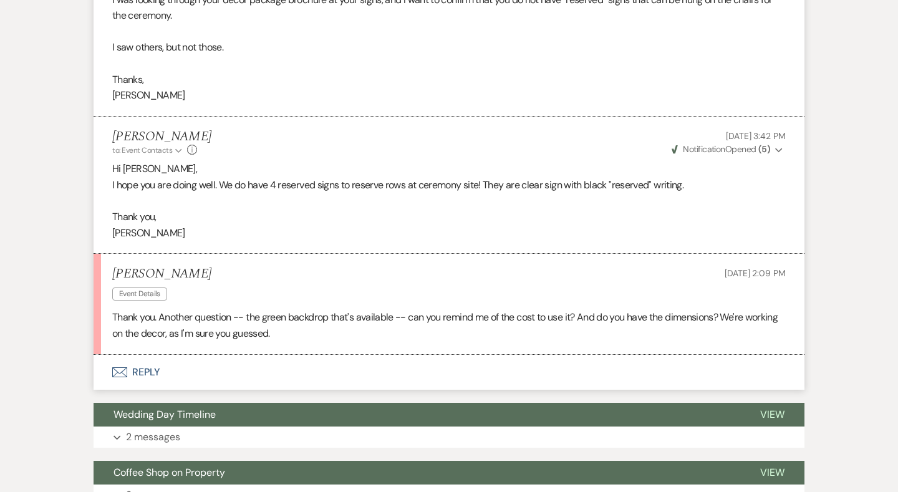
click at [146, 368] on button "Envelope Reply" at bounding box center [448, 372] width 711 height 35
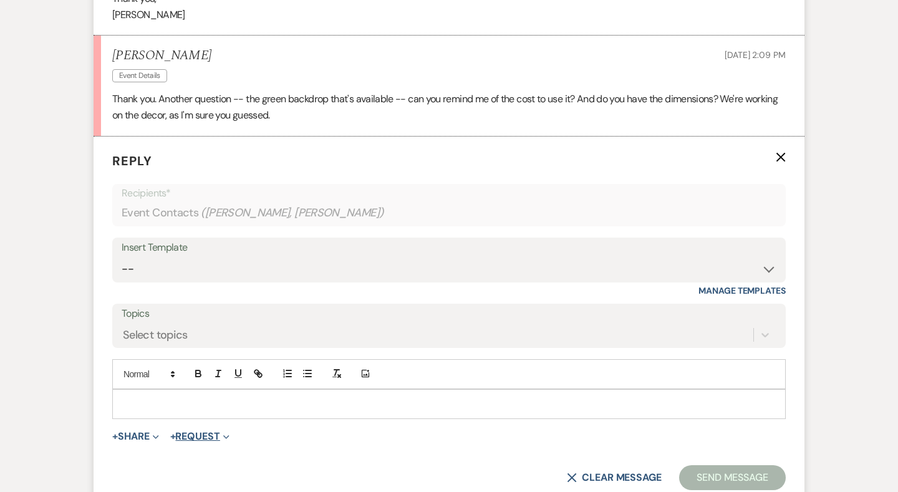
scroll to position [923, 0]
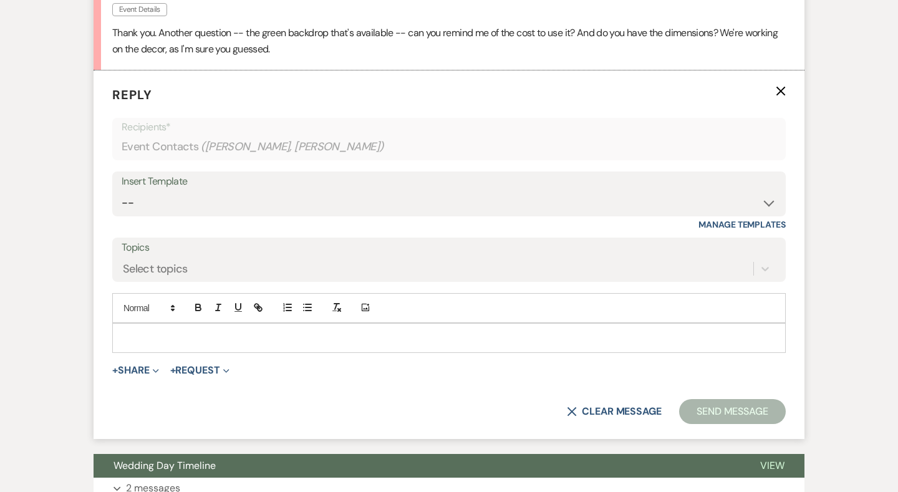
click at [211, 331] on p at bounding box center [448, 338] width 653 height 14
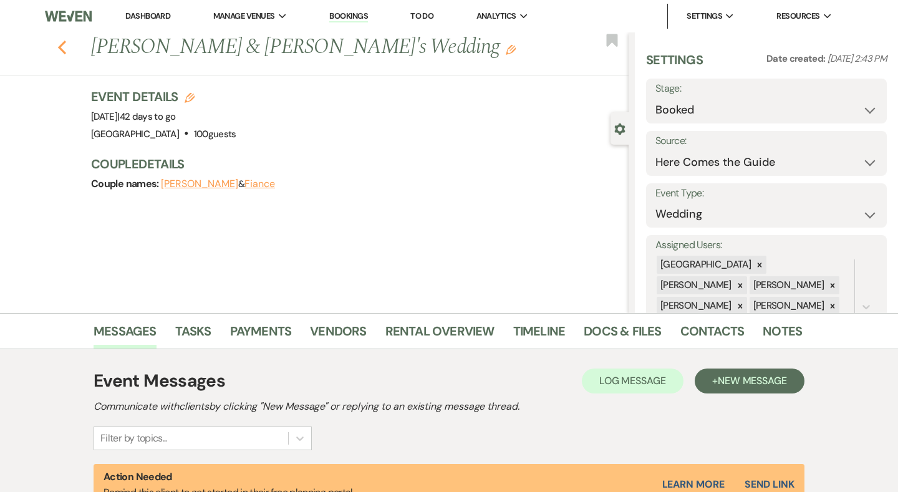
scroll to position [0, 0]
click at [57, 41] on icon "Previous" at bounding box center [61, 47] width 9 height 15
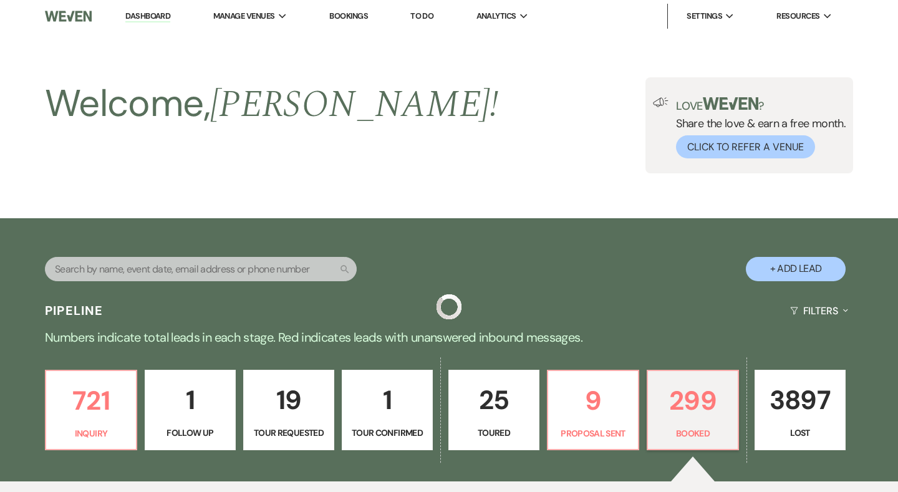
scroll to position [453, 0]
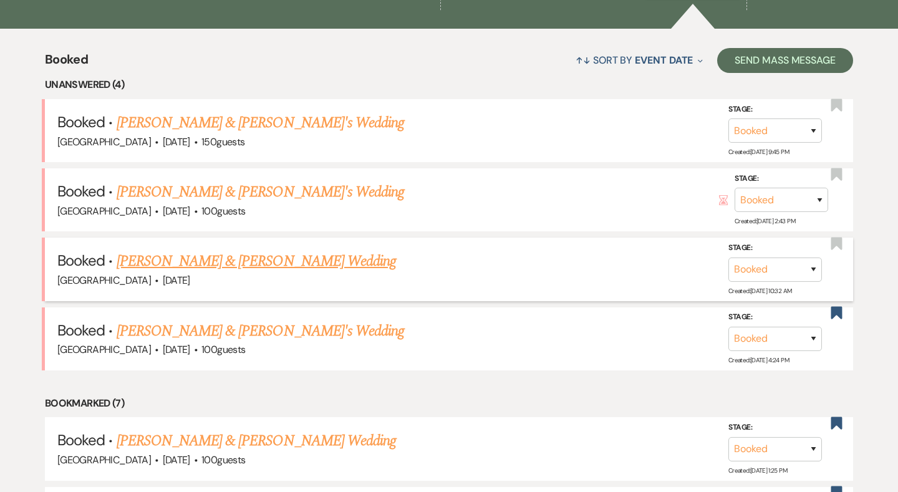
click at [193, 257] on link "[PERSON_NAME] & [PERSON_NAME] Wedding" at bounding box center [256, 261] width 279 height 22
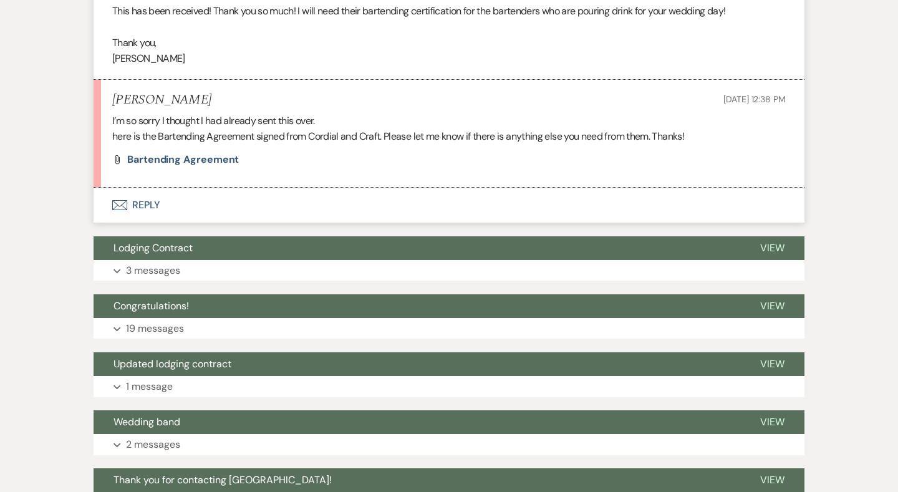
scroll to position [2006, 0]
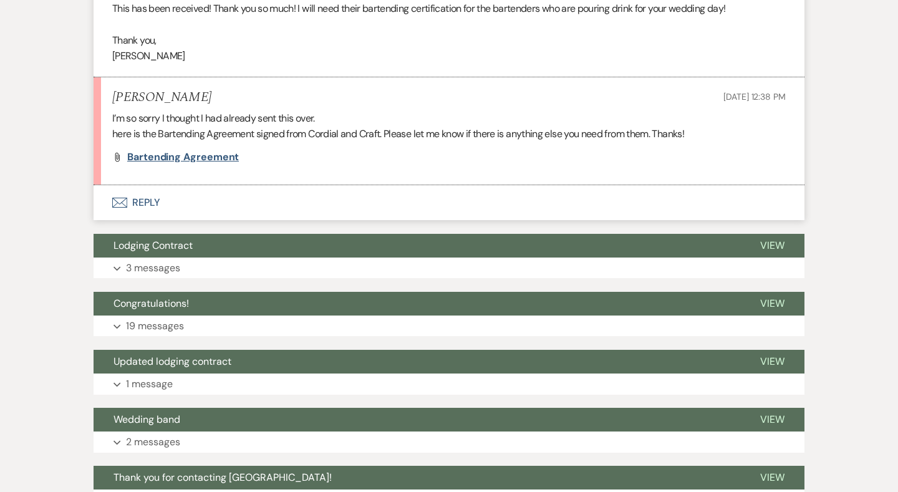
click at [181, 150] on span "Bartending agreement" at bounding box center [183, 156] width 112 height 13
click at [139, 185] on button "Envelope Reply" at bounding box center [448, 202] width 711 height 35
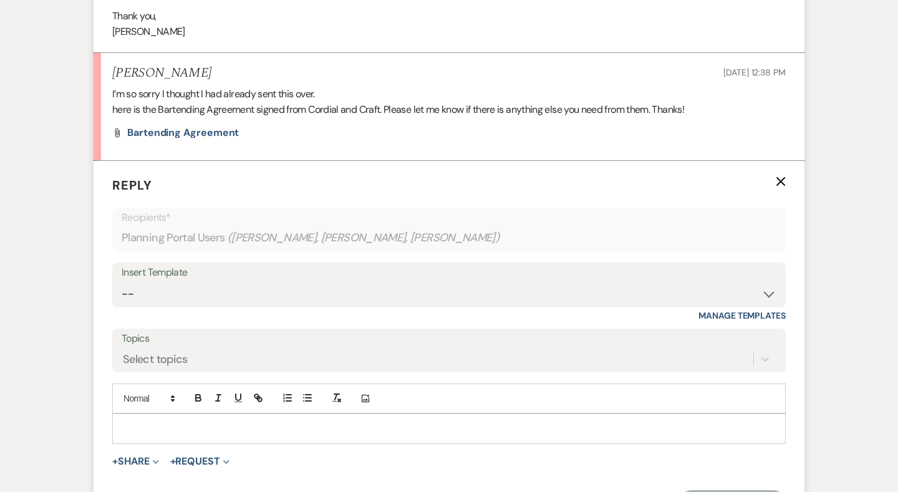
scroll to position [2084, 0]
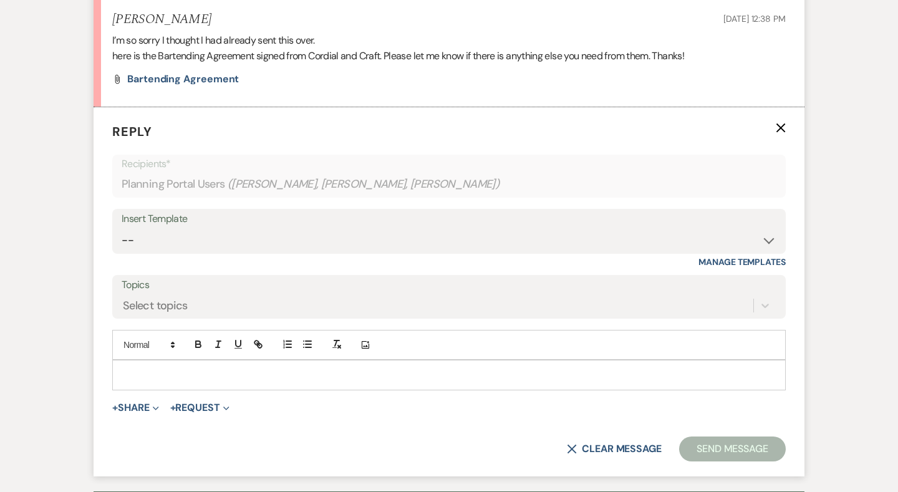
click at [204, 360] on div at bounding box center [449, 374] width 672 height 29
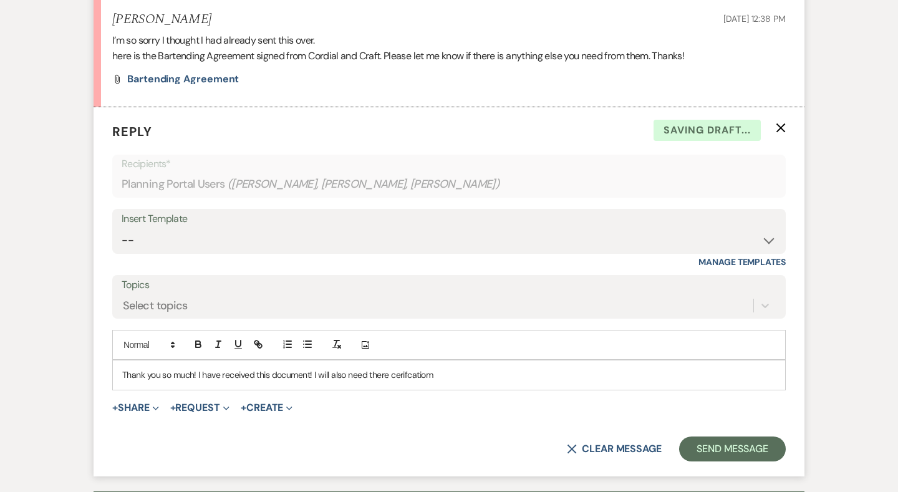
click at [391, 368] on p "Thank you so much! I have received this document! I will also need there cerifc…" at bounding box center [448, 375] width 653 height 14
click at [497, 368] on p "Thank you so much! I have received this document! I will also need there barten…" at bounding box center [448, 375] width 653 height 14
click at [456, 368] on p "Thank you so much! I have received this document! I will also need there barten…" at bounding box center [448, 375] width 653 height 14
click at [517, 360] on div "Thank you so much! I have received this document! I will also need there barten…" at bounding box center [449, 374] width 672 height 29
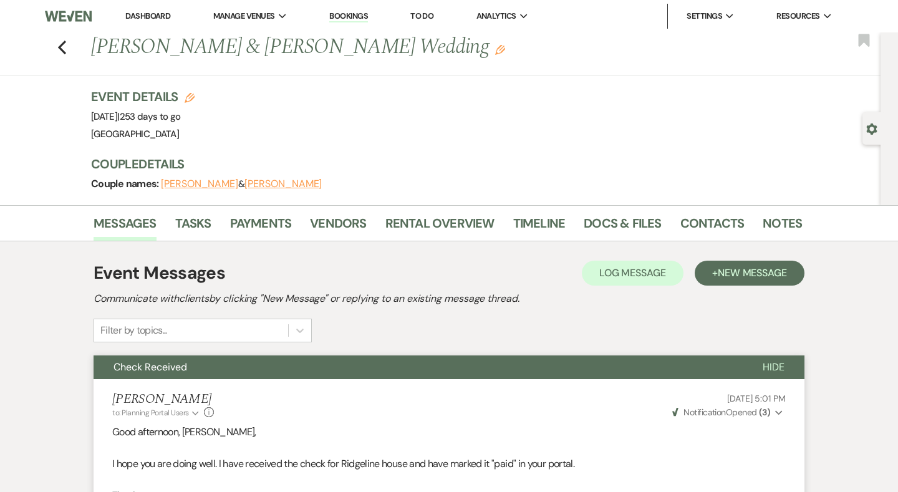
scroll to position [0, 0]
click at [64, 42] on use "button" at bounding box center [62, 48] width 8 height 14
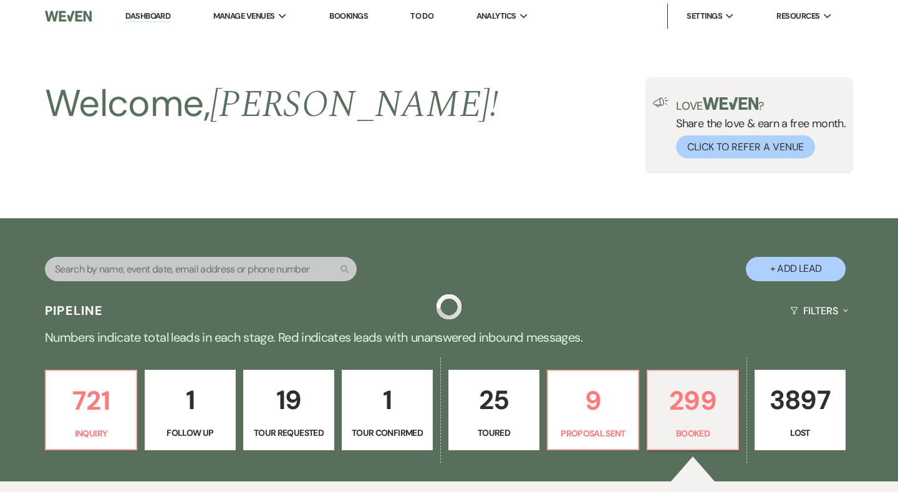
scroll to position [453, 0]
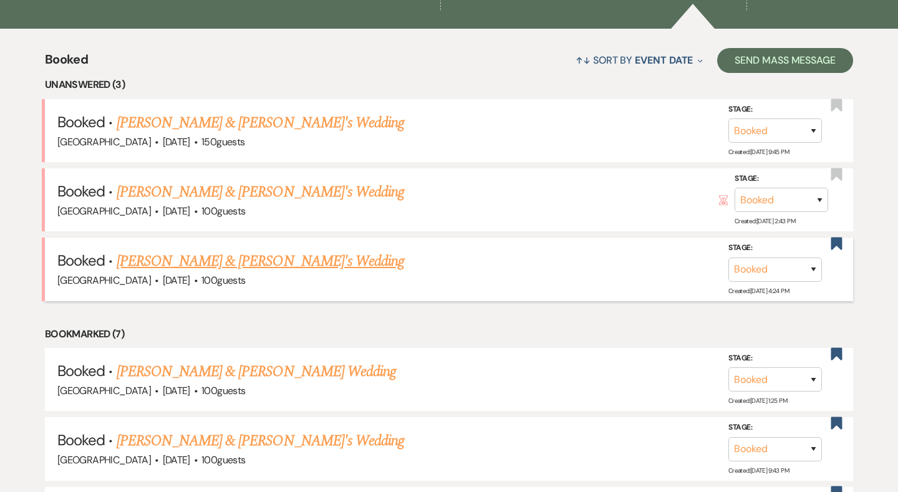
click at [188, 251] on link "[PERSON_NAME] & [PERSON_NAME]'s Wedding" at bounding box center [261, 261] width 288 height 22
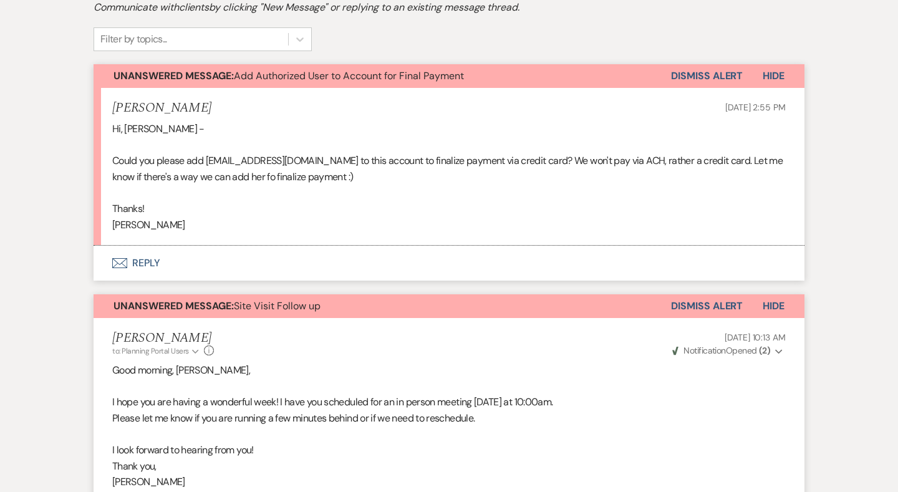
scroll to position [291, 0]
drag, startPoint x: 290, startPoint y: 160, endPoint x: 219, endPoint y: 163, distance: 70.5
click at [219, 163] on p "Could you please add kparker@fnbo.com to this account to finalize payment via c…" at bounding box center [448, 169] width 673 height 32
drag, startPoint x: 288, startPoint y: 161, endPoint x: 208, endPoint y: 160, distance: 80.4
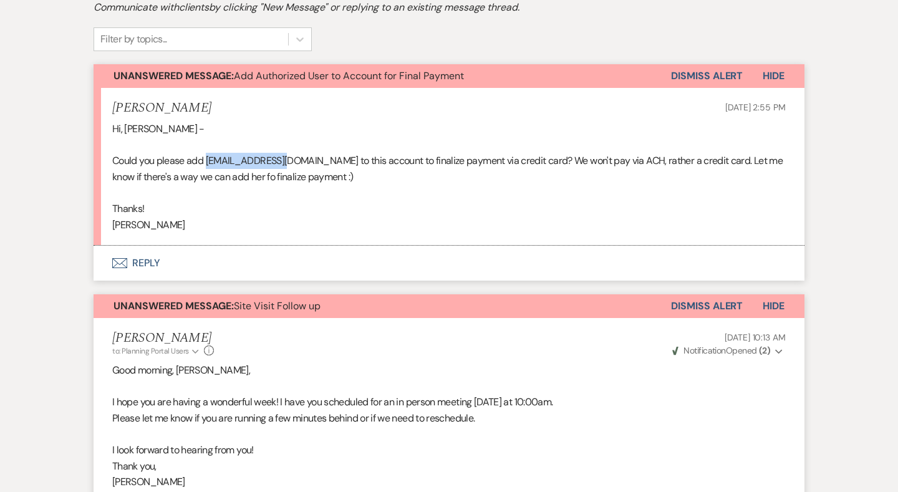
click at [208, 160] on p "Could you please add kparker@fnbo.com to this account to finalize payment via c…" at bounding box center [448, 169] width 673 height 32
copy p "kparker@fnbo.com"
click at [208, 160] on p "Could you please add kparker@fnbo.com to this account to finalize payment via c…" at bounding box center [448, 169] width 673 height 32
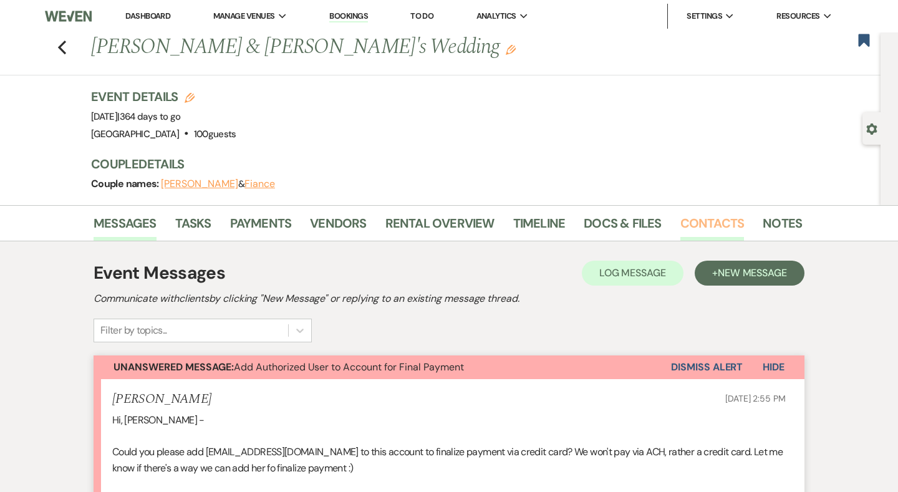
scroll to position [0, 0]
click at [698, 214] on link "Contacts" at bounding box center [712, 226] width 64 height 27
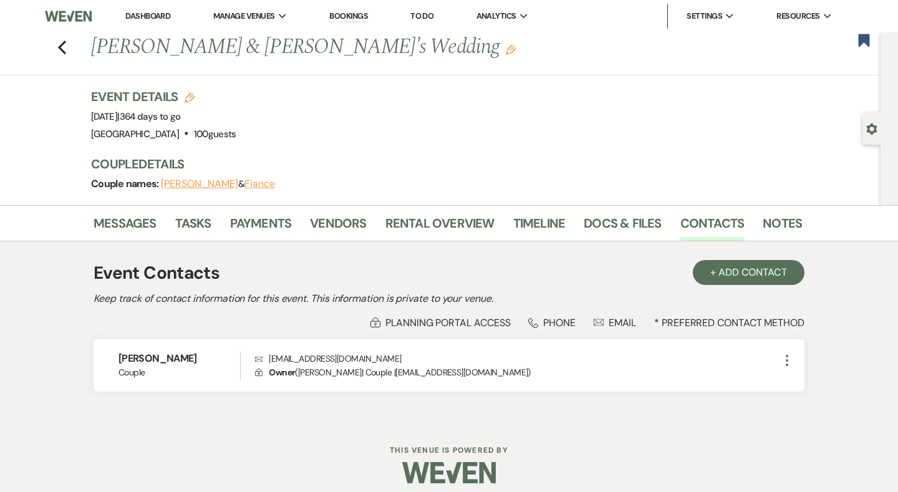
click at [701, 289] on div "Event Contacts + Add Contact Keep track of contact information for this event. …" at bounding box center [448, 332] width 711 height 156
click at [730, 272] on button "+ Add Contact" at bounding box center [749, 272] width 112 height 25
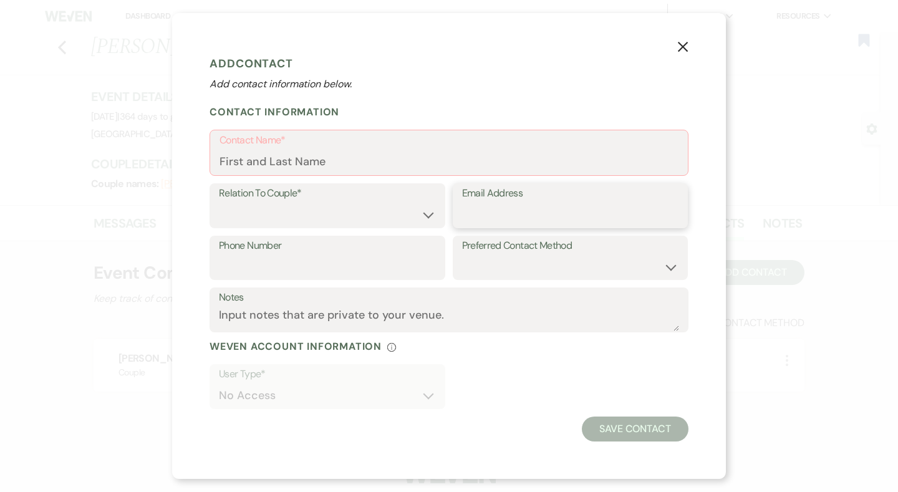
paste input "kparker@fnbo.com"
type input "kparker@fnbo.com"
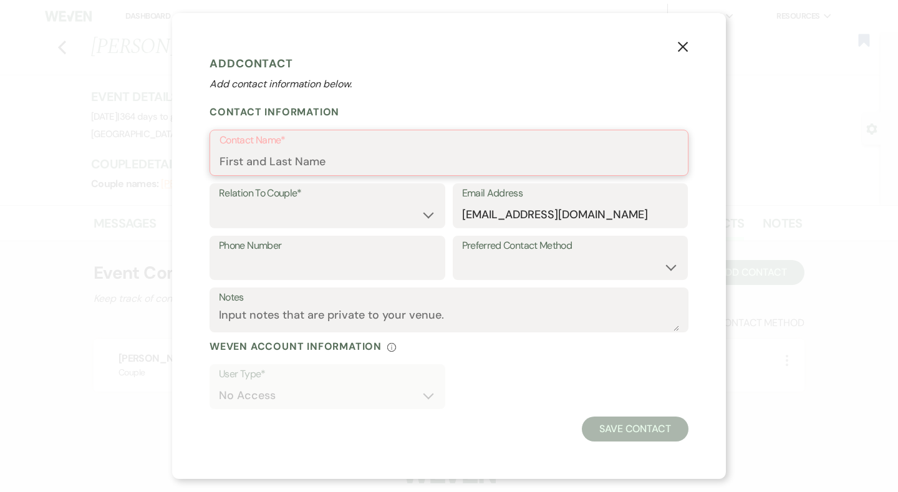
click at [449, 167] on input "Contact Name*" at bounding box center [448, 162] width 459 height 24
select select "3"
click at [297, 161] on input "Contact Name*" at bounding box center [448, 162] width 459 height 24
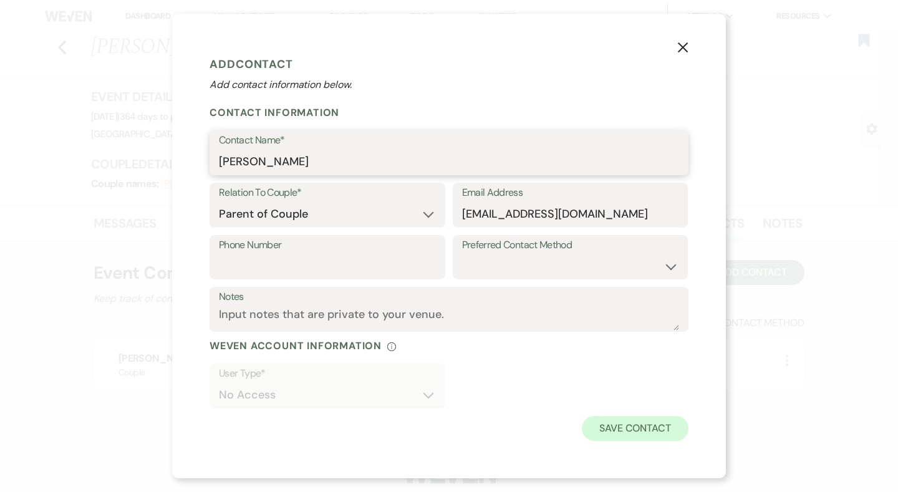
type input "Mrs. Parker"
click at [618, 427] on button "Save Contact" at bounding box center [635, 428] width 107 height 25
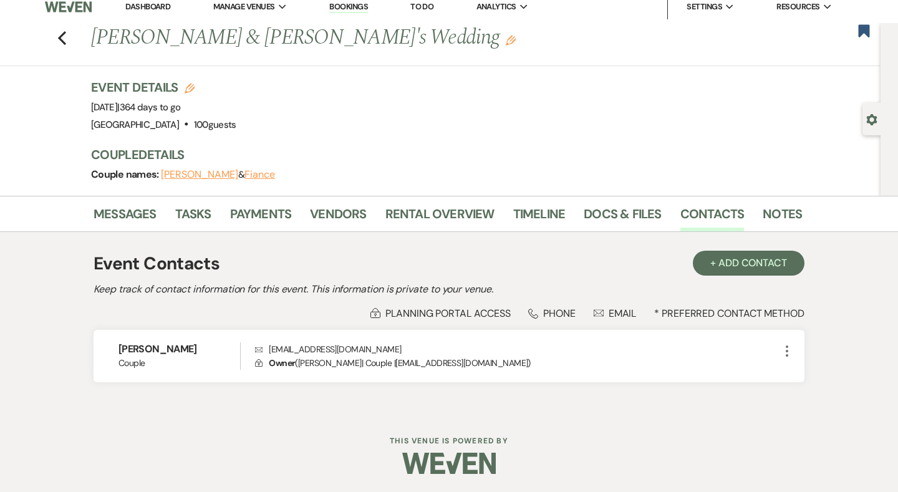
scroll to position [9, 0]
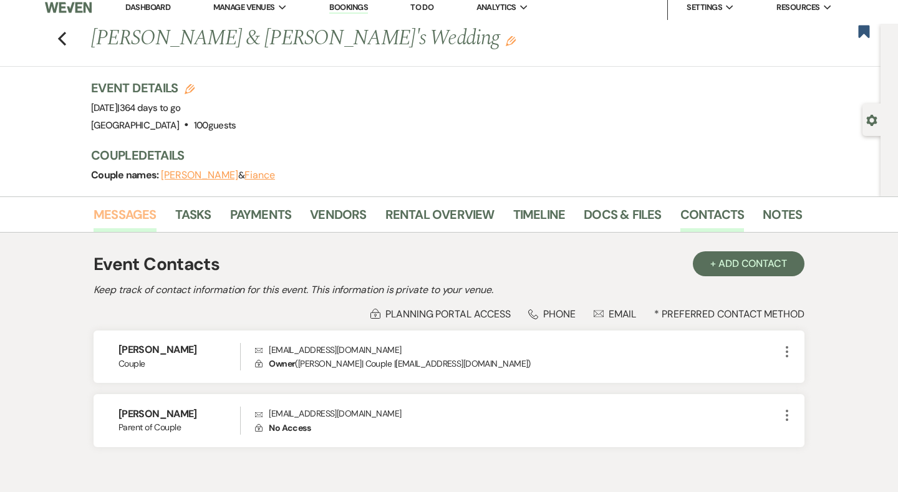
click at [137, 209] on link "Messages" at bounding box center [124, 217] width 63 height 27
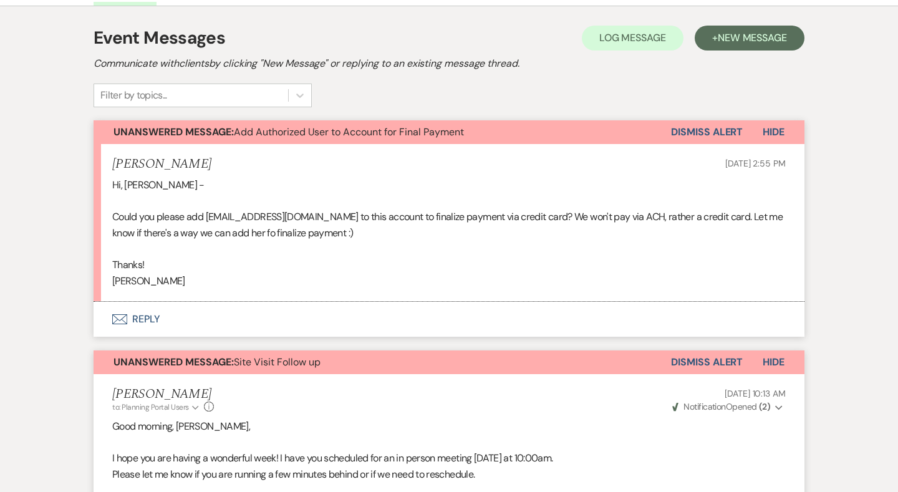
click at [138, 317] on button "Envelope Reply" at bounding box center [448, 319] width 711 height 35
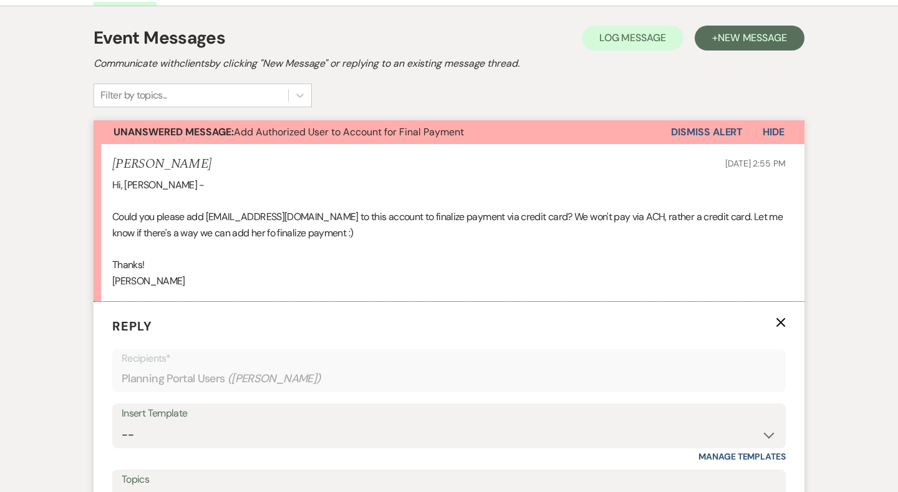
scroll to position [472, 0]
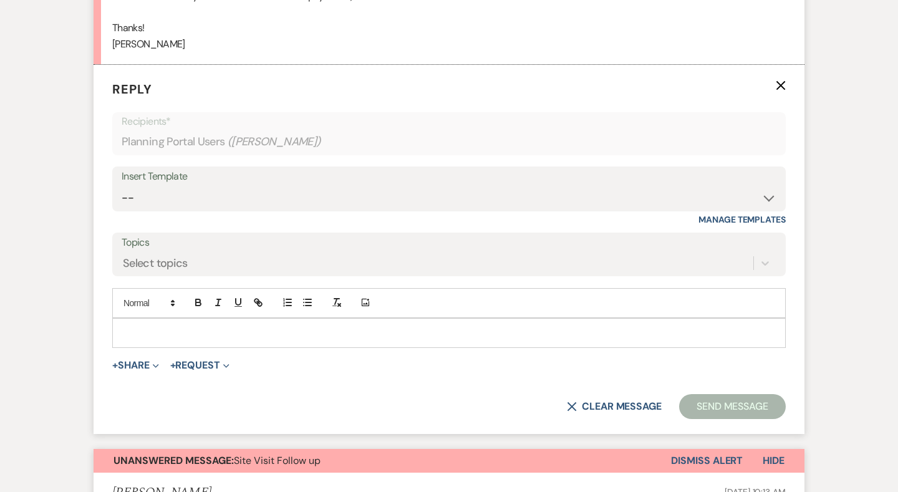
click at [258, 328] on p at bounding box center [448, 333] width 653 height 14
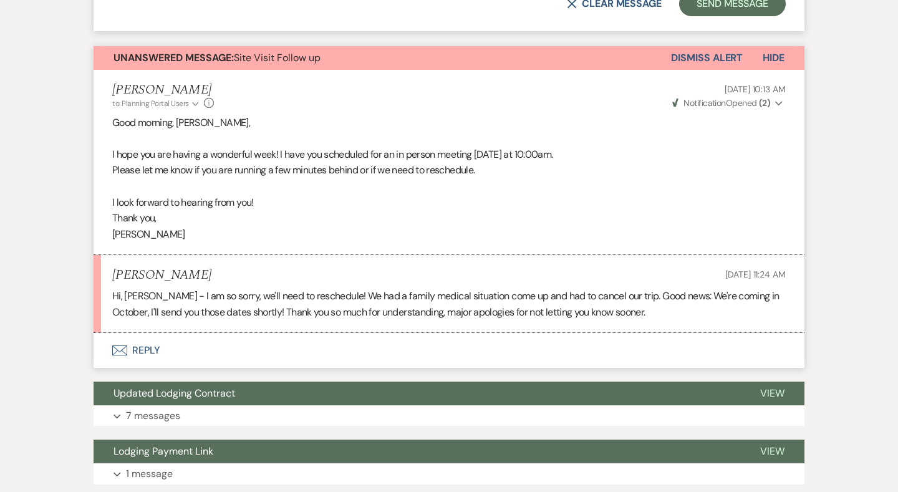
scroll to position [923, 0]
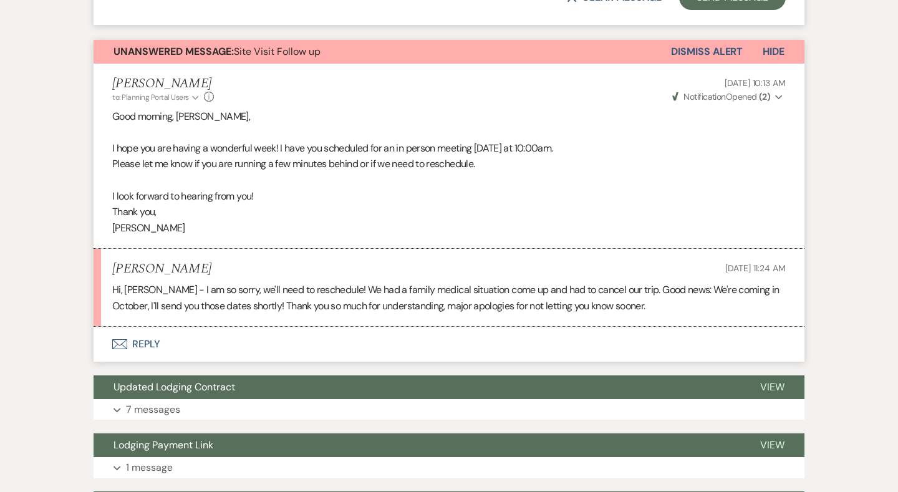
click at [113, 339] on icon "Envelope" at bounding box center [119, 344] width 15 height 10
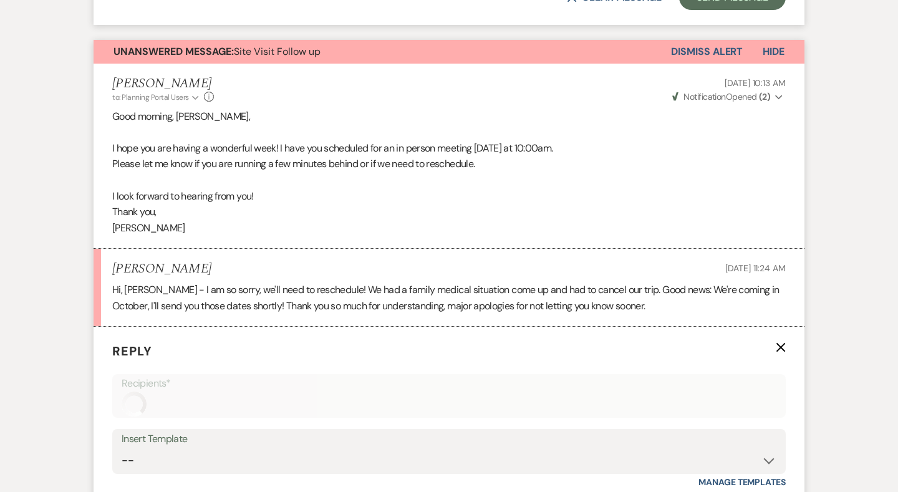
scroll to position [1177, 0]
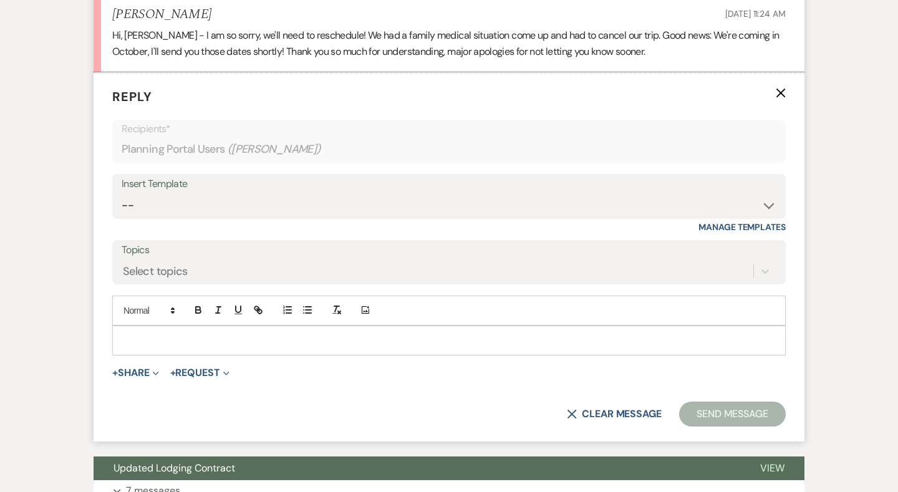
click at [188, 333] on p at bounding box center [448, 340] width 653 height 14
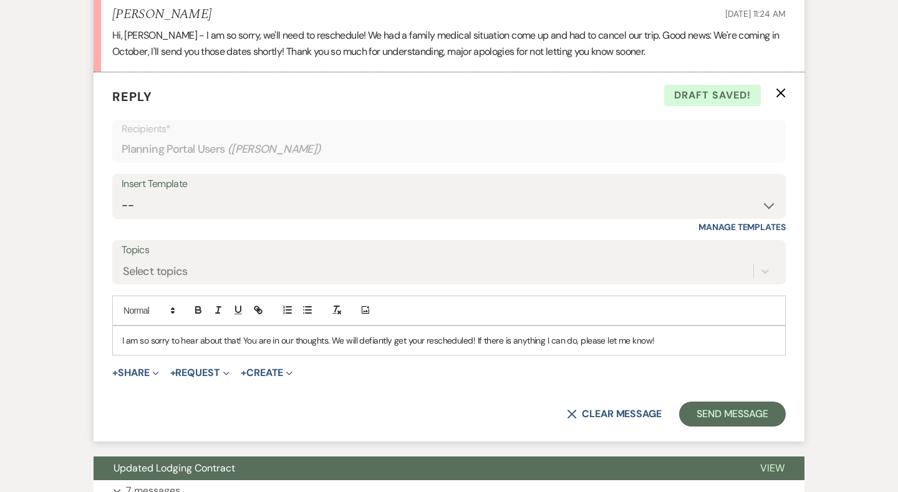
click at [421, 333] on p "I am so sorry to hear about that! You are in our thoughts. We will defiantly ge…" at bounding box center [448, 340] width 653 height 14
click at [392, 333] on p "I am so sorry to hear about that! You are in our thoughts. We will defiantly ge…" at bounding box center [448, 340] width 653 height 14
click at [745, 401] on button "Send Message" at bounding box center [732, 413] width 107 height 25
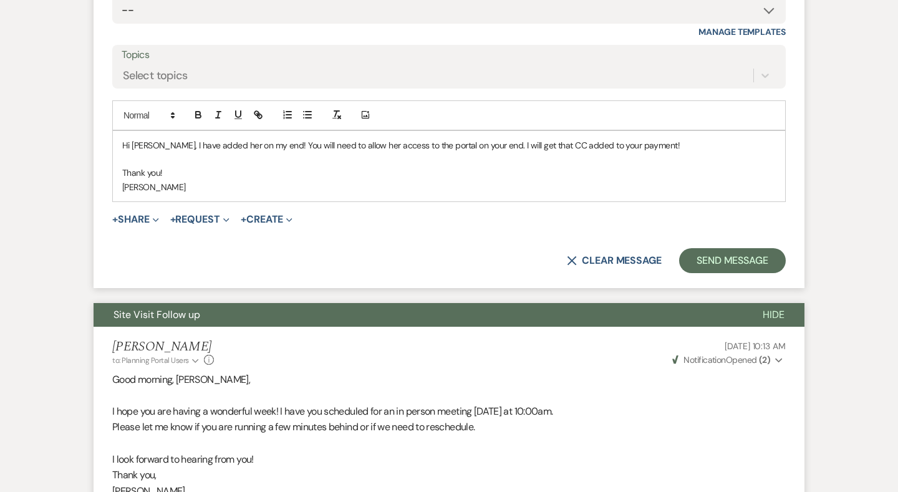
scroll to position [645, 0]
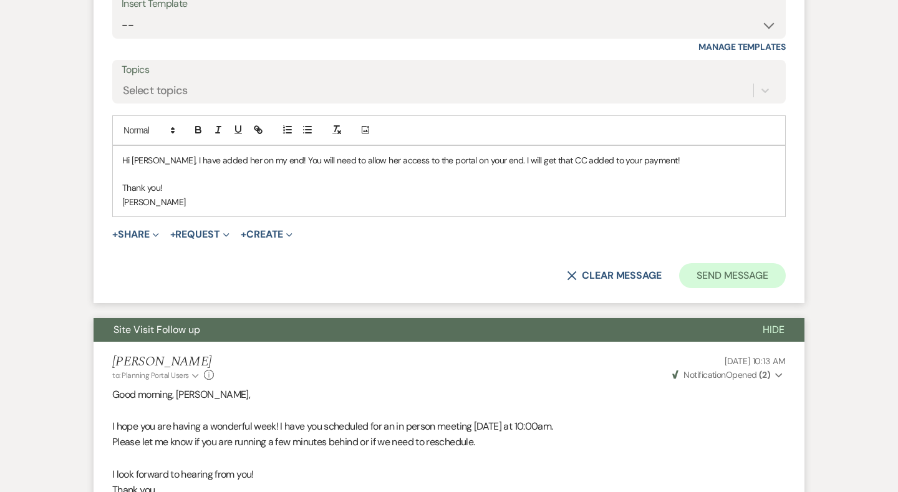
click at [731, 263] on button "Send Message" at bounding box center [732, 275] width 107 height 25
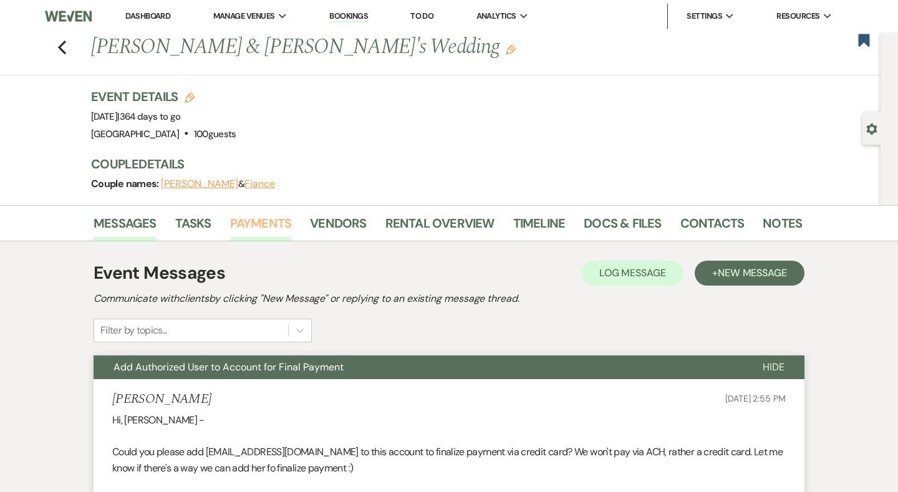
scroll to position [0, 0]
click at [251, 234] on link "Payments" at bounding box center [261, 226] width 62 height 27
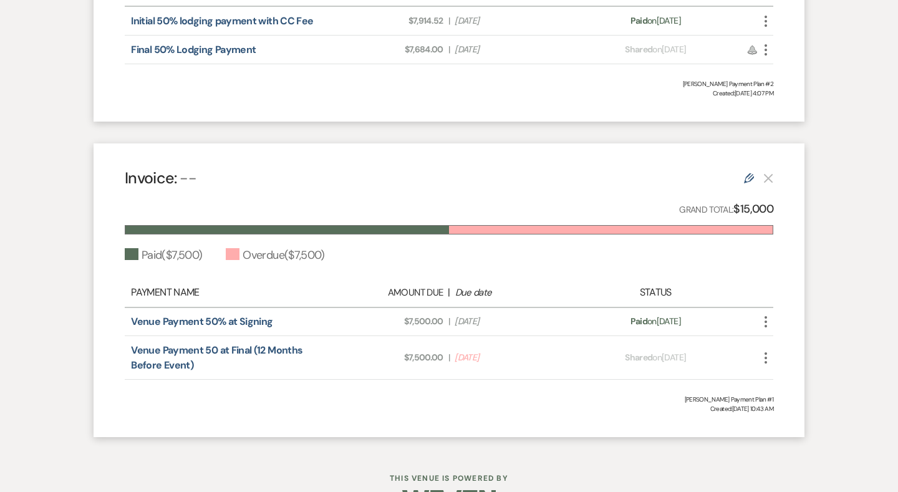
scroll to position [540, 0]
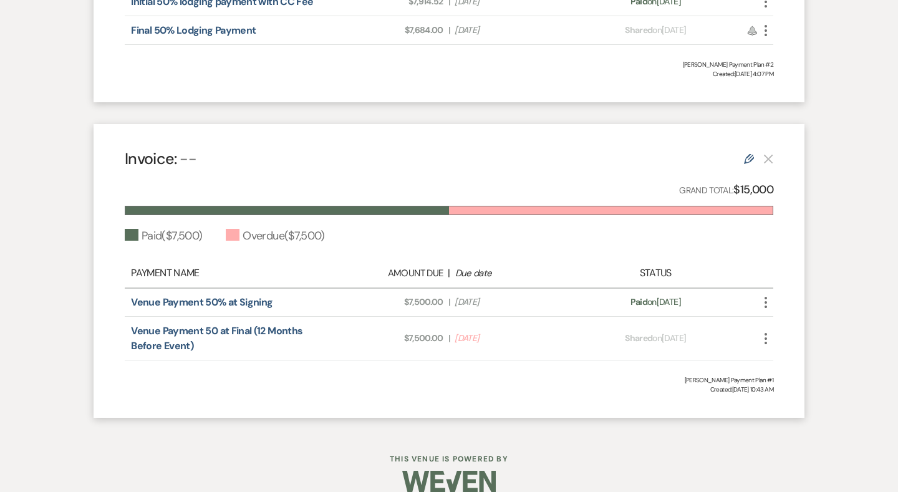
click at [752, 154] on icon "Edit" at bounding box center [749, 159] width 10 height 10
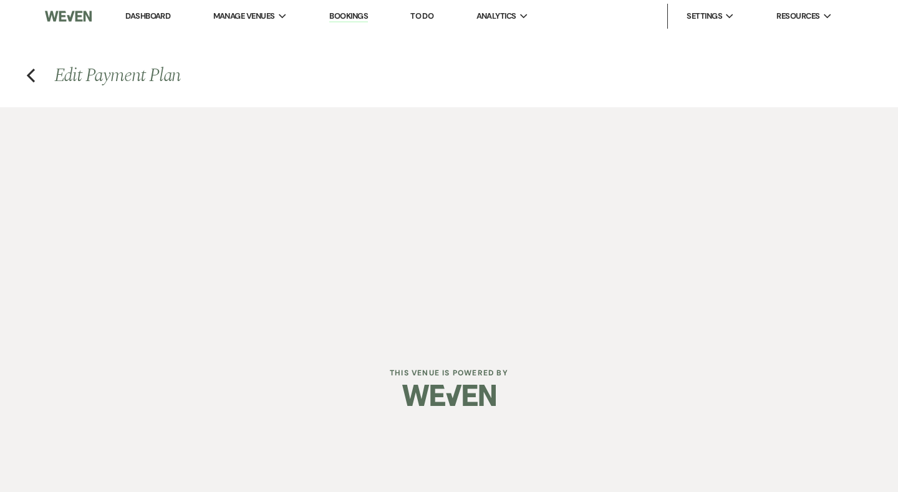
select select "1"
select select "true"
select select "2"
select select "percentage"
select select "true"
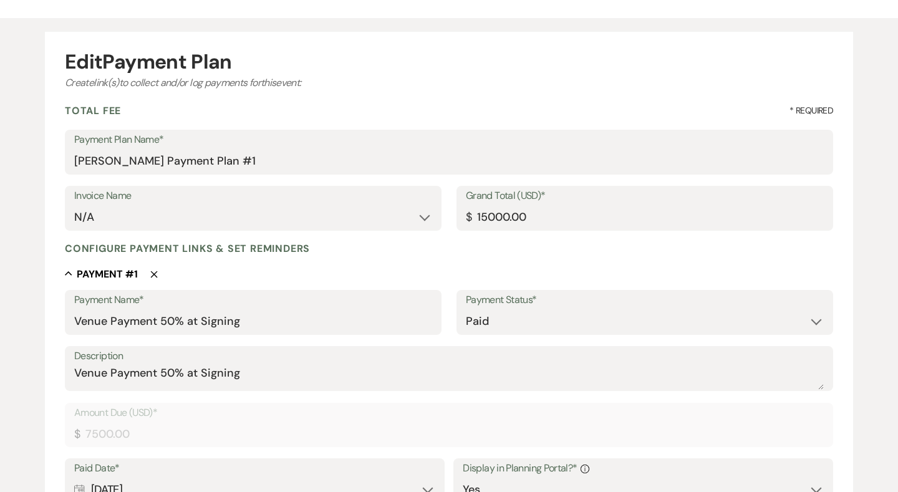
scroll to position [93, 0]
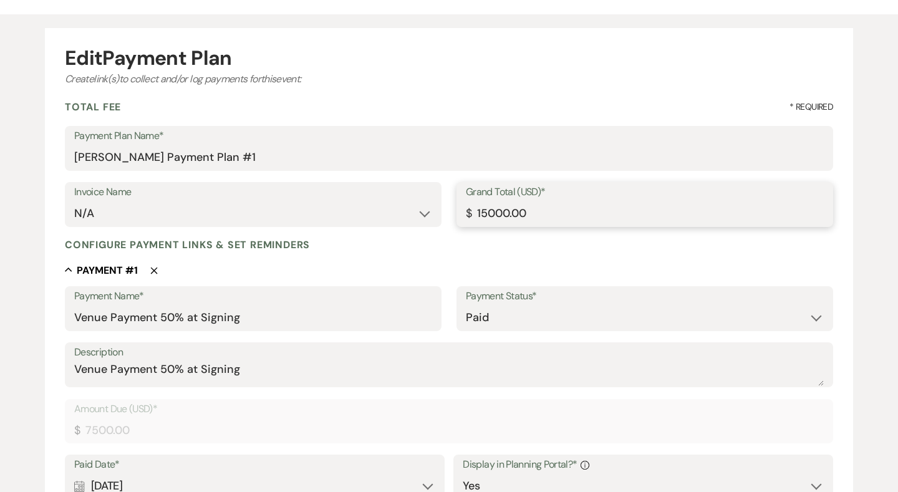
click at [510, 215] on input "15000.00" at bounding box center [645, 213] width 358 height 24
type input "1500.00"
type input "750.00"
type input "150.00"
type input "75.00"
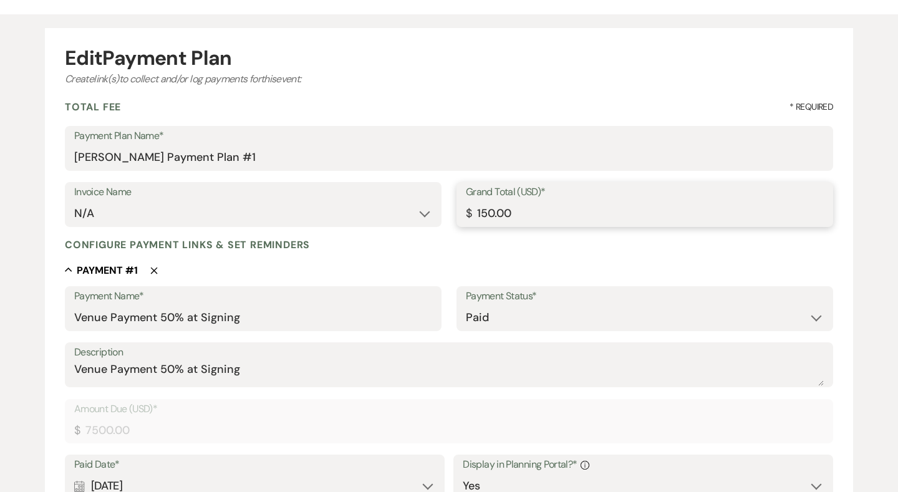
type input "15.00"
type input "7.50"
type input "152.00"
type input "76.00"
type input "1522.00"
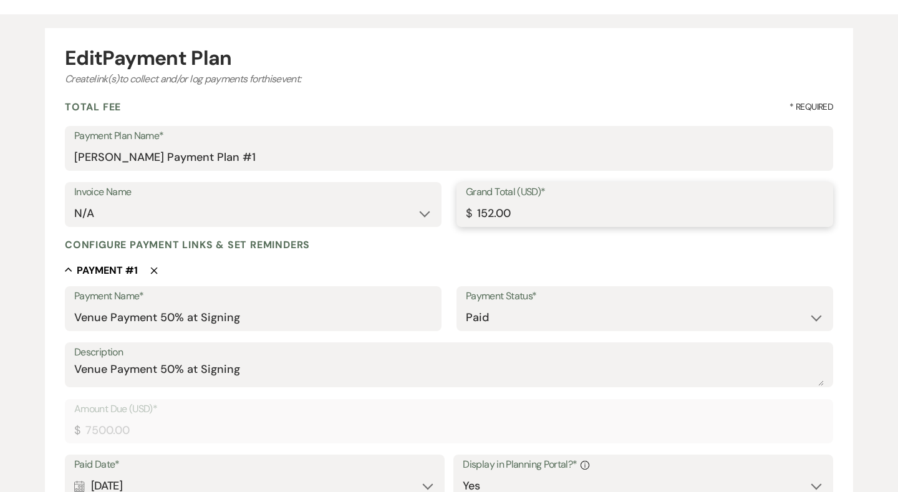
type input "761.00"
type input "15225.00"
type input "7612.50"
type input "15225.00"
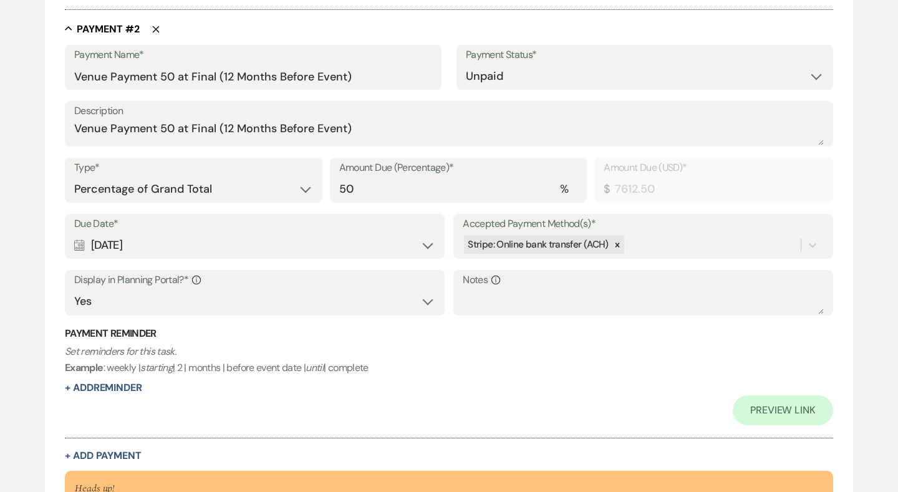
scroll to position [804, 0]
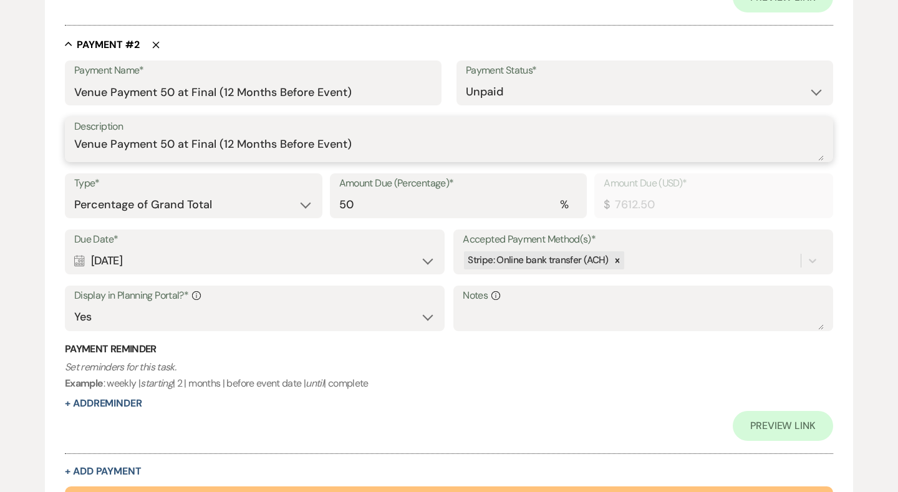
click at [401, 142] on textarea "Venue Payment 50 at Final (12 Months Before Event)" at bounding box center [448, 148] width 749 height 25
click at [353, 138] on textarea "Venue Payment 50 at Final (12 Months Before Event) CC Fee" at bounding box center [448, 148] width 749 height 25
click at [353, 140] on textarea "Venue Payment 50 at Final (12 Months Before Event) 3% CC Fee" at bounding box center [448, 148] width 749 height 25
type textarea "Venue Payment 50 at Final (12 Months Before Event) 3% CC Fee"
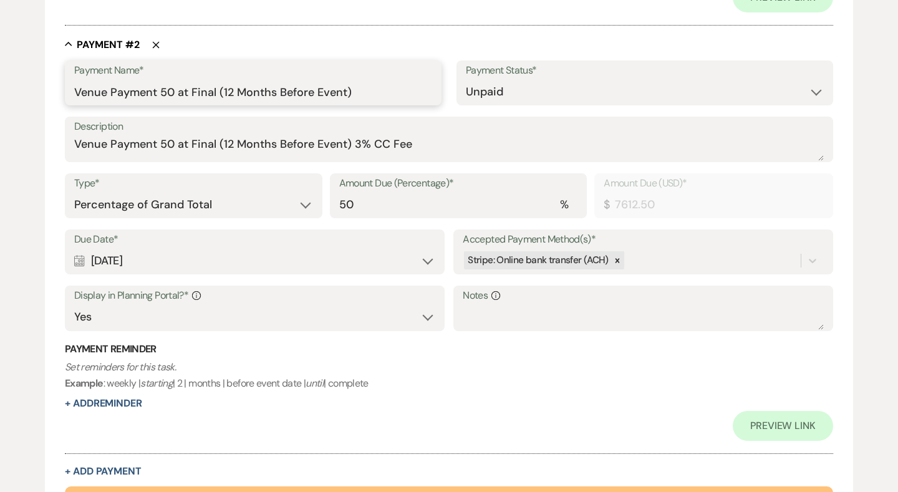
click at [386, 87] on input "Venue Payment 50 at Final (12 Months Before Event)" at bounding box center [253, 92] width 358 height 24
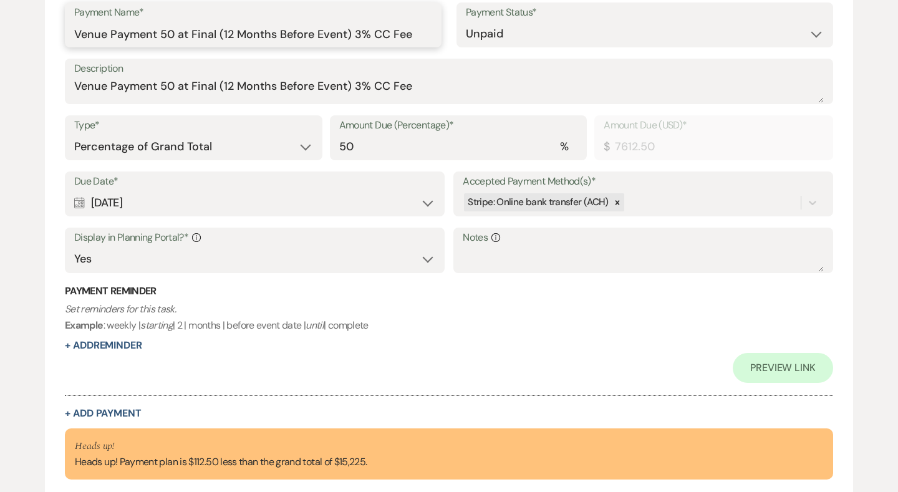
scroll to position [851, 1]
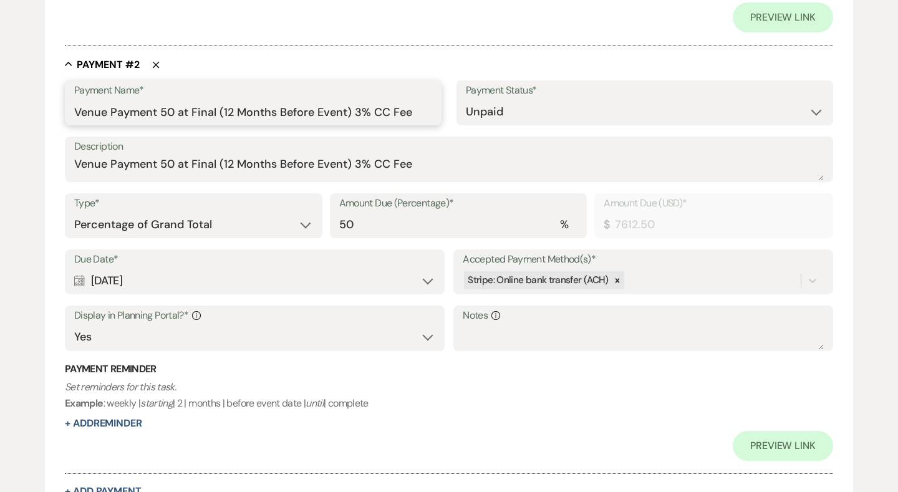
type input "Venue Payment 50 at Final (12 Months Before Event) 3% CC Fee"
click at [721, 277] on div "Stripe: Online bank transfer (ACH)" at bounding box center [631, 280] width 338 height 22
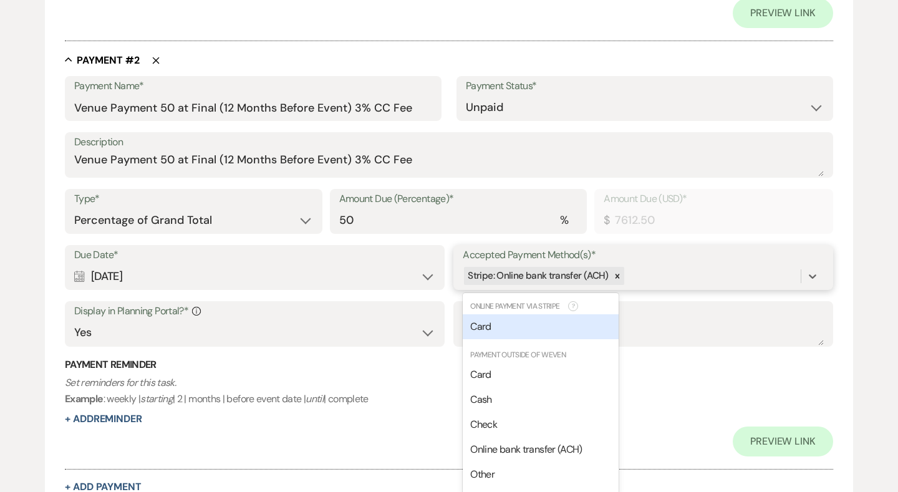
scroll to position [790, 0]
click at [513, 319] on div "Card" at bounding box center [540, 325] width 156 height 25
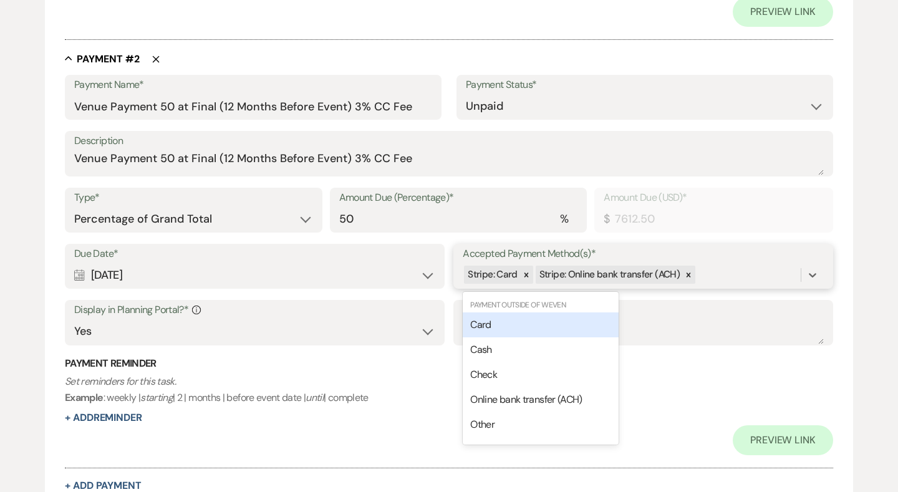
click at [736, 266] on div "Stripe: Card Stripe: Online bank transfer (ACH)" at bounding box center [631, 275] width 338 height 22
click at [590, 318] on div "Card" at bounding box center [540, 324] width 156 height 25
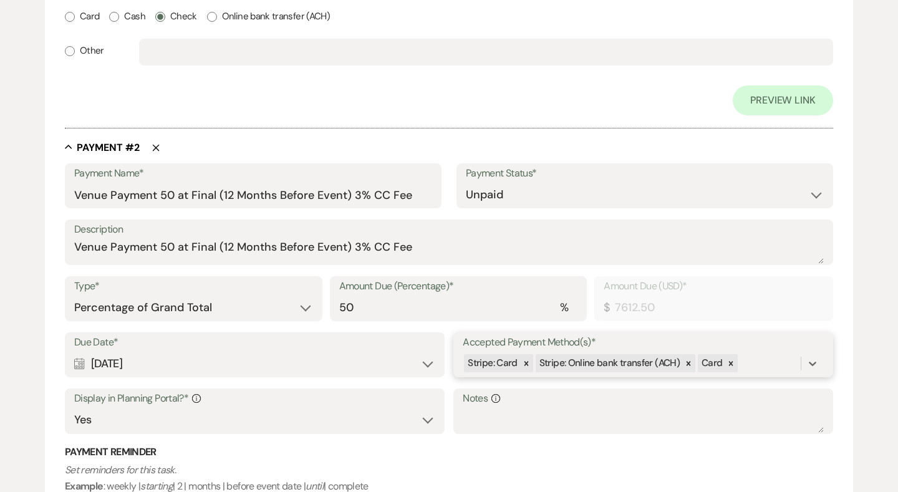
scroll to position [701, 0]
select select "flat"
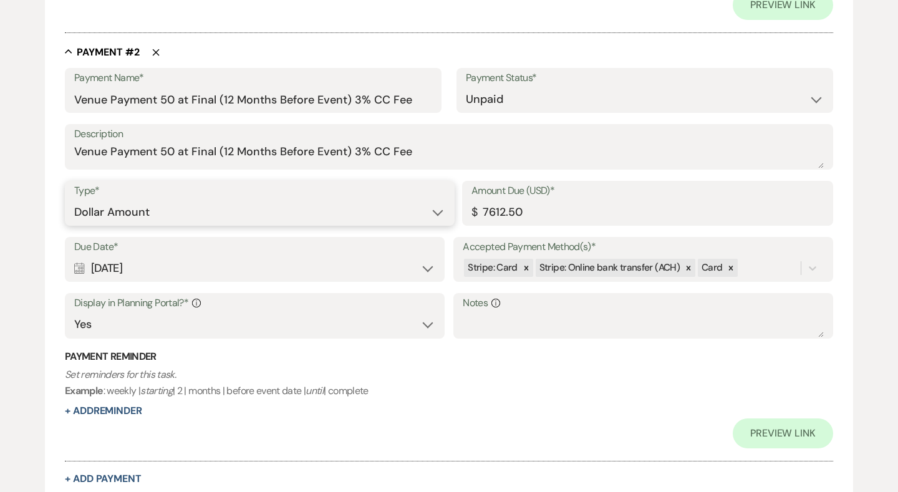
scroll to position [787, 0]
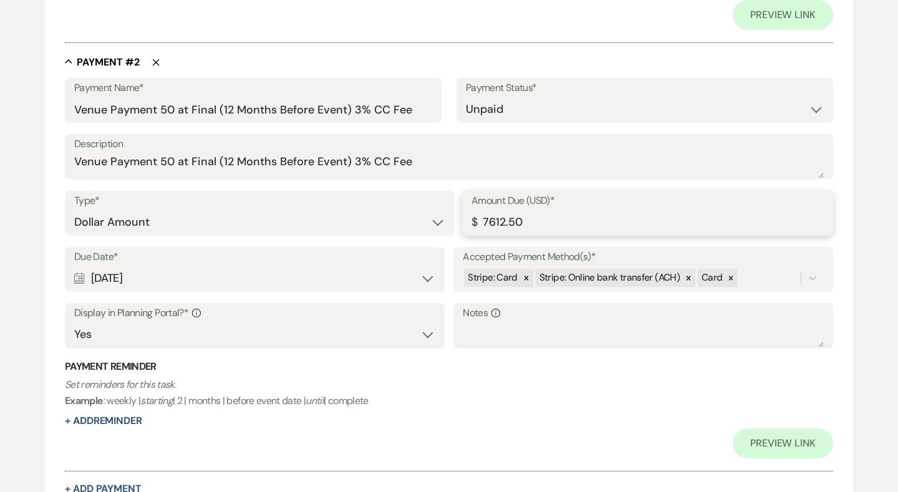
click at [524, 215] on input "7612.50" at bounding box center [647, 222] width 352 height 24
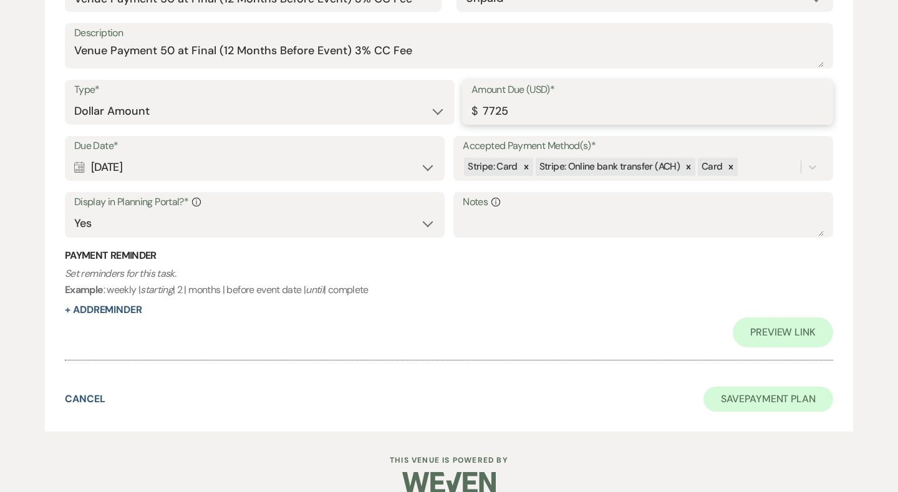
scroll to position [897, 0]
type input "7725.00"
click at [775, 387] on button "Save Payment Plan" at bounding box center [768, 399] width 130 height 25
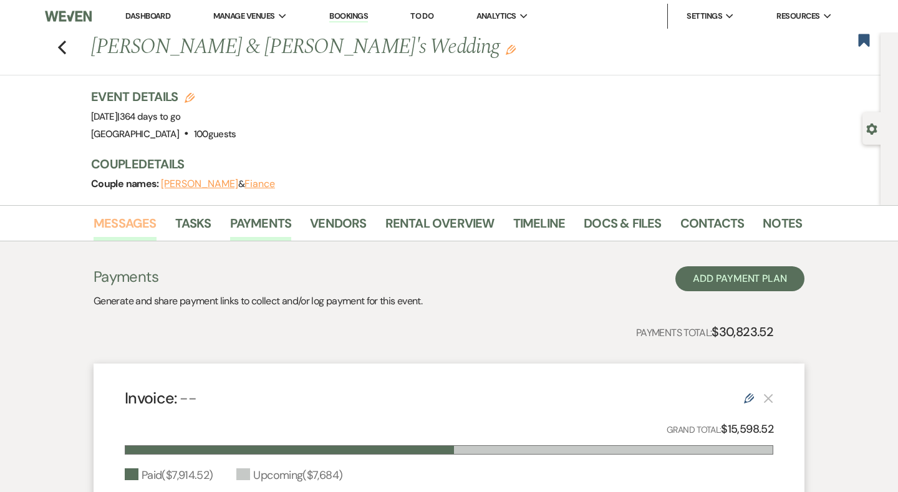
click at [143, 216] on link "Messages" at bounding box center [124, 226] width 63 height 27
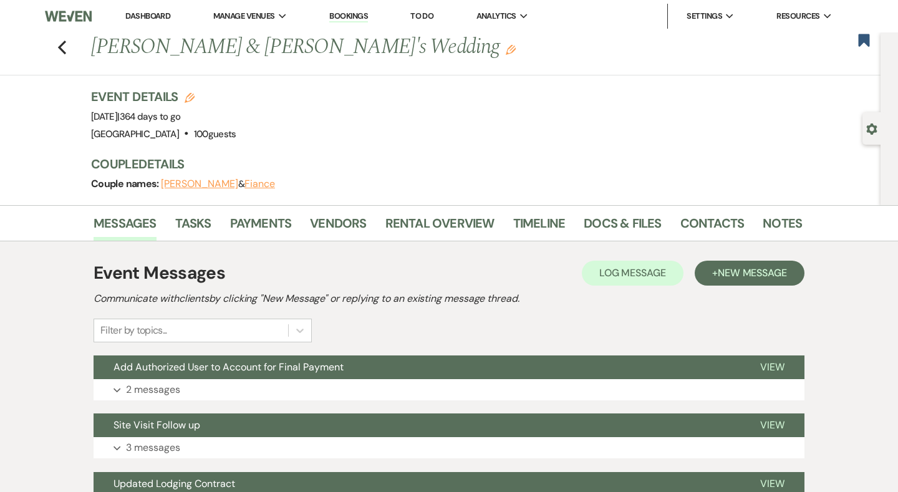
click at [52, 47] on div "Previous Brooke Parker & Fiance's Wedding Edit Bookmark" at bounding box center [437, 53] width 886 height 43
click at [64, 47] on icon "Previous" at bounding box center [61, 47] width 9 height 15
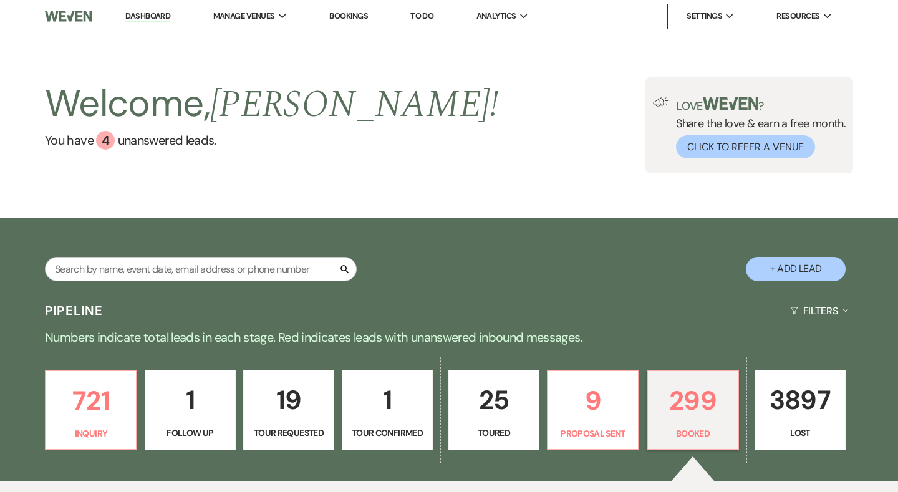
scroll to position [118, 0]
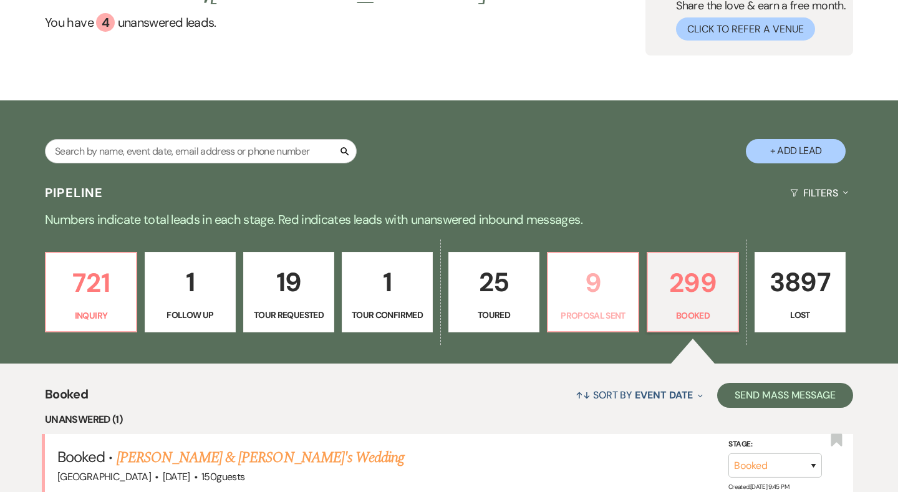
click at [629, 307] on link "9 Proposal Sent" at bounding box center [593, 292] width 92 height 81
select select "6"
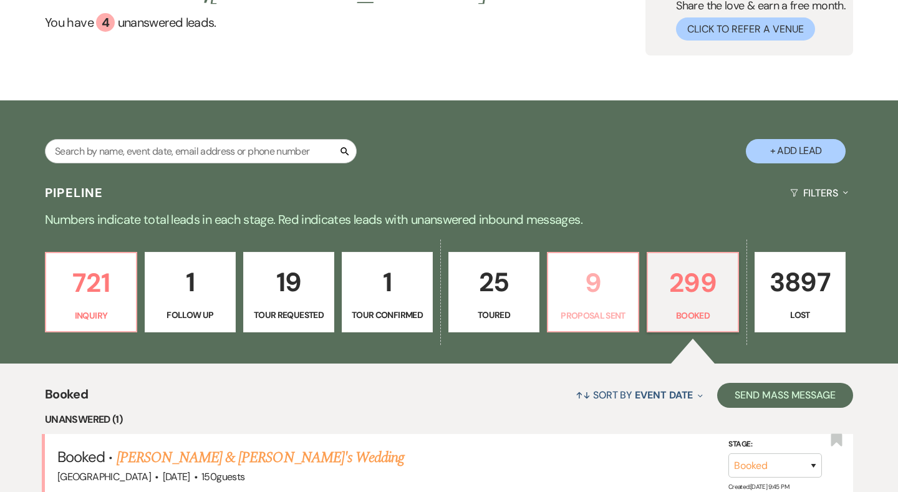
select select "6"
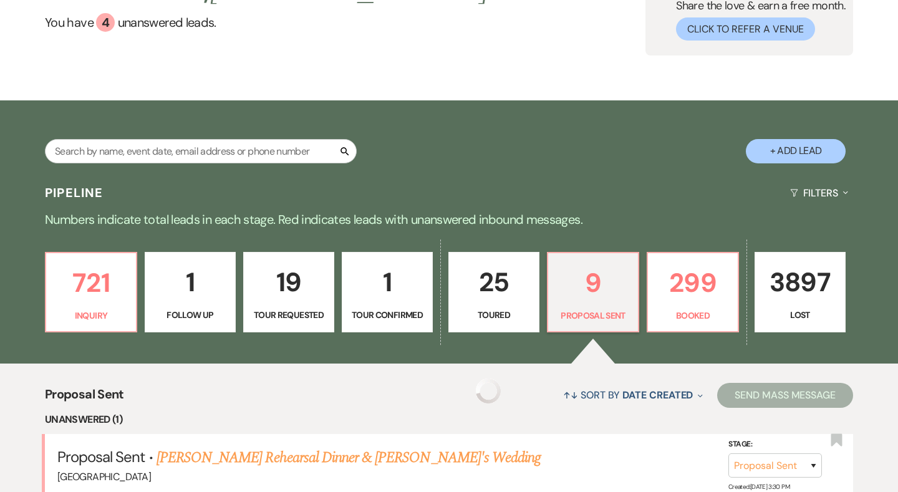
select select "6"
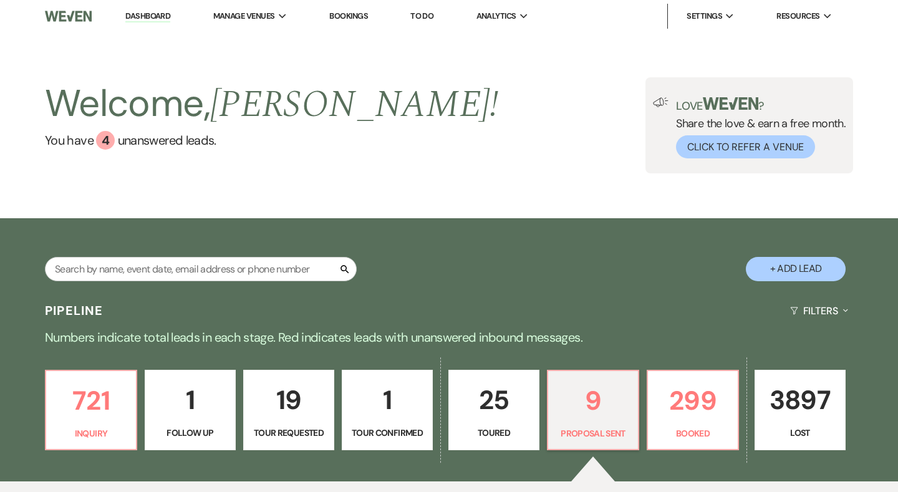
select select "6"
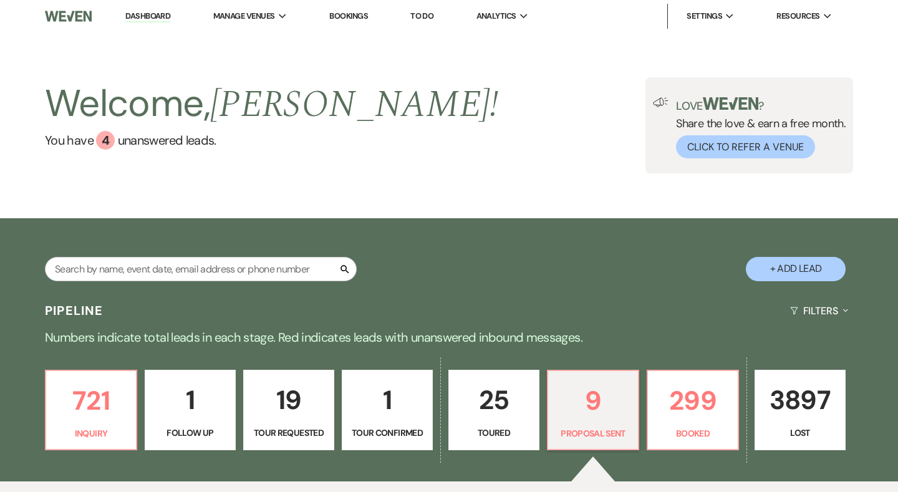
select select "6"
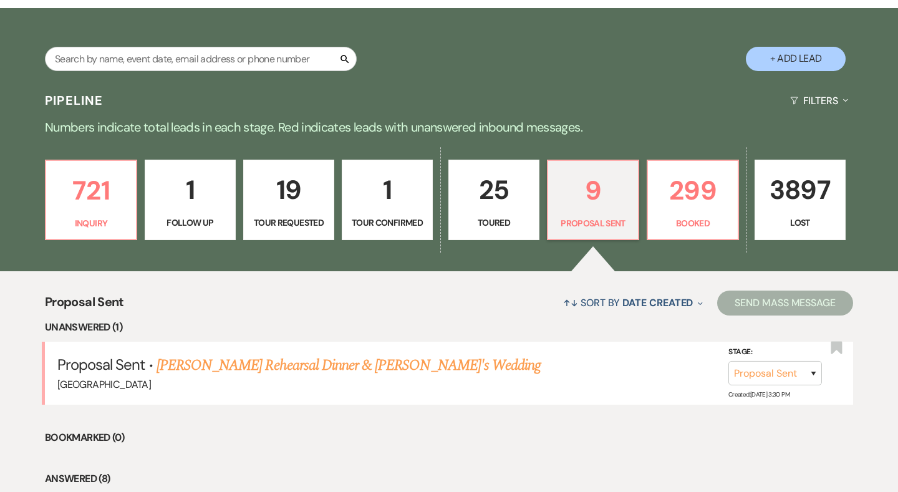
scroll to position [252, 0]
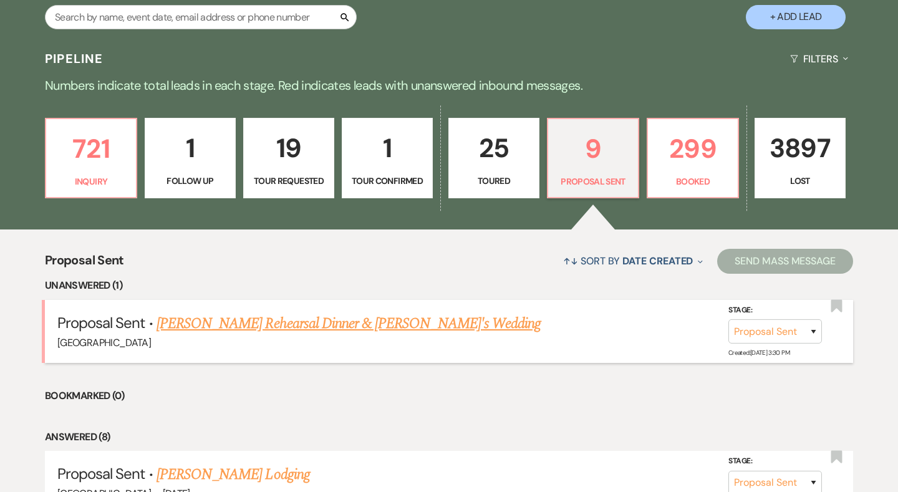
click at [409, 324] on link "[PERSON_NAME] Rehearsal Dinner & [PERSON_NAME]'s Wedding" at bounding box center [348, 323] width 384 height 22
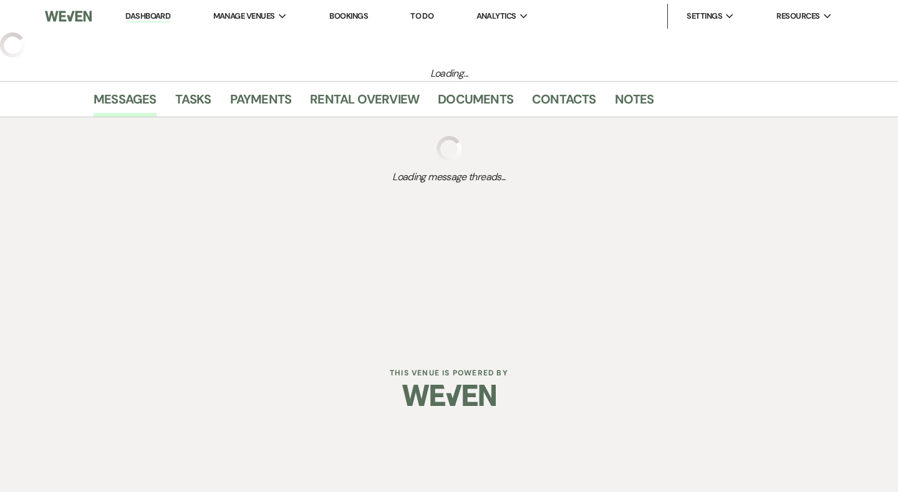
select select "6"
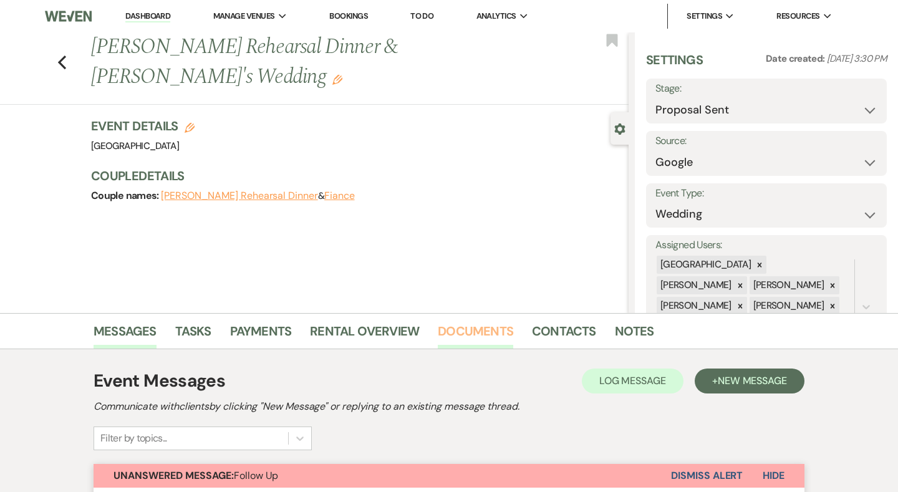
click at [482, 336] on link "Documents" at bounding box center [475, 334] width 75 height 27
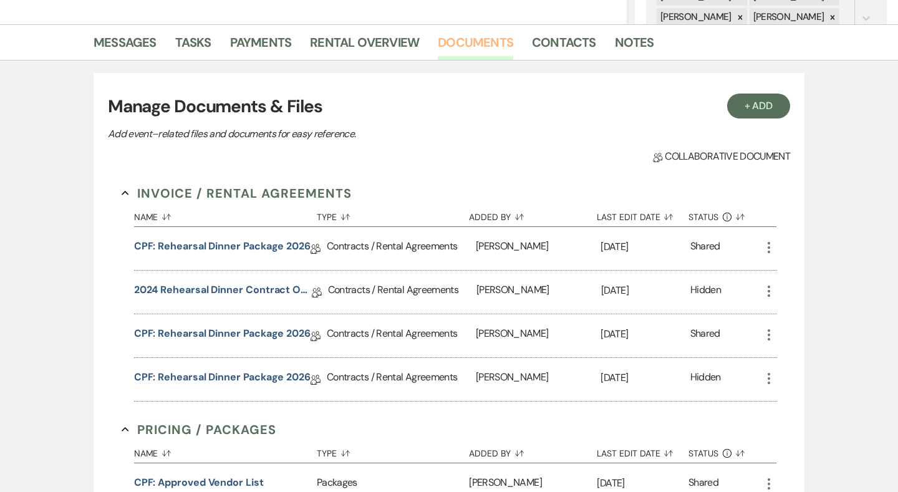
scroll to position [294, 0]
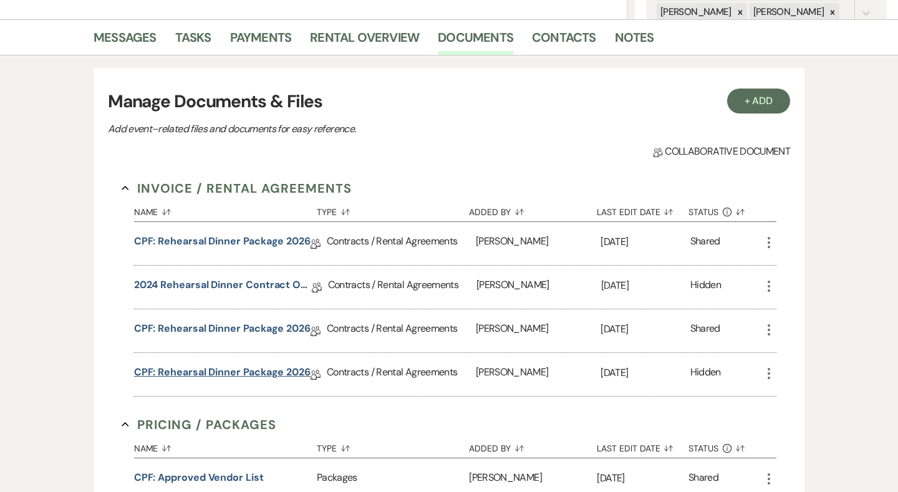
click at [254, 378] on link "CPF: Rehearsal Dinner Package 2026" at bounding box center [222, 374] width 176 height 19
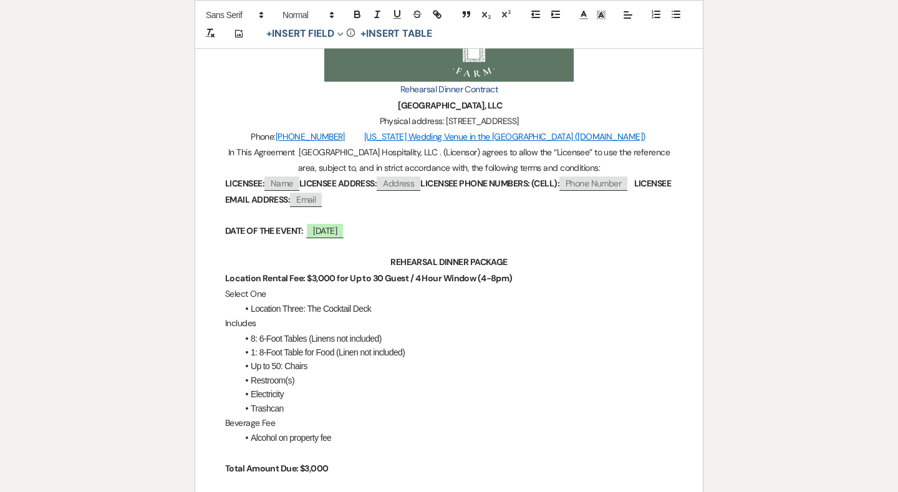
scroll to position [289, 0]
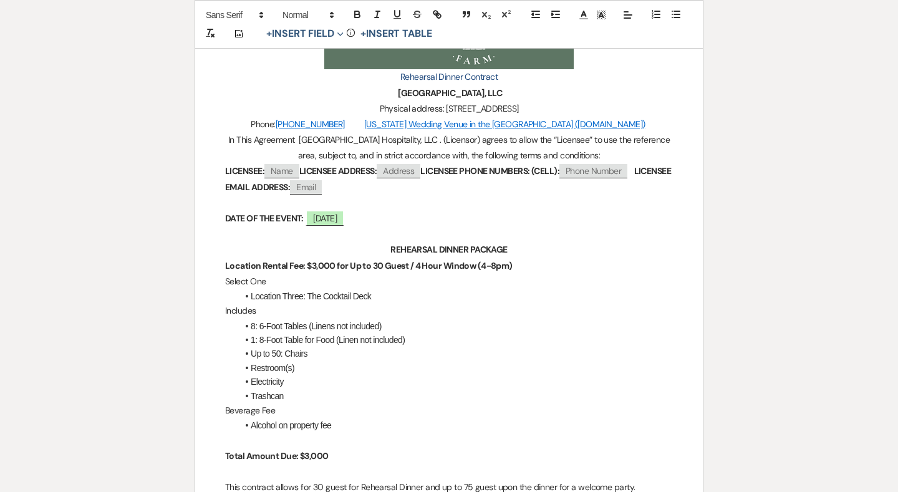
click at [393, 277] on p "Select One" at bounding box center [449, 282] width 448 height 16
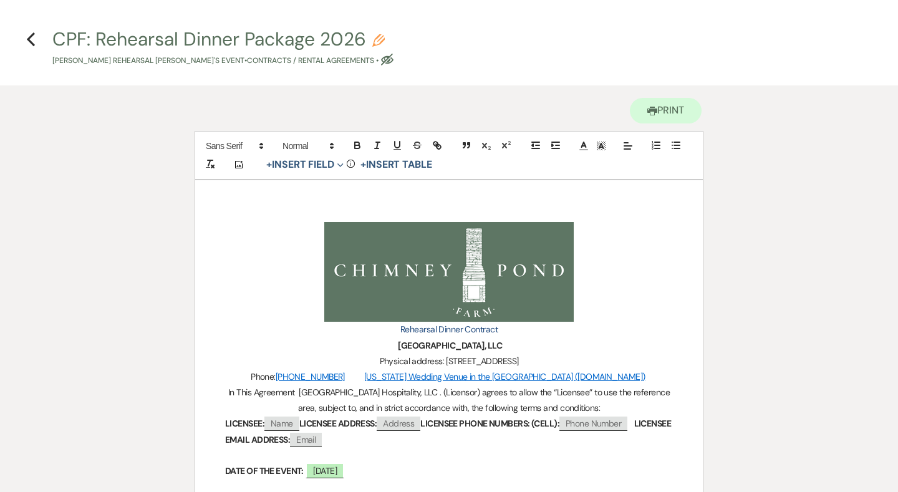
scroll to position [11, 0]
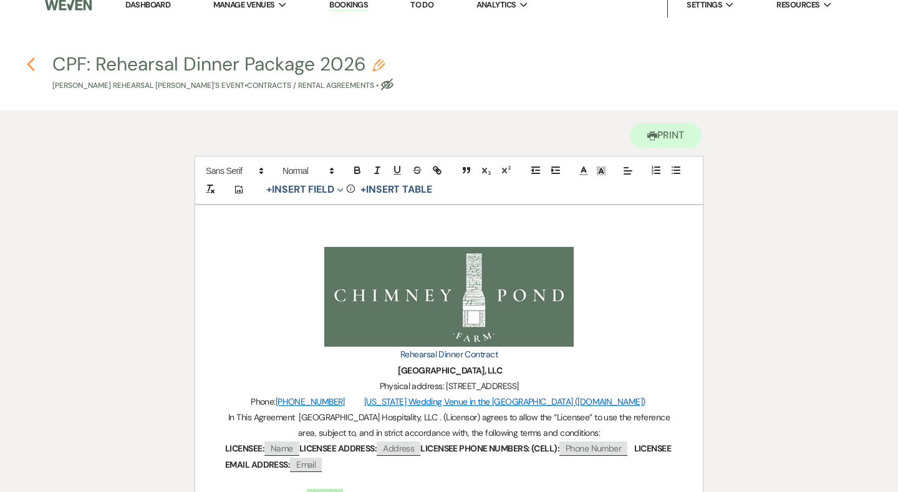
click at [29, 65] on use "button" at bounding box center [31, 64] width 8 height 14
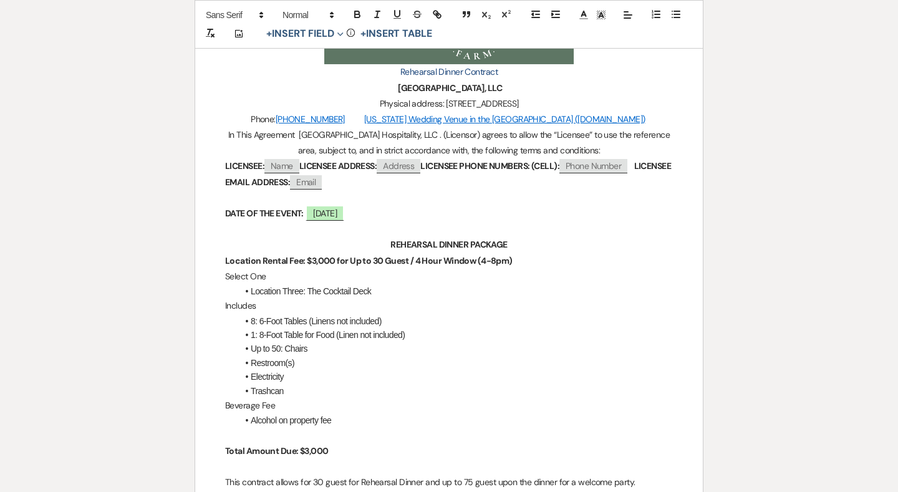
select select "6"
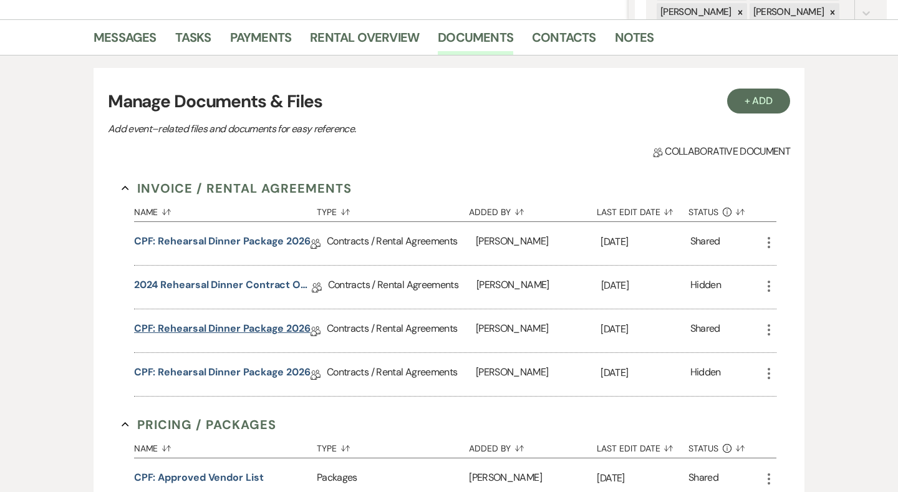
click at [254, 330] on link "CPF: Rehearsal Dinner Package 2026" at bounding box center [222, 330] width 176 height 19
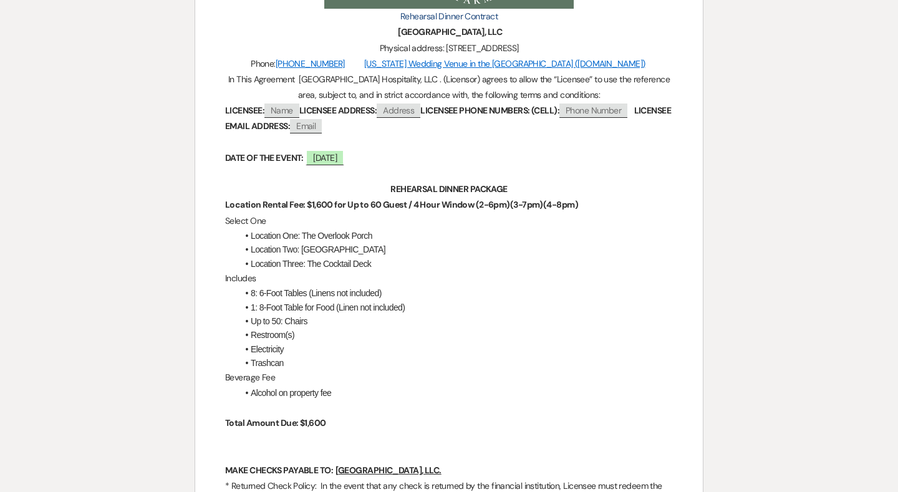
scroll to position [292, 0]
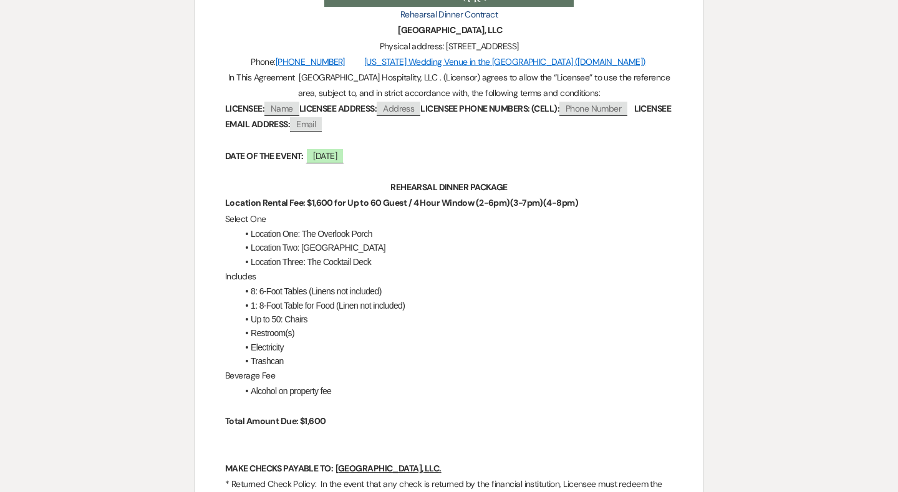
click at [410, 389] on li "Alcohol on property fee" at bounding box center [454, 391] width 435 height 14
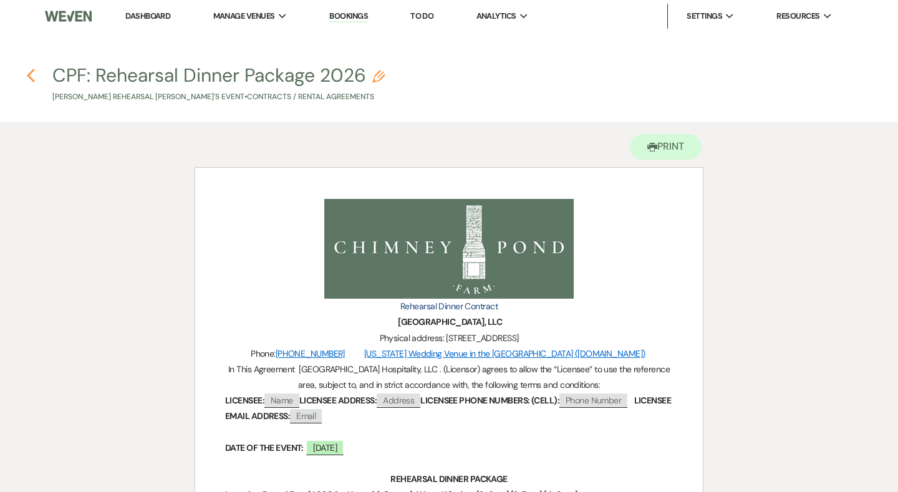
scroll to position [0, 0]
click at [31, 76] on icon "Previous" at bounding box center [30, 75] width 9 height 15
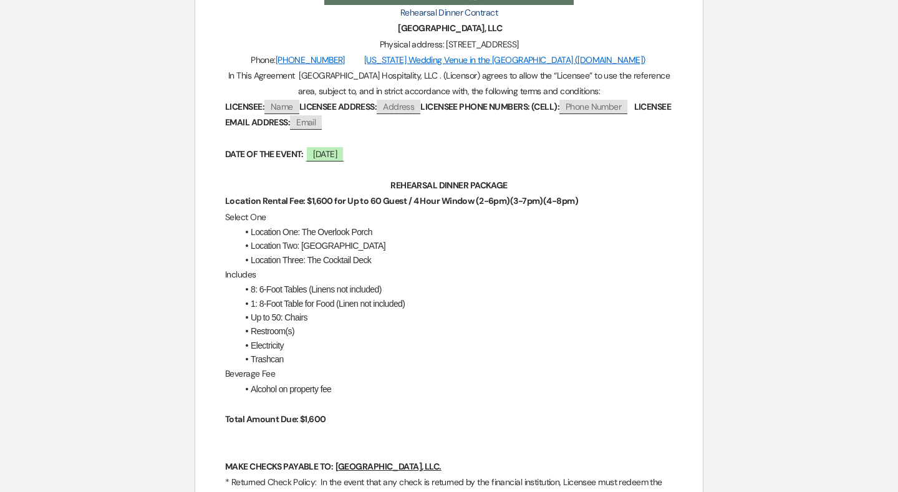
select select "6"
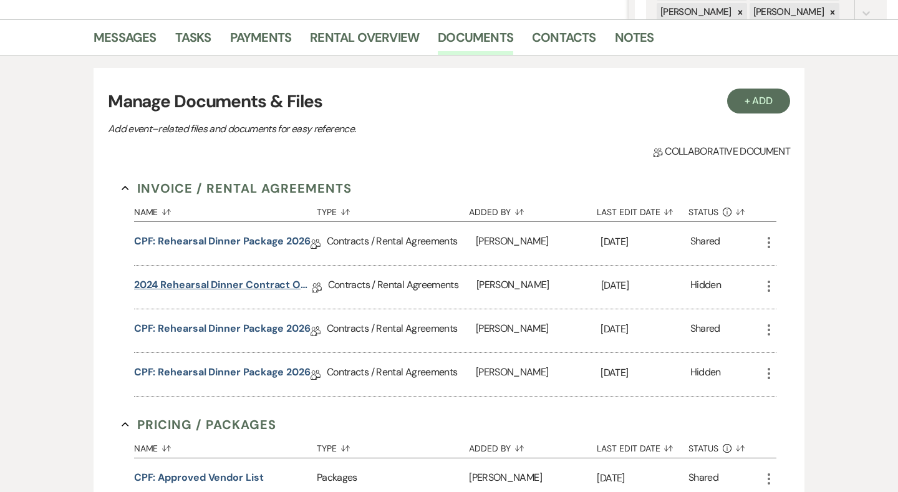
click at [228, 280] on link "2024 Rehearsal Dinner Contract Overlook Porch" at bounding box center [223, 286] width 178 height 19
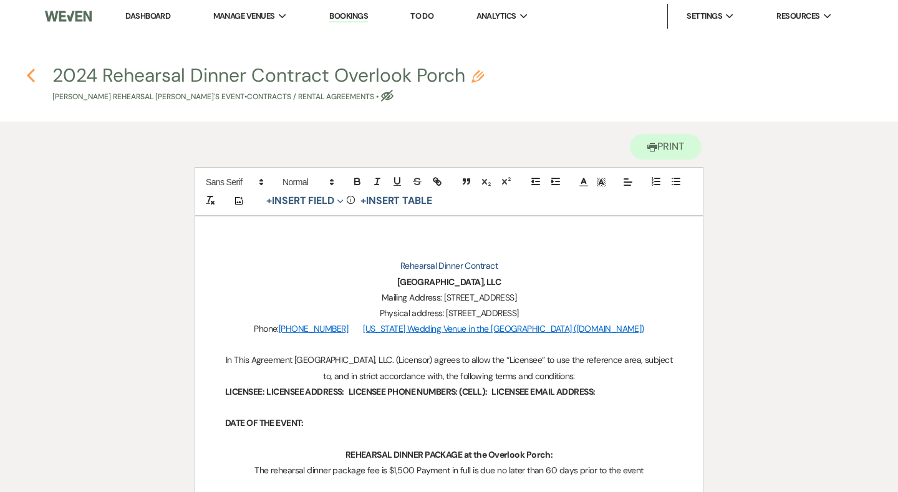
click at [30, 74] on use "button" at bounding box center [31, 76] width 8 height 14
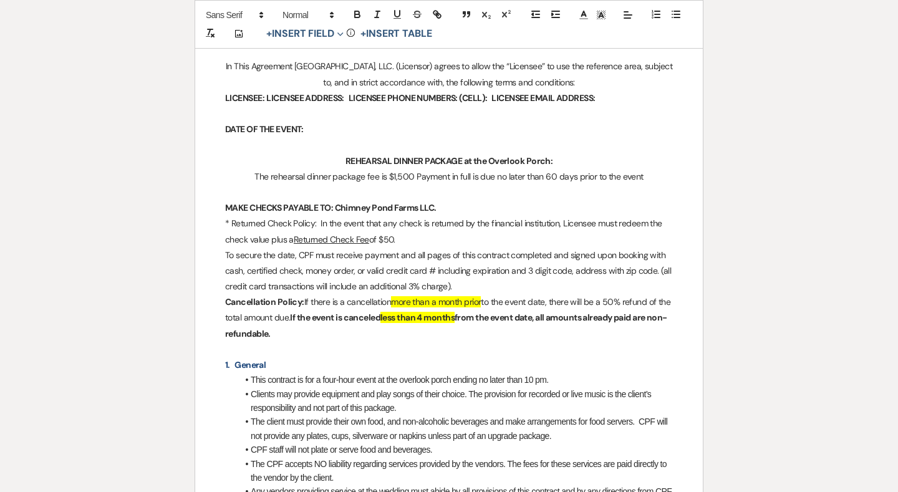
select select "6"
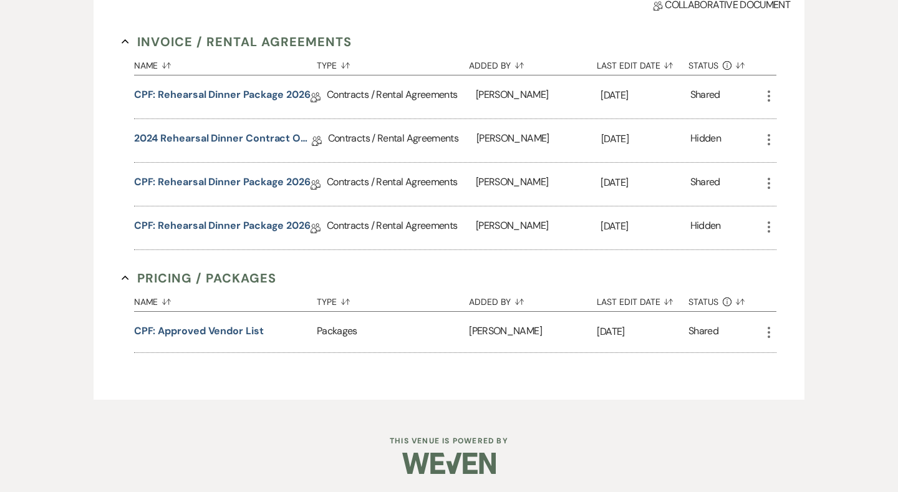
scroll to position [439, 0]
click at [255, 188] on link "CPF: Rehearsal Dinner Package 2026" at bounding box center [222, 184] width 176 height 19
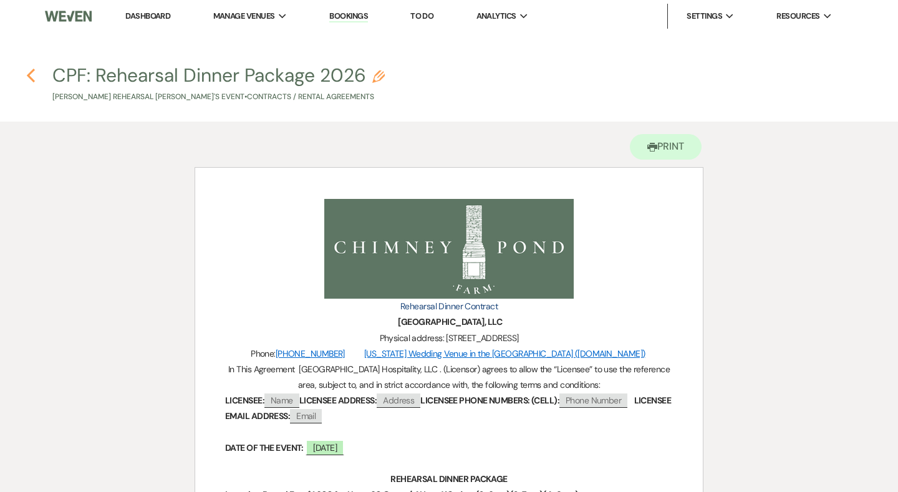
click at [27, 75] on use "button" at bounding box center [31, 76] width 8 height 14
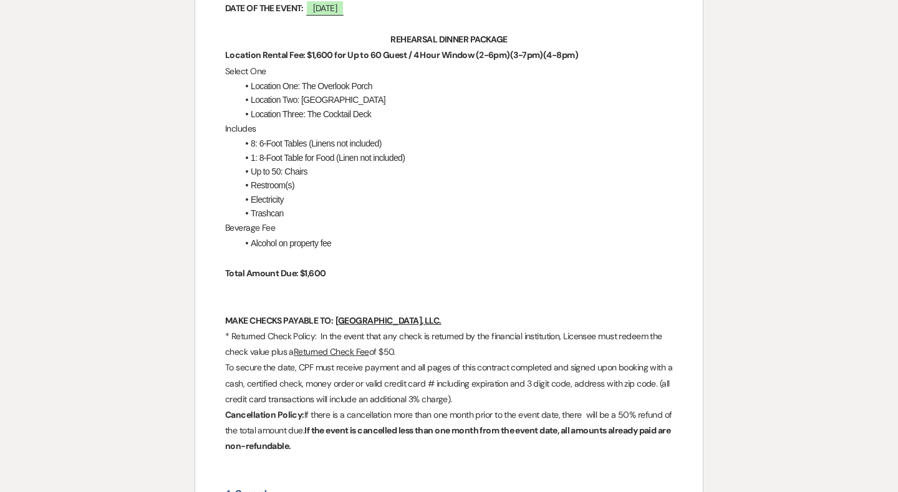
select select "6"
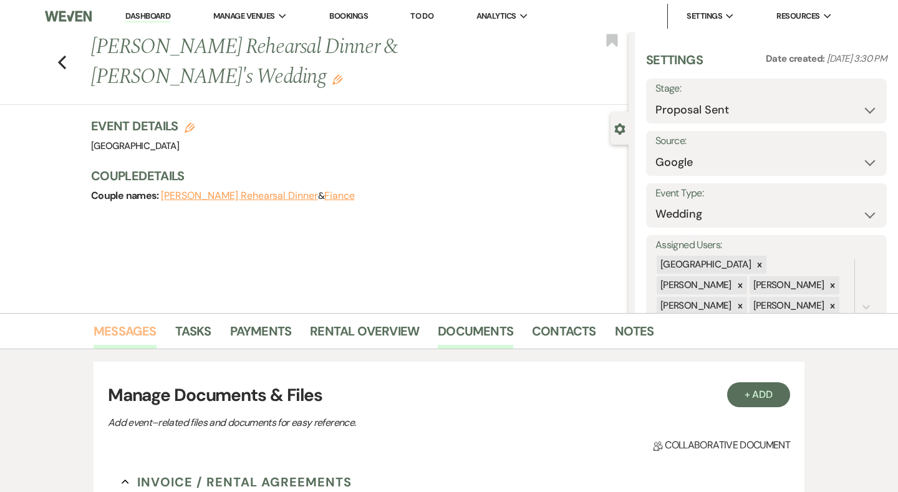
click at [142, 333] on link "Messages" at bounding box center [124, 334] width 63 height 27
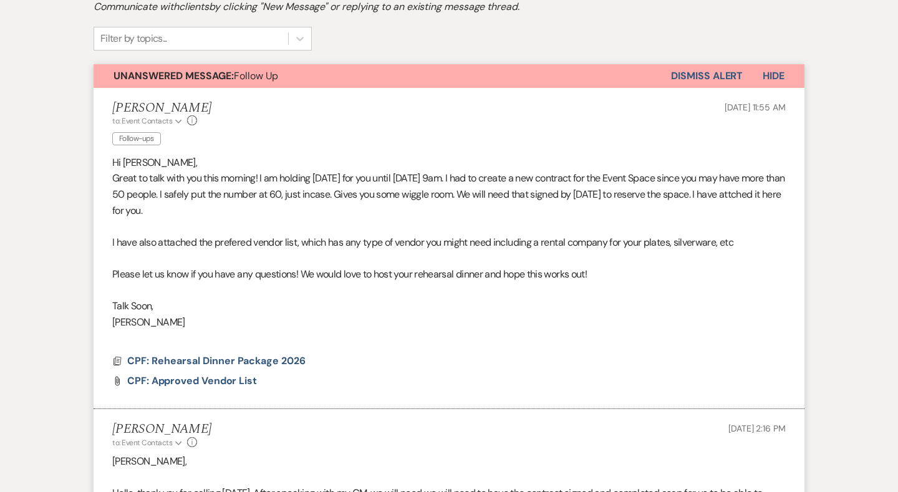
scroll to position [414, 0]
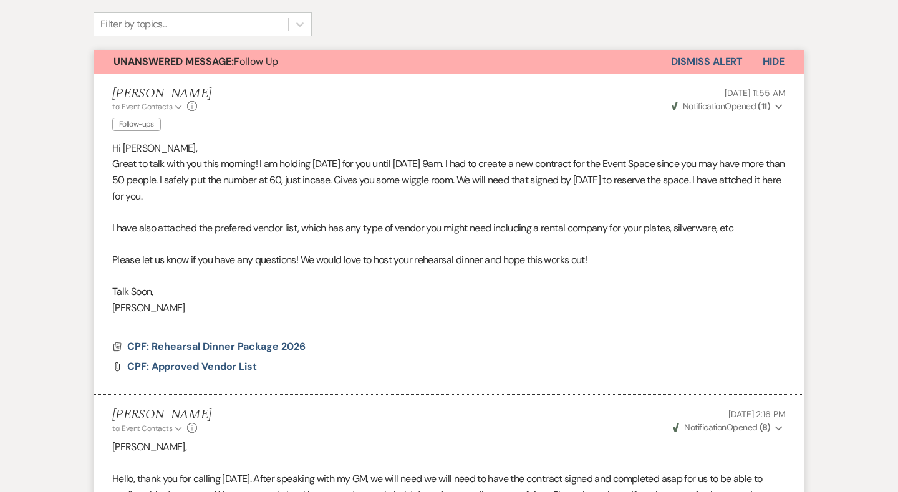
click at [298, 62] on button "Unanswered Message: Follow Up" at bounding box center [381, 62] width 577 height 24
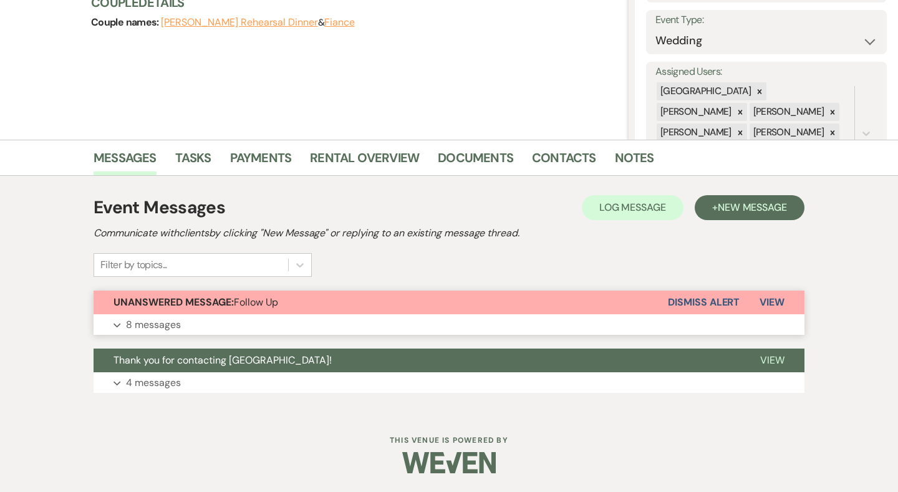
scroll to position [172, 0]
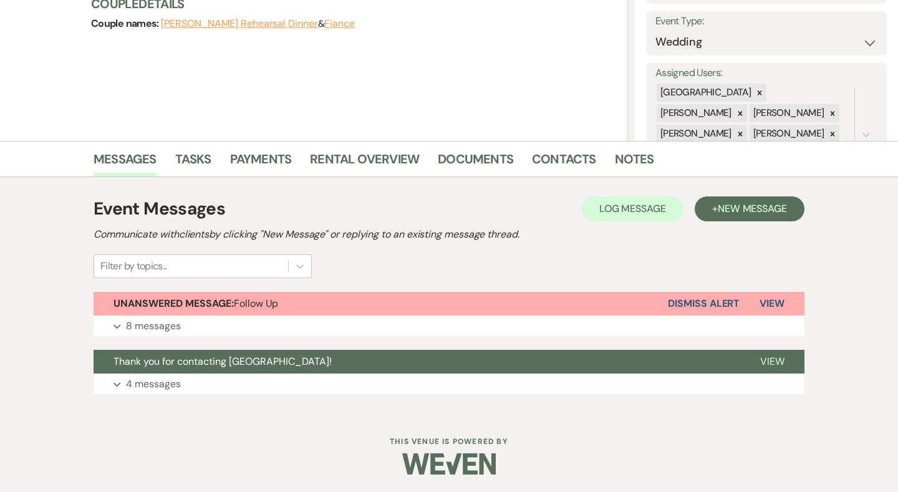
click at [298, 62] on div "Previous [PERSON_NAME] Rehearsal Dinner & Fiance's Wedding Edit Bookmark Gear S…" at bounding box center [314, 0] width 628 height 280
click at [277, 317] on button "Expand 8 messages" at bounding box center [448, 325] width 711 height 21
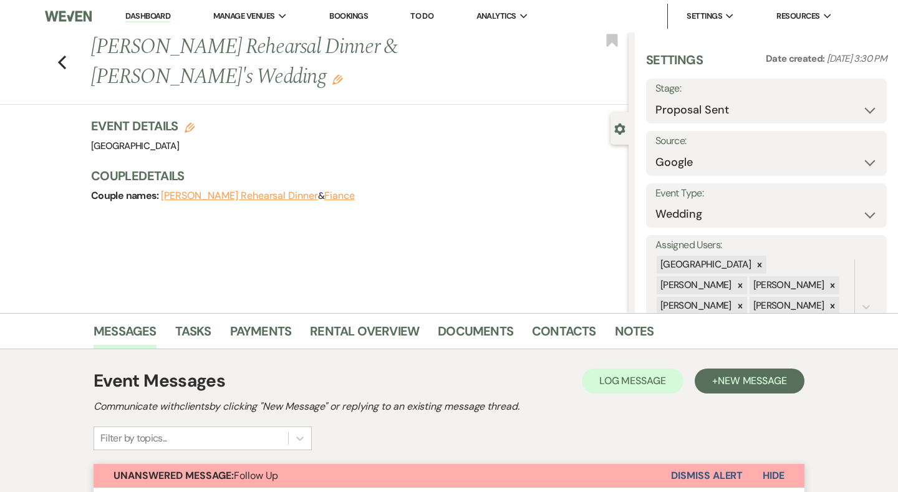
scroll to position [0, 0]
click at [471, 332] on link "Documents" at bounding box center [475, 334] width 75 height 27
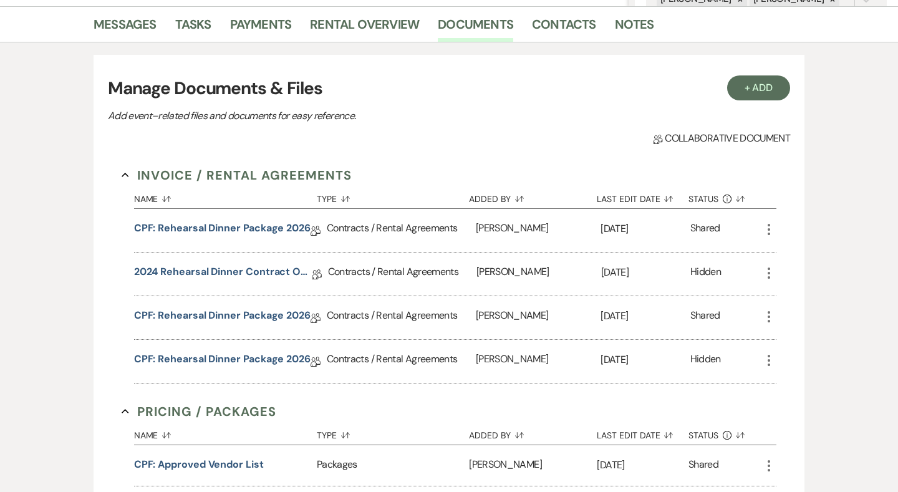
scroll to position [315, 0]
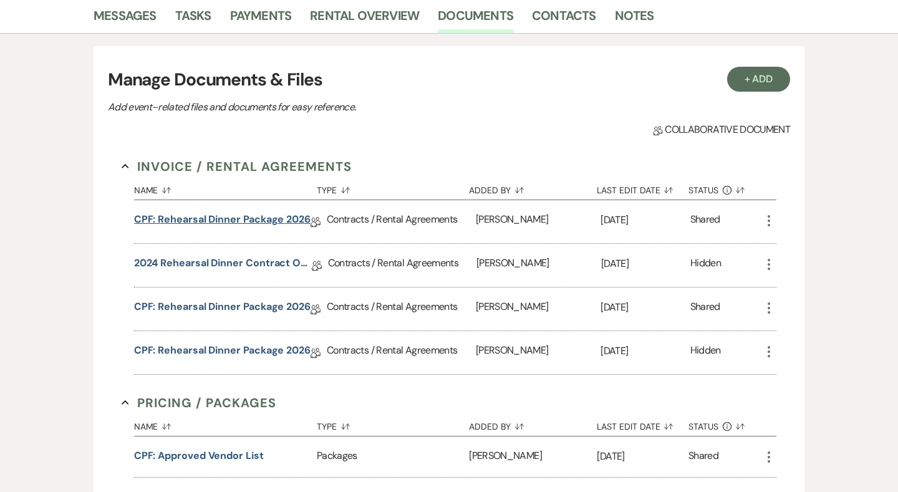
click at [244, 218] on link "CPF: Rehearsal Dinner Package 2026" at bounding box center [222, 221] width 176 height 19
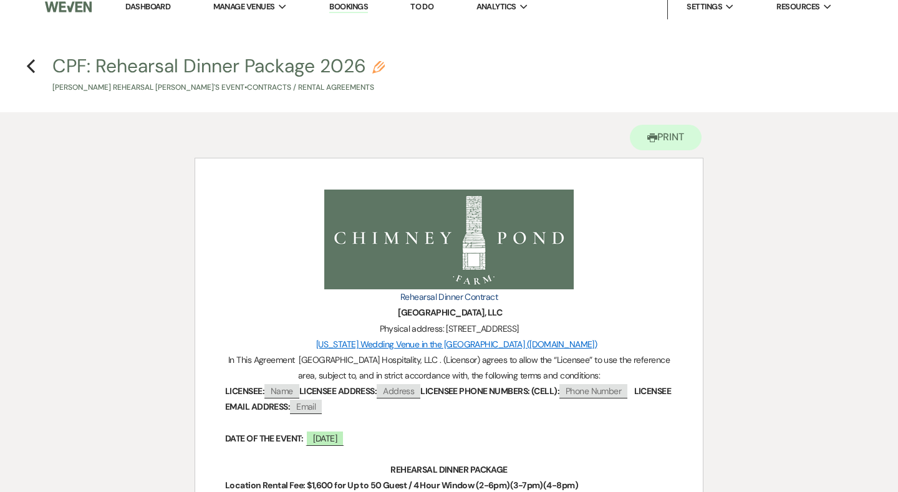
scroll to position [1, 0]
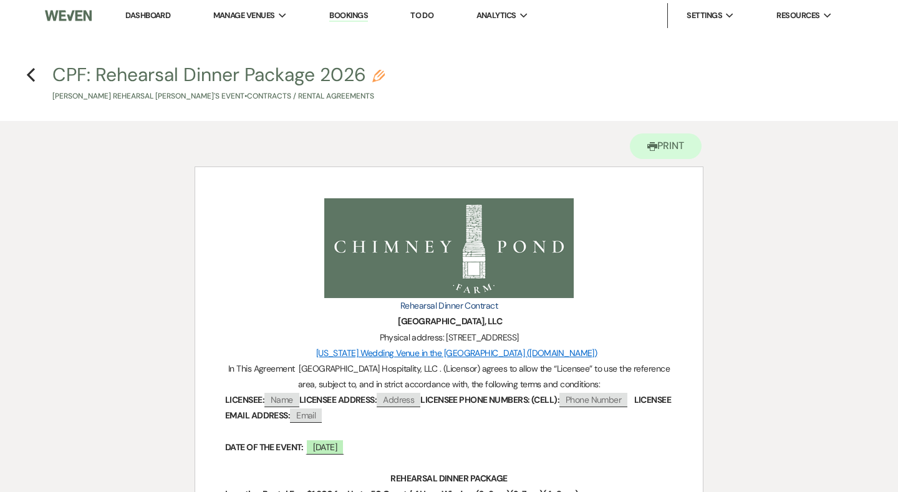
click at [25, 74] on h4 "Previous CPF: Rehearsal Dinner Package 2026 Pencil [PERSON_NAME] Rehearsal [PER…" at bounding box center [449, 82] width 898 height 41
click at [32, 77] on icon "Previous" at bounding box center [30, 74] width 9 height 15
select select "6"
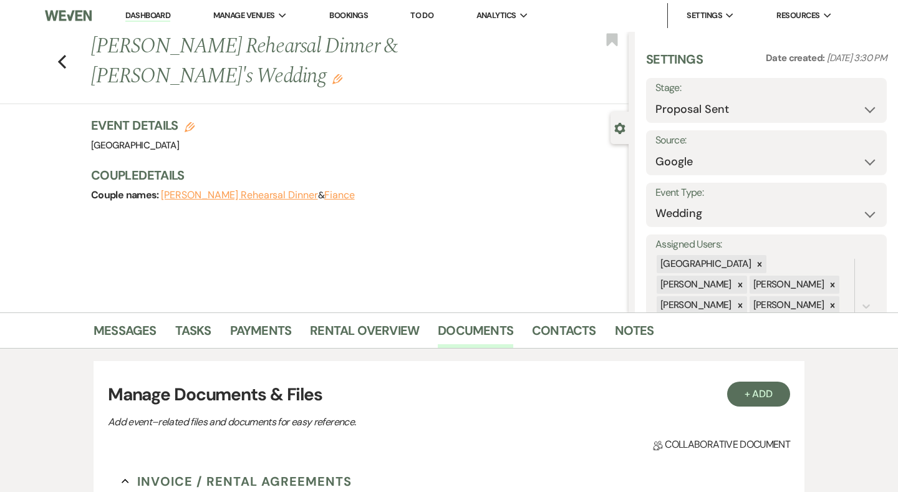
scroll to position [315, 0]
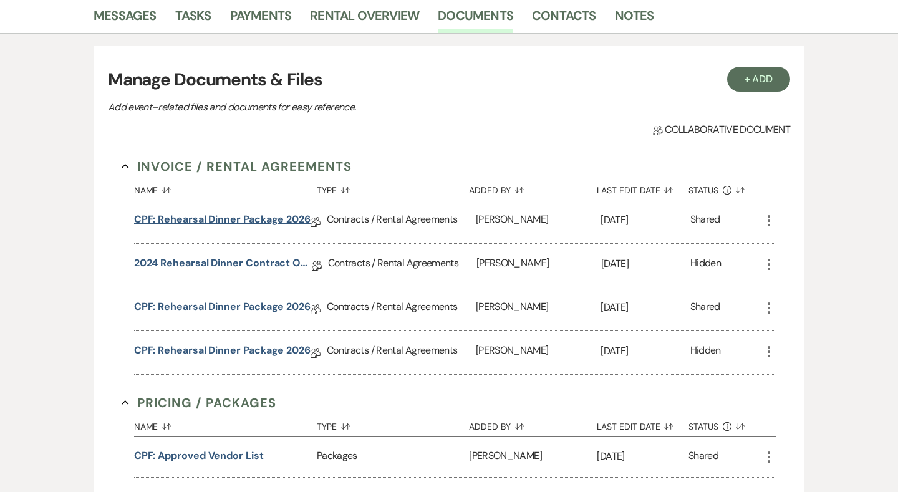
click at [297, 216] on link "CPF: Rehearsal Dinner Package 2026" at bounding box center [222, 221] width 176 height 19
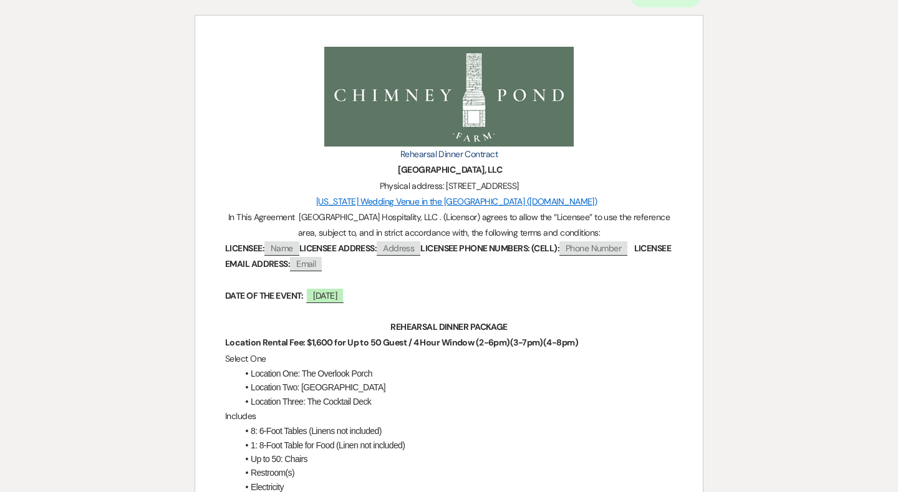
scroll to position [178, 0]
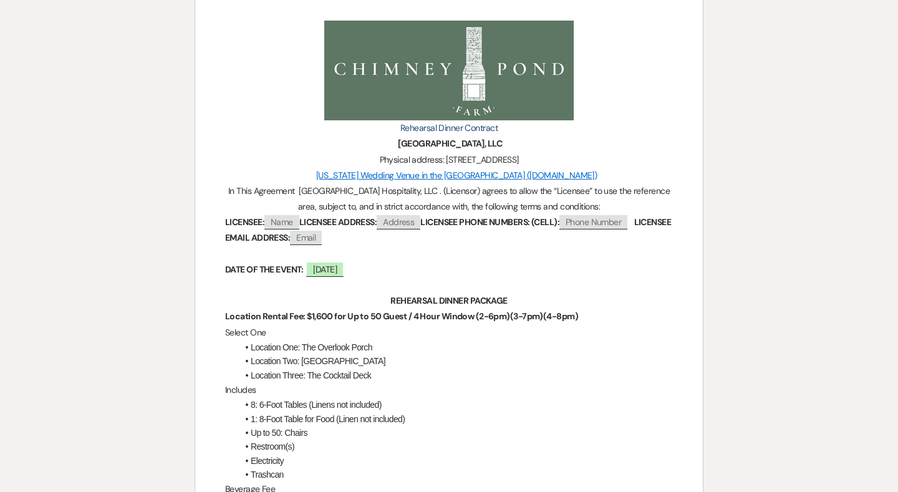
click at [324, 361] on li "Location Two: [GEOGRAPHIC_DATA]" at bounding box center [454, 361] width 435 height 14
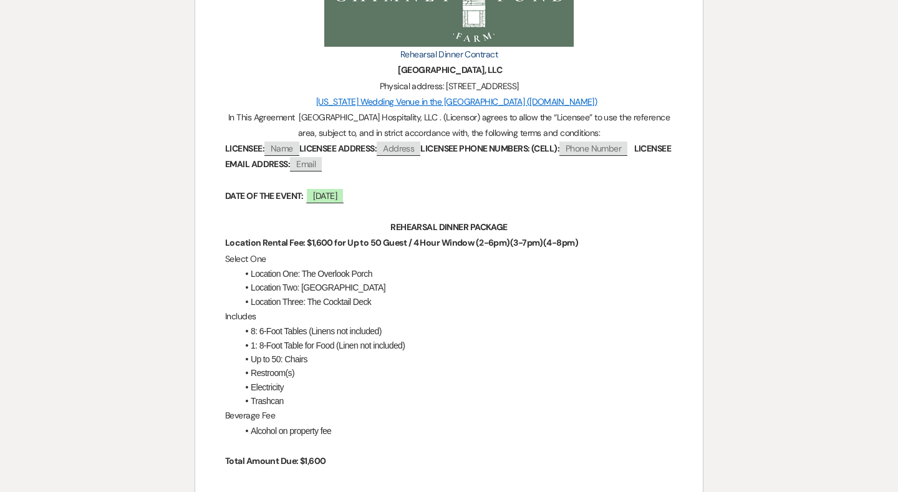
scroll to position [274, 0]
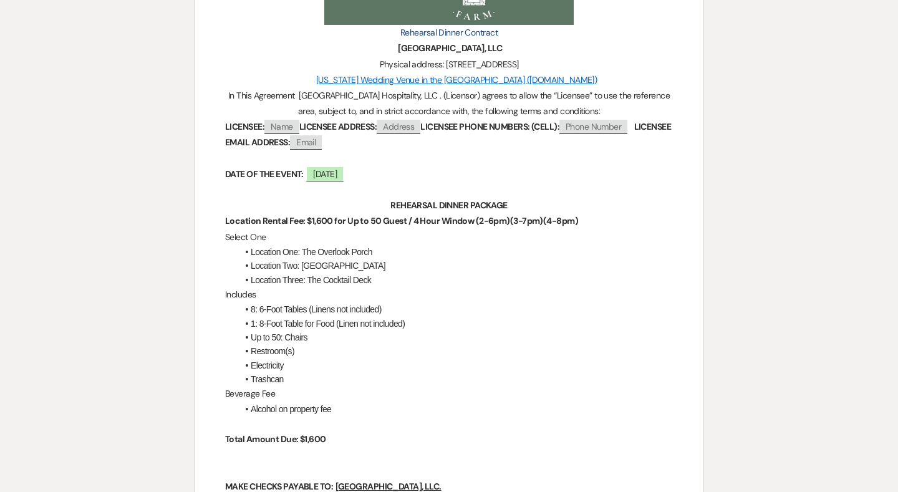
click at [321, 386] on p "Beverage Fee" at bounding box center [449, 394] width 448 height 16
click at [338, 409] on li "Alcohol on property fee" at bounding box center [454, 409] width 435 height 14
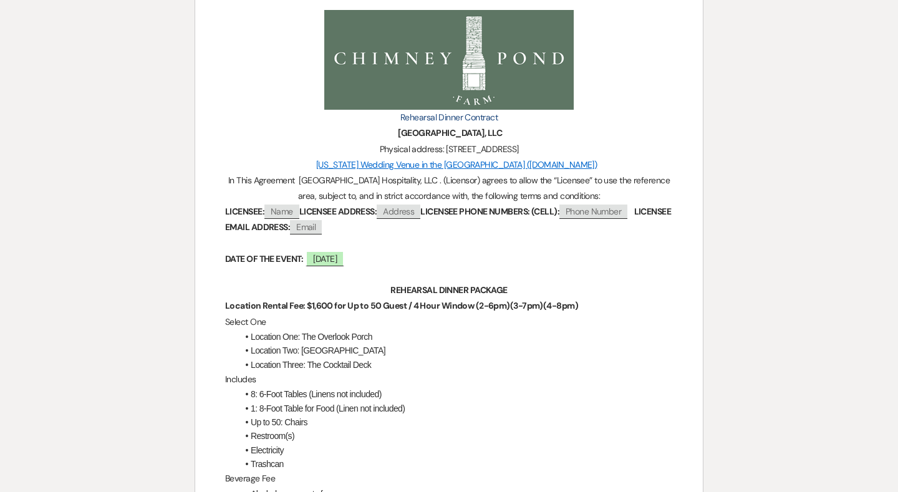
scroll to position [191, 0]
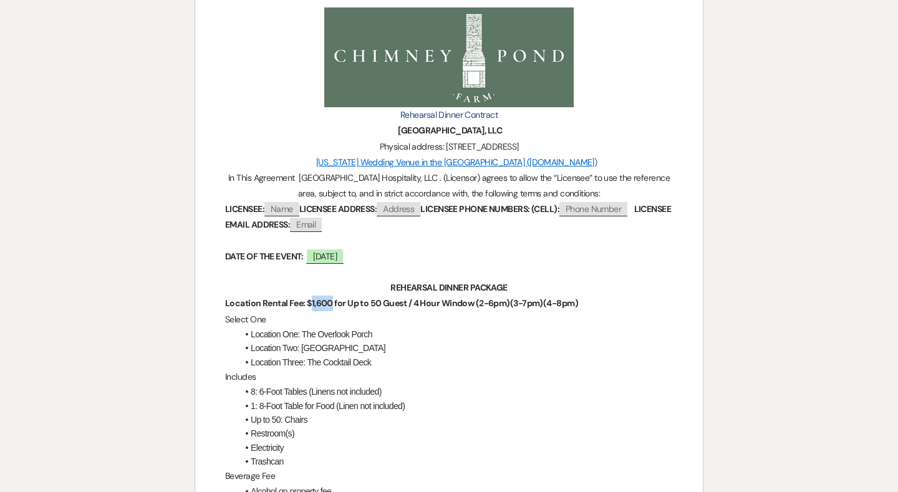
drag, startPoint x: 332, startPoint y: 300, endPoint x: 312, endPoint y: 300, distance: 20.6
click at [312, 300] on strong "Location Rental Fee: $1,600 for Up to 50 Guest / 4 Hour Window (2-6pm)(3-7pm)(4…" at bounding box center [401, 302] width 353 height 11
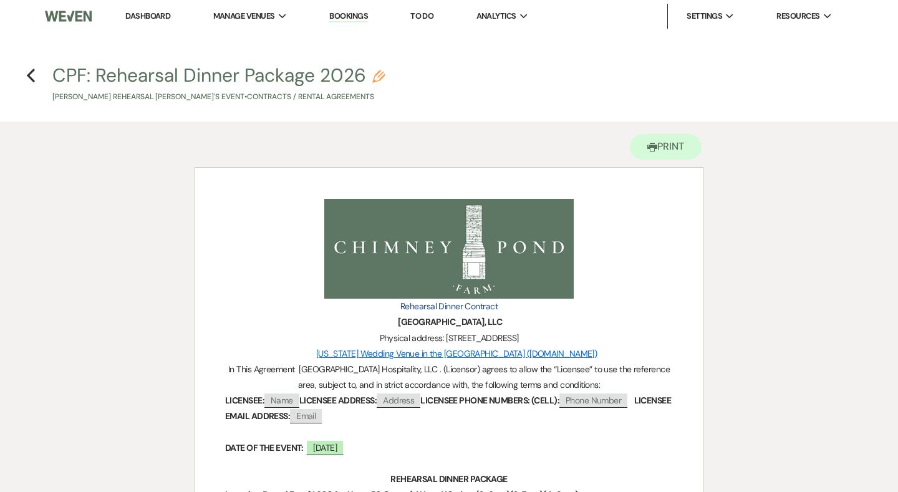
scroll to position [0, 0]
click at [31, 75] on icon "Previous" at bounding box center [30, 75] width 9 height 15
select select "6"
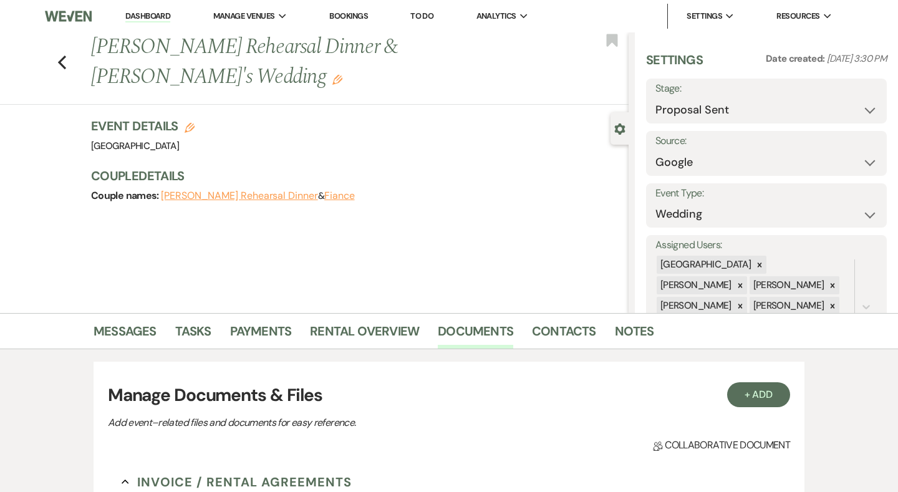
scroll to position [315, 0]
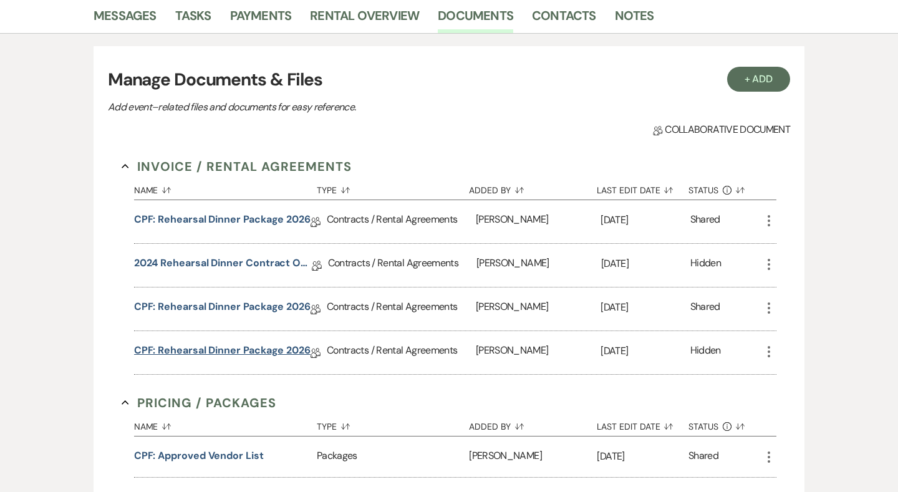
click at [214, 345] on link "CPF: Rehearsal Dinner Package 2026" at bounding box center [222, 352] width 176 height 19
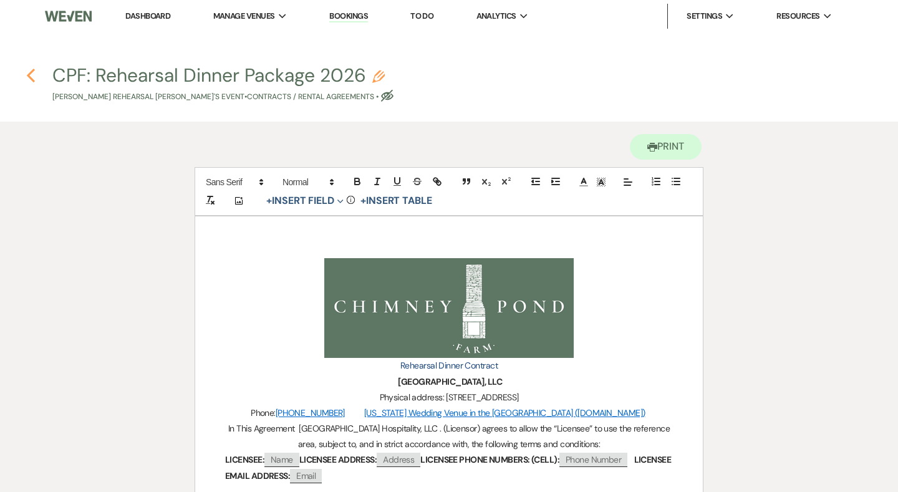
click at [28, 72] on icon "Previous" at bounding box center [30, 75] width 9 height 15
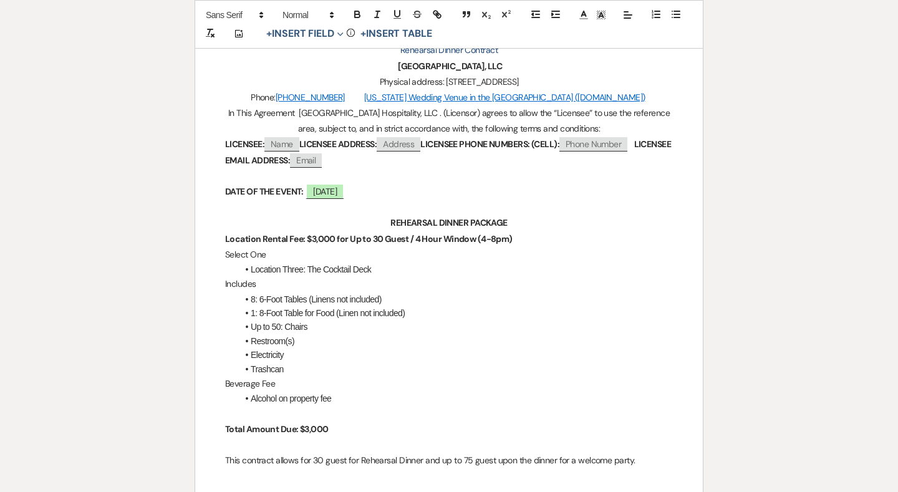
select select "6"
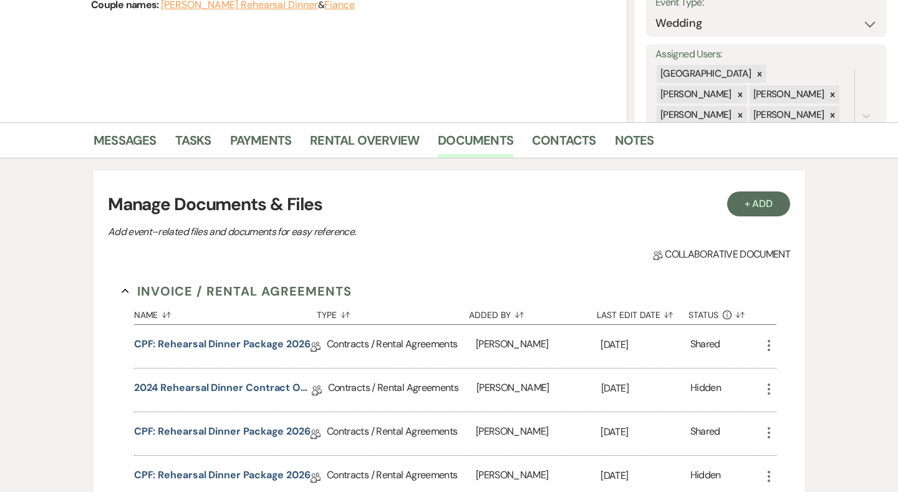
scroll to position [6, 0]
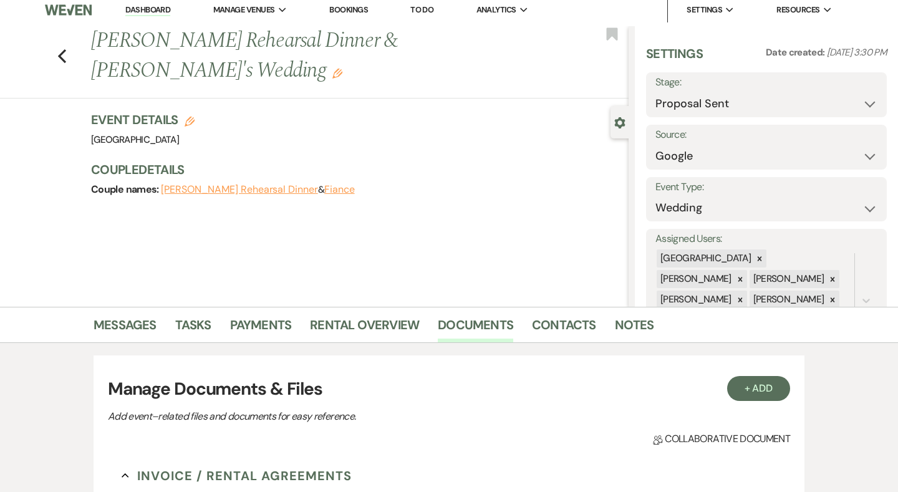
click at [147, 11] on link "Dashboard" at bounding box center [147, 10] width 45 height 12
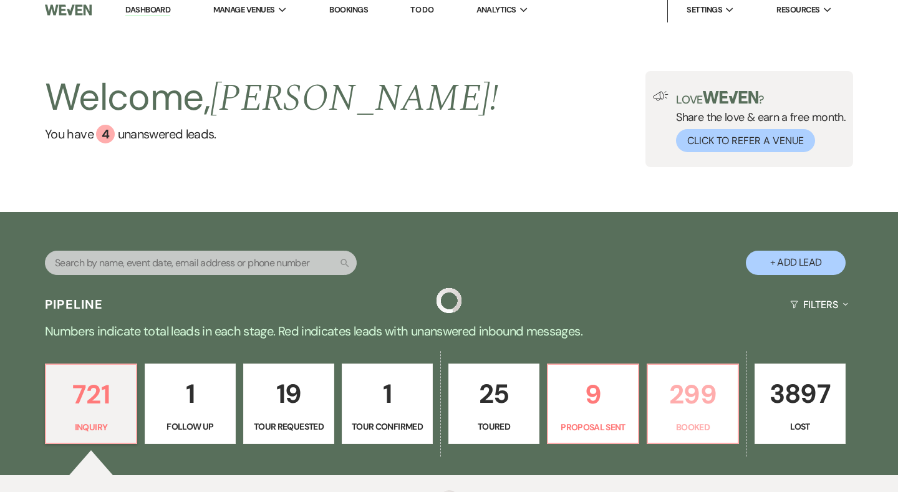
click at [689, 411] on p "299" at bounding box center [692, 394] width 75 height 42
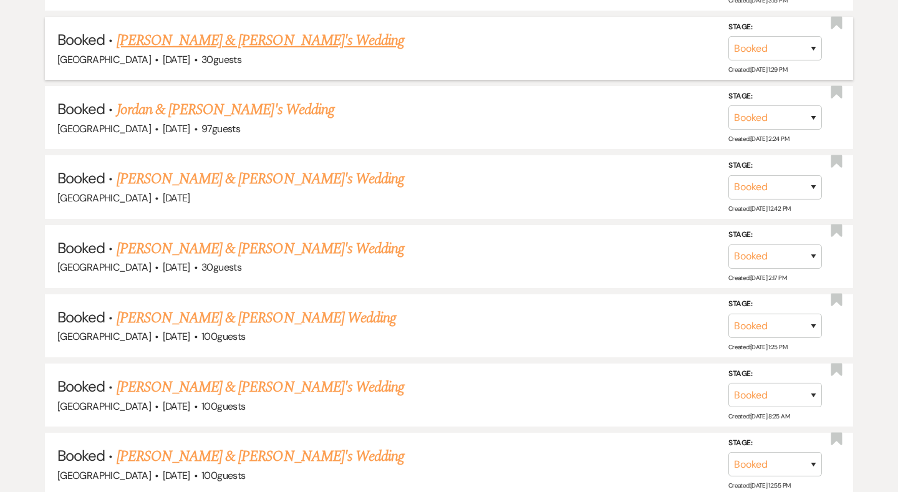
scroll to position [1313, 0]
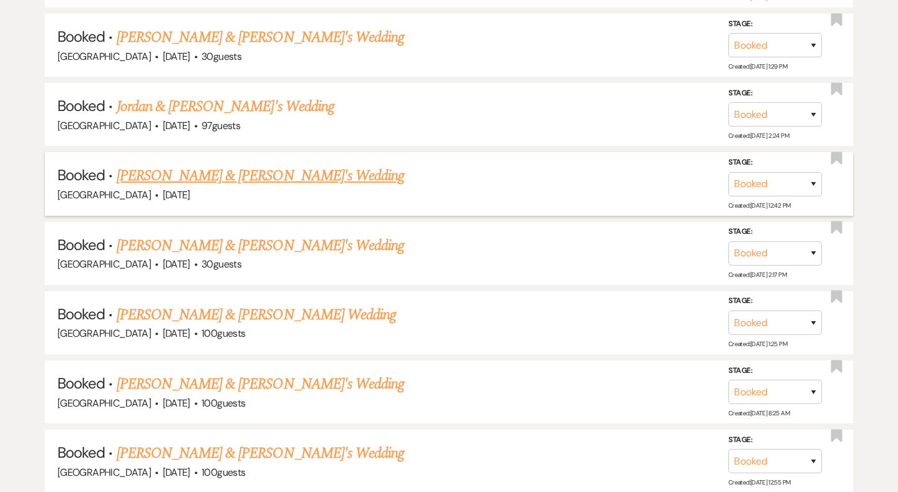
click at [237, 165] on link "[PERSON_NAME] & [PERSON_NAME]'s Wedding" at bounding box center [261, 176] width 288 height 22
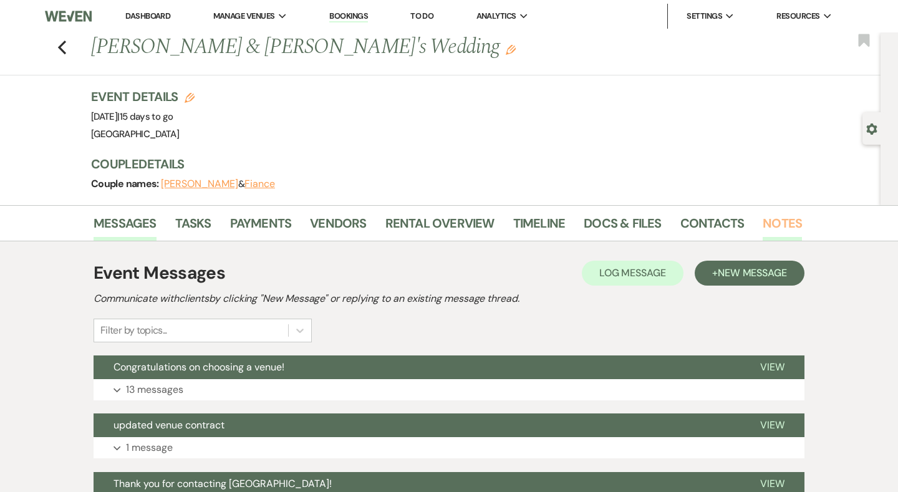
click at [772, 229] on link "Notes" at bounding box center [781, 226] width 39 height 27
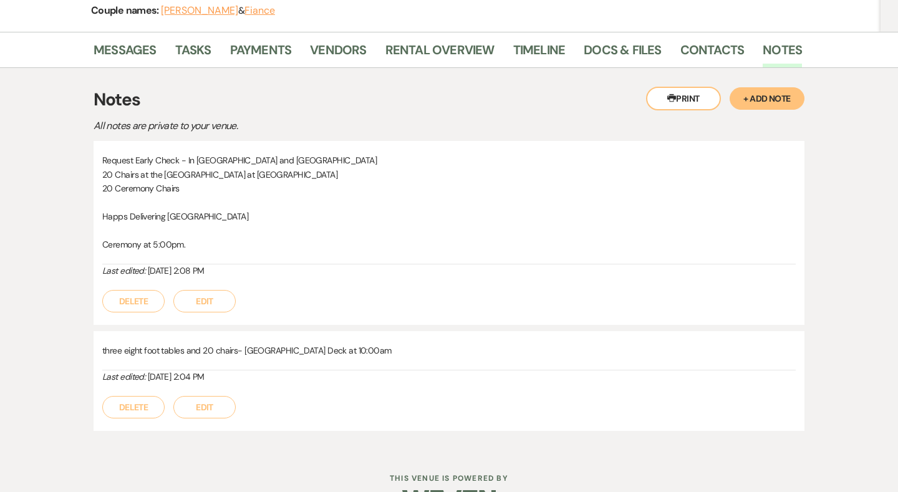
scroll to position [198, 0]
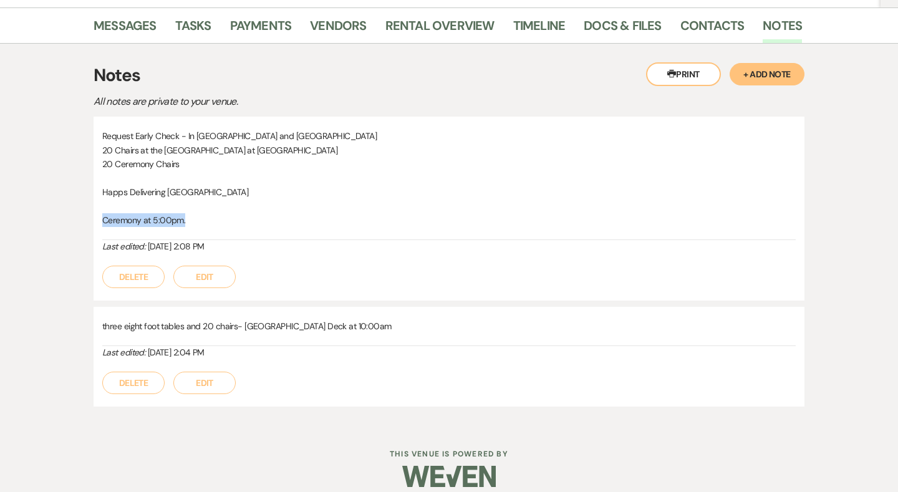
drag, startPoint x: 196, startPoint y: 216, endPoint x: 95, endPoint y: 216, distance: 101.0
click at [95, 216] on div "Request Early Check - In Ridgeline and Lakehouse 20 Chairs at the Lake House at…" at bounding box center [448, 209] width 711 height 184
click at [198, 213] on p "Ceremony at 5:00pm." at bounding box center [448, 220] width 693 height 14
drag, startPoint x: 198, startPoint y: 212, endPoint x: 103, endPoint y: 219, distance: 95.7
click at [103, 219] on p "Ceremony at 5:00pm." at bounding box center [448, 220] width 693 height 14
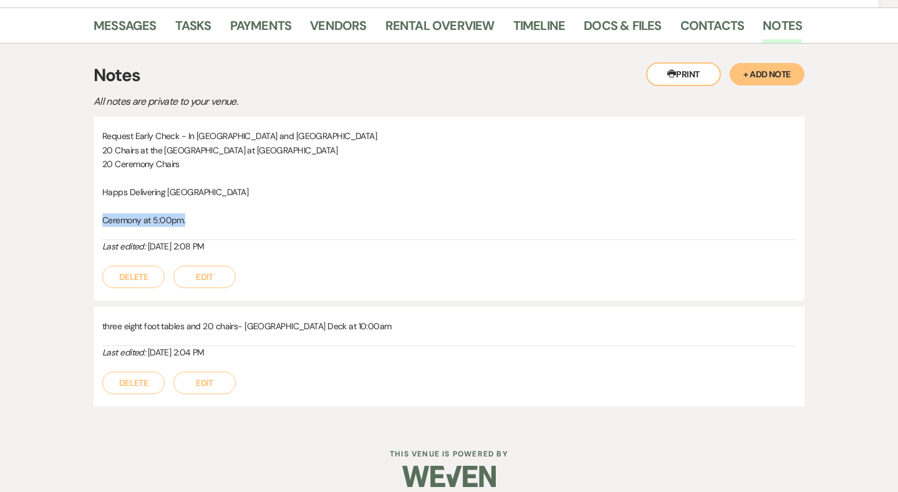
click at [103, 219] on p "Ceremony at 5:00pm." at bounding box center [448, 220] width 693 height 14
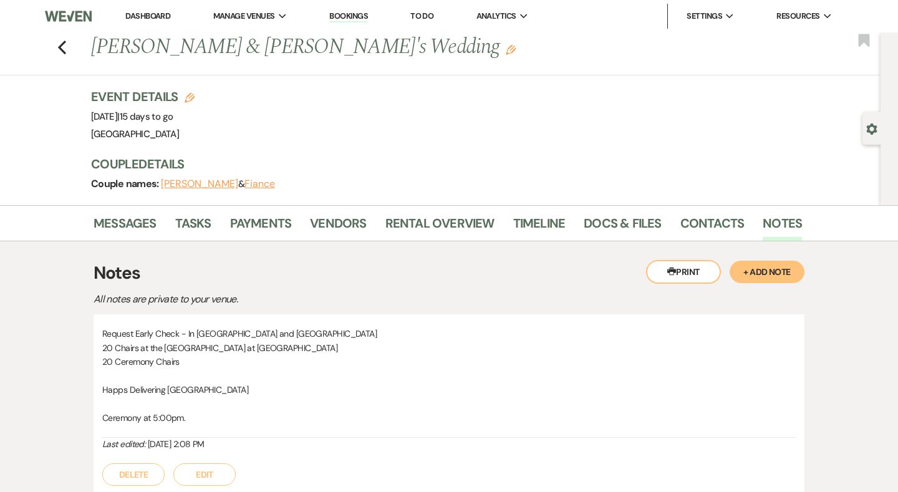
scroll to position [0, 0]
click at [165, 15] on link "Dashboard" at bounding box center [147, 16] width 45 height 11
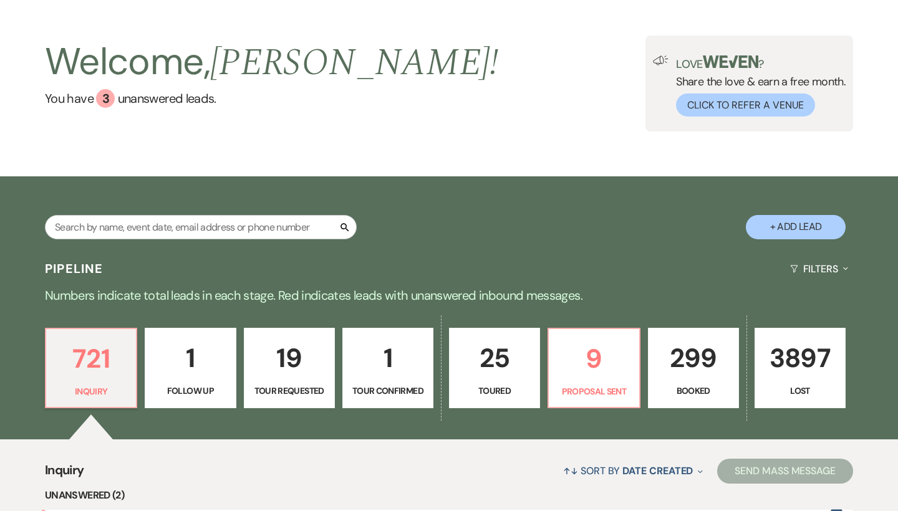
scroll to position [42, 0]
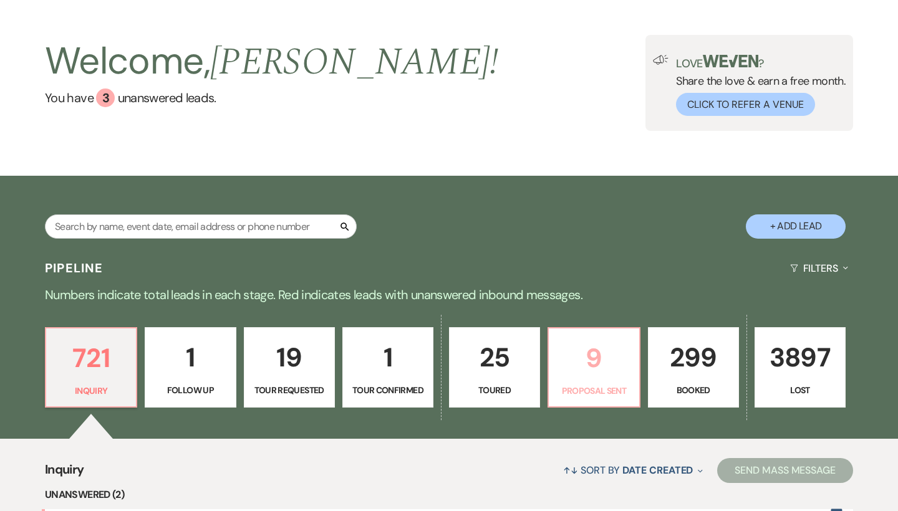
click at [595, 376] on p "9" at bounding box center [593, 358] width 75 height 42
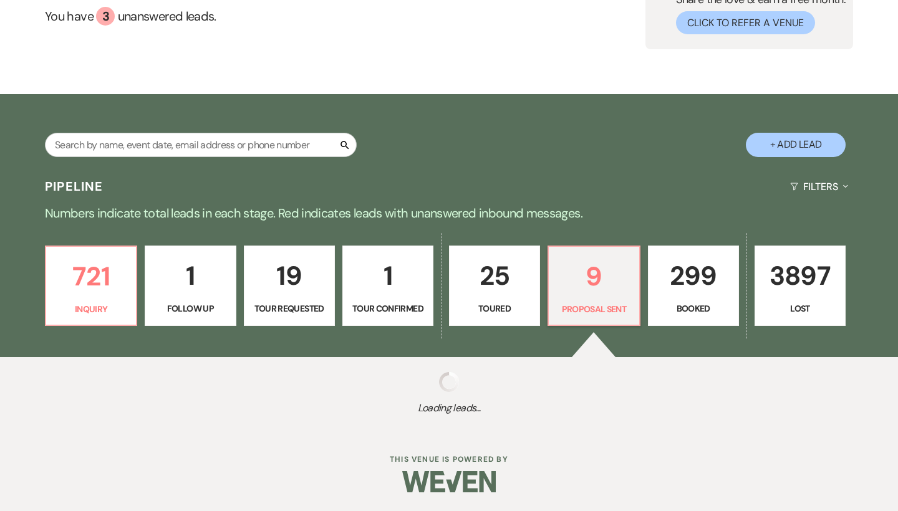
select select "6"
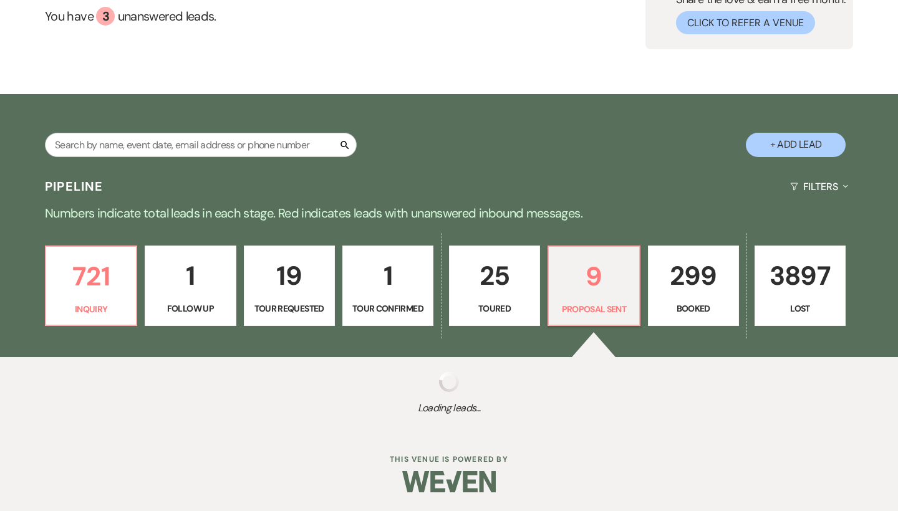
select select "6"
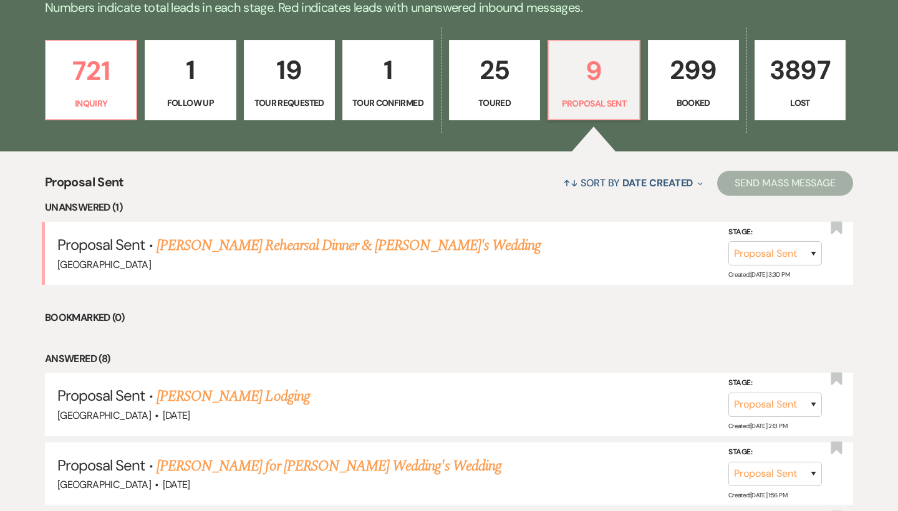
scroll to position [338, 0]
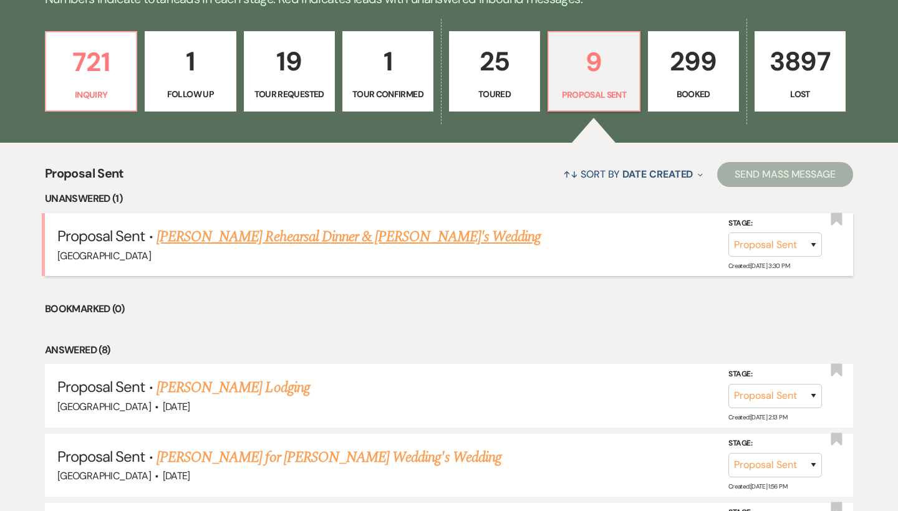
click at [362, 236] on link "[PERSON_NAME] Rehearsal Dinner & [PERSON_NAME]'s Wedding" at bounding box center [348, 237] width 384 height 22
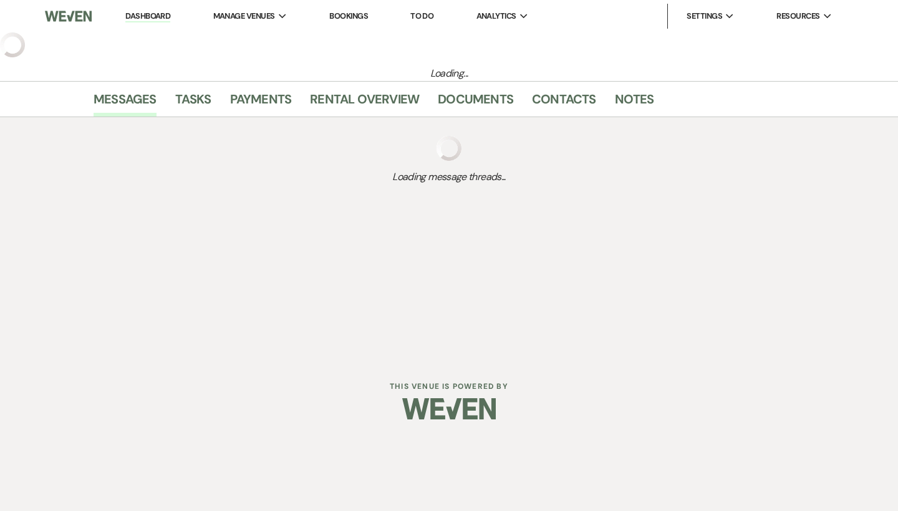
select select "6"
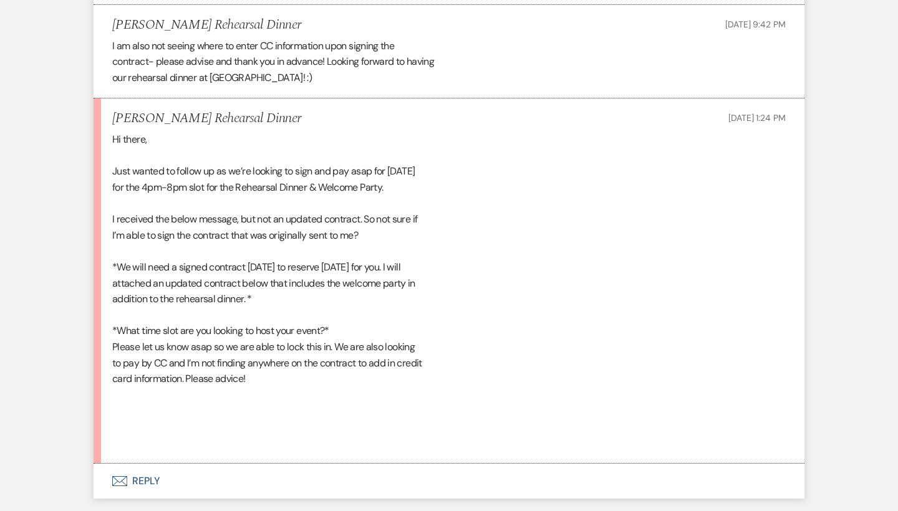
scroll to position [1518, 0]
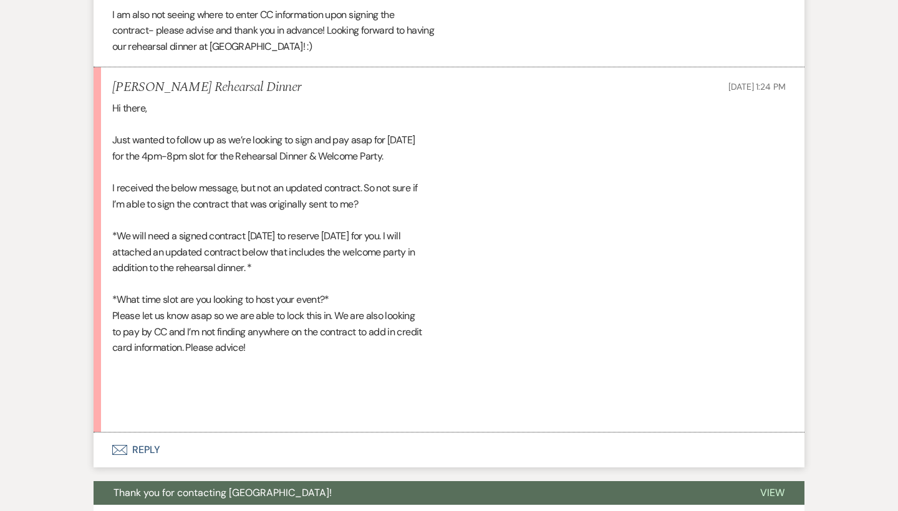
click at [126, 433] on button "Envelope Reply" at bounding box center [448, 450] width 711 height 35
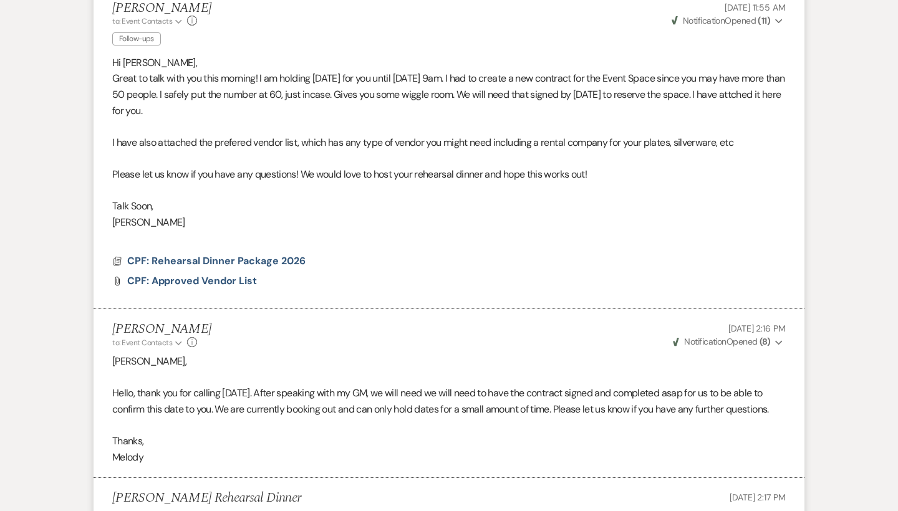
scroll to position [86, 0]
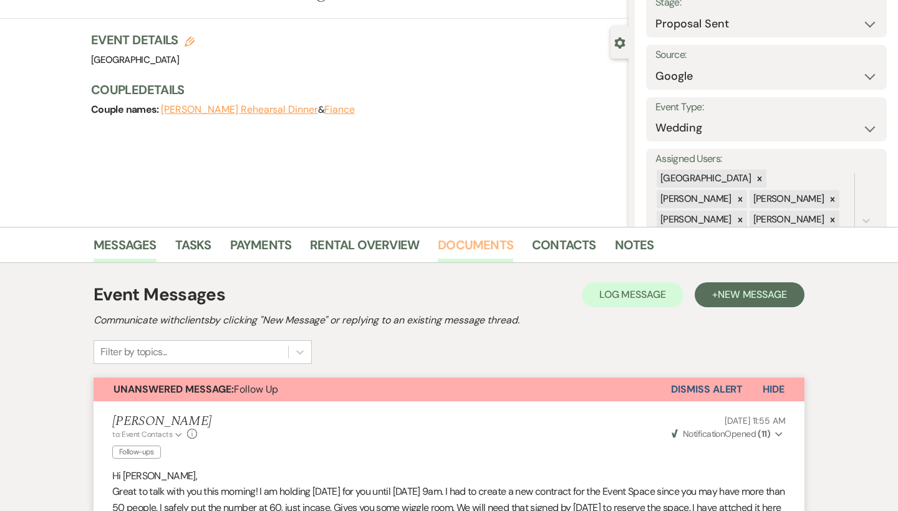
click at [467, 244] on link "Documents" at bounding box center [475, 248] width 75 height 27
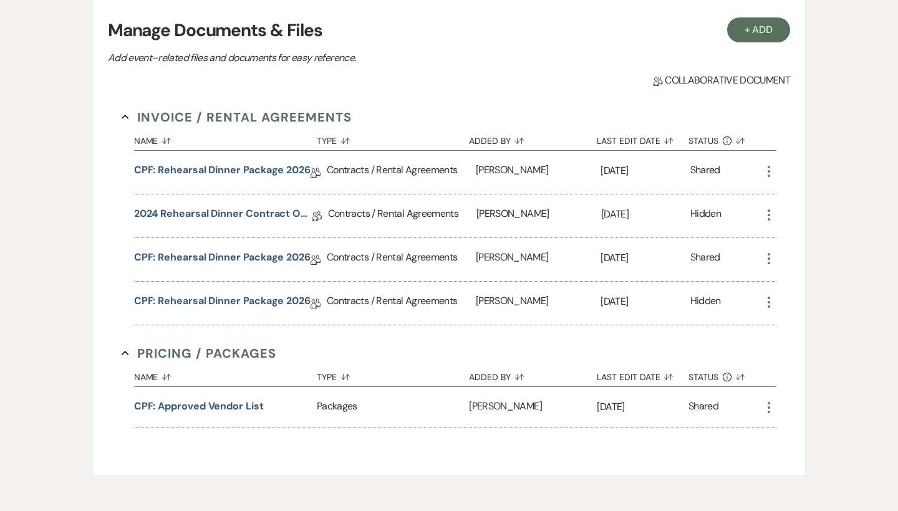
scroll to position [381, 0]
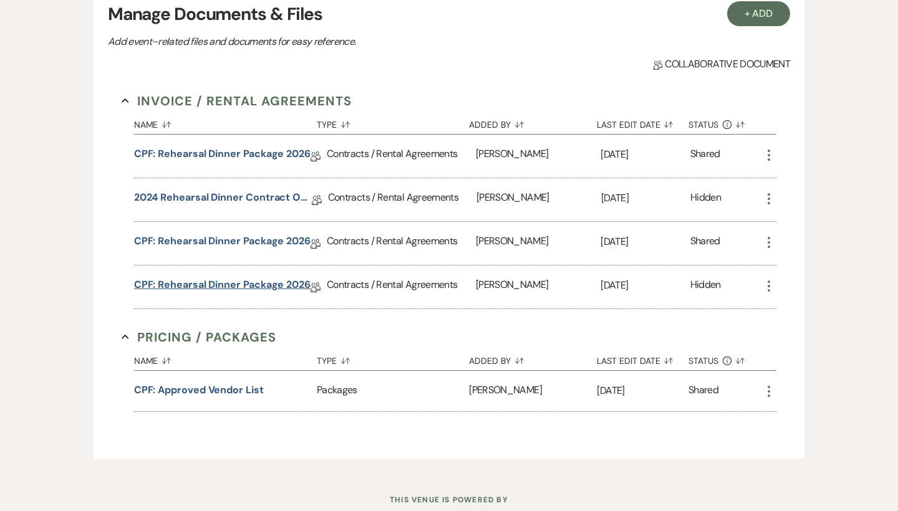
click at [267, 295] on link "CPF: Rehearsal Dinner Package 2026" at bounding box center [222, 286] width 176 height 19
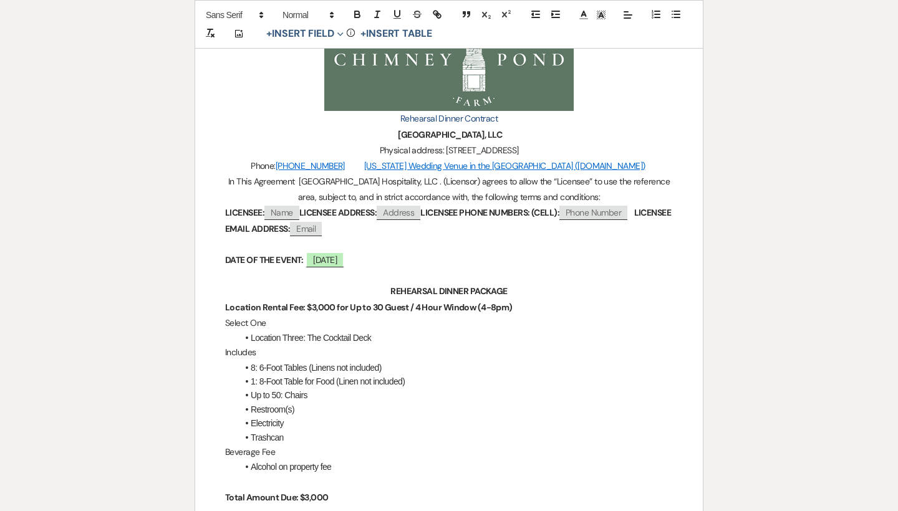
scroll to position [270, 0]
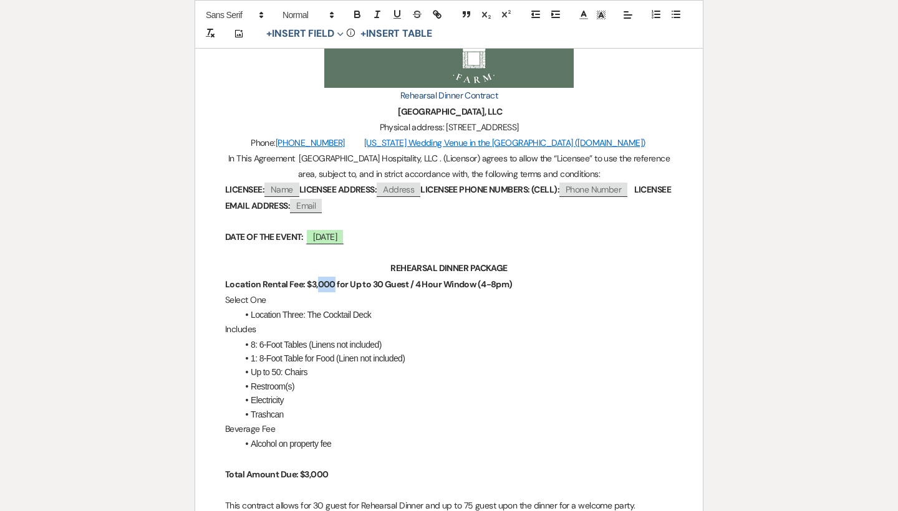
drag, startPoint x: 335, startPoint y: 283, endPoint x: 317, endPoint y: 284, distance: 18.7
click at [317, 284] on strong "Location Rental Fee: $3,000 for Up to 30 Guest / 4 Hour Window (4-8pm)" at bounding box center [368, 284] width 287 height 11
click at [378, 283] on strong "Location Rental Fee: $1,600 for Up to 30 Guest / 4 Hour Window (4-8pm)" at bounding box center [367, 284] width 285 height 11
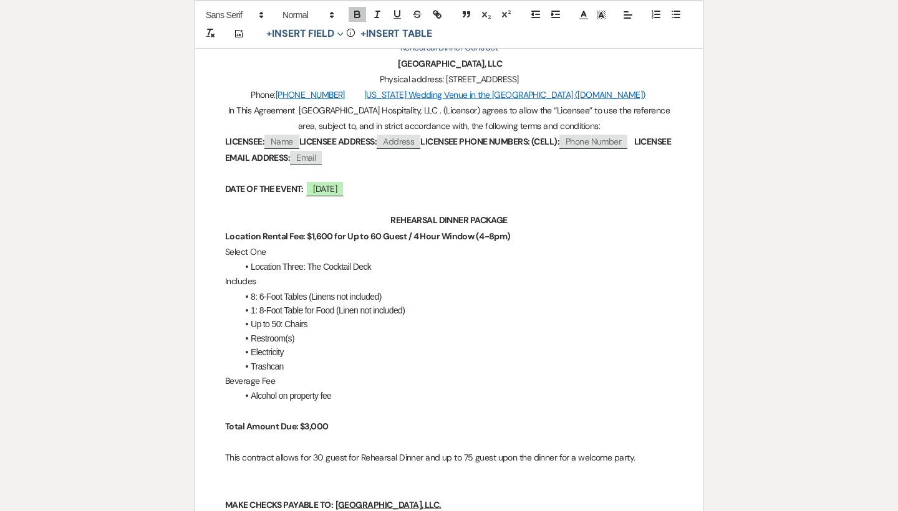
scroll to position [335, 0]
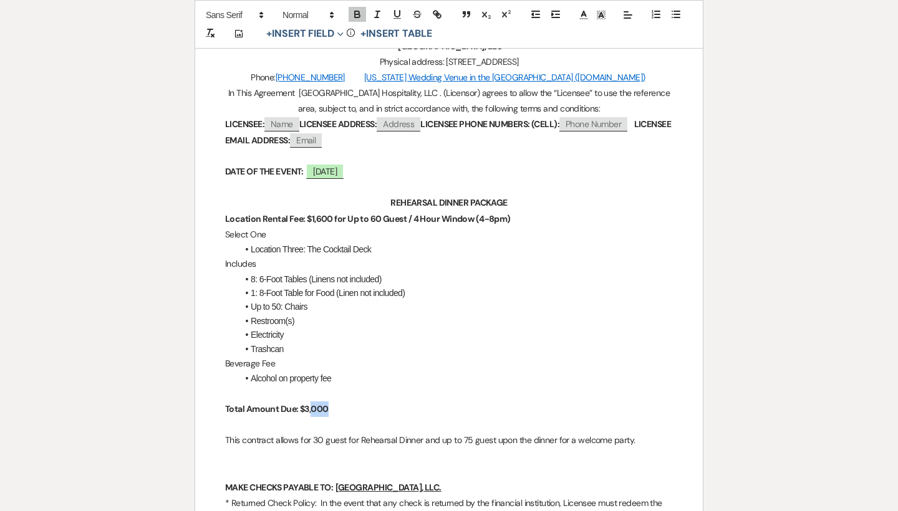
drag, startPoint x: 348, startPoint y: 404, endPoint x: 313, endPoint y: 405, distance: 35.6
click at [313, 405] on p "Total Amount Due: $3,000" at bounding box center [449, 409] width 448 height 16
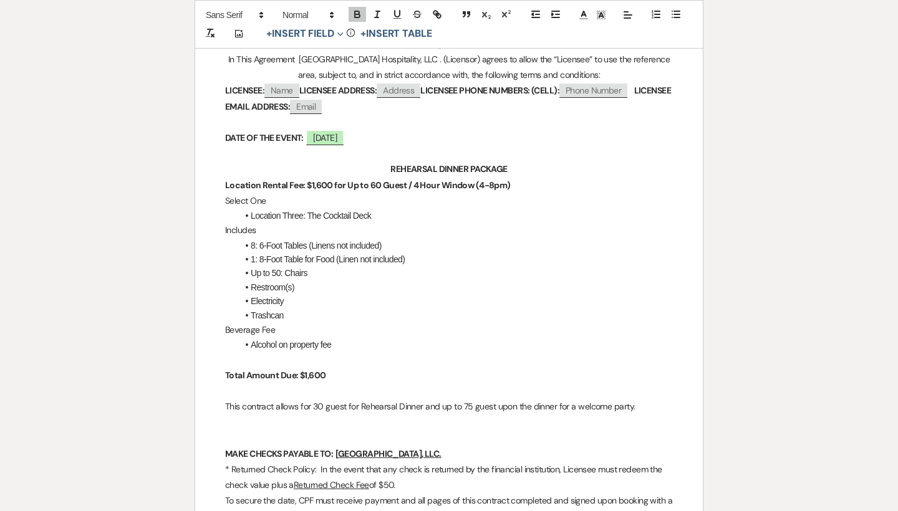
scroll to position [406, 0]
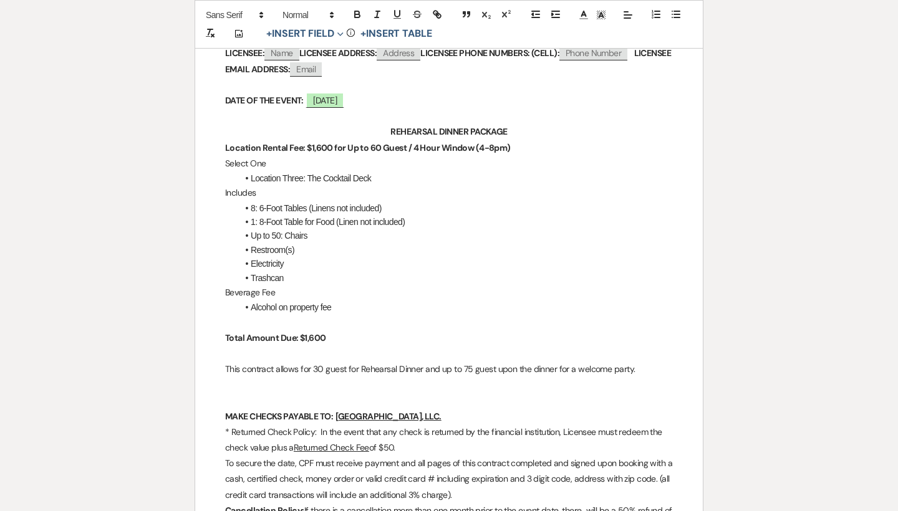
drag, startPoint x: 645, startPoint y: 358, endPoint x: 219, endPoint y: 357, distance: 425.7
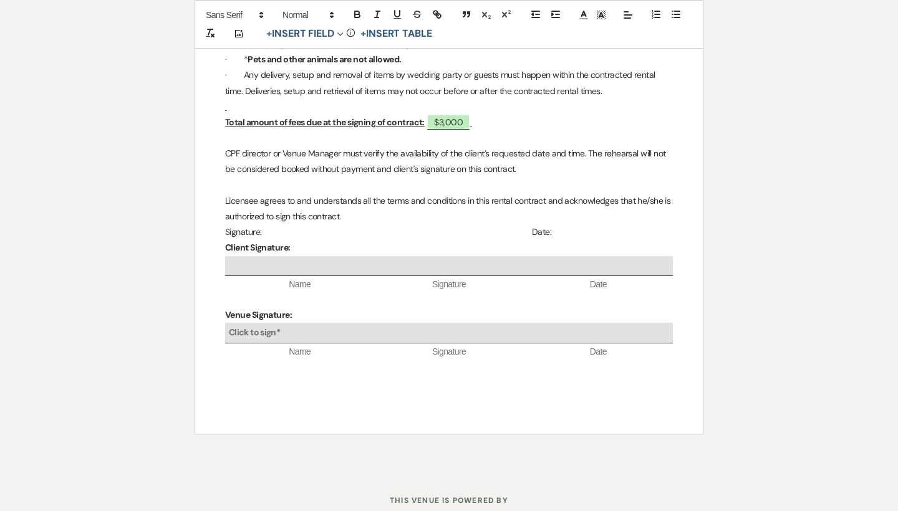
scroll to position [1725, 0]
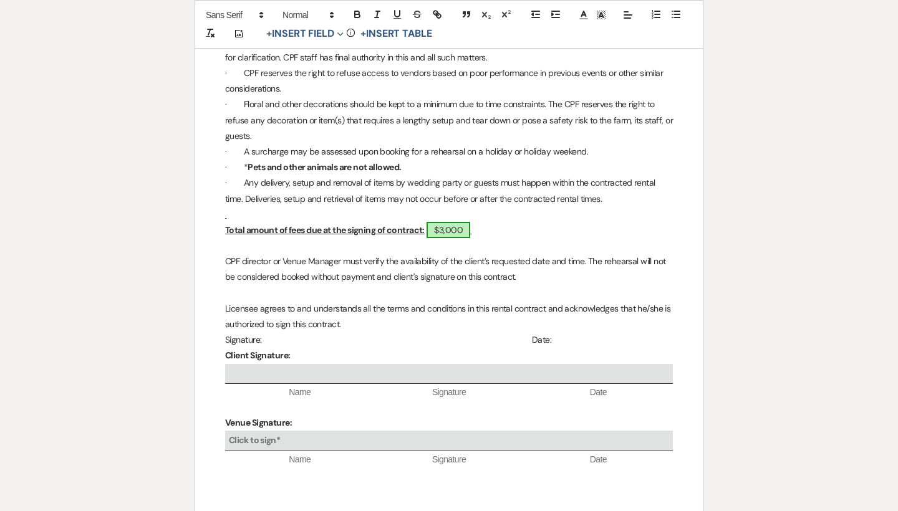
click at [449, 222] on span "$3,000" at bounding box center [448, 230] width 44 height 16
select select "owner"
select select "Amount"
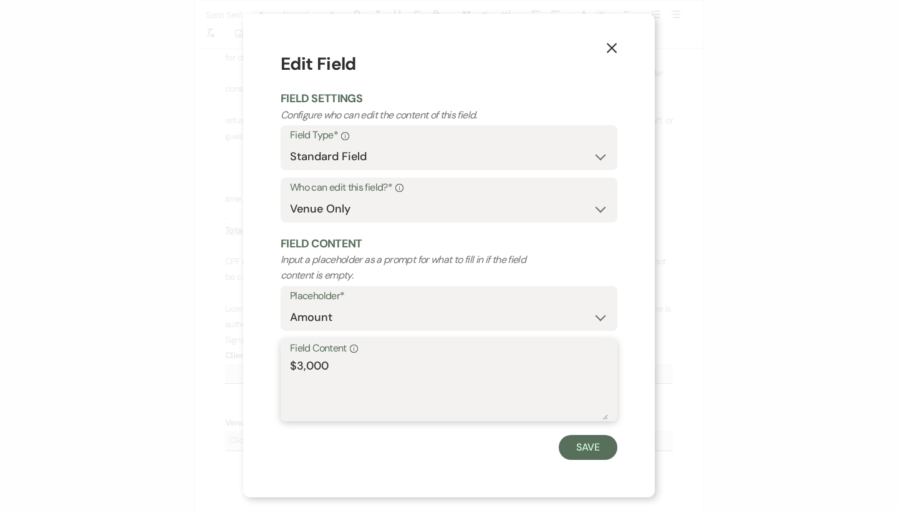
click at [340, 370] on textarea "$3,000" at bounding box center [449, 389] width 318 height 62
type textarea "$1,600"
click at [597, 446] on button "Save" at bounding box center [587, 447] width 59 height 25
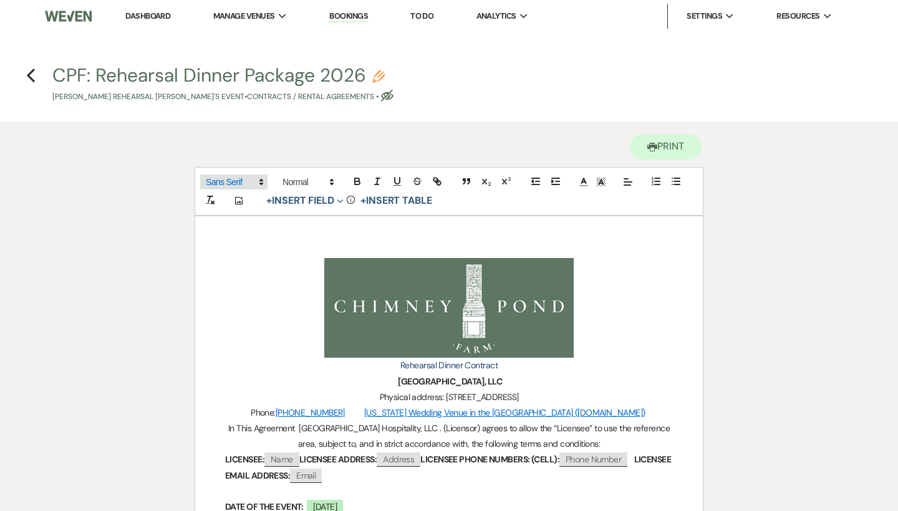
scroll to position [0, 0]
click at [32, 74] on icon "Previous" at bounding box center [30, 75] width 9 height 15
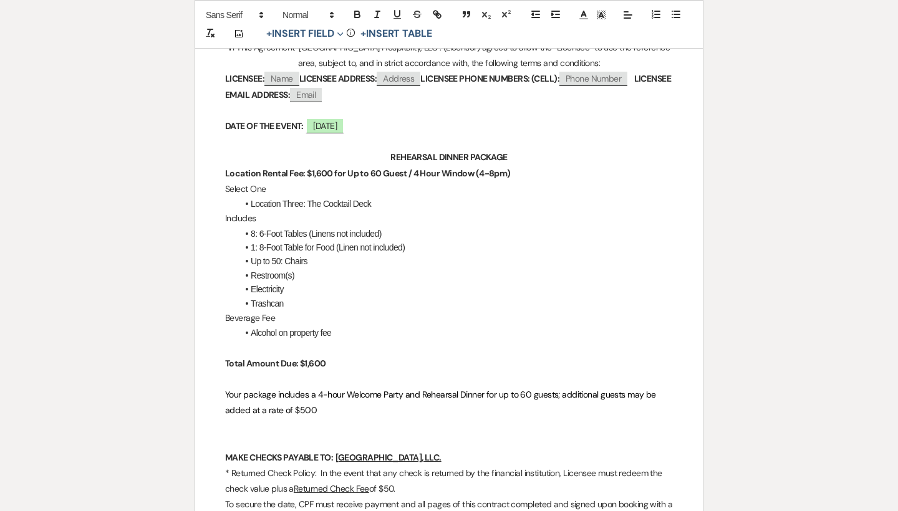
select select "6"
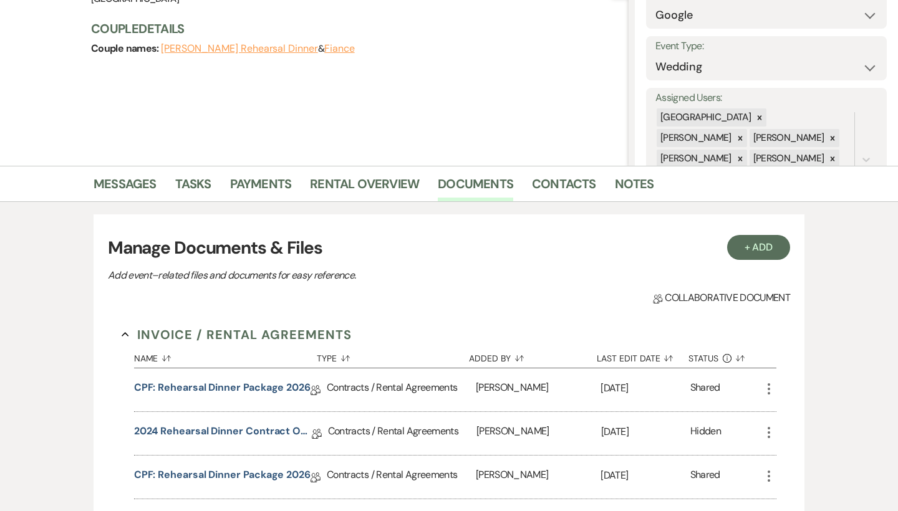
scroll to position [127, 0]
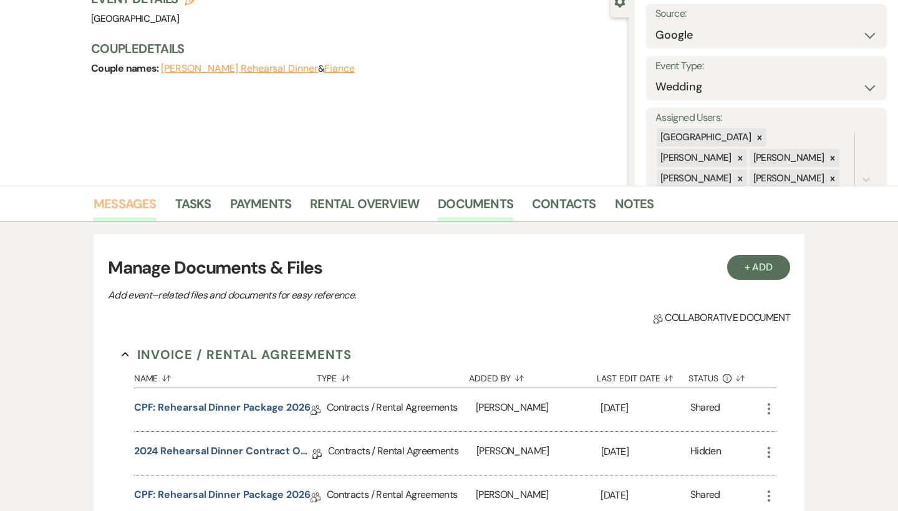
click at [125, 201] on link "Messages" at bounding box center [124, 207] width 63 height 27
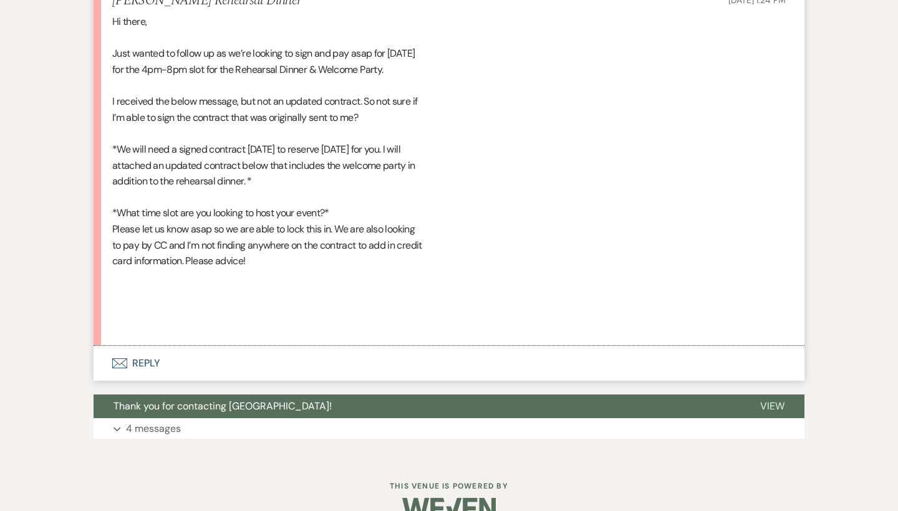
scroll to position [1604, 0]
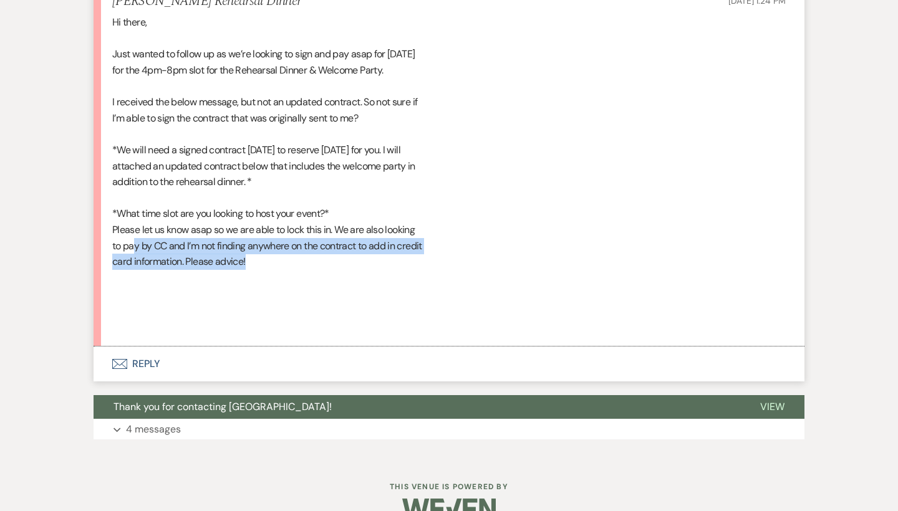
drag, startPoint x: 272, startPoint y: 239, endPoint x: 131, endPoint y: 216, distance: 143.5
click at [131, 216] on div "Hi there, Just wanted to follow up as we’re looking to sign and pay asap for Ma…" at bounding box center [448, 173] width 673 height 319
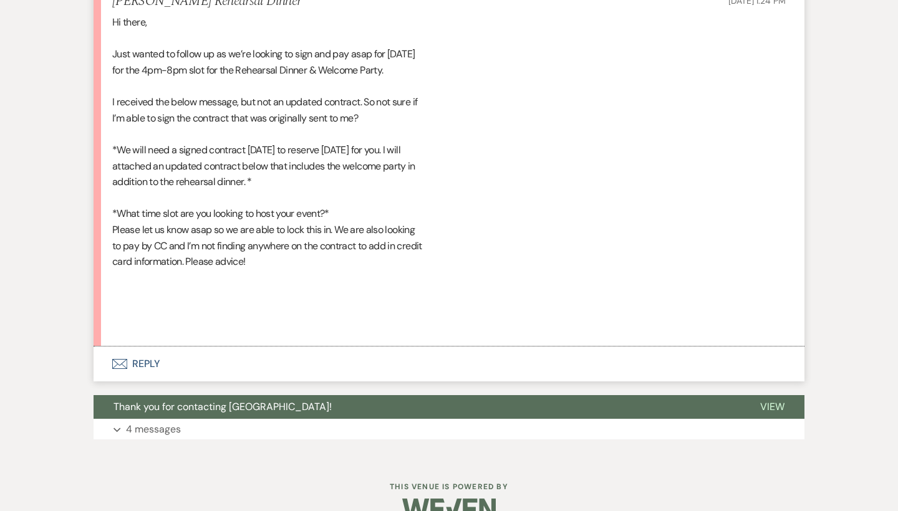
click at [146, 347] on button "Envelope Reply" at bounding box center [448, 364] width 711 height 35
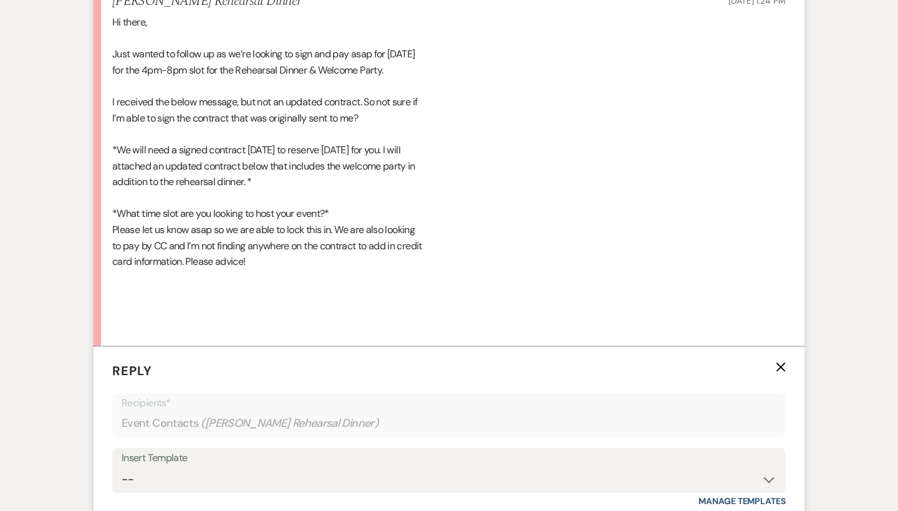
scroll to position [1852, 0]
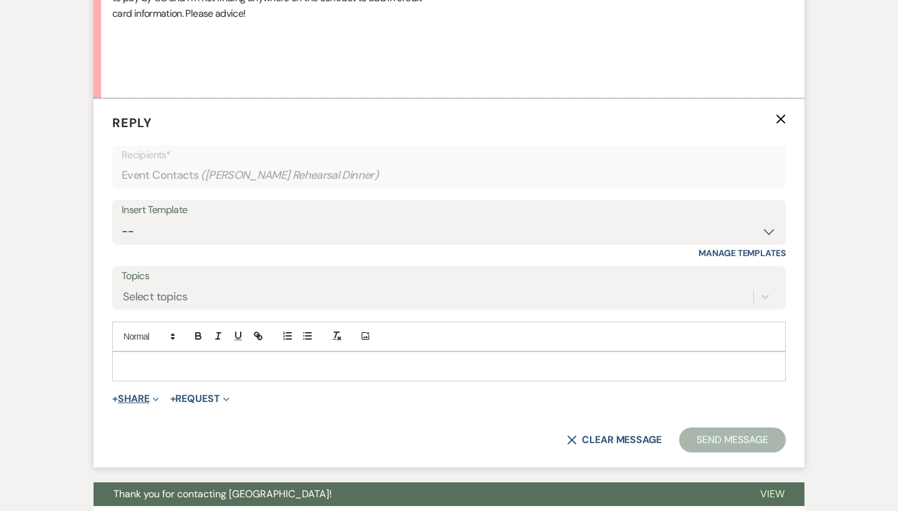
click at [138, 394] on button "+ Share Expand" at bounding box center [135, 399] width 47 height 10
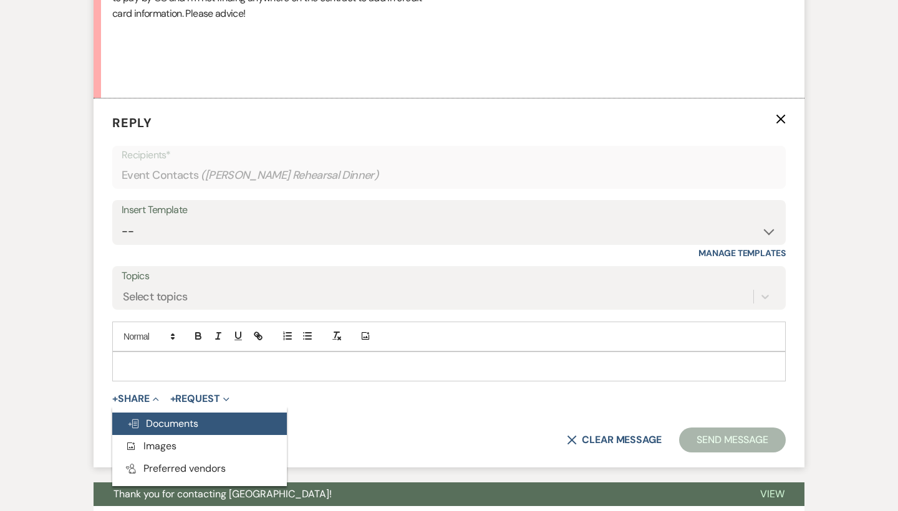
click at [154, 417] on span "Doc Upload Documents" at bounding box center [162, 423] width 71 height 13
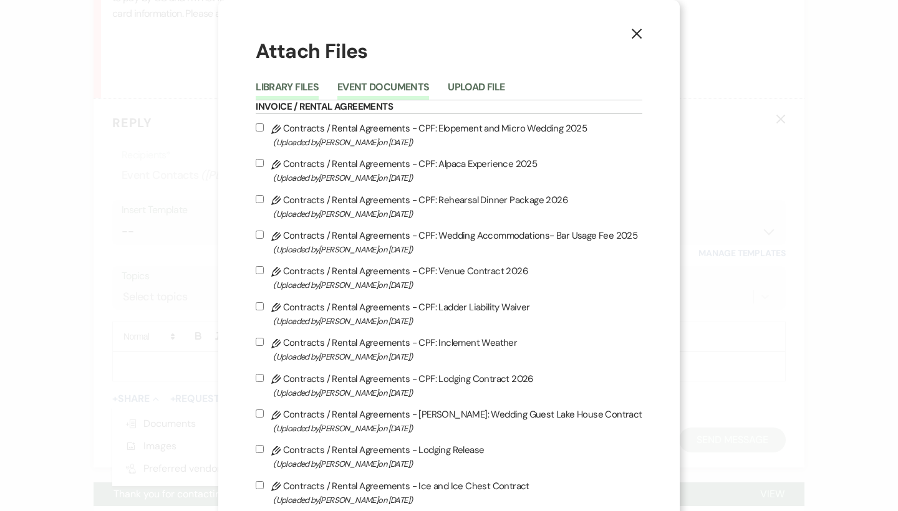
click at [409, 83] on button "Event Documents" at bounding box center [383, 90] width 92 height 17
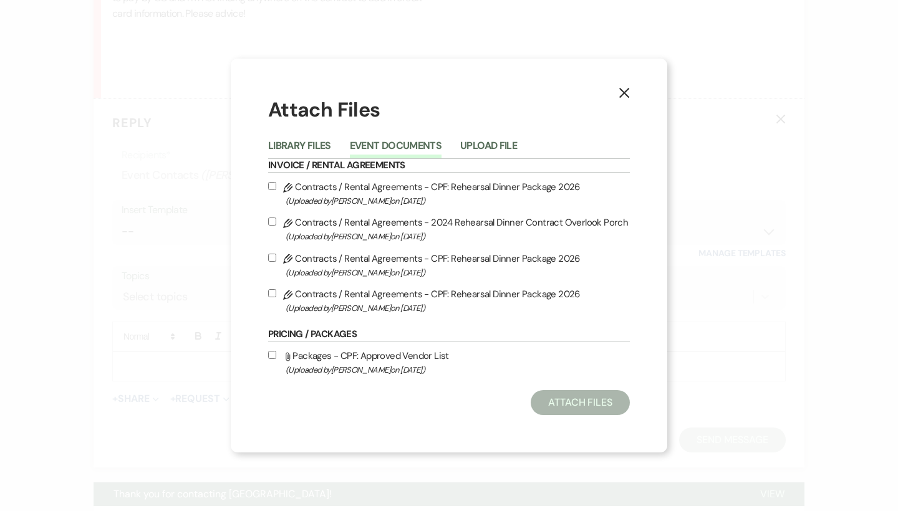
click at [378, 305] on span "(Uploaded by Brooke Robinson on Sep 11th, 2025 )" at bounding box center [457, 308] width 344 height 14
click at [276, 297] on input "Pencil Contracts / Rental Agreements - CPF: Rehearsal Dinner Package 2026 (Uplo…" at bounding box center [272, 293] width 8 height 8
checkbox input "true"
click at [558, 392] on button "Attach Files" at bounding box center [579, 402] width 99 height 25
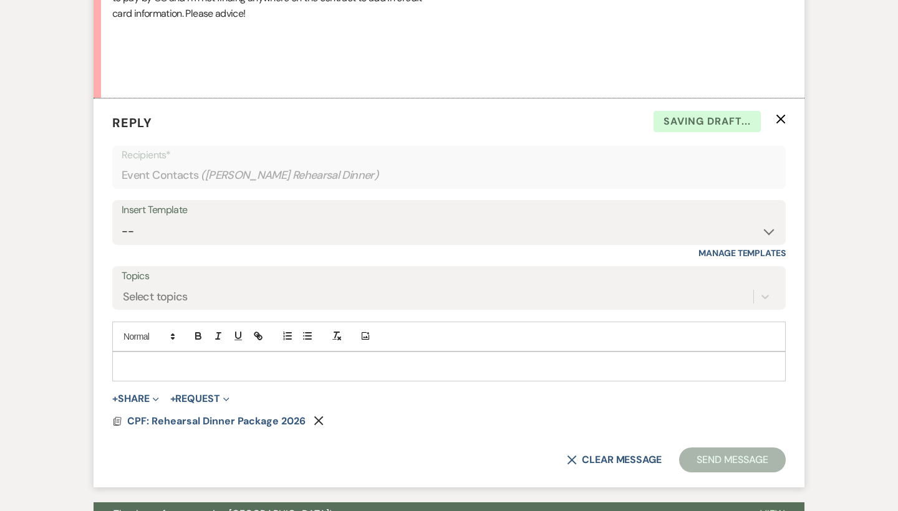
click at [319, 360] on p at bounding box center [448, 367] width 653 height 14
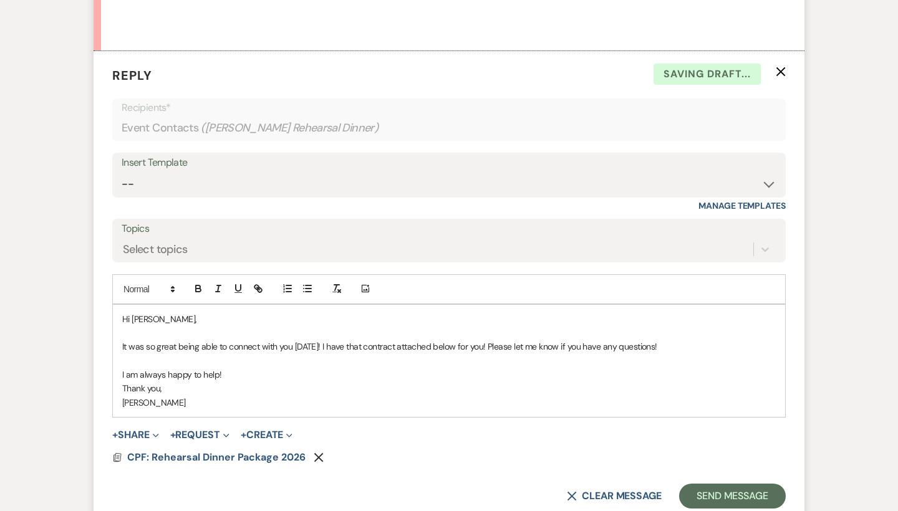
scroll to position [1990, 0]
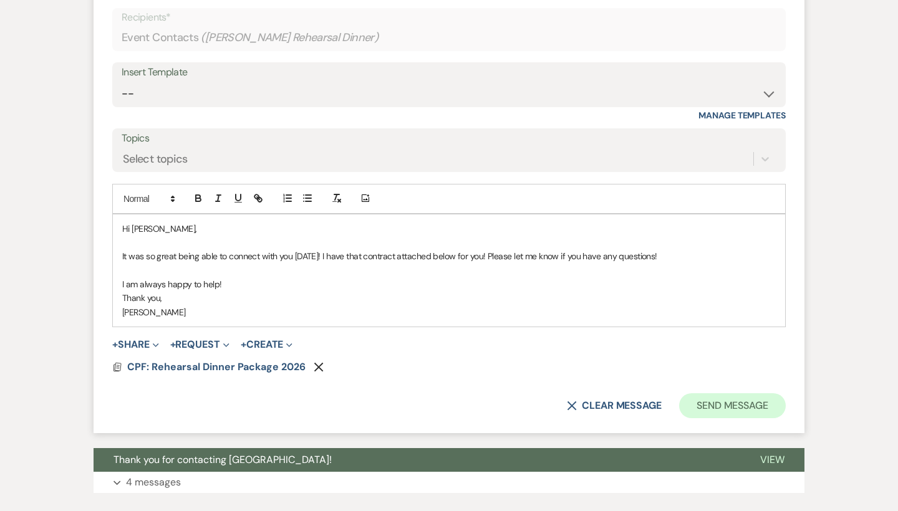
click at [743, 393] on button "Send Message" at bounding box center [732, 405] width 107 height 25
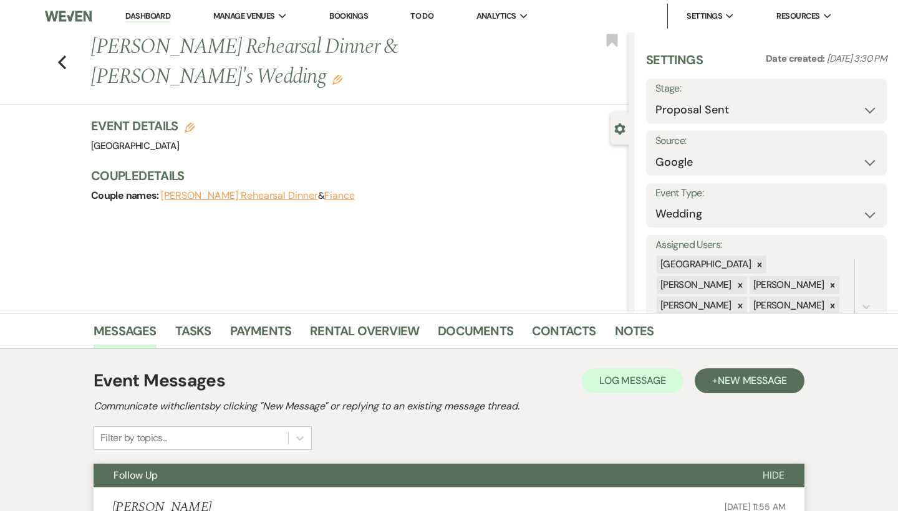
scroll to position [0, 0]
click at [65, 56] on use "button" at bounding box center [62, 62] width 8 height 14
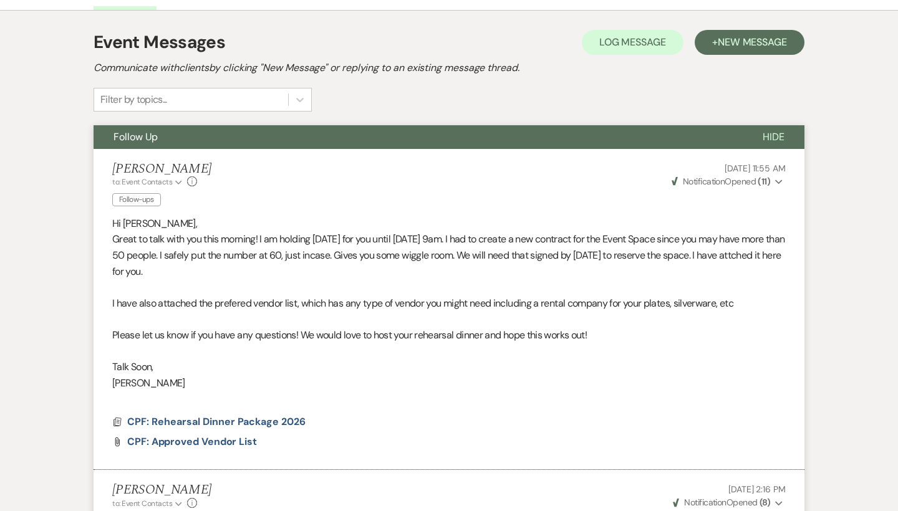
select select "6"
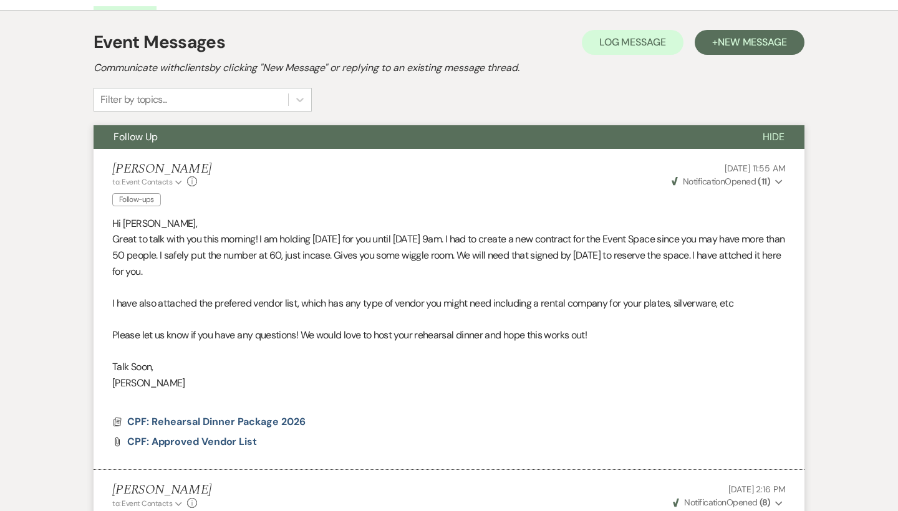
select select "6"
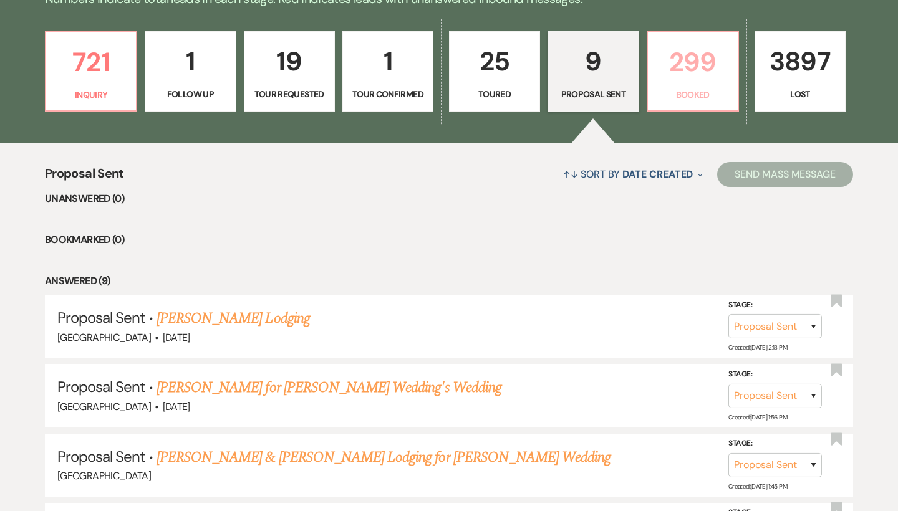
click at [702, 57] on p "299" at bounding box center [692, 62] width 75 height 42
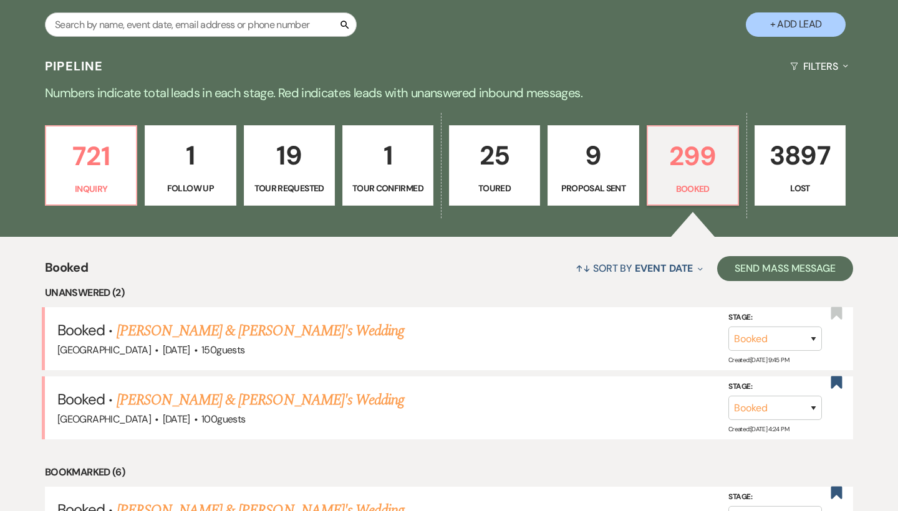
scroll to position [271, 0]
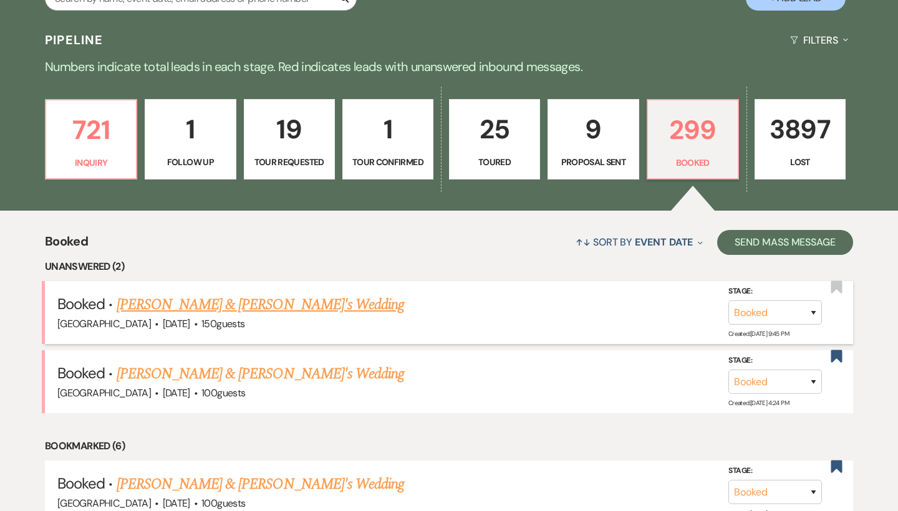
click at [292, 302] on link "[PERSON_NAME] & [PERSON_NAME]'s Wedding" at bounding box center [261, 305] width 288 height 22
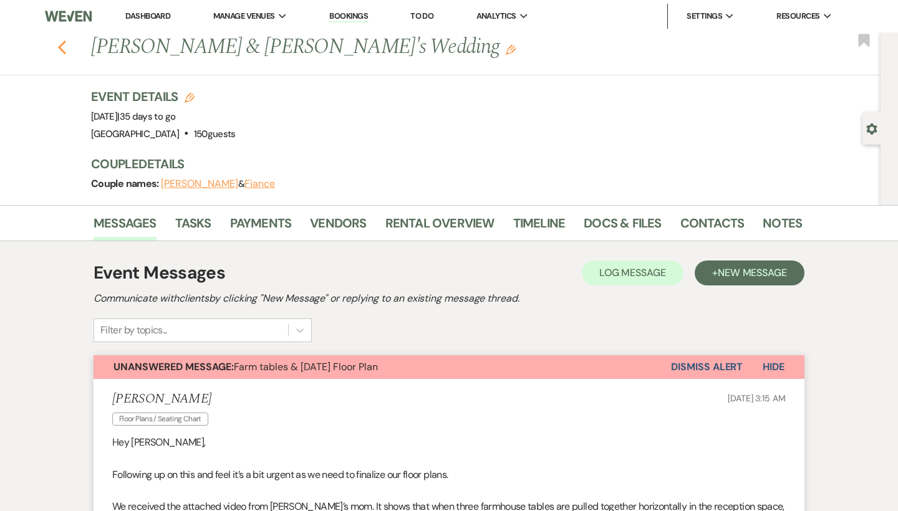
click at [65, 50] on icon "Previous" at bounding box center [61, 47] width 9 height 15
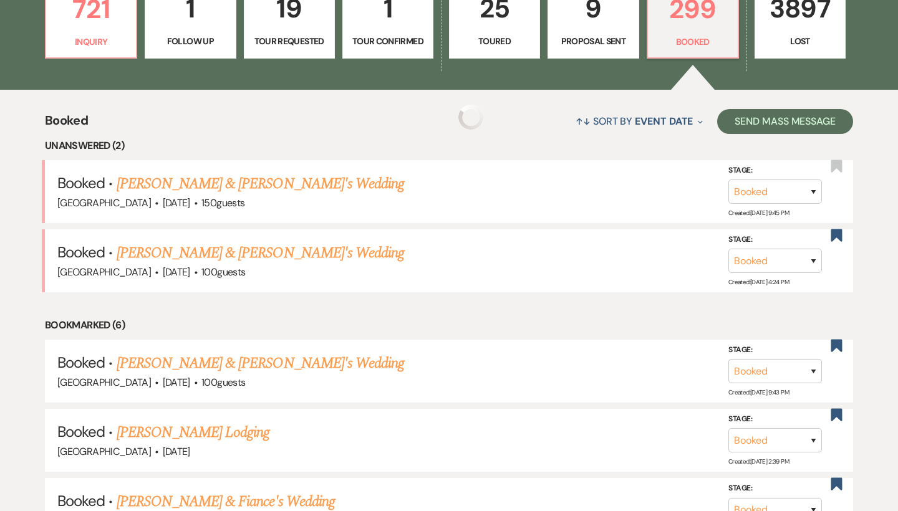
scroll to position [400, 0]
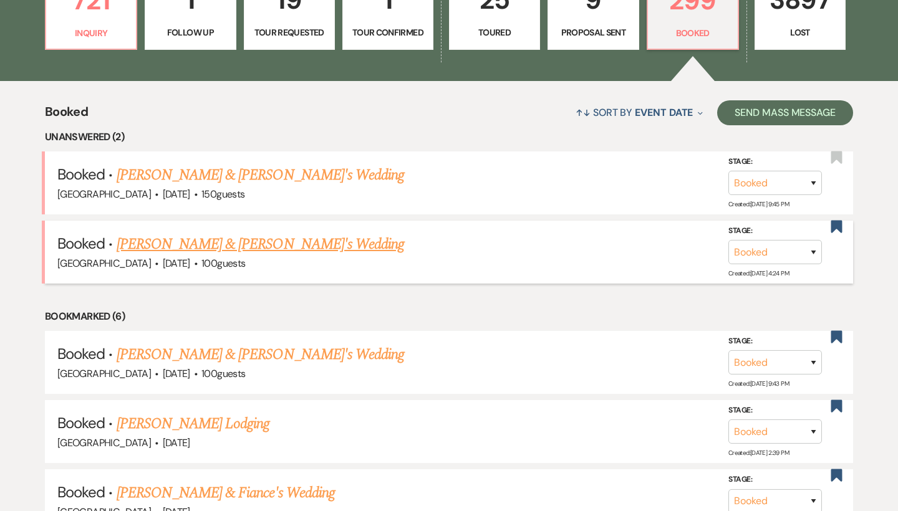
click at [196, 237] on link "[PERSON_NAME] & [PERSON_NAME]'s Wedding" at bounding box center [261, 244] width 288 height 22
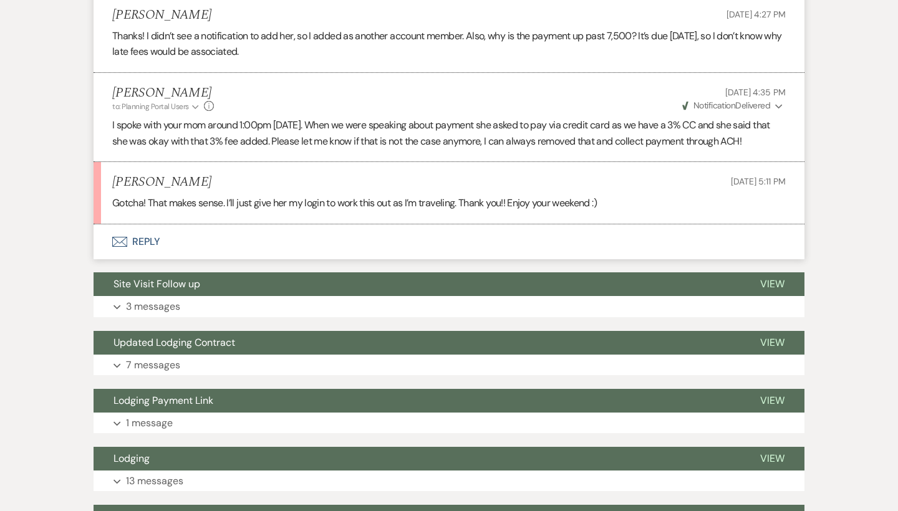
click at [165, 228] on button "Envelope Reply" at bounding box center [448, 241] width 711 height 35
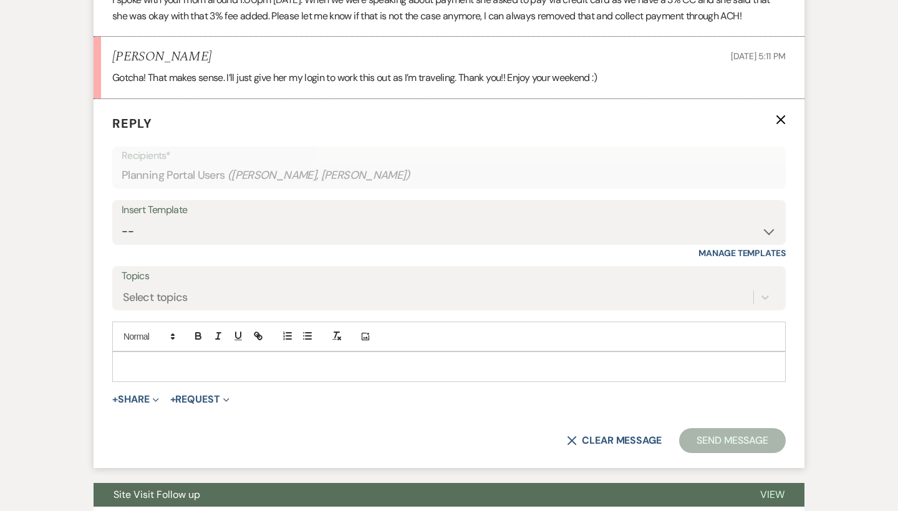
scroll to position [808, 0]
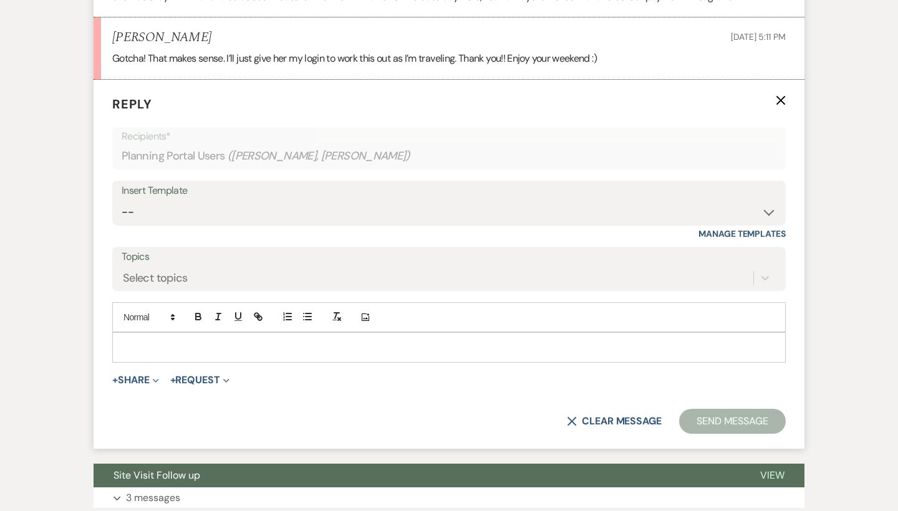
click at [214, 340] on p at bounding box center [448, 347] width 653 height 14
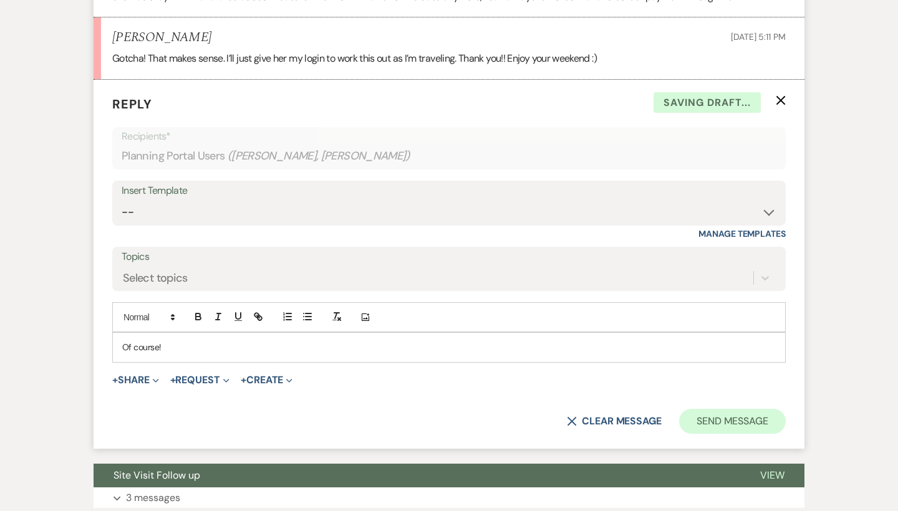
click at [752, 419] on button "Send Message" at bounding box center [732, 421] width 107 height 25
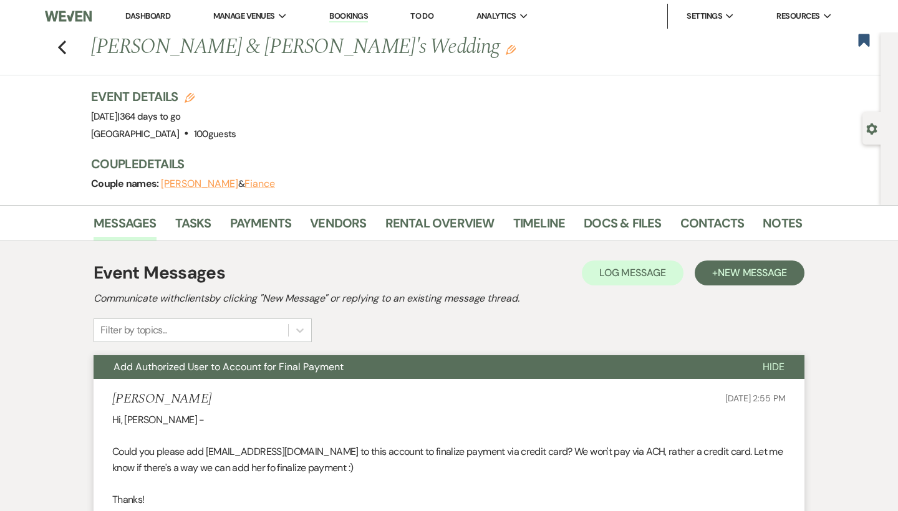
scroll to position [0, 0]
click at [58, 44] on icon "Previous" at bounding box center [61, 47] width 9 height 15
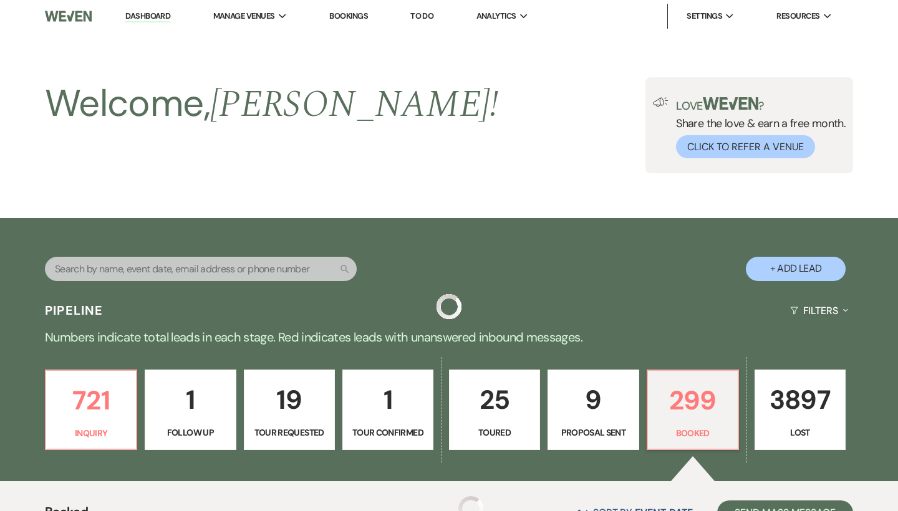
scroll to position [400, 0]
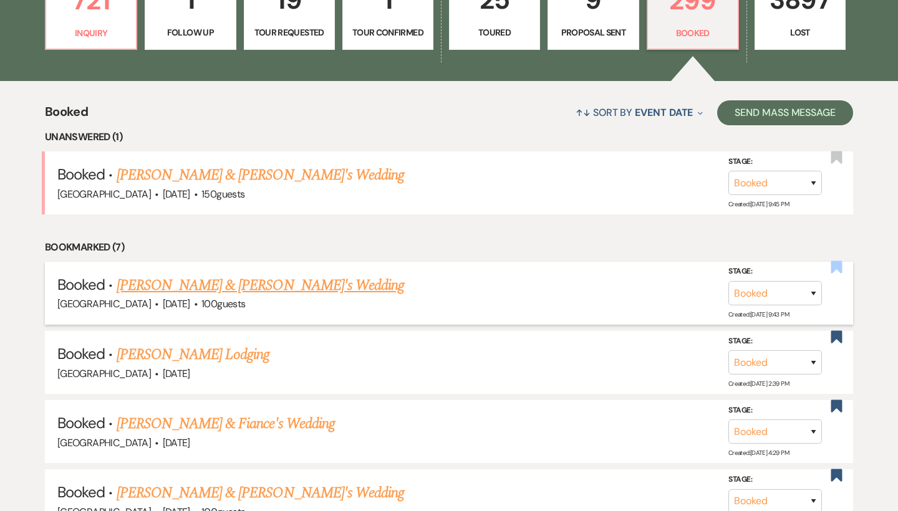
click at [842, 266] on use "button" at bounding box center [836, 267] width 11 height 12
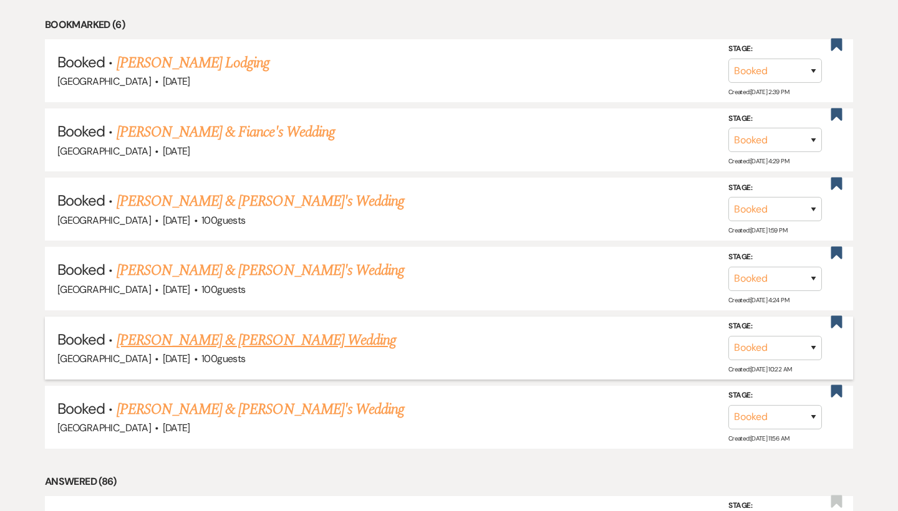
scroll to position [620, 0]
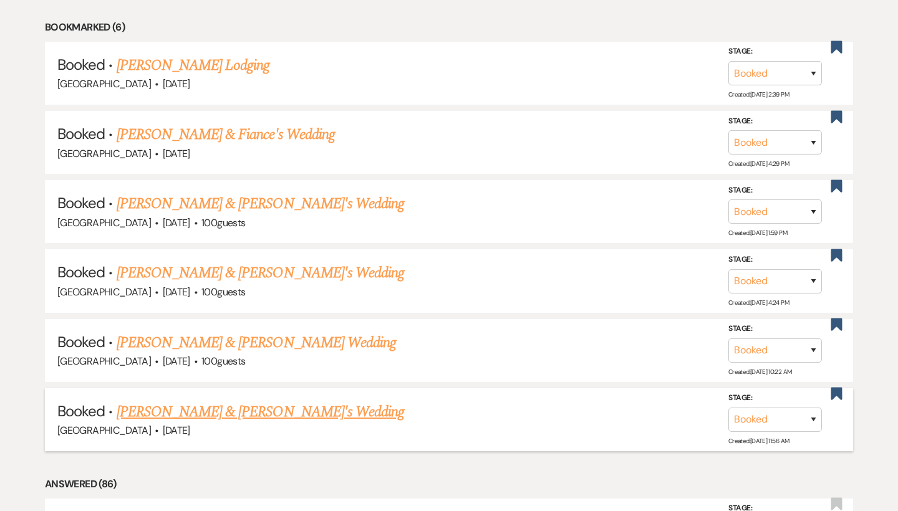
click at [259, 403] on link "[PERSON_NAME] & [PERSON_NAME]'s Wedding" at bounding box center [261, 412] width 288 height 22
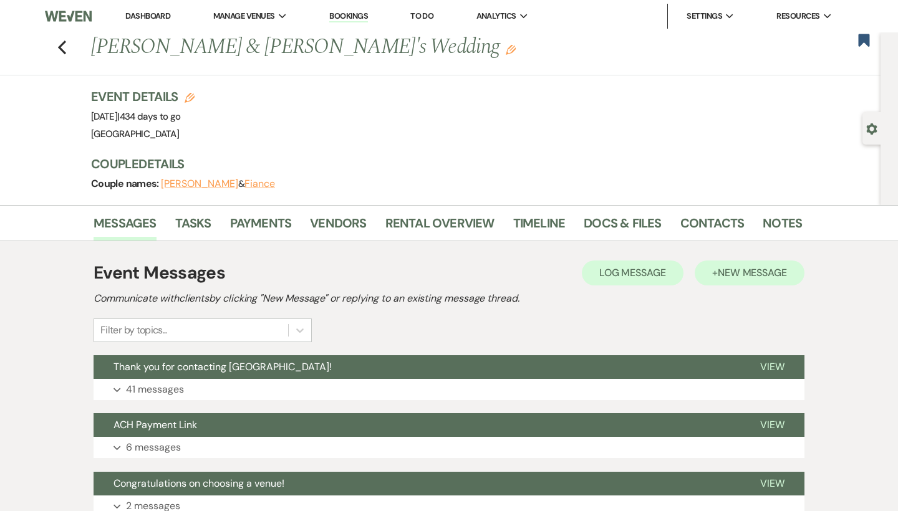
click at [754, 276] on span "New Message" at bounding box center [751, 272] width 69 height 13
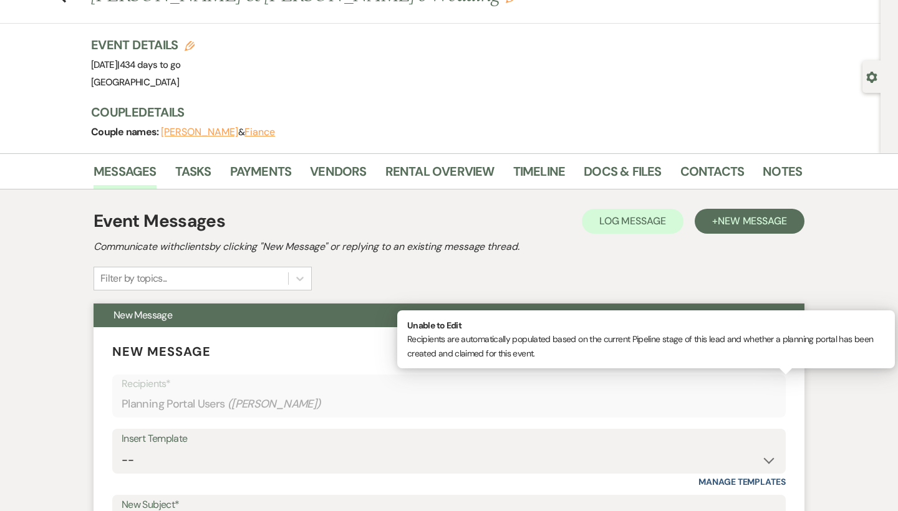
scroll to position [98, 0]
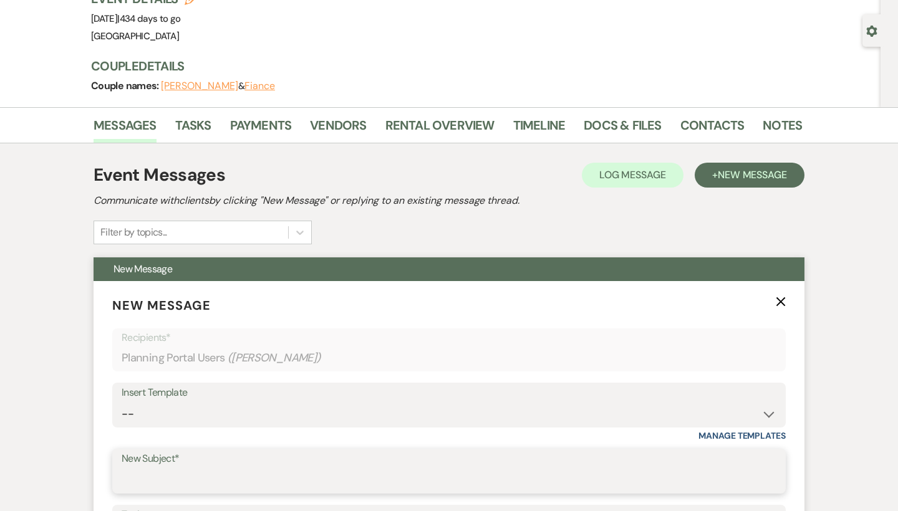
click at [214, 482] on input "New Subject*" at bounding box center [449, 480] width 654 height 24
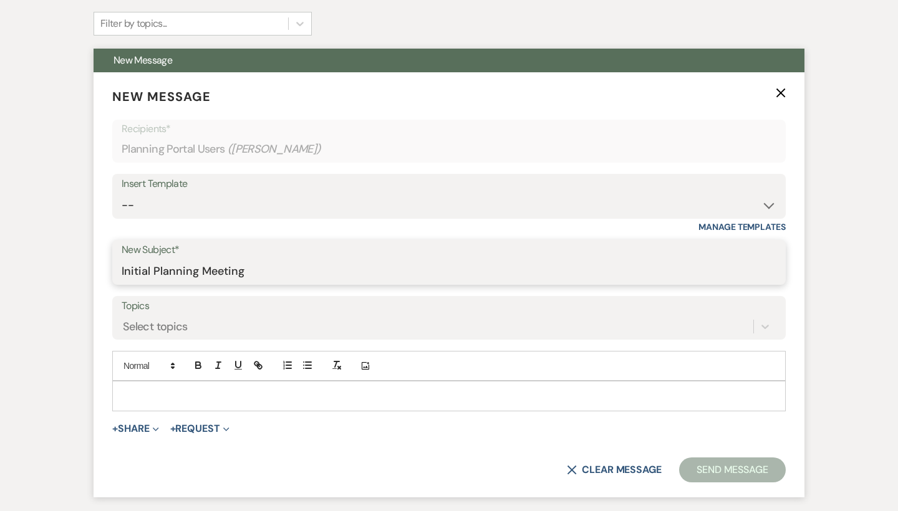
scroll to position [317, 0]
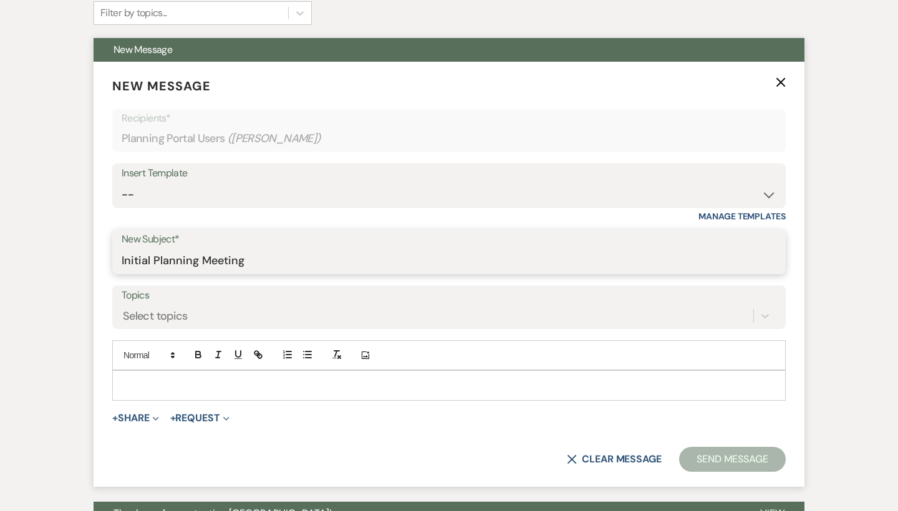
type input "Initial Planning Meeting"
click at [196, 385] on p at bounding box center [448, 385] width 653 height 14
click at [126, 415] on button "+ Share Expand" at bounding box center [135, 418] width 47 height 10
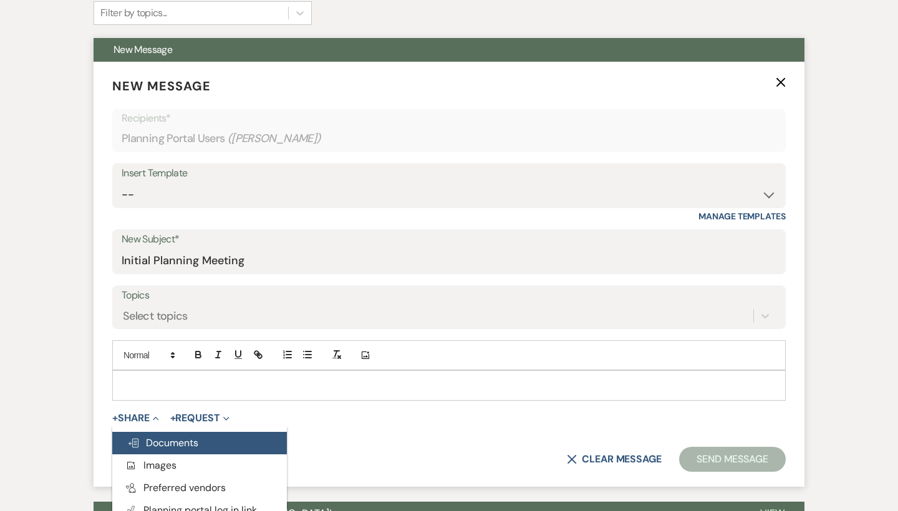
click at [179, 432] on button "Doc Upload Documents" at bounding box center [199, 443] width 175 height 22
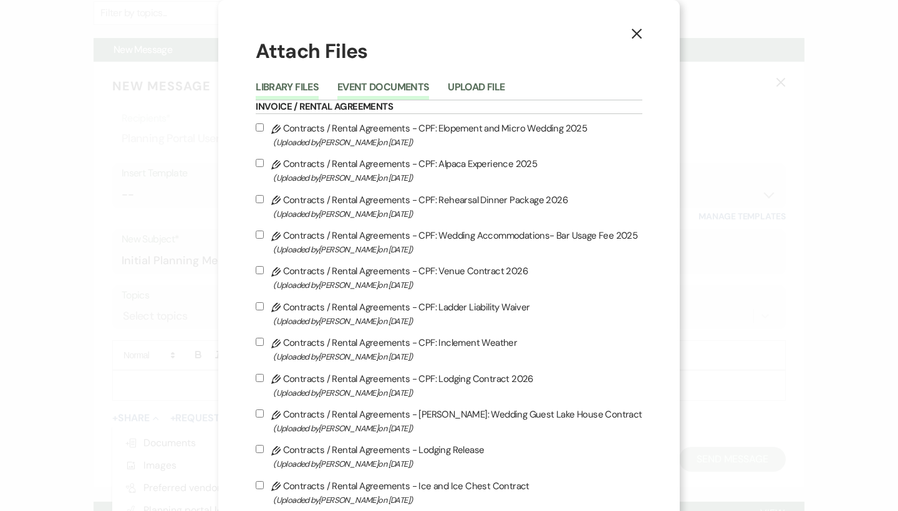
click at [386, 91] on button "Event Documents" at bounding box center [383, 90] width 92 height 17
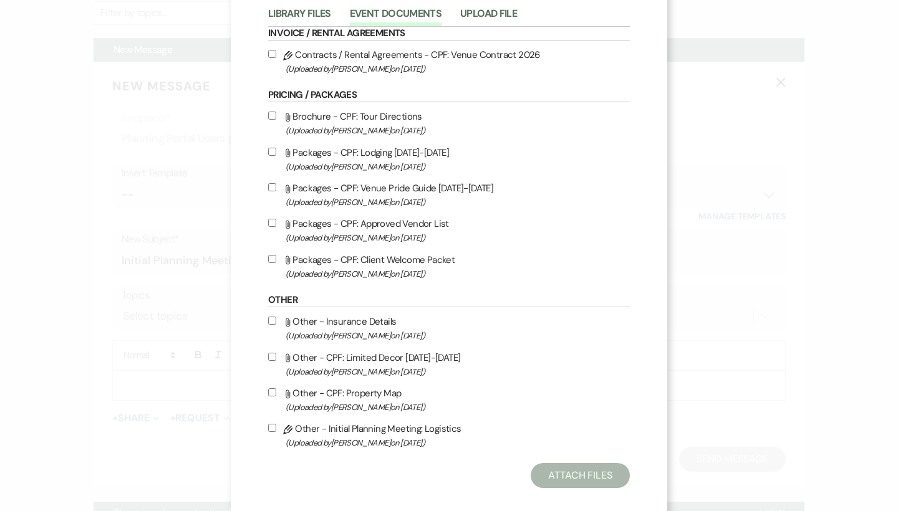
scroll to position [89, 0]
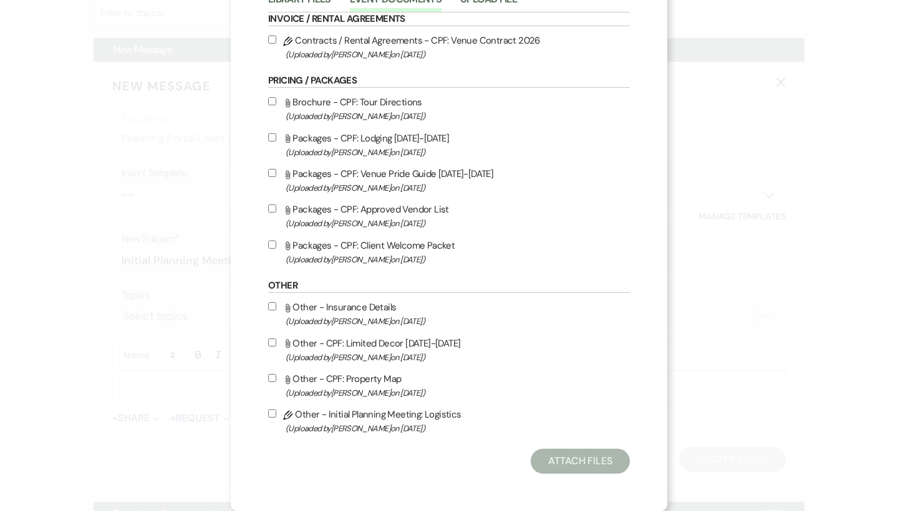
click at [337, 423] on label "Pencil Other - Initial Planning Meeting: Logistics (Uploaded by Melody McCabe o…" at bounding box center [449, 420] width 362 height 29
click at [276, 418] on input "Pencil Other - Initial Planning Meeting: Logistics (Uploaded by Melody McCabe o…" at bounding box center [272, 414] width 8 height 8
checkbox input "true"
click at [569, 474] on button "Attach Files" at bounding box center [579, 461] width 99 height 25
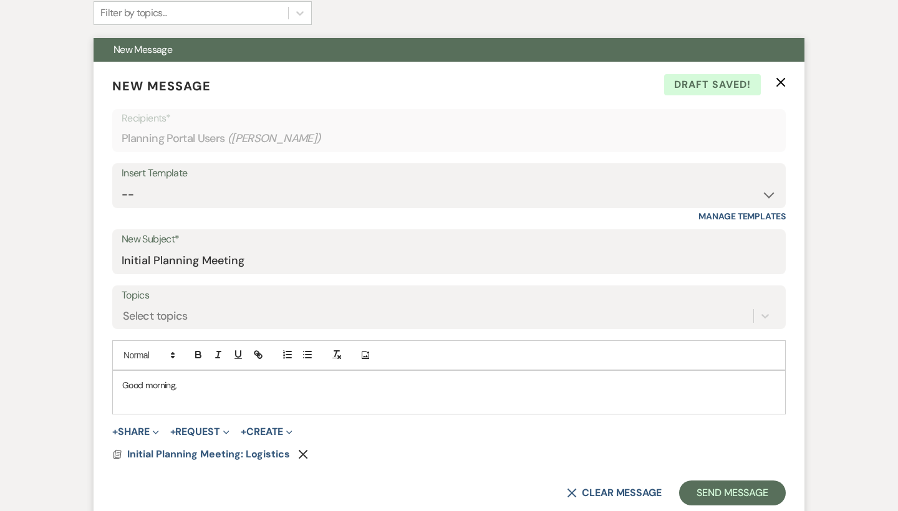
drag, startPoint x: 202, startPoint y: 385, endPoint x: 156, endPoint y: 383, distance: 45.5
click at [156, 383] on p "Good morning," at bounding box center [448, 385] width 653 height 14
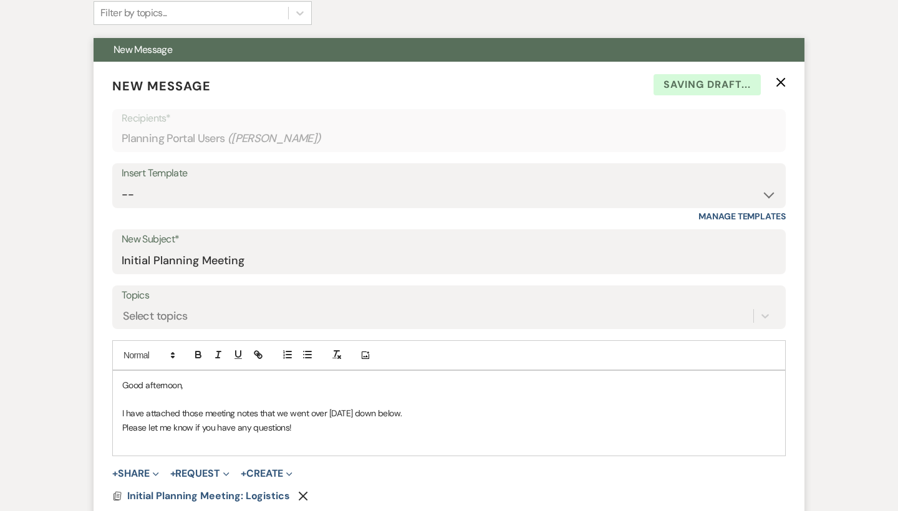
click at [418, 413] on p "I have attached those meeting notes that we went over today down below." at bounding box center [448, 413] width 653 height 14
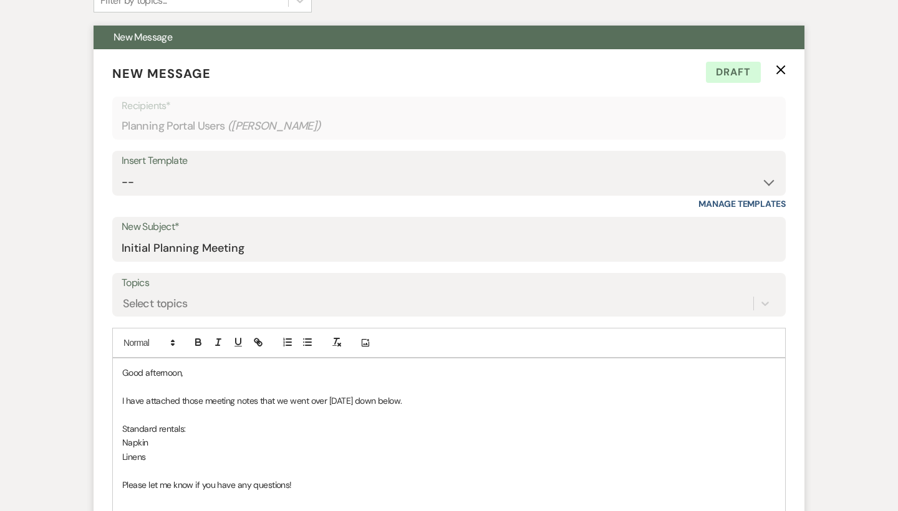
scroll to position [334, 0]
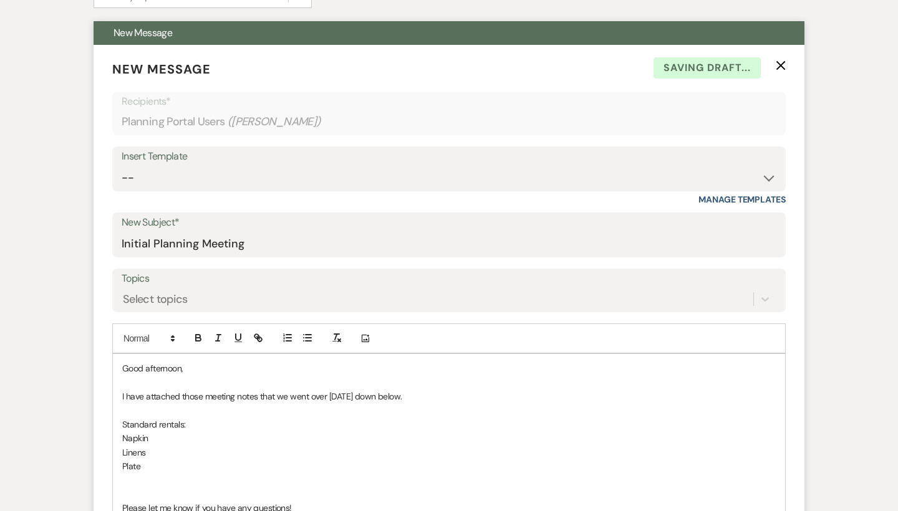
click at [129, 479] on p at bounding box center [448, 481] width 653 height 14
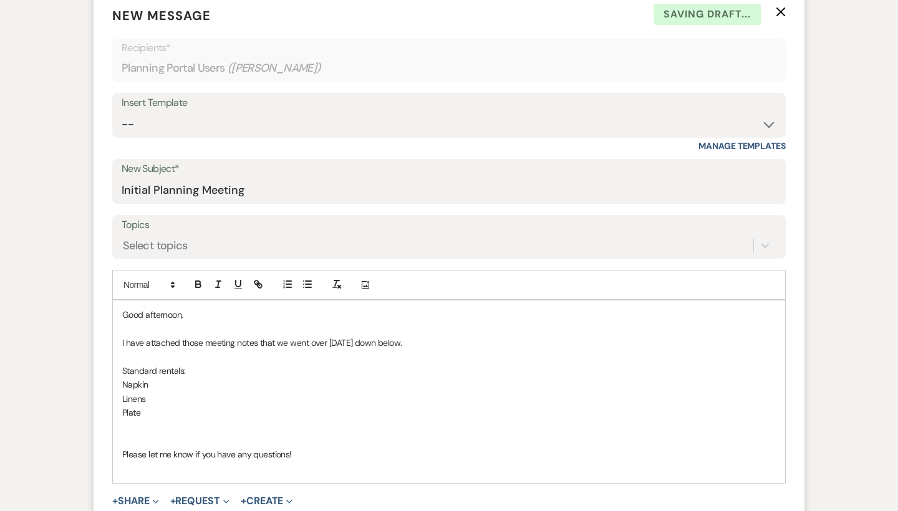
scroll to position [390, 0]
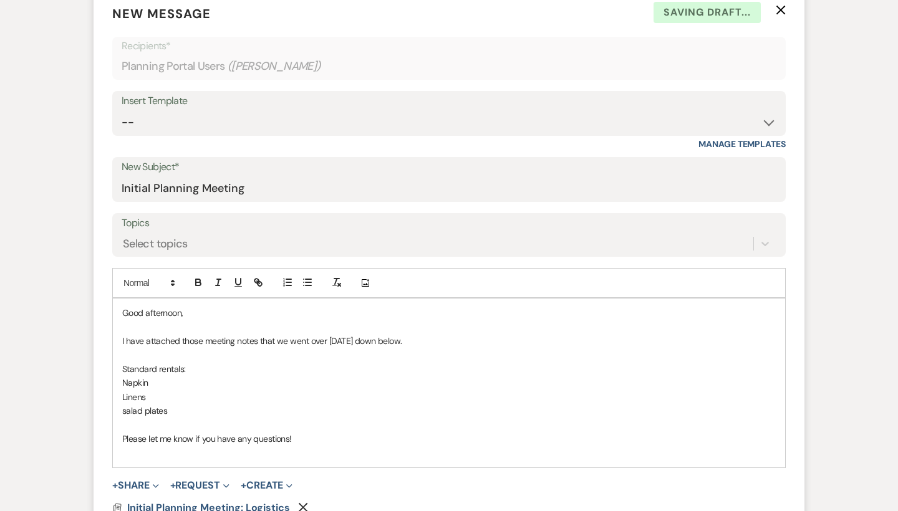
click at [125, 405] on p "salad plates" at bounding box center [448, 411] width 653 height 14
click at [241, 407] on p "Salad plates" at bounding box center [448, 411] width 653 height 14
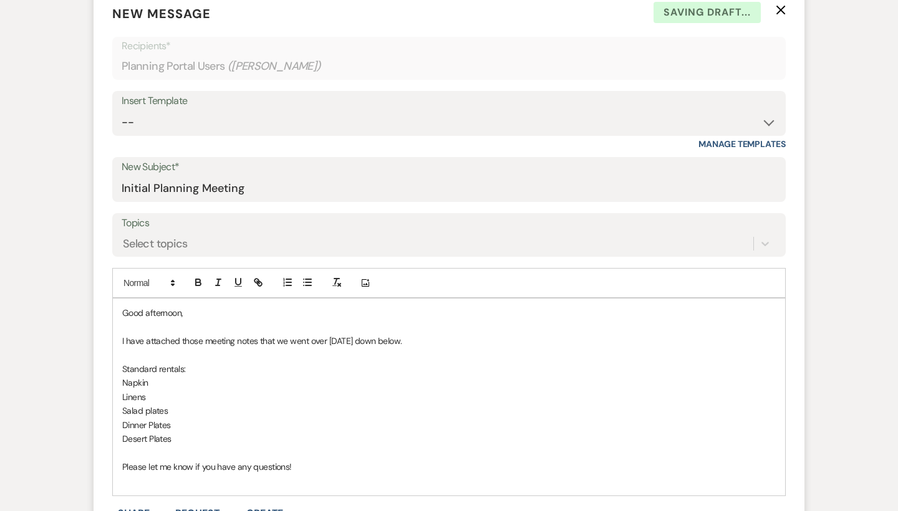
click at [137, 439] on p "Desert Plates" at bounding box center [448, 439] width 653 height 14
click at [192, 436] on p "Dessert Plates" at bounding box center [448, 439] width 653 height 14
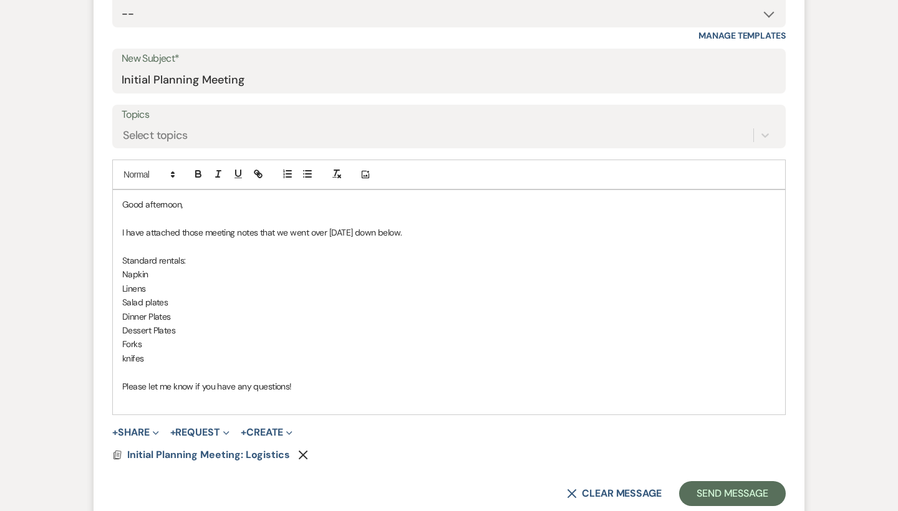
scroll to position [498, 0]
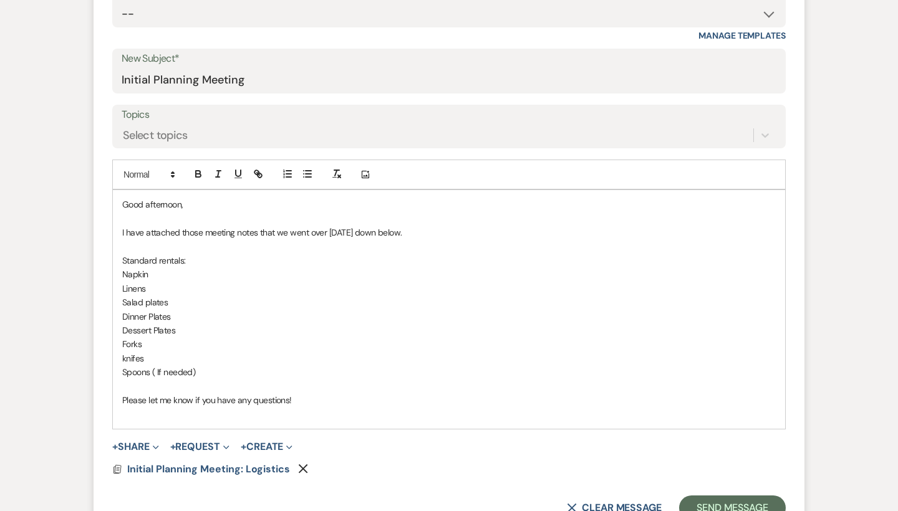
click at [262, 407] on p at bounding box center [448, 414] width 653 height 14
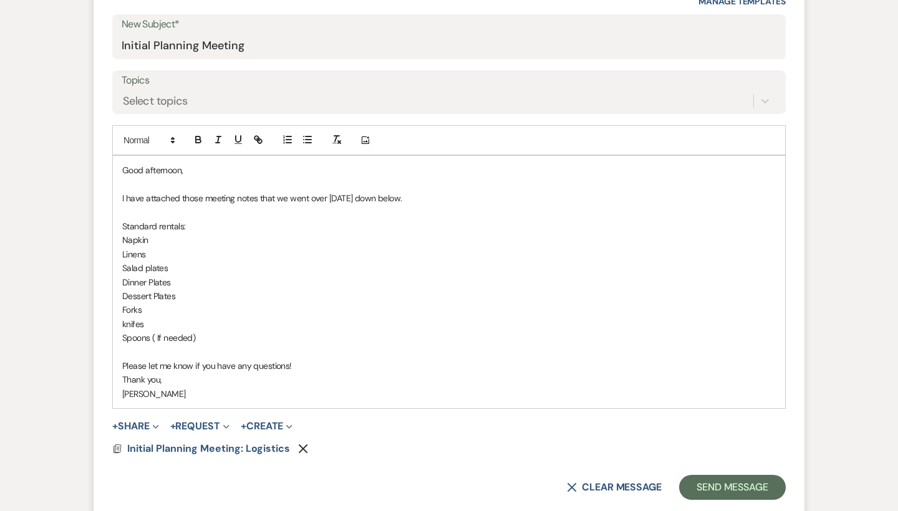
scroll to position [562, 0]
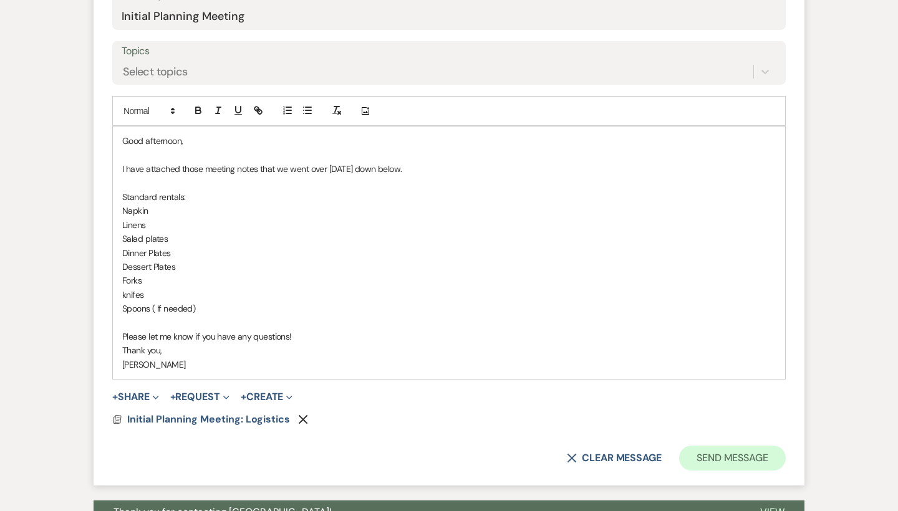
click at [726, 450] on button "Send Message" at bounding box center [732, 458] width 107 height 25
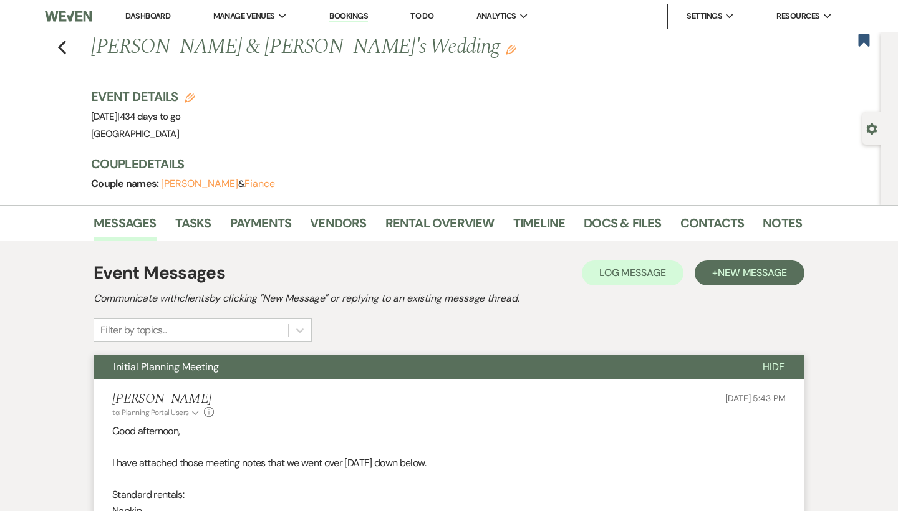
scroll to position [0, 0]
click at [865, 44] on use "button" at bounding box center [863, 40] width 11 height 12
click at [62, 46] on use "button" at bounding box center [62, 48] width 8 height 14
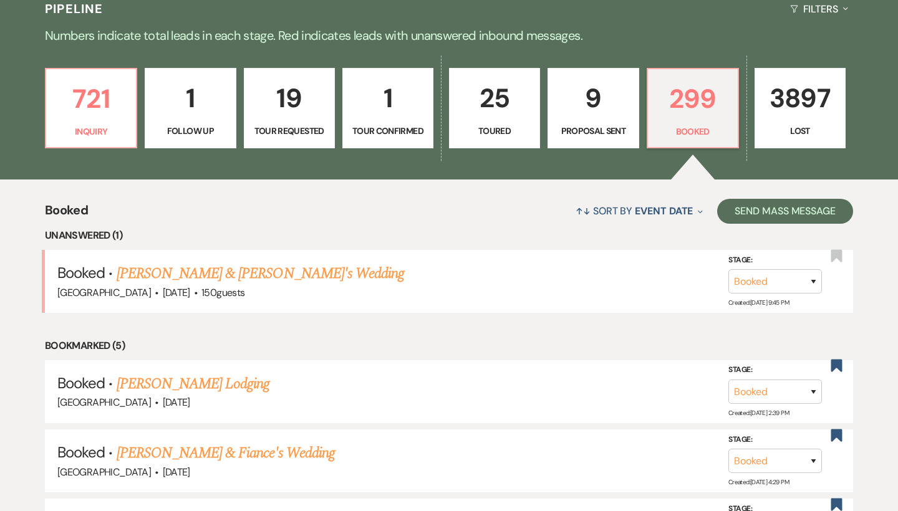
scroll to position [304, 0]
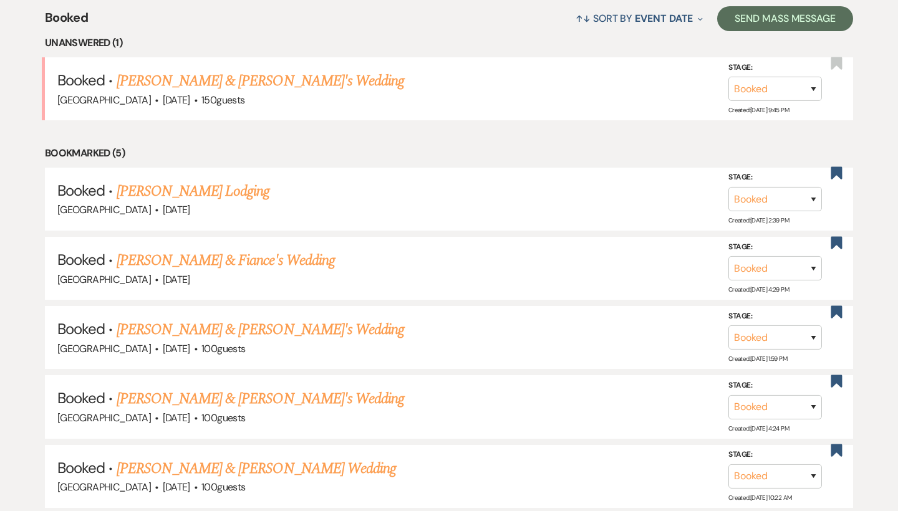
scroll to position [495, 0]
